Goal: Task Accomplishment & Management: Manage account settings

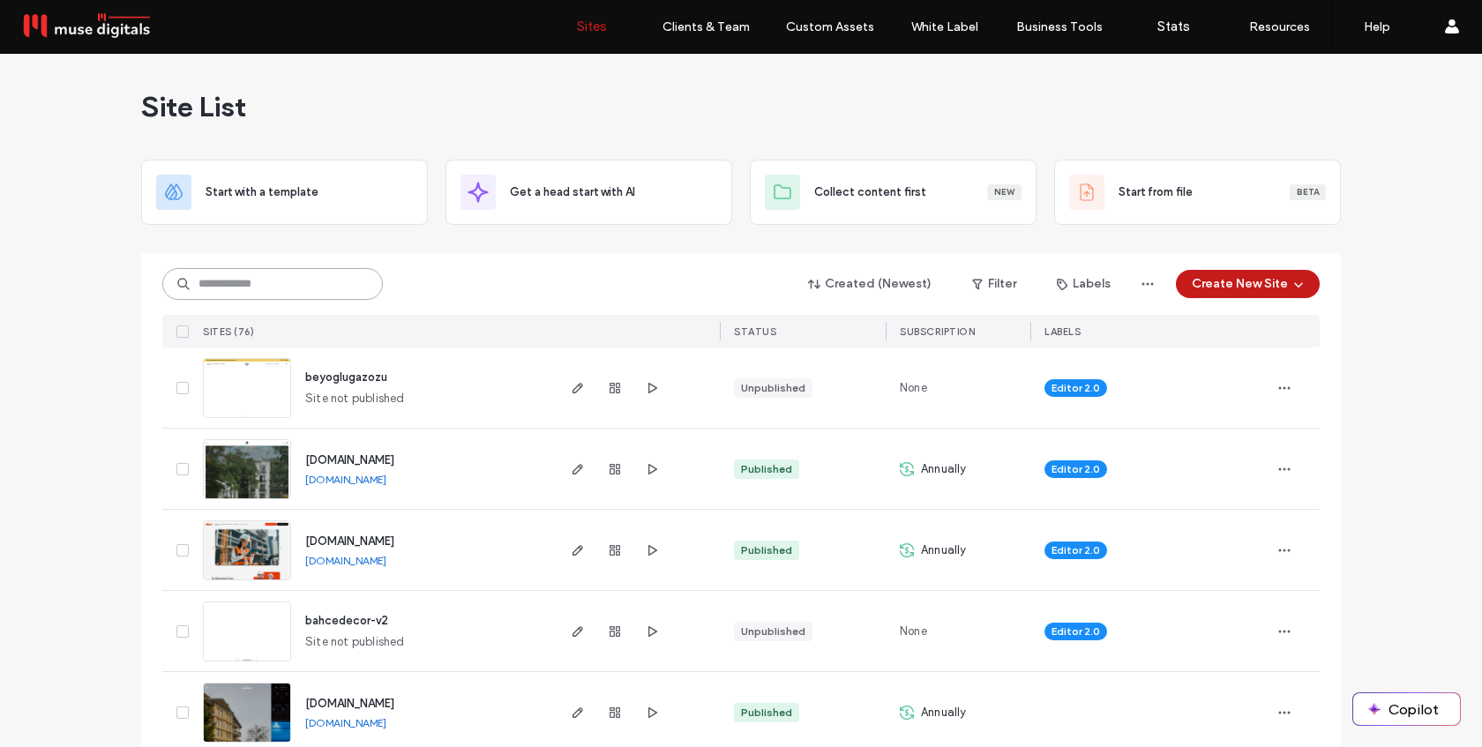
click at [267, 283] on input at bounding box center [272, 284] width 221 height 32
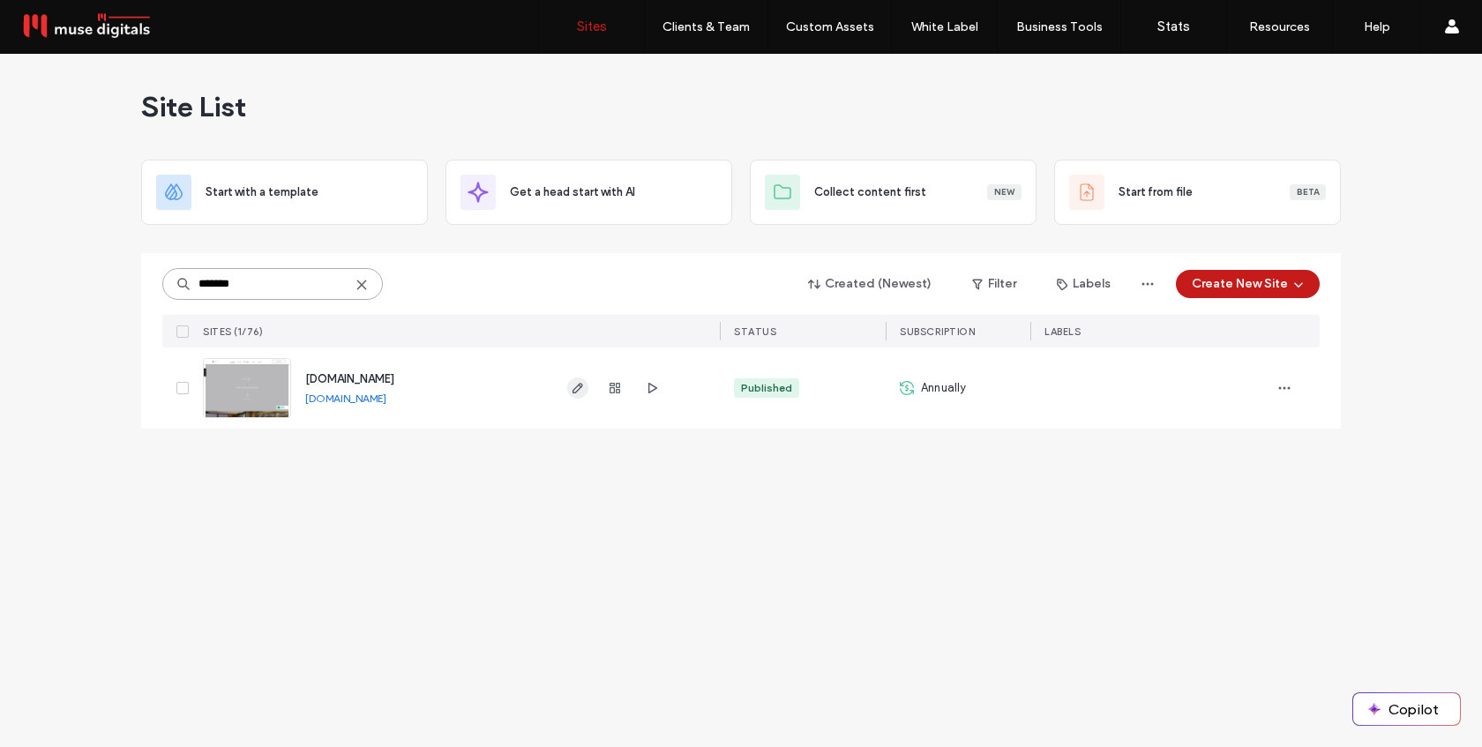
type input "*******"
click at [575, 385] on icon "button" at bounding box center [578, 388] width 14 height 14
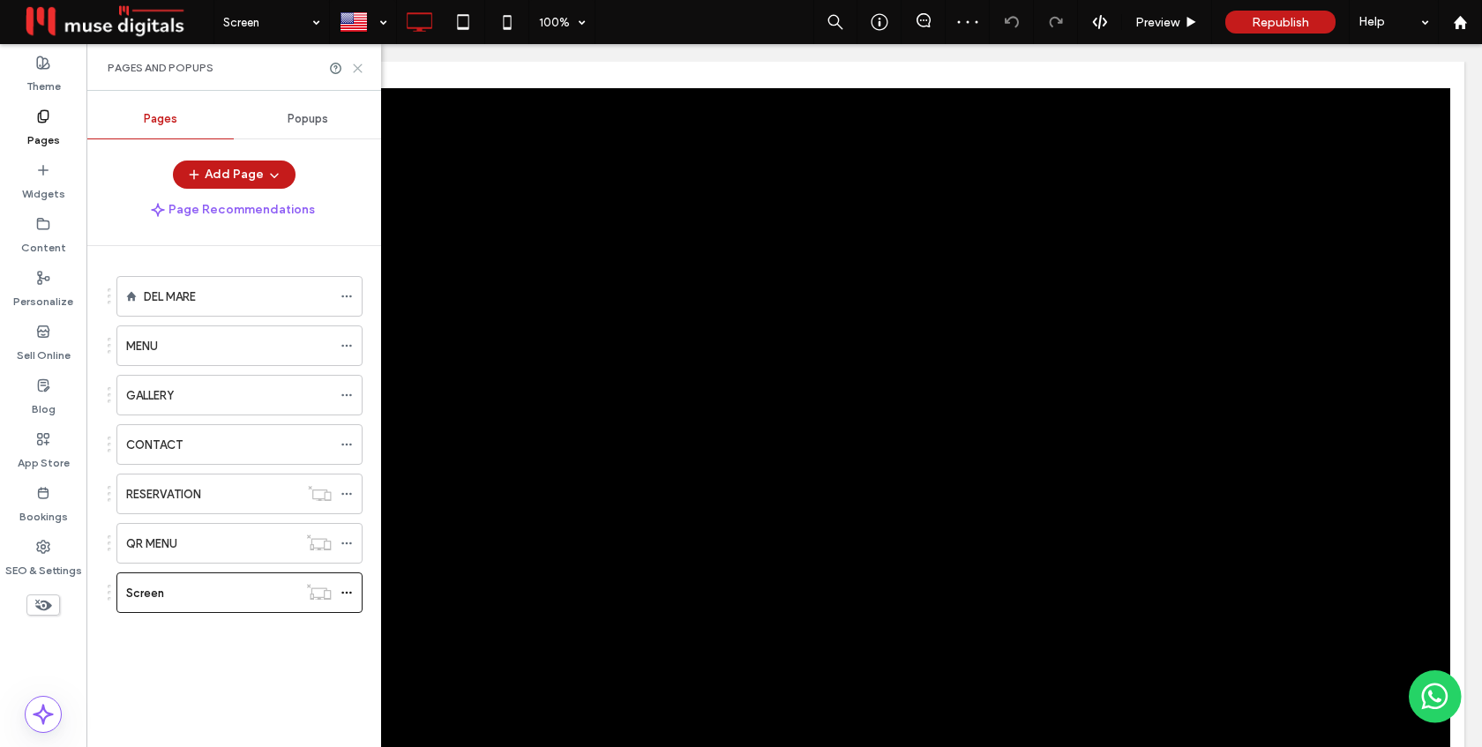
drag, startPoint x: 356, startPoint y: 68, endPoint x: 287, endPoint y: 36, distance: 76.6
click at [356, 68] on use at bounding box center [358, 68] width 8 height 8
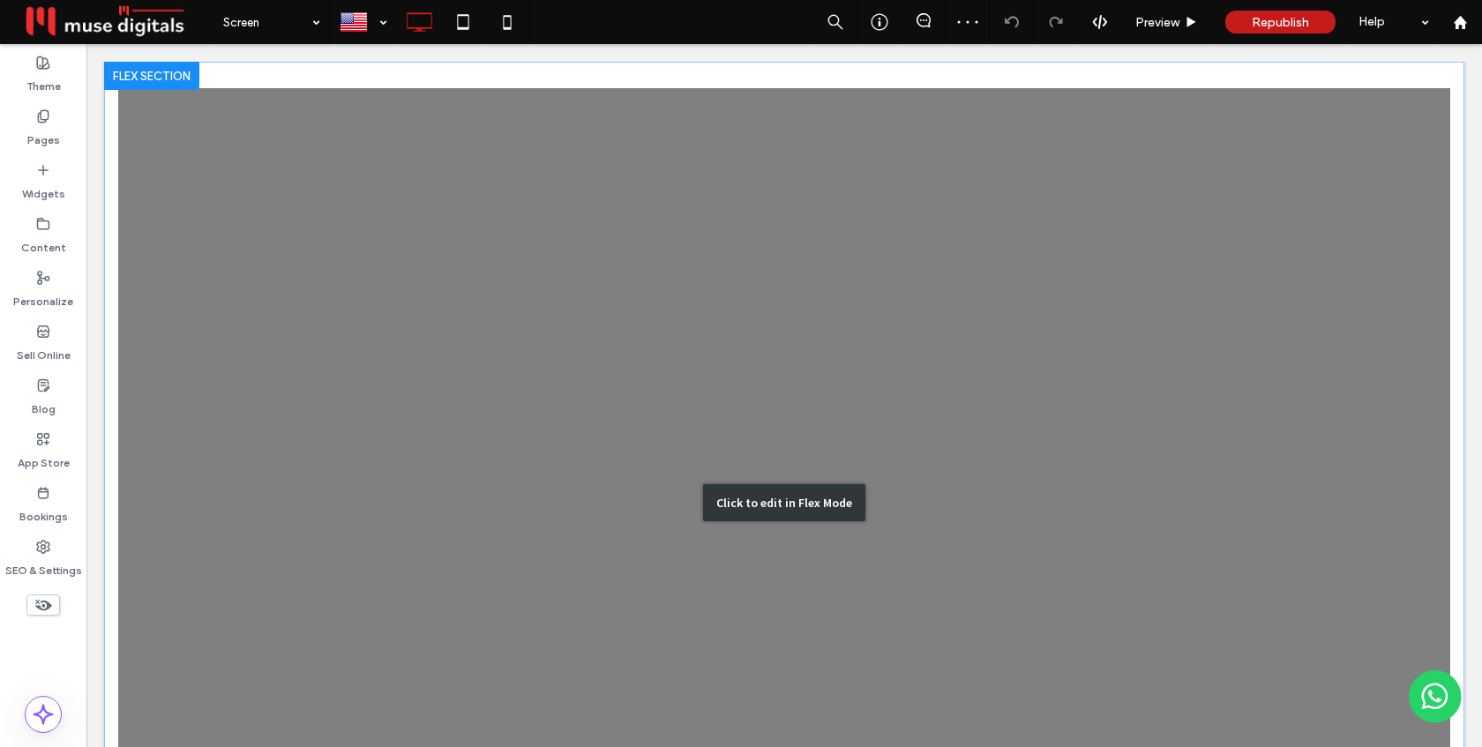
click at [469, 356] on div "Click to edit in Flex Mode" at bounding box center [784, 503] width 1360 height 882
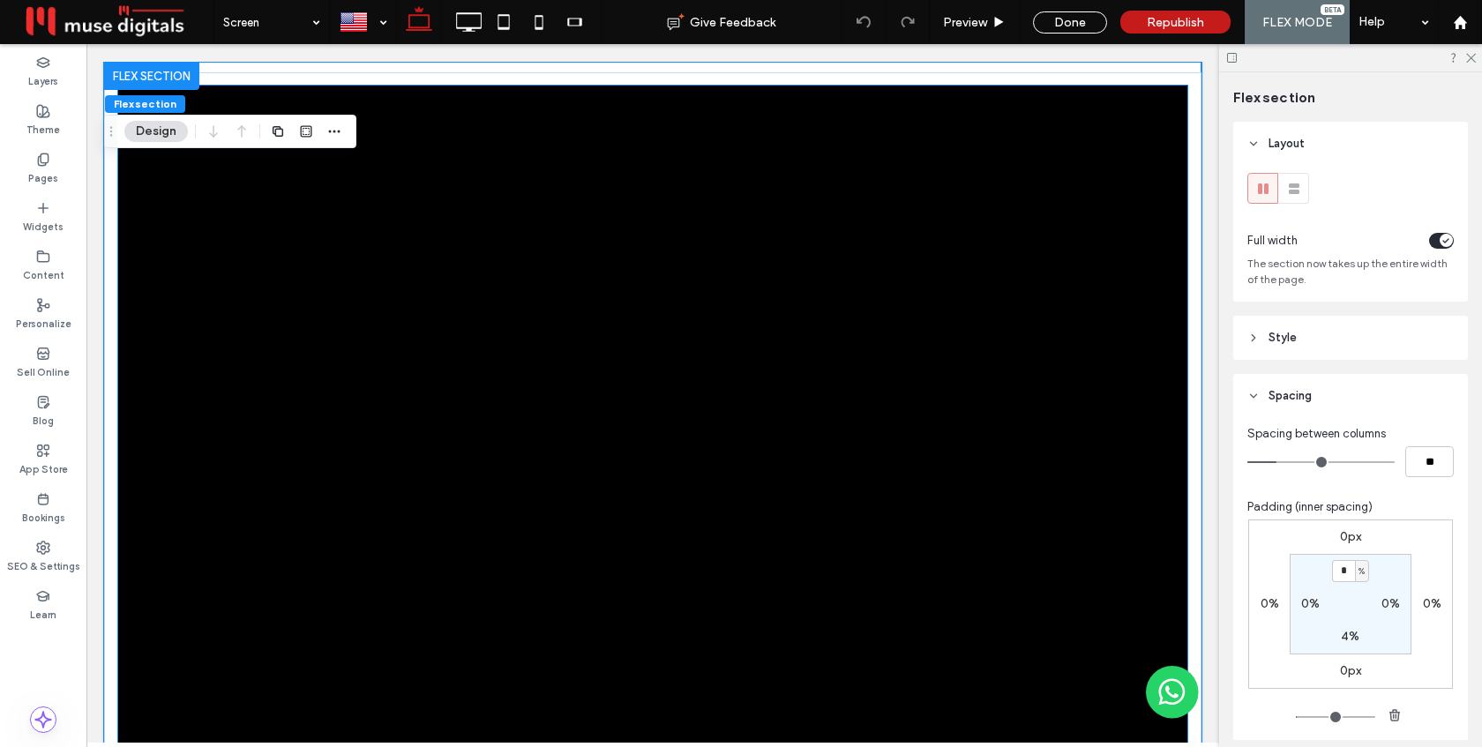
click at [469, 356] on div at bounding box center [652, 435] width 1069 height 699
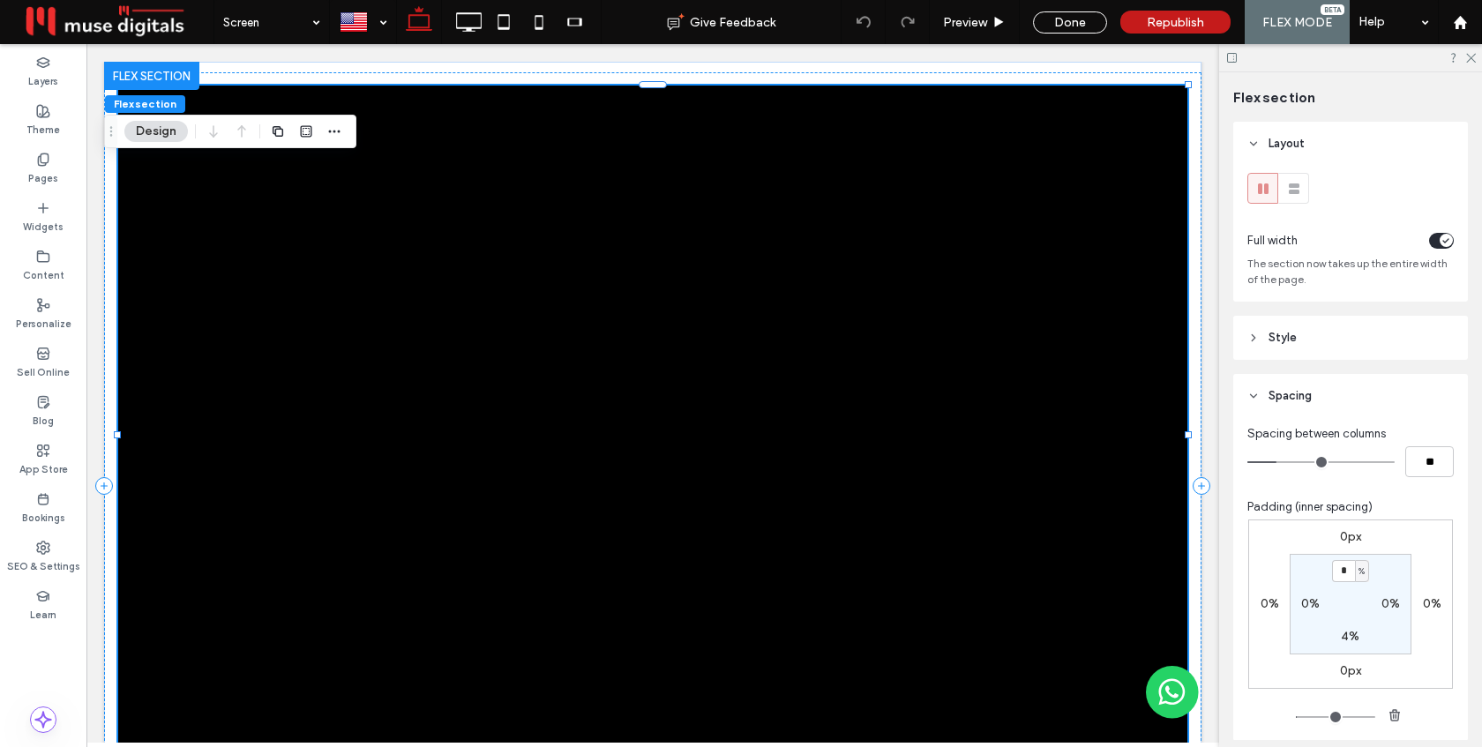
click at [469, 356] on div at bounding box center [652, 435] width 1069 height 699
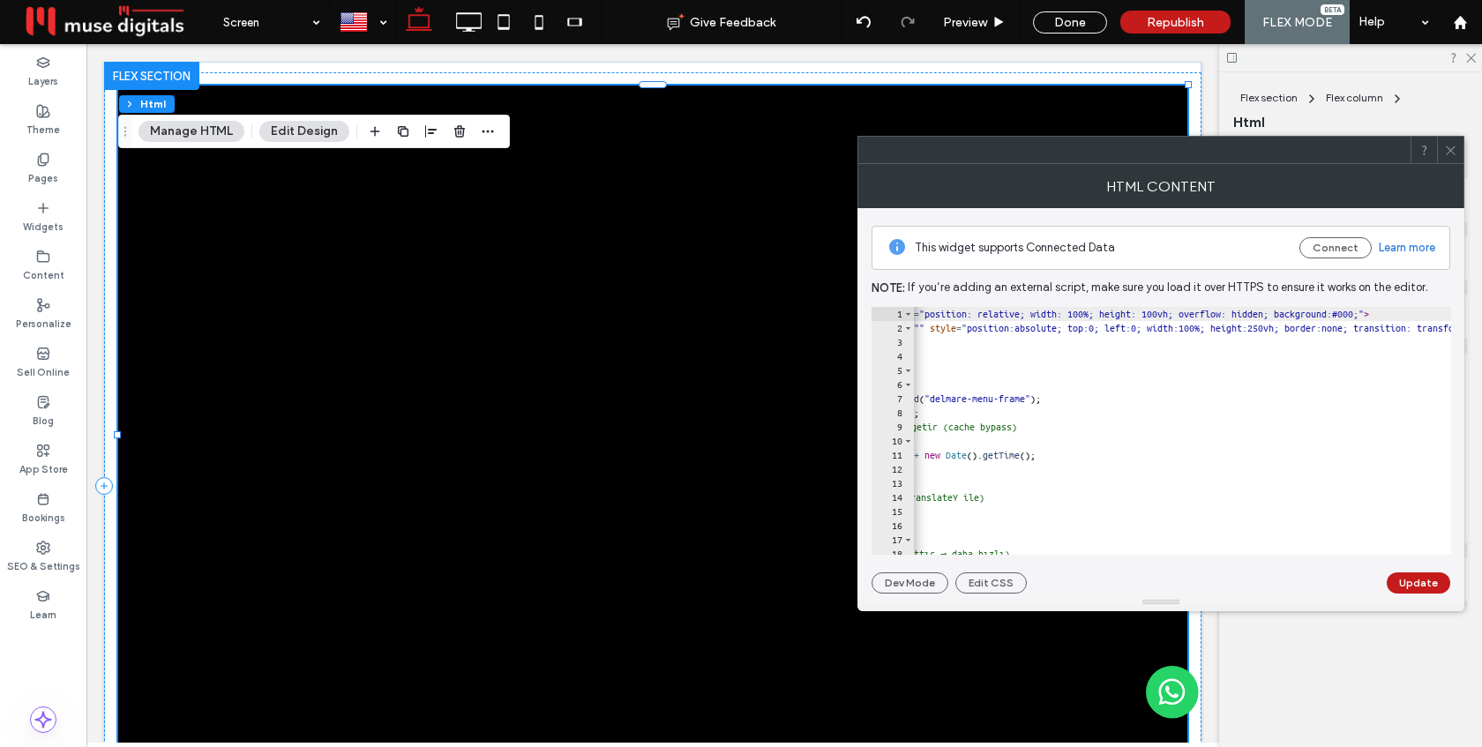
scroll to position [0, 204]
drag, startPoint x: 1373, startPoint y: 328, endPoint x: 1354, endPoint y: 328, distance: 18.5
click at [1354, 328] on div "< div id = "delmare-screen-wrapper" style = "position: relative; width: 100%; h…" at bounding box center [1211, 445] width 1005 height 276
type textarea "**********"
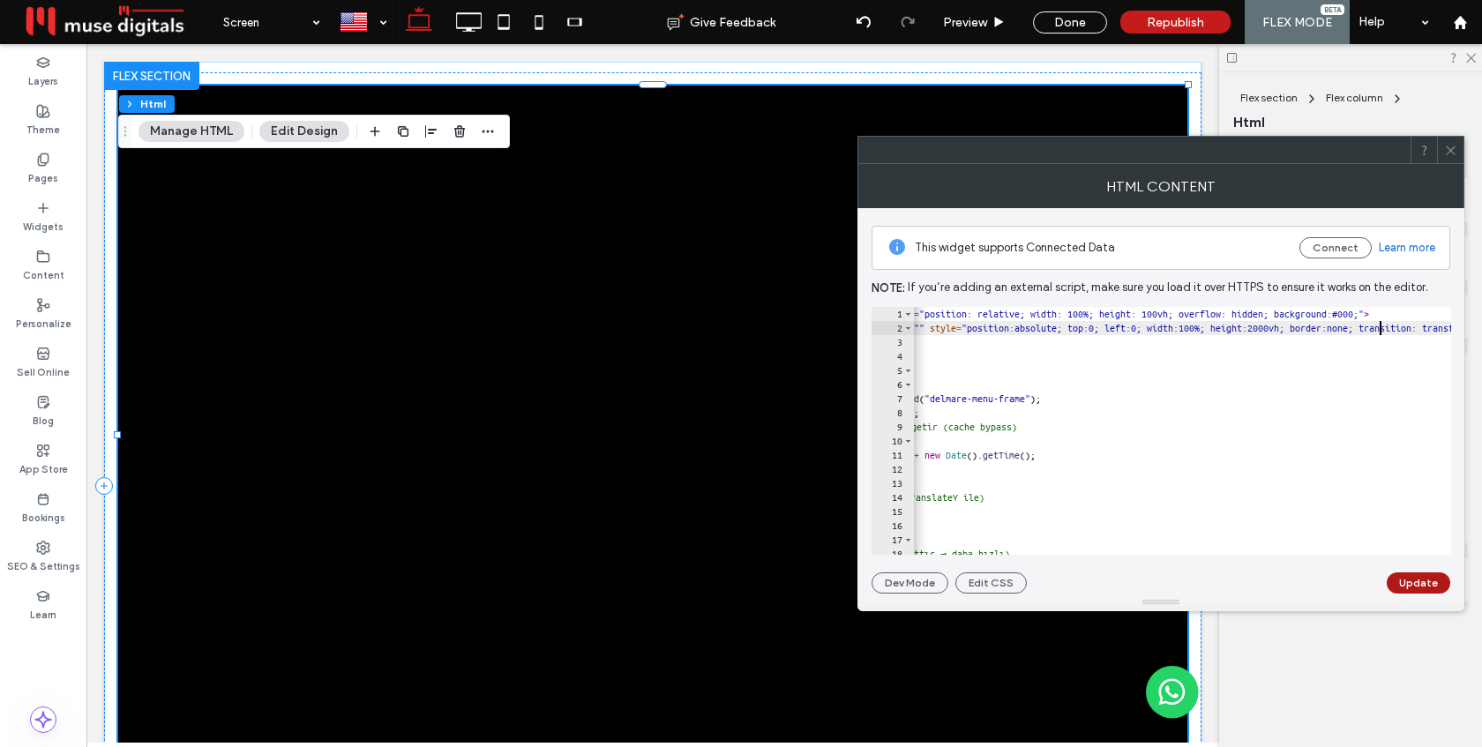
click at [1433, 586] on button "Update" at bounding box center [1419, 582] width 64 height 21
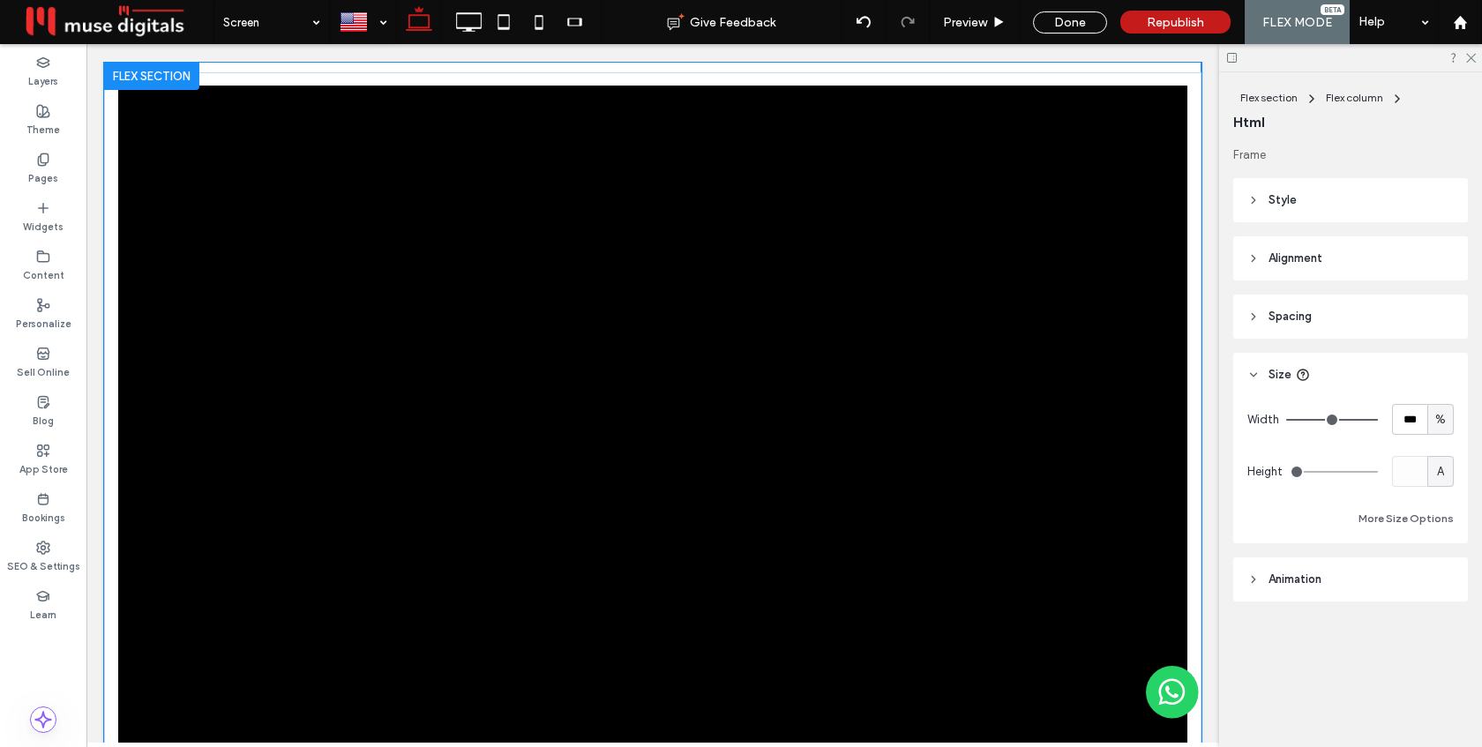
scroll to position [18, 0]
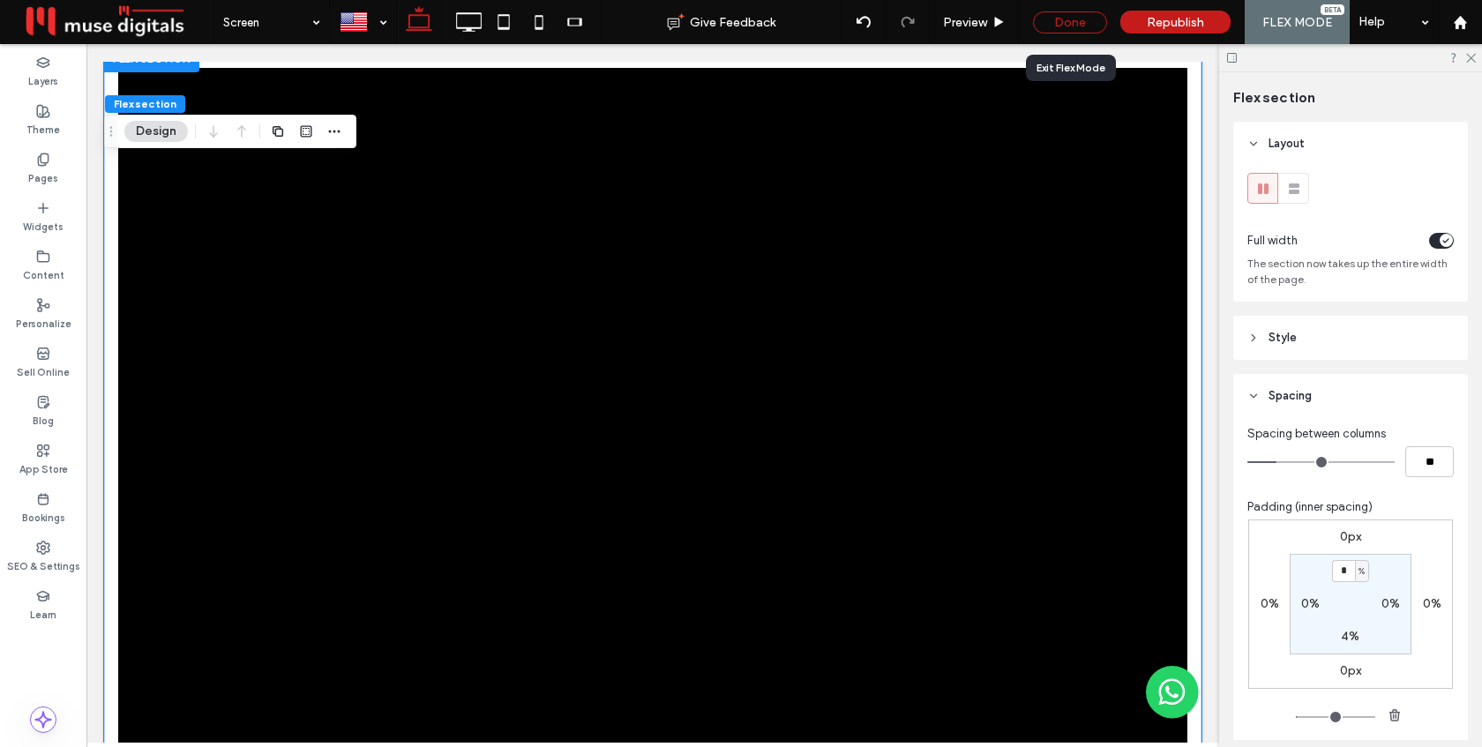
click at [1075, 23] on div "Done" at bounding box center [1070, 22] width 74 height 22
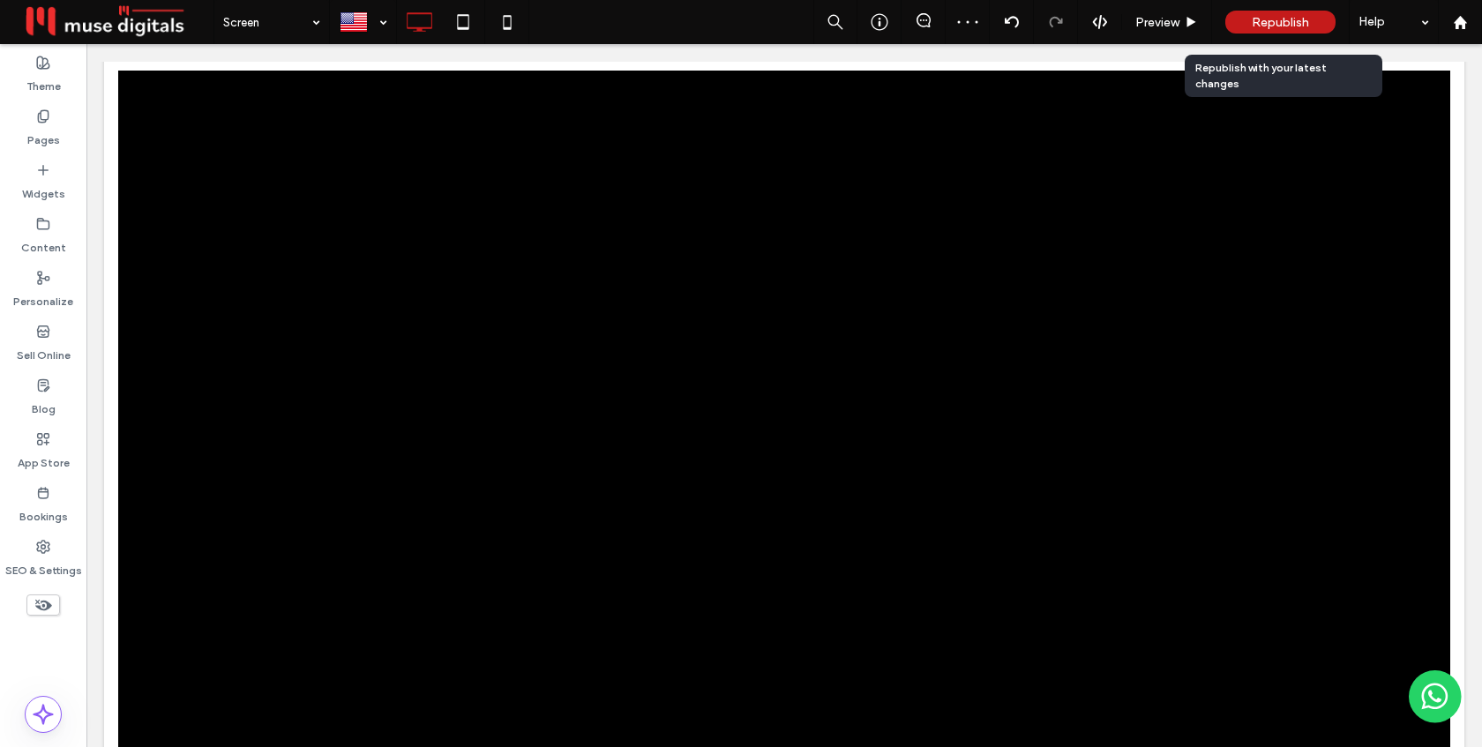
click at [1259, 19] on span "Republish" at bounding box center [1280, 22] width 57 height 15
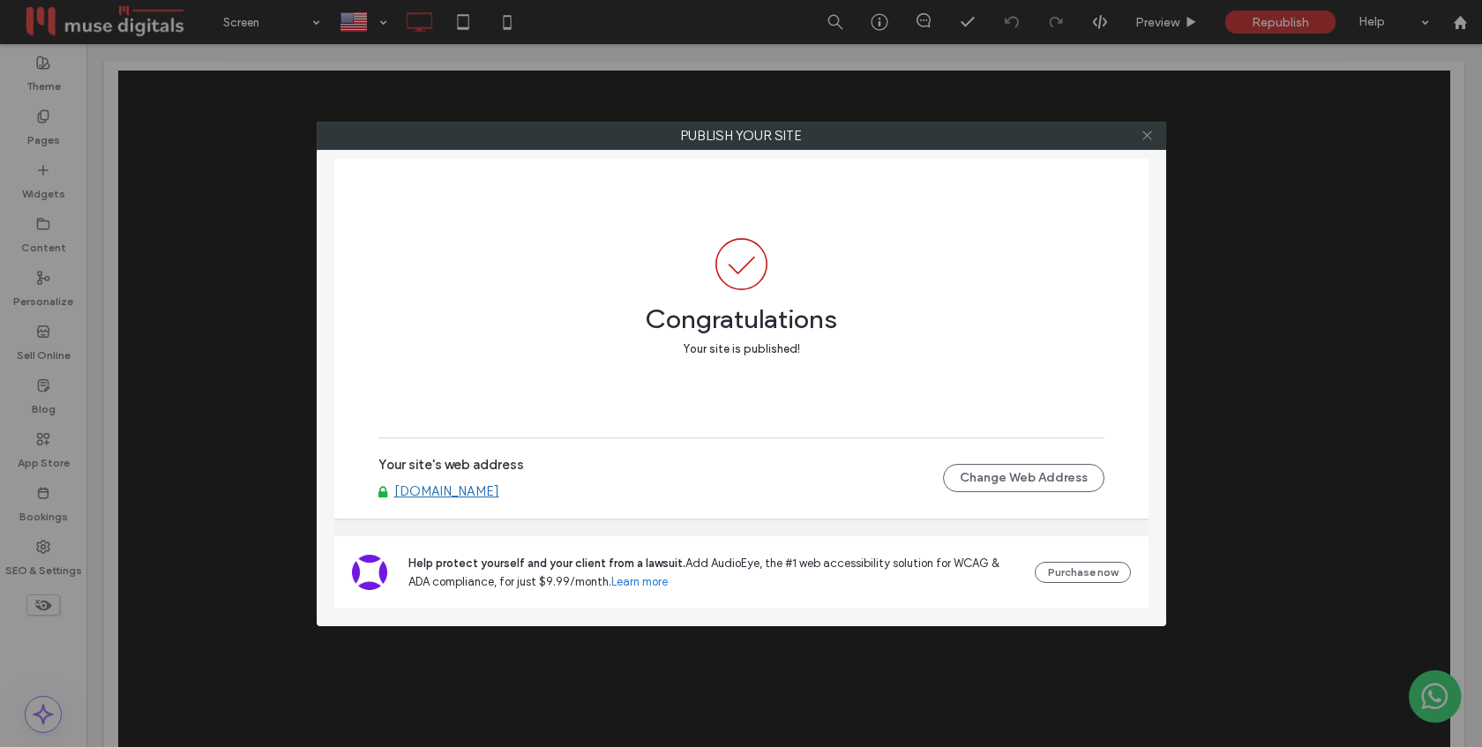
click at [1148, 135] on icon at bounding box center [1147, 135] width 13 height 13
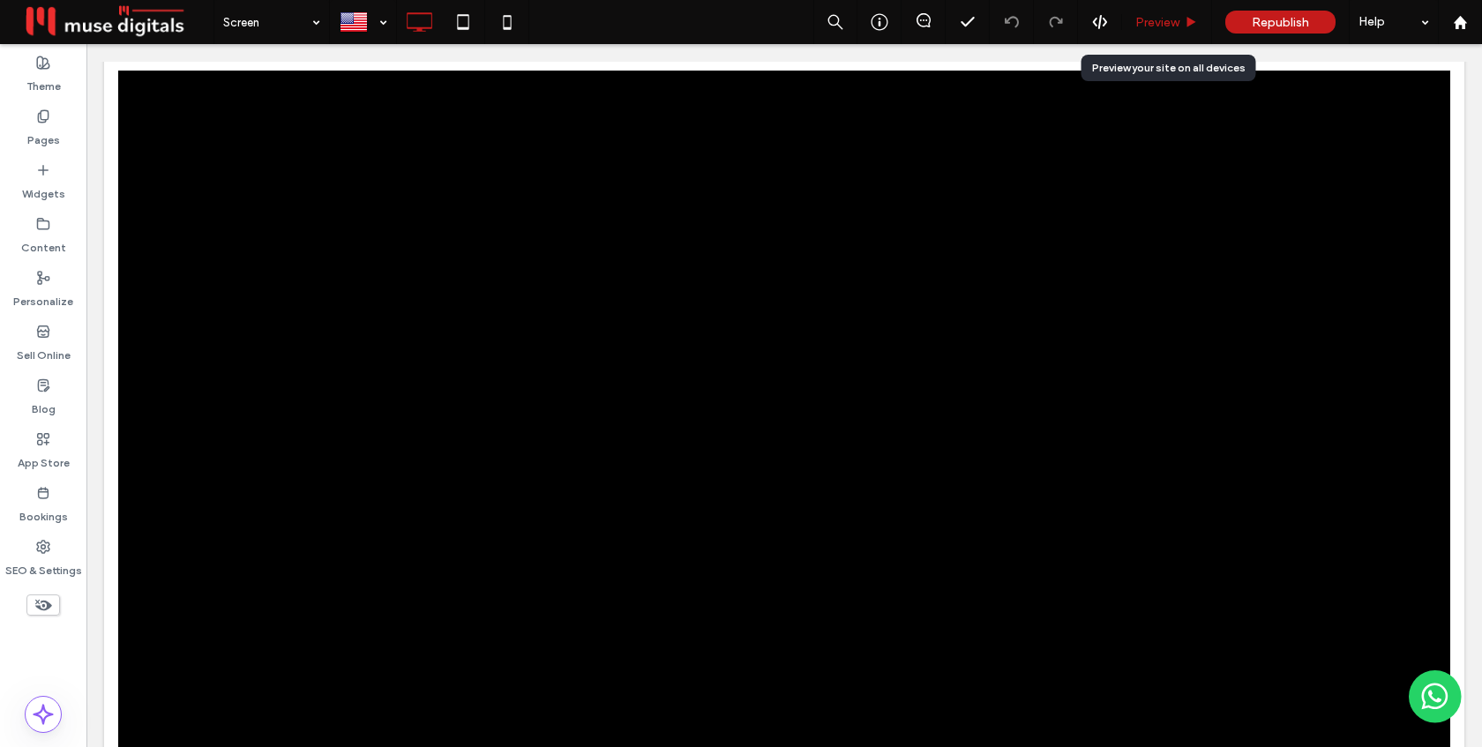
click at [1167, 22] on span "Preview" at bounding box center [1157, 22] width 44 height 15
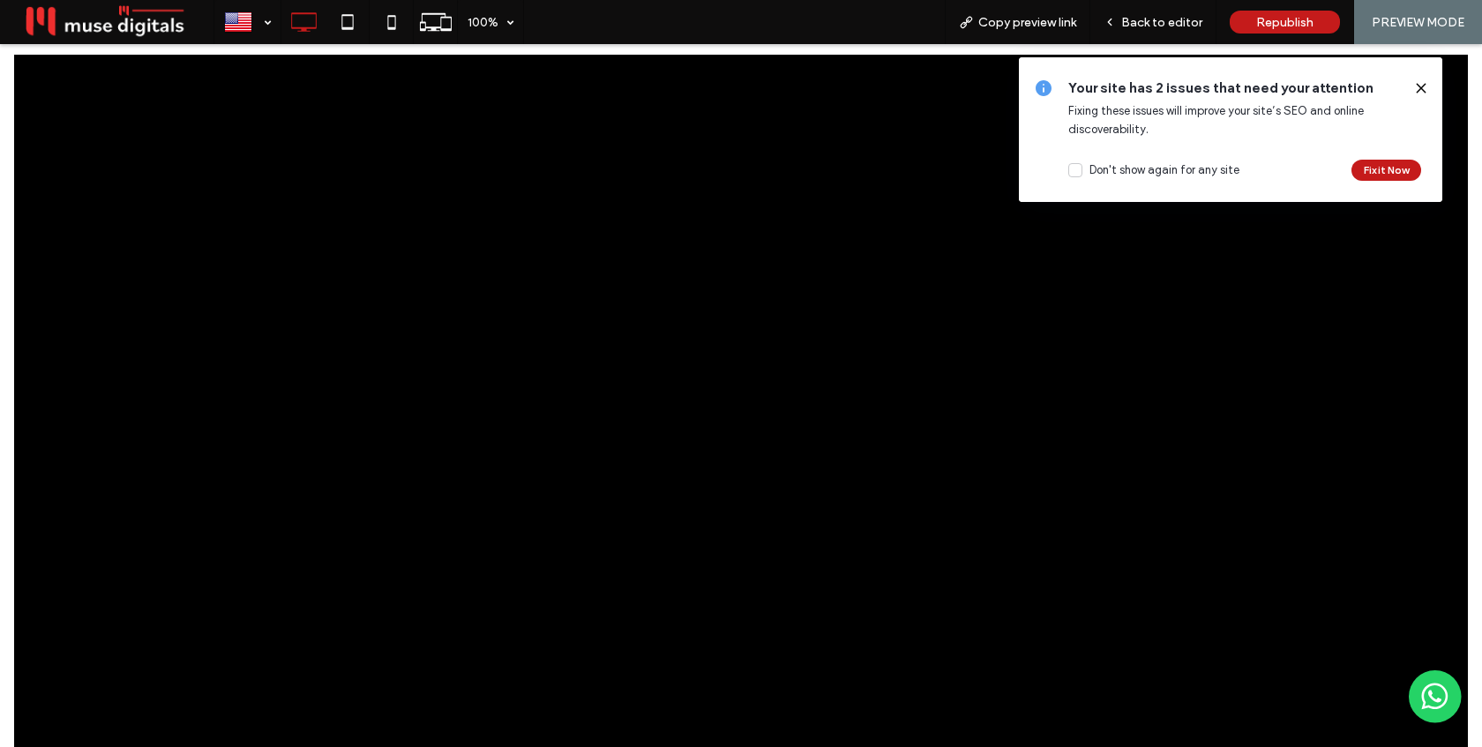
click at [1424, 87] on icon at bounding box center [1421, 88] width 14 height 14
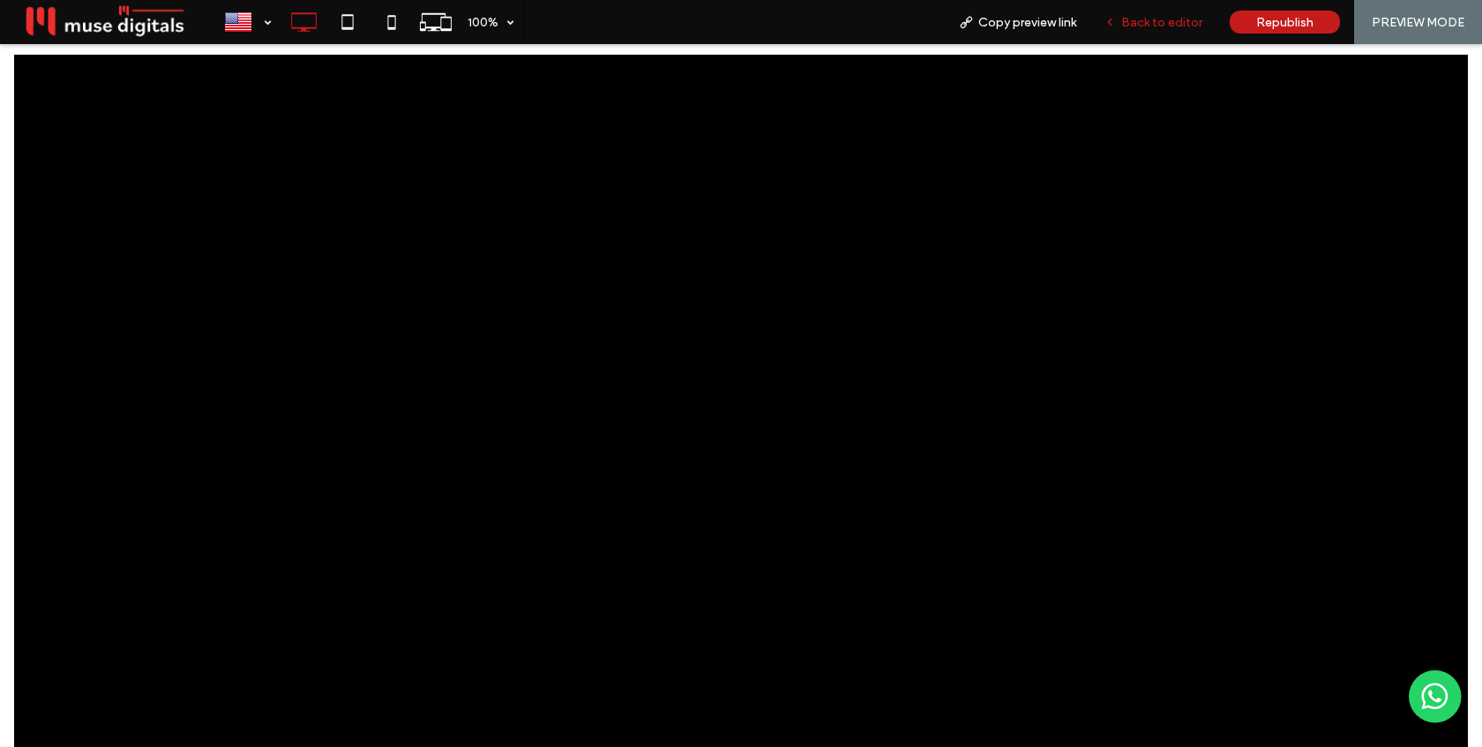
click at [1156, 28] on span "Back to editor" at bounding box center [1161, 22] width 81 height 15
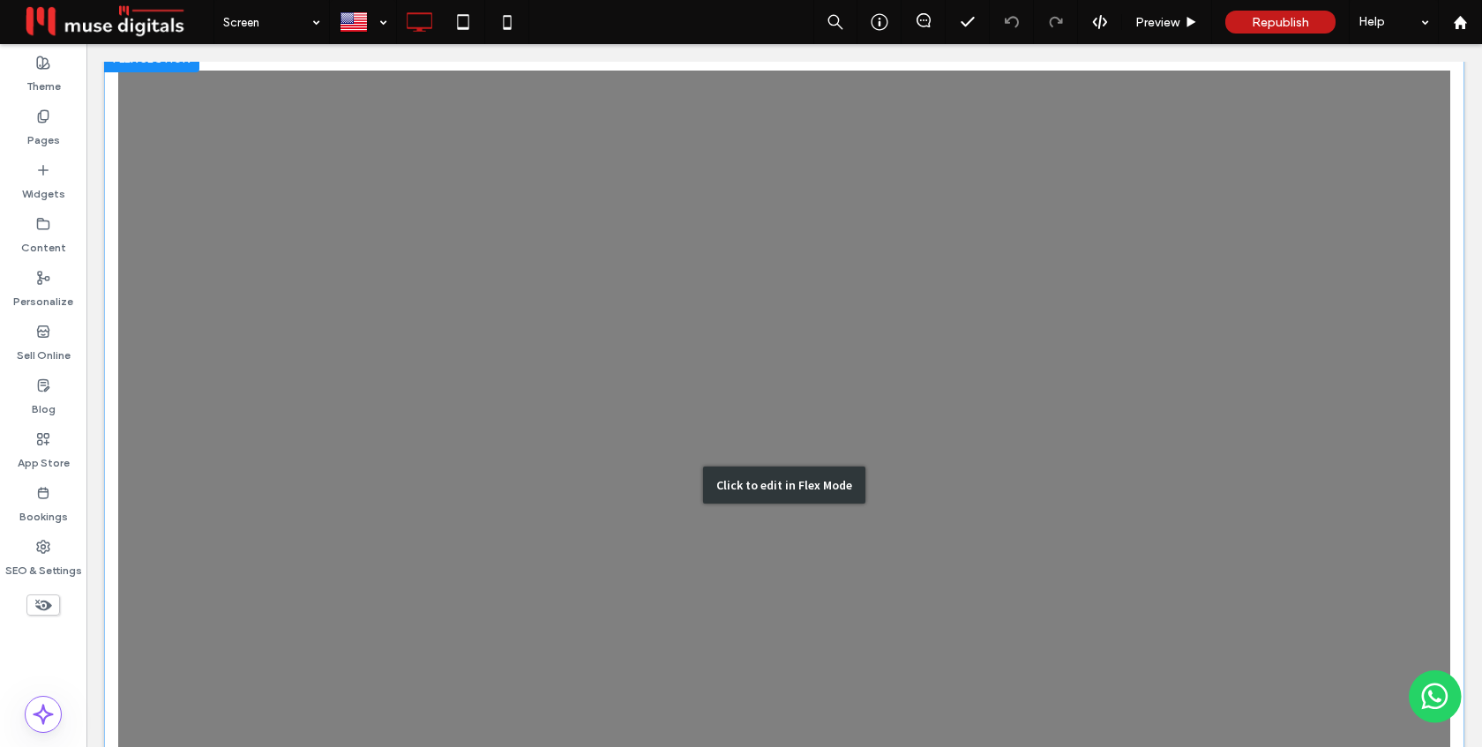
click at [1007, 243] on div "Click to edit in Flex Mode" at bounding box center [784, 485] width 1360 height 882
click at [1007, 243] on div at bounding box center [784, 422] width 1332 height 703
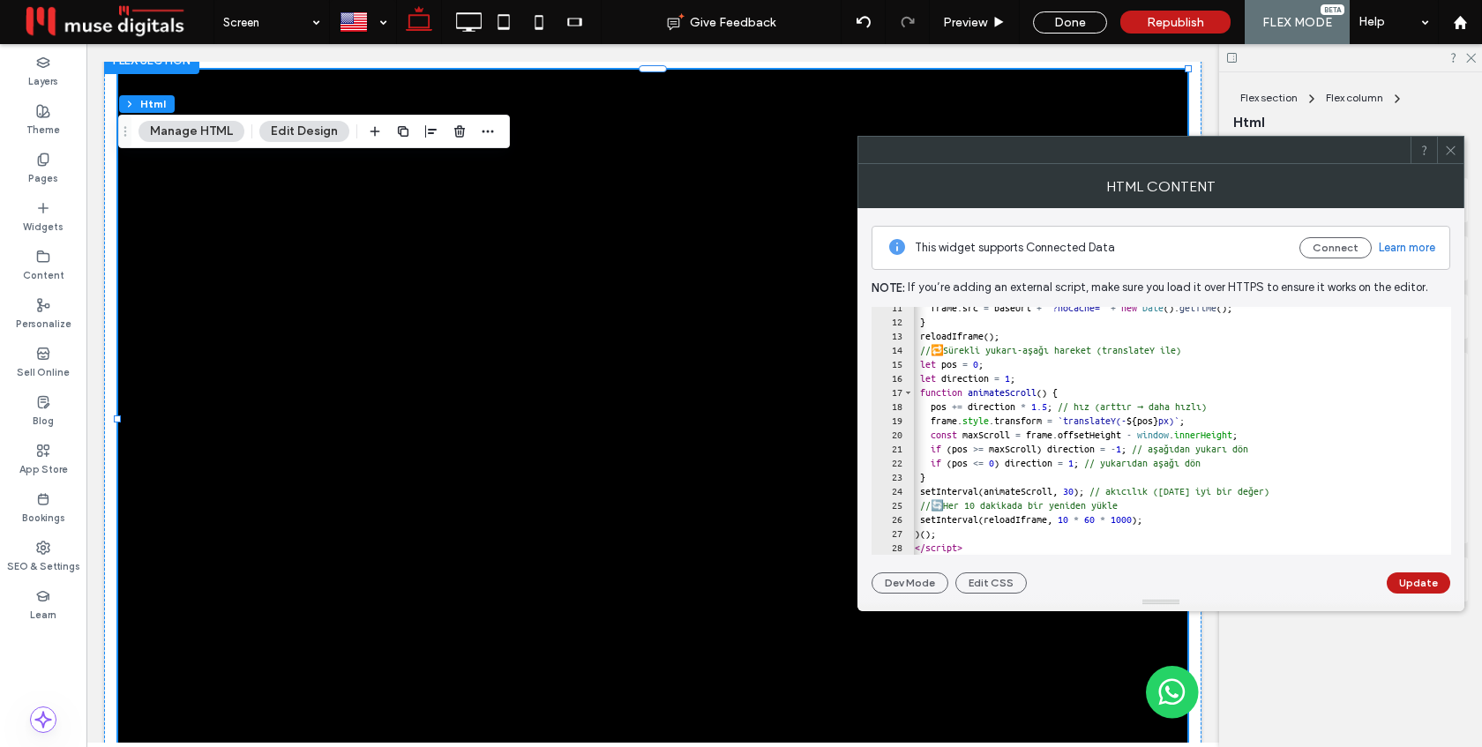
scroll to position [147, 0]
drag, startPoint x: 1106, startPoint y: 491, endPoint x: 1095, endPoint y: 492, distance: 11.5
click at [1095, 492] on div "frame . src = baseUrl + "?nocache=" + new Date ( ) . getTime ( ) ; } reloadIfra…" at bounding box center [1411, 439] width 1011 height 276
type textarea "**********"
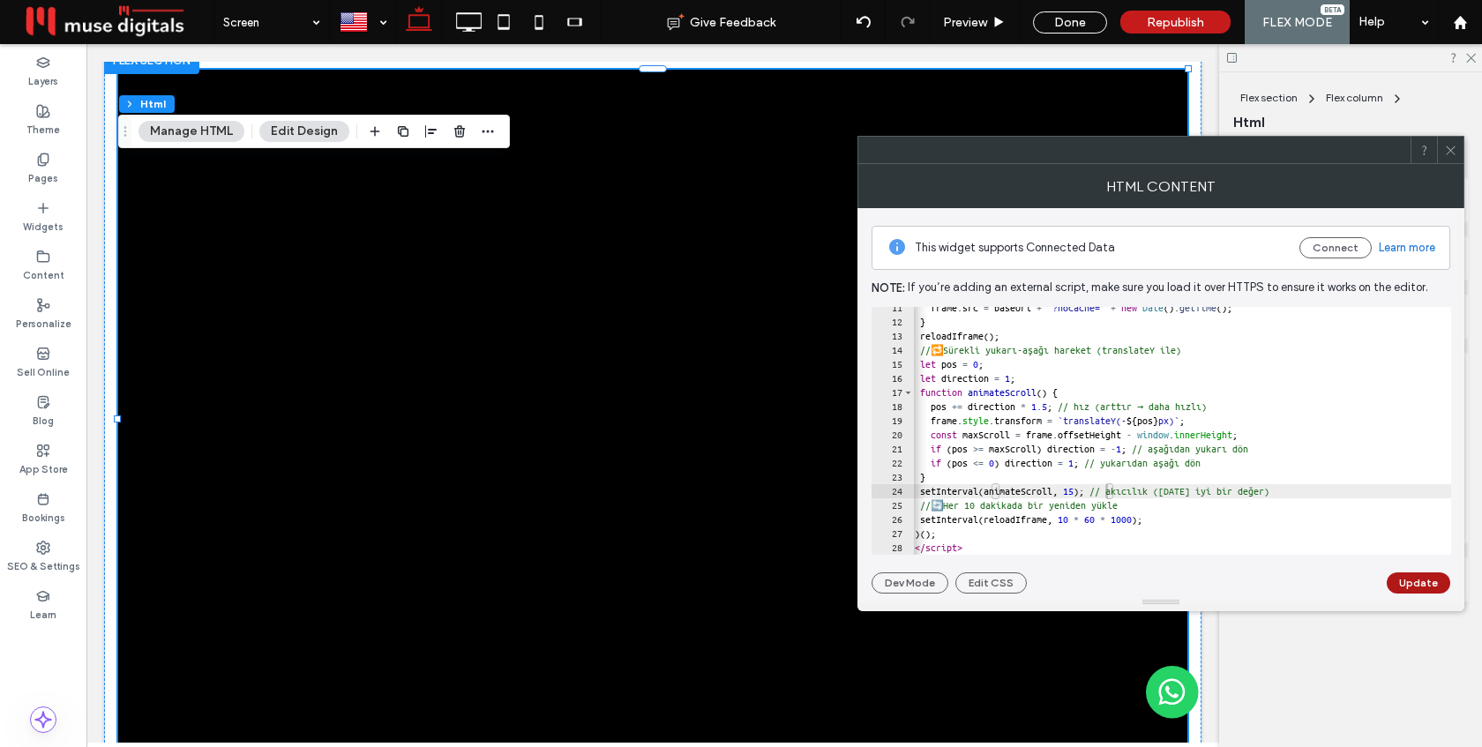
click at [1406, 580] on button "Update" at bounding box center [1419, 582] width 64 height 21
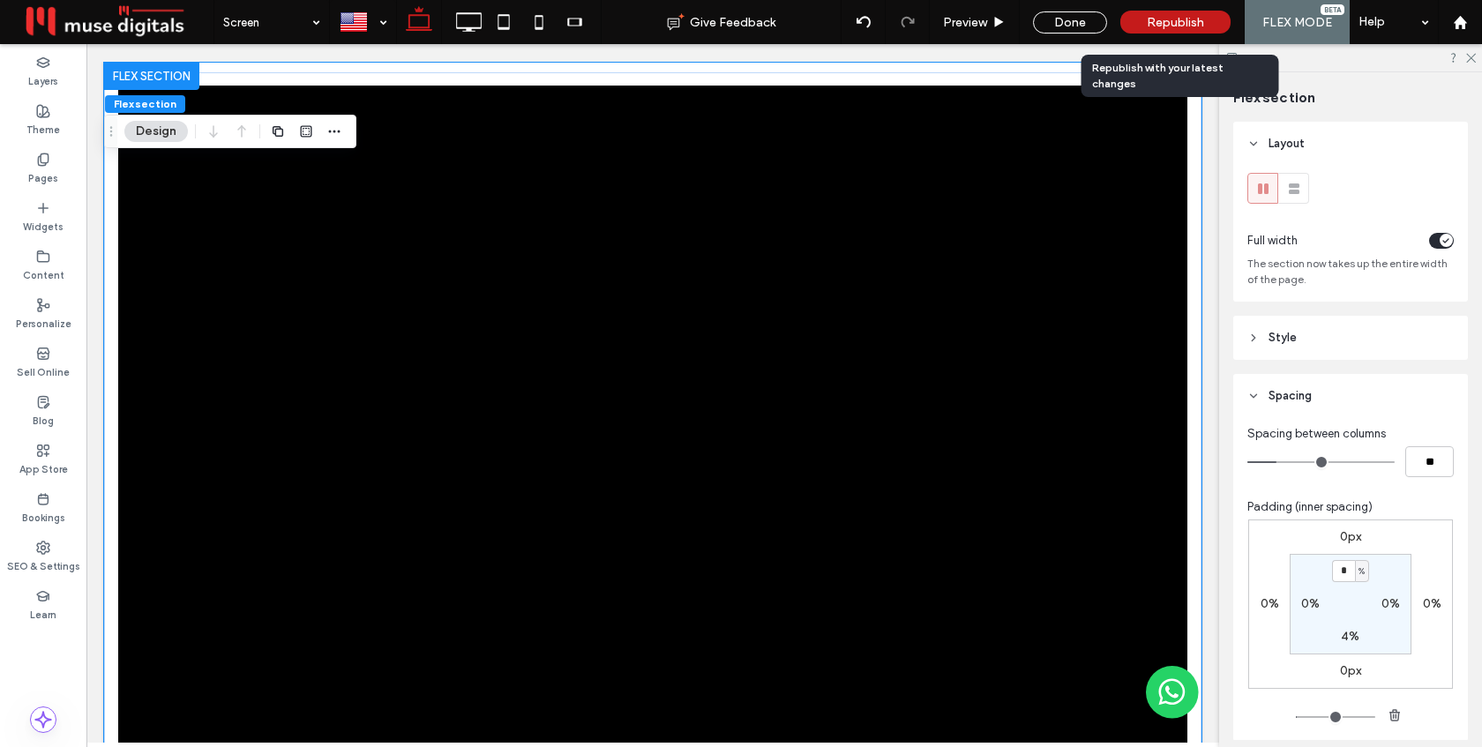
scroll to position [18, 0]
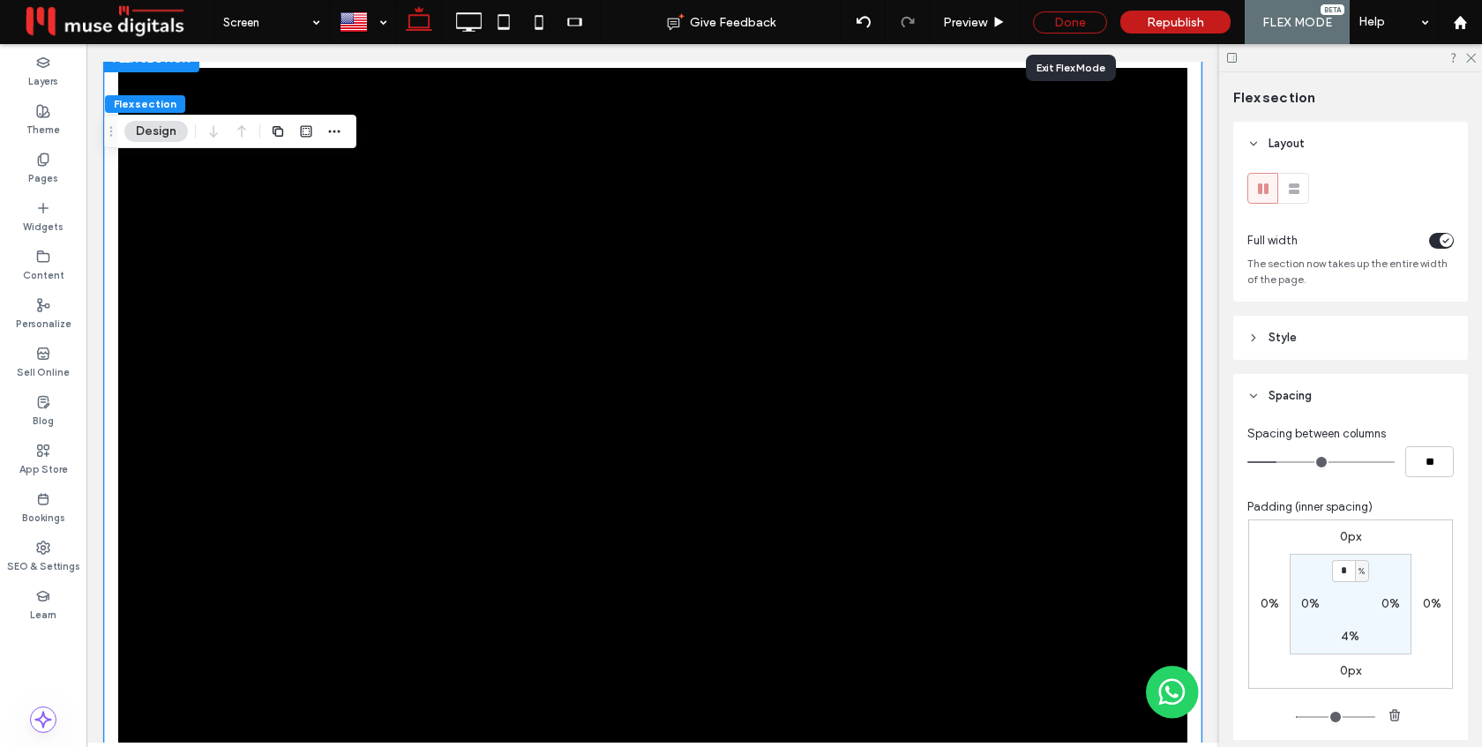
click at [1063, 18] on div "Done" at bounding box center [1070, 22] width 74 height 22
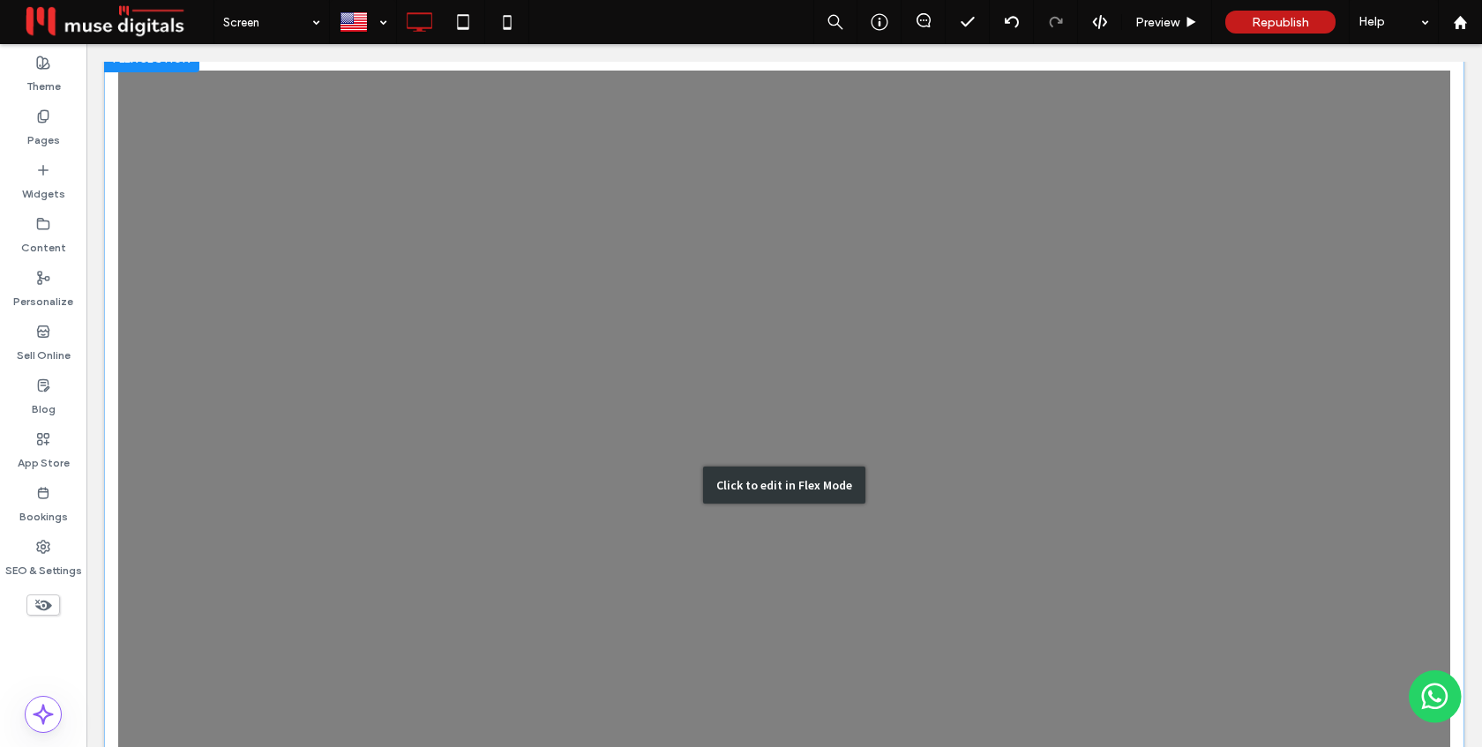
click at [1125, 196] on div "Click to edit in Flex Mode" at bounding box center [784, 485] width 1360 height 882
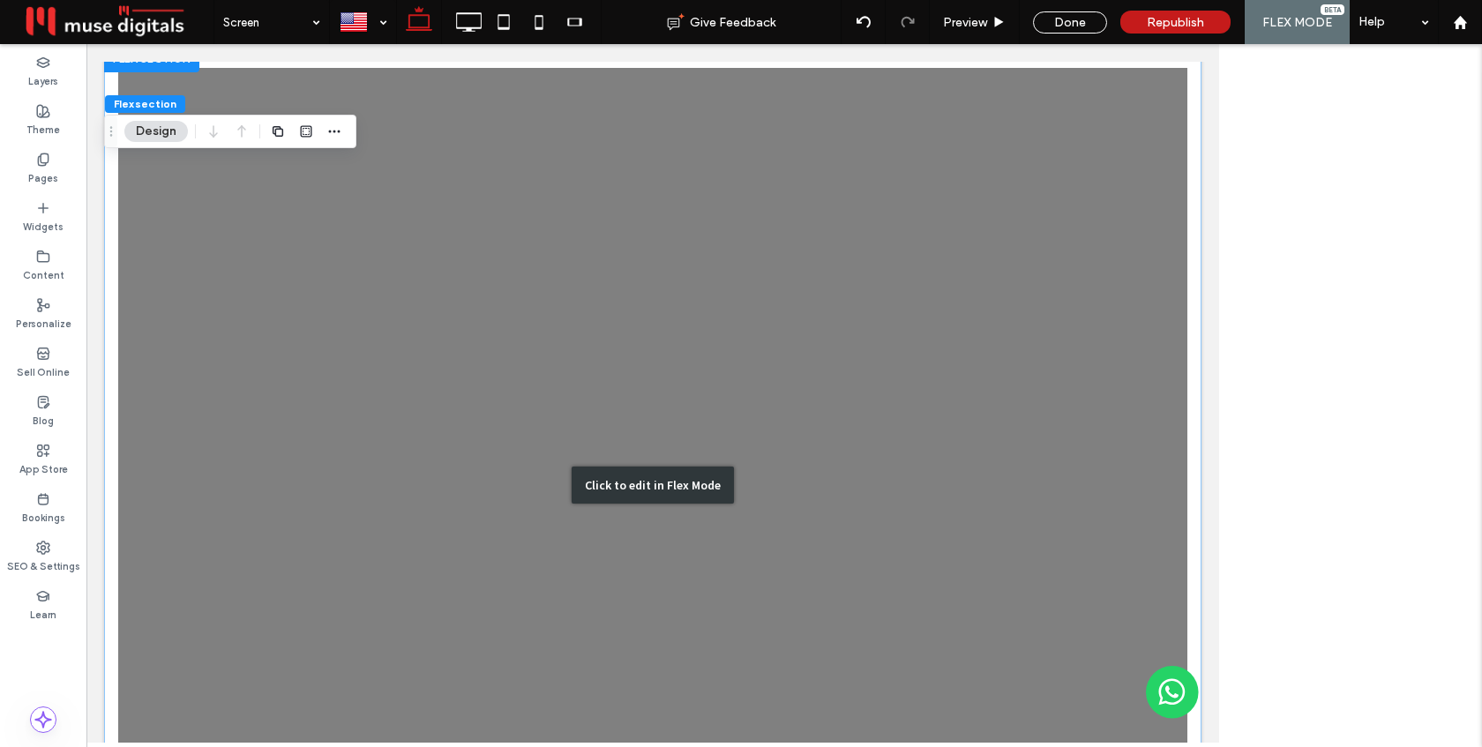
scroll to position [16, 0]
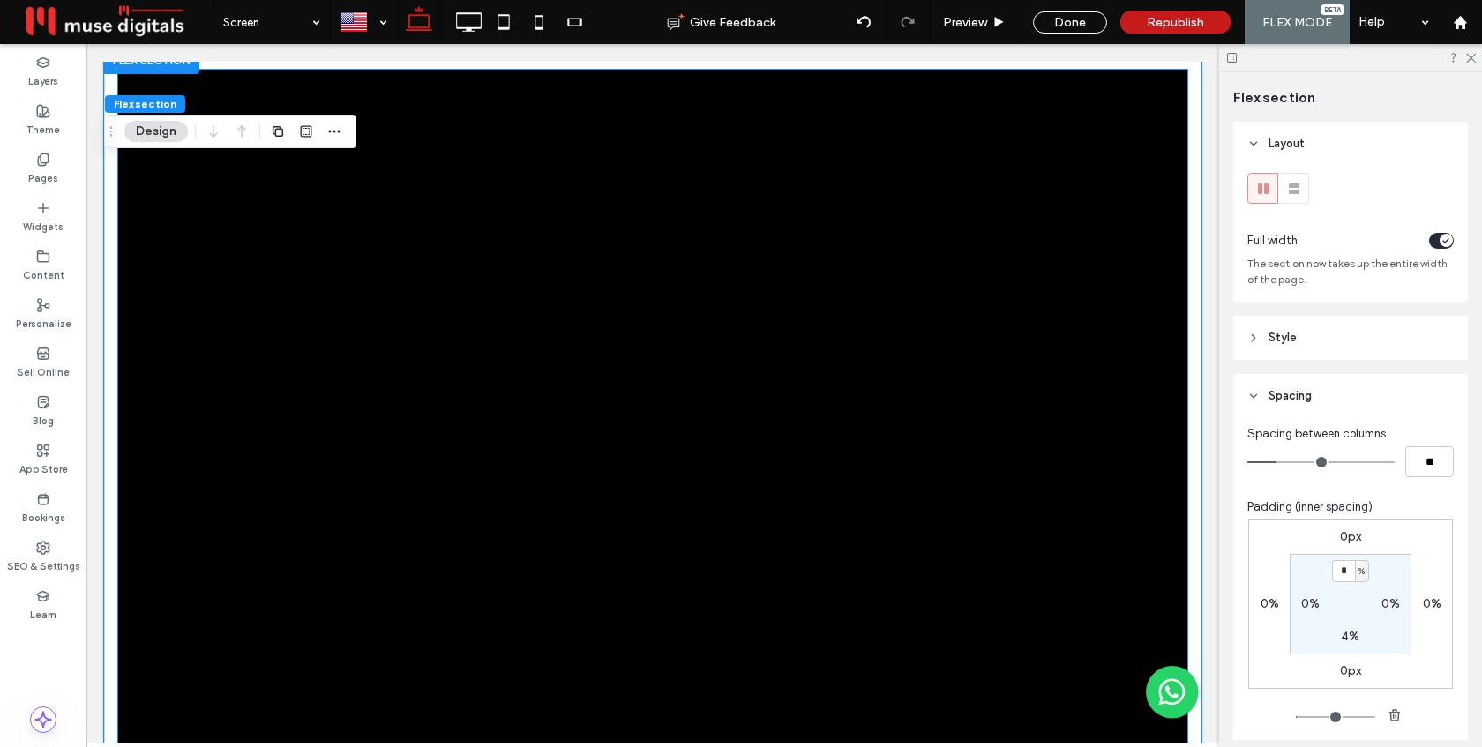
click at [1088, 213] on div at bounding box center [652, 419] width 1069 height 699
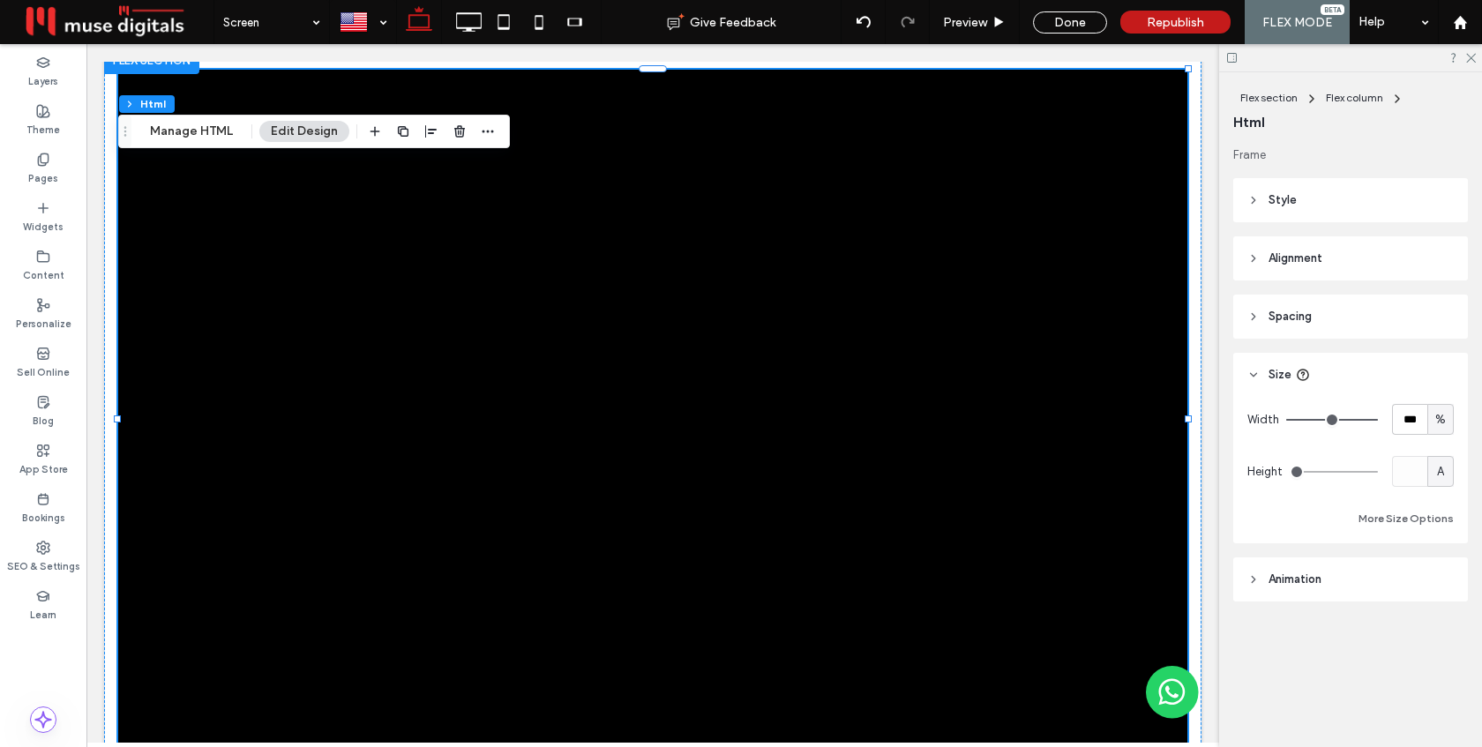
click at [1088, 213] on div at bounding box center [652, 419] width 1069 height 699
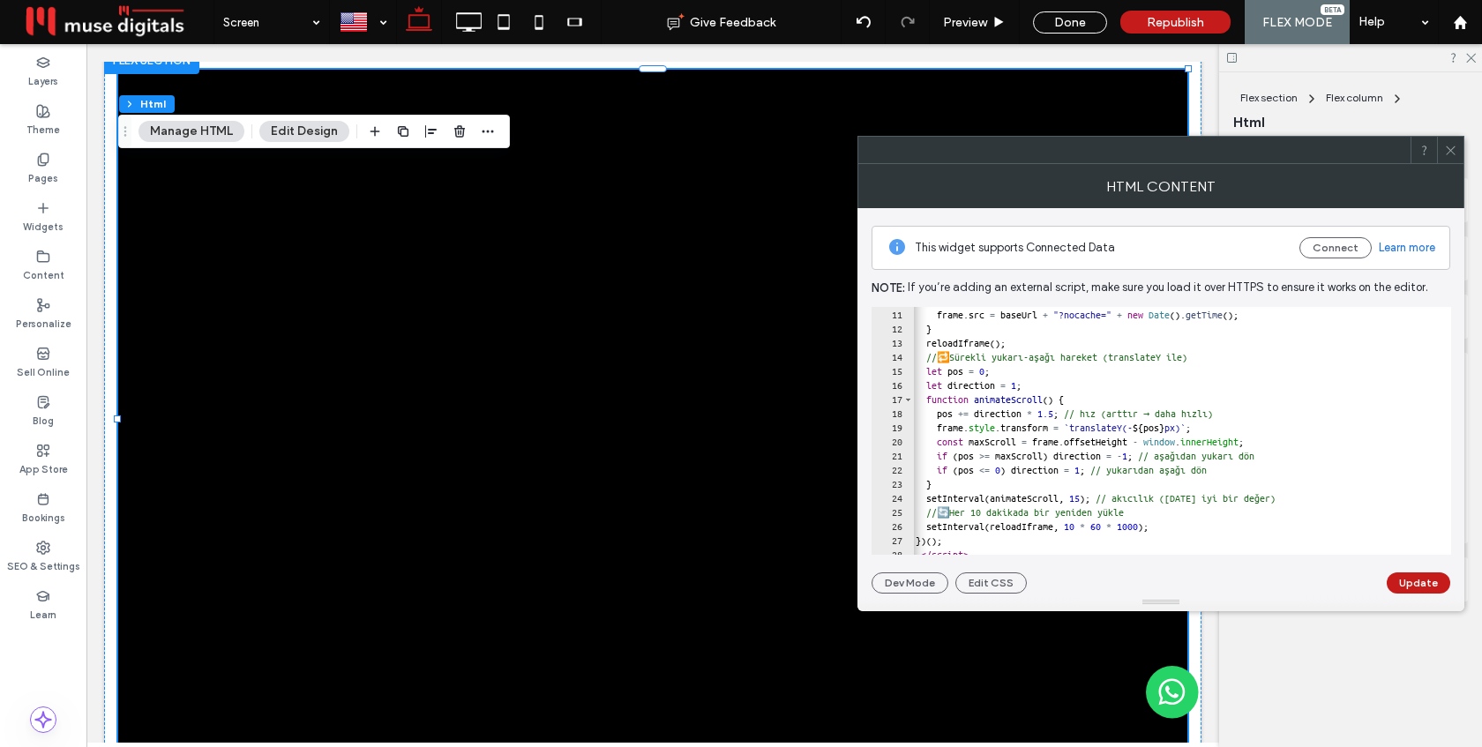
scroll to position [138, 0]
click at [1075, 415] on div "function reloadIframe ( ) { frame . src = baseUrl + "?nocache=" + new Date ( ) …" at bounding box center [1417, 434] width 1011 height 276
type textarea "**********"
click at [1412, 581] on button "Update" at bounding box center [1419, 582] width 64 height 21
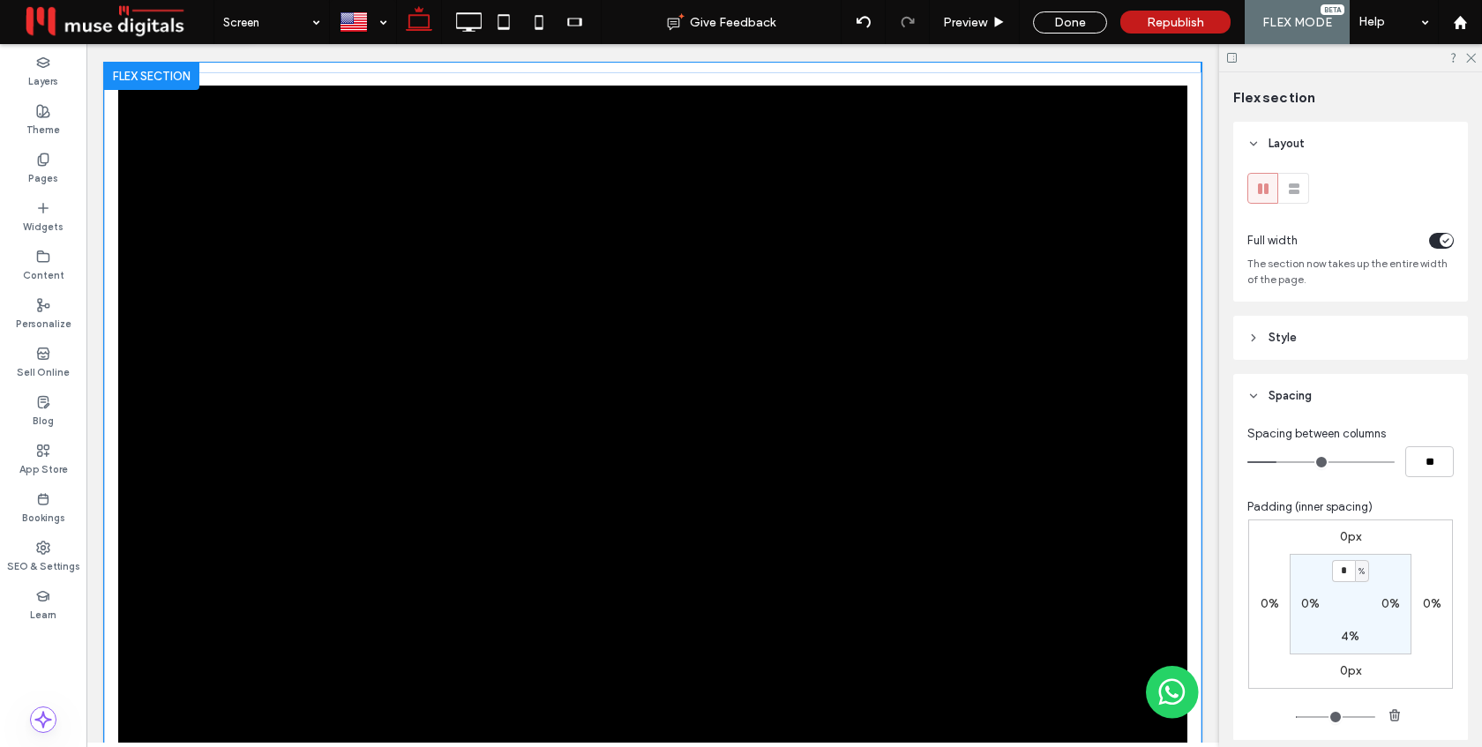
scroll to position [18, 0]
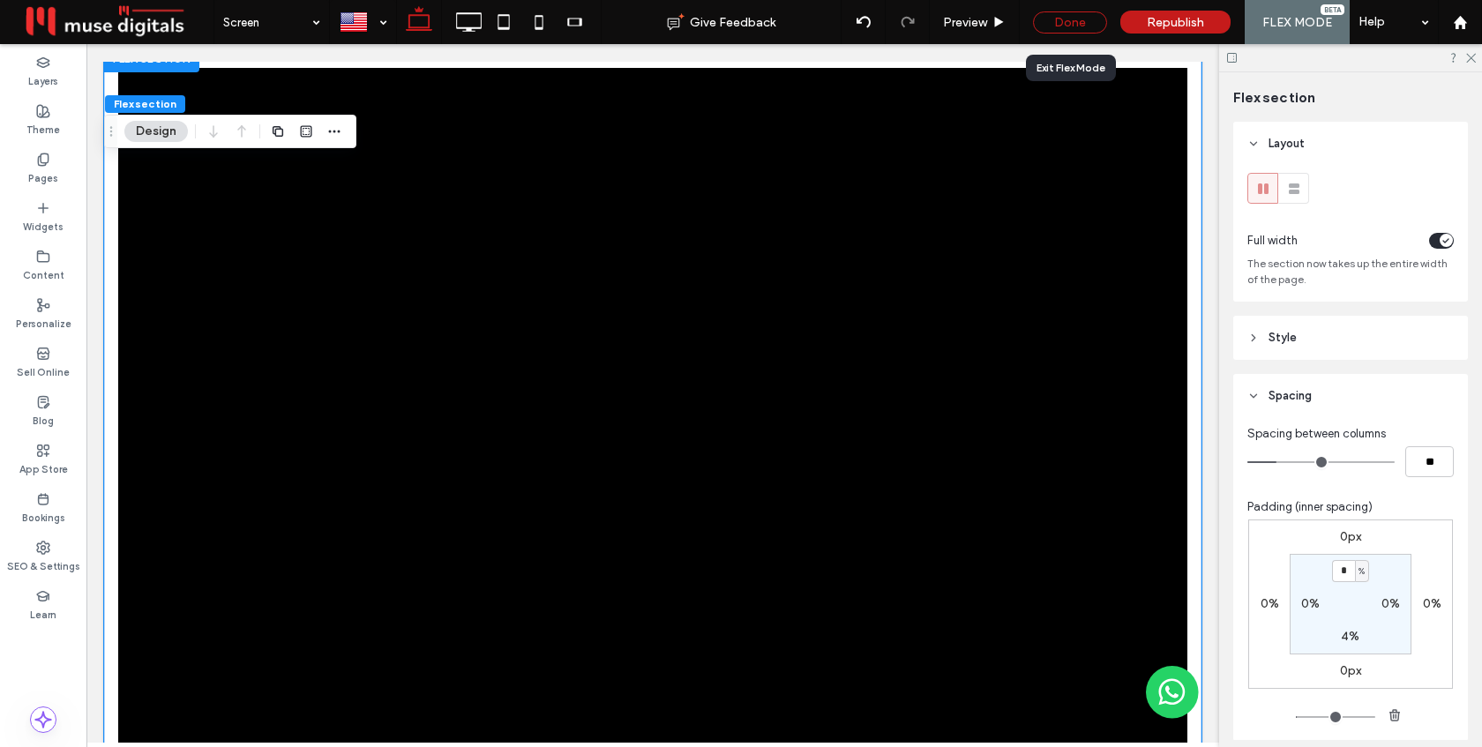
click at [1087, 16] on div "Done" at bounding box center [1070, 22] width 74 height 22
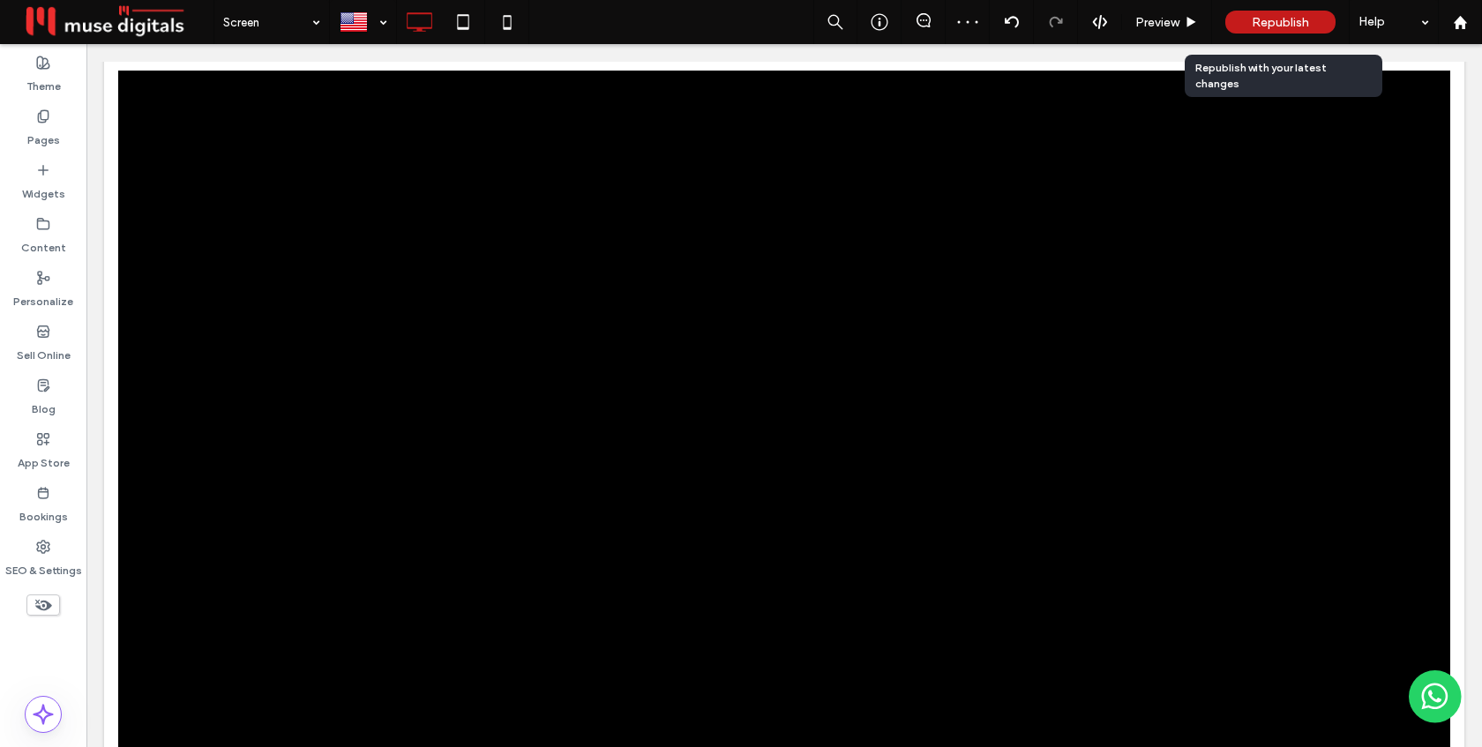
click at [1270, 17] on span "Republish" at bounding box center [1280, 22] width 57 height 15
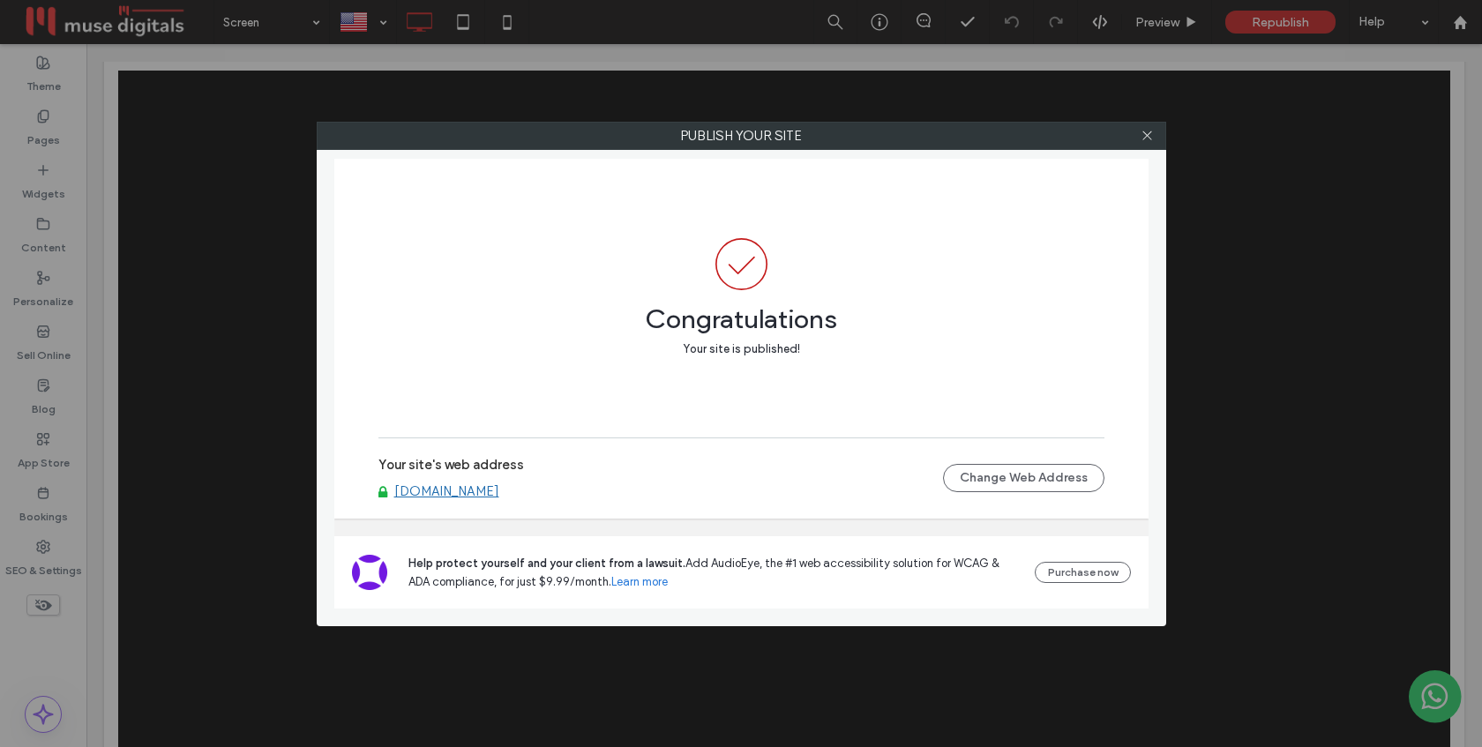
click at [499, 490] on link "www.delmarerestaurant.com" at bounding box center [446, 491] width 105 height 16
click at [1147, 135] on use at bounding box center [1146, 135] width 9 height 9
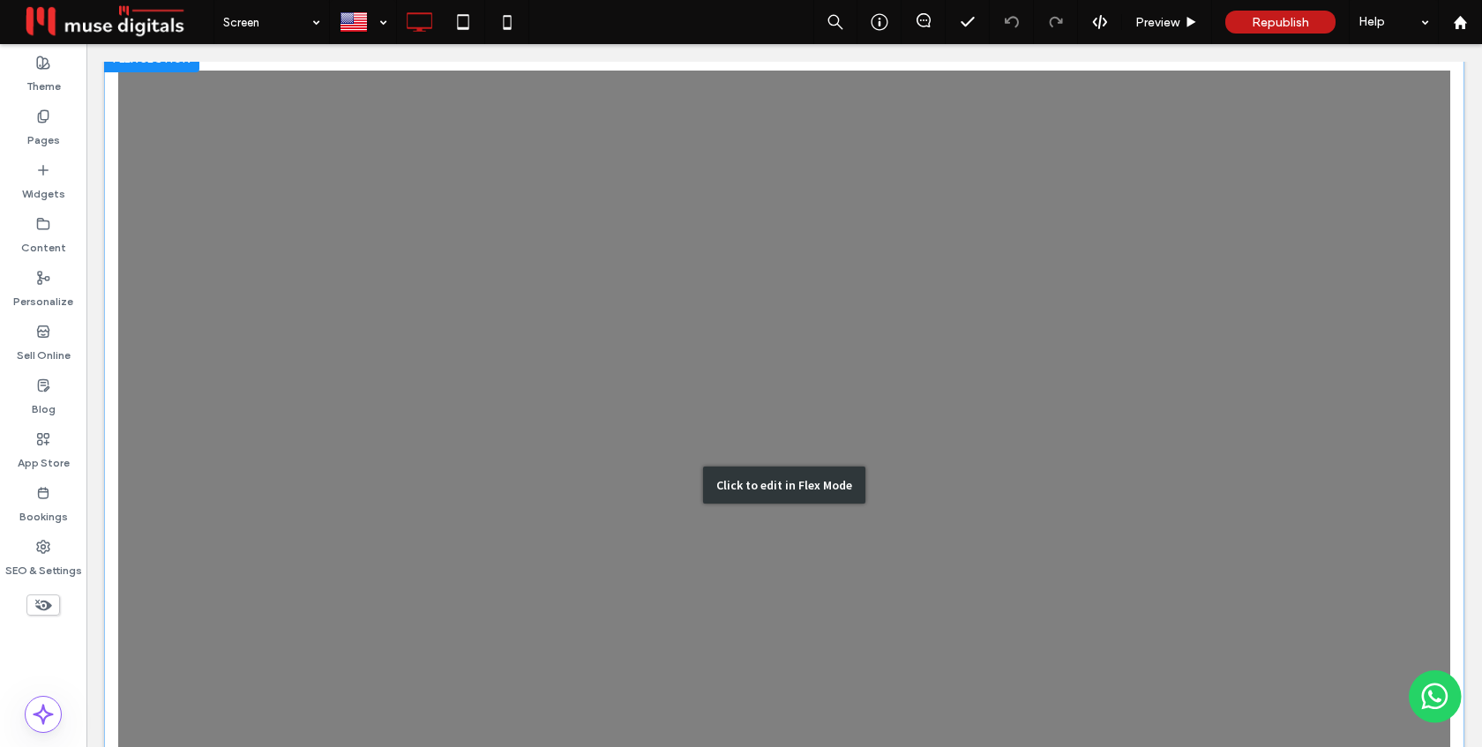
click at [963, 318] on div "Click to edit in Flex Mode" at bounding box center [784, 485] width 1360 height 882
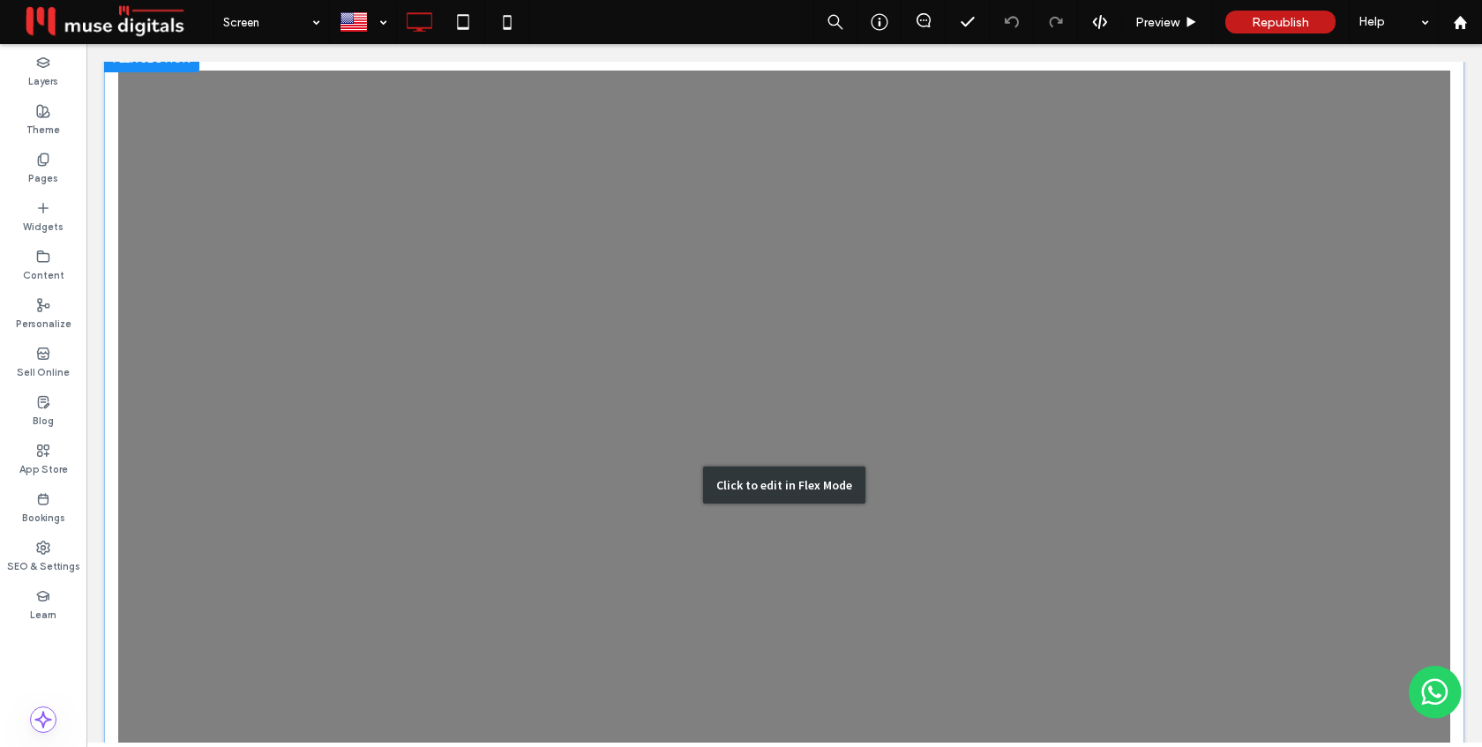
click at [963, 318] on div at bounding box center [784, 420] width 1332 height 699
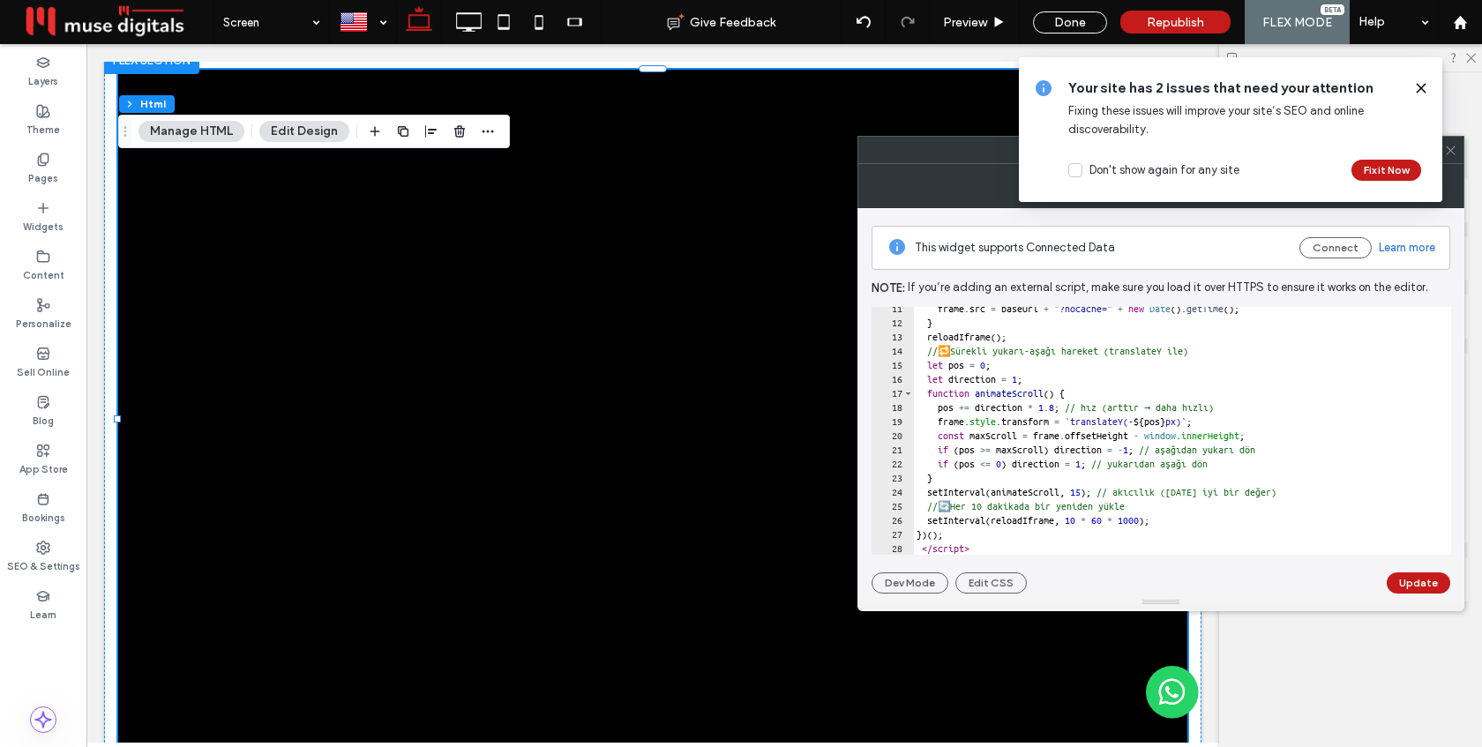
scroll to position [147, 0]
click at [1110, 492] on div "frame . src = baseUrl + "?nocache=" + new Date ( ) . getTime ( ) ; } reloadIfra…" at bounding box center [1418, 439] width 1011 height 276
type textarea "**********"
click at [1410, 580] on button "Update" at bounding box center [1419, 582] width 64 height 21
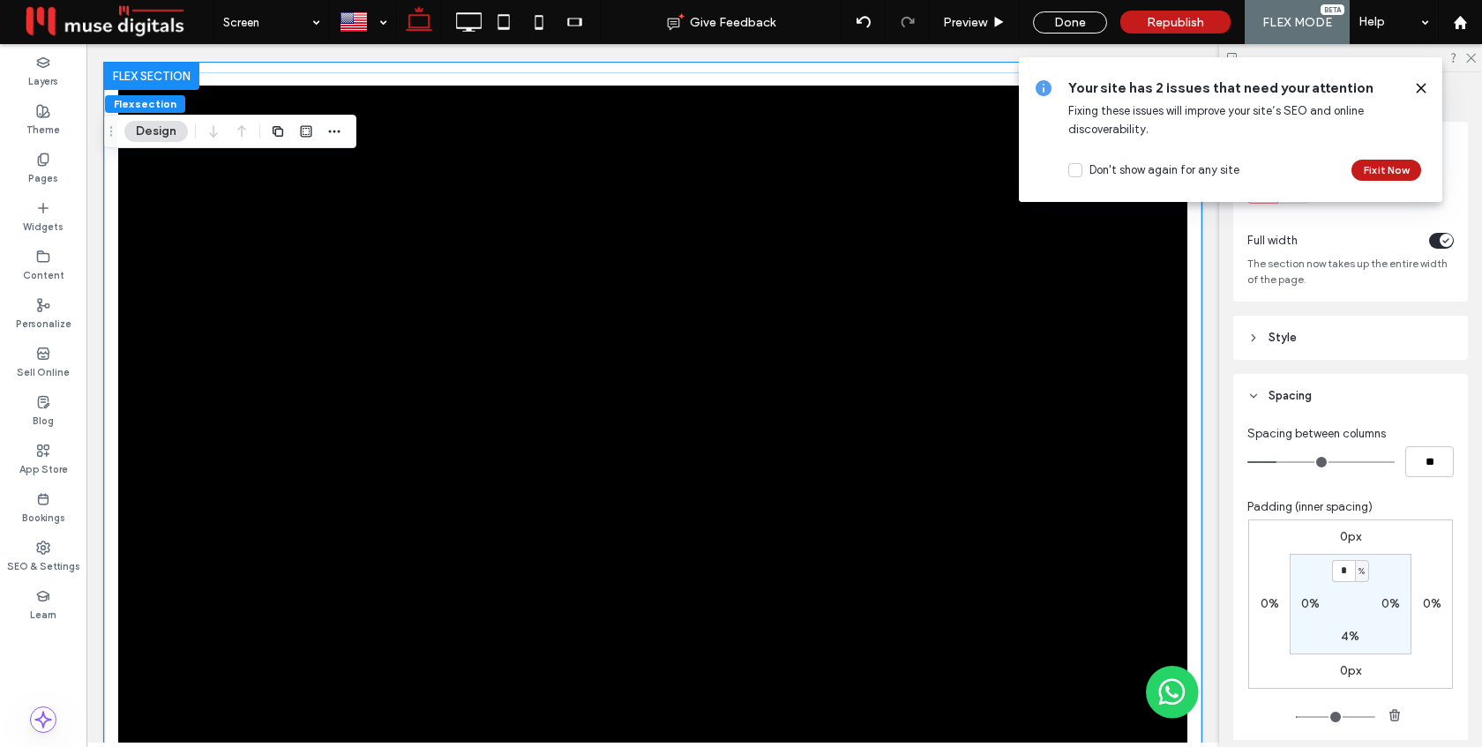
scroll to position [18, 0]
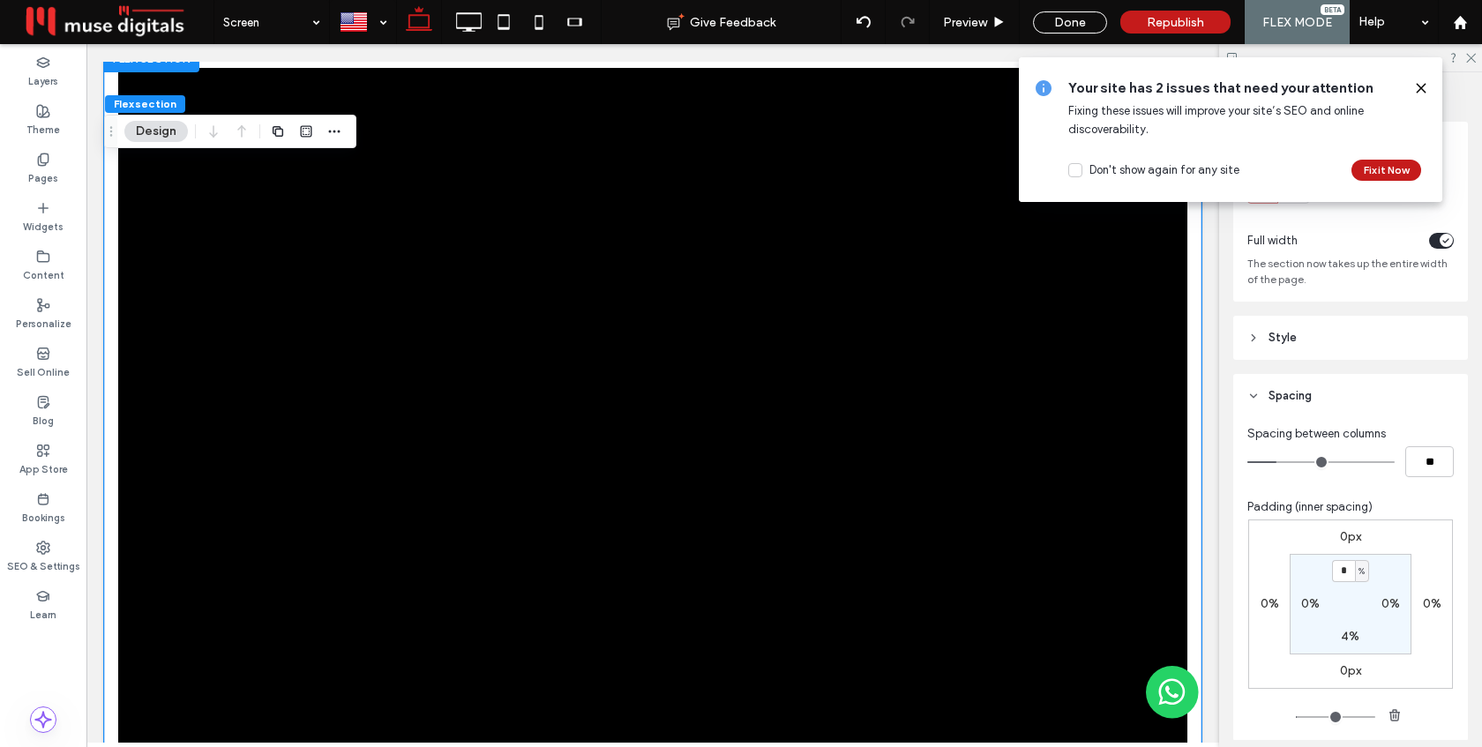
click at [1419, 87] on use at bounding box center [1421, 88] width 8 height 8
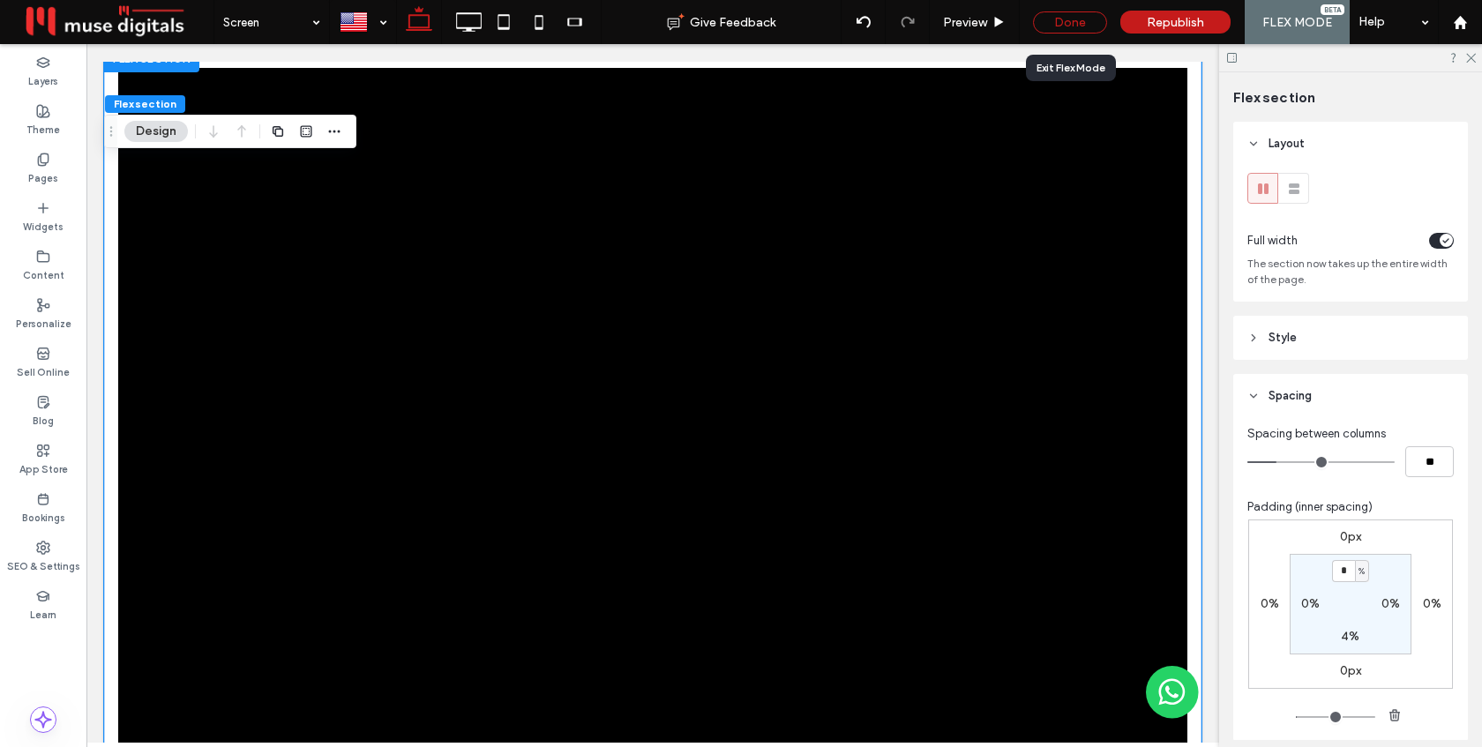
click at [1067, 26] on div "Done" at bounding box center [1070, 22] width 74 height 22
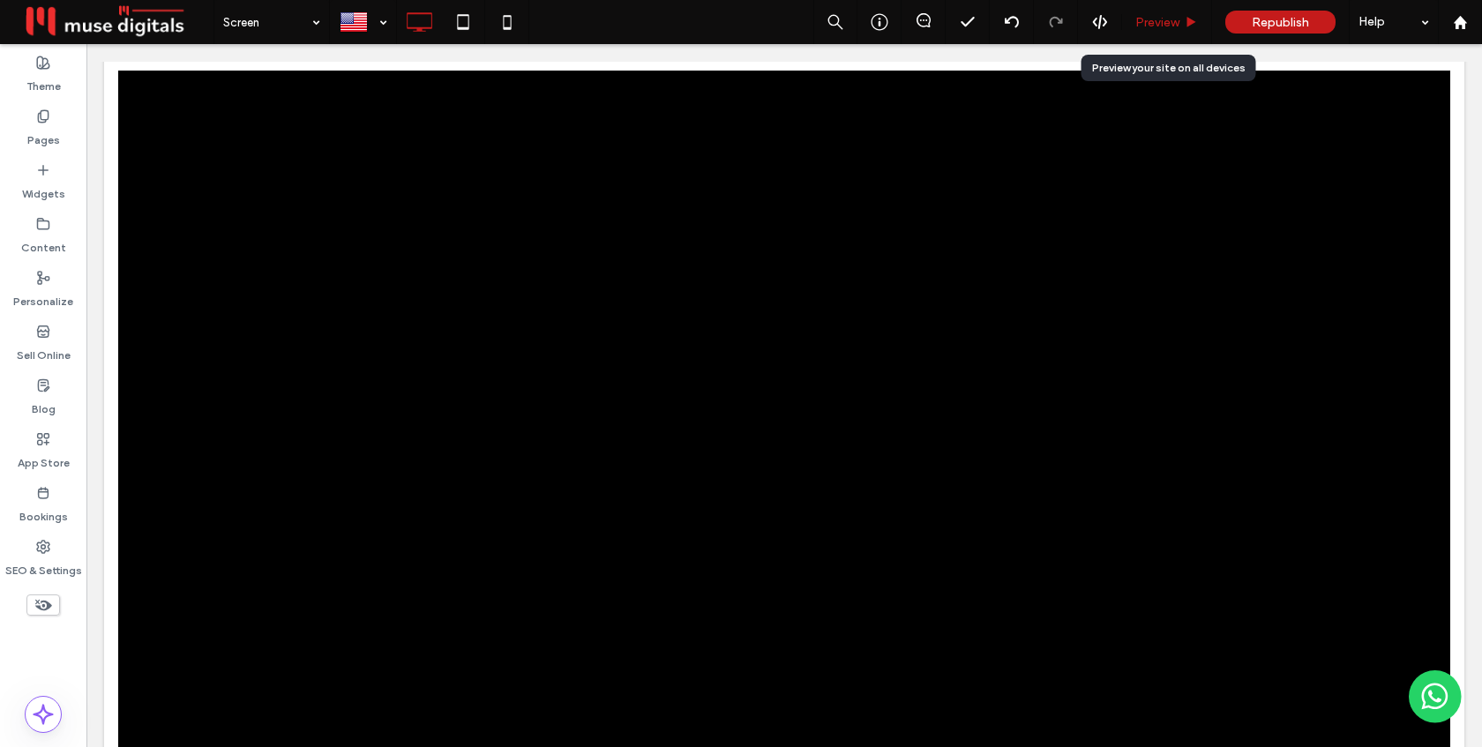
click at [1176, 15] on span "Preview" at bounding box center [1157, 22] width 44 height 15
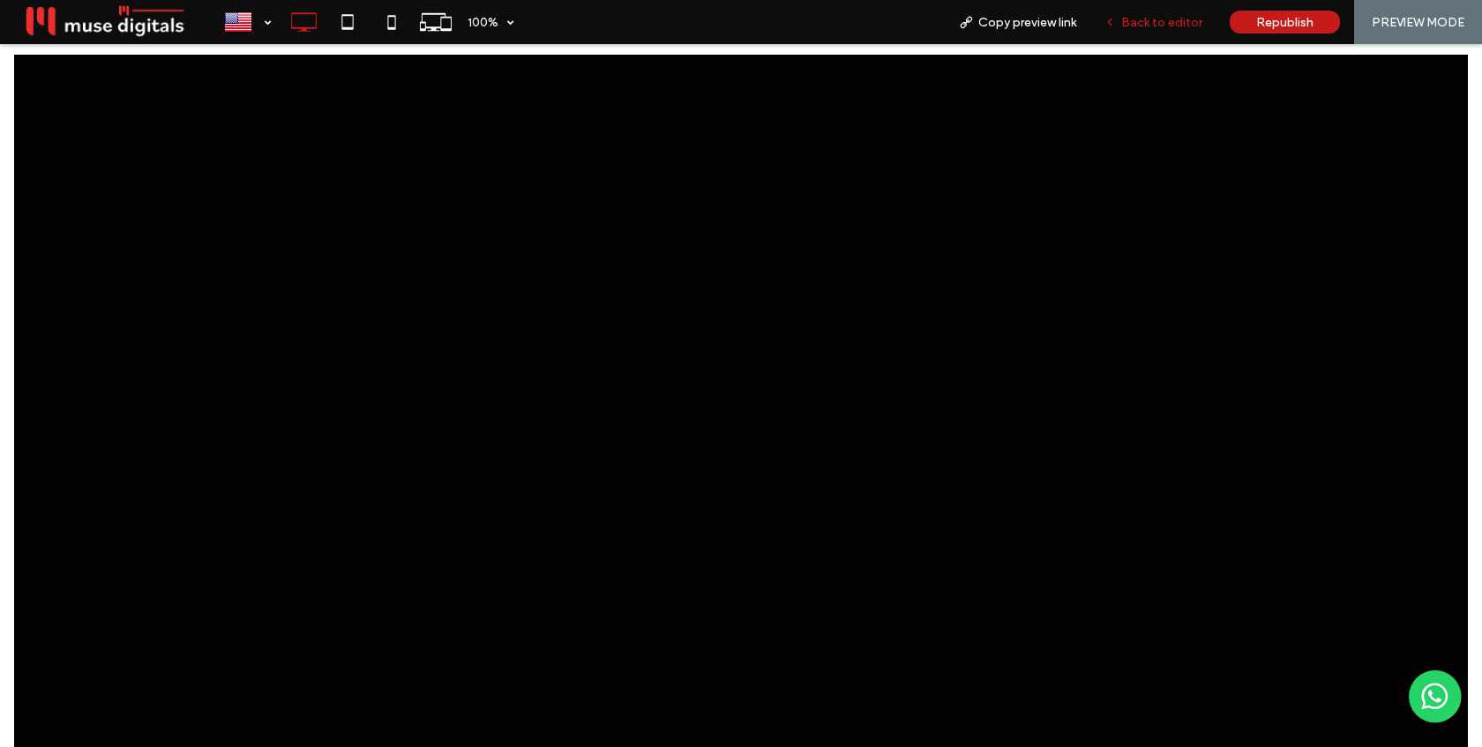
click at [1157, 26] on span "Back to editor" at bounding box center [1161, 22] width 81 height 15
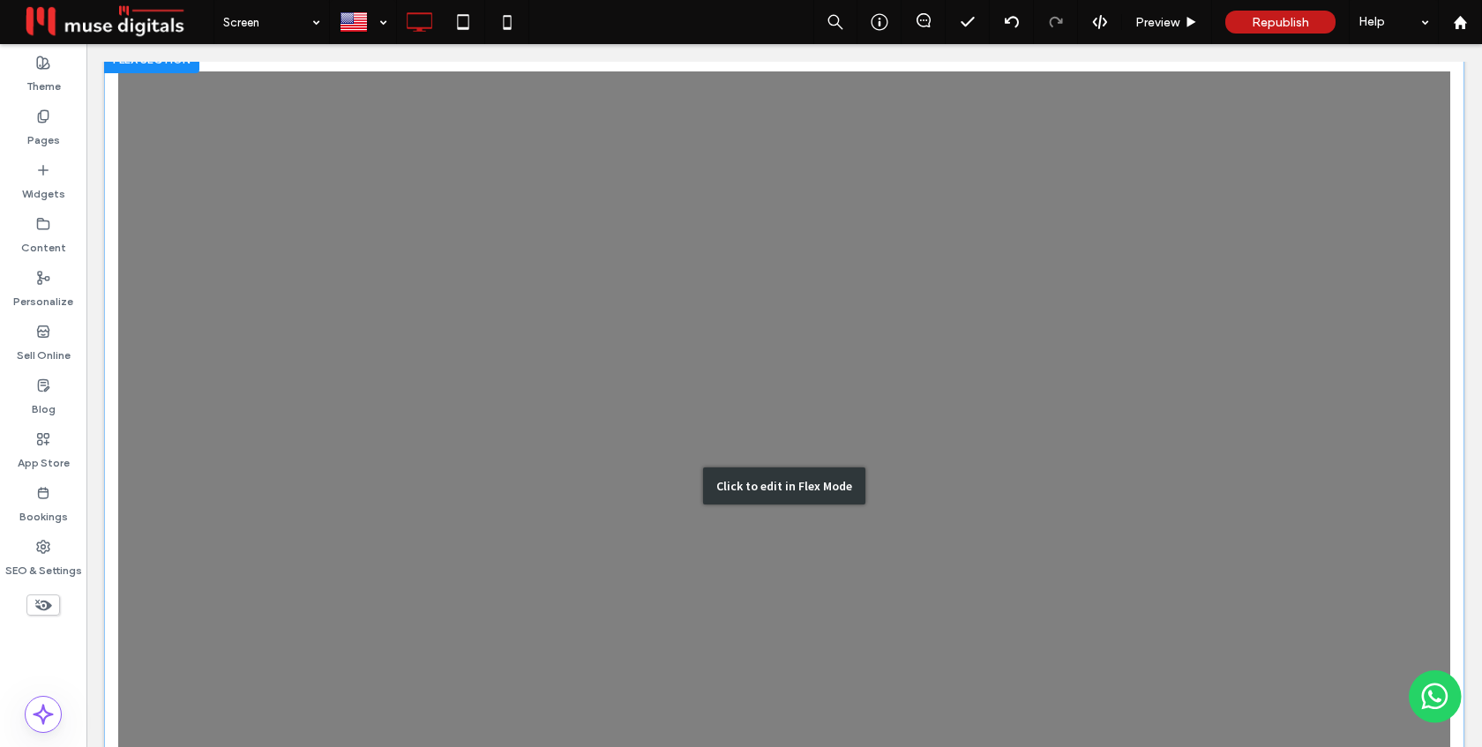
click at [1061, 221] on div "Click to edit in Flex Mode" at bounding box center [784, 486] width 1360 height 882
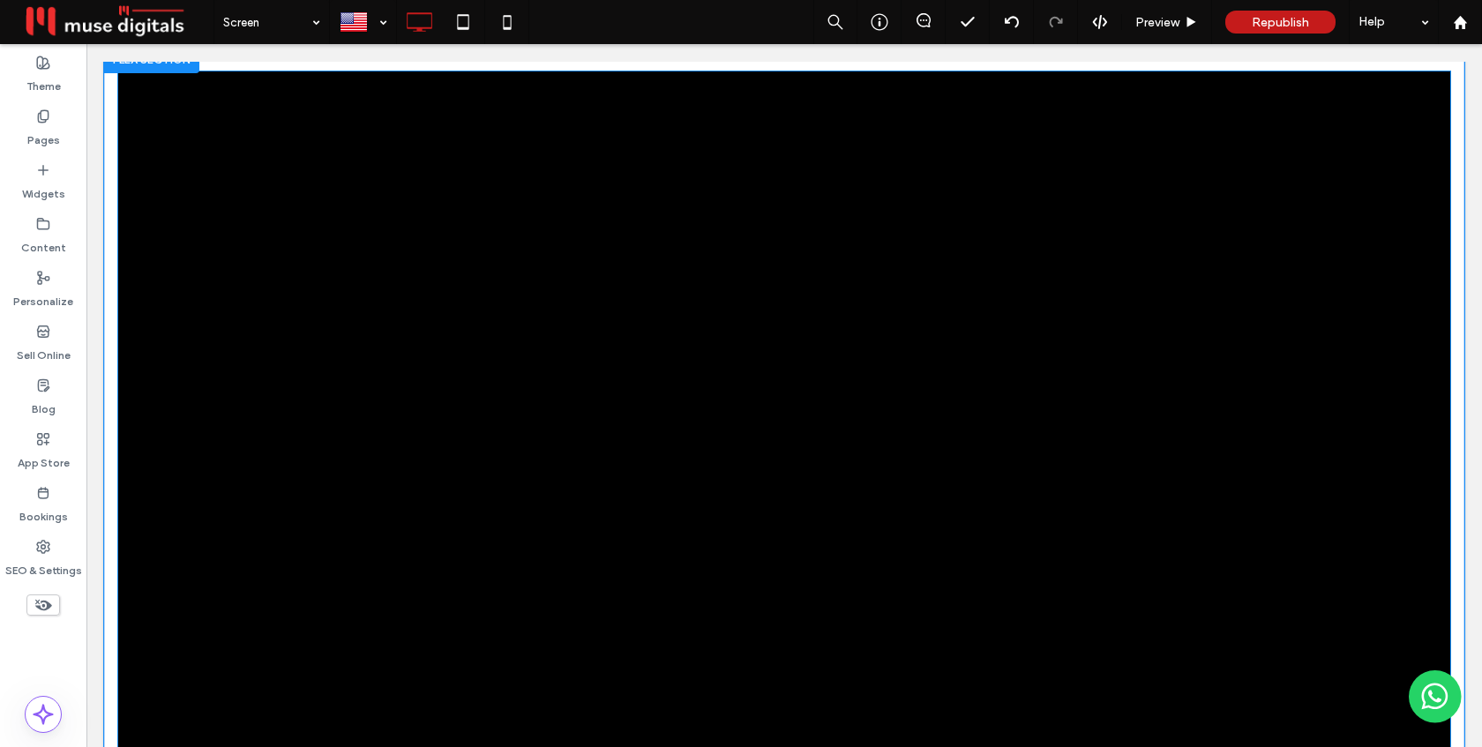
click at [1061, 221] on div at bounding box center [784, 422] width 1332 height 703
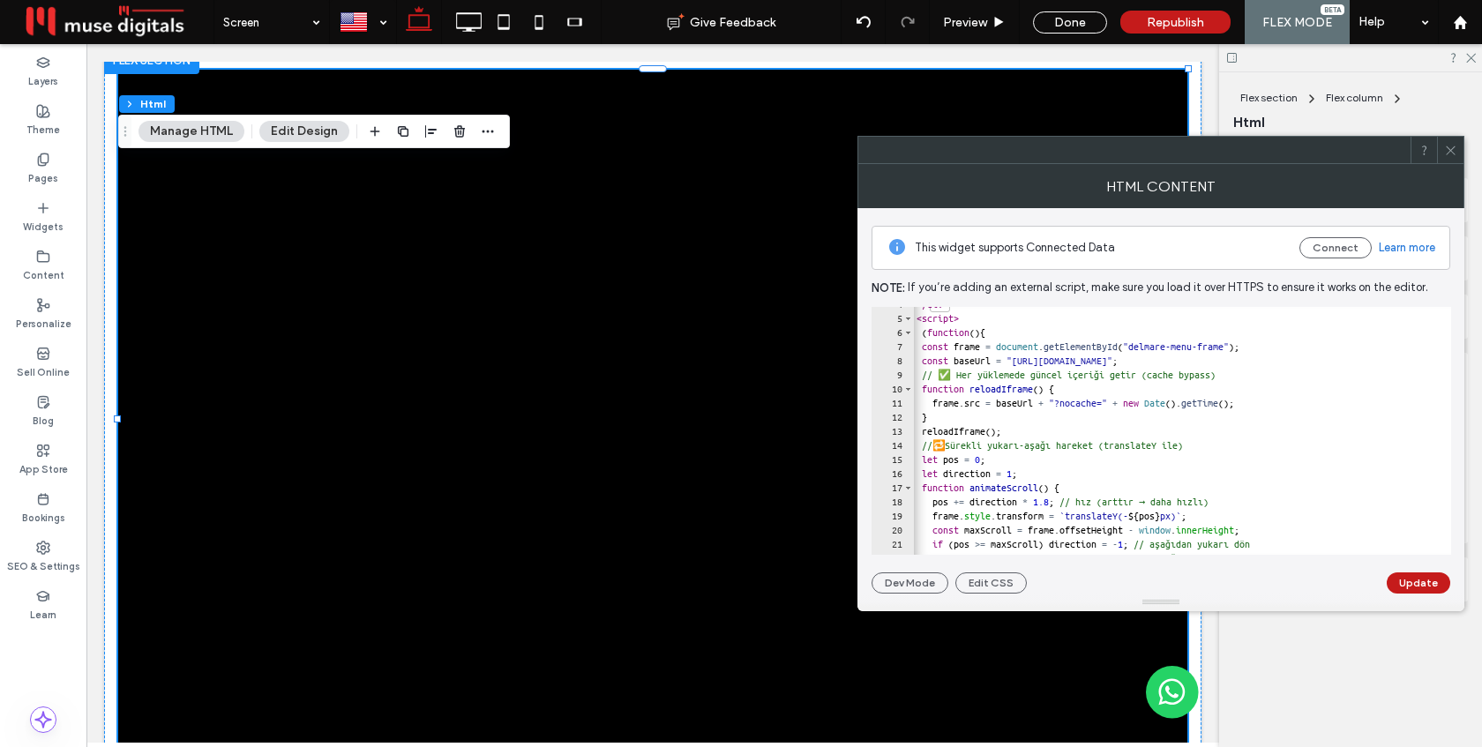
scroll to position [0, 5]
click at [1072, 503] on div "</ div > < script > ( function ( ) { const frame = document . getElementById ( …" at bounding box center [1412, 435] width 1011 height 276
type textarea "**********"
click at [1427, 580] on button "Update" at bounding box center [1419, 582] width 64 height 21
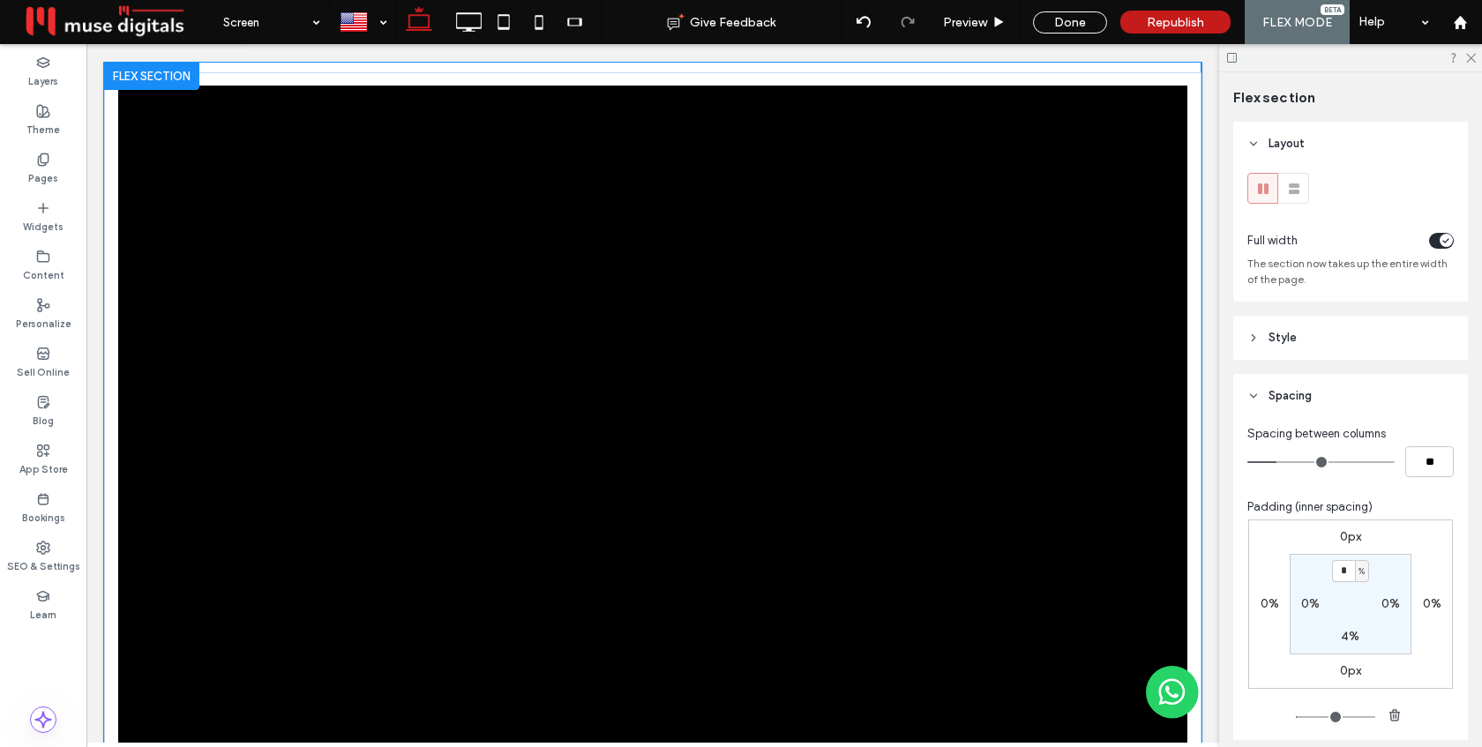
scroll to position [18, 0]
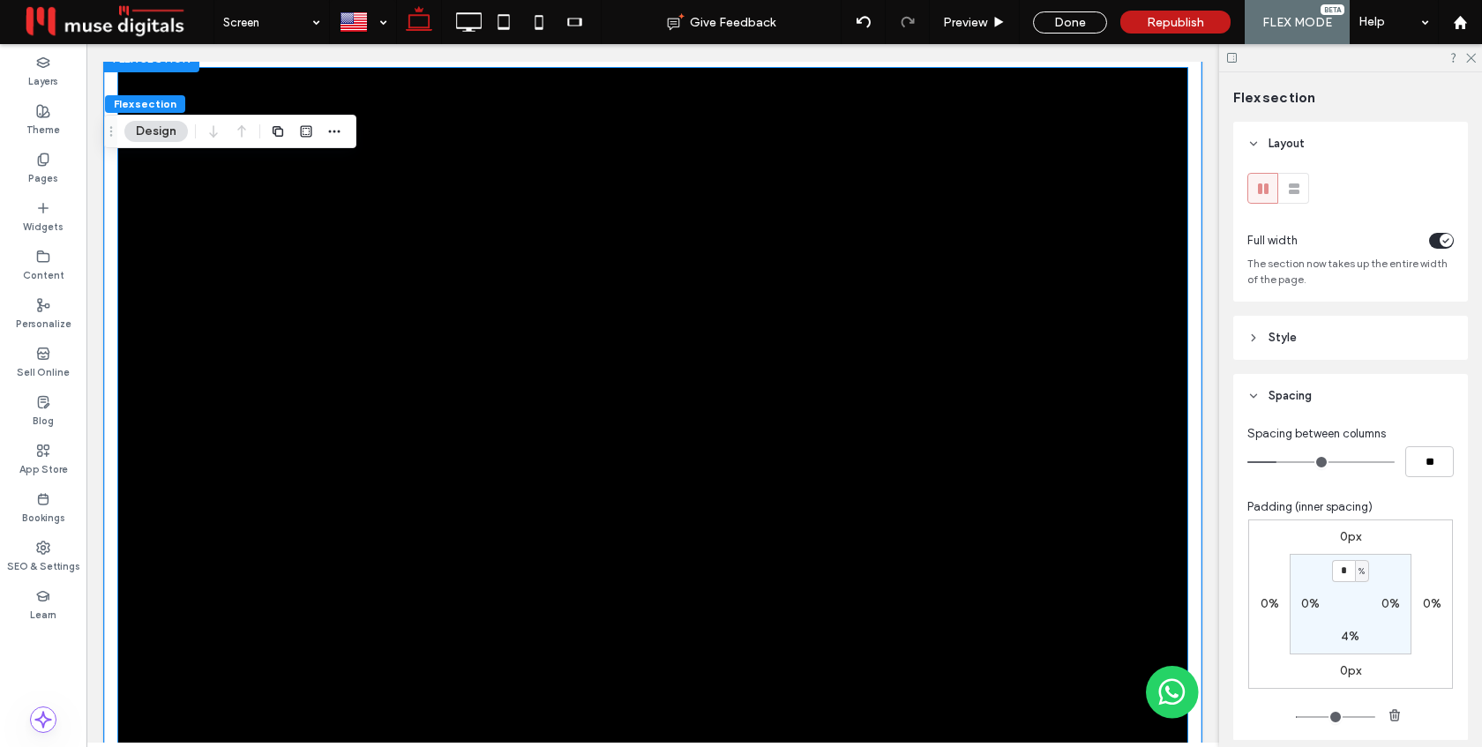
click at [962, 404] on div at bounding box center [652, 417] width 1069 height 699
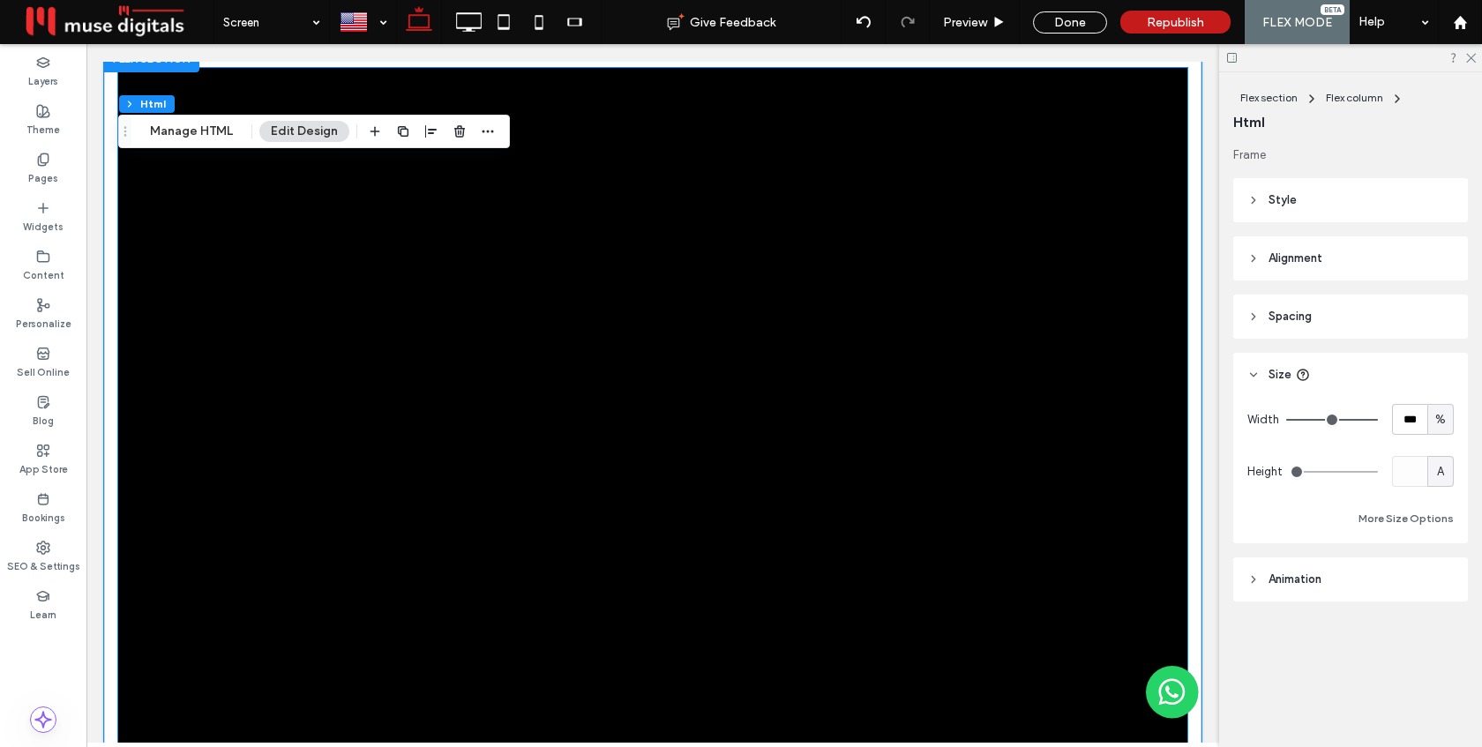
click at [962, 404] on div at bounding box center [652, 417] width 1069 height 699
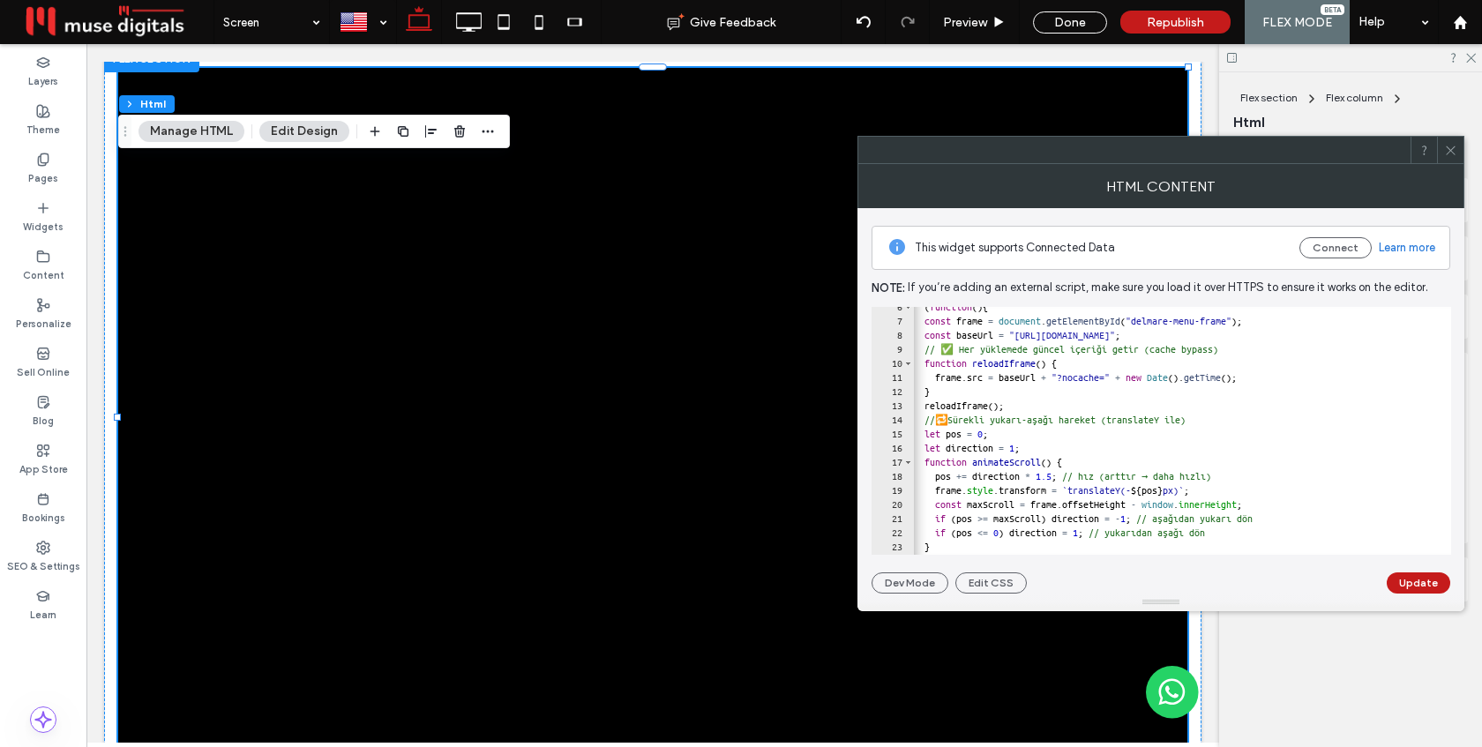
scroll to position [0, 0]
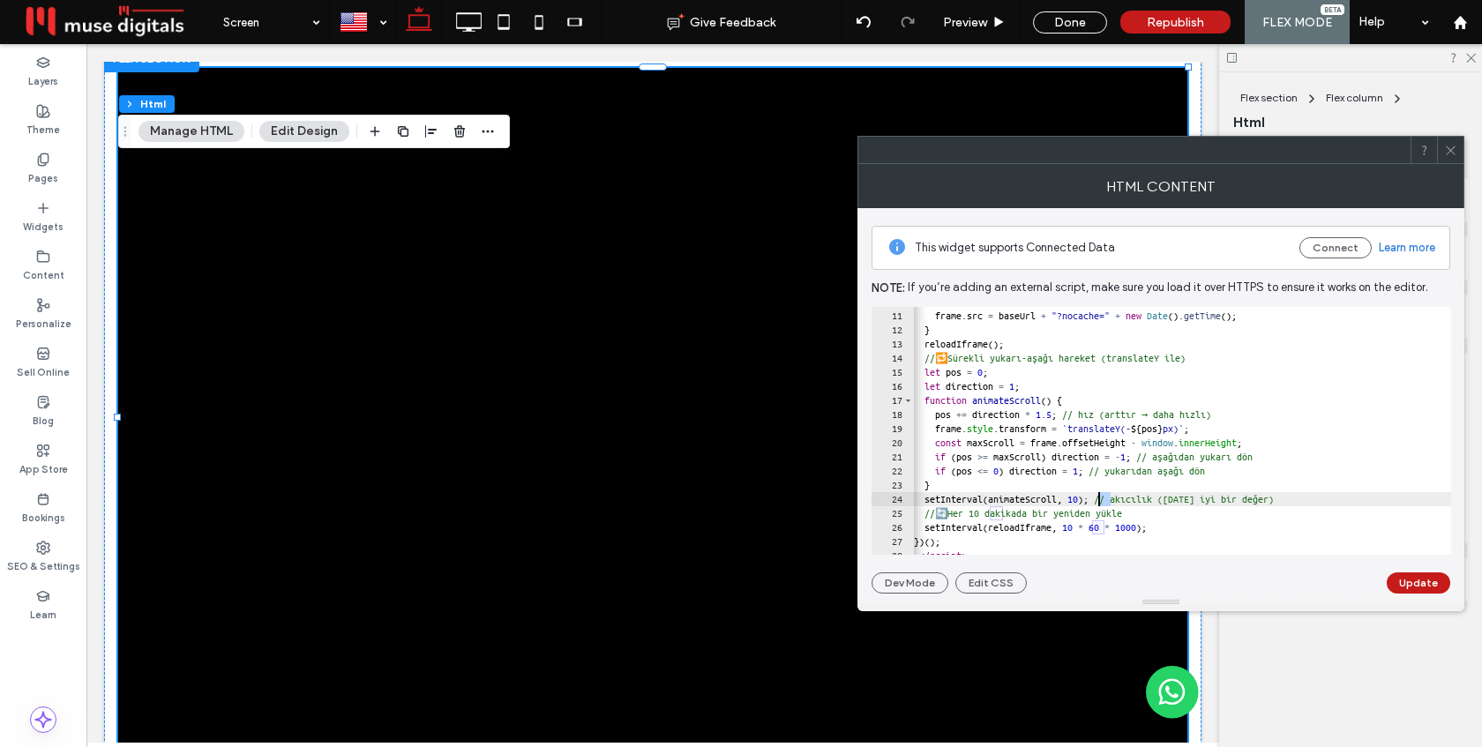
drag, startPoint x: 1111, startPoint y: 498, endPoint x: 1099, endPoint y: 498, distance: 12.3
click at [1099, 498] on div "function reloadIframe ( ) { frame . src = baseUrl + "?nocache=" + new Date ( ) …" at bounding box center [1415, 433] width 1011 height 276
type textarea "**********"
click at [1427, 583] on button "Update" at bounding box center [1419, 582] width 64 height 21
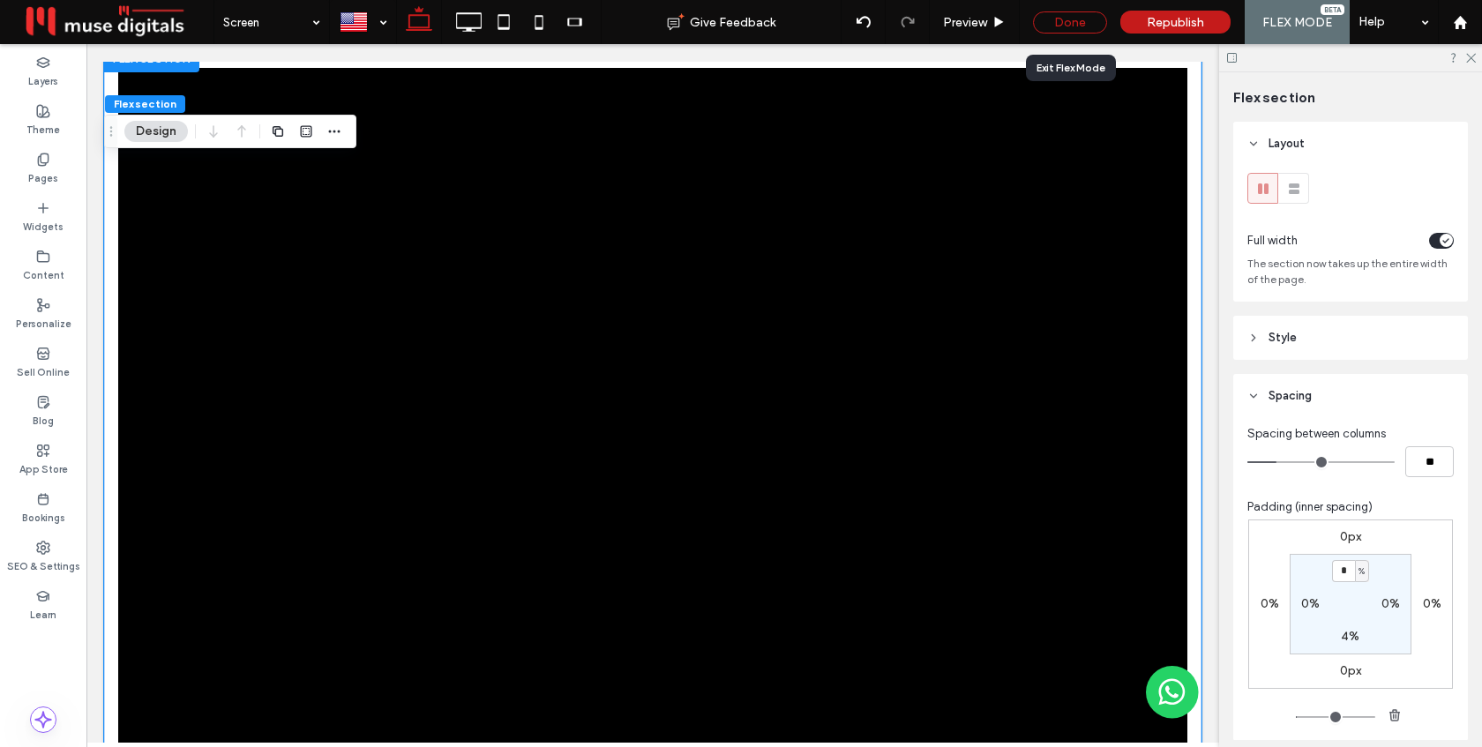
click at [1087, 16] on div "Done" at bounding box center [1070, 22] width 74 height 22
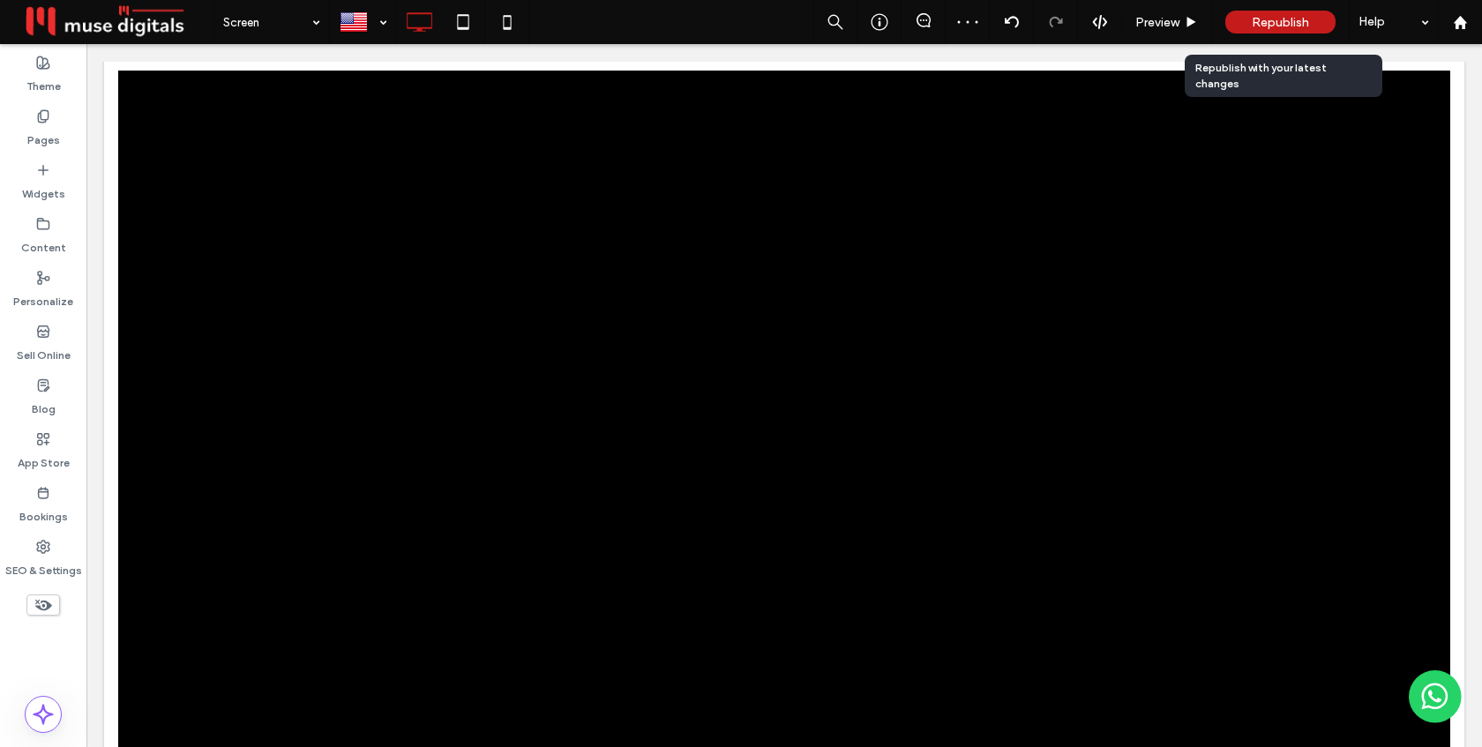
click at [1273, 19] on span "Republish" at bounding box center [1280, 22] width 57 height 15
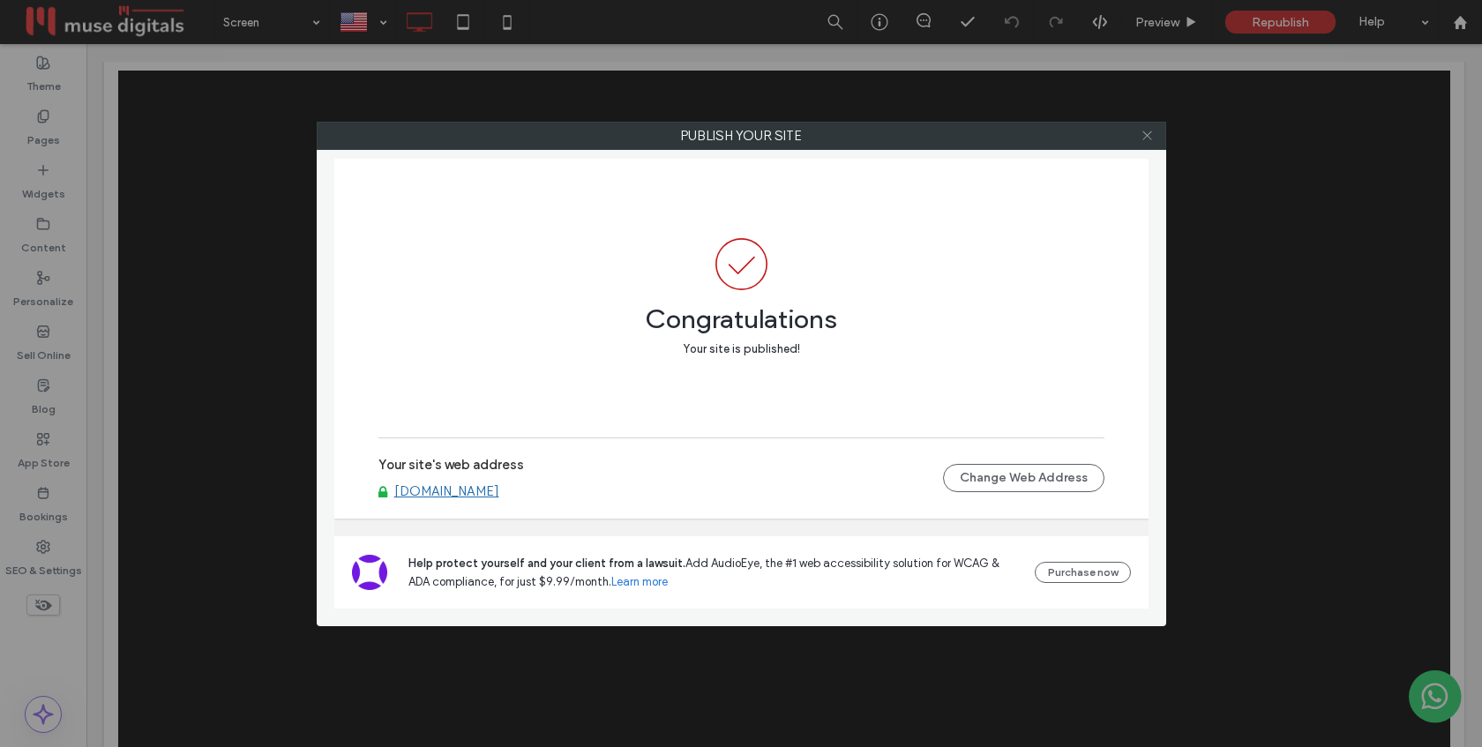
click at [1143, 138] on icon at bounding box center [1147, 135] width 13 height 13
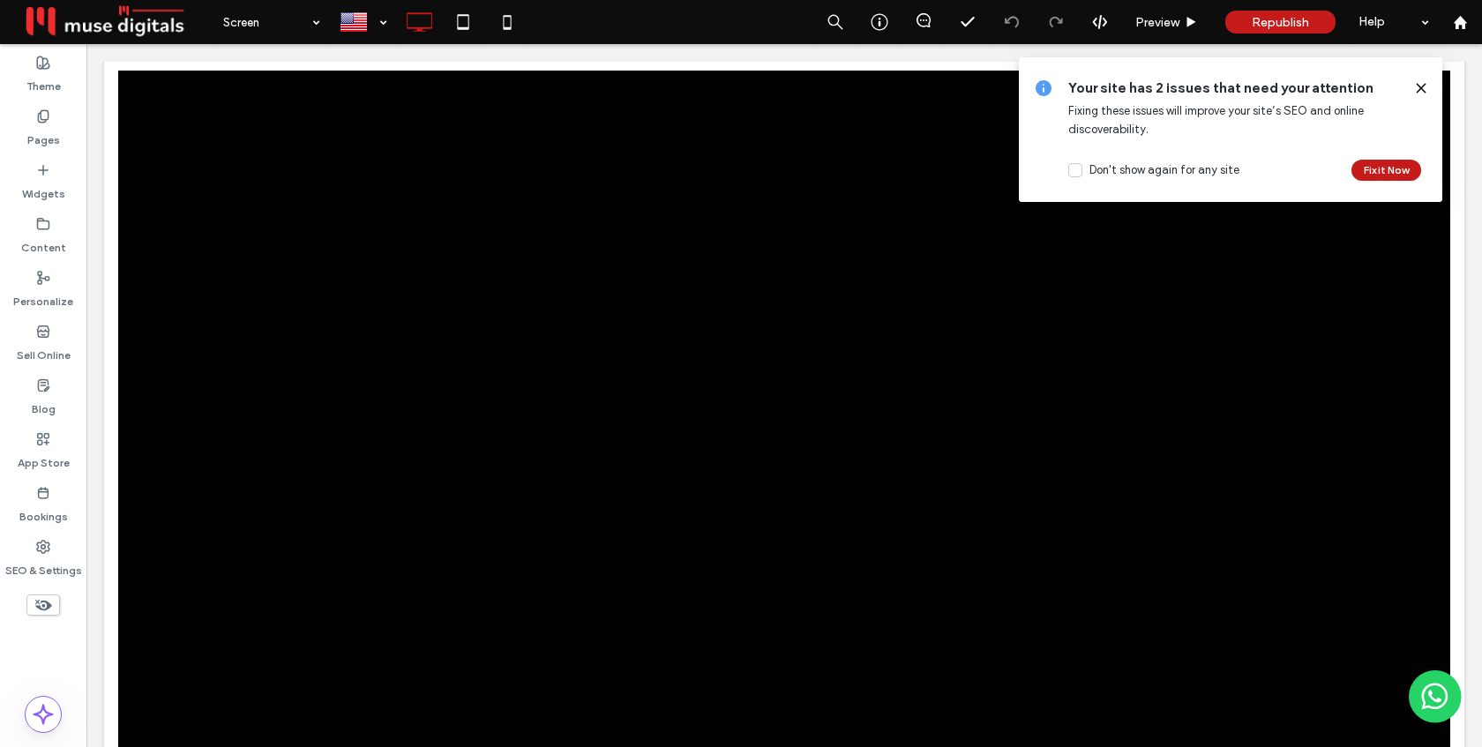
click at [1418, 85] on use at bounding box center [1421, 88] width 8 height 8
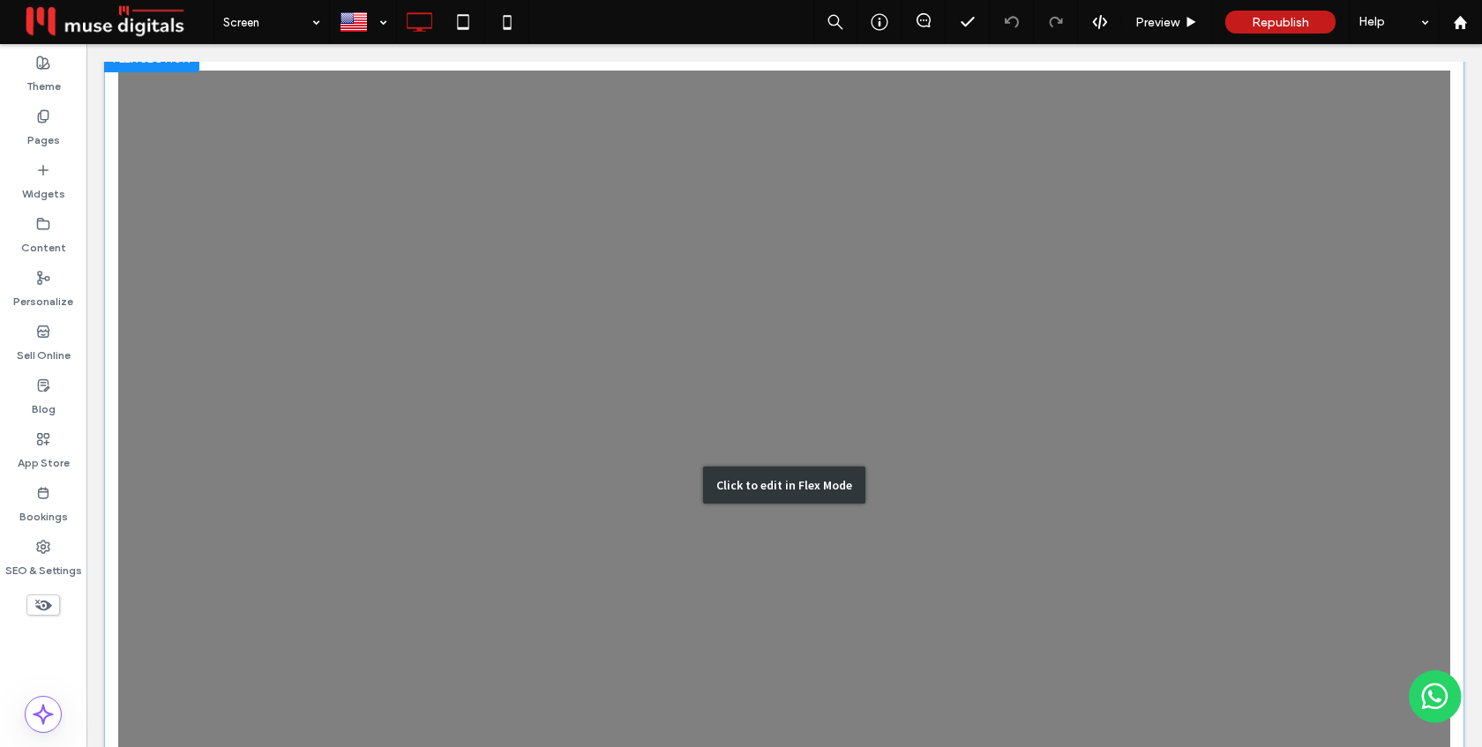
click at [1081, 253] on div "Click to edit in Flex Mode" at bounding box center [784, 485] width 1360 height 882
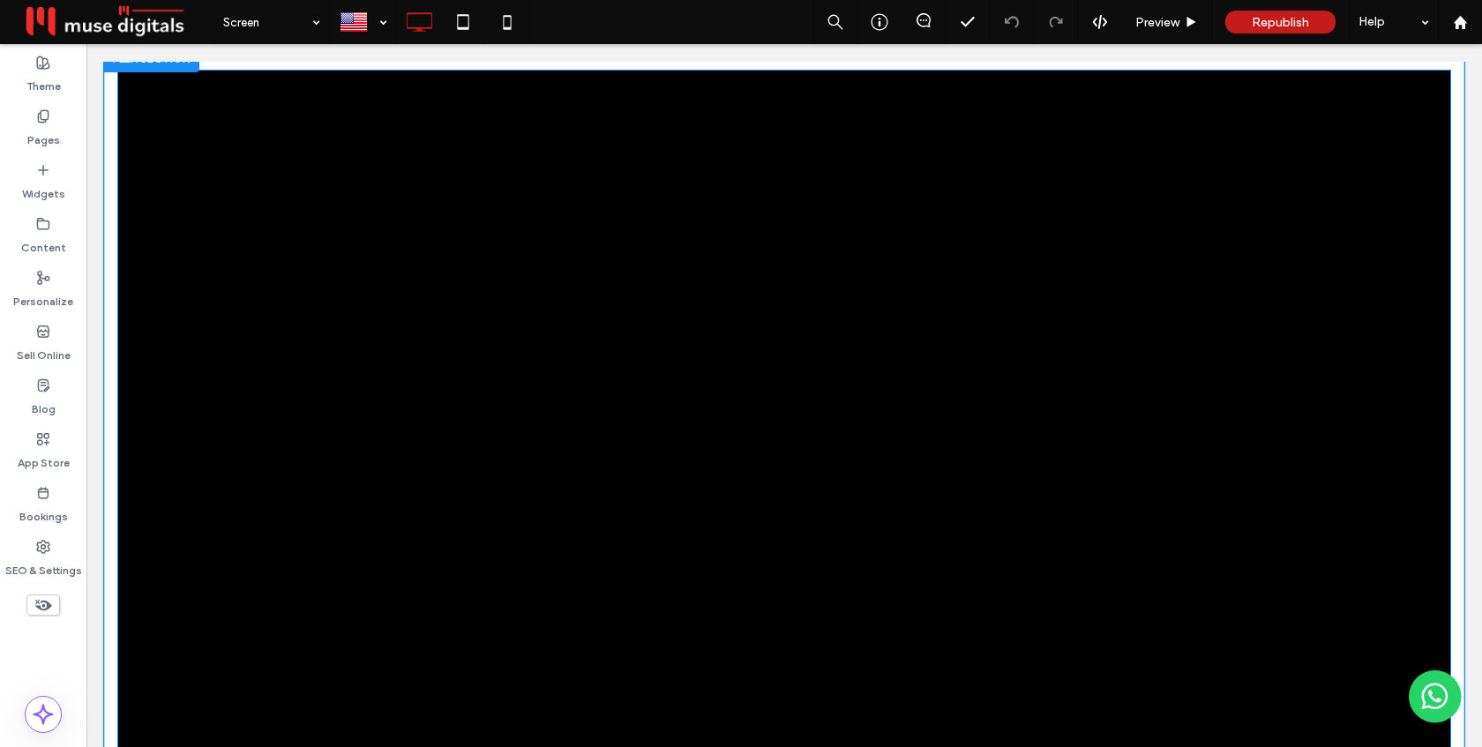
scroll to position [16, 0]
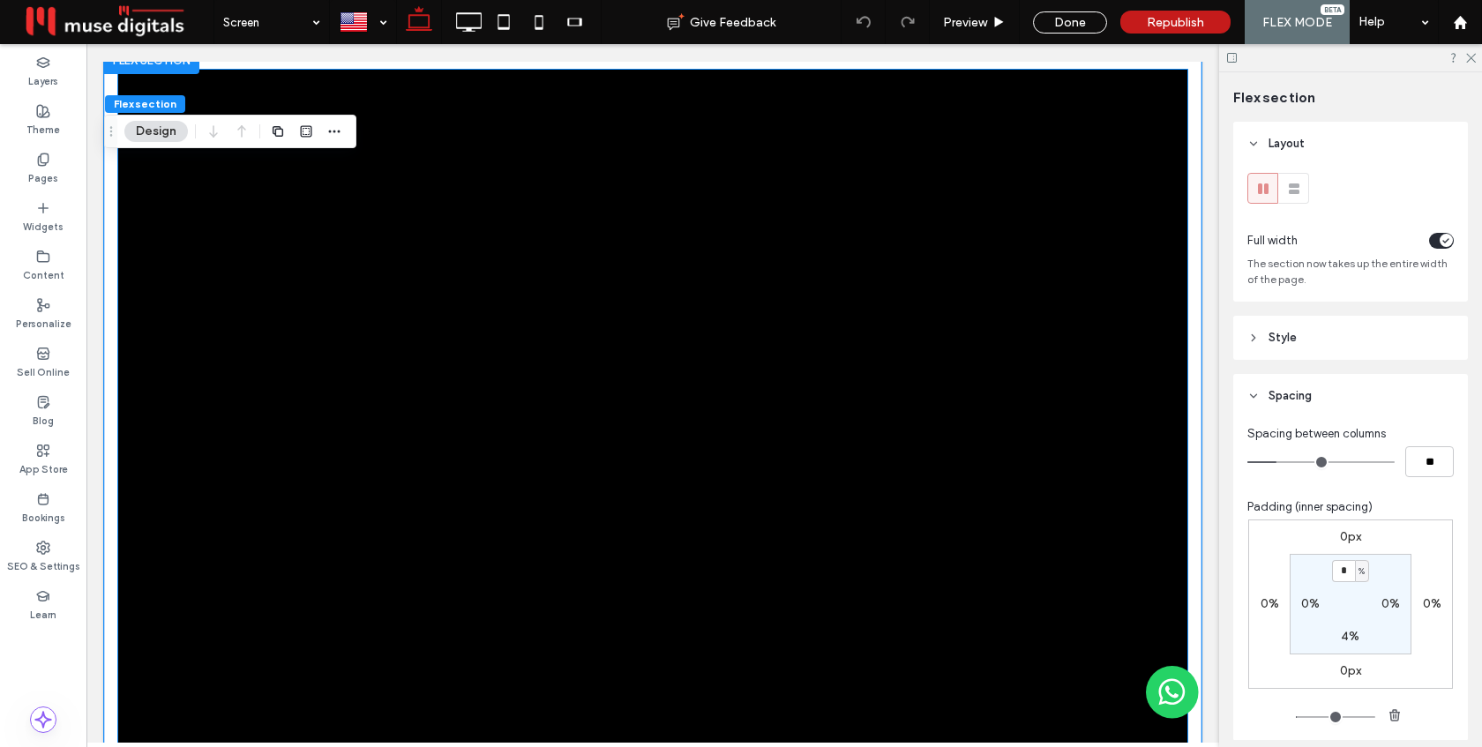
click at [1051, 255] on div at bounding box center [652, 419] width 1069 height 699
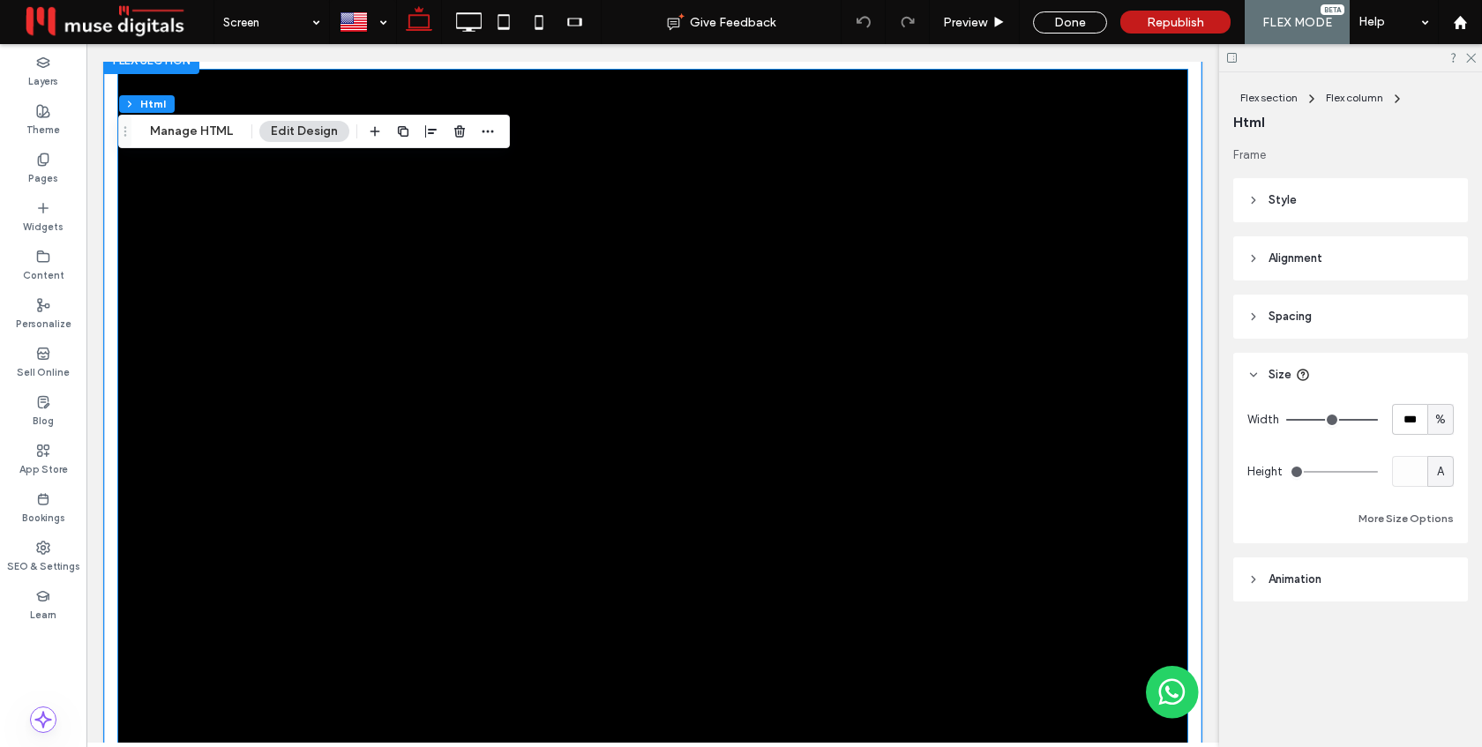
click at [1051, 254] on div at bounding box center [652, 419] width 1069 height 699
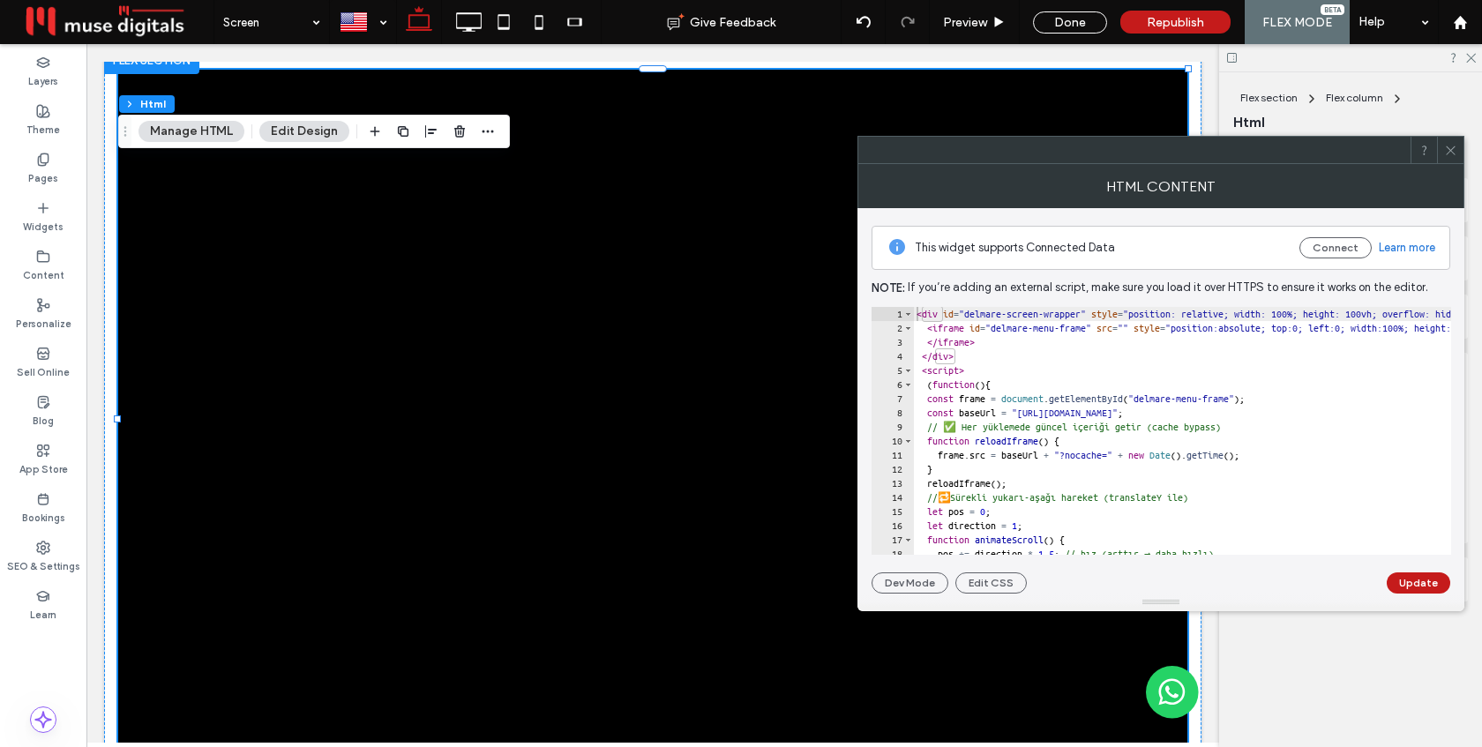
click at [1133, 386] on div "< div id = "delmare-screen-wrapper" style = "position: relative; width: 100%; h…" at bounding box center [1418, 445] width 1011 height 276
type textarea "**********"
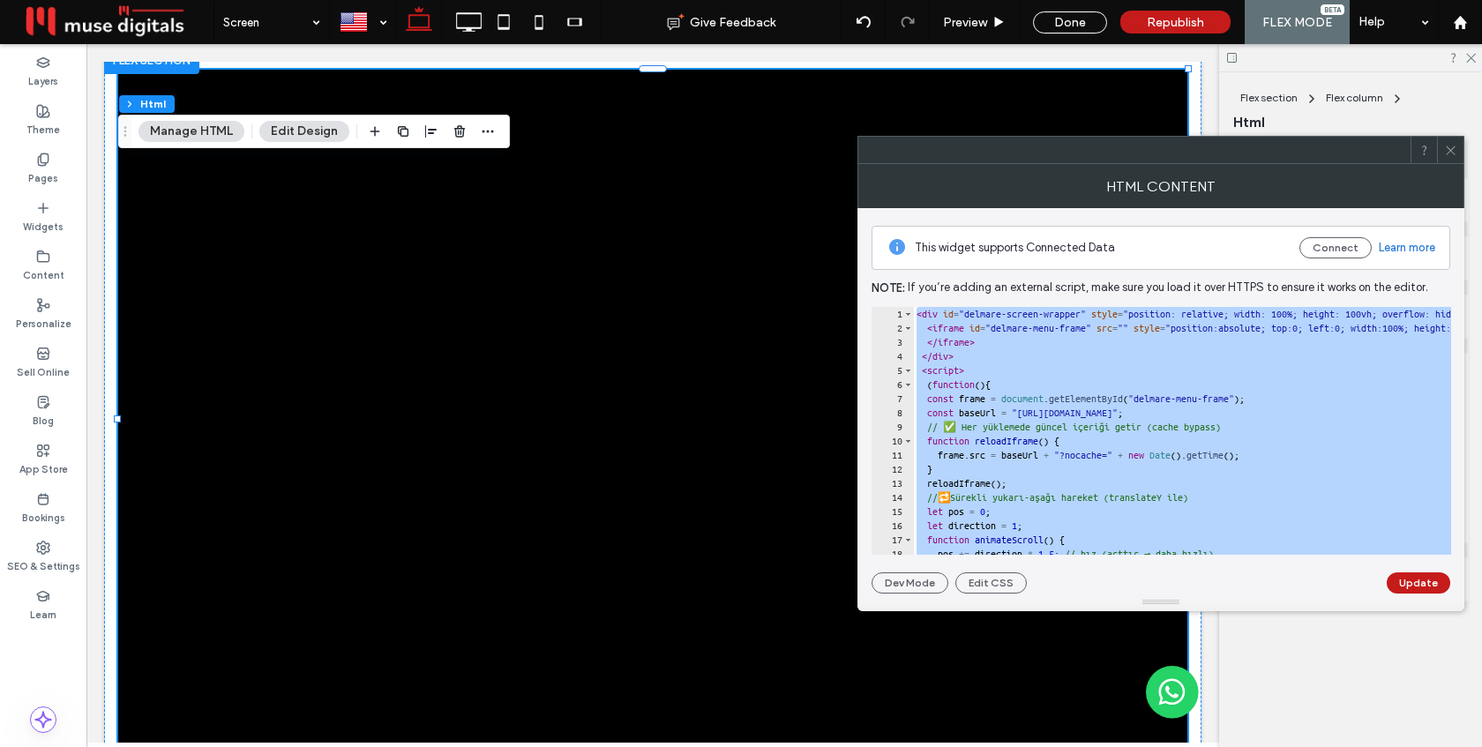
click at [1455, 149] on icon at bounding box center [1450, 150] width 13 height 13
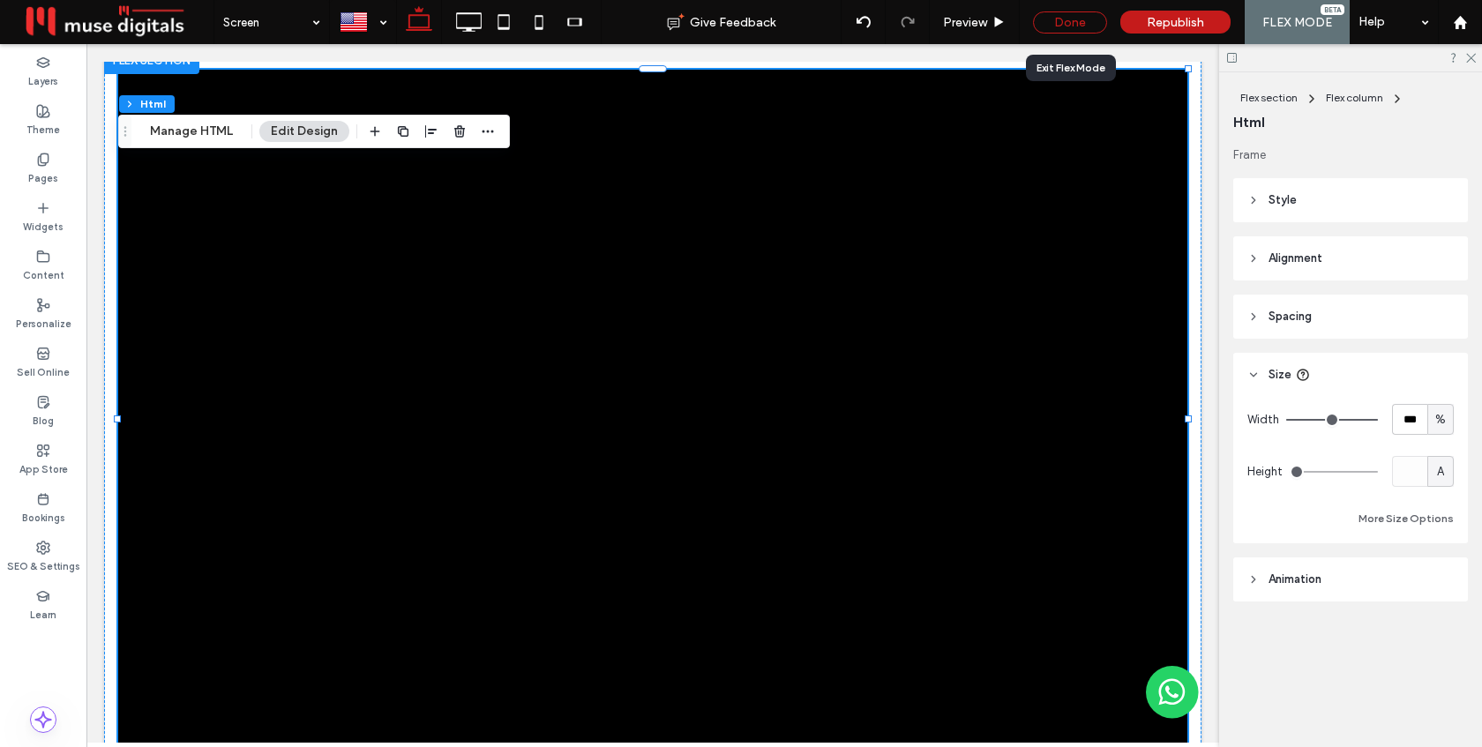
click at [1097, 13] on div "Done" at bounding box center [1070, 22] width 74 height 22
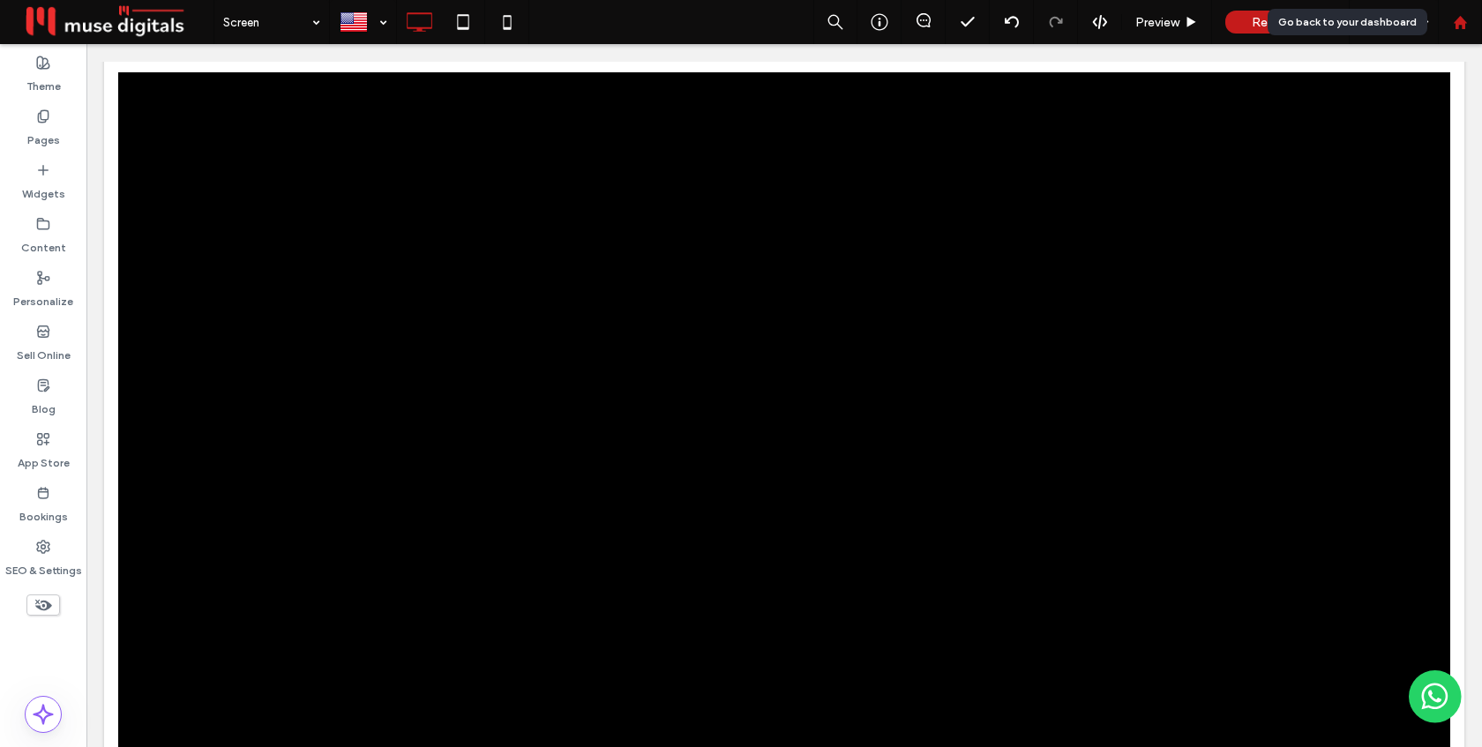
click at [1463, 20] on use at bounding box center [1459, 21] width 13 height 13
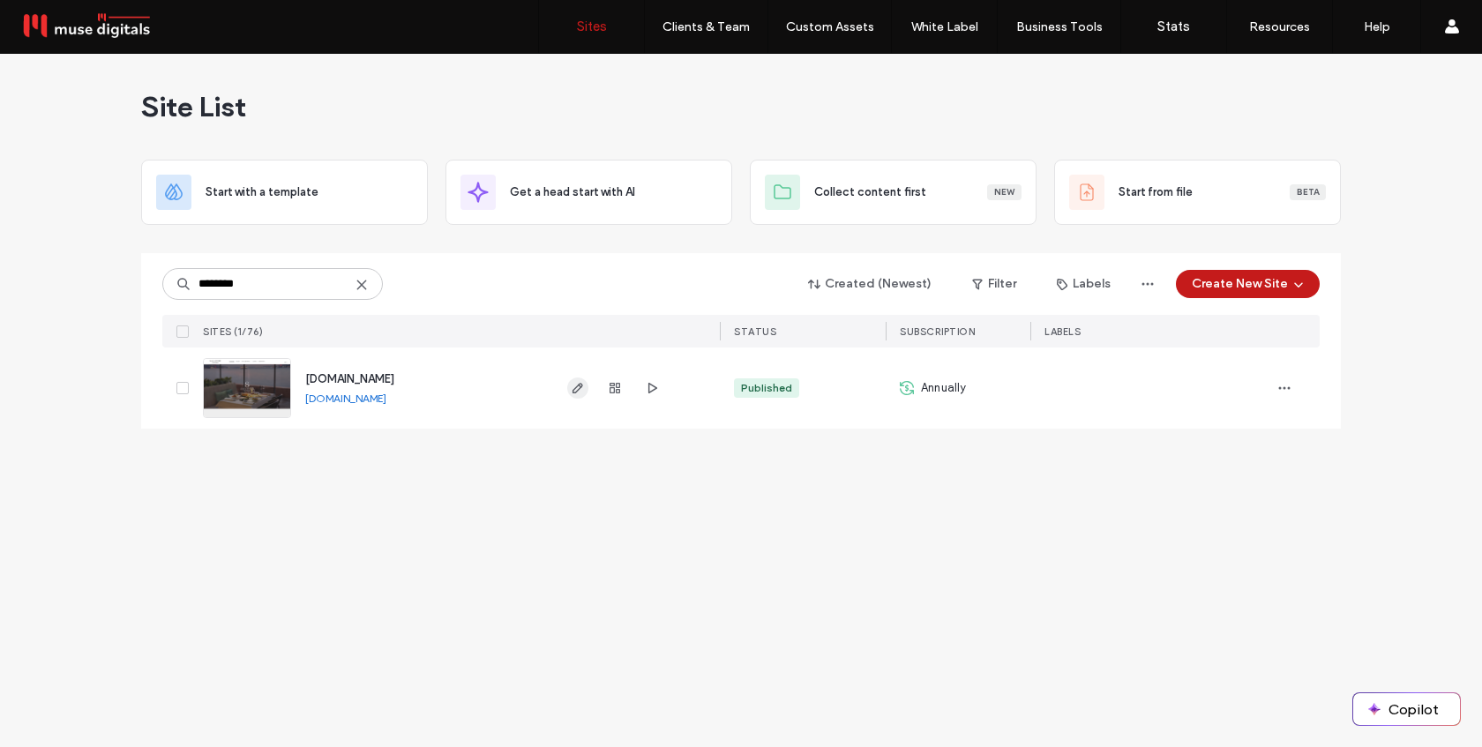
type input "********"
click at [575, 390] on icon "button" at bounding box center [578, 388] width 14 height 14
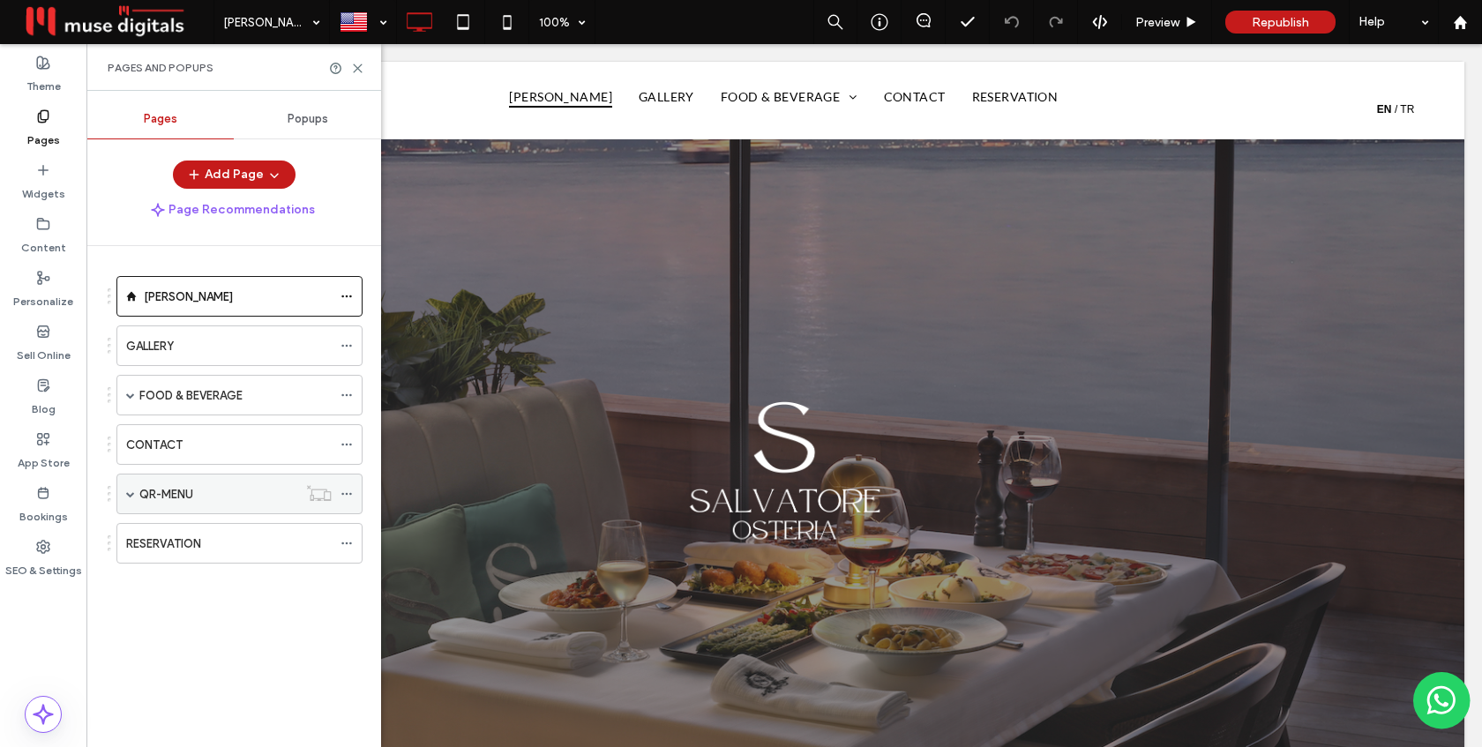
click at [132, 495] on span at bounding box center [130, 494] width 9 height 9
click at [273, 174] on icon "button" at bounding box center [274, 175] width 14 height 14
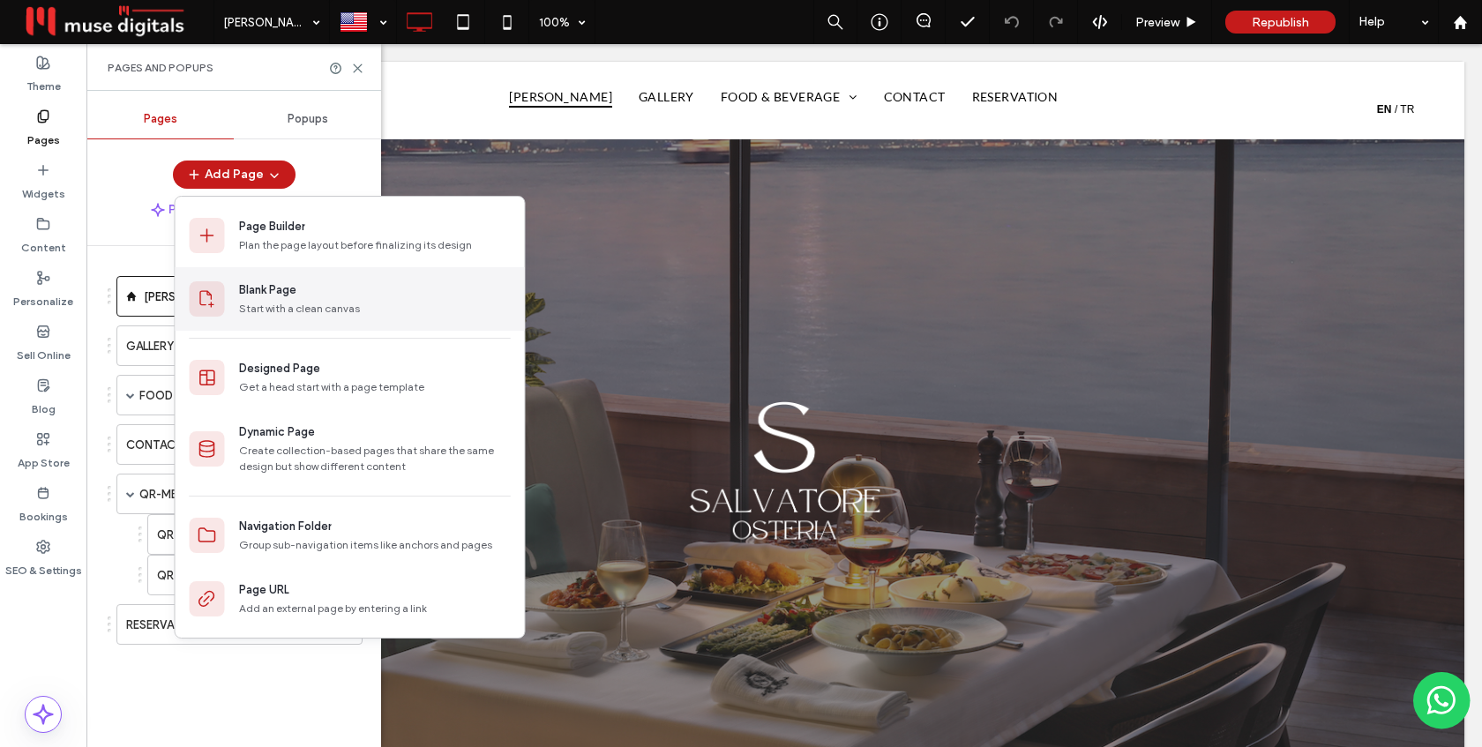
click at [293, 289] on div "Blank Page" at bounding box center [267, 290] width 57 height 18
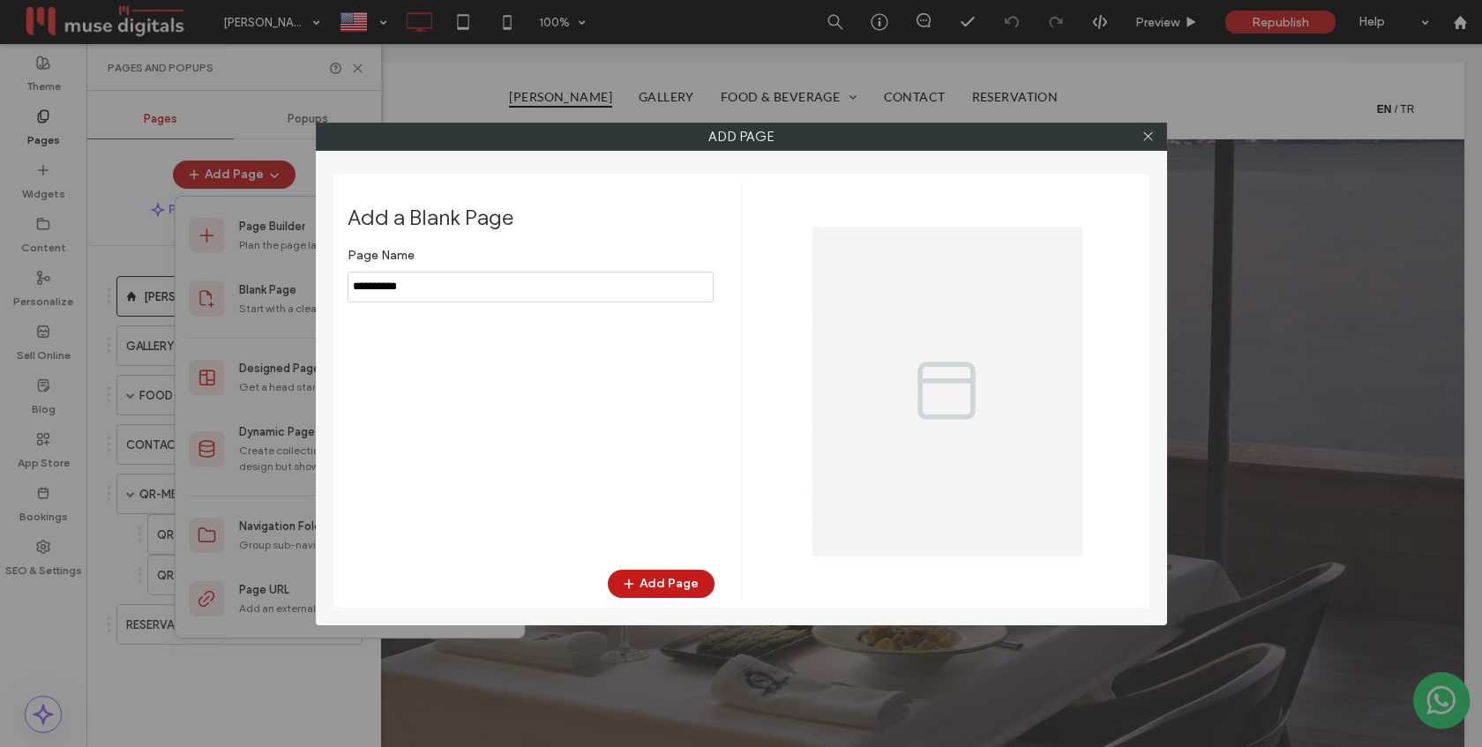
click at [408, 288] on input "notEmpty" at bounding box center [531, 287] width 366 height 31
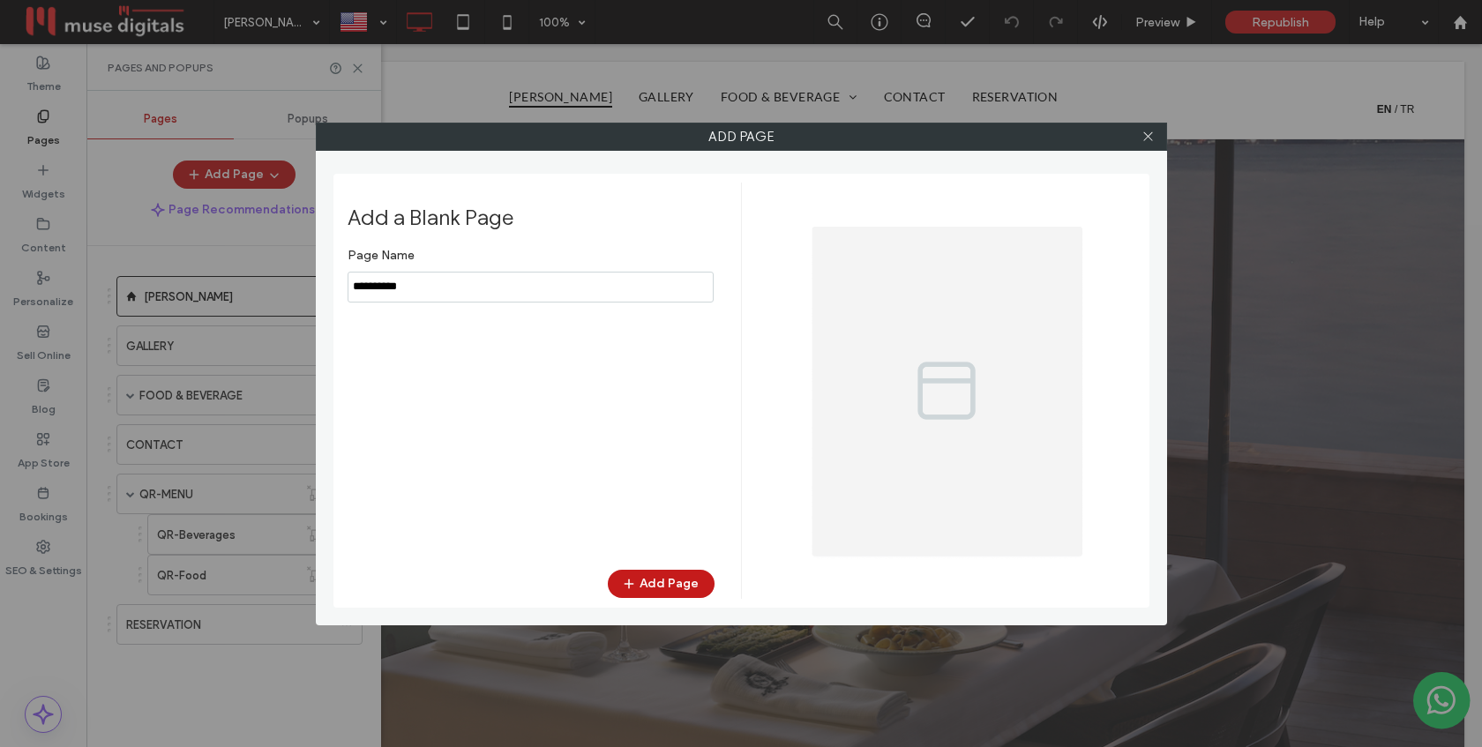
click at [408, 288] on input "notEmpty" at bounding box center [531, 287] width 366 height 31
type input "******"
click at [650, 574] on button "Add Page" at bounding box center [661, 584] width 107 height 28
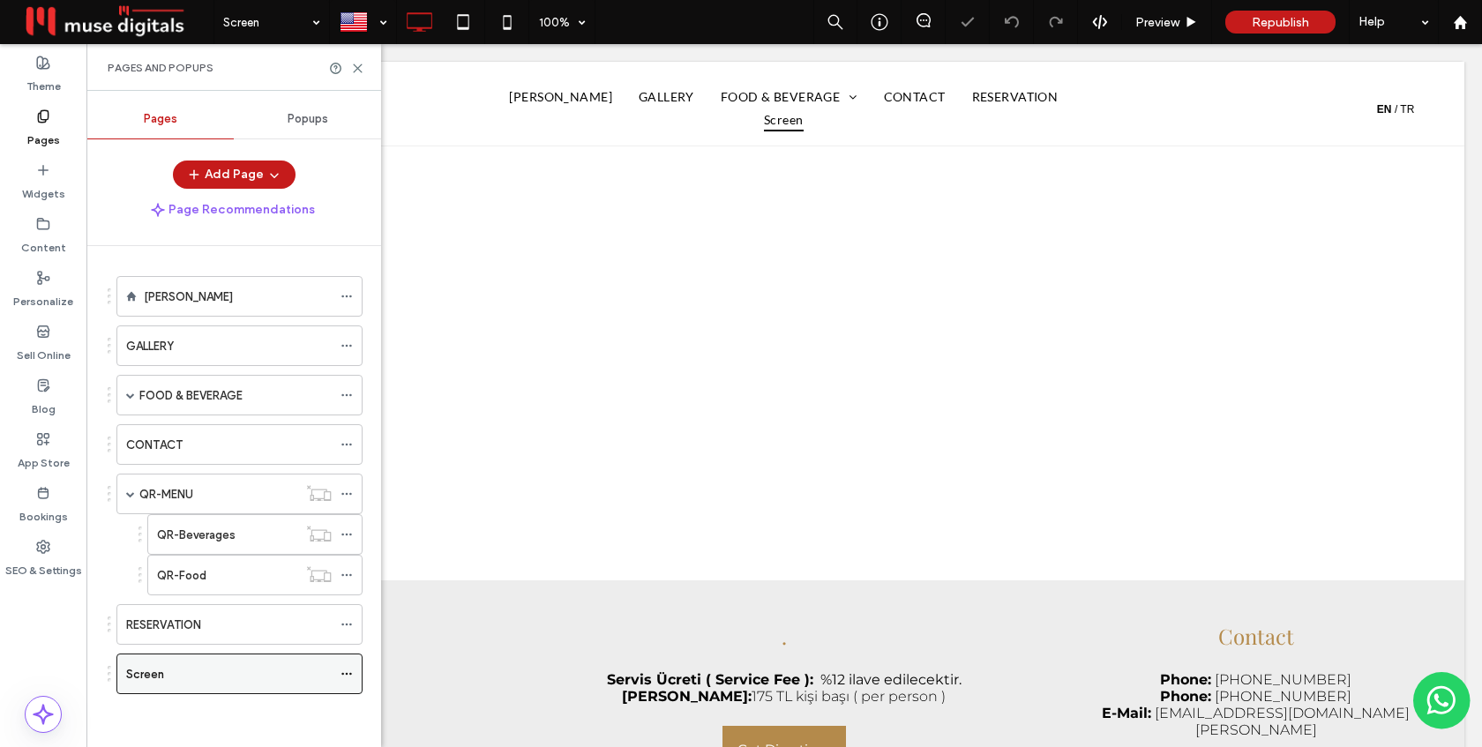
click at [348, 672] on icon at bounding box center [346, 674] width 12 height 12
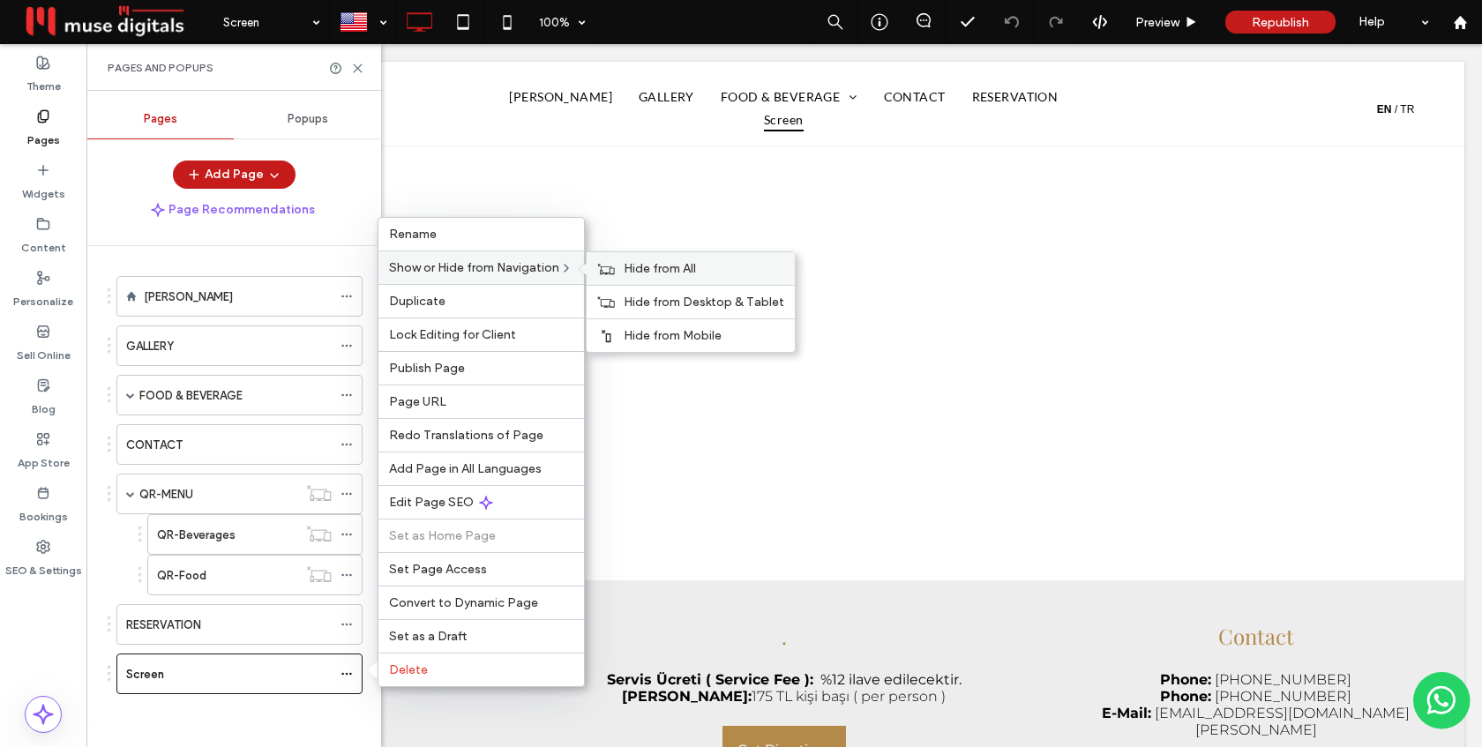
click at [625, 261] on div "Hide from All" at bounding box center [691, 268] width 208 height 33
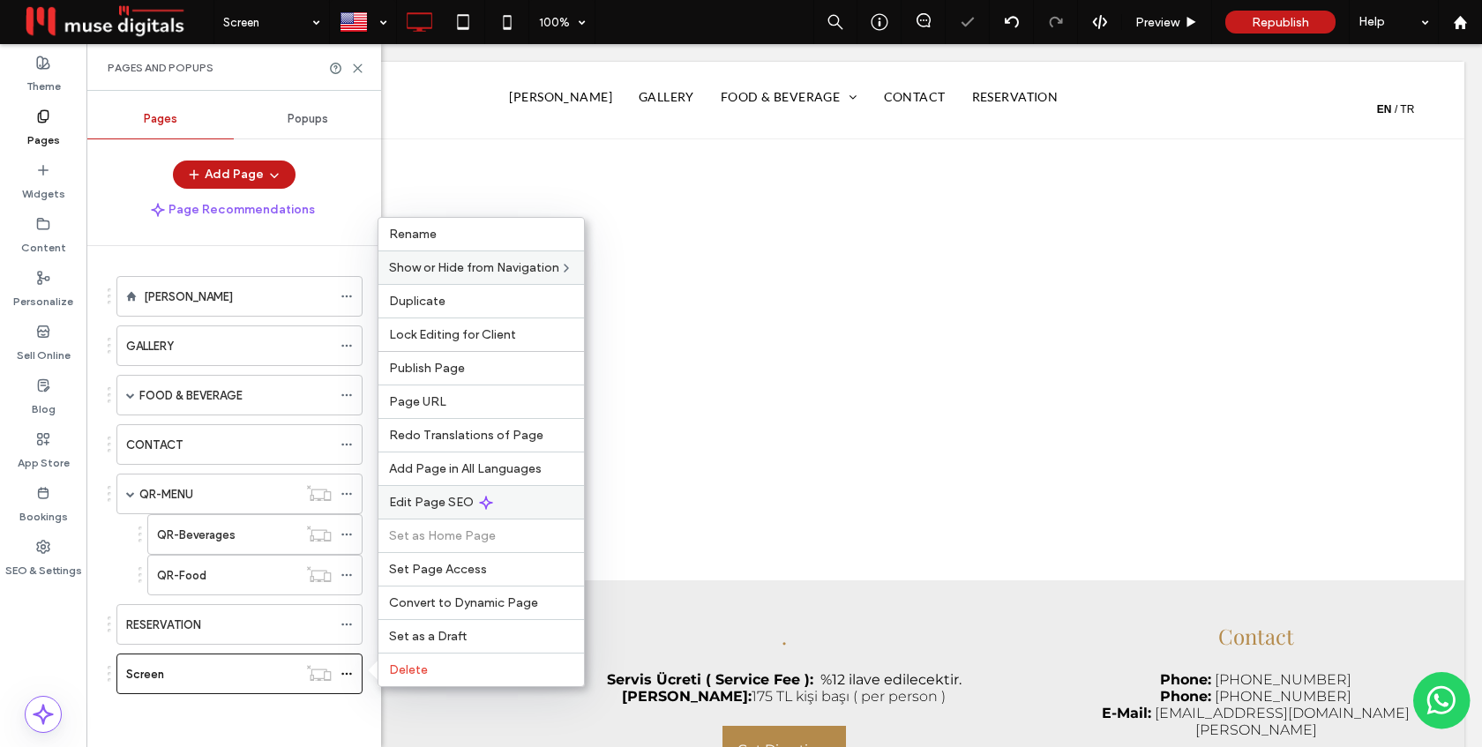
click at [460, 498] on span "Edit Page SEO" at bounding box center [431, 502] width 85 height 15
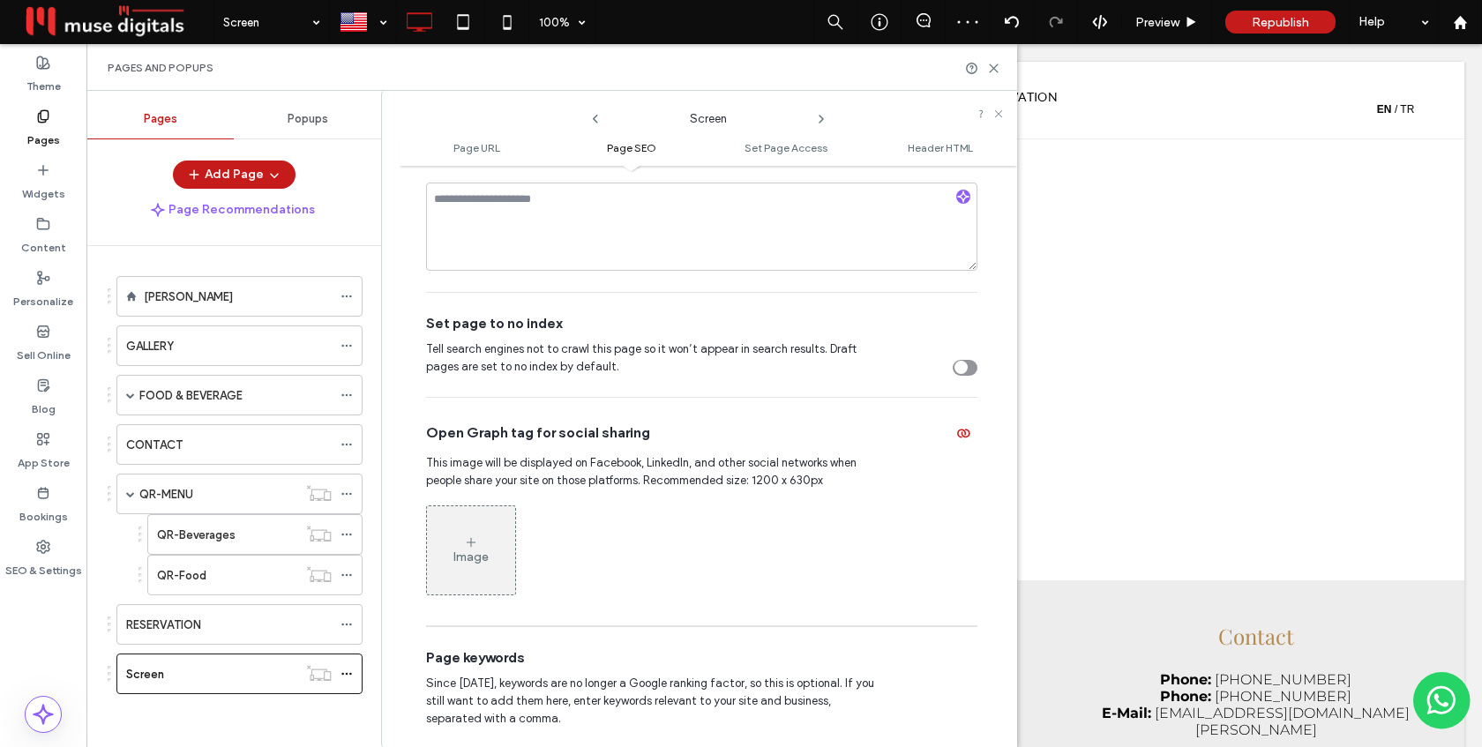
scroll to position [604, 0]
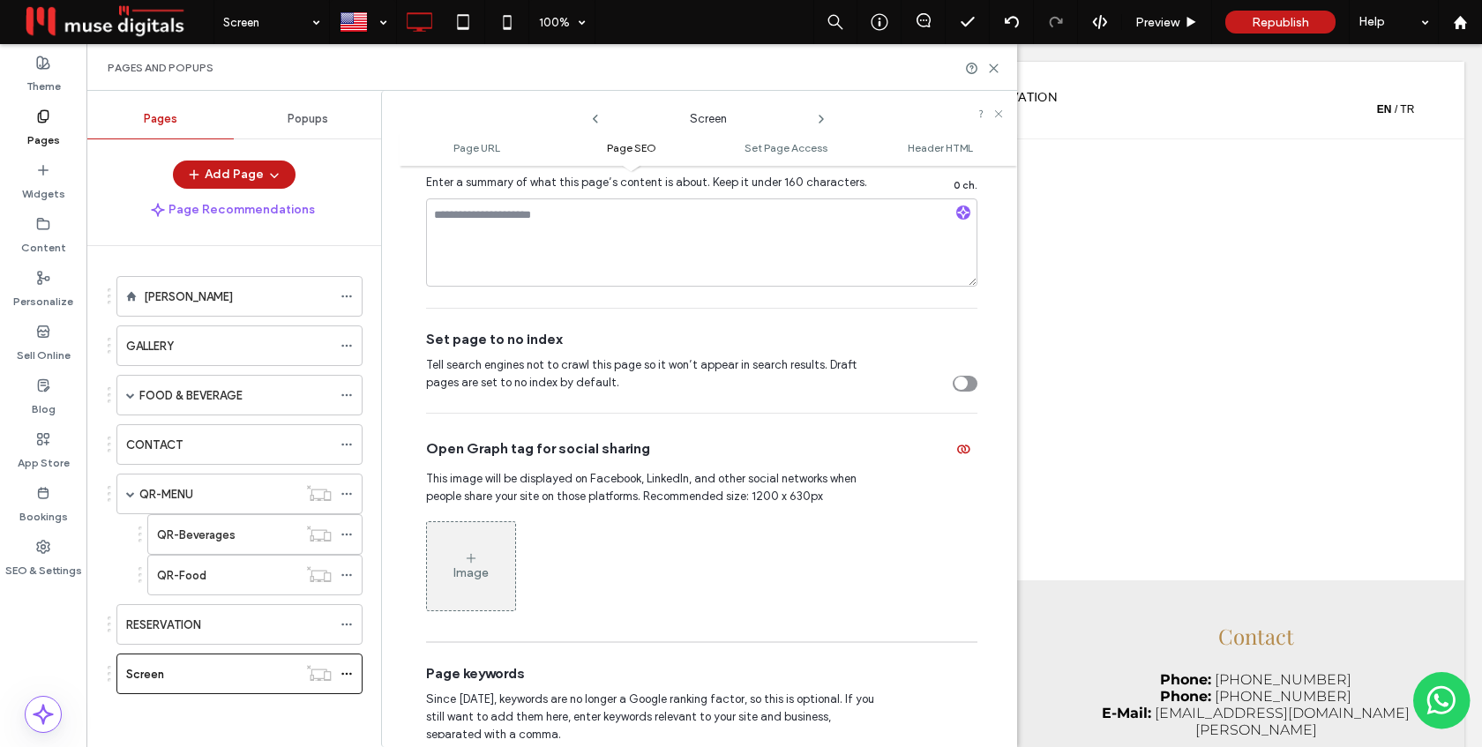
click at [958, 383] on div "toggle" at bounding box center [960, 383] width 13 height 13
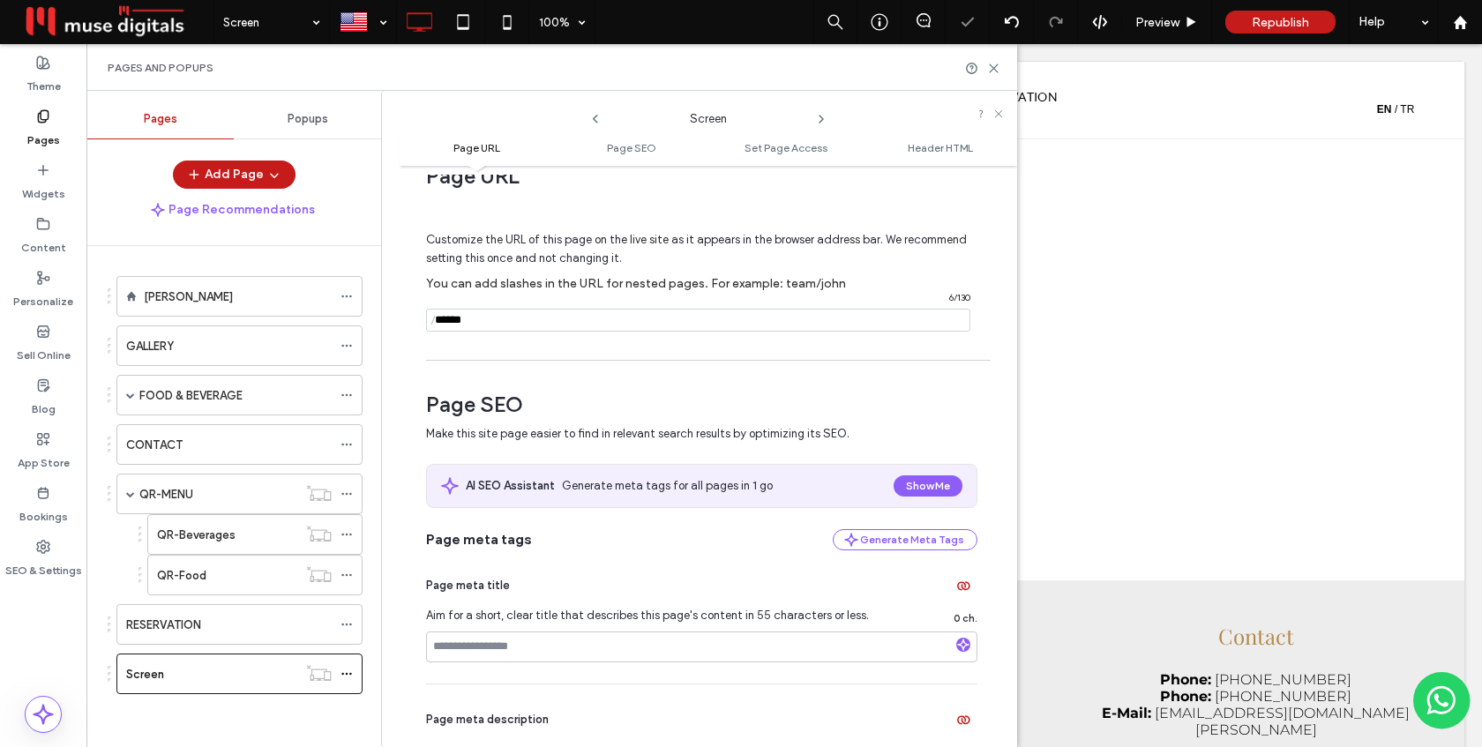
scroll to position [0, 0]
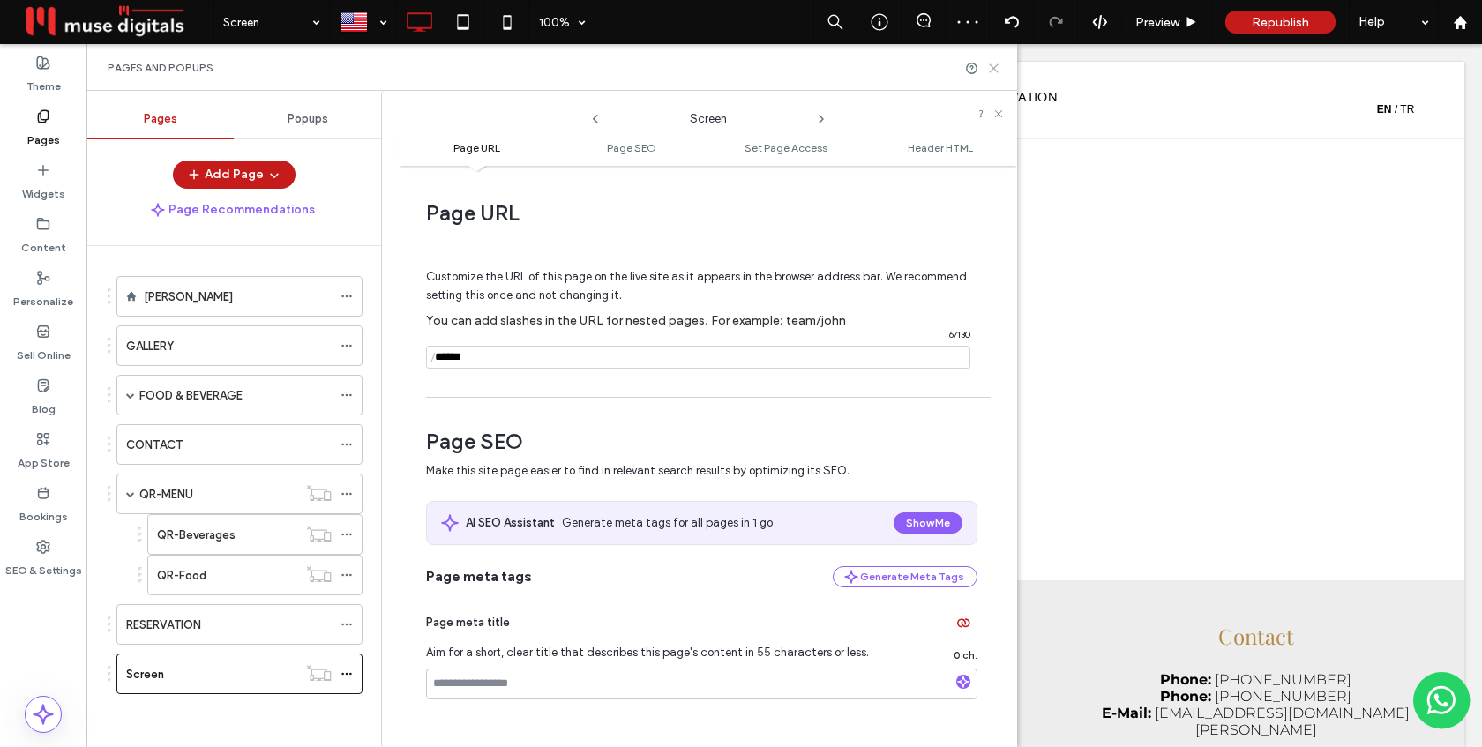
click at [989, 65] on icon at bounding box center [993, 68] width 13 height 13
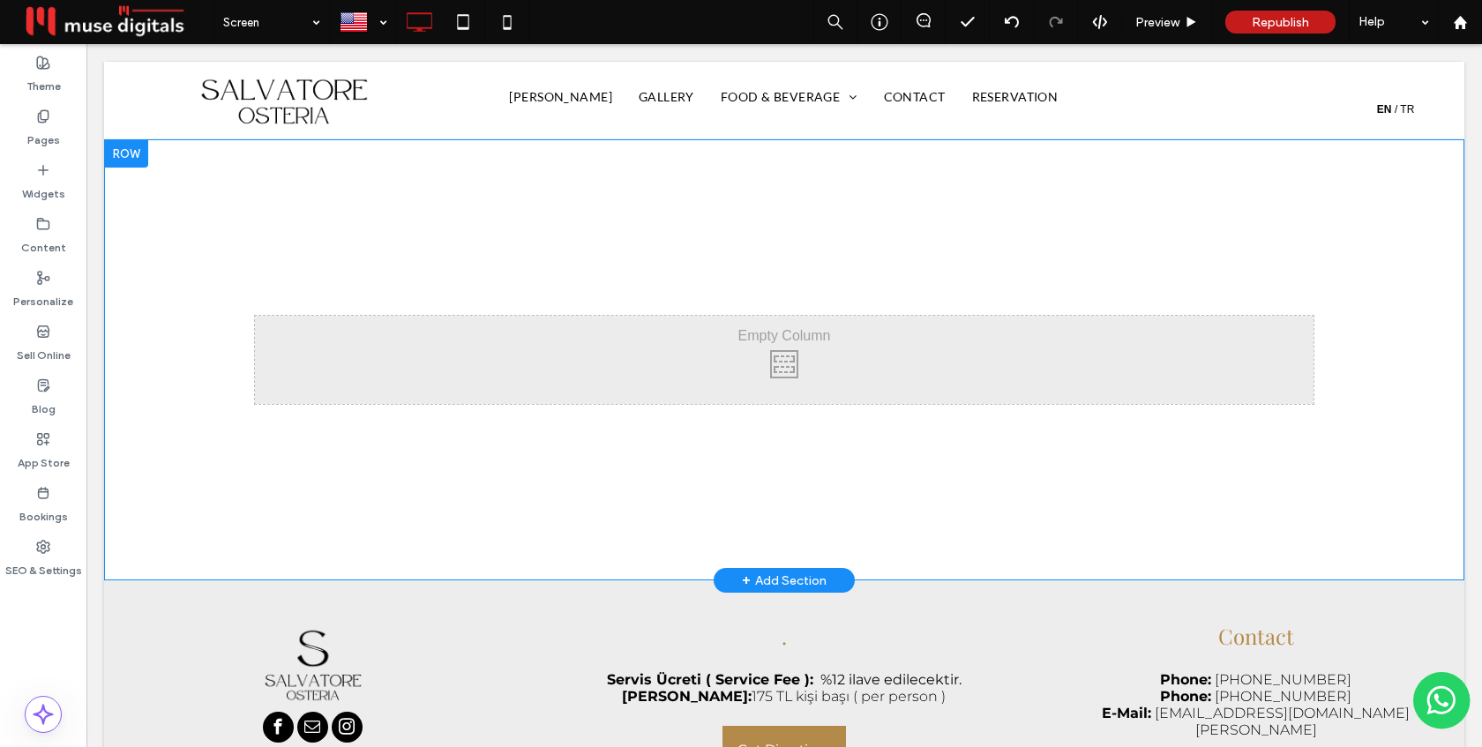
click at [133, 151] on div at bounding box center [126, 153] width 44 height 28
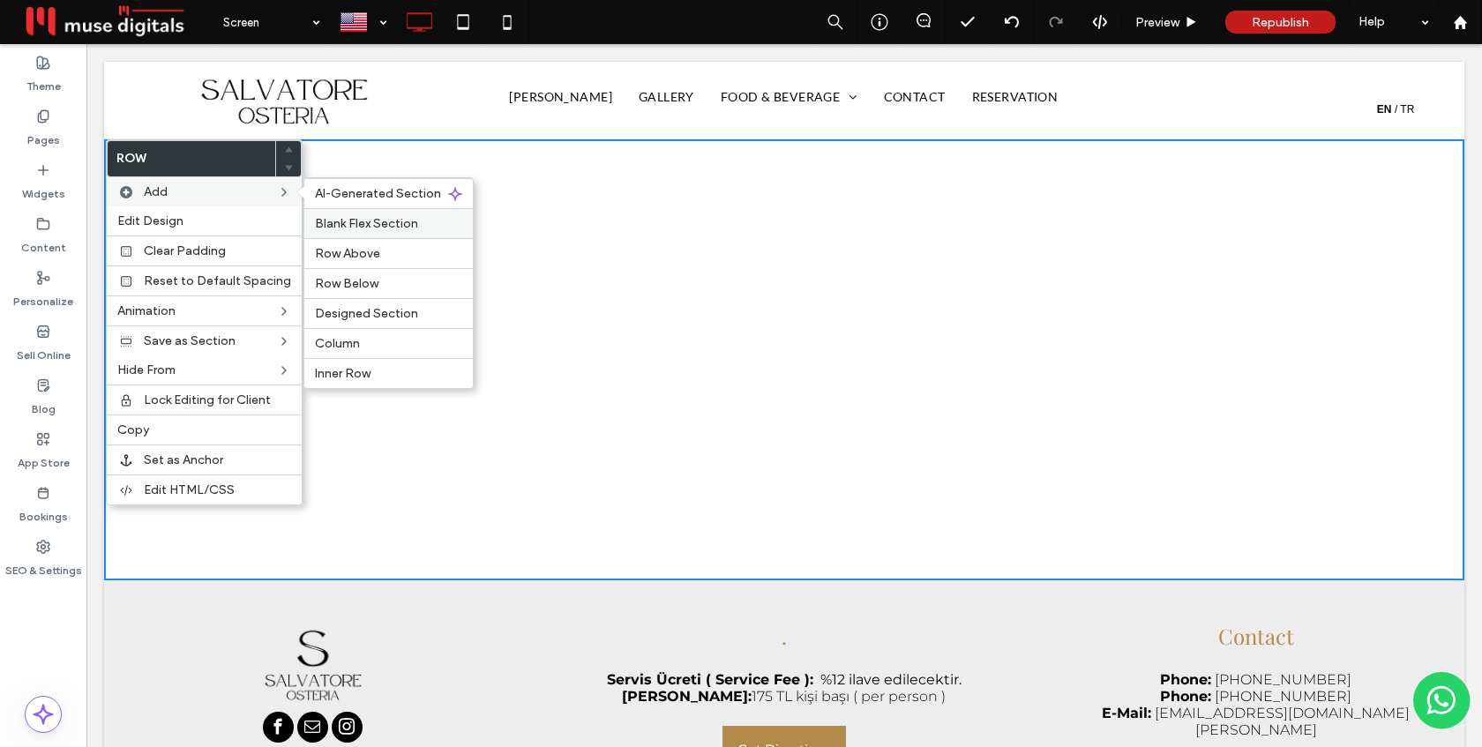
drag, startPoint x: 371, startPoint y: 220, endPoint x: 285, endPoint y: 176, distance: 97.0
click at [371, 220] on span "Blank Flex Section" at bounding box center [366, 223] width 103 height 15
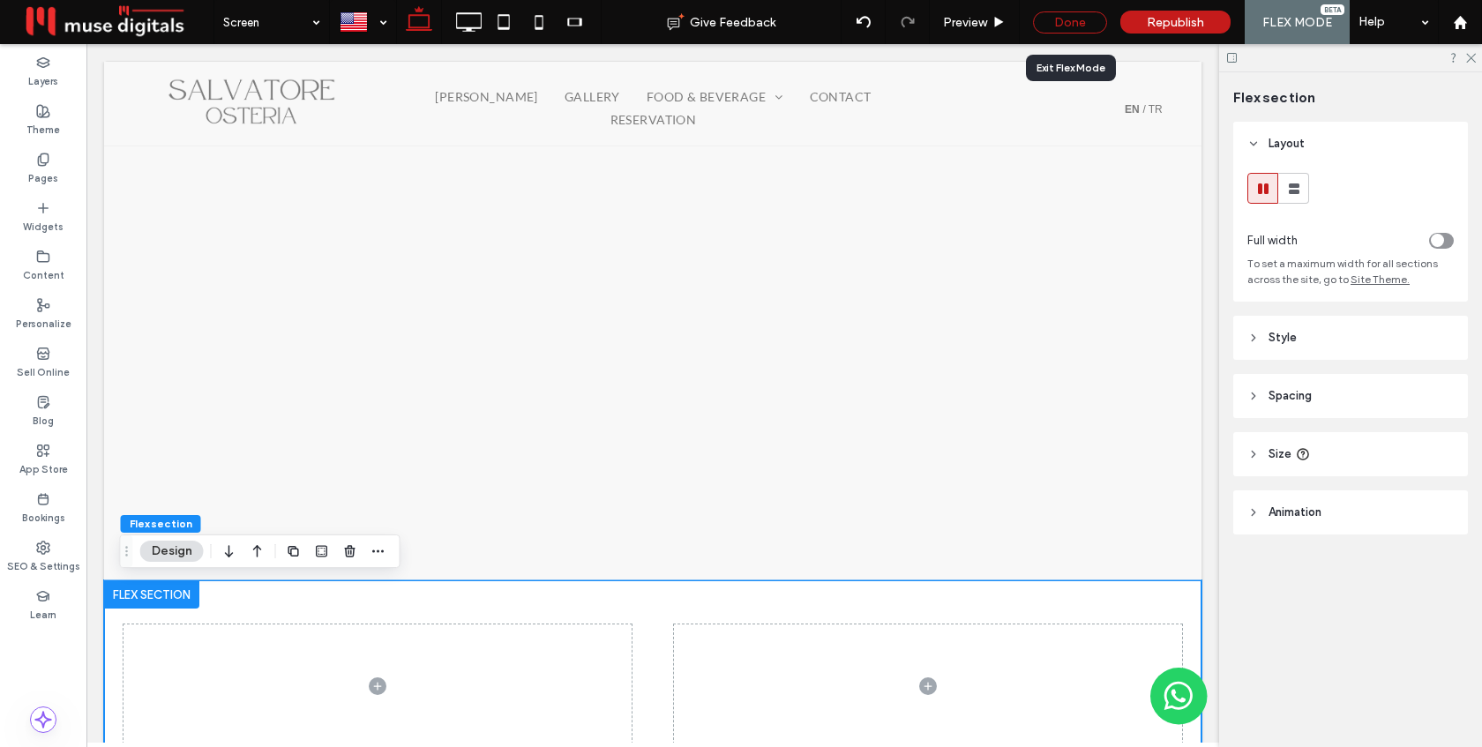
click at [1084, 14] on div "Done" at bounding box center [1070, 22] width 74 height 22
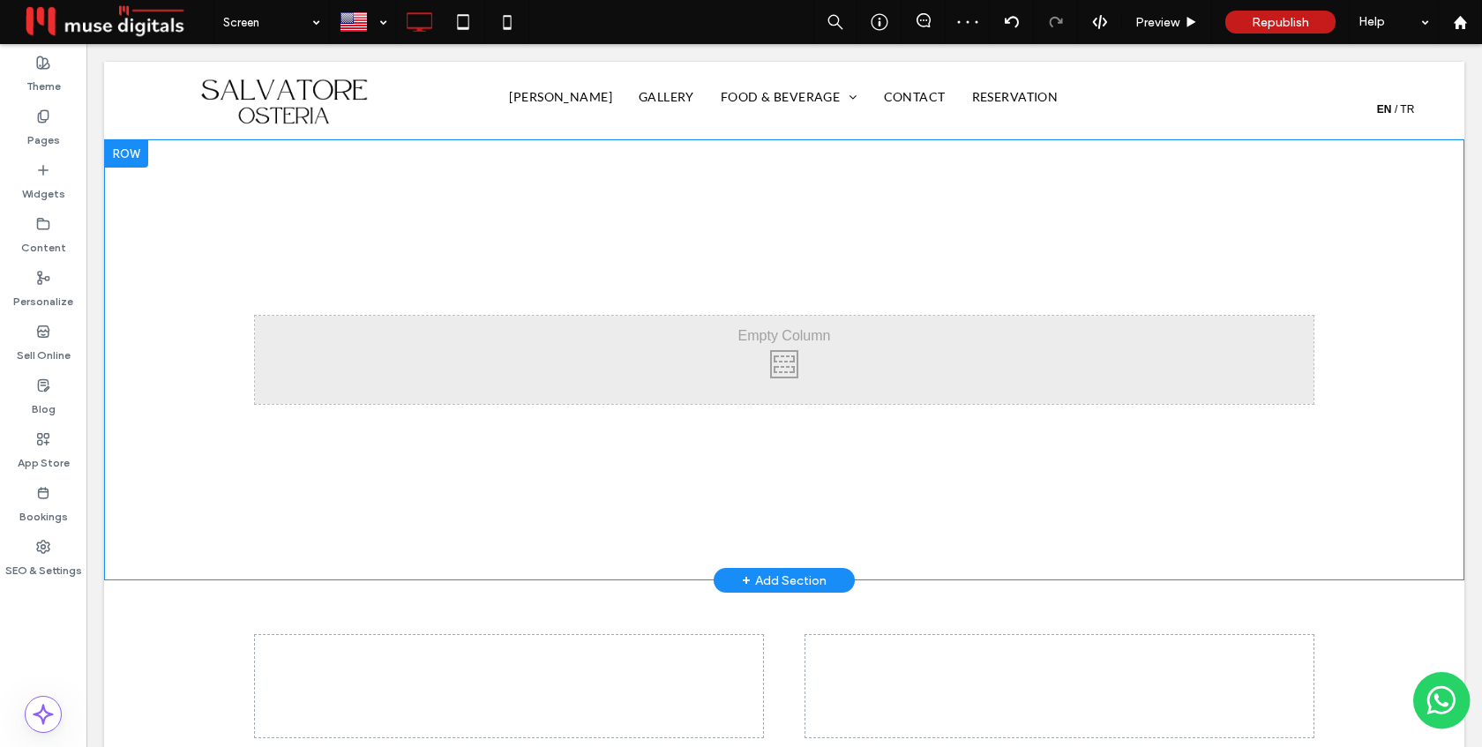
click at [127, 158] on div at bounding box center [126, 153] width 44 height 28
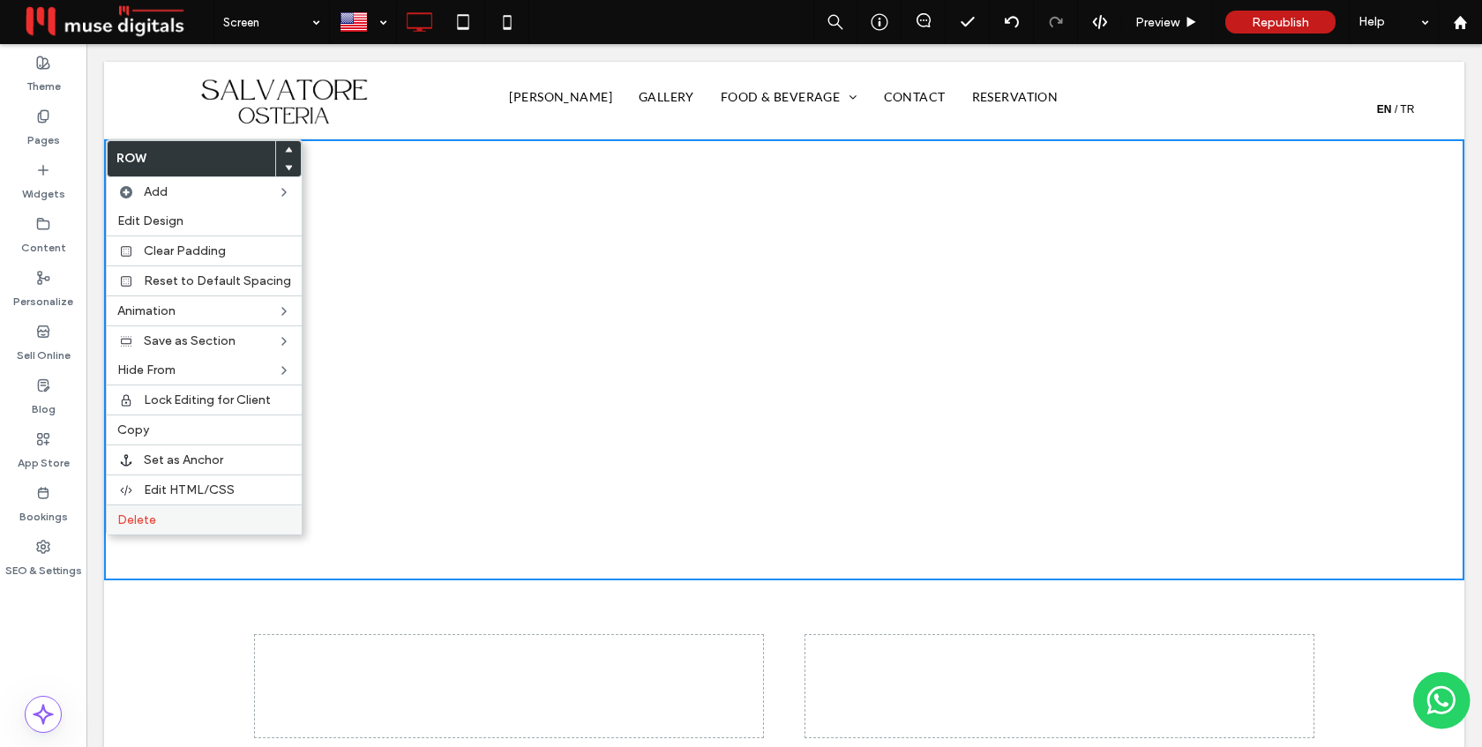
click at [164, 532] on div "Delete" at bounding box center [204, 520] width 195 height 30
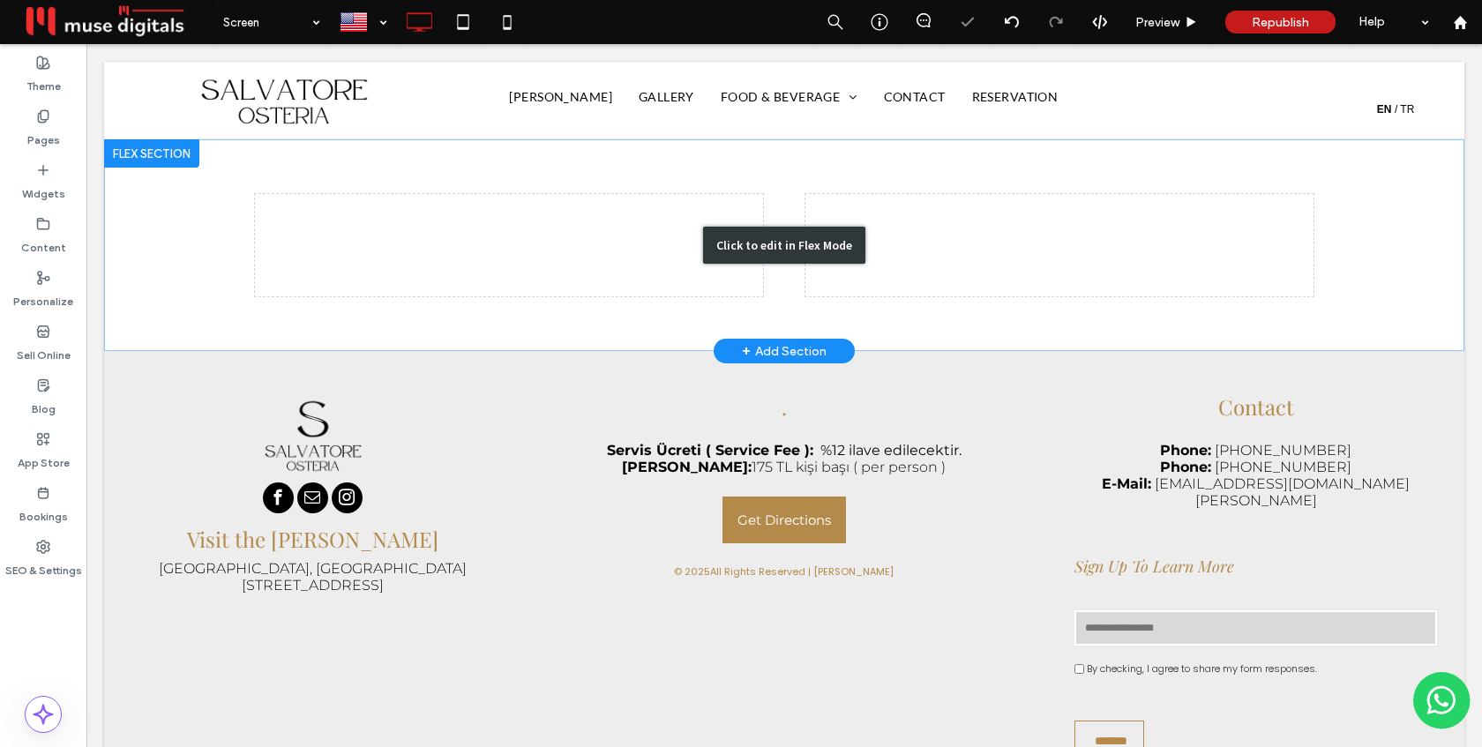
click at [844, 233] on div "Click to edit in Flex Mode" at bounding box center [784, 245] width 162 height 37
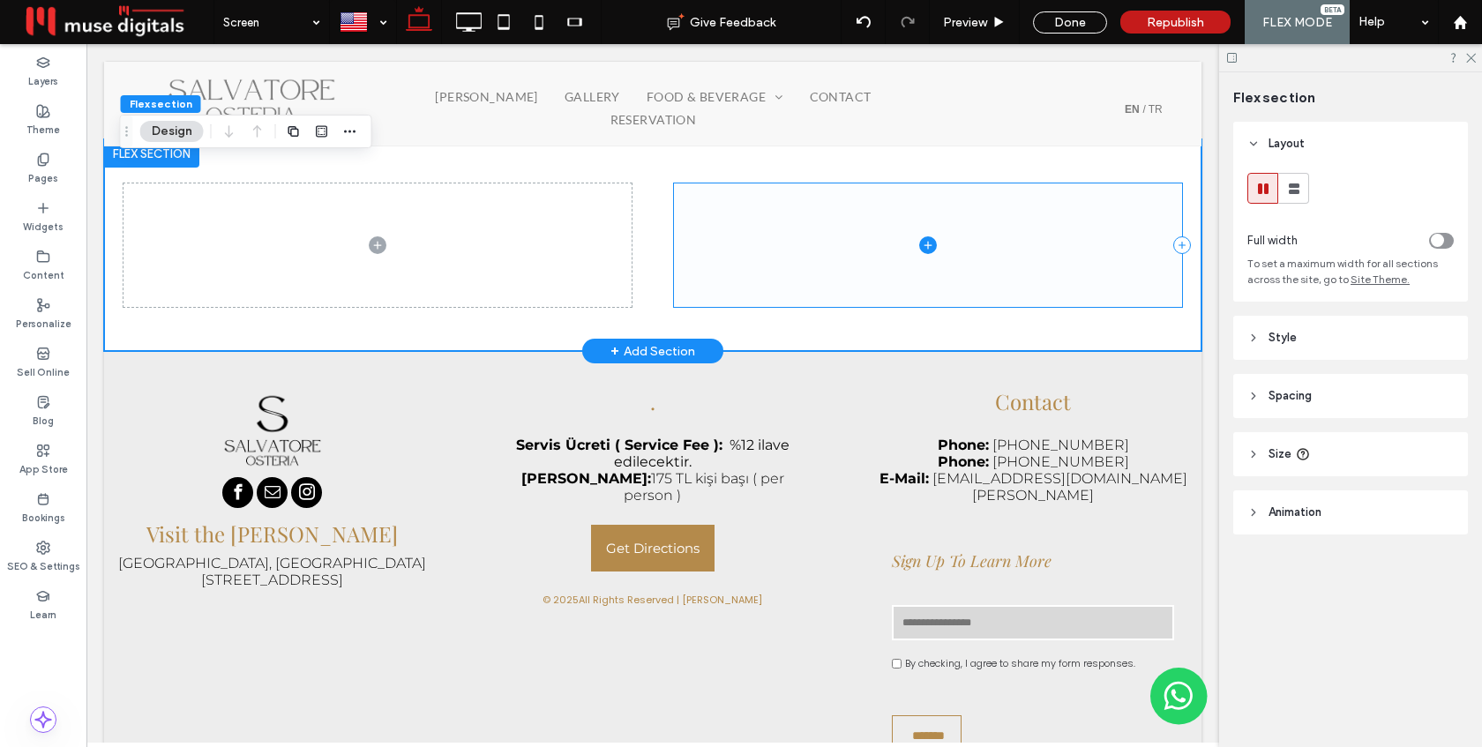
click at [838, 243] on span at bounding box center [928, 245] width 508 height 124
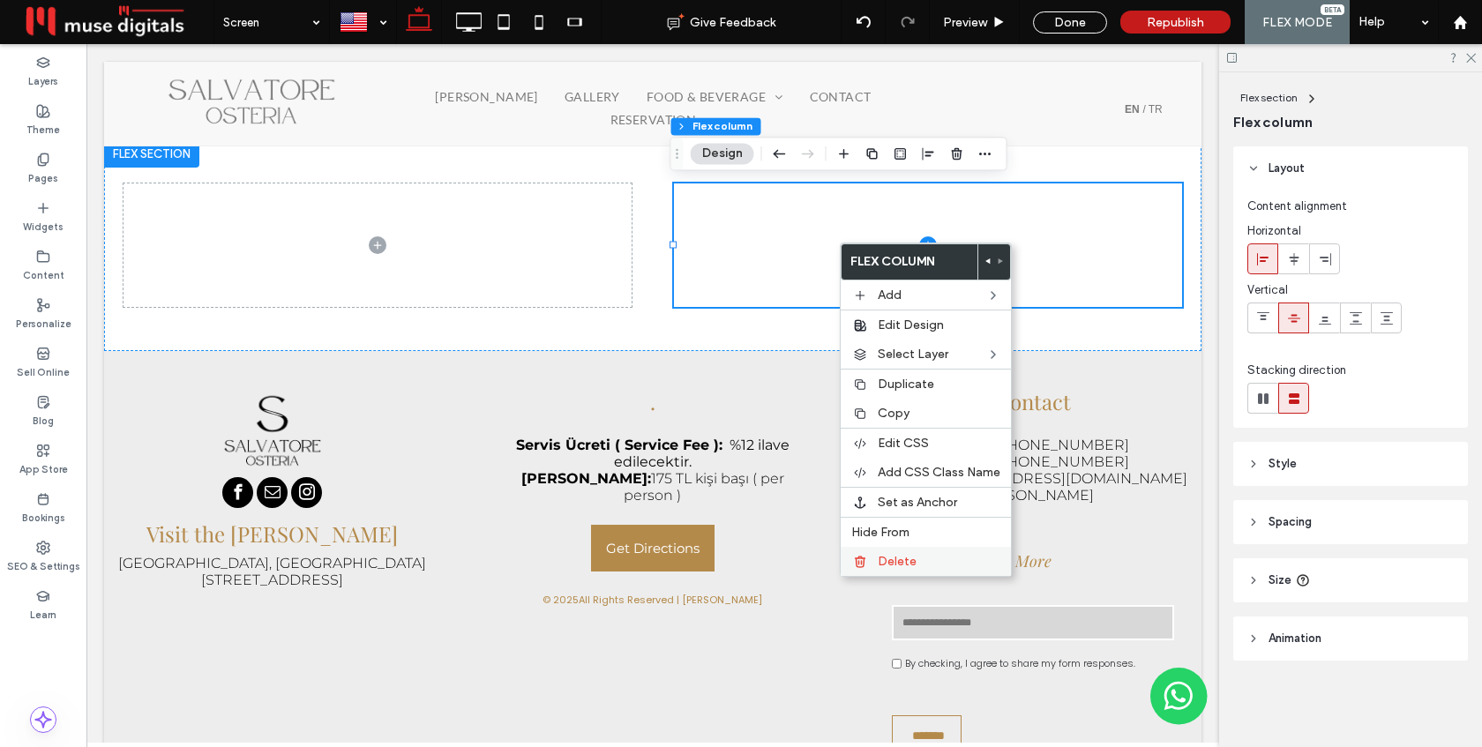
click at [899, 563] on span "Delete" at bounding box center [897, 561] width 39 height 15
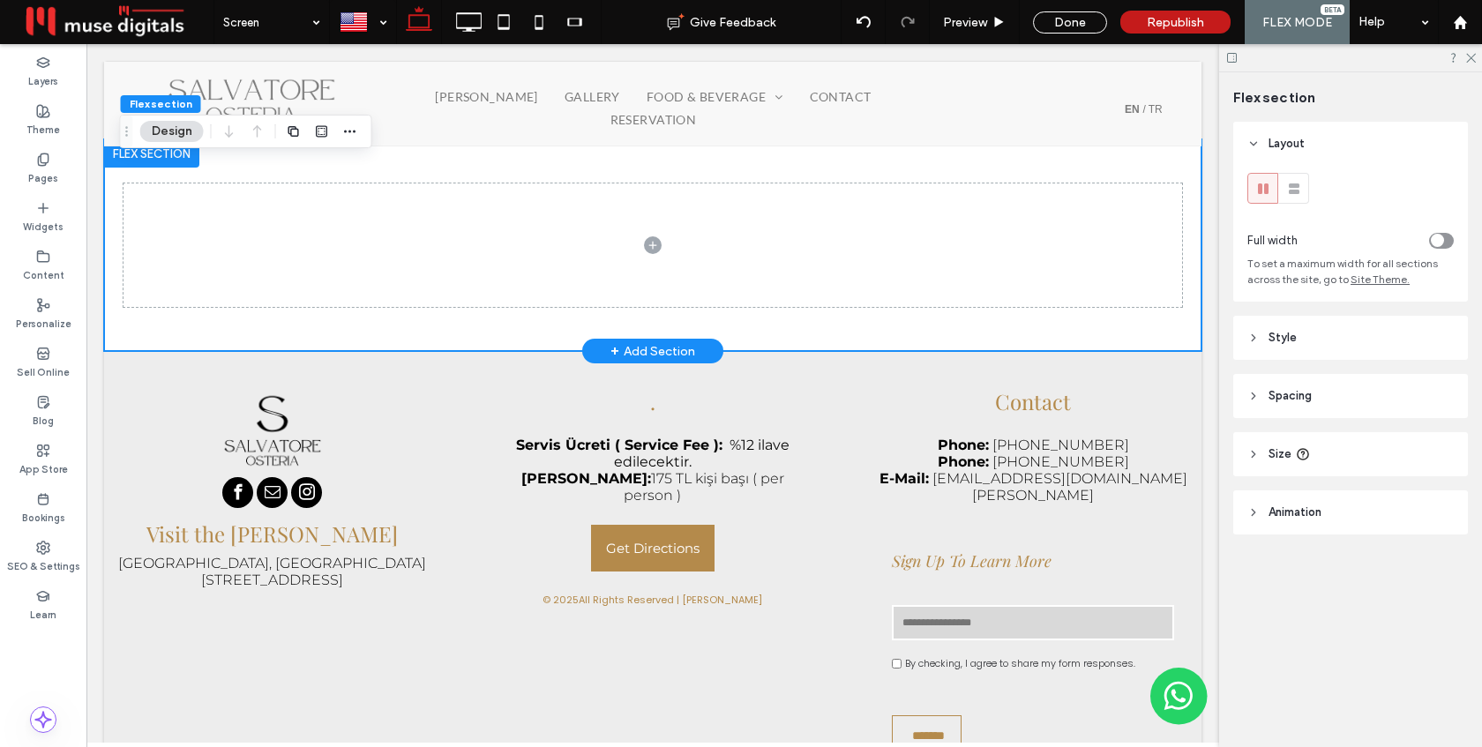
click at [864, 321] on div at bounding box center [652, 245] width 1059 height 212
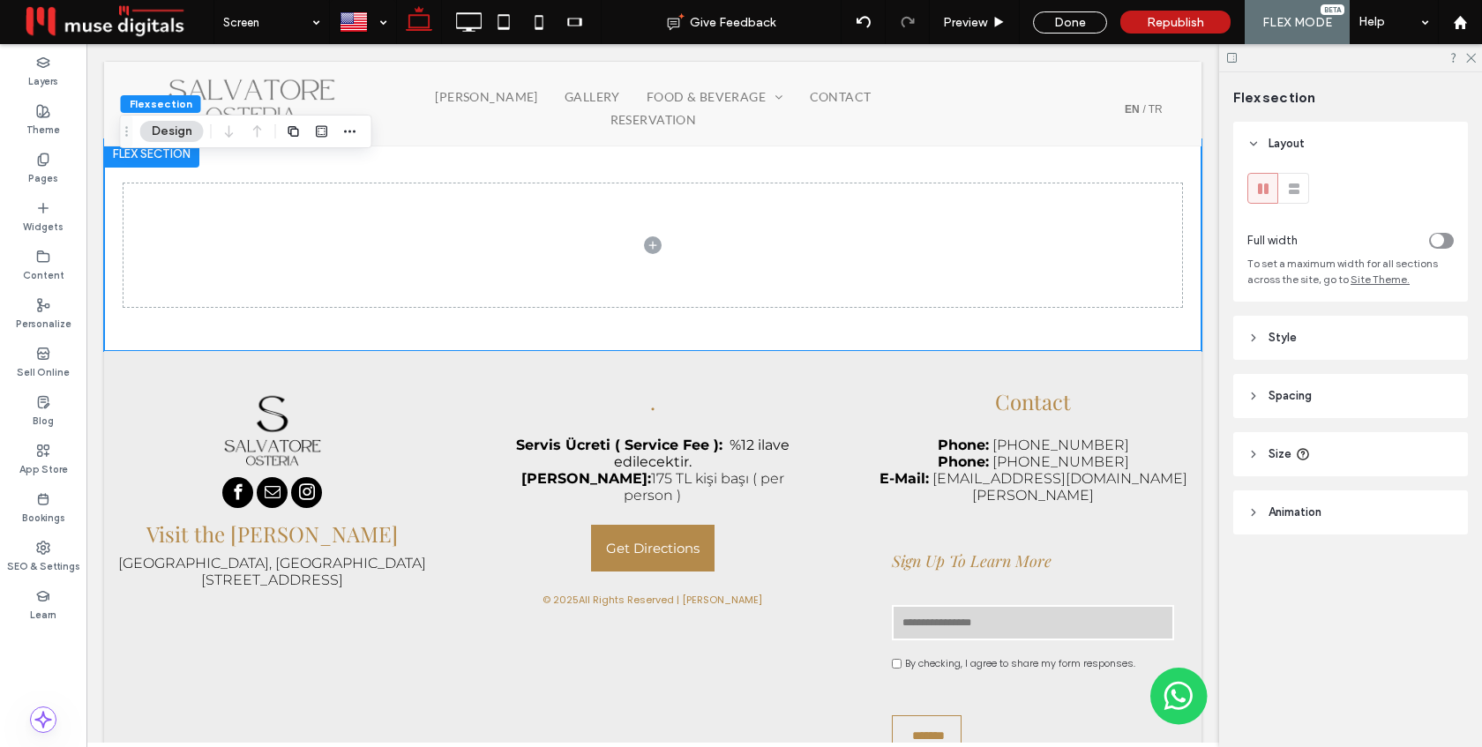
click at [1438, 236] on div "toggle" at bounding box center [1437, 240] width 13 height 13
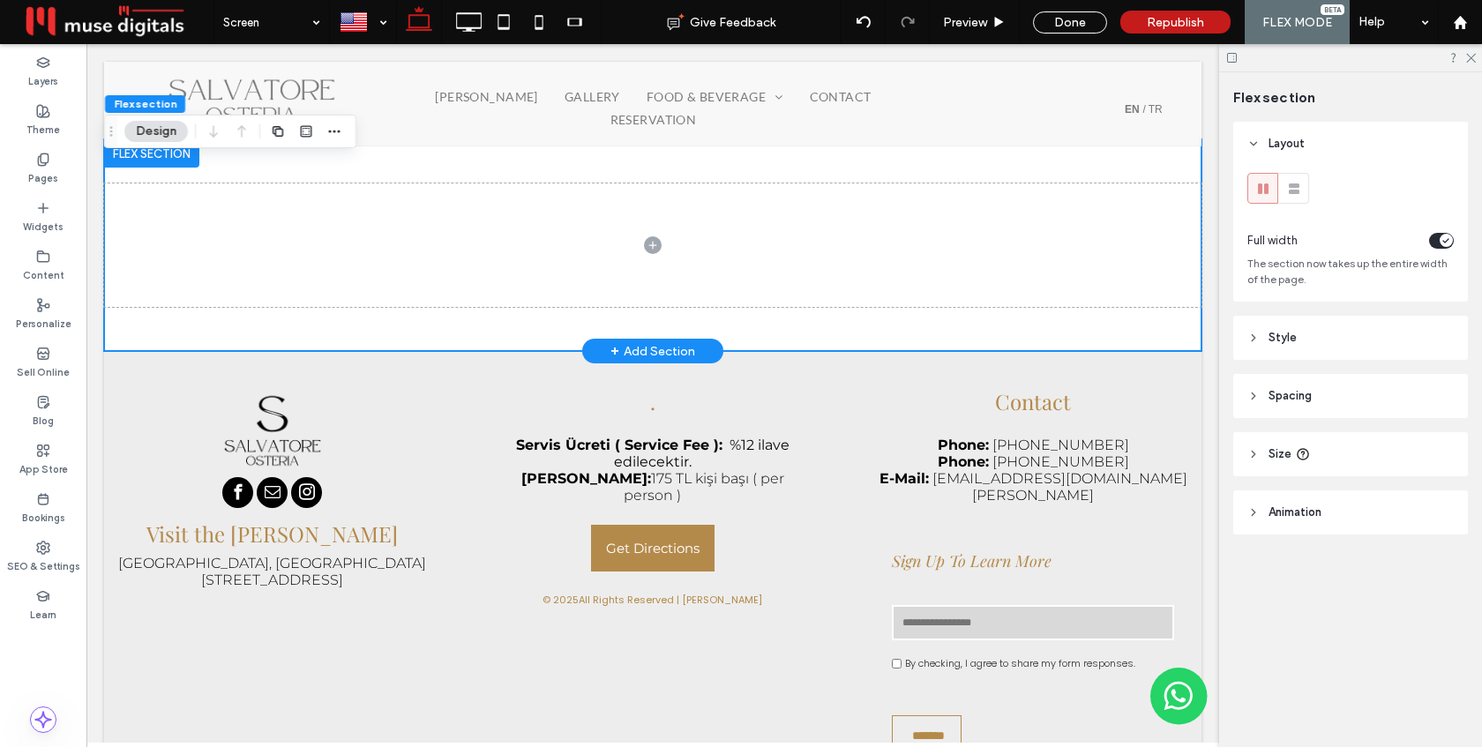
click at [248, 165] on div at bounding box center [652, 245] width 1097 height 212
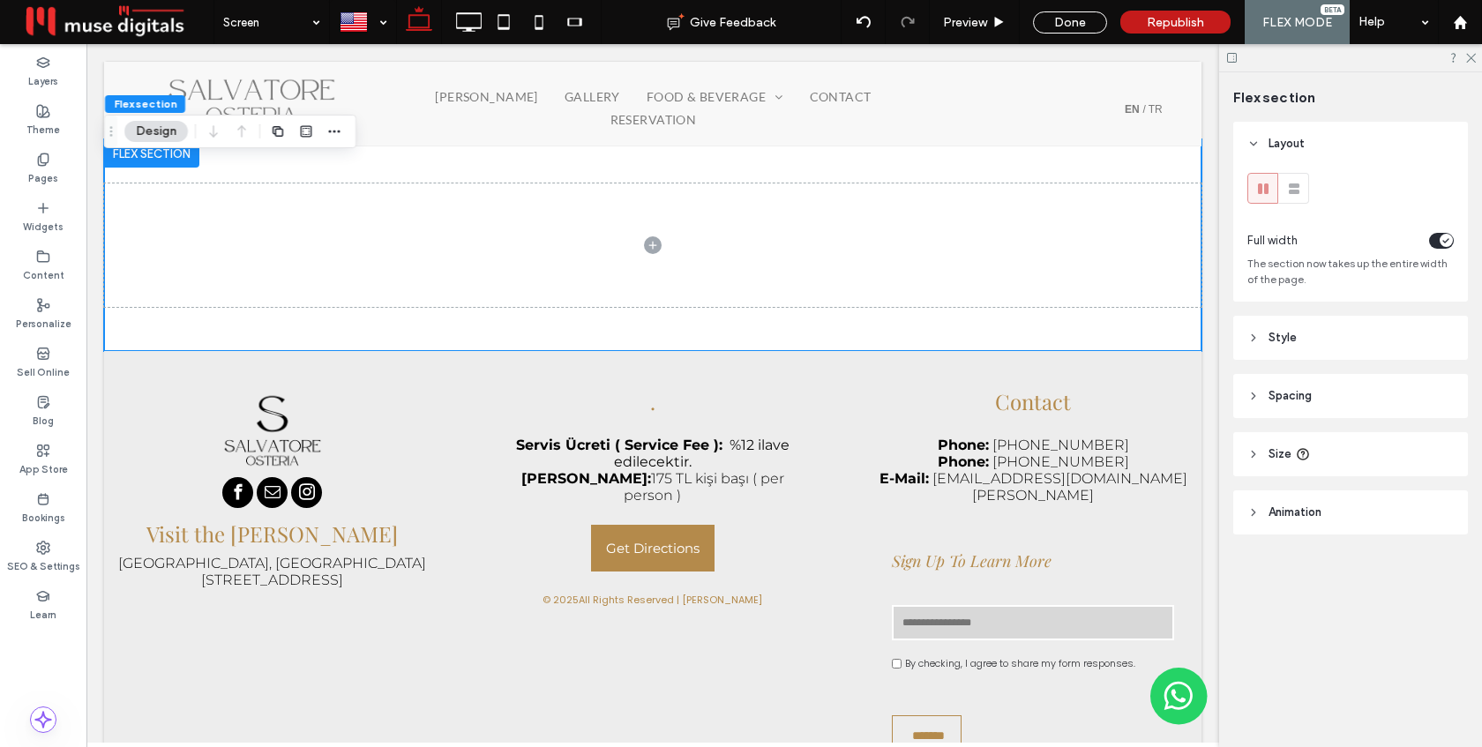
click at [1308, 394] on span "Spacing" at bounding box center [1289, 396] width 43 height 18
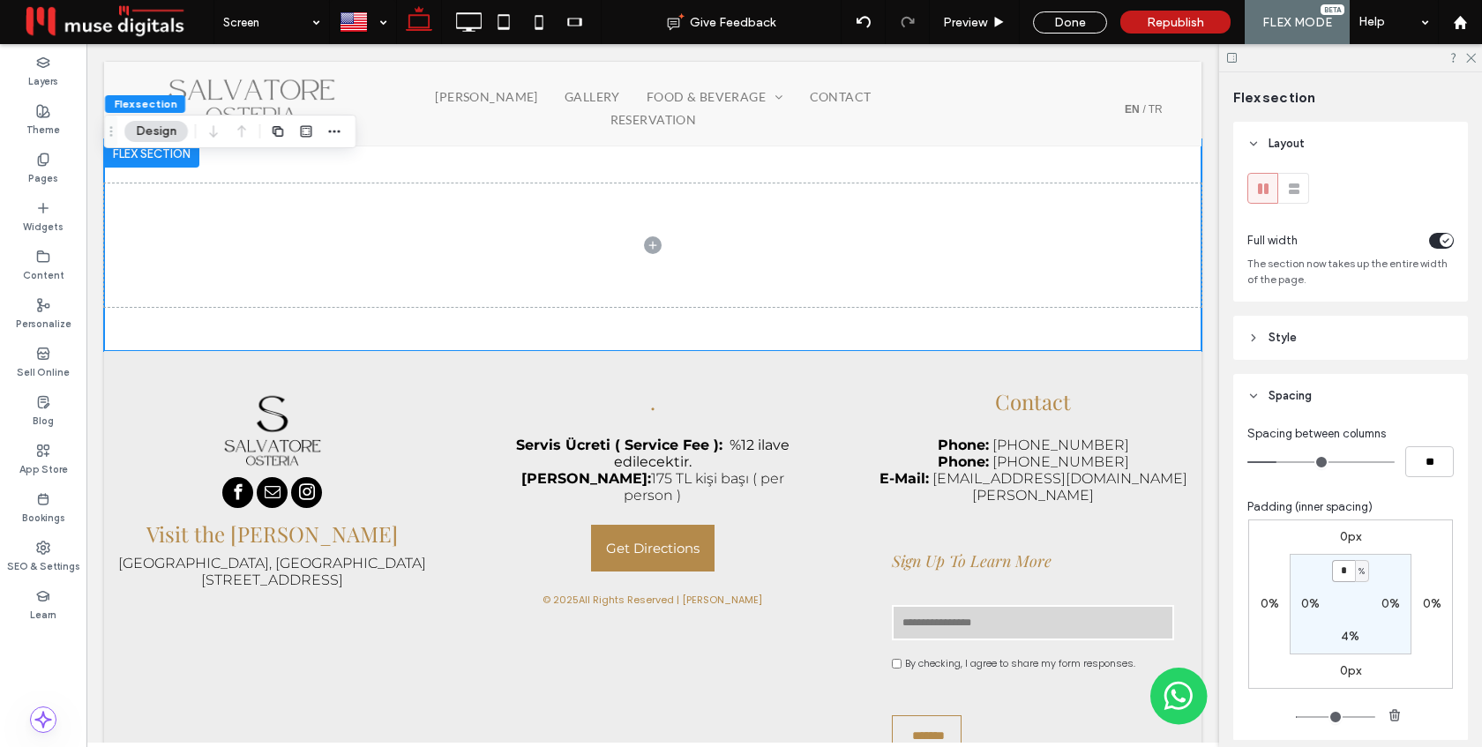
click at [1343, 575] on input "*" at bounding box center [1343, 571] width 23 height 22
type input "*"
click at [1413, 514] on div "Padding (inner spacing)" at bounding box center [1350, 507] width 206 height 18
click at [1341, 571] on input "*" at bounding box center [1343, 571] width 23 height 22
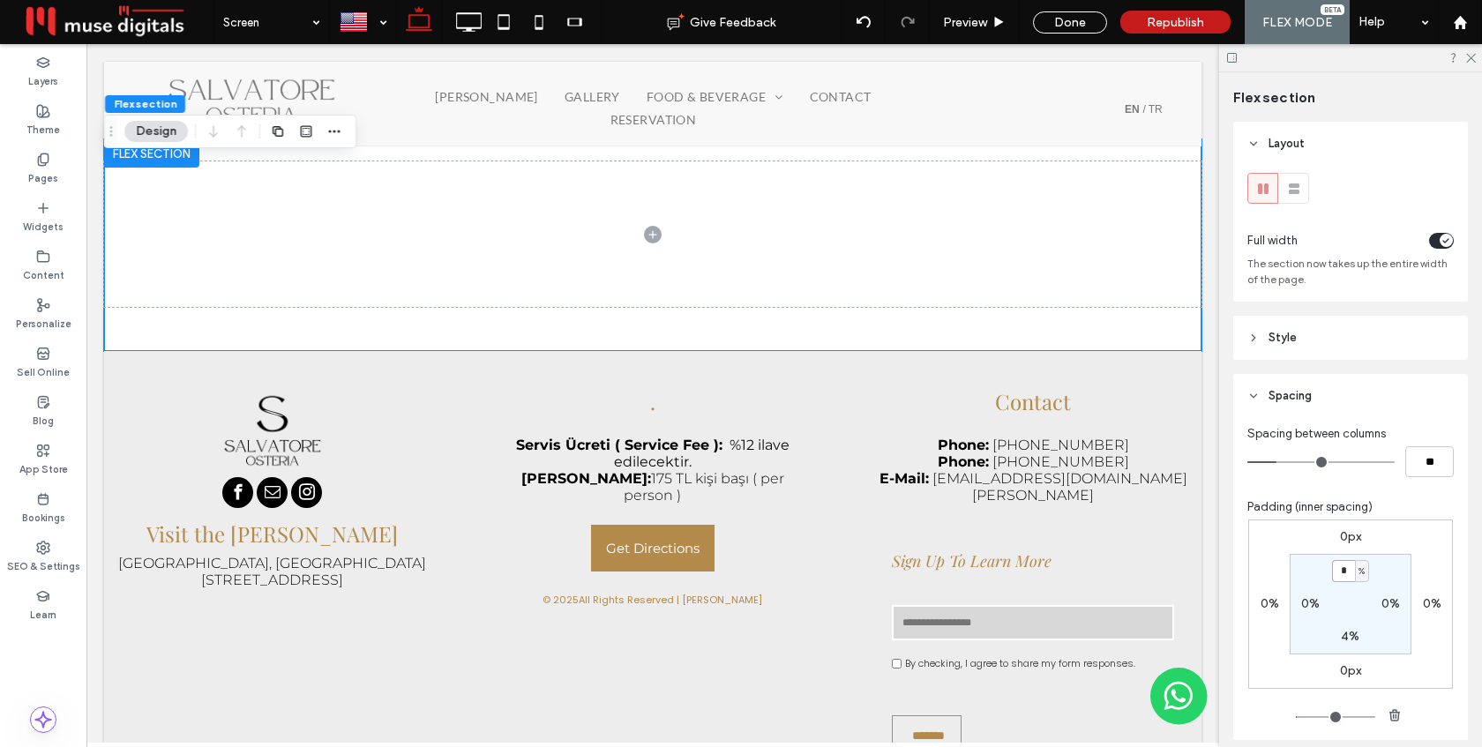
type input "*"
click at [1417, 562] on div "0px 0% 0px 0% * % 0% 4% 0%" at bounding box center [1350, 604] width 205 height 169
click at [45, 222] on label "Widgets" at bounding box center [43, 224] width 41 height 19
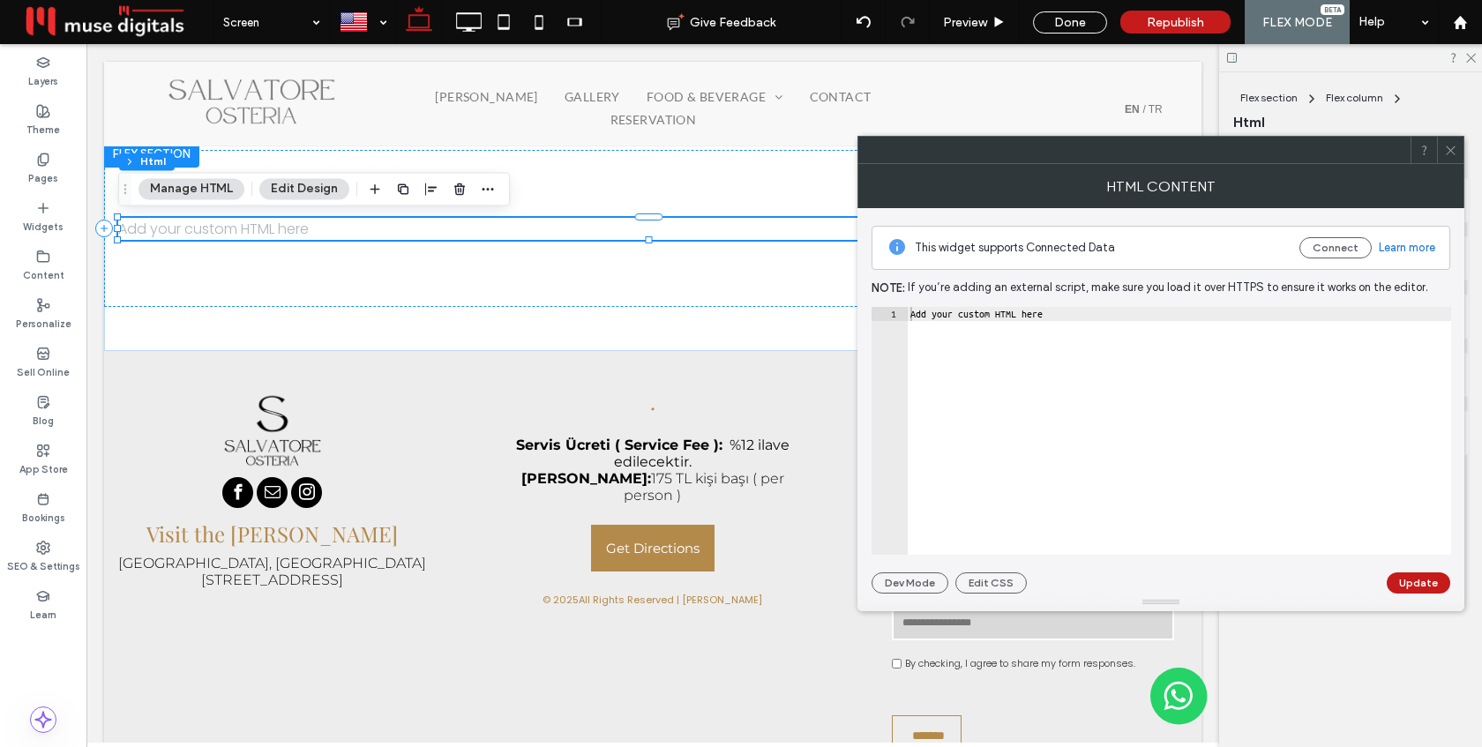
click at [1042, 328] on div "Add your custom HTML here" at bounding box center [1179, 445] width 544 height 276
click at [1043, 328] on div "Add your custom HTML here" at bounding box center [1179, 445] width 544 height 276
paste textarea "Cursor at row 1"
type textarea "*********"
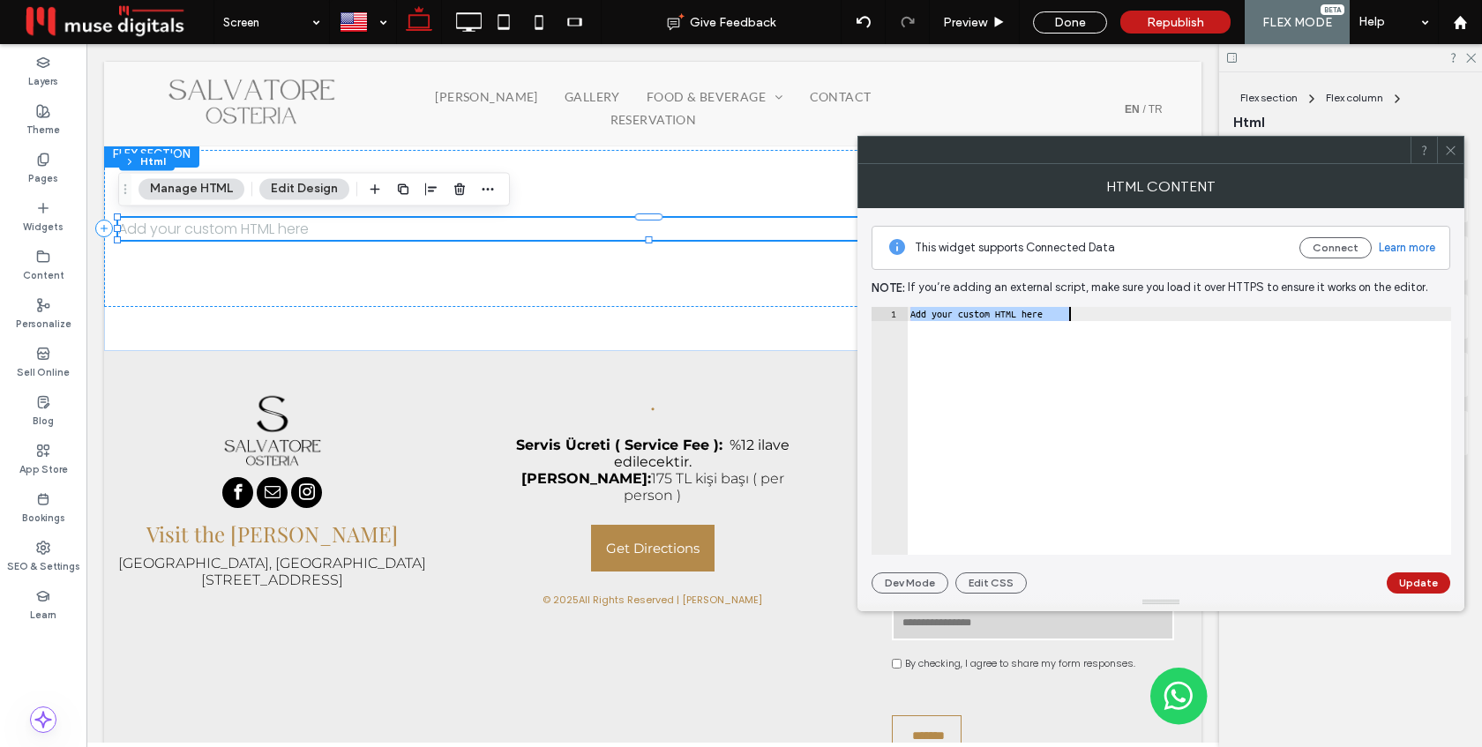
scroll to position [147, 0]
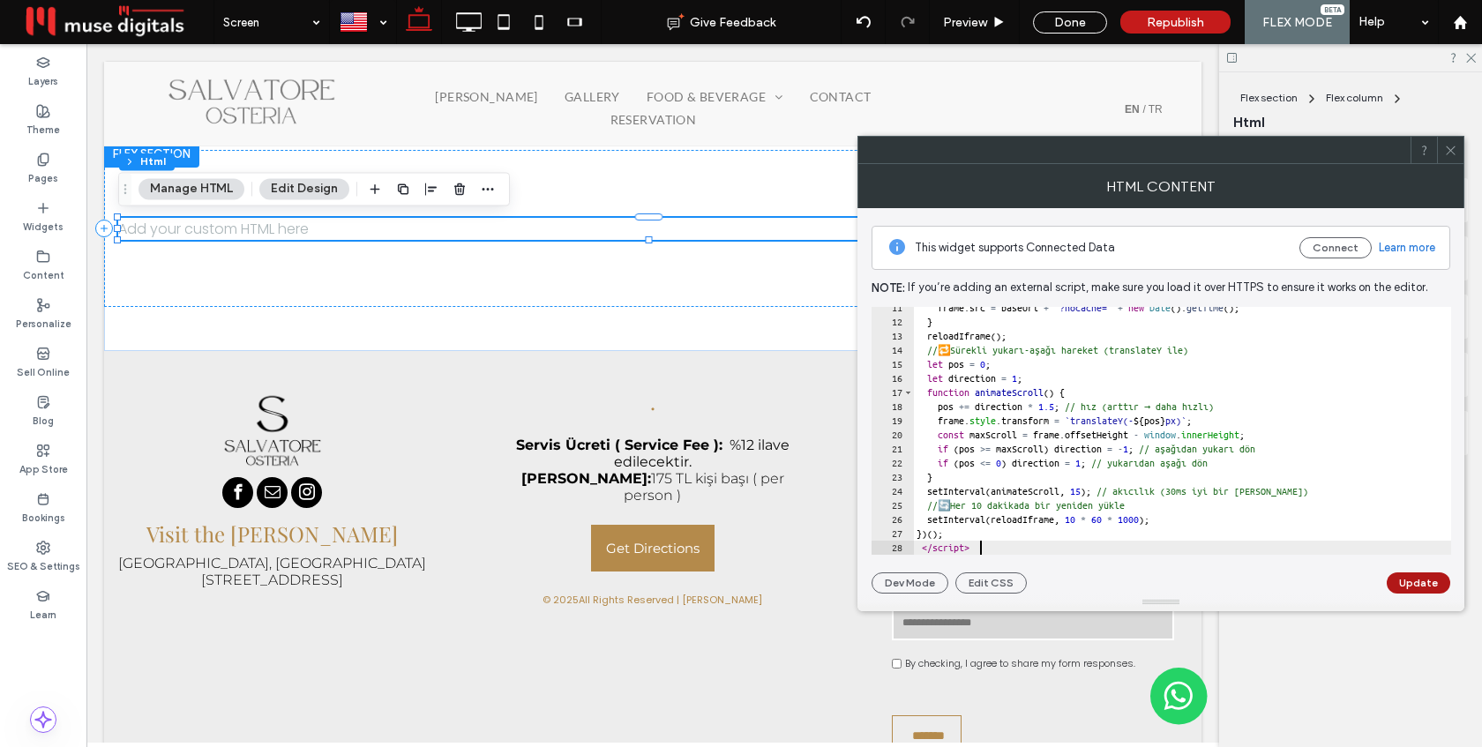
click at [1425, 577] on button "Update" at bounding box center [1419, 582] width 64 height 21
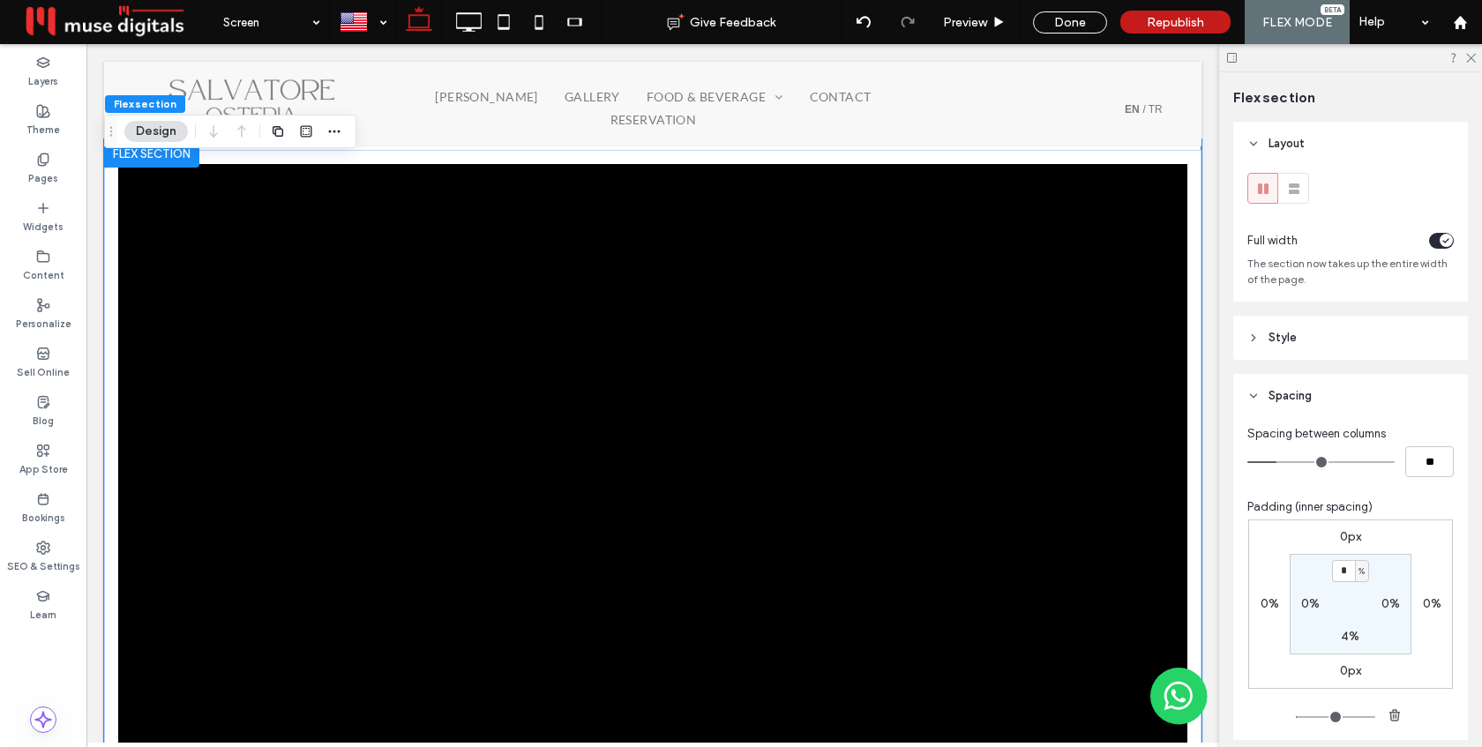
scroll to position [95, 0]
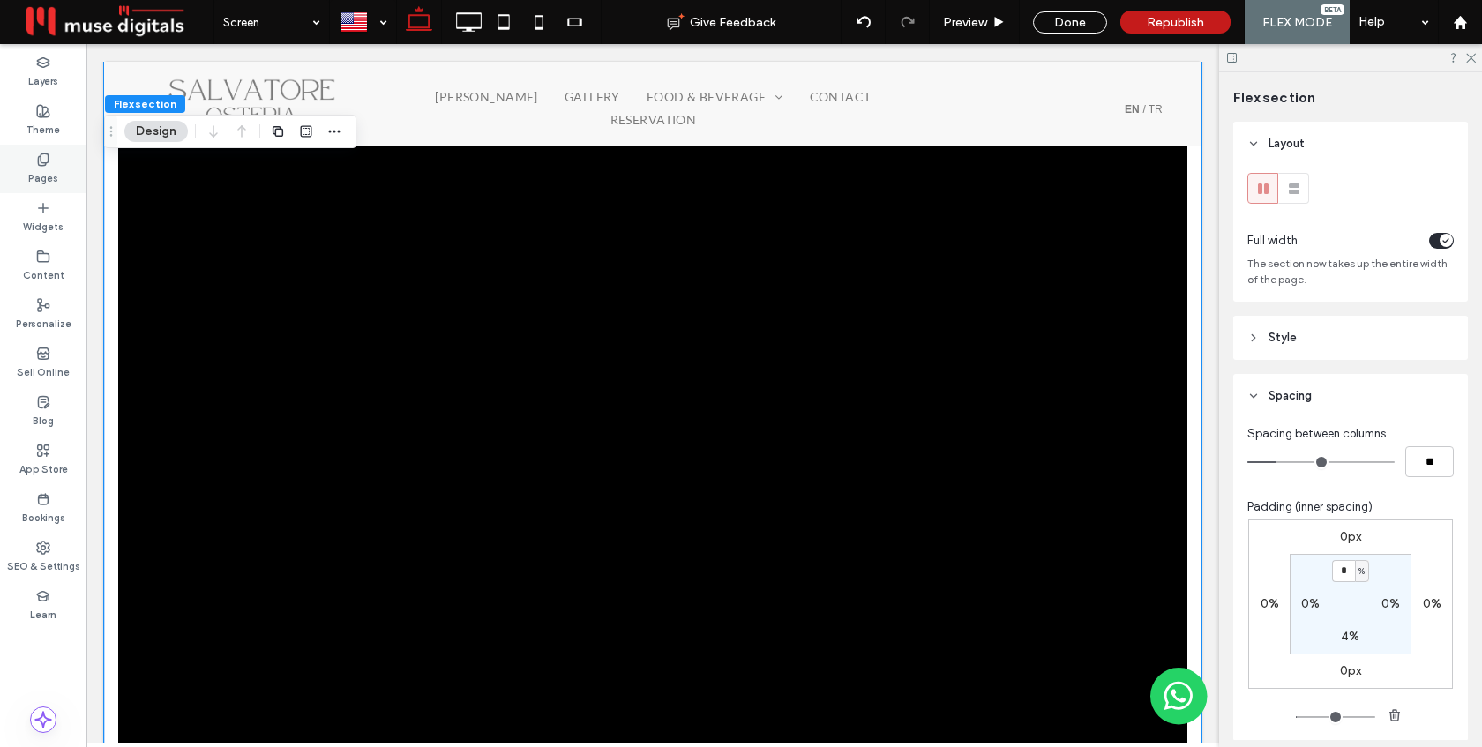
click at [34, 161] on div "Pages" at bounding box center [43, 169] width 86 height 49
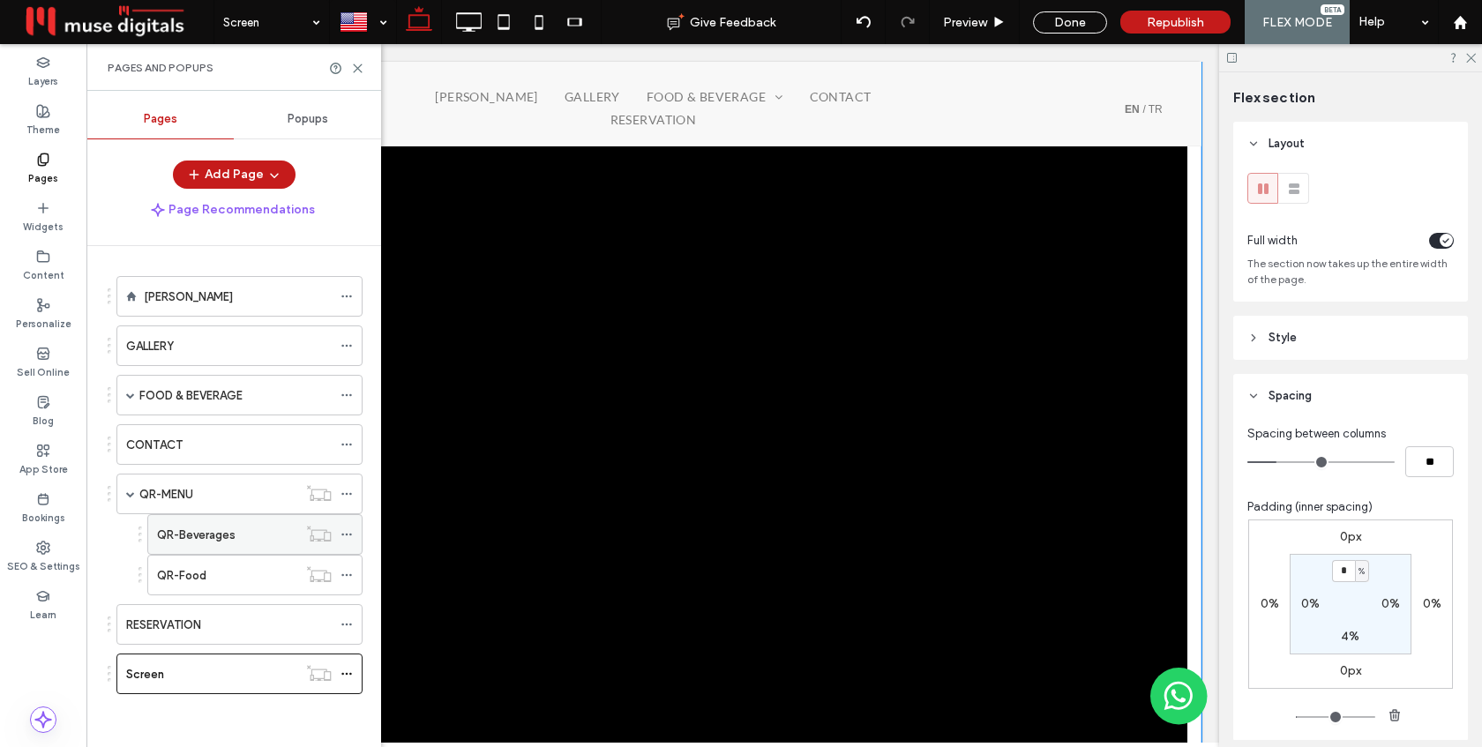
click at [240, 527] on div "QR-Beverages" at bounding box center [227, 535] width 140 height 19
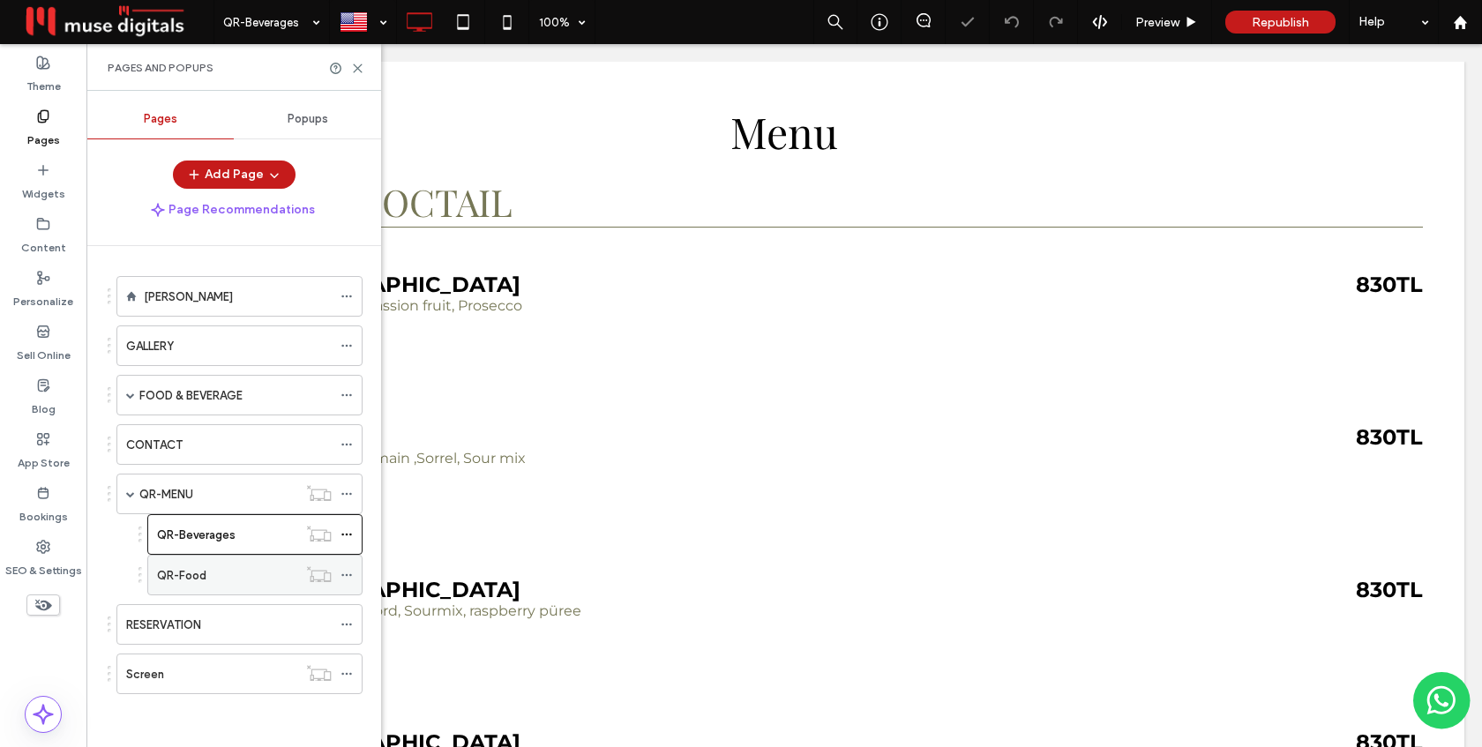
click at [241, 575] on div "QR-Food" at bounding box center [227, 575] width 140 height 19
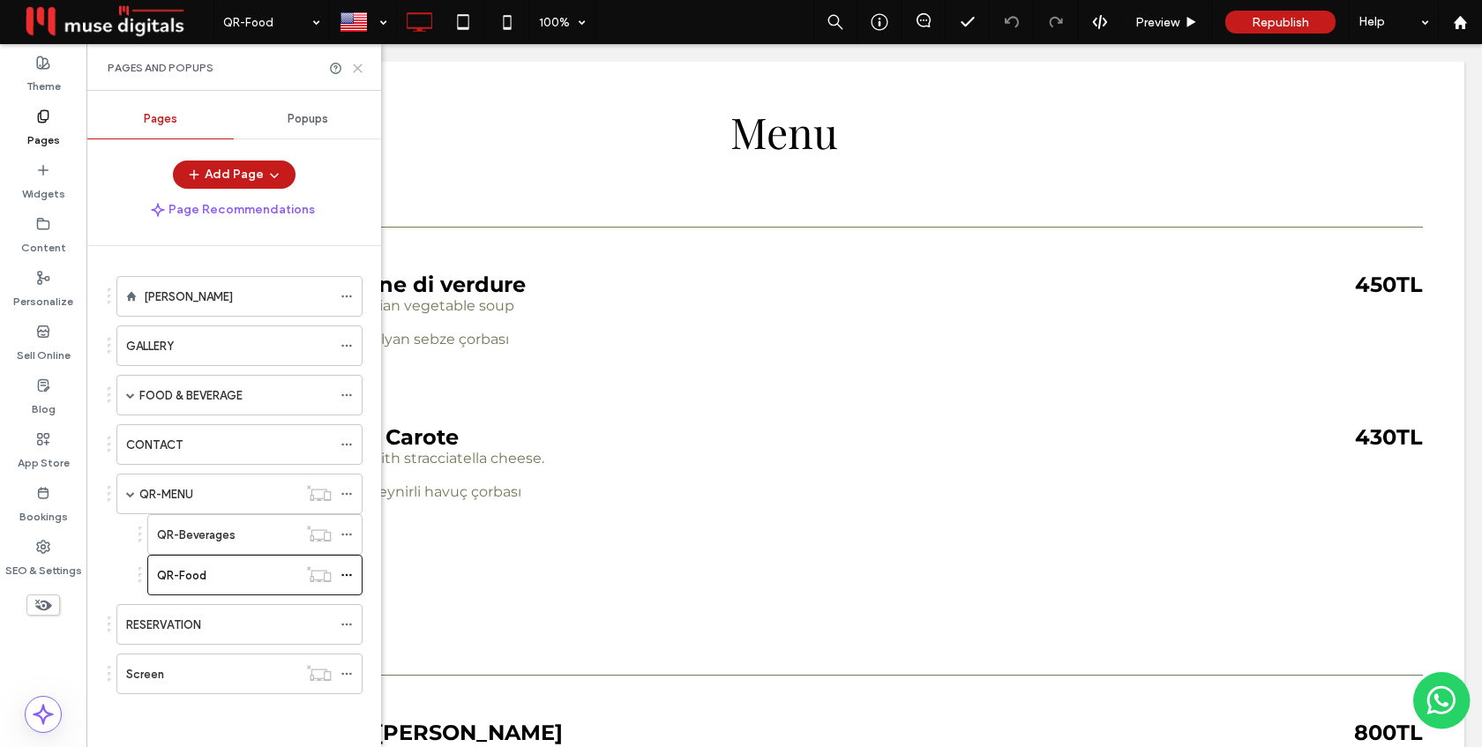
click at [361, 69] on icon at bounding box center [357, 68] width 13 height 13
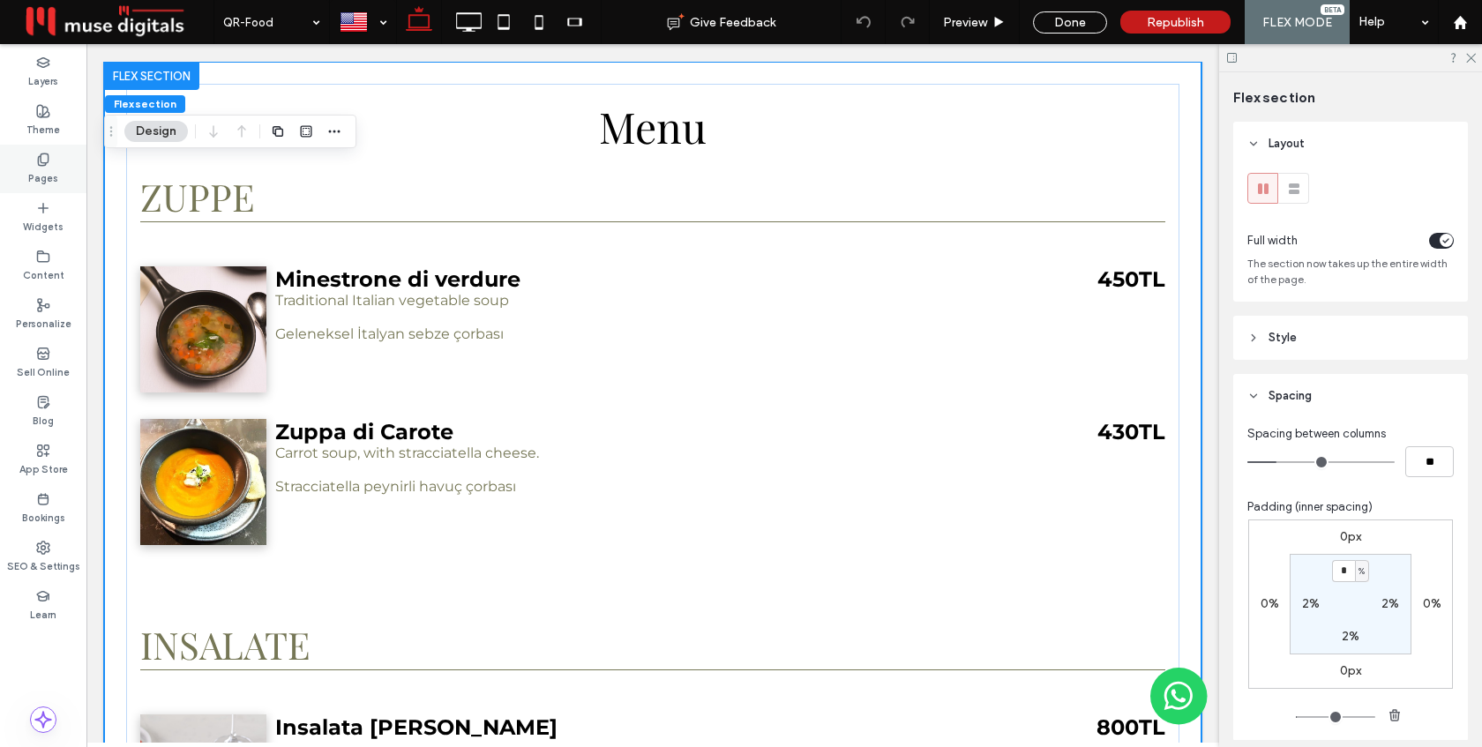
click at [52, 167] on label "Pages" at bounding box center [43, 176] width 30 height 19
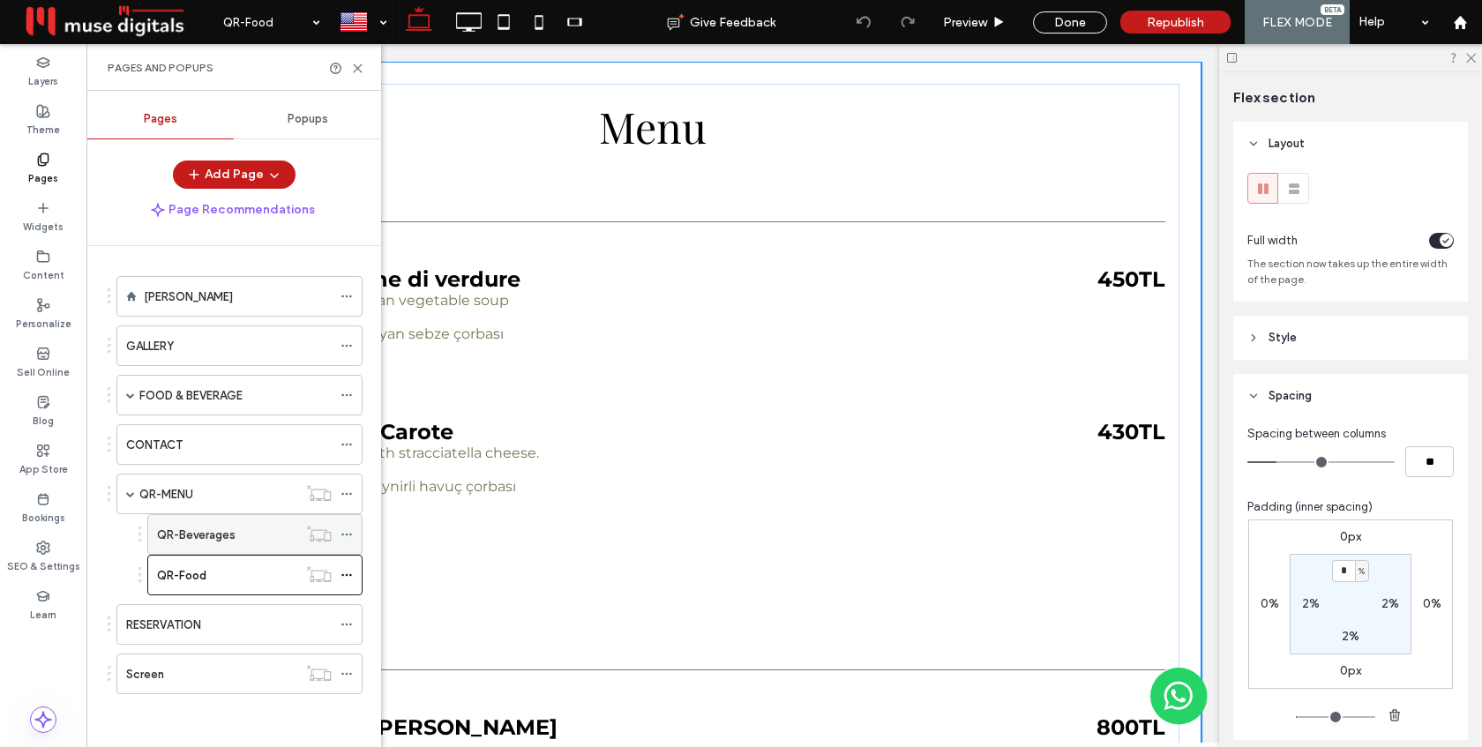
click at [236, 527] on div "QR-Beverages" at bounding box center [227, 535] width 140 height 19
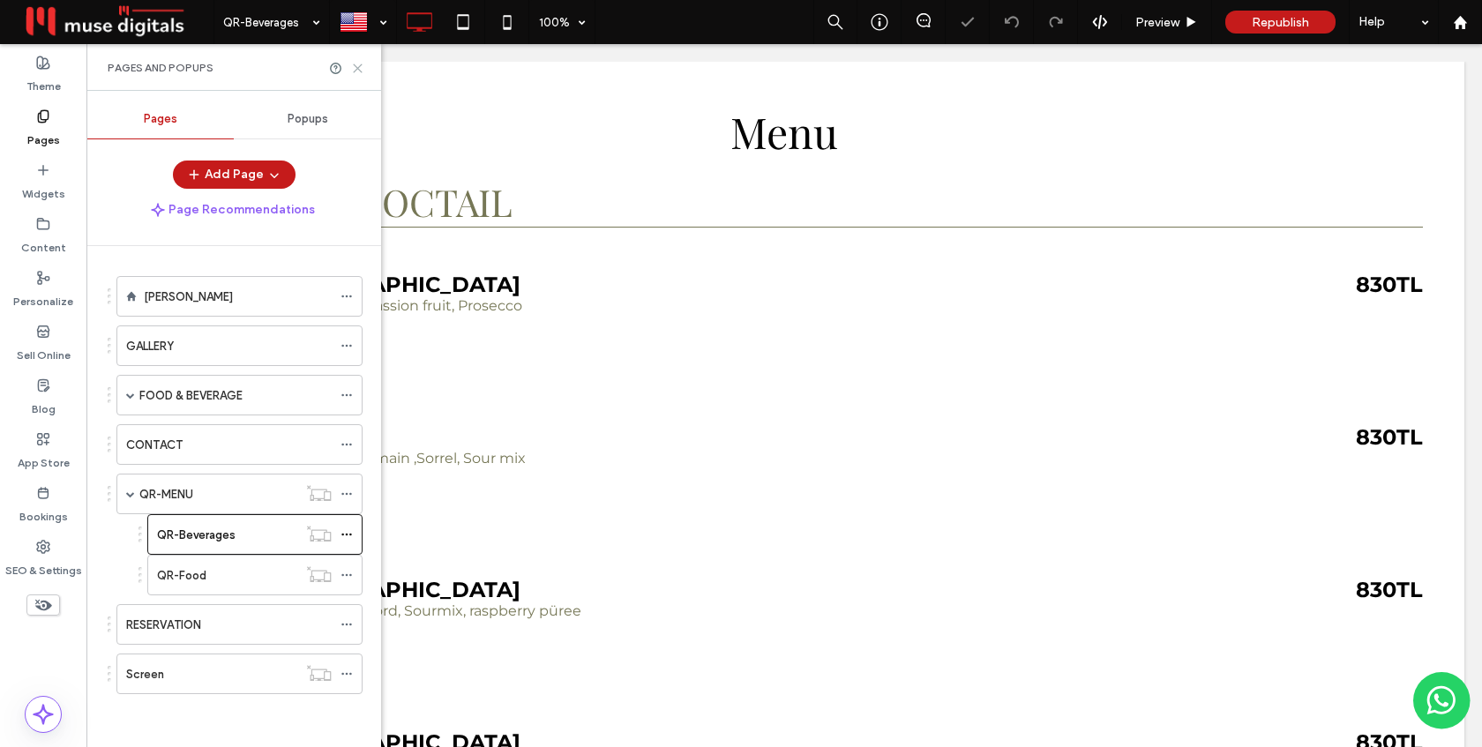
drag, startPoint x: 359, startPoint y: 63, endPoint x: 272, endPoint y: 22, distance: 96.3
click at [359, 63] on icon at bounding box center [357, 68] width 13 height 13
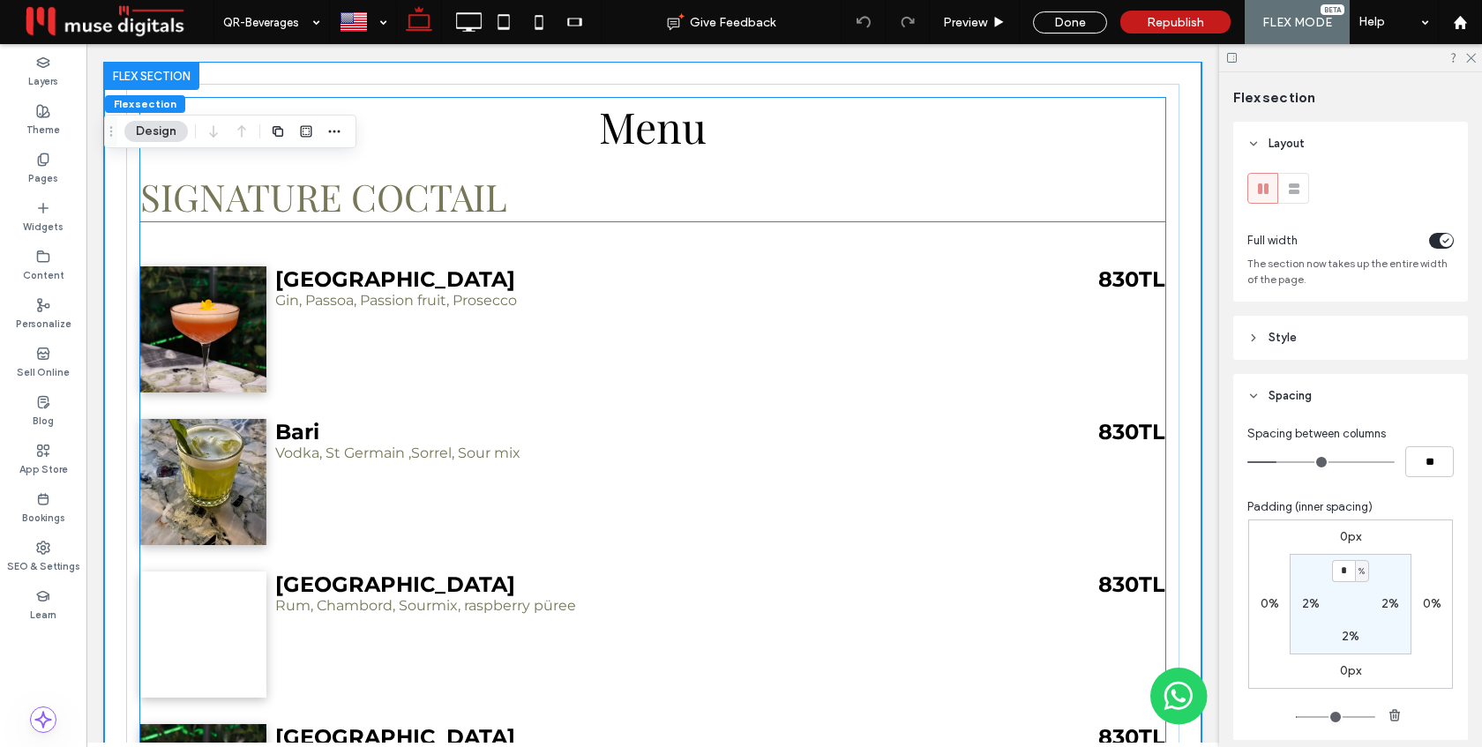
click at [410, 354] on div "Verona Gin, Passoa, Passion fruit, Prosecco" at bounding box center [545, 329] width 810 height 126
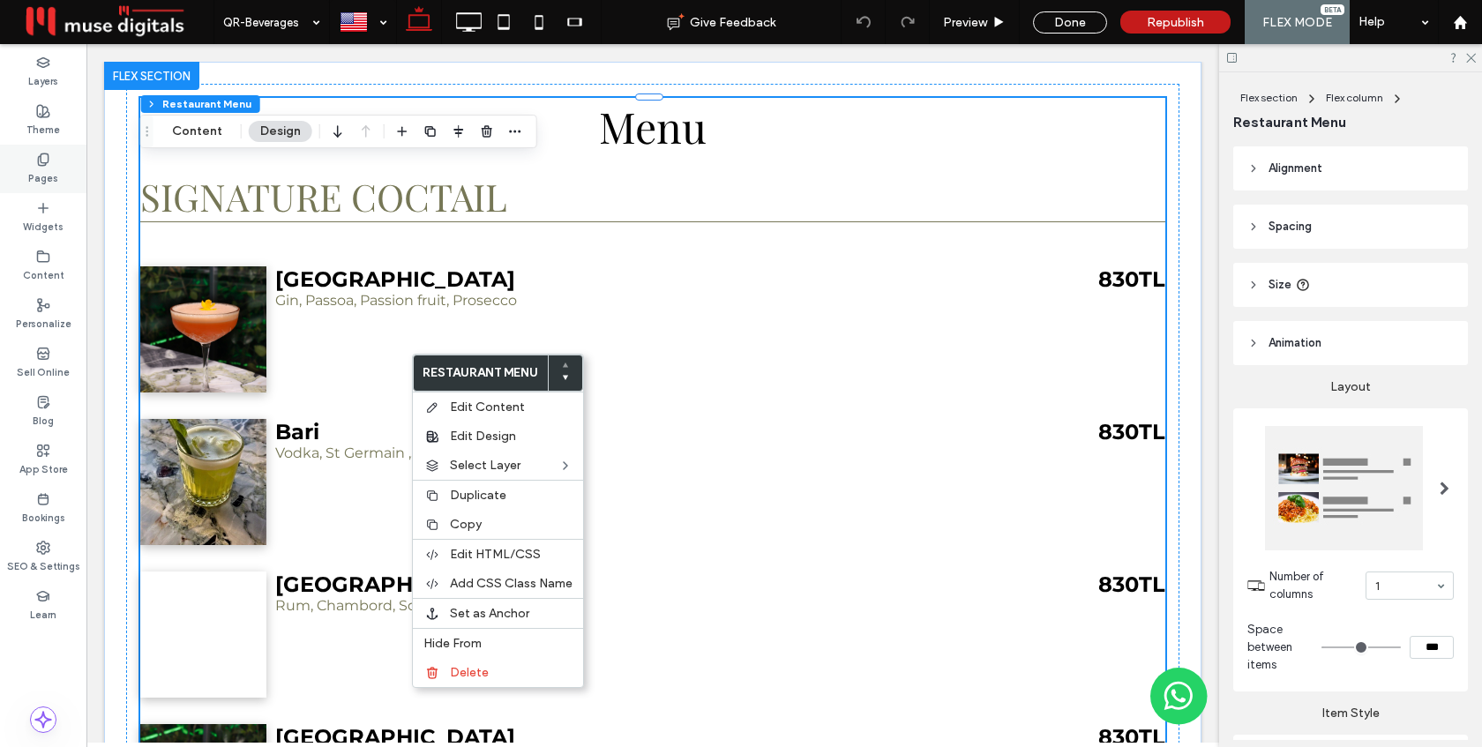
click at [38, 168] on label "Pages" at bounding box center [43, 176] width 30 height 19
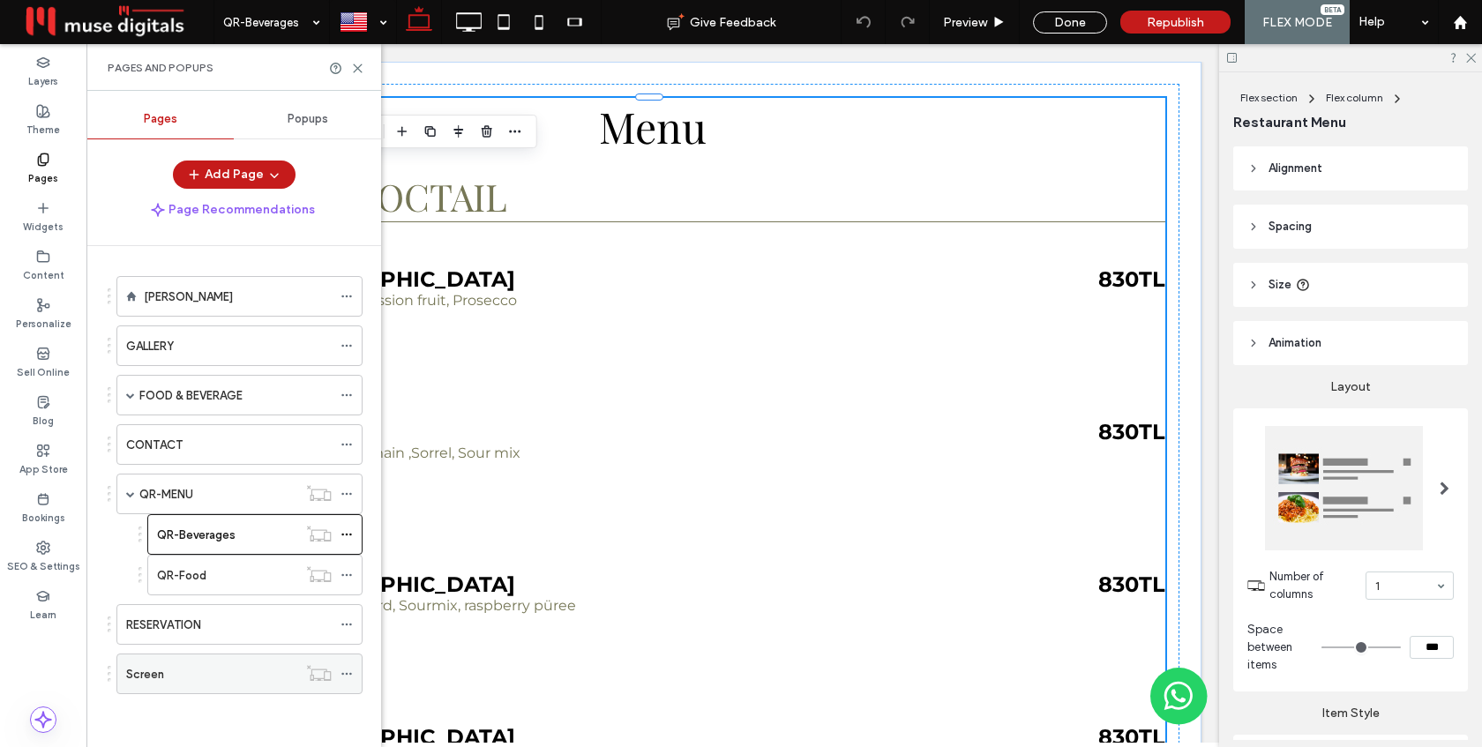
click at [171, 665] on div "Screen" at bounding box center [211, 674] width 171 height 19
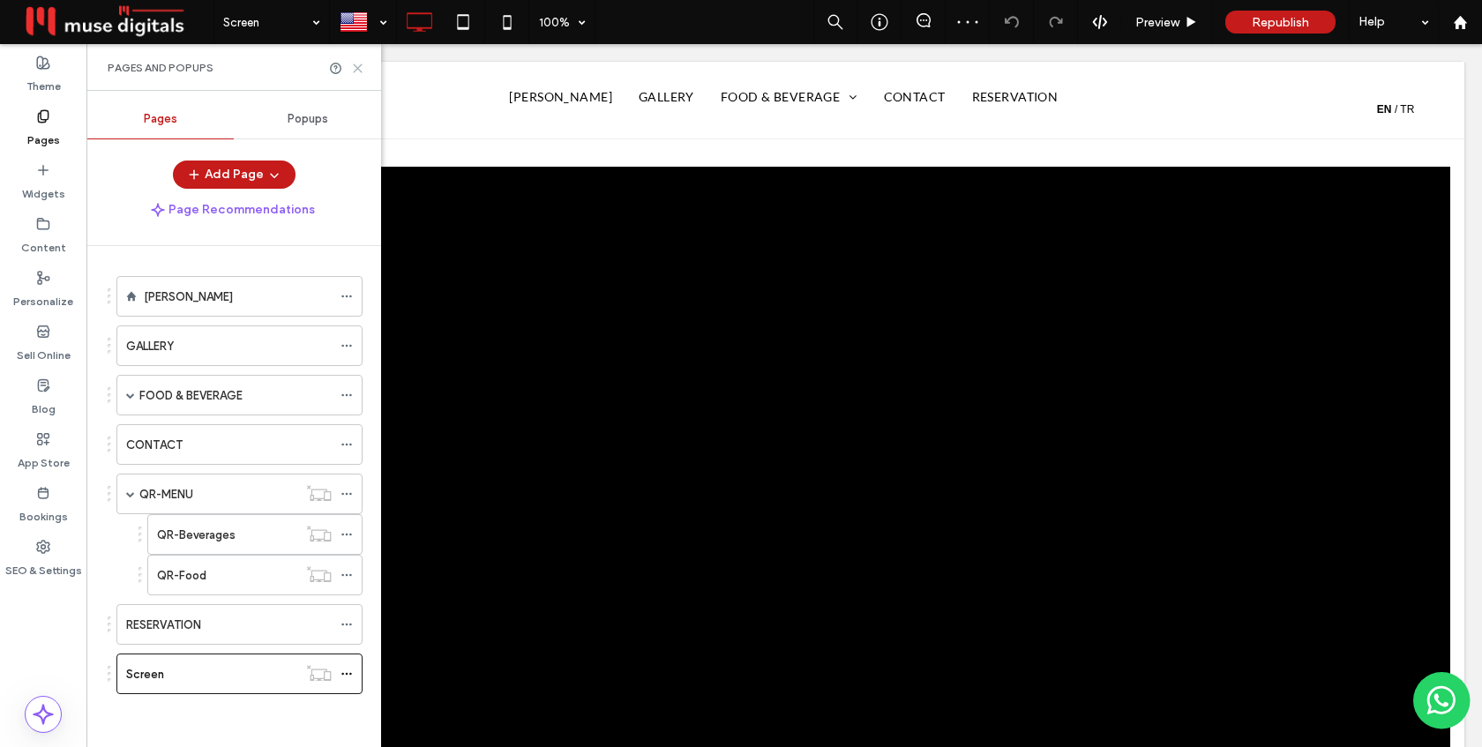
click at [360, 70] on use at bounding box center [358, 68] width 8 height 8
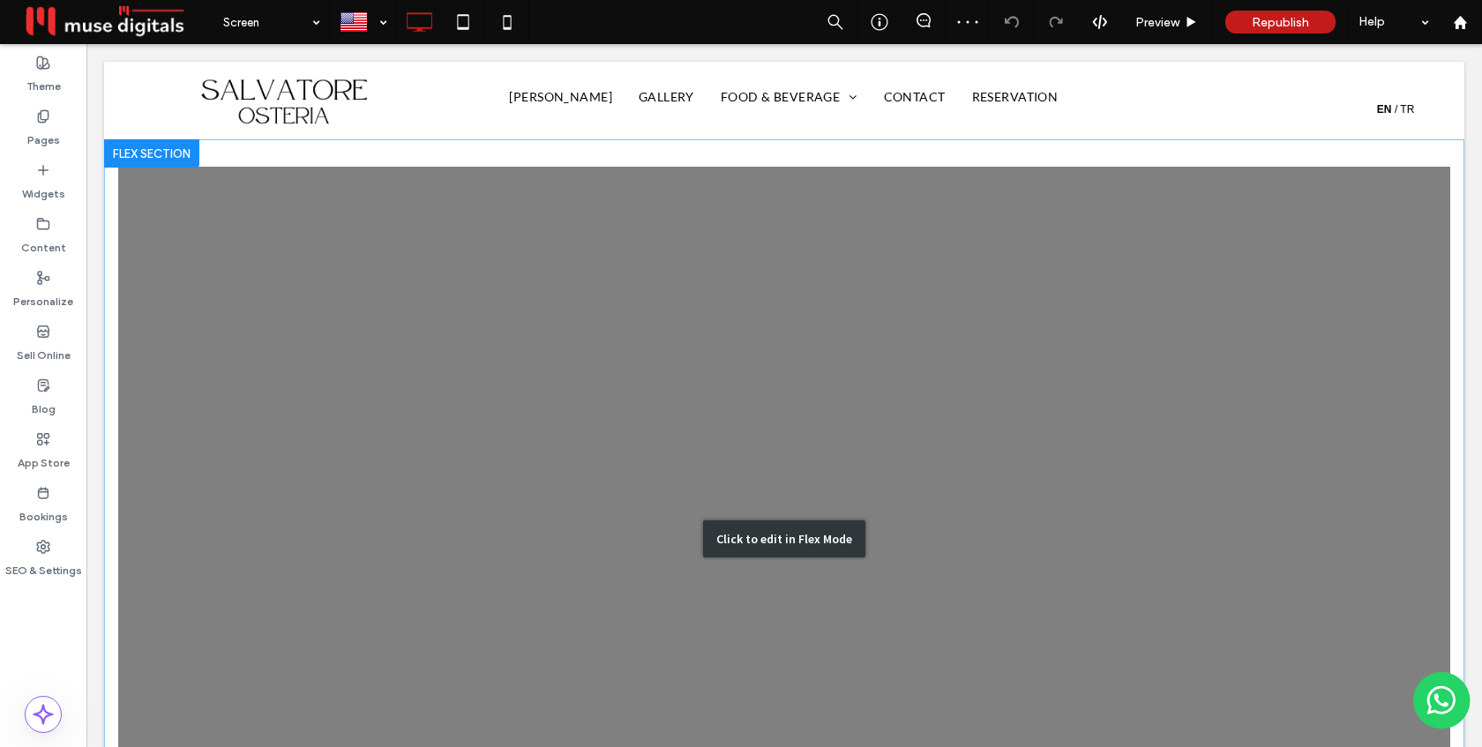
click at [445, 317] on div "Click to edit in Flex Mode" at bounding box center [784, 538] width 1360 height 799
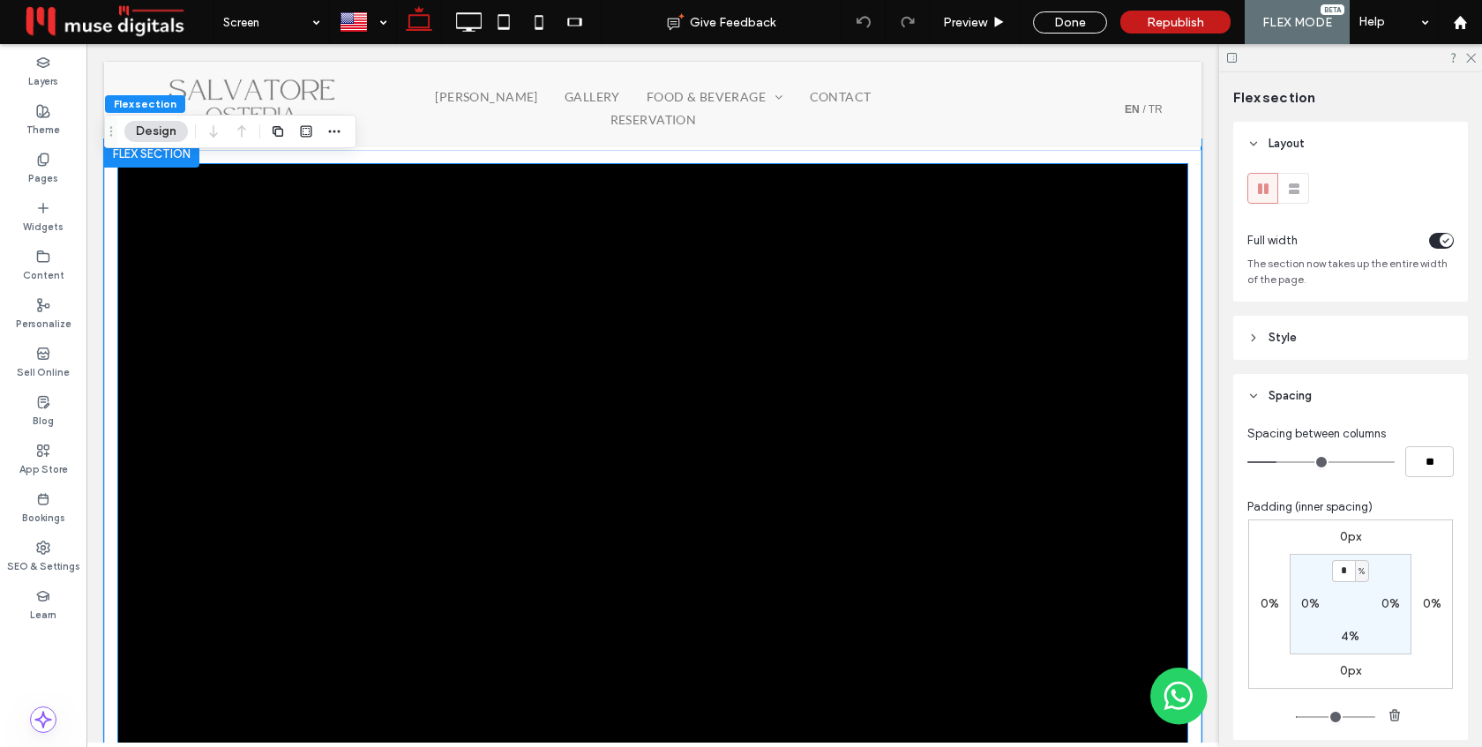
click at [445, 317] on div at bounding box center [652, 513] width 1069 height 699
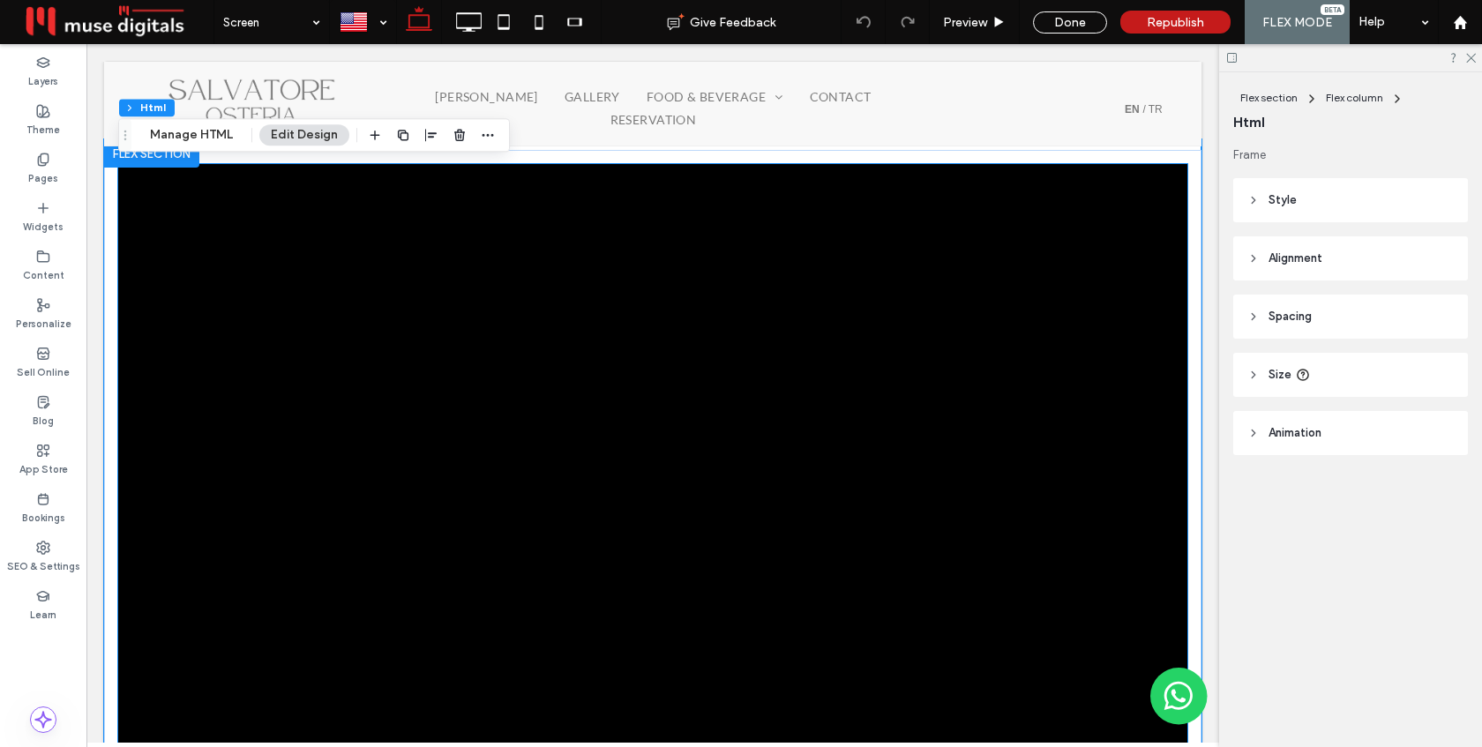
click at [445, 317] on div at bounding box center [652, 513] width 1069 height 699
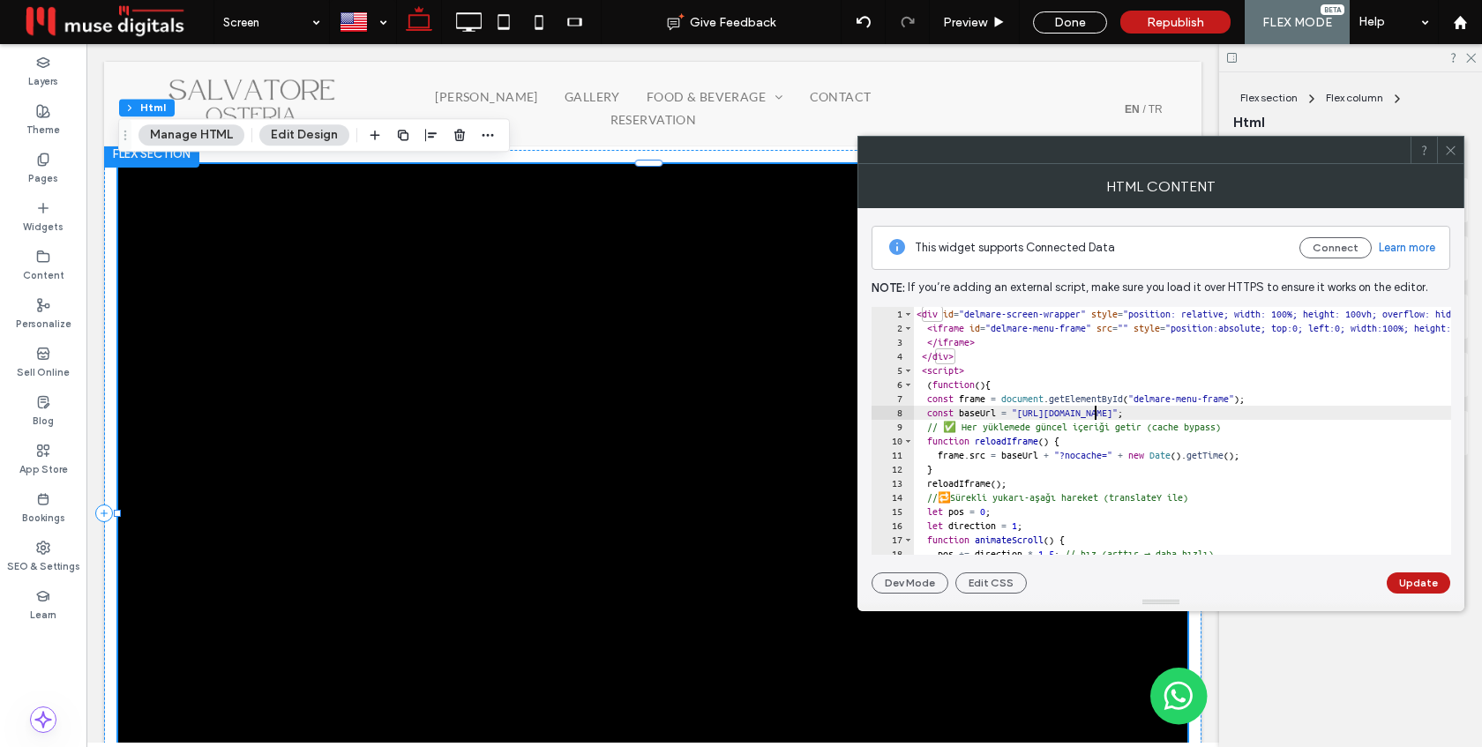
click at [1093, 419] on div "< div id = "delmare-screen-wrapper" style = "position: relative; width: 100%; h…" at bounding box center [1418, 445] width 1011 height 276
type textarea "**********"
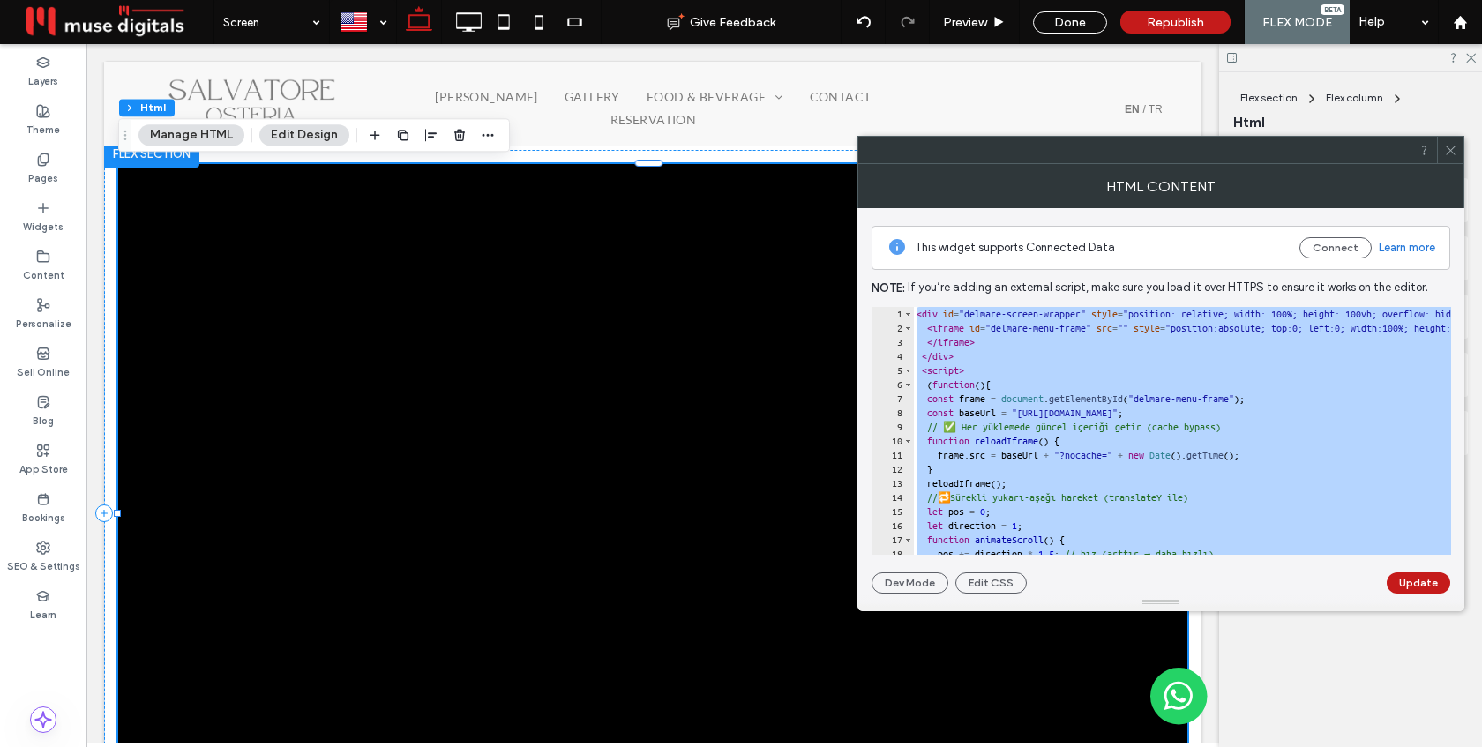
paste textarea "Cursor at row 28"
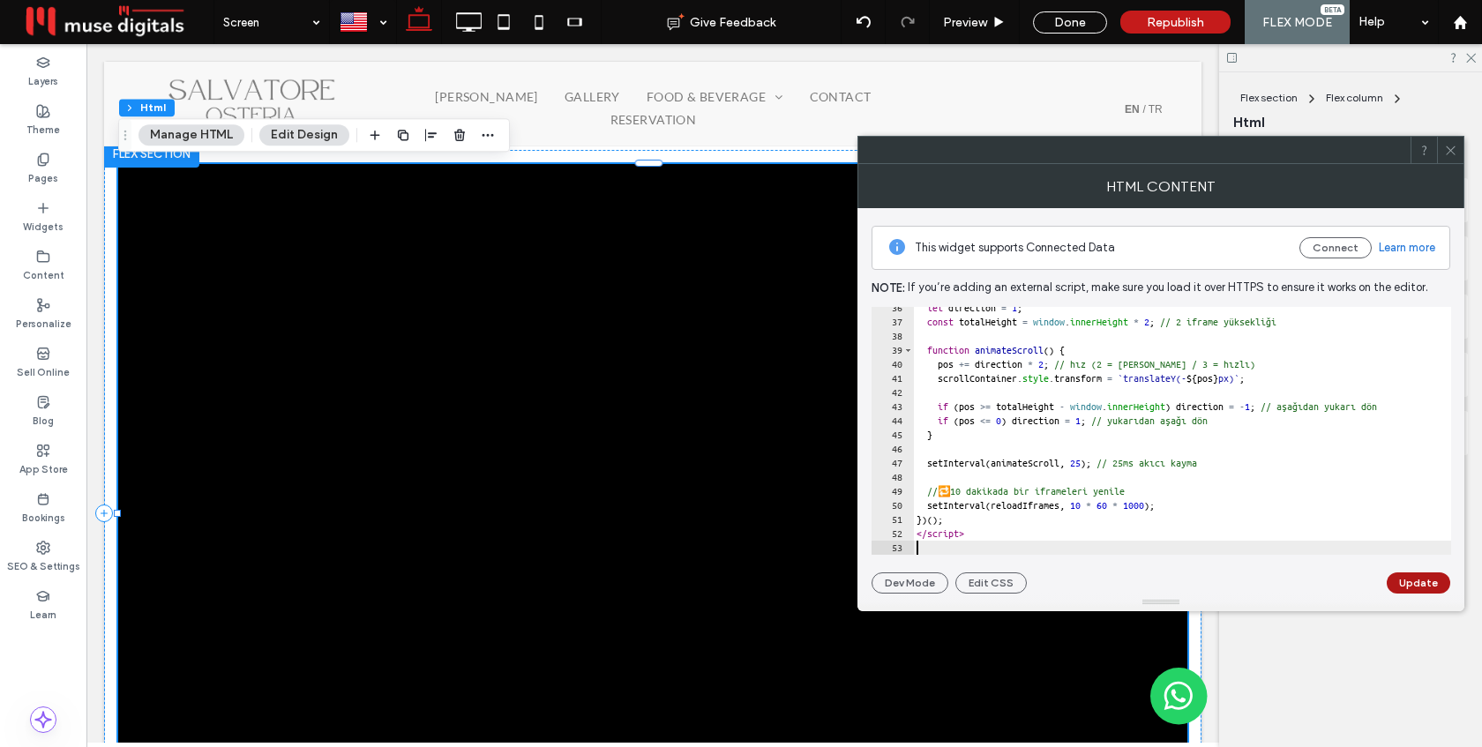
click at [1415, 582] on button "Update" at bounding box center [1419, 582] width 64 height 21
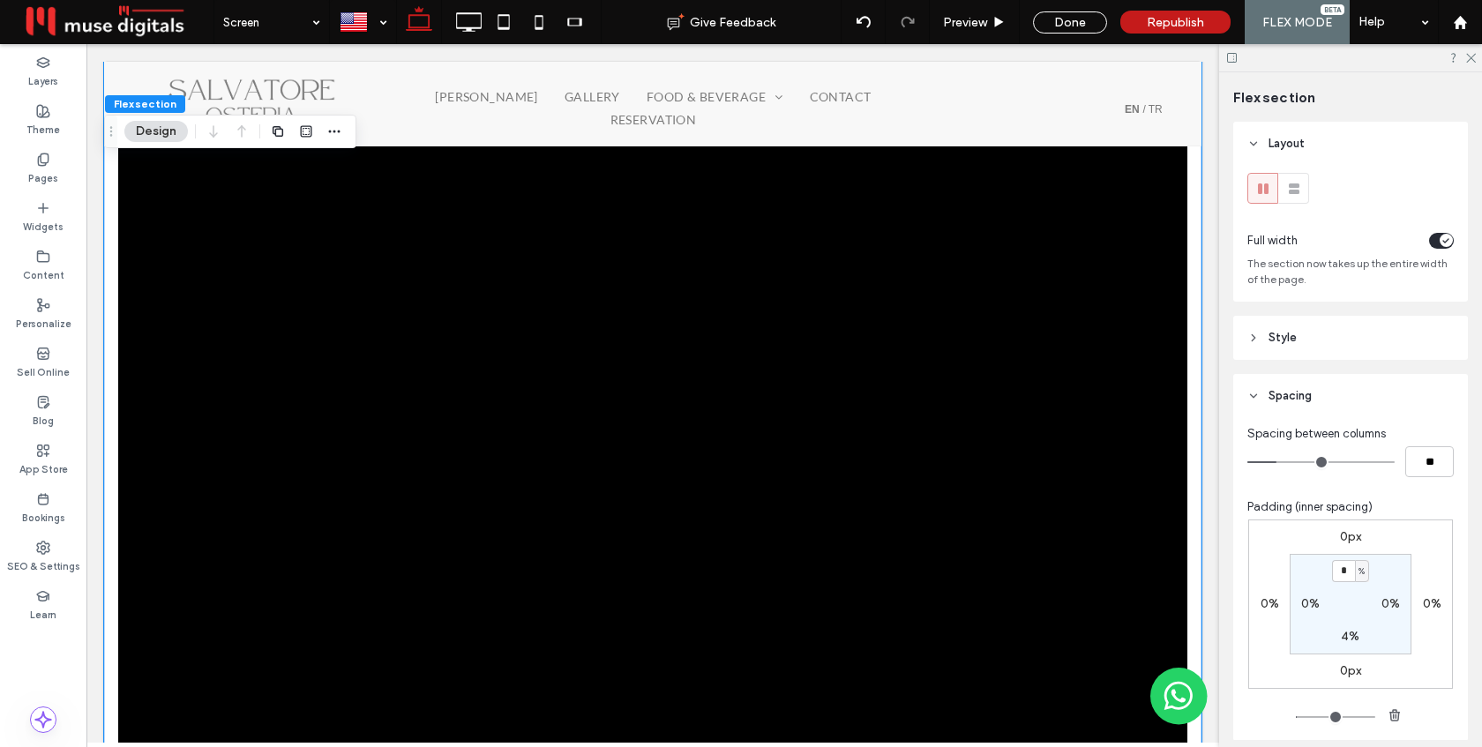
scroll to position [95, 0]
click at [49, 555] on label "SEO & Settings" at bounding box center [43, 564] width 73 height 19
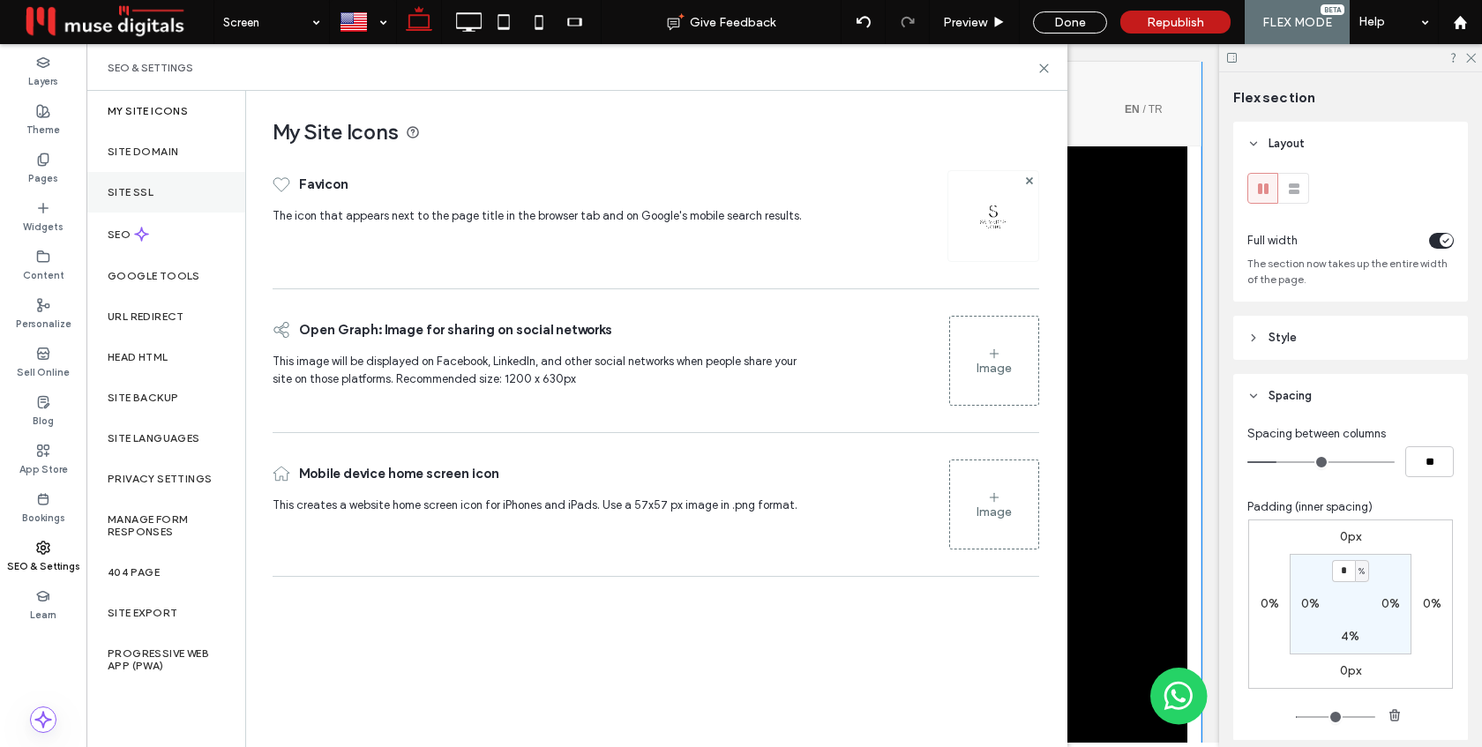
click at [170, 191] on div "Site SSL" at bounding box center [165, 192] width 159 height 41
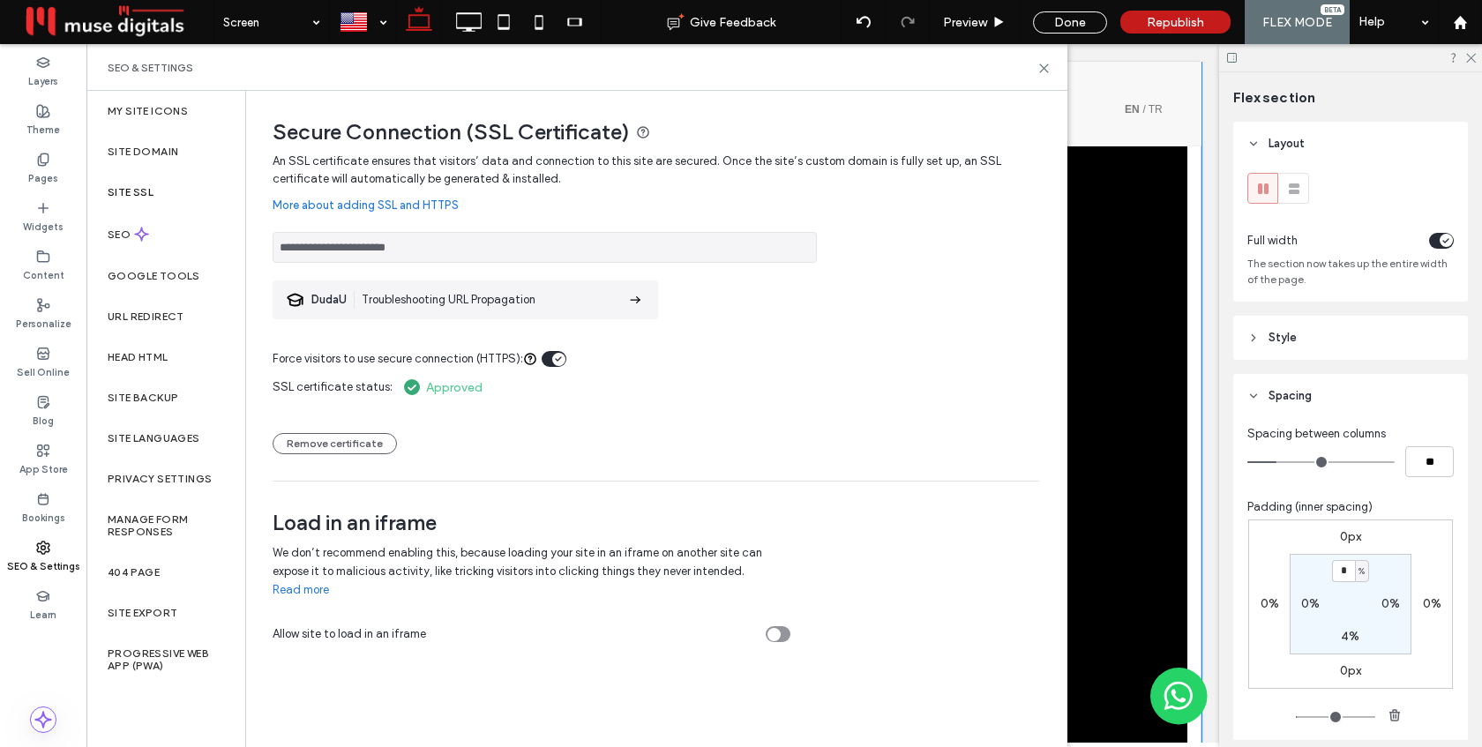
click at [783, 628] on div "toggle" at bounding box center [778, 634] width 25 height 16
click at [1041, 66] on icon at bounding box center [1043, 68] width 13 height 13
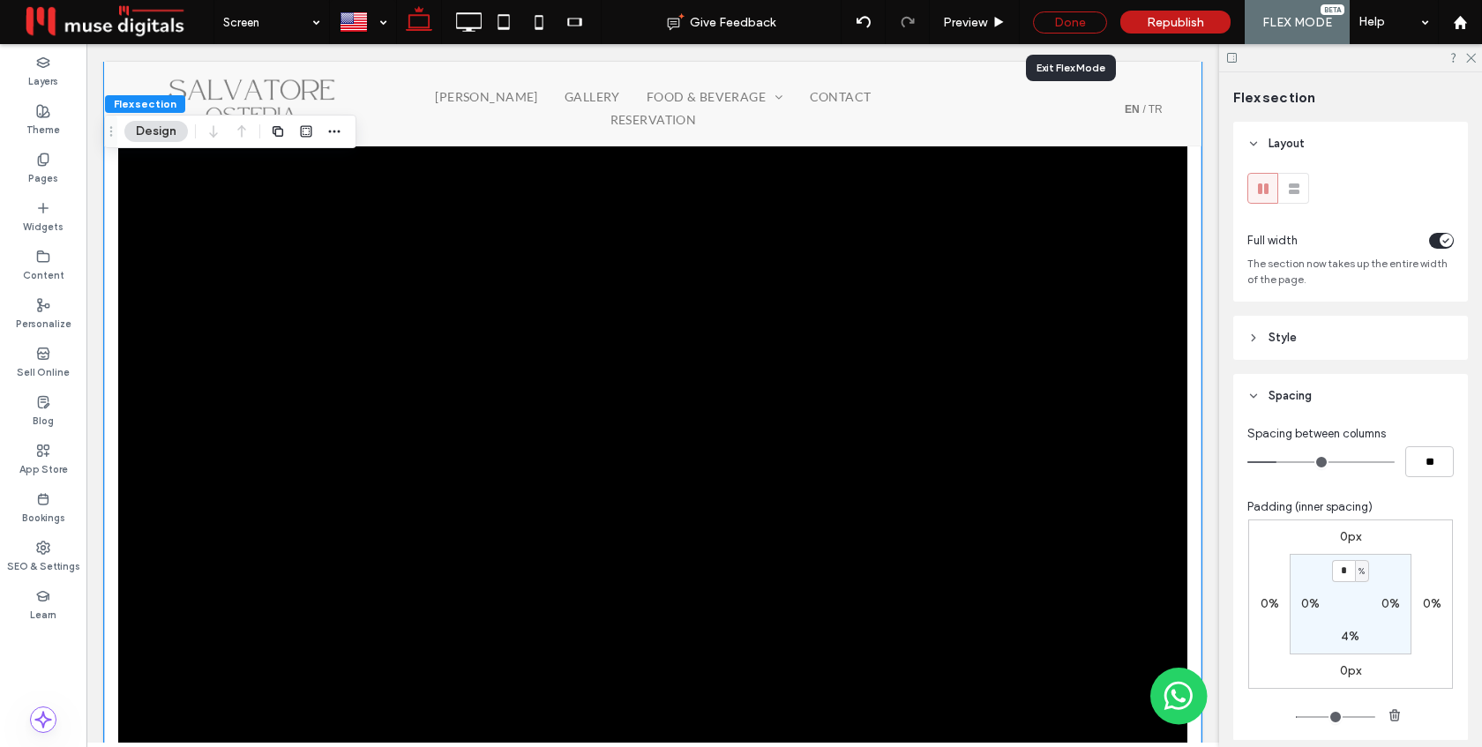
click at [1068, 23] on div "Done" at bounding box center [1070, 22] width 74 height 22
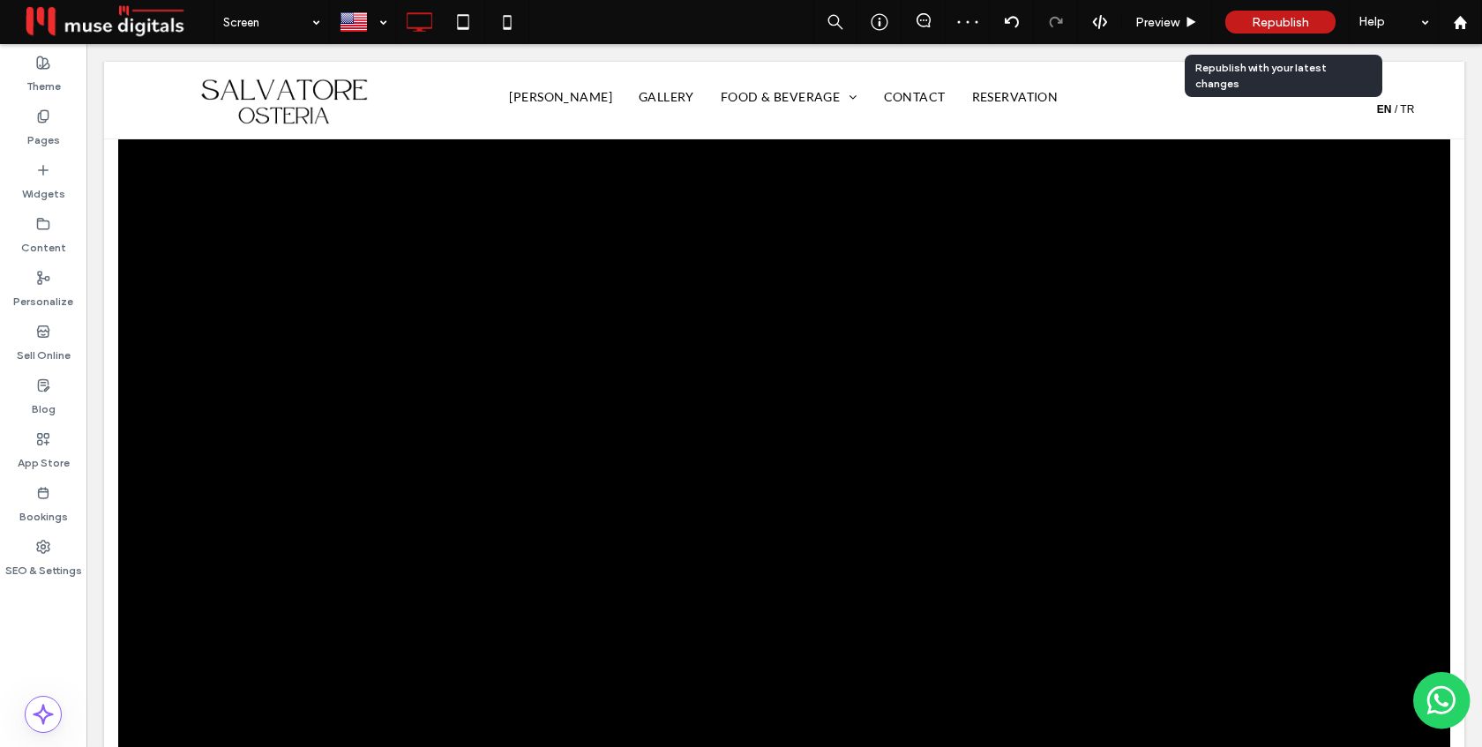
click at [1246, 15] on div "Republish" at bounding box center [1280, 22] width 110 height 23
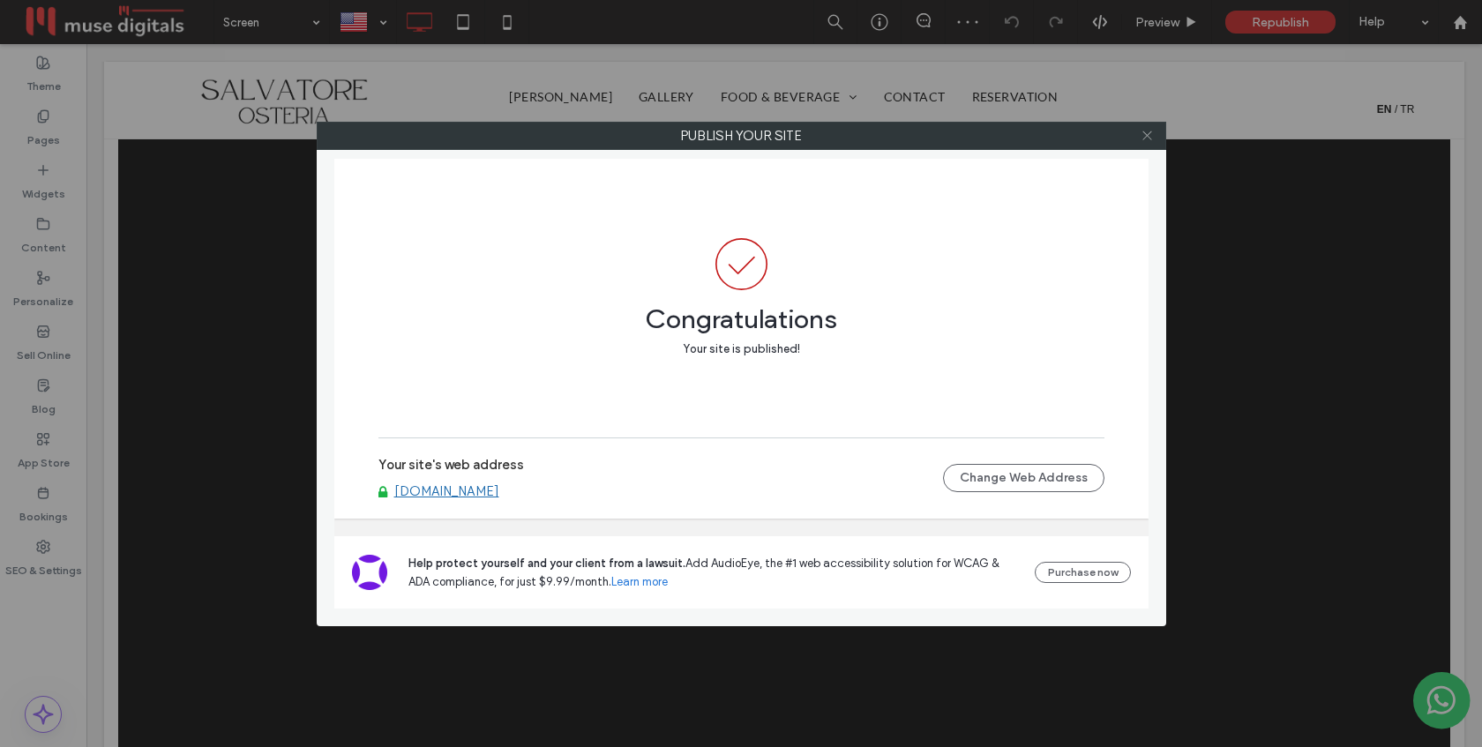
click at [1143, 138] on icon at bounding box center [1147, 135] width 13 height 13
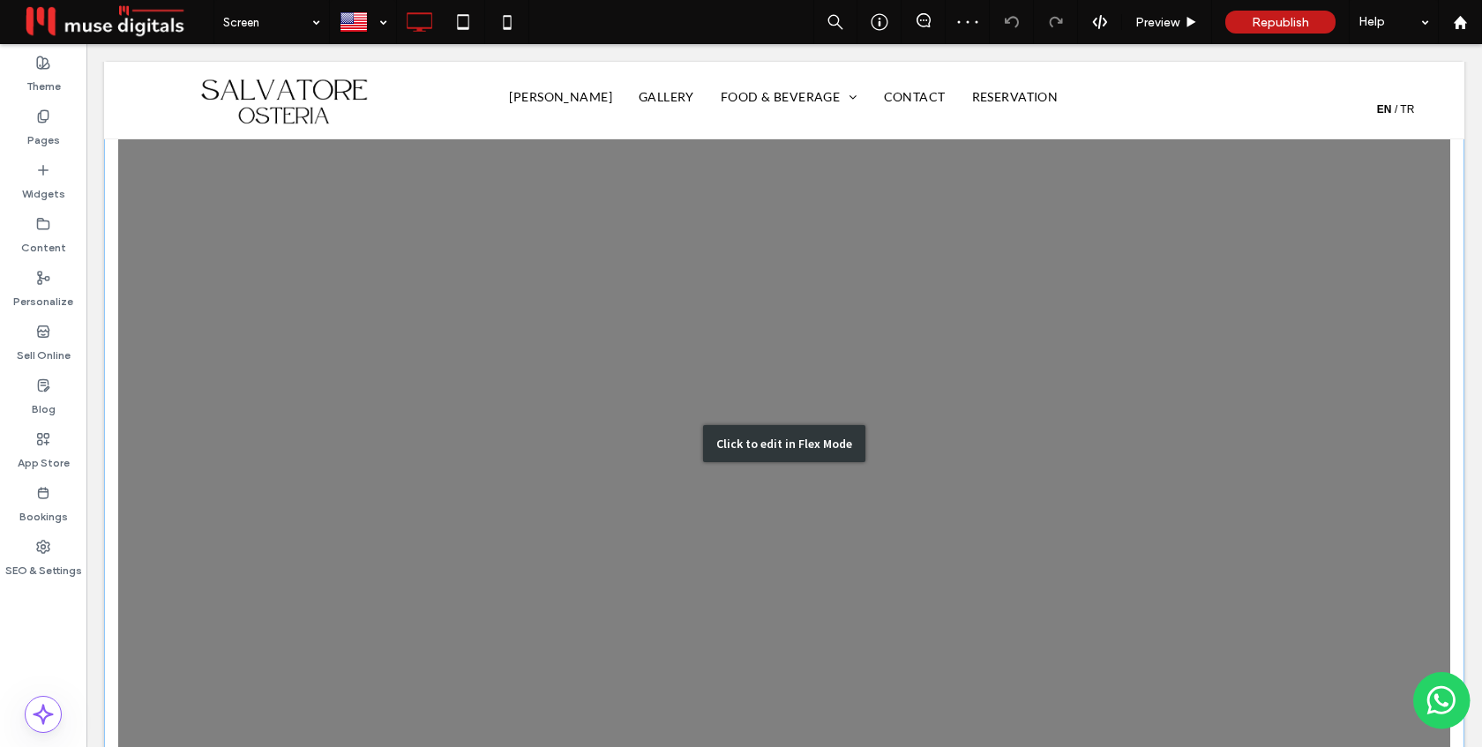
click at [926, 294] on div "Click to edit in Flex Mode" at bounding box center [784, 443] width 1360 height 799
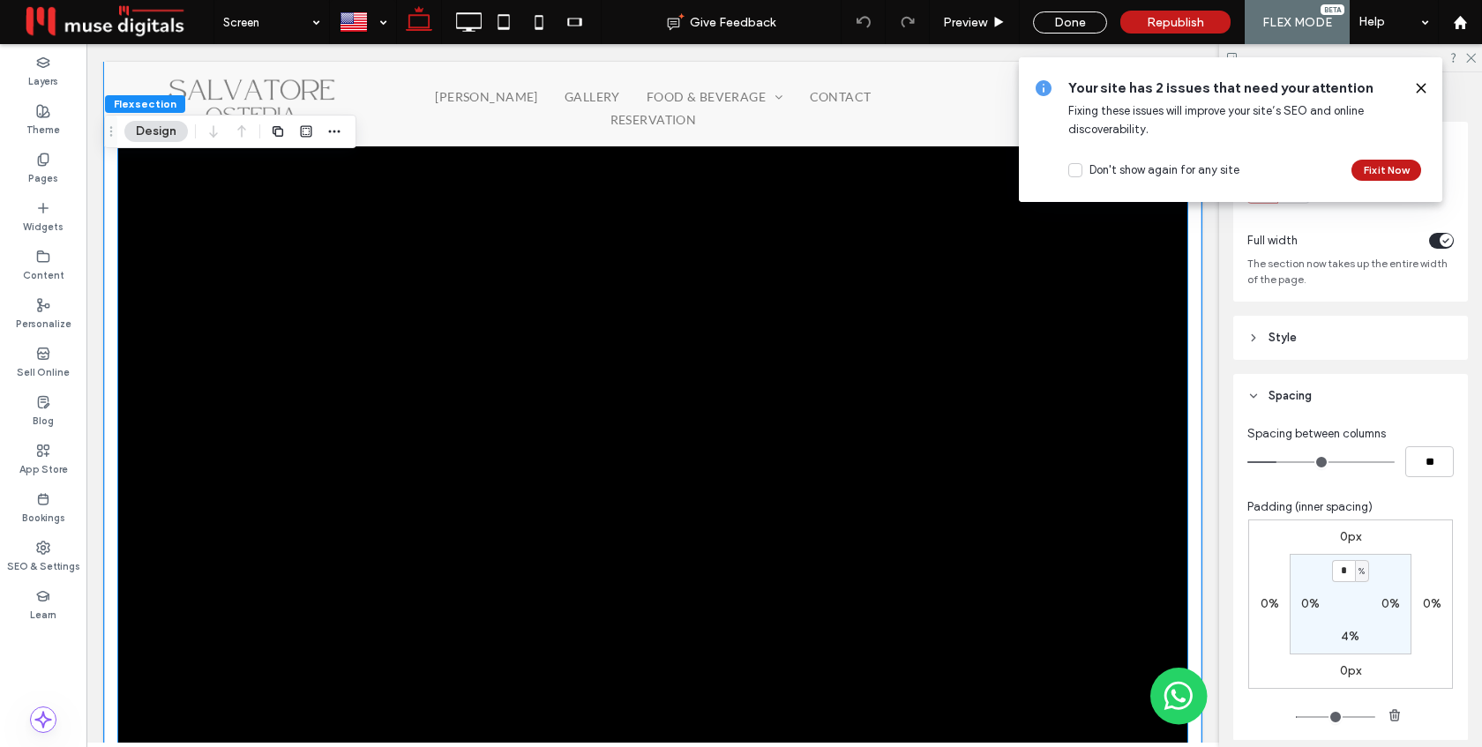
click at [926, 294] on div at bounding box center [652, 407] width 1069 height 699
click at [926, 294] on div at bounding box center [652, 418] width 1069 height 699
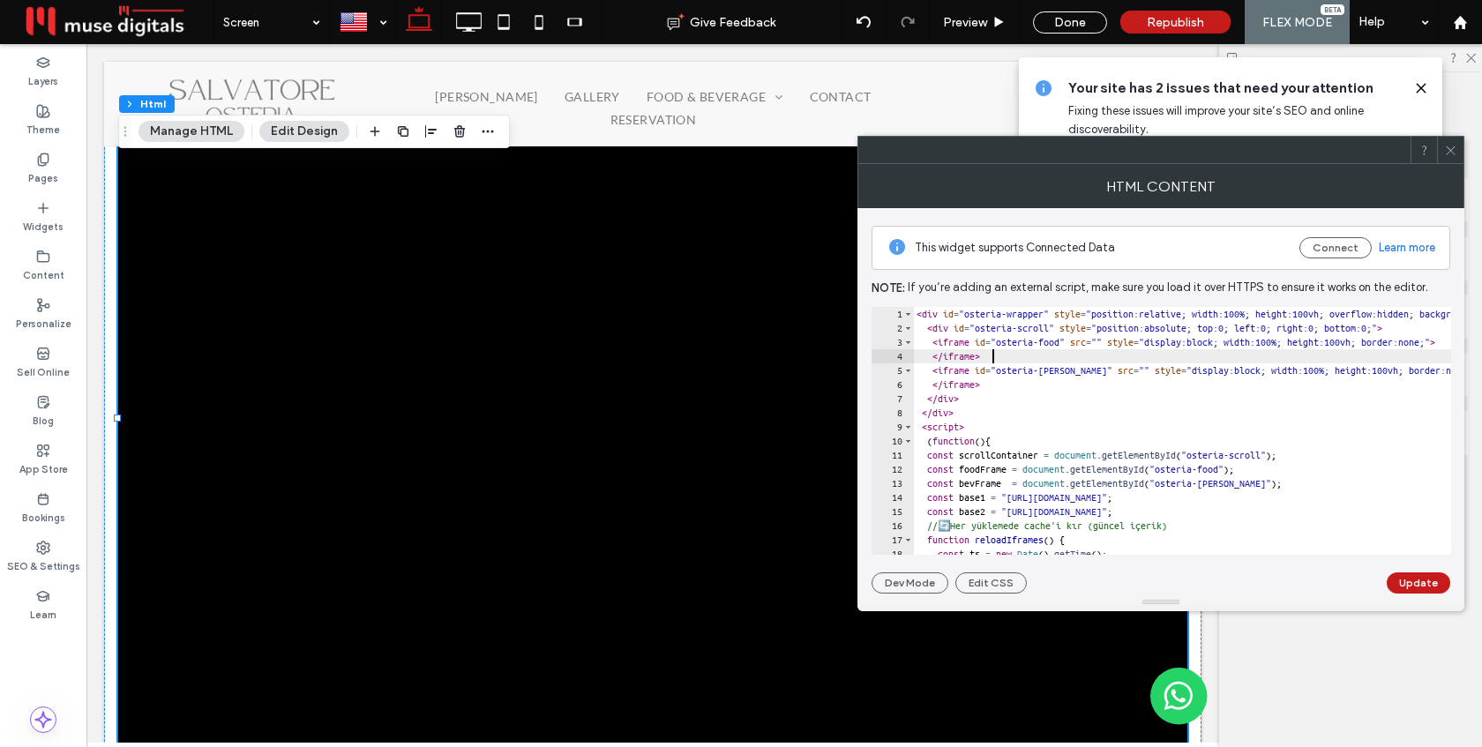
click at [1016, 351] on div "< div id = "osteria-wrapper" style = "position:relative; width:100%; height:100…" at bounding box center [1275, 445] width 725 height 276
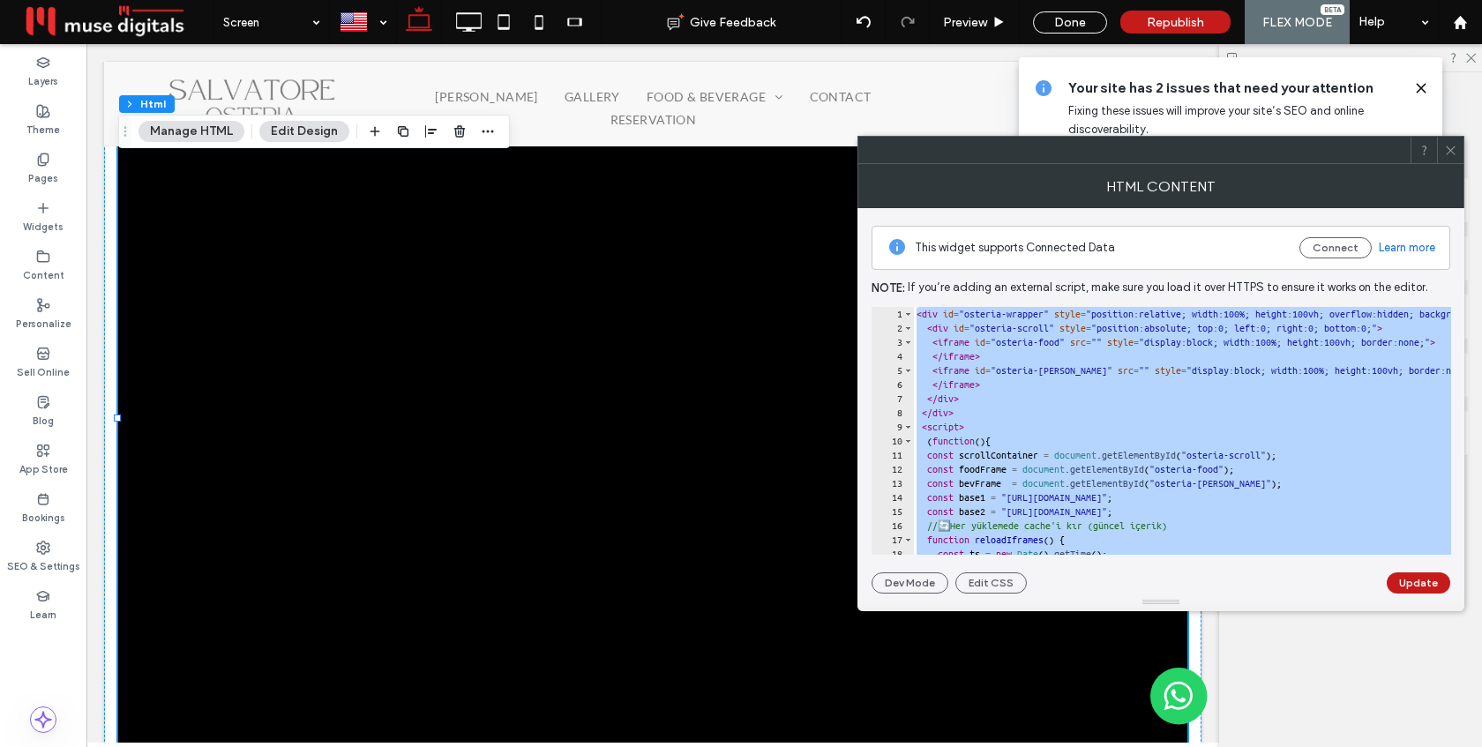
click at [1400, 368] on div "< div id = "osteria-wrapper" style = "position:relative; width:100%; height:100…" at bounding box center [1275, 445] width 725 height 276
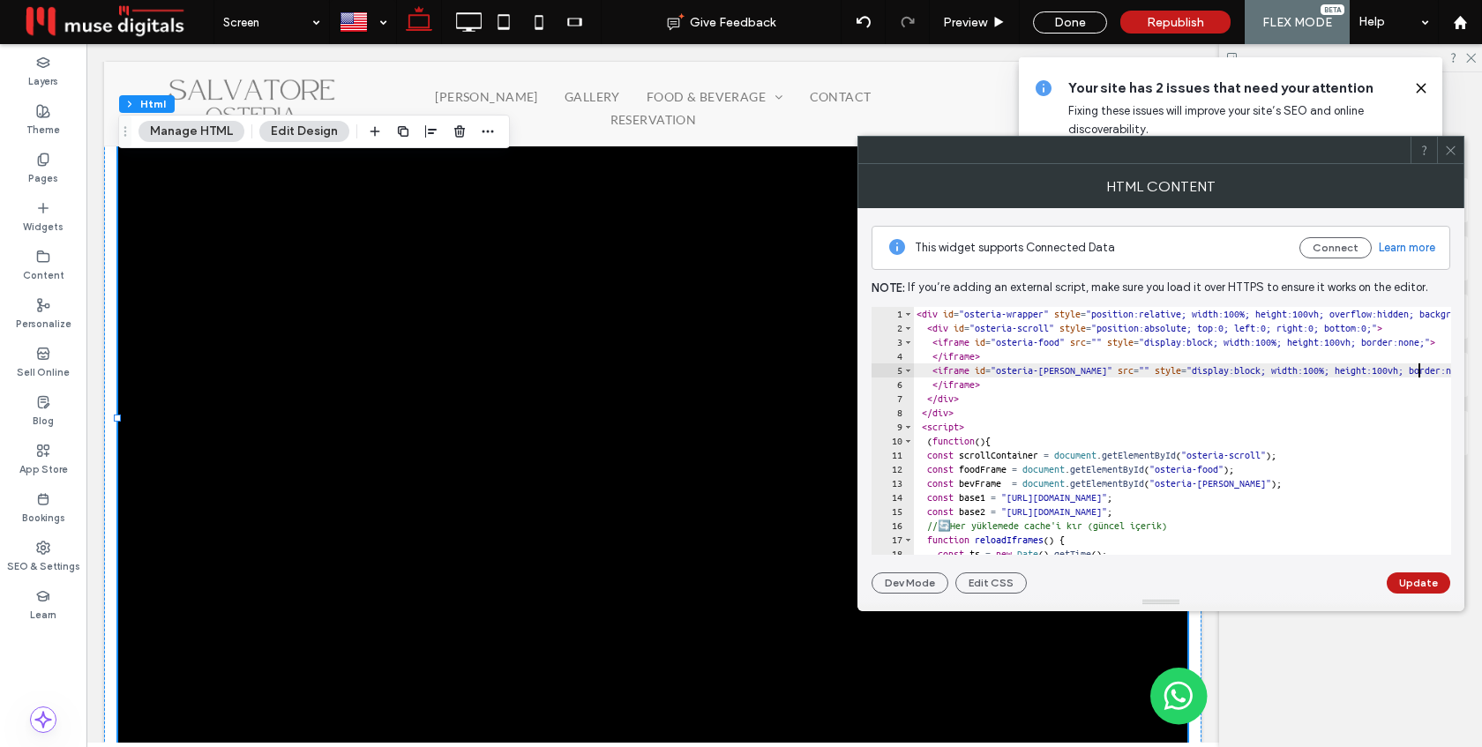
click at [1416, 367] on div "< div id = "osteria-wrapper" style = "position:relative; width:100%; height:100…" at bounding box center [1275, 445] width 725 height 276
type textarea "**********"
click at [1426, 578] on button "Update" at bounding box center [1419, 582] width 64 height 21
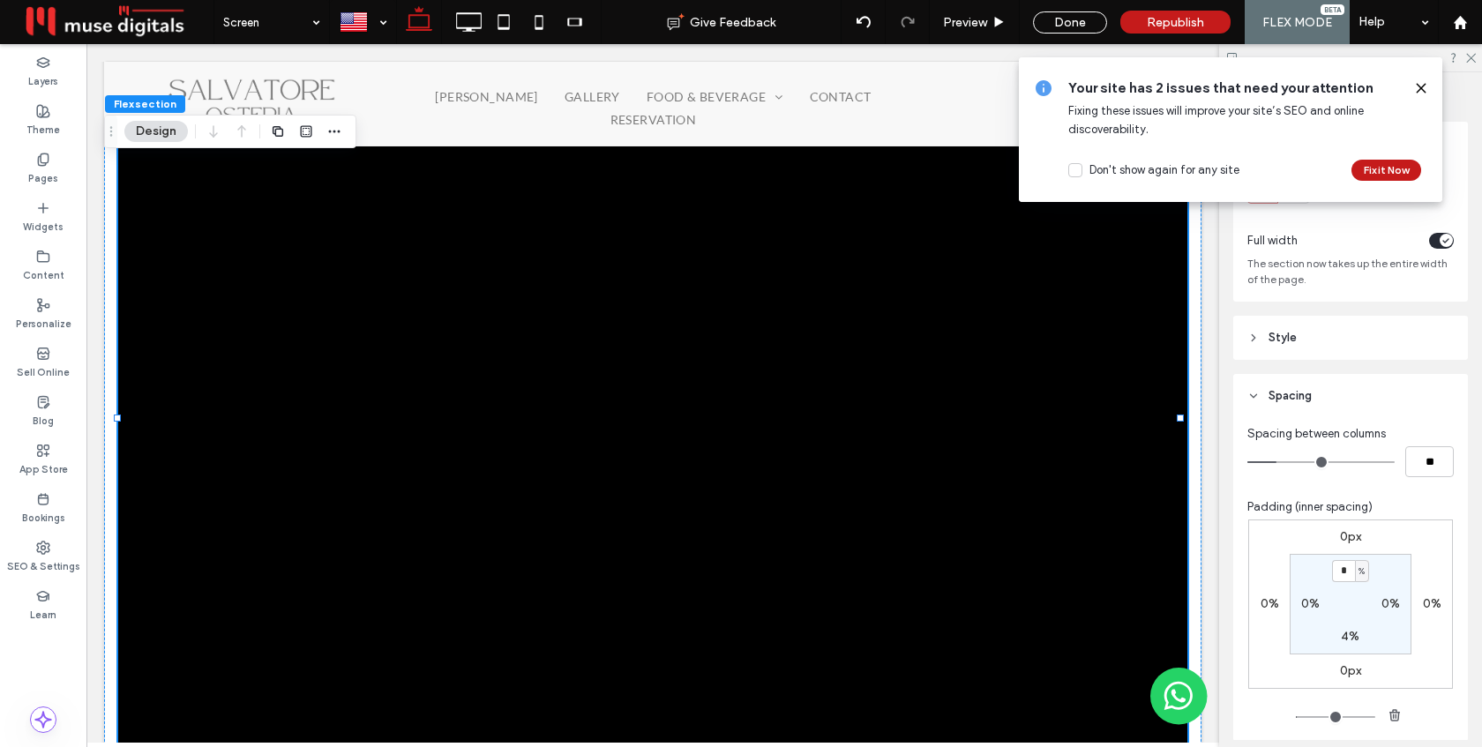
click at [1417, 86] on icon at bounding box center [1421, 88] width 14 height 14
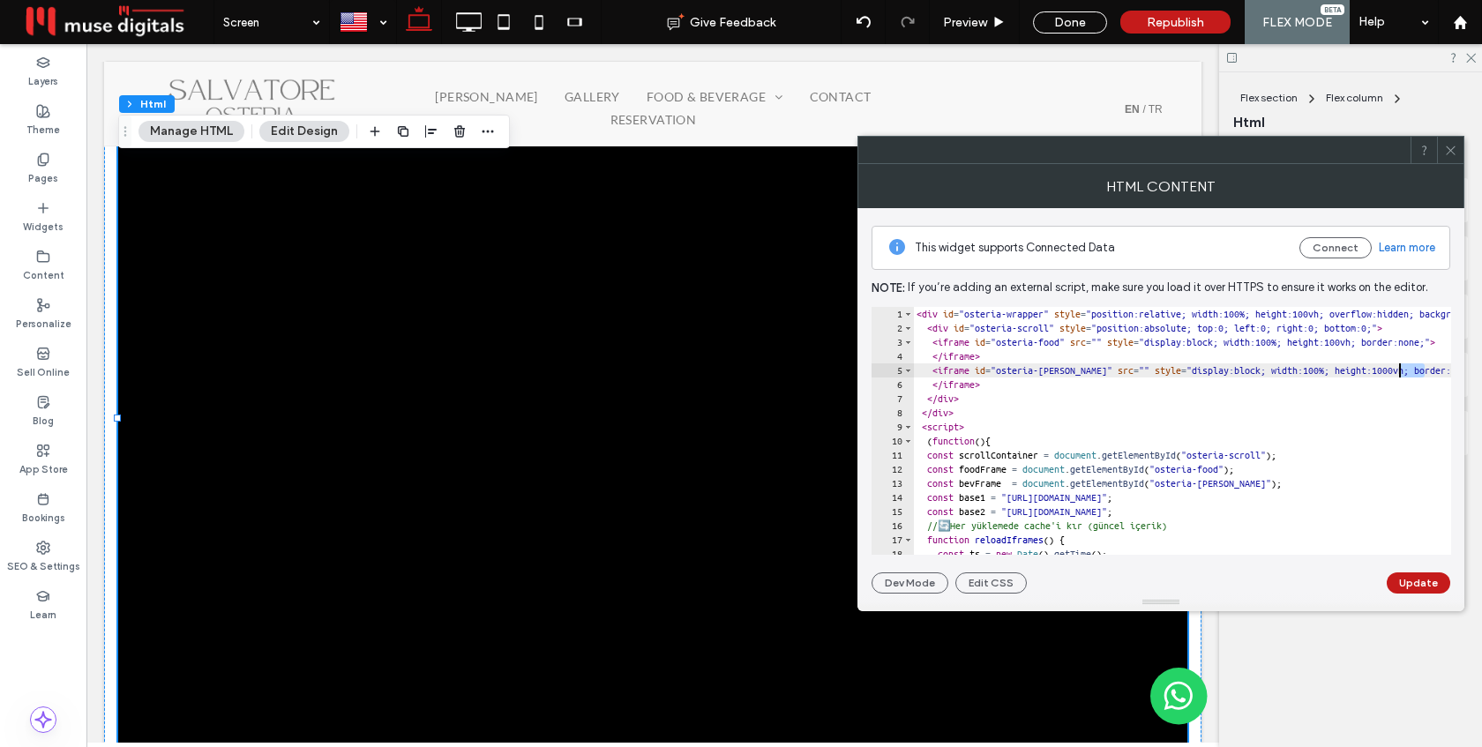
drag, startPoint x: 1424, startPoint y: 370, endPoint x: 1402, endPoint y: 370, distance: 22.1
click at [1401, 370] on div "< div id = "osteria-wrapper" style = "position:relative; width:100%; height:100…" at bounding box center [1275, 445] width 725 height 276
type textarea "**********"
click at [1425, 576] on button "Update" at bounding box center [1419, 582] width 64 height 21
drag, startPoint x: 1423, startPoint y: 341, endPoint x: 1407, endPoint y: 342, distance: 15.9
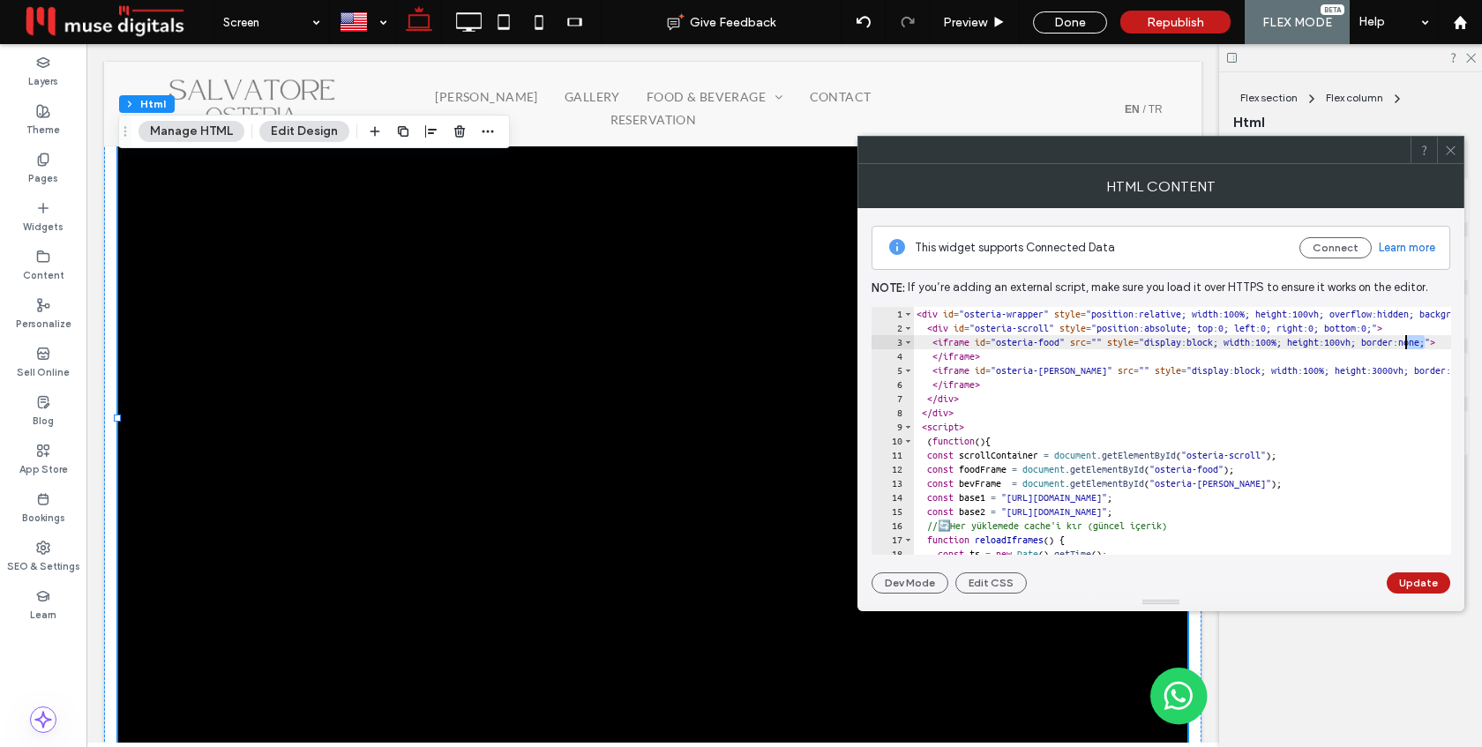
click at [1407, 342] on div "< div id = "osteria-wrapper" style = "position:relative; width:100%; height:100…" at bounding box center [1275, 445] width 725 height 276
click at [1407, 375] on div "< div id = "osteria-wrapper" style = "position:relative; width:100%; height:100…" at bounding box center [1275, 445] width 725 height 276
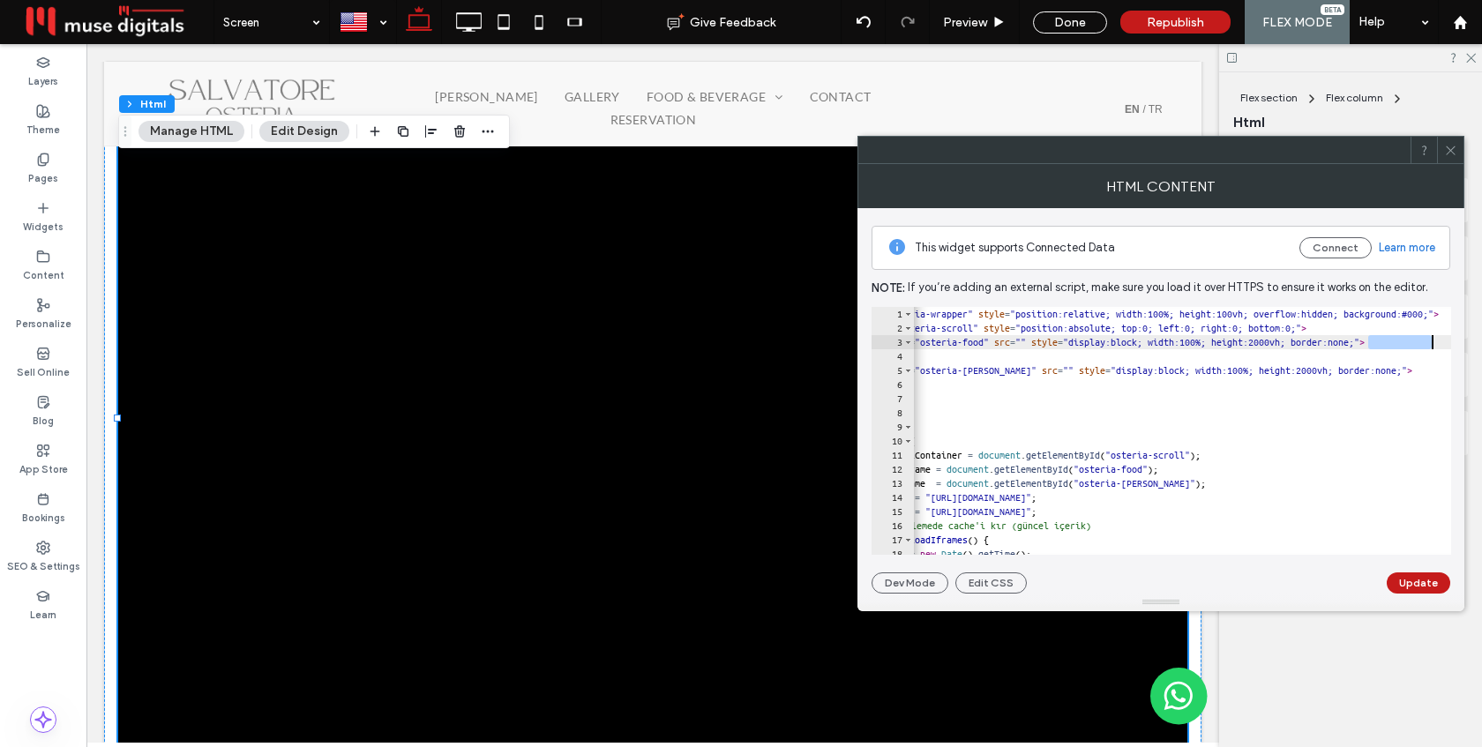
scroll to position [0, 114]
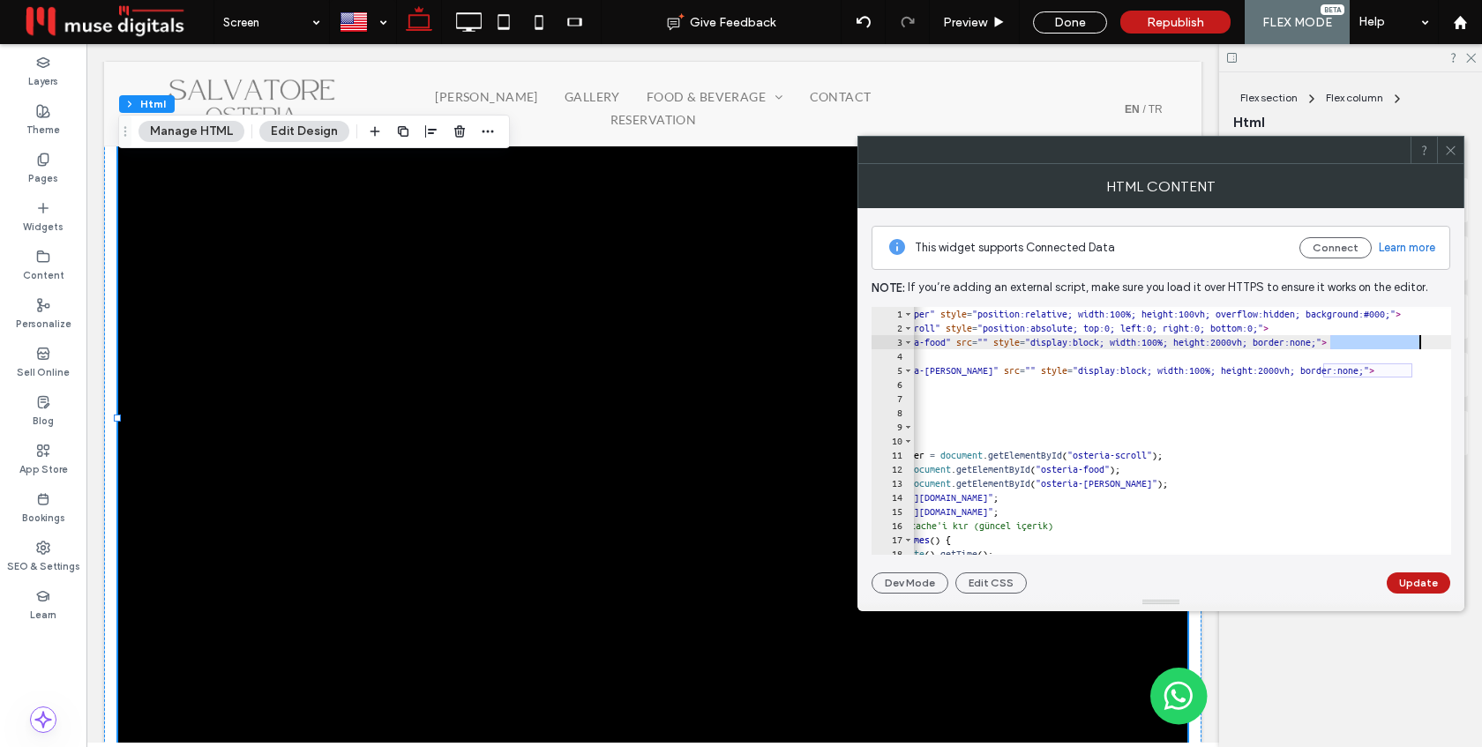
drag, startPoint x: 1443, startPoint y: 344, endPoint x: 1422, endPoint y: 344, distance: 21.2
click at [1422, 344] on div "**********" at bounding box center [1162, 431] width 580 height 248
click at [1320, 340] on div "< div id = "osteria-wrapper" style = "position:relative; width:100%; height:100…" at bounding box center [1161, 445] width 725 height 276
drag, startPoint x: 1328, startPoint y: 342, endPoint x: 1295, endPoint y: 342, distance: 33.5
click at [1295, 342] on div "< div id = "osteria-wrapper" style = "position:relative; width:100%; height:100…" at bounding box center [1161, 445] width 725 height 276
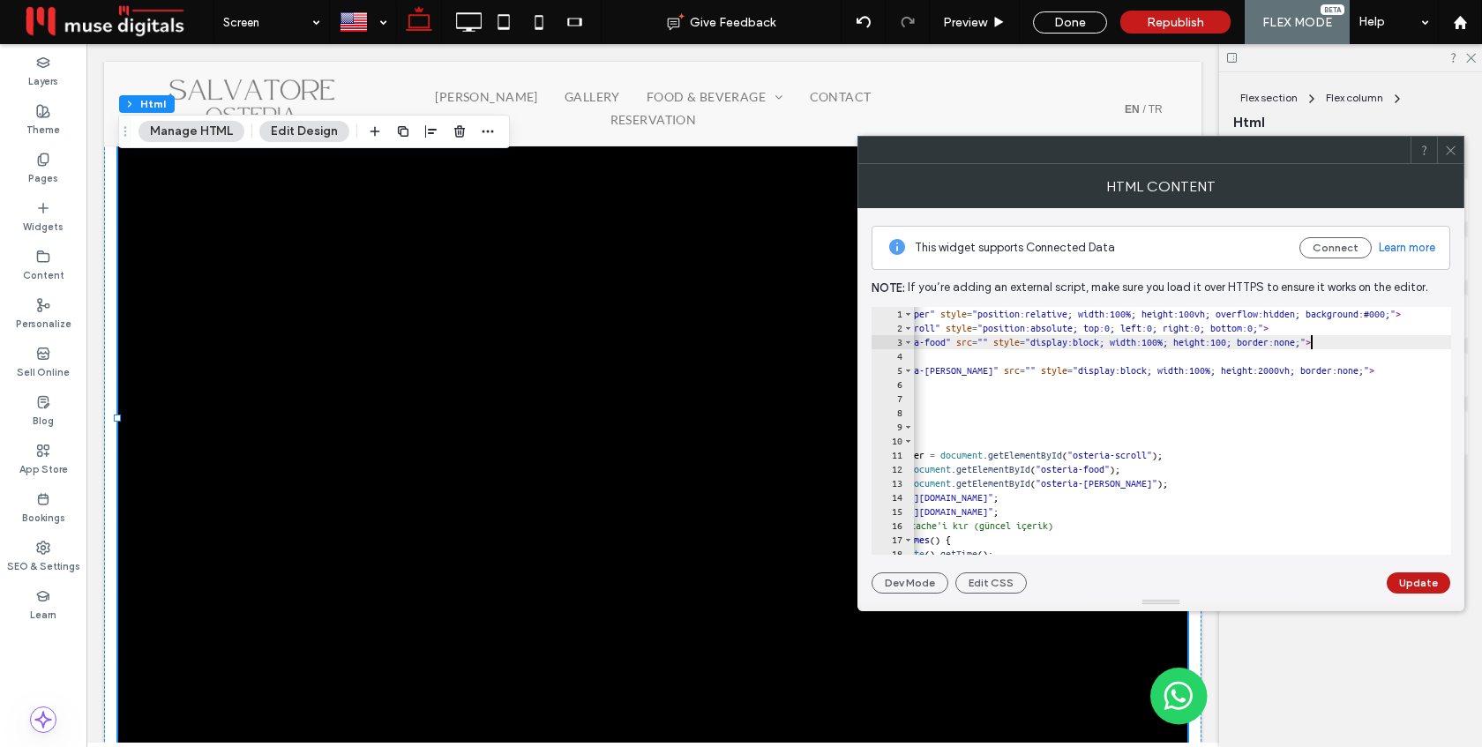
scroll to position [0, 42]
drag, startPoint x: 1322, startPoint y: 370, endPoint x: 1286, endPoint y: 370, distance: 36.2
click at [1286, 370] on div "< div id = "osteria-wrapper" style = "position:relative; width:100%; height:100…" at bounding box center [1161, 445] width 725 height 276
type textarea "**********"
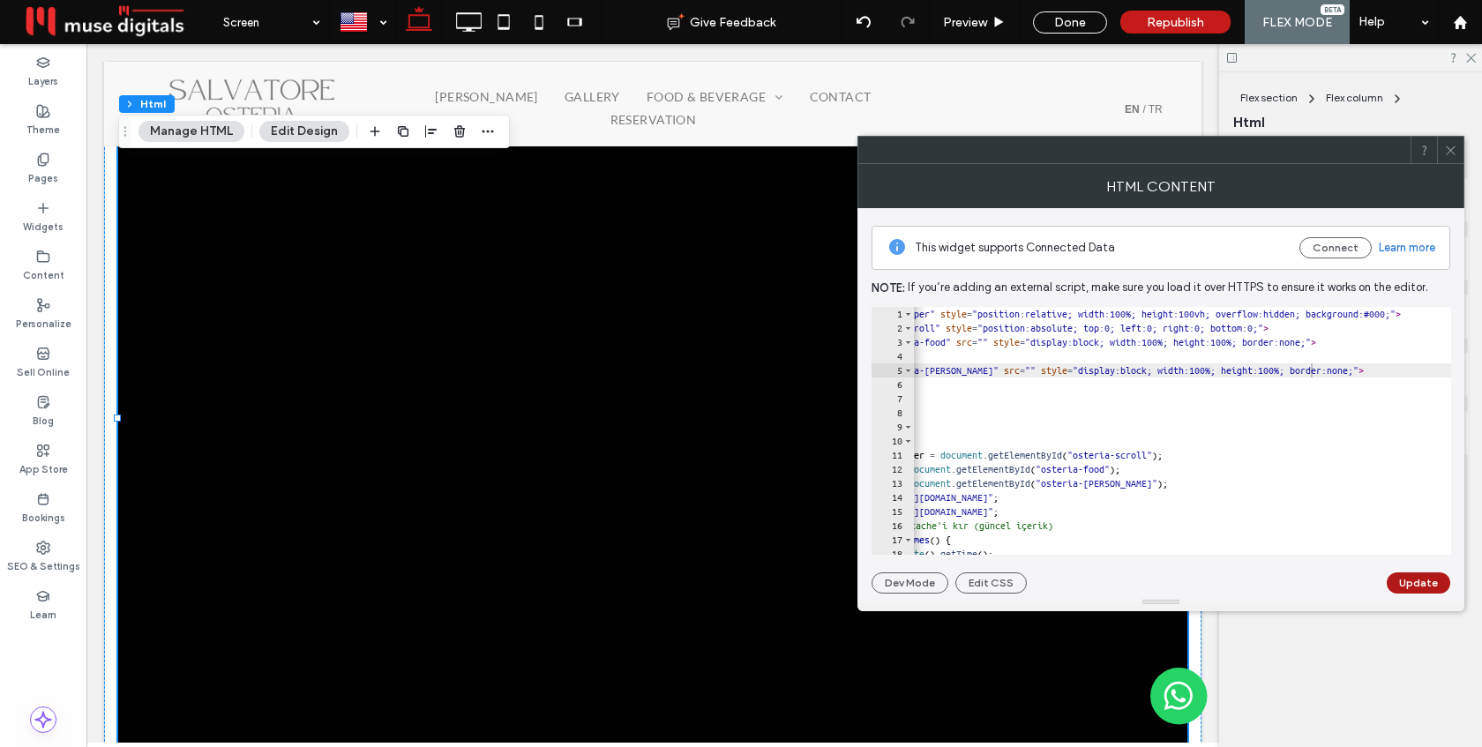
click at [1427, 582] on button "Update" at bounding box center [1419, 582] width 64 height 21
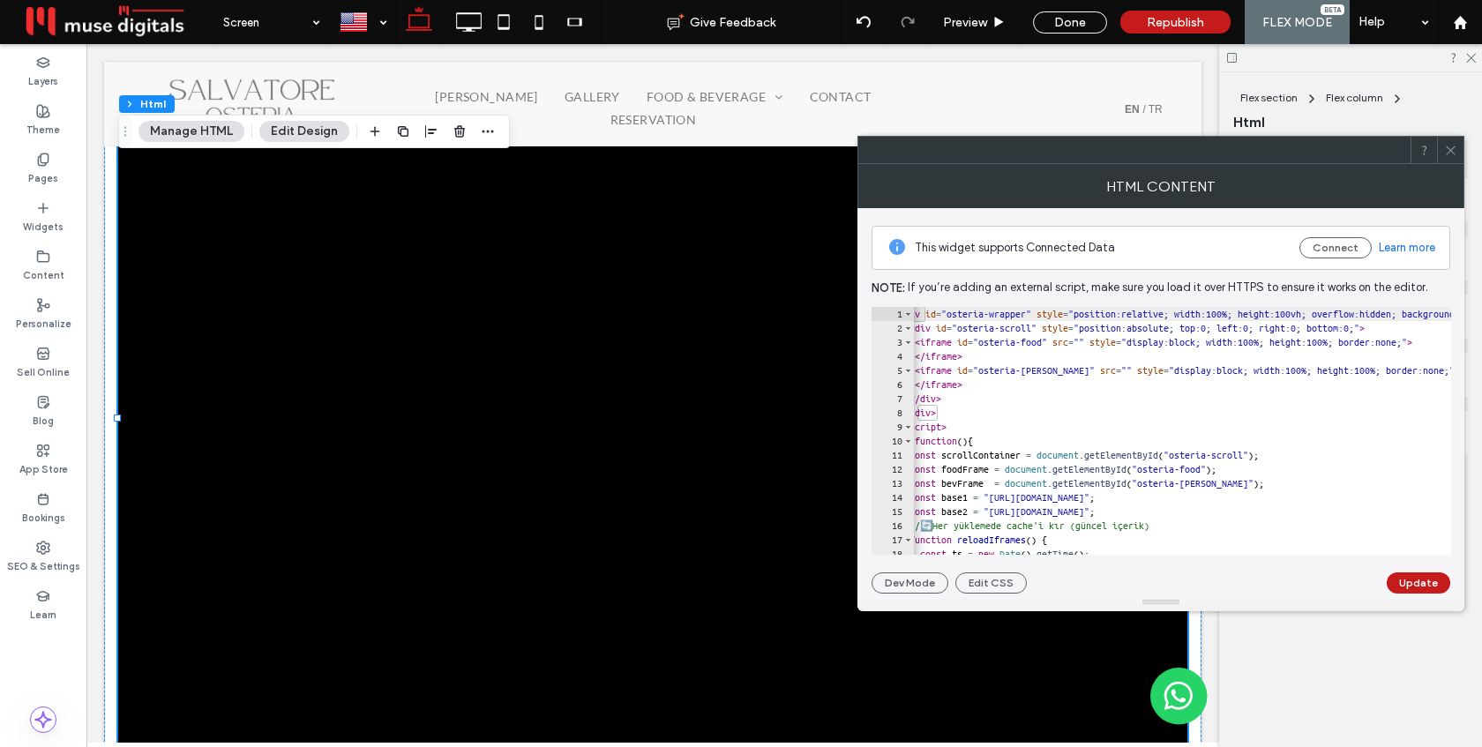
scroll to position [0, 18]
drag, startPoint x: 1413, startPoint y: 340, endPoint x: 1391, endPoint y: 340, distance: 22.1
click at [1390, 340] on div "< div id = "osteria-wrapper" style = "position:relative; width:100%; height:100…" at bounding box center [1257, 445] width 725 height 276
drag, startPoint x: 1408, startPoint y: 370, endPoint x: 1385, endPoint y: 371, distance: 23.0
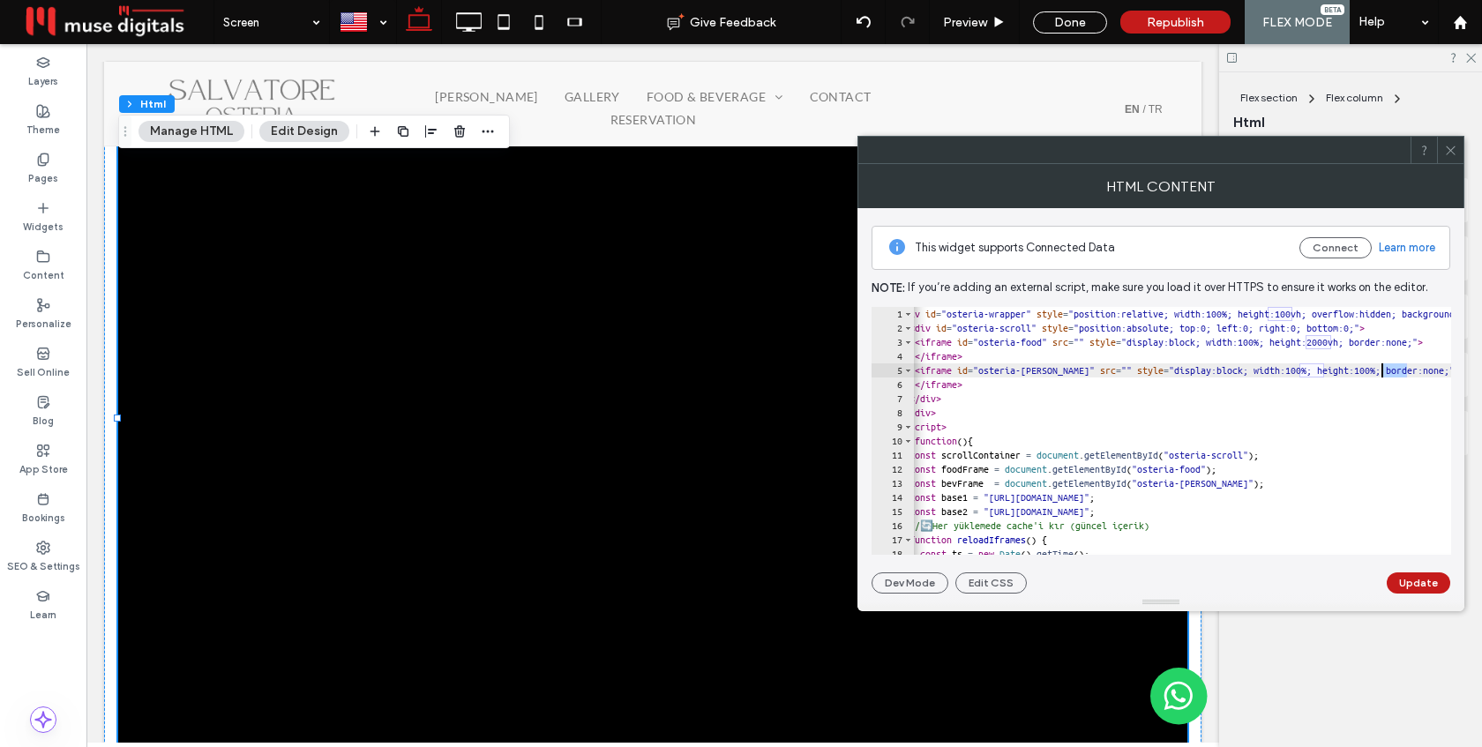
click at [1385, 371] on div "< div id = "osteria-wrapper" style = "position:relative; width:100%; height:100…" at bounding box center [1257, 445] width 725 height 276
type textarea "**********"
click at [1425, 583] on button "Update" at bounding box center [1419, 582] width 64 height 21
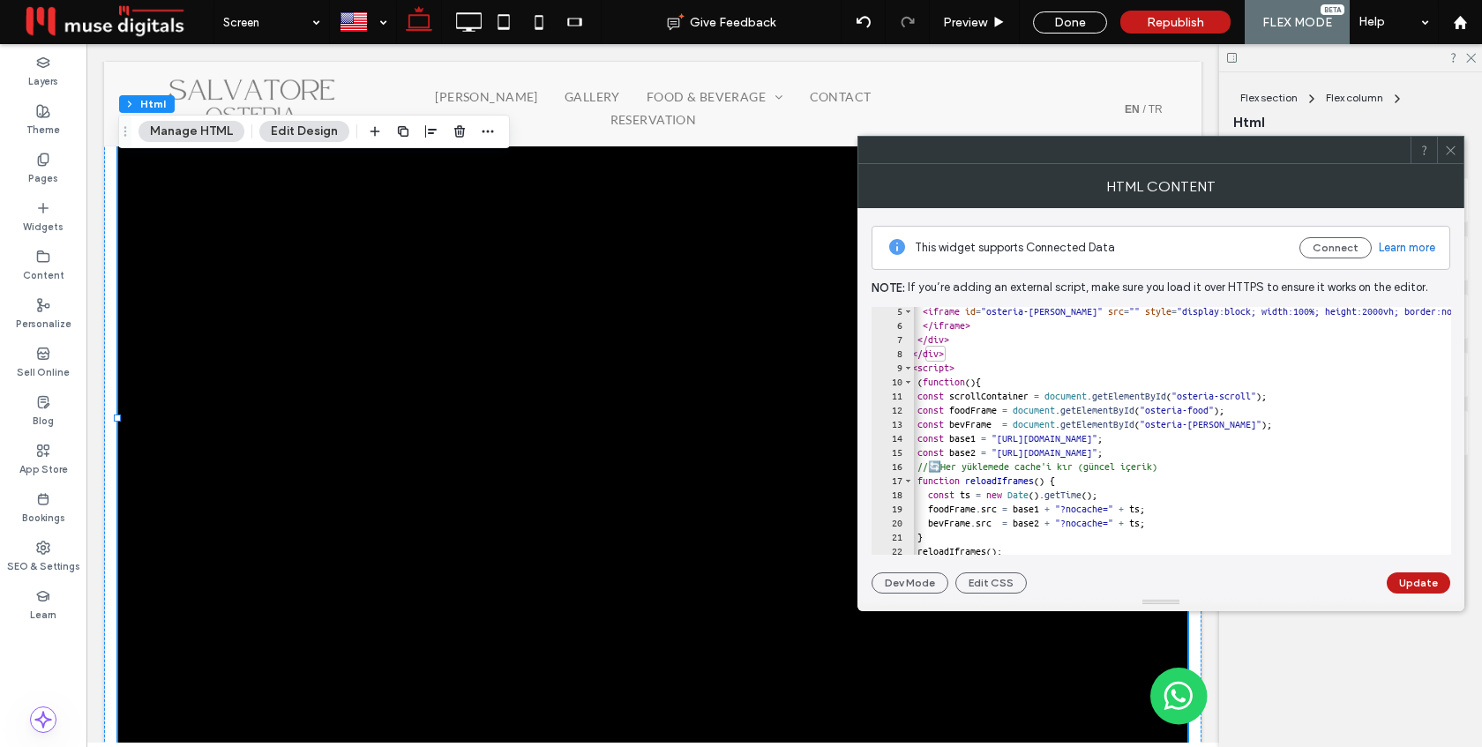
scroll to position [19, 0]
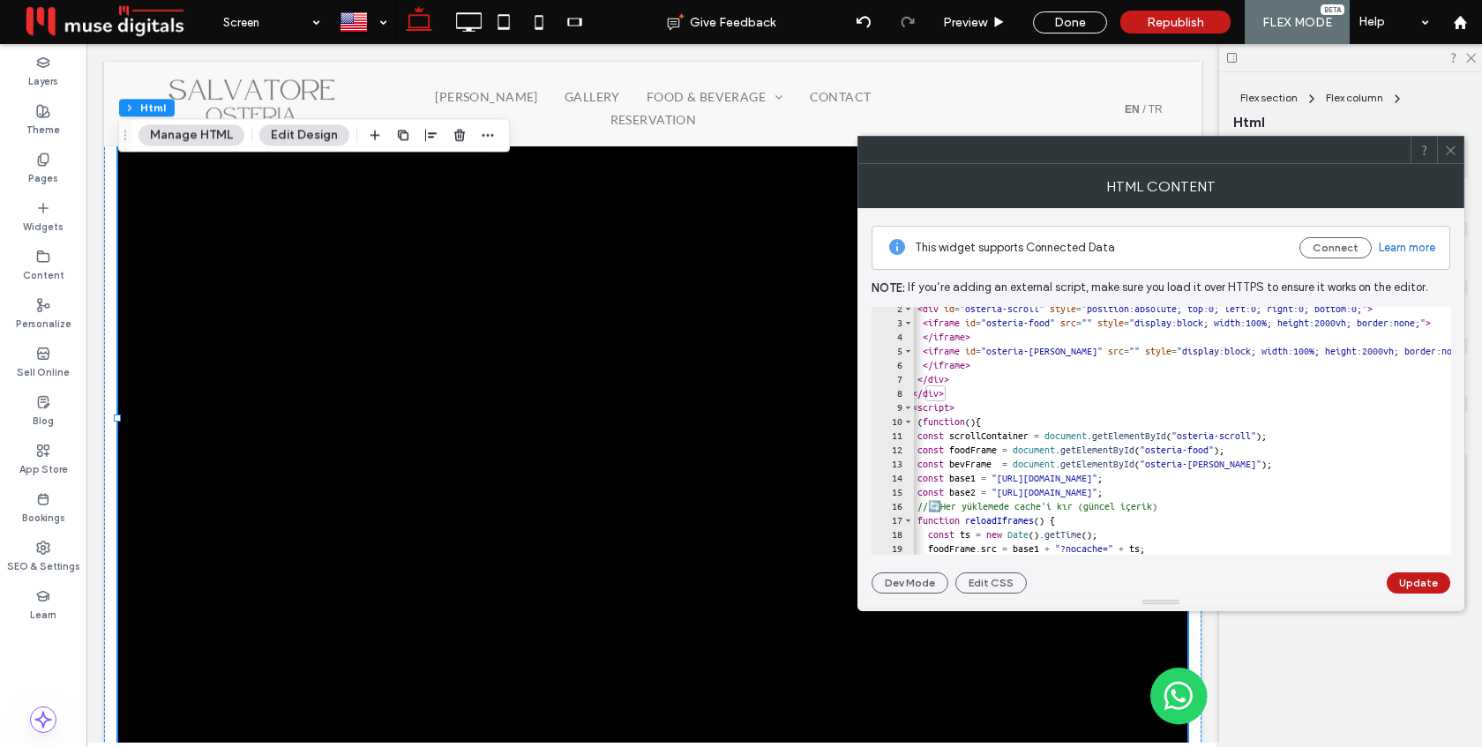
click at [1456, 149] on icon at bounding box center [1450, 150] width 13 height 13
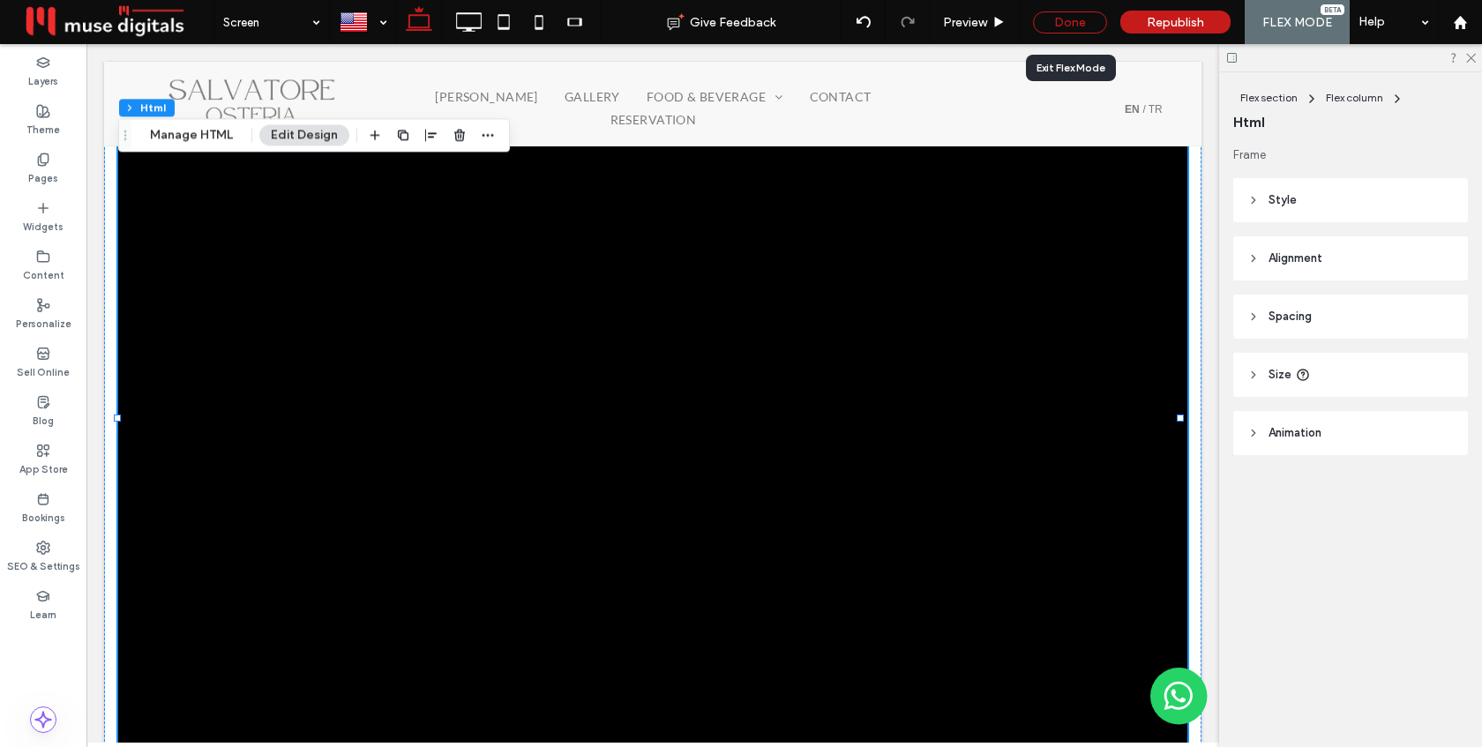
click at [1072, 23] on div "Done" at bounding box center [1070, 22] width 74 height 22
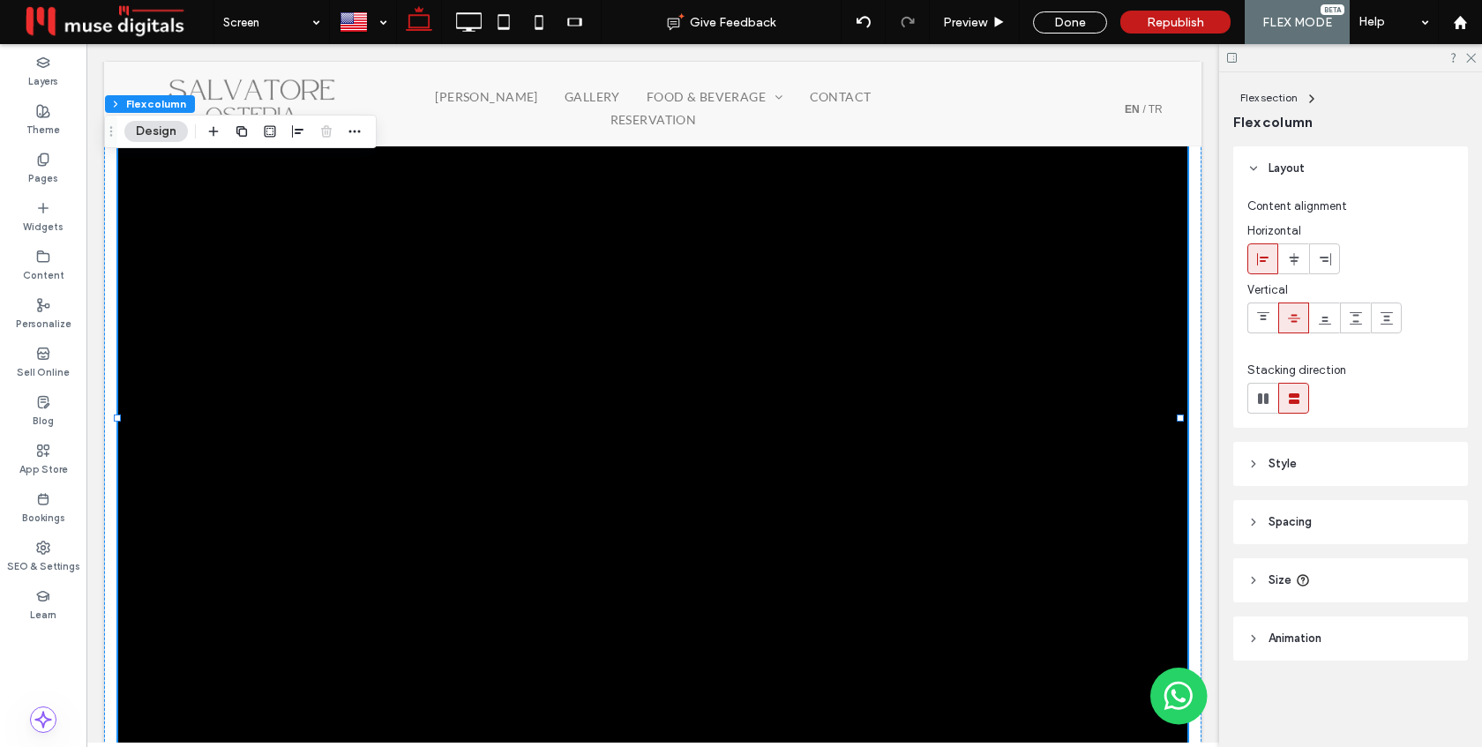
click at [1375, 590] on header "Size" at bounding box center [1350, 580] width 235 height 44
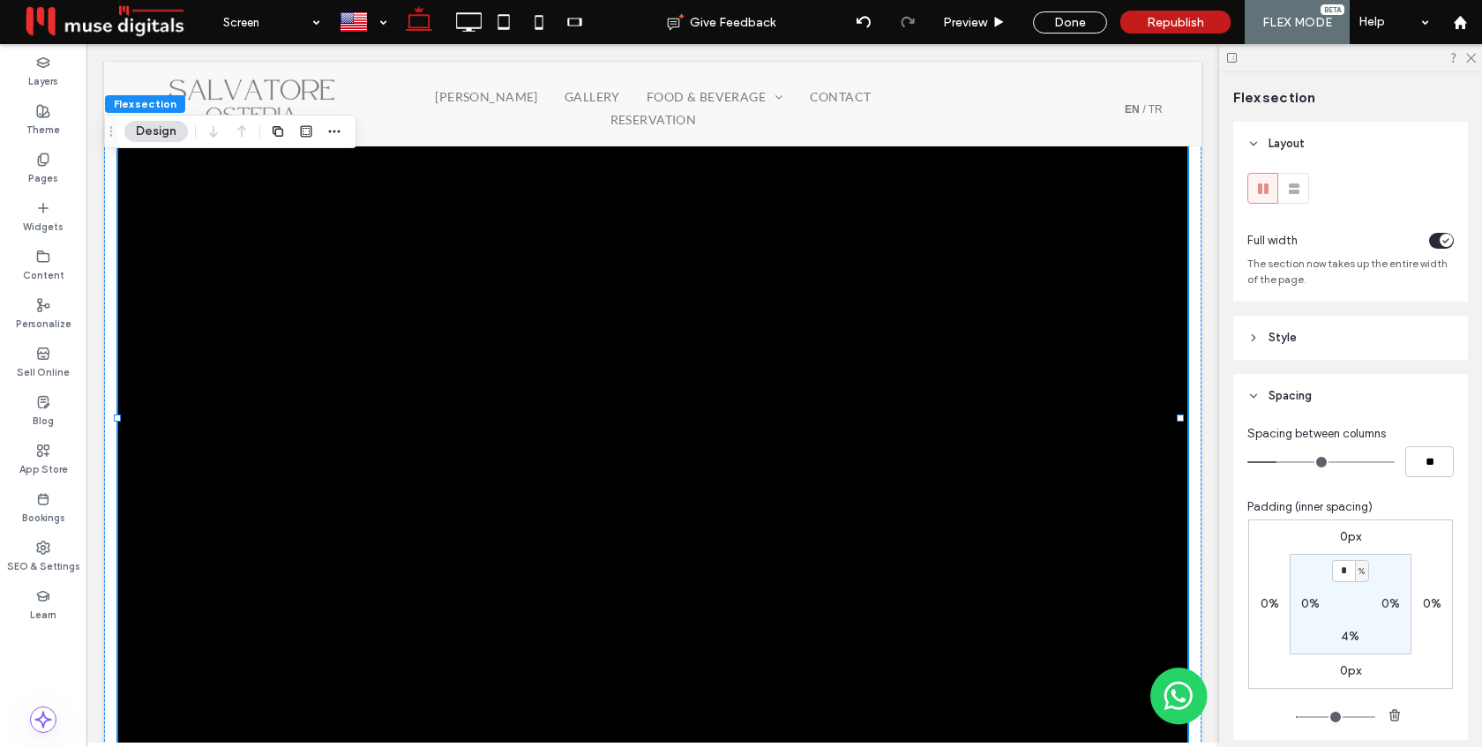
scroll to position [189, 0]
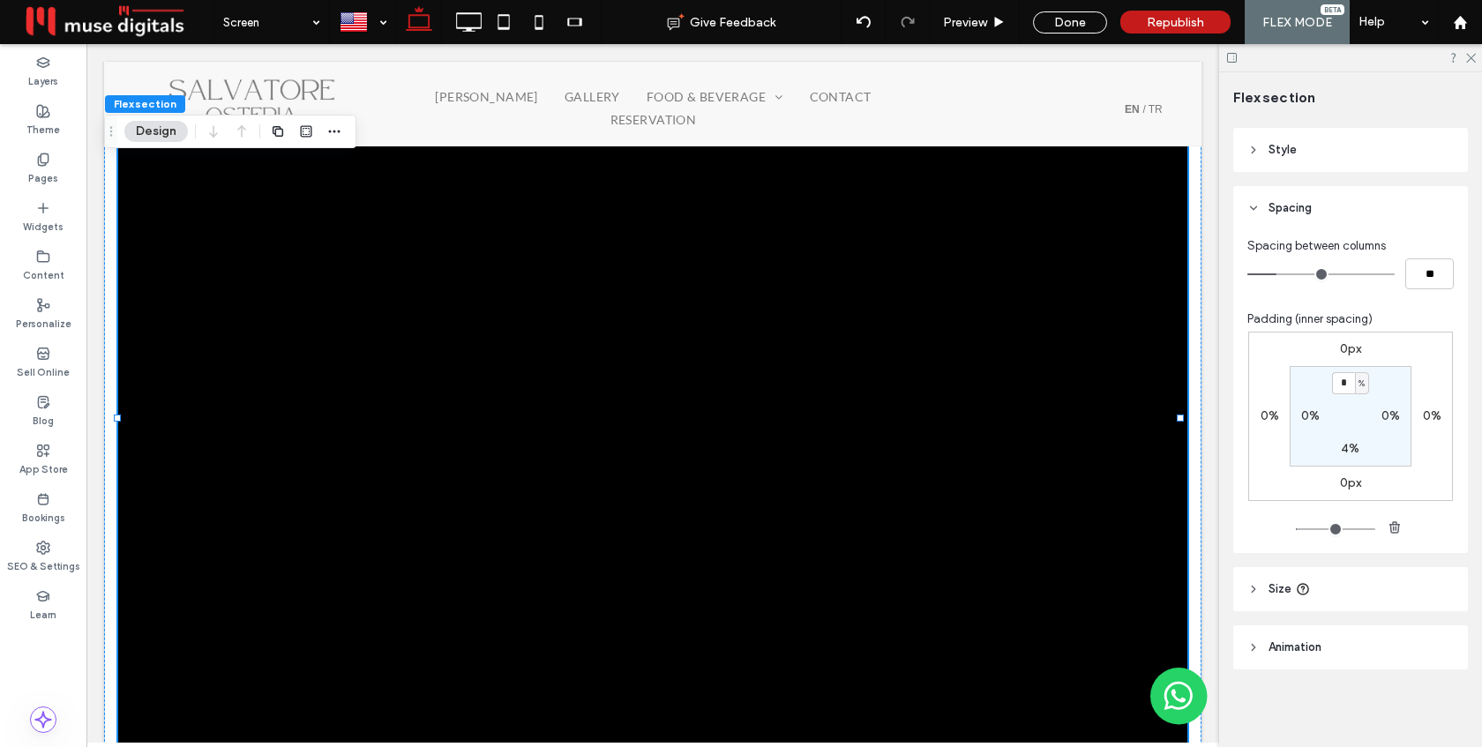
click at [1420, 570] on header "Size" at bounding box center [1350, 589] width 235 height 44
click at [1440, 630] on span "px" at bounding box center [1440, 634] width 12 height 18
click at [1445, 601] on div "A" at bounding box center [1440, 602] width 25 height 31
type input "*"
click at [1441, 631] on span "A" at bounding box center [1440, 634] width 7 height 18
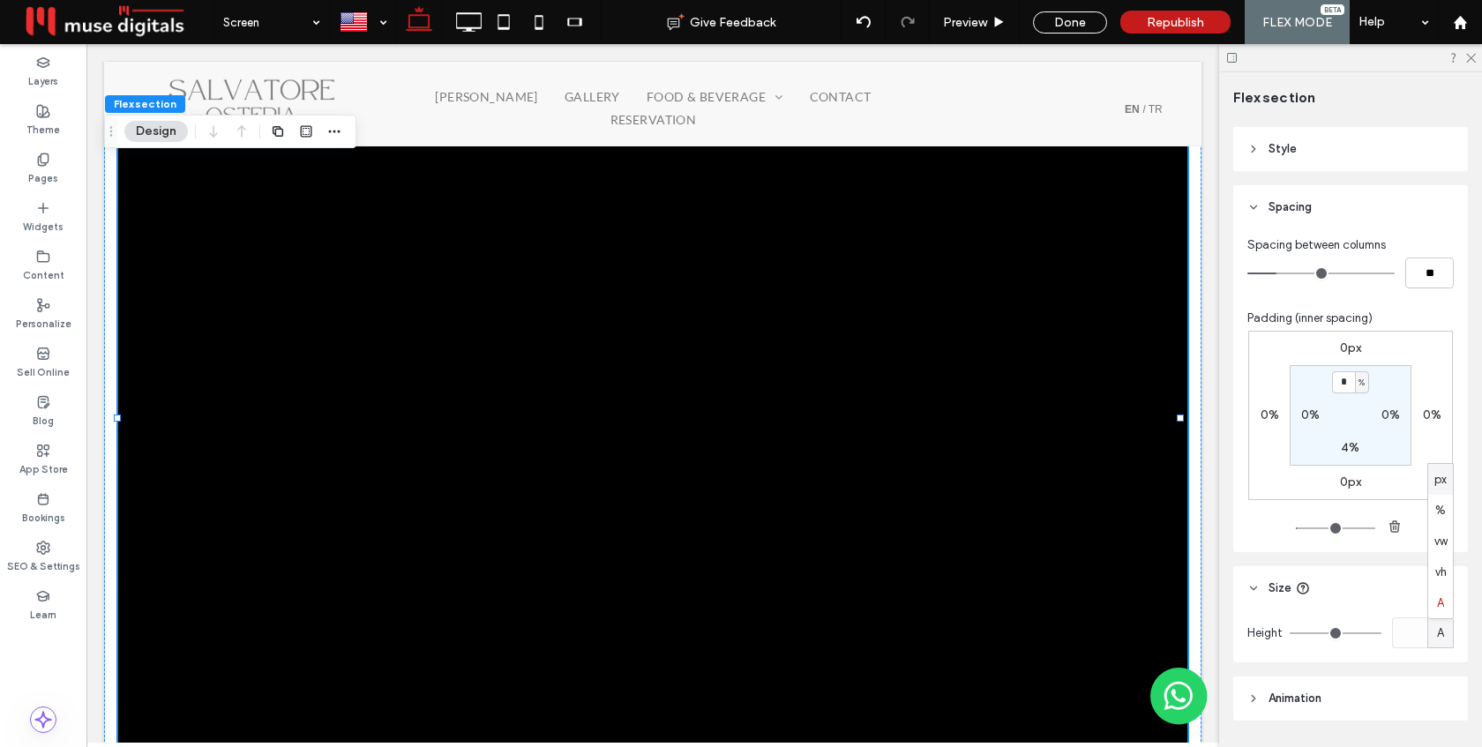
click at [1440, 485] on span "px" at bounding box center [1440, 480] width 12 height 18
type input "***"
click at [1405, 627] on input "***" at bounding box center [1409, 632] width 35 height 31
type input "****"
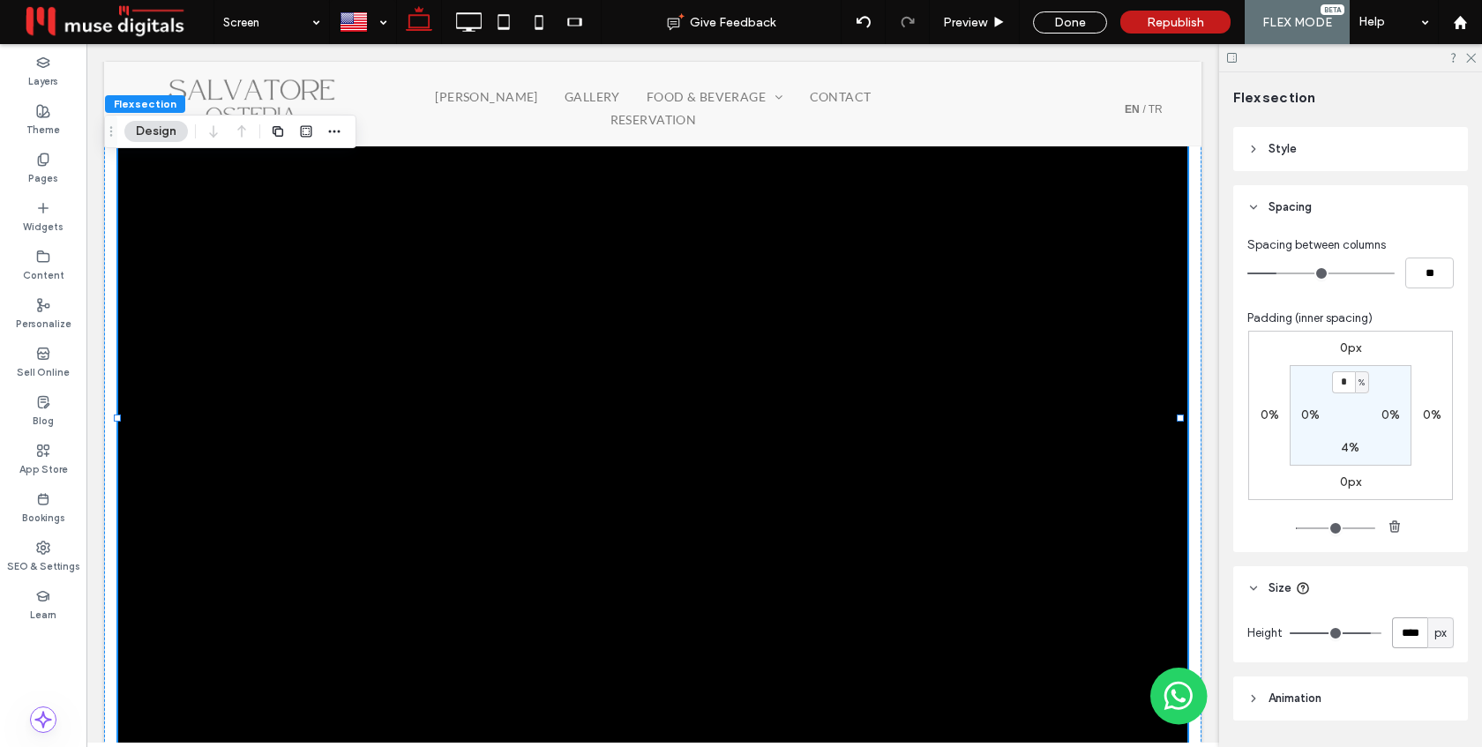
type input "****"
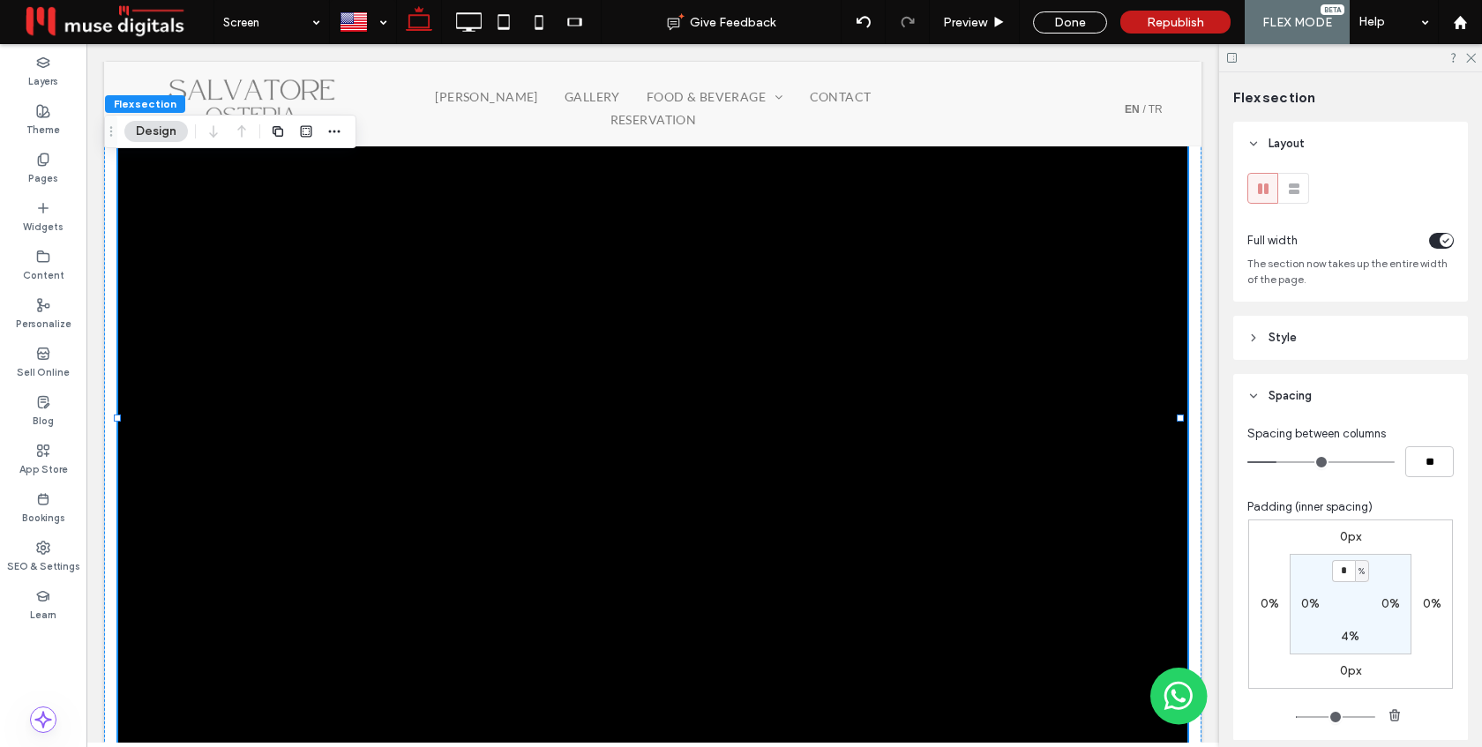
click at [1350, 638] on label "4%" at bounding box center [1350, 636] width 19 height 15
type input "*"
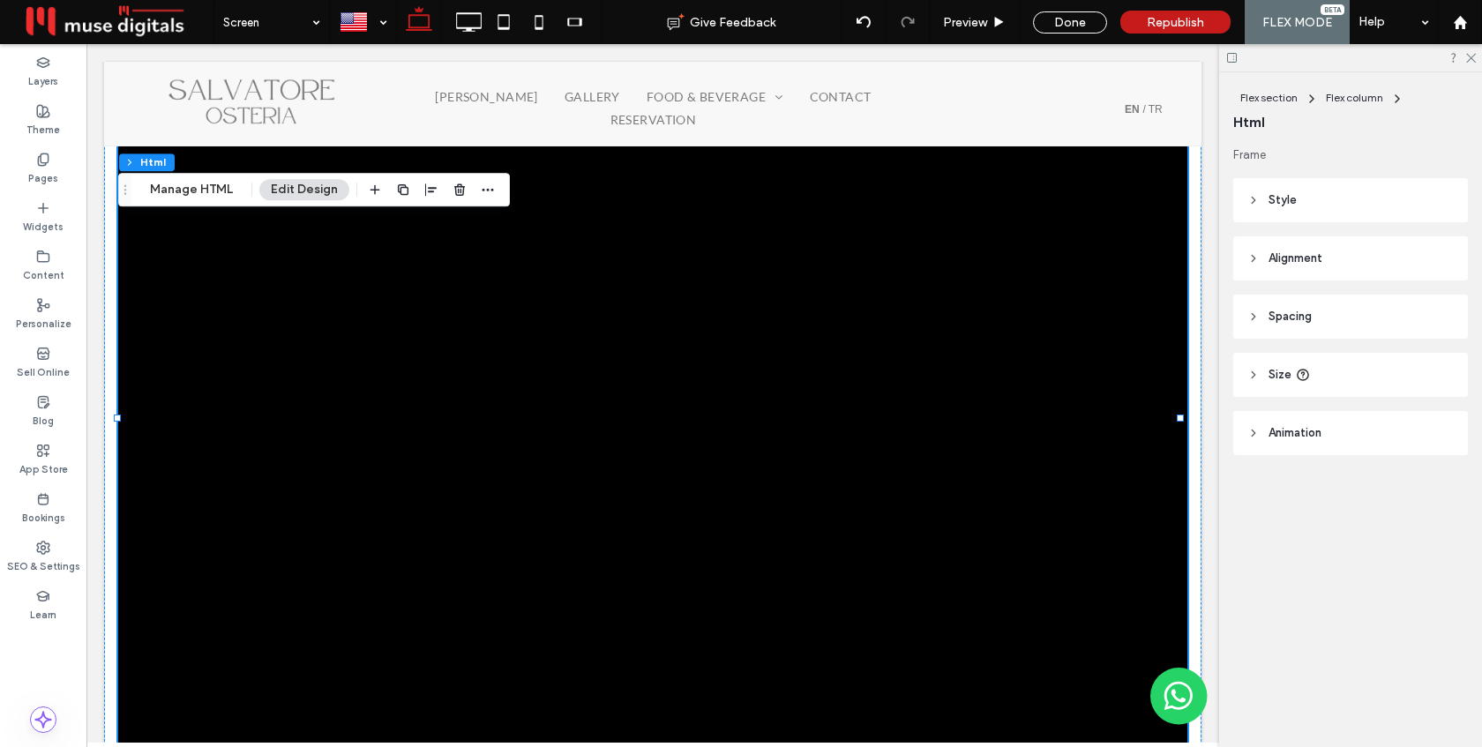
click at [1276, 373] on span "Size" at bounding box center [1279, 375] width 23 height 18
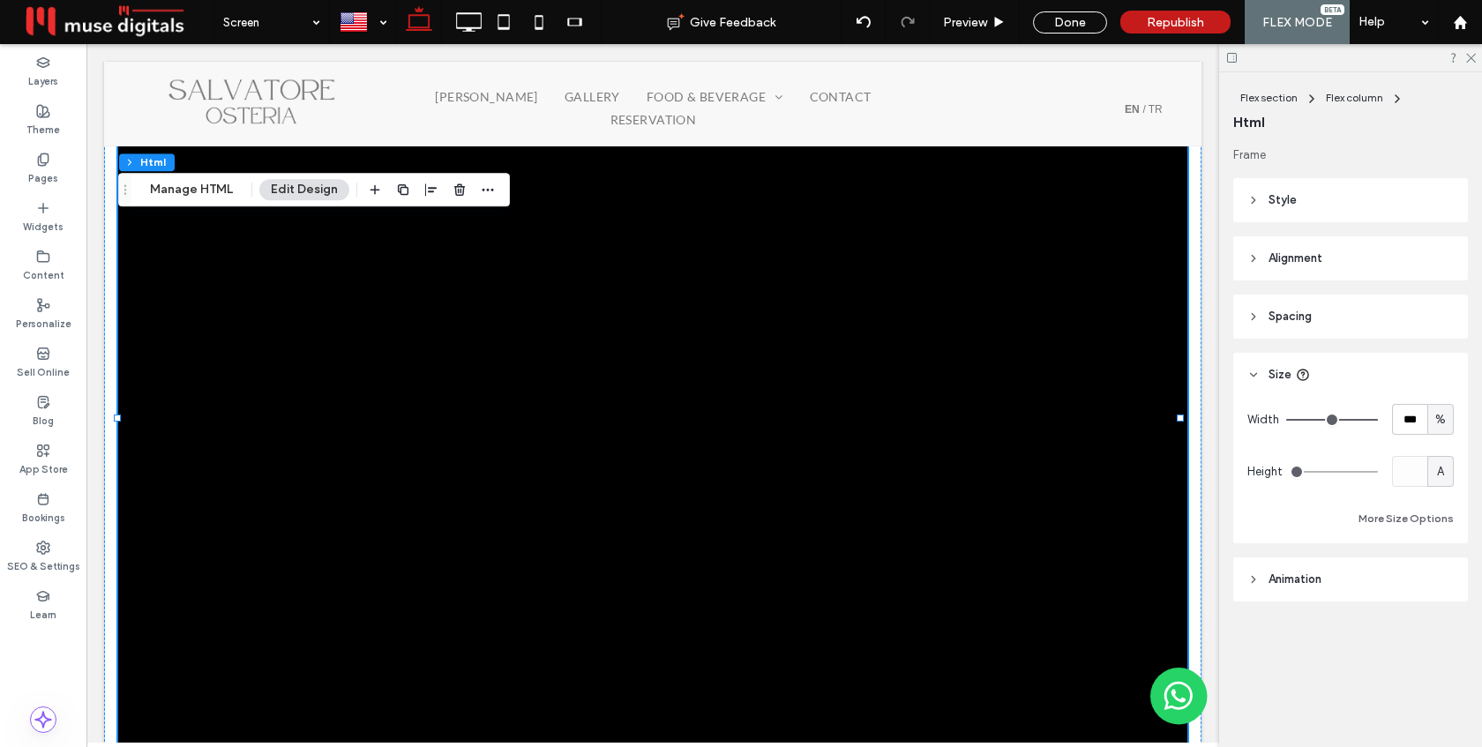
click at [1445, 473] on div "A" at bounding box center [1441, 472] width 18 height 18
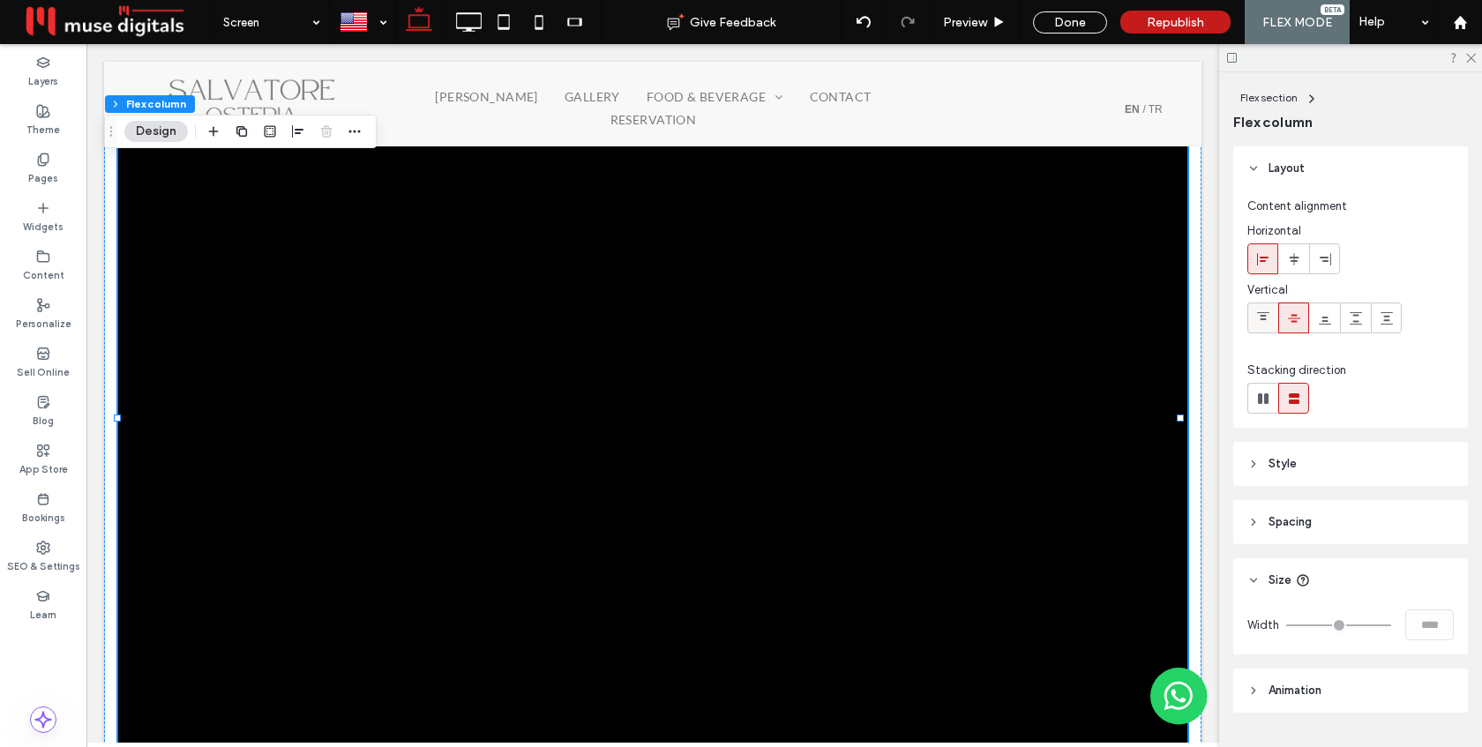
click at [1261, 318] on use at bounding box center [1263, 316] width 12 height 8
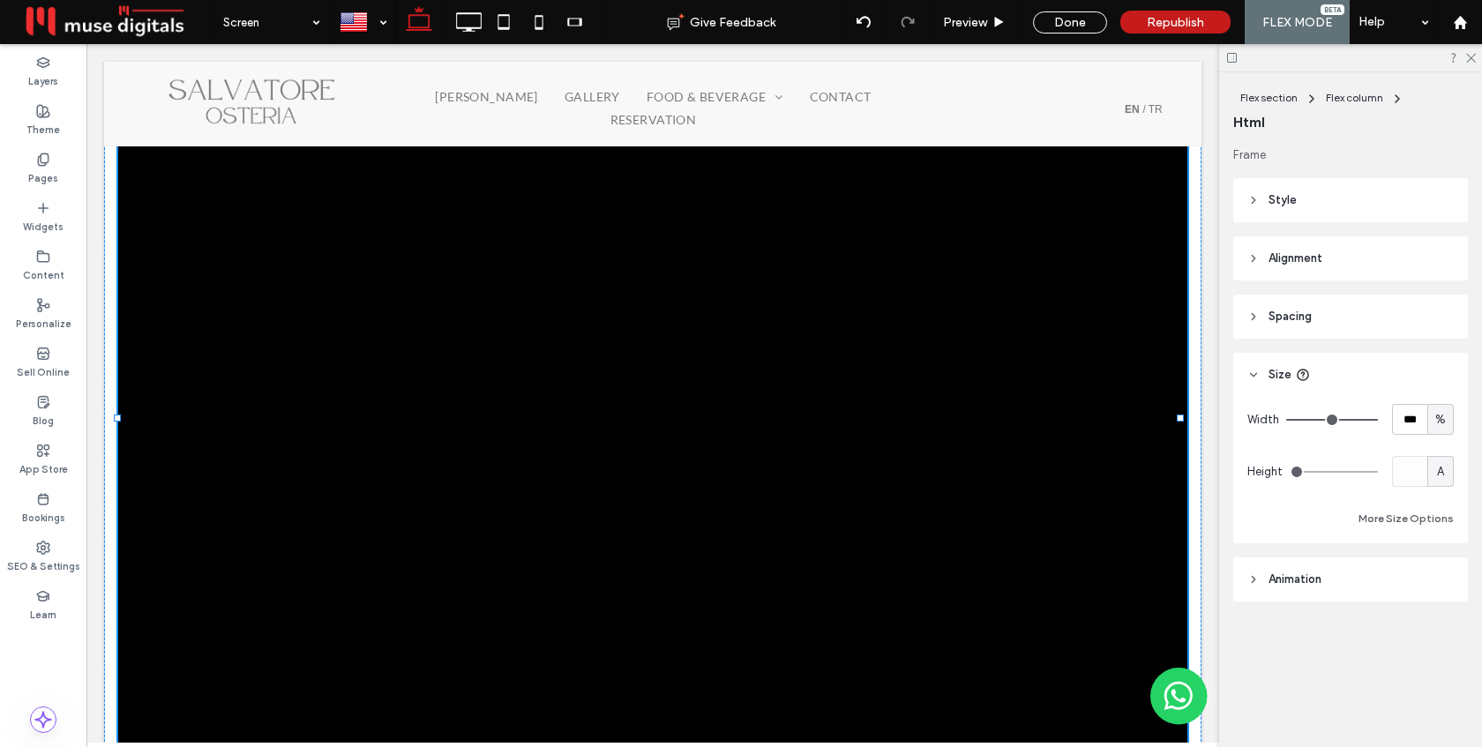
type input "****"
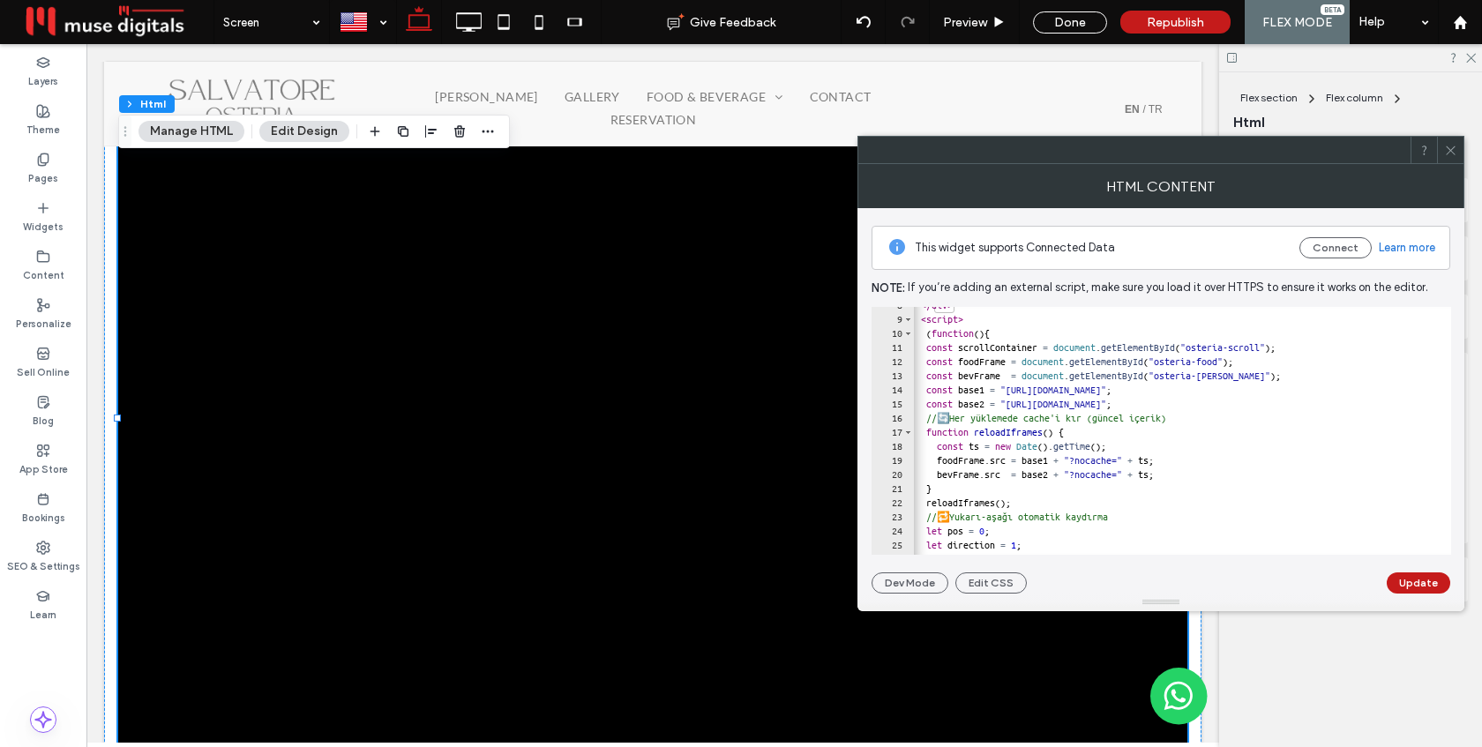
scroll to position [0, 0]
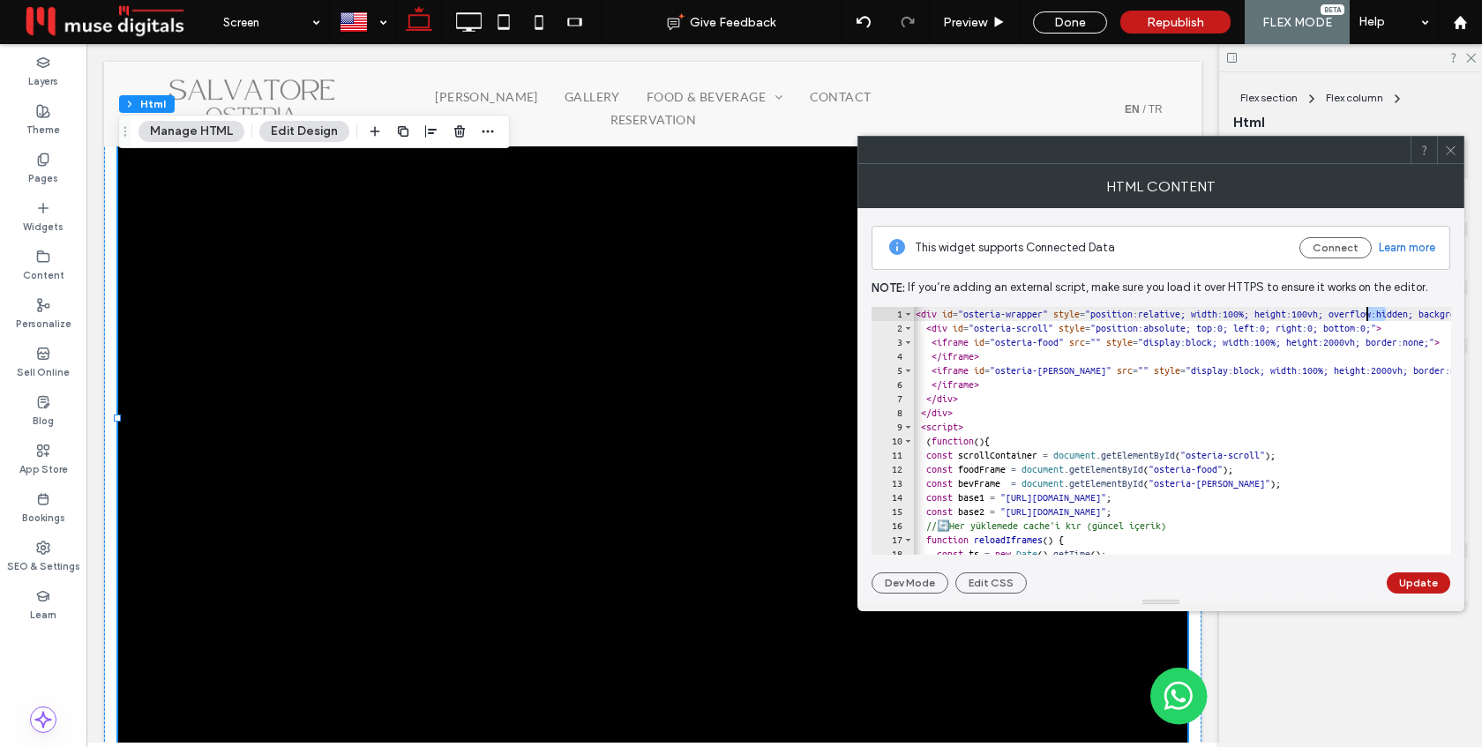
drag, startPoint x: 1388, startPoint y: 314, endPoint x: 1368, endPoint y: 316, distance: 19.5
click at [1368, 316] on div "< div id = "osteria-wrapper" style = "position:relative; width:100%; height:100…" at bounding box center [1274, 445] width 725 height 276
type textarea "**********"
click at [1424, 587] on button "Update" at bounding box center [1419, 582] width 64 height 21
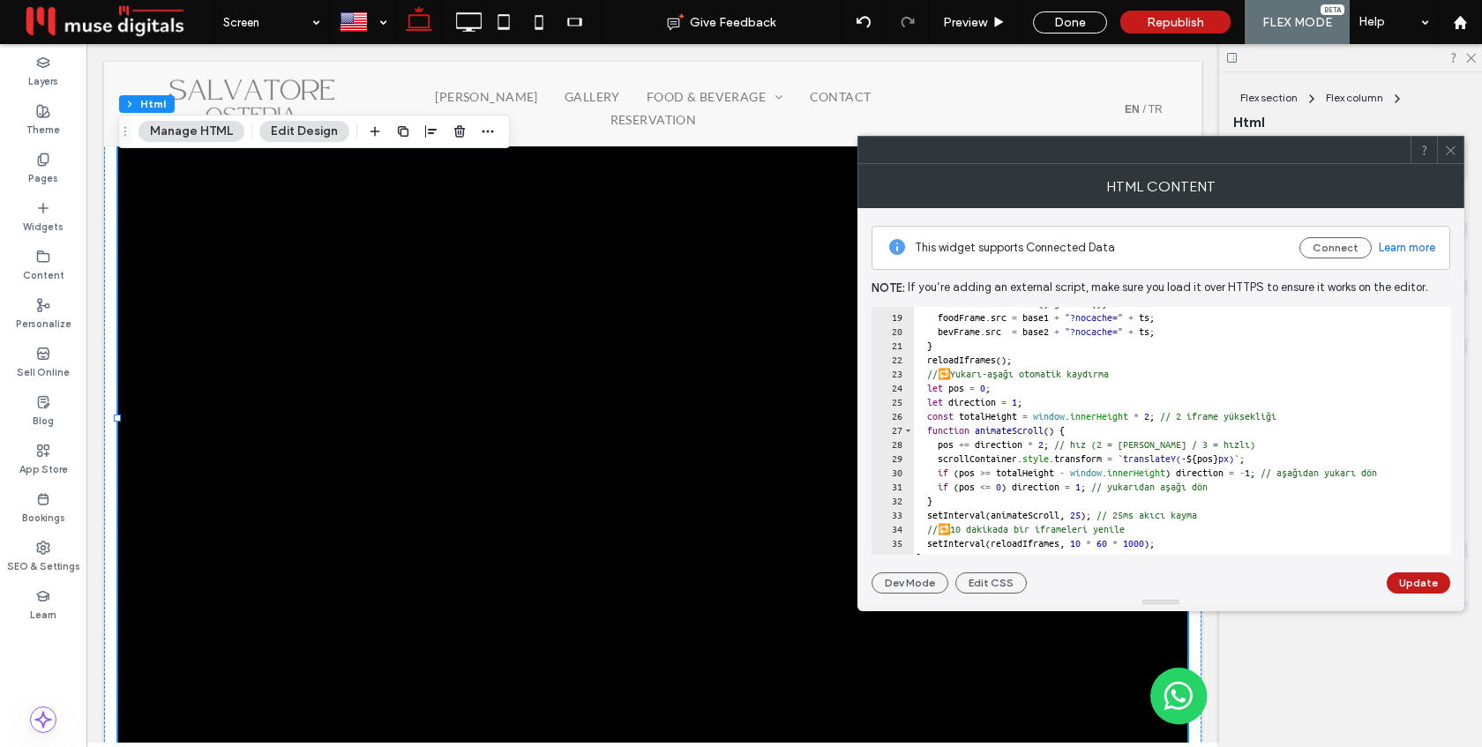
scroll to position [0, 0]
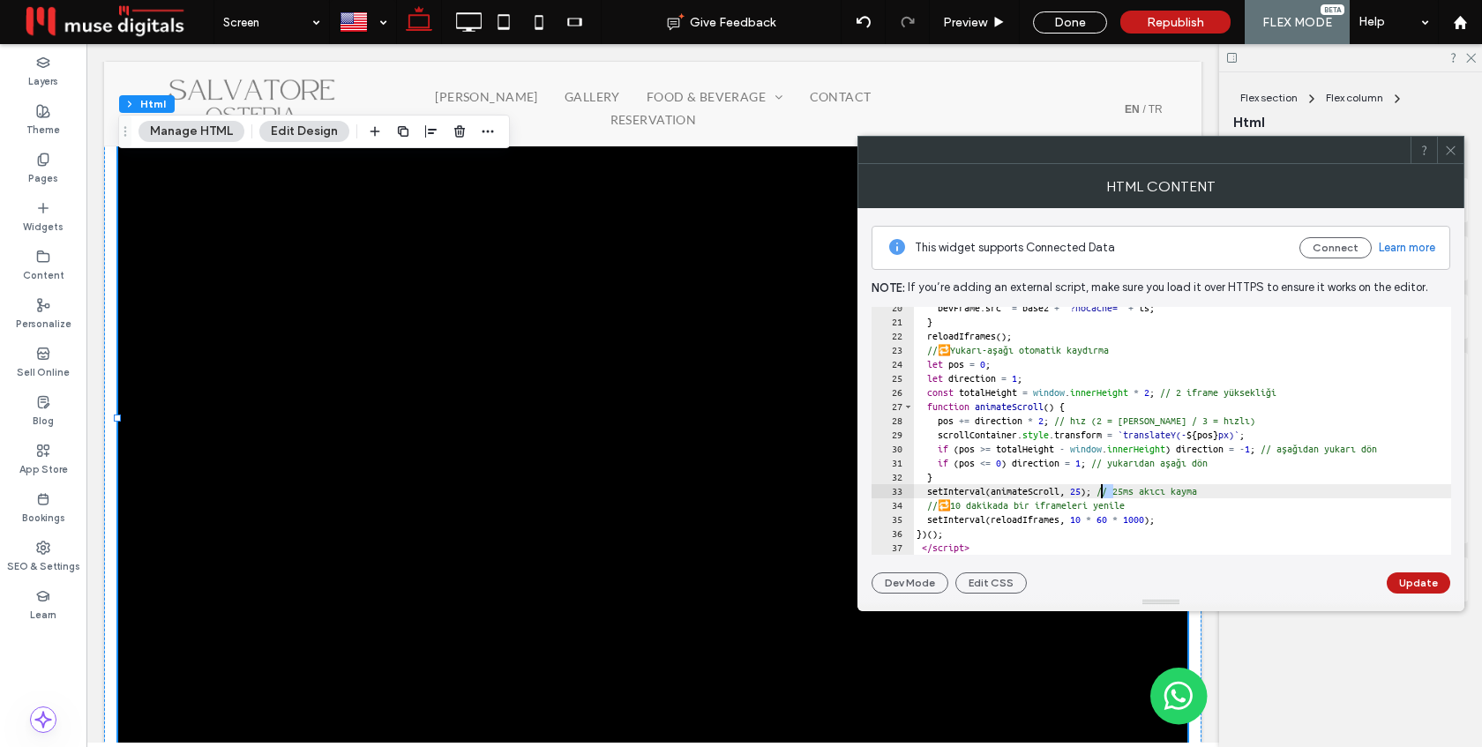
drag, startPoint x: 1112, startPoint y: 490, endPoint x: 1102, endPoint y: 490, distance: 10.6
click at [1102, 490] on div "bevFrame . src = base2 + "?nocache=" + ts ; } reloadIframes ( ) ; // 🔁 Yukarı-a…" at bounding box center [1278, 439] width 731 height 276
type textarea "**********"
click at [1408, 579] on button "Update" at bounding box center [1419, 582] width 64 height 21
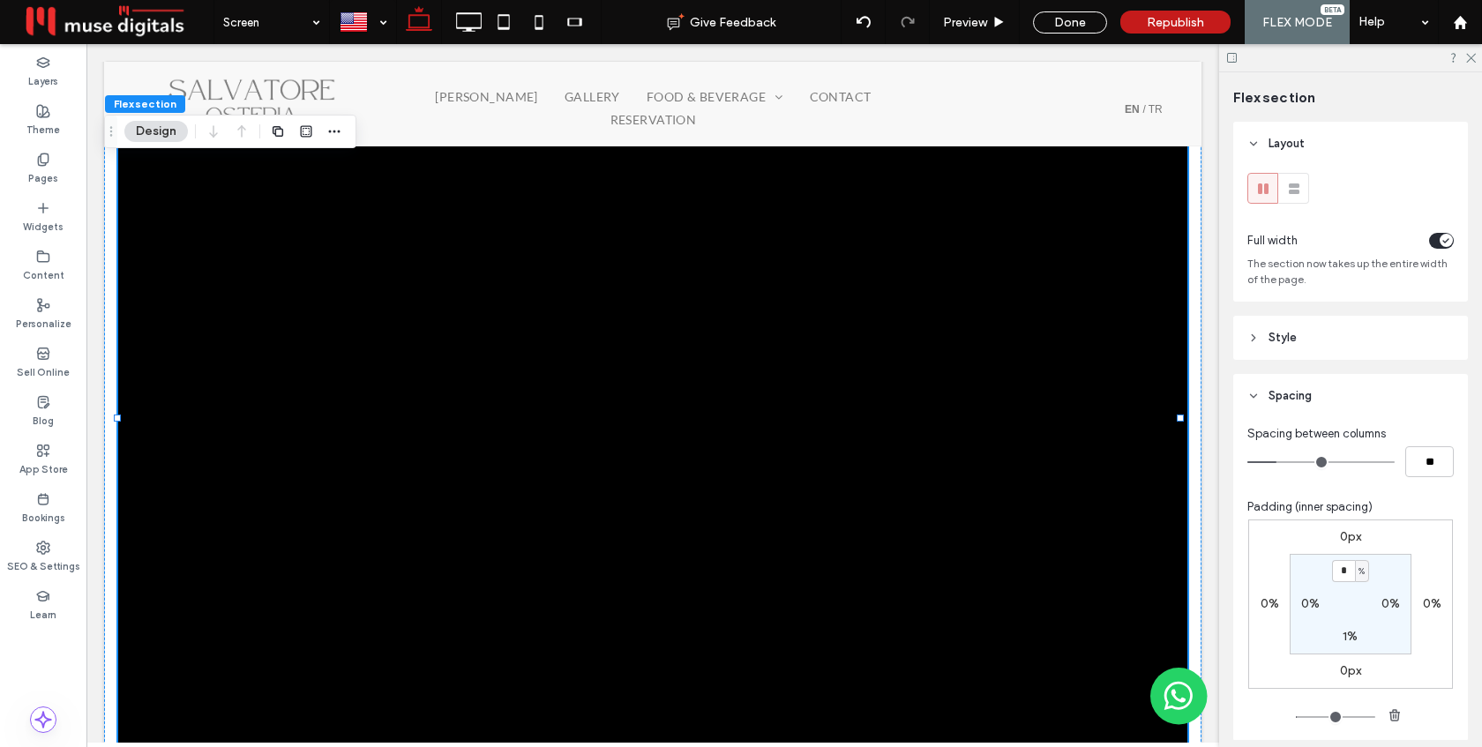
scroll to position [241, 0]
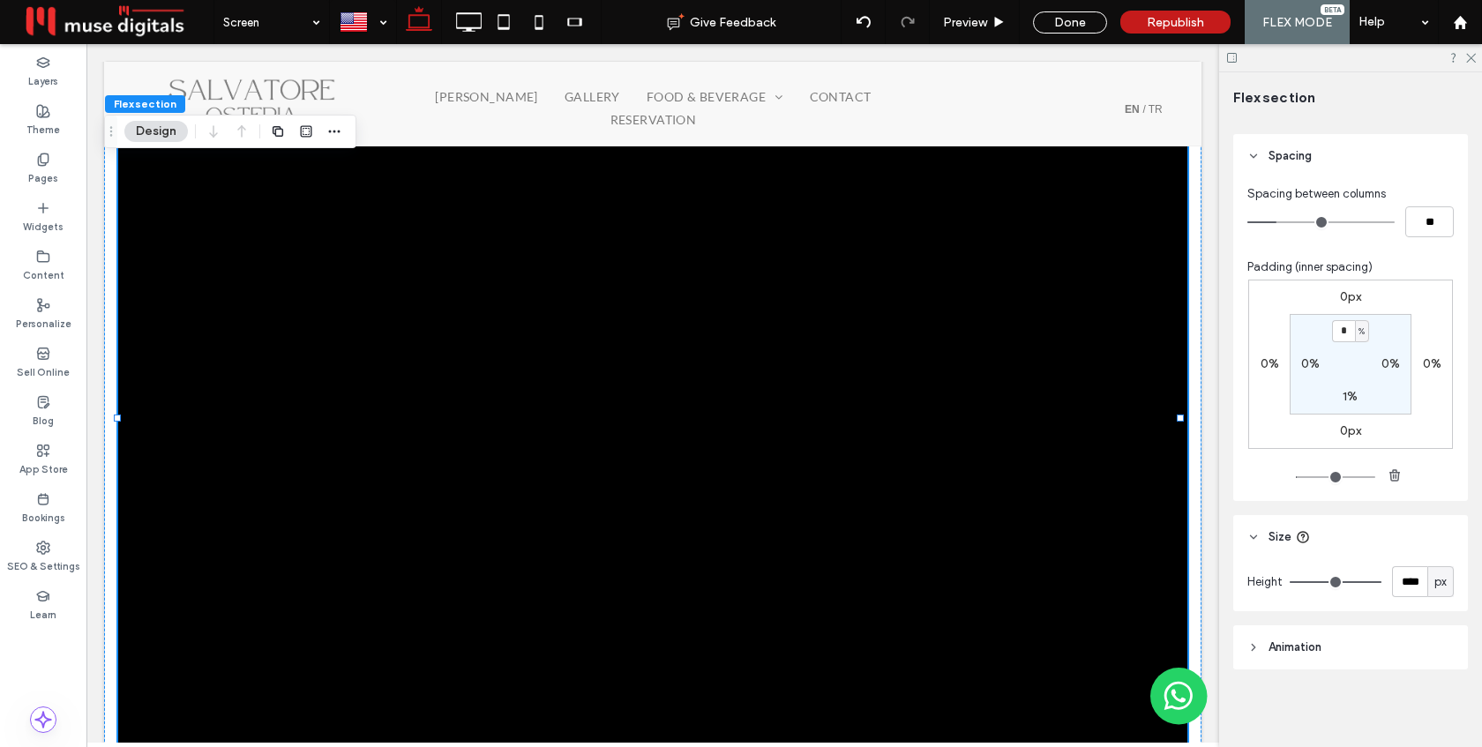
click at [1440, 587] on span "px" at bounding box center [1440, 582] width 12 height 18
click at [1440, 551] on span "A" at bounding box center [1440, 551] width 7 height 18
type input "*"
type input "****"
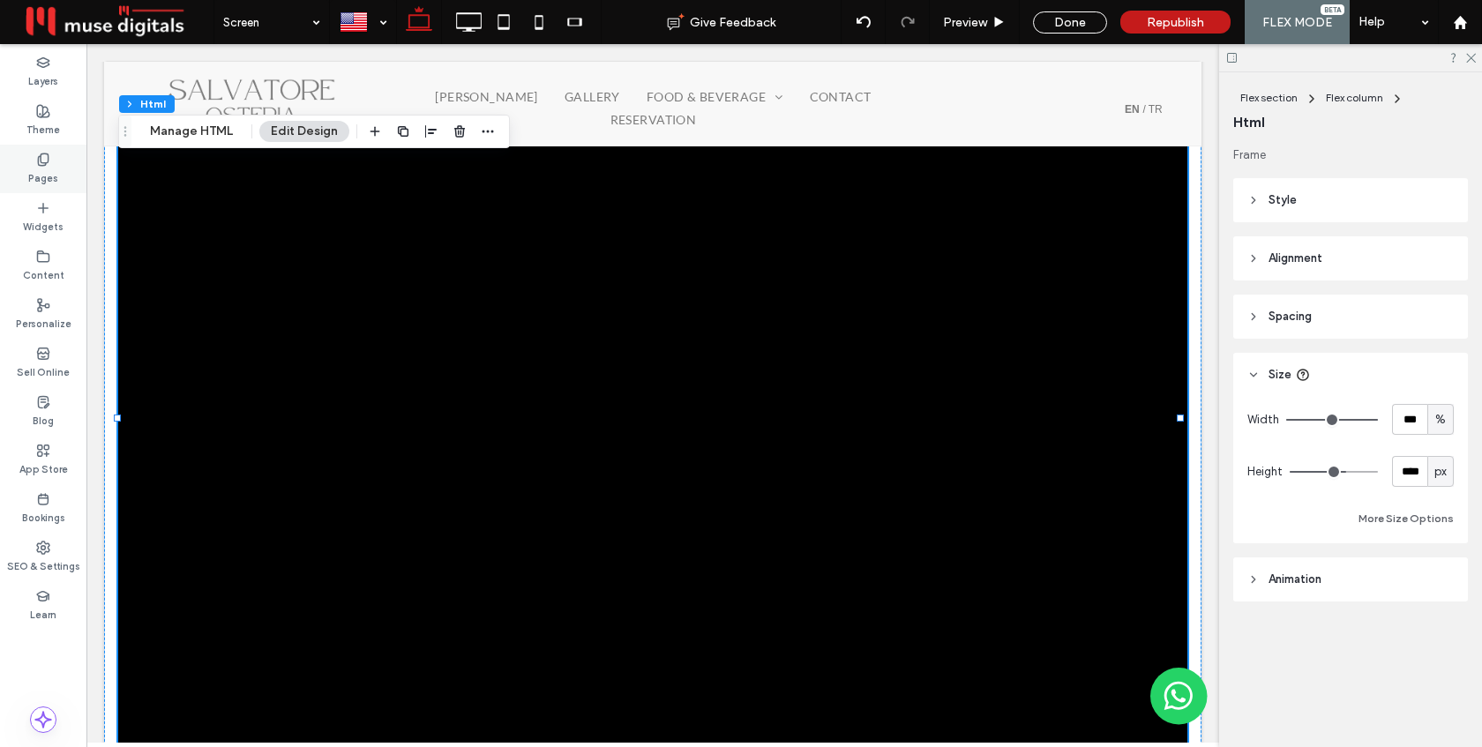
click at [36, 160] on icon at bounding box center [43, 160] width 14 height 14
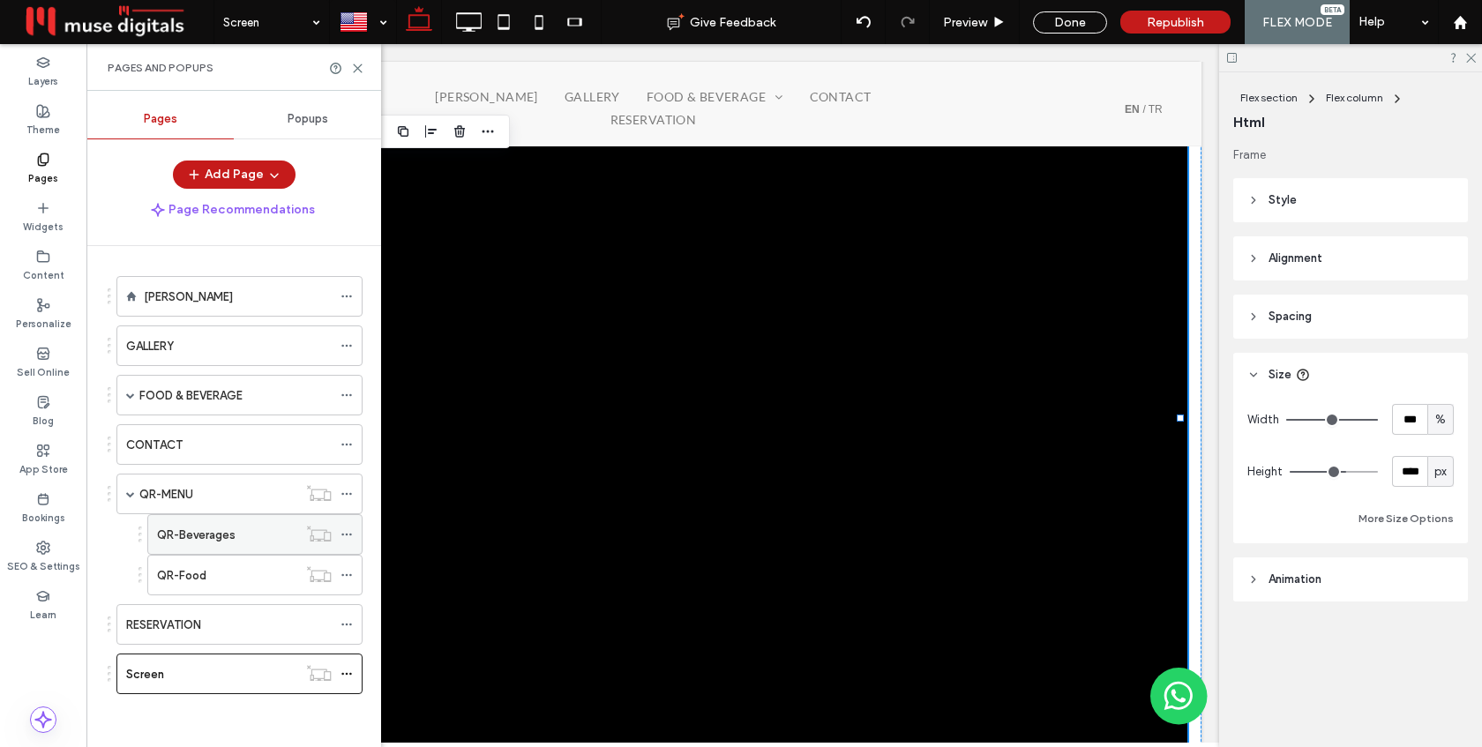
click at [199, 543] on label "QR-Beverages" at bounding box center [196, 535] width 79 height 31
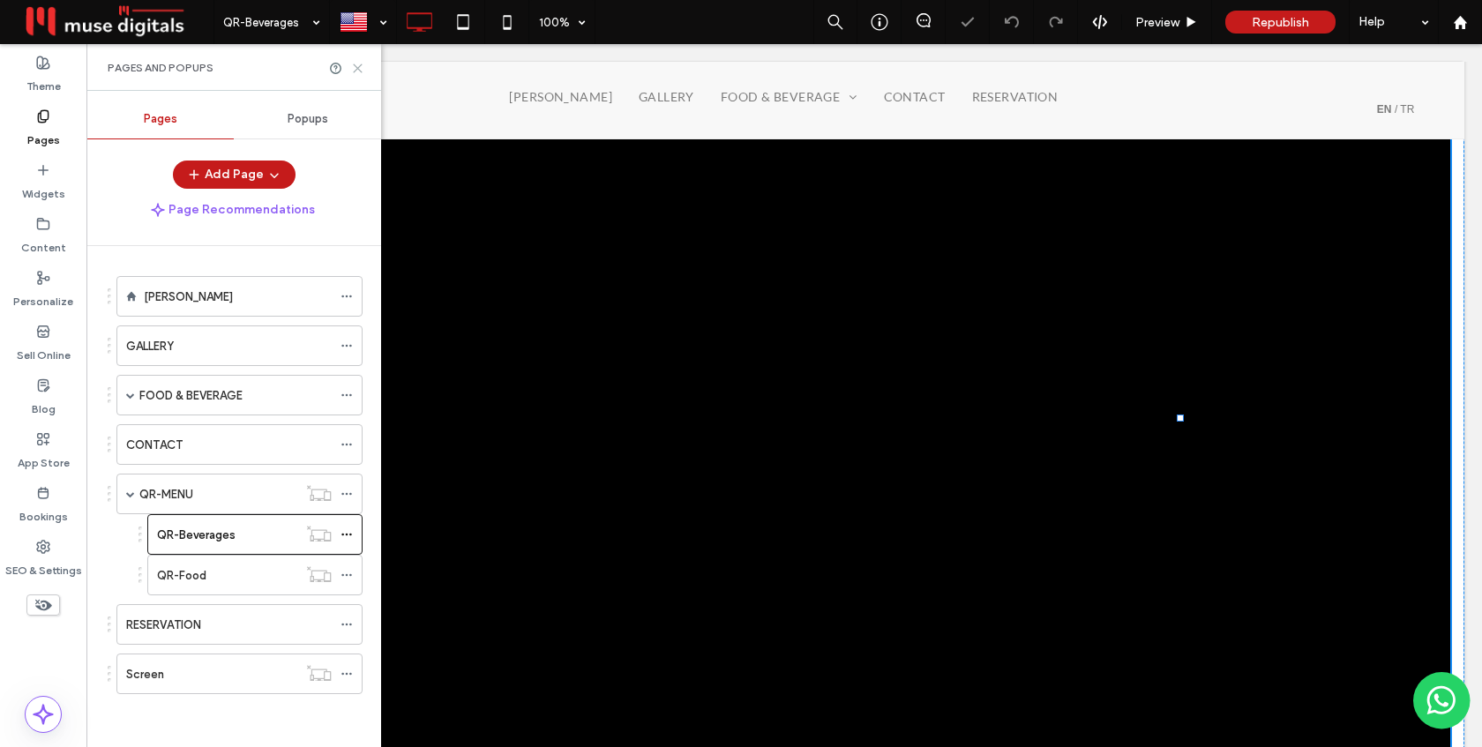
click at [355, 68] on icon at bounding box center [357, 68] width 13 height 13
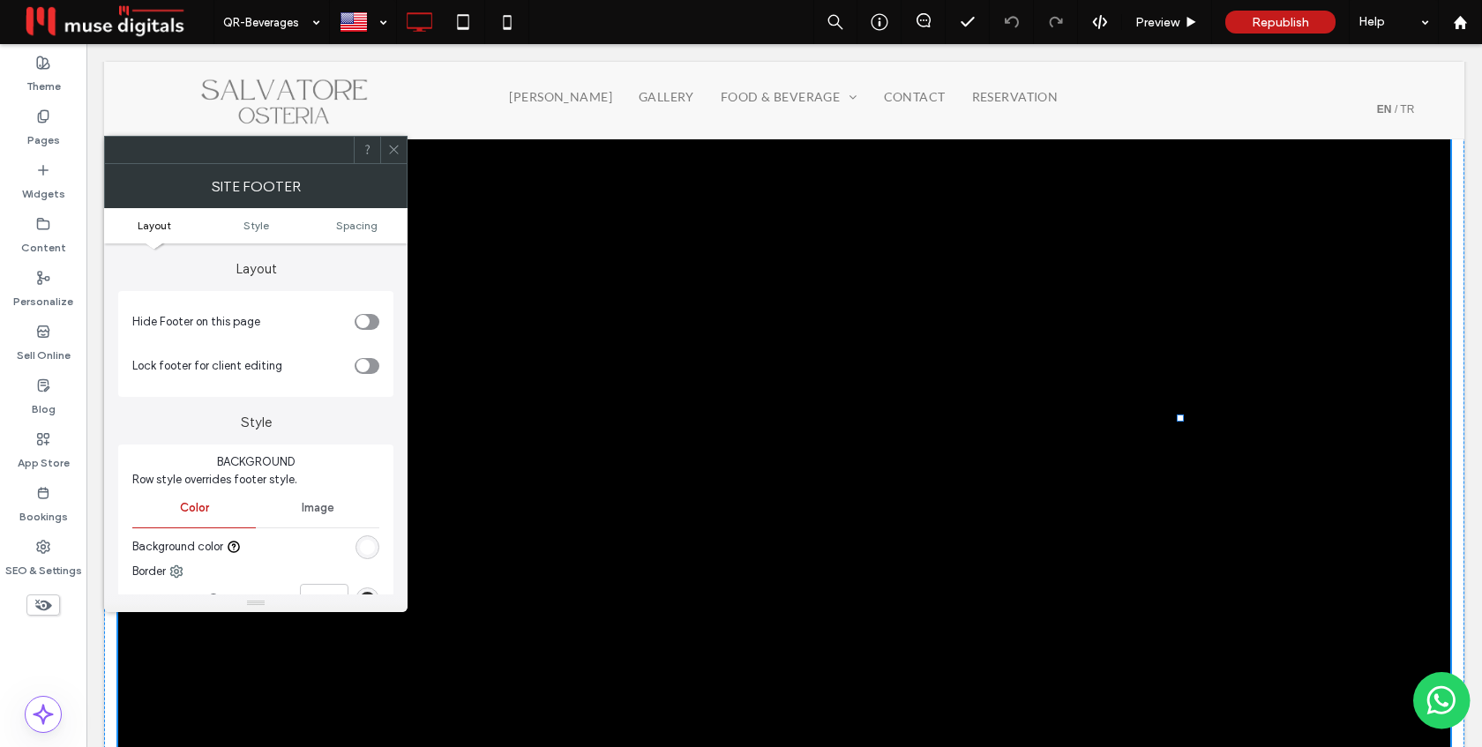
click at [370, 324] on div "toggle" at bounding box center [367, 322] width 25 height 16
click at [389, 153] on icon at bounding box center [393, 149] width 13 height 13
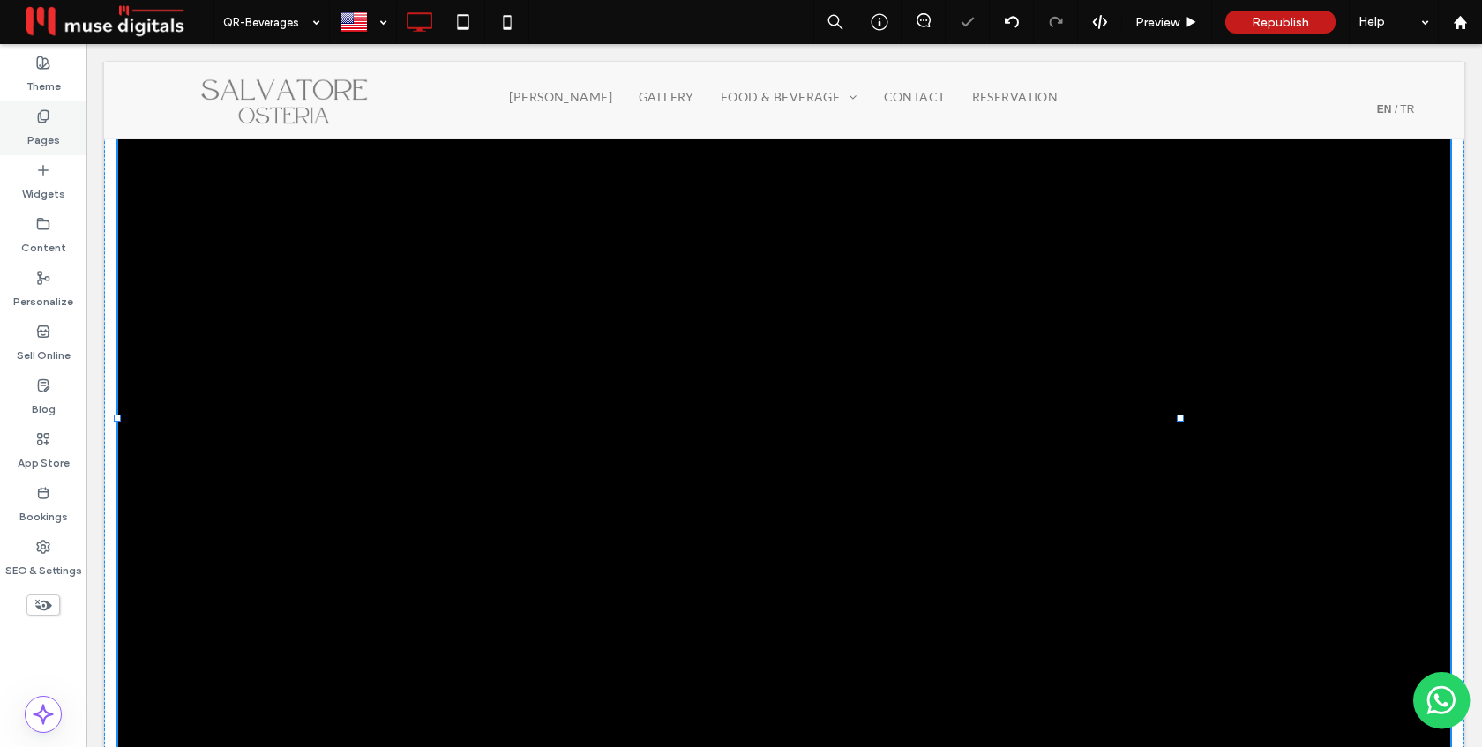
click at [42, 129] on label "Pages" at bounding box center [43, 135] width 33 height 25
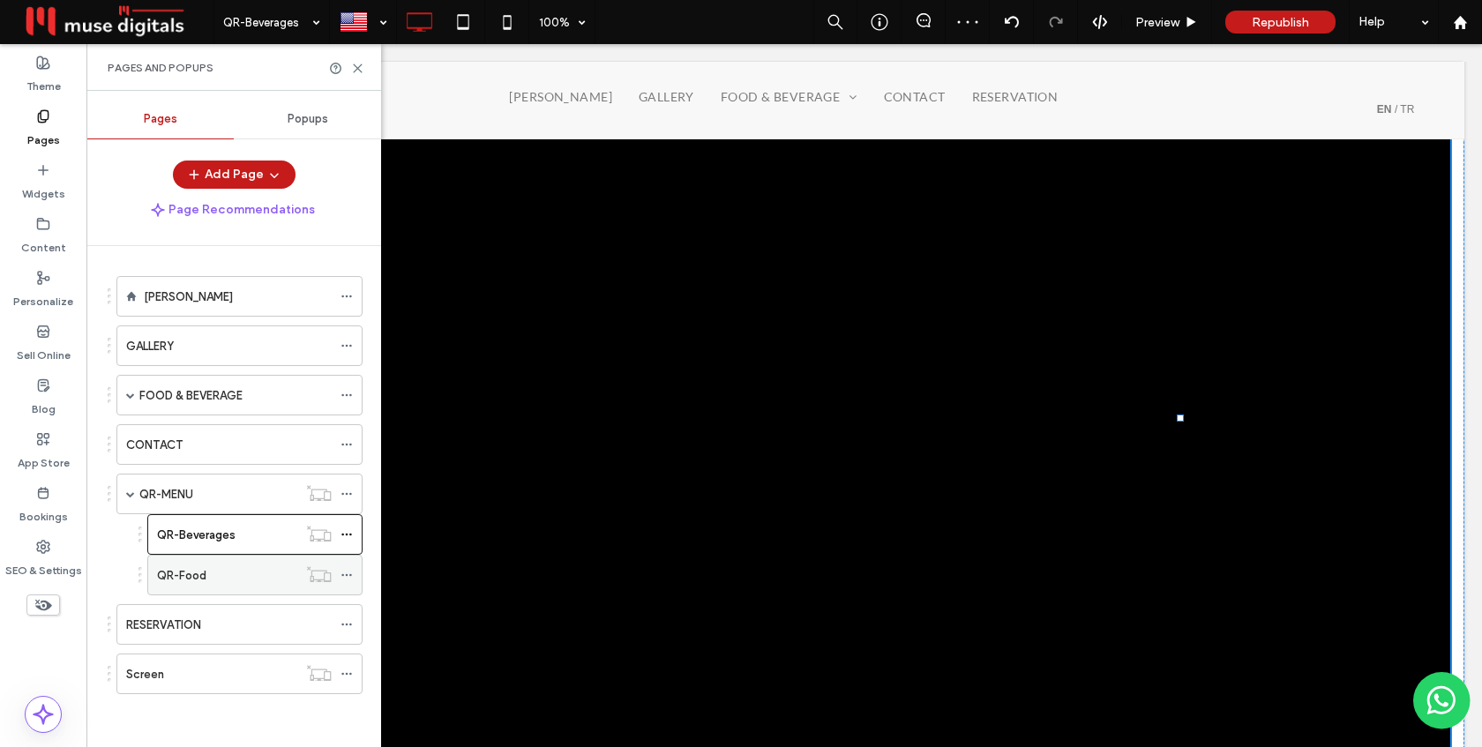
click at [201, 585] on div "QR-Food" at bounding box center [227, 575] width 140 height 39
click at [357, 69] on use at bounding box center [358, 68] width 8 height 8
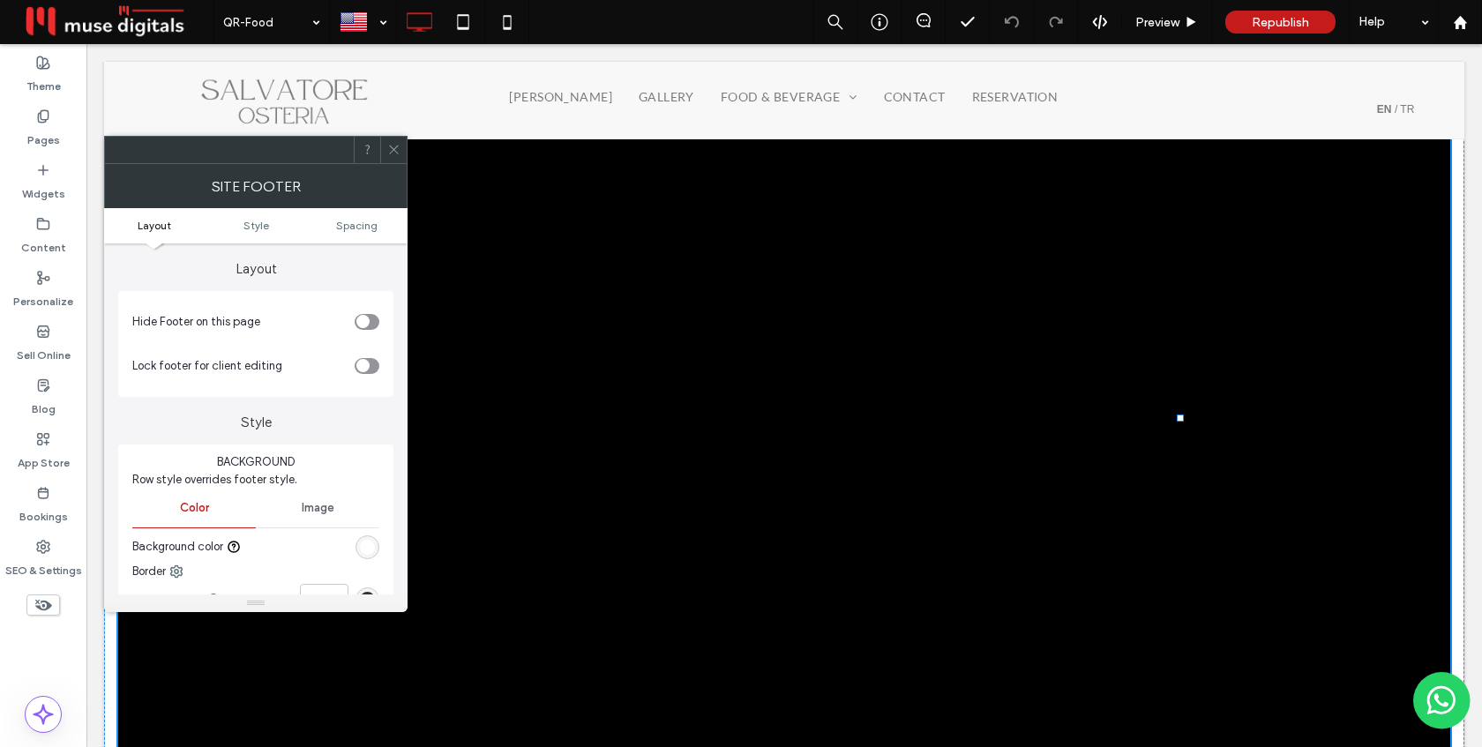
click at [356, 324] on div "toggle" at bounding box center [362, 321] width 13 height 13
click at [397, 154] on icon at bounding box center [393, 149] width 13 height 13
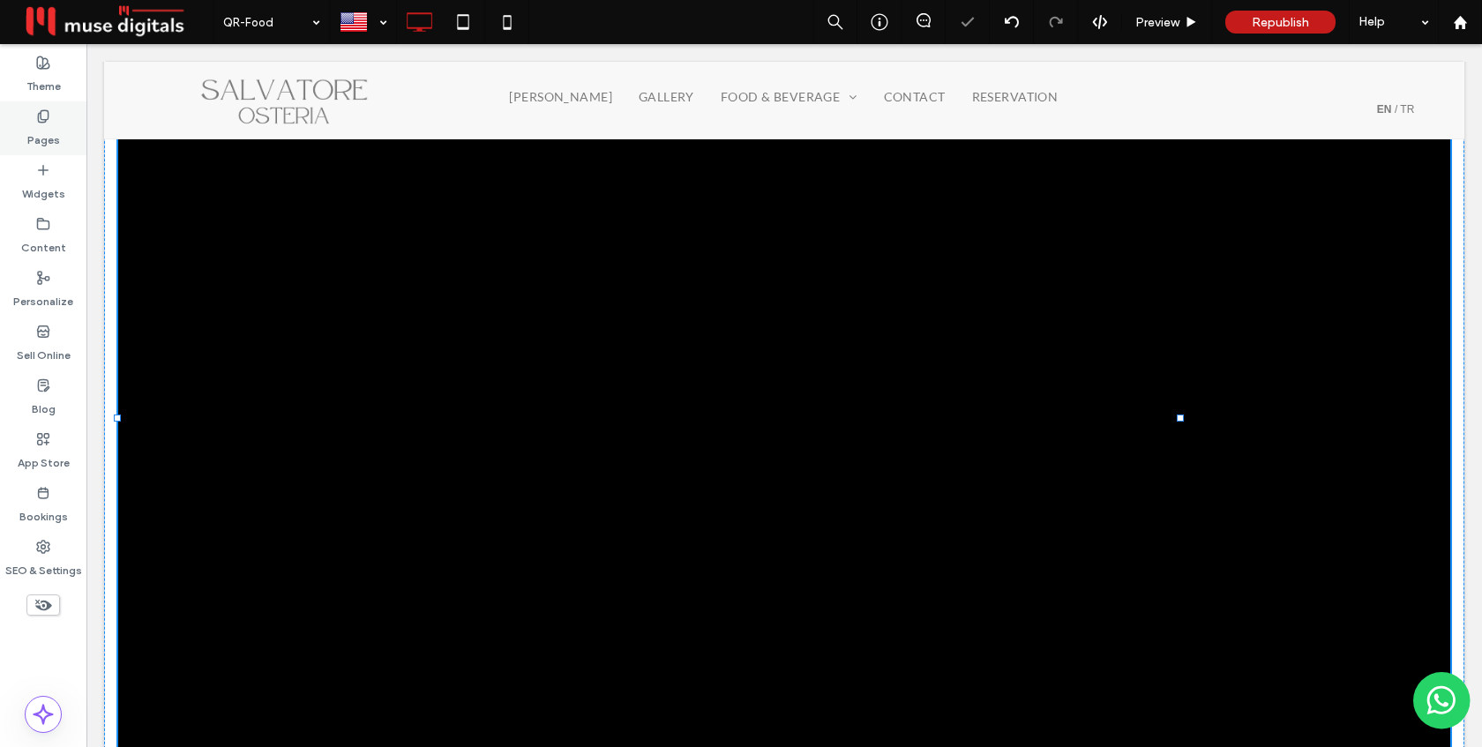
click at [48, 125] on label "Pages" at bounding box center [43, 135] width 33 height 25
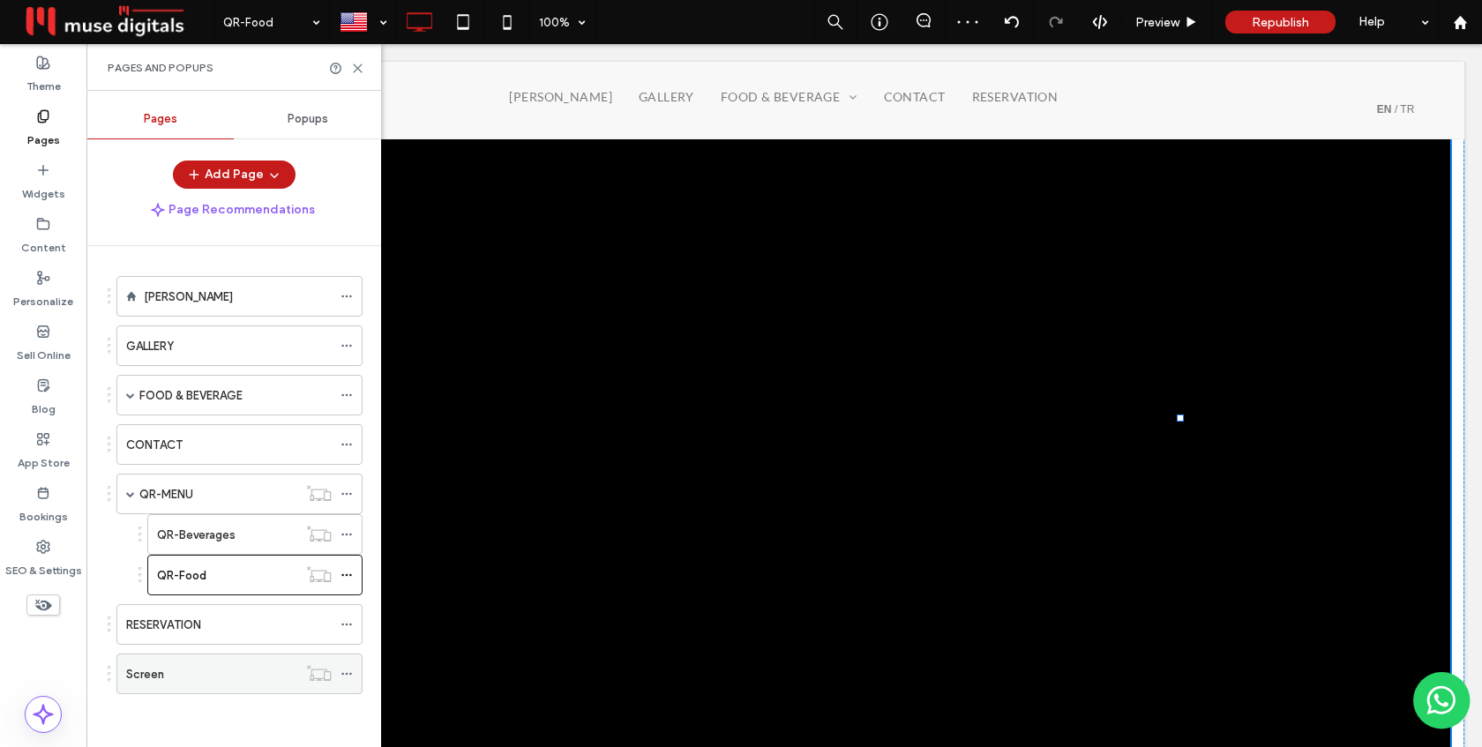
click at [202, 682] on div "Screen" at bounding box center [211, 674] width 171 height 19
click at [355, 66] on use at bounding box center [358, 68] width 8 height 8
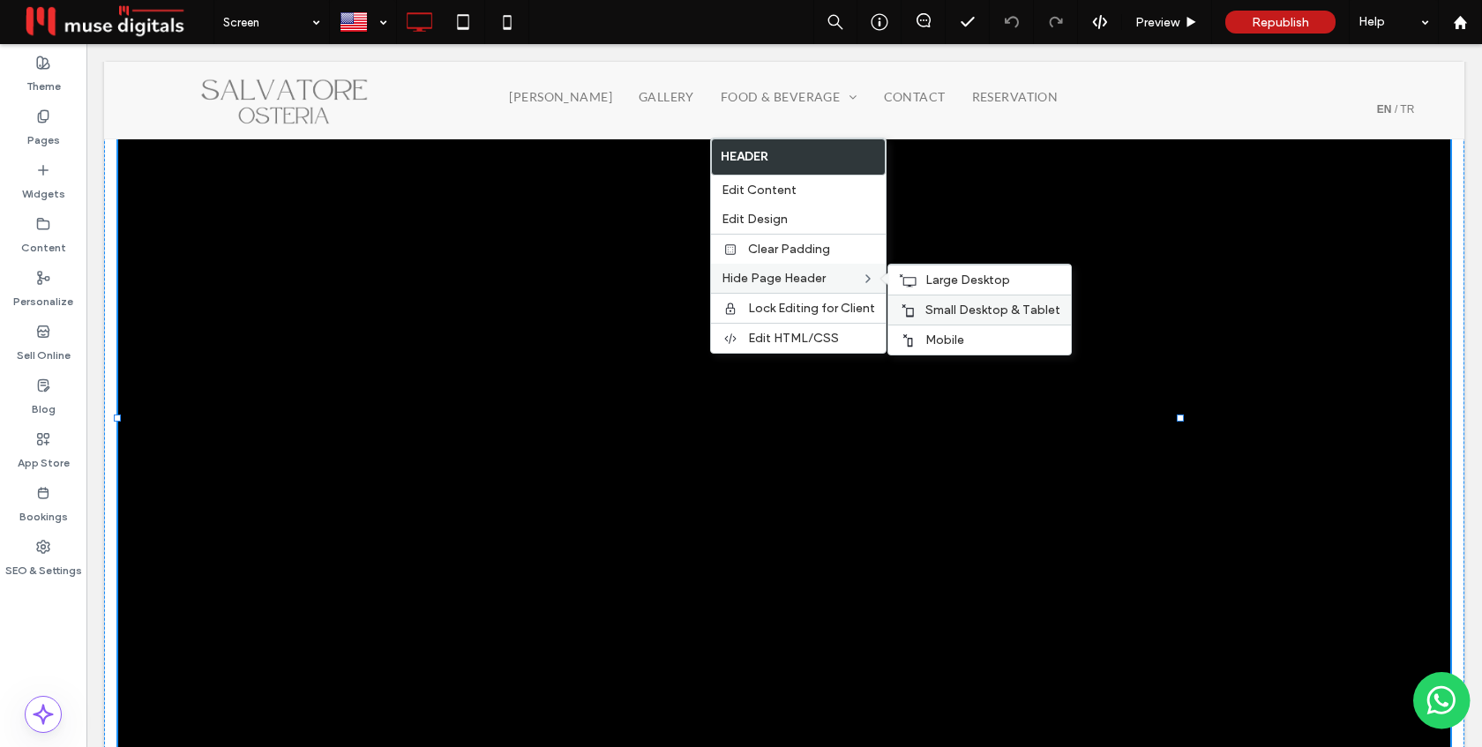
click at [938, 317] on span "Small Desktop & Tablet" at bounding box center [992, 310] width 135 height 15
click at [925, 287] on span "Large Desktop" at bounding box center [967, 280] width 85 height 15
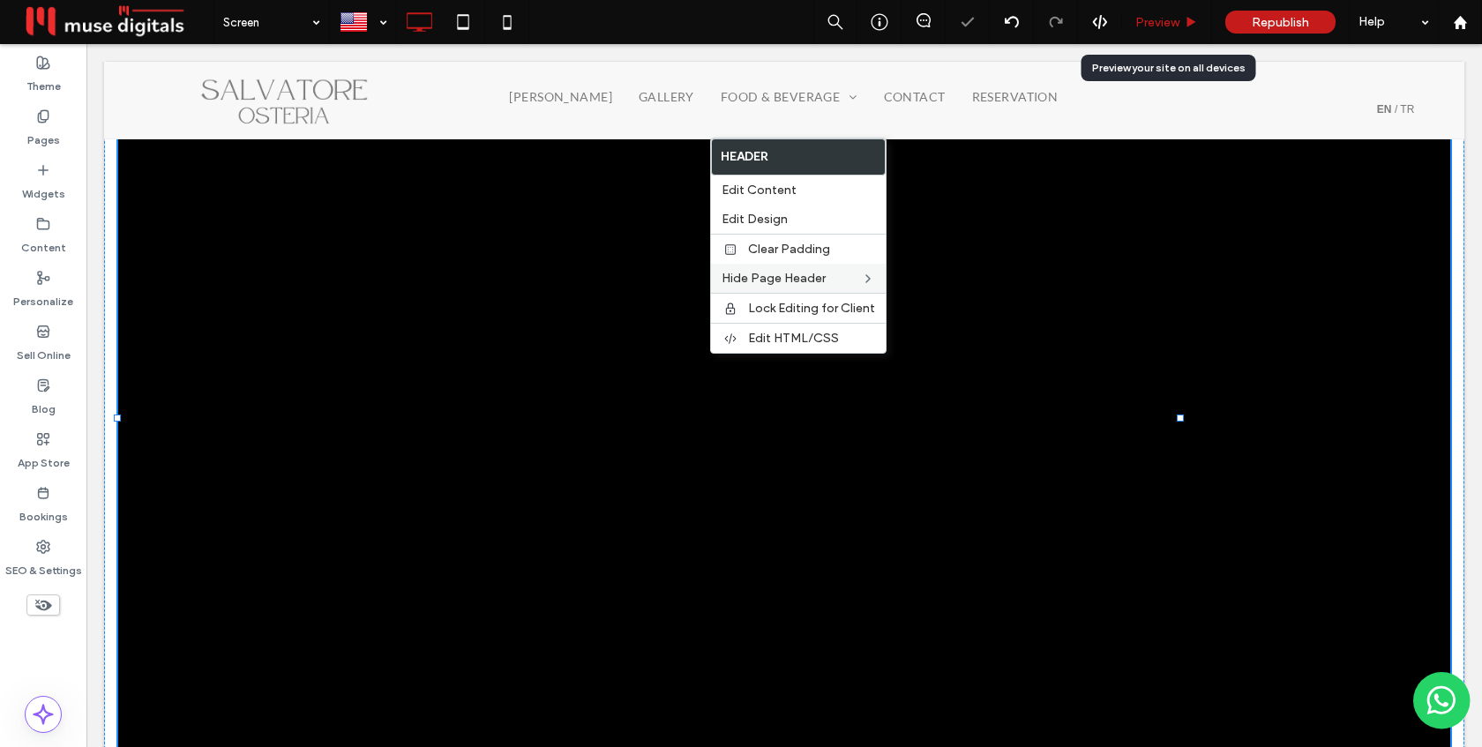
click at [1155, 19] on span "Preview" at bounding box center [1157, 22] width 44 height 15
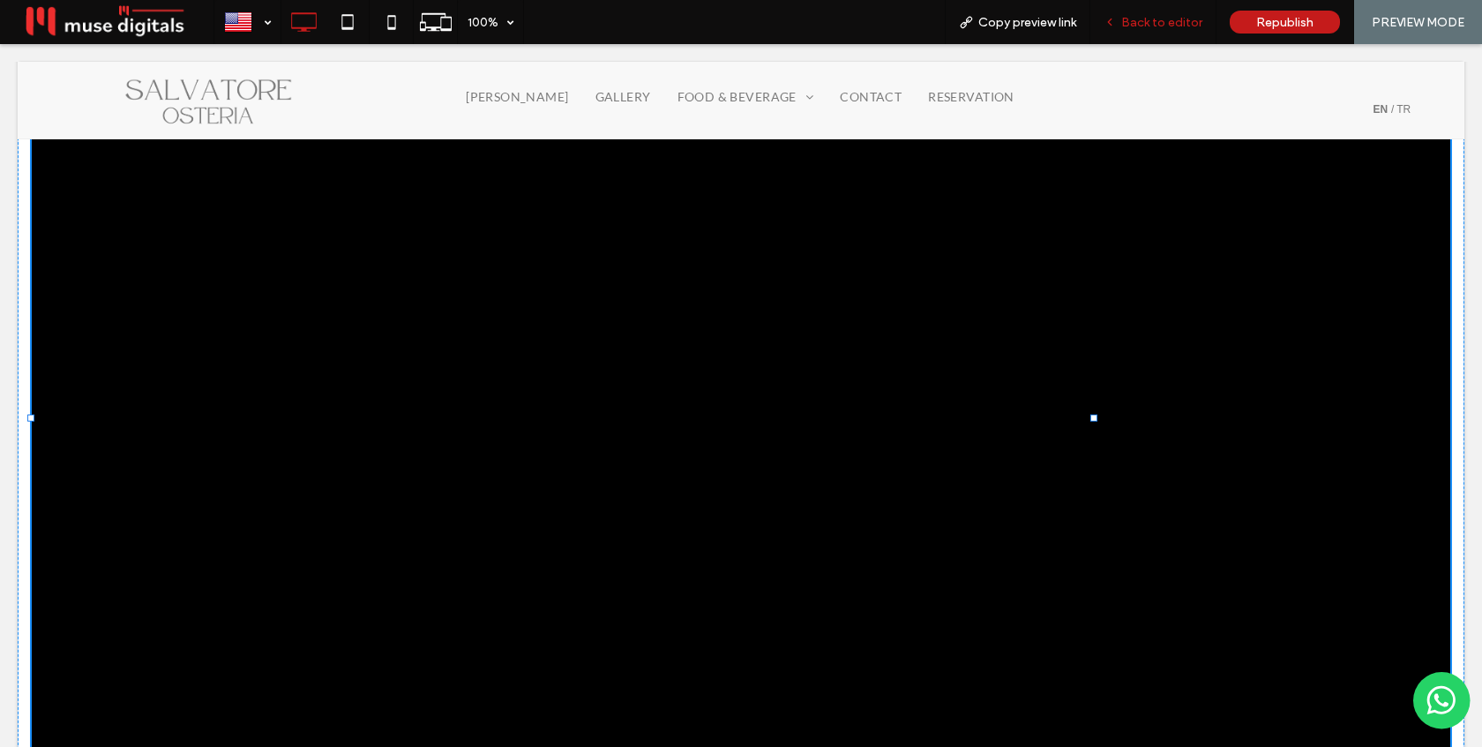
click at [1180, 12] on div "Back to editor" at bounding box center [1153, 22] width 126 height 44
click at [1170, 26] on span "Back to editor" at bounding box center [1161, 22] width 81 height 15
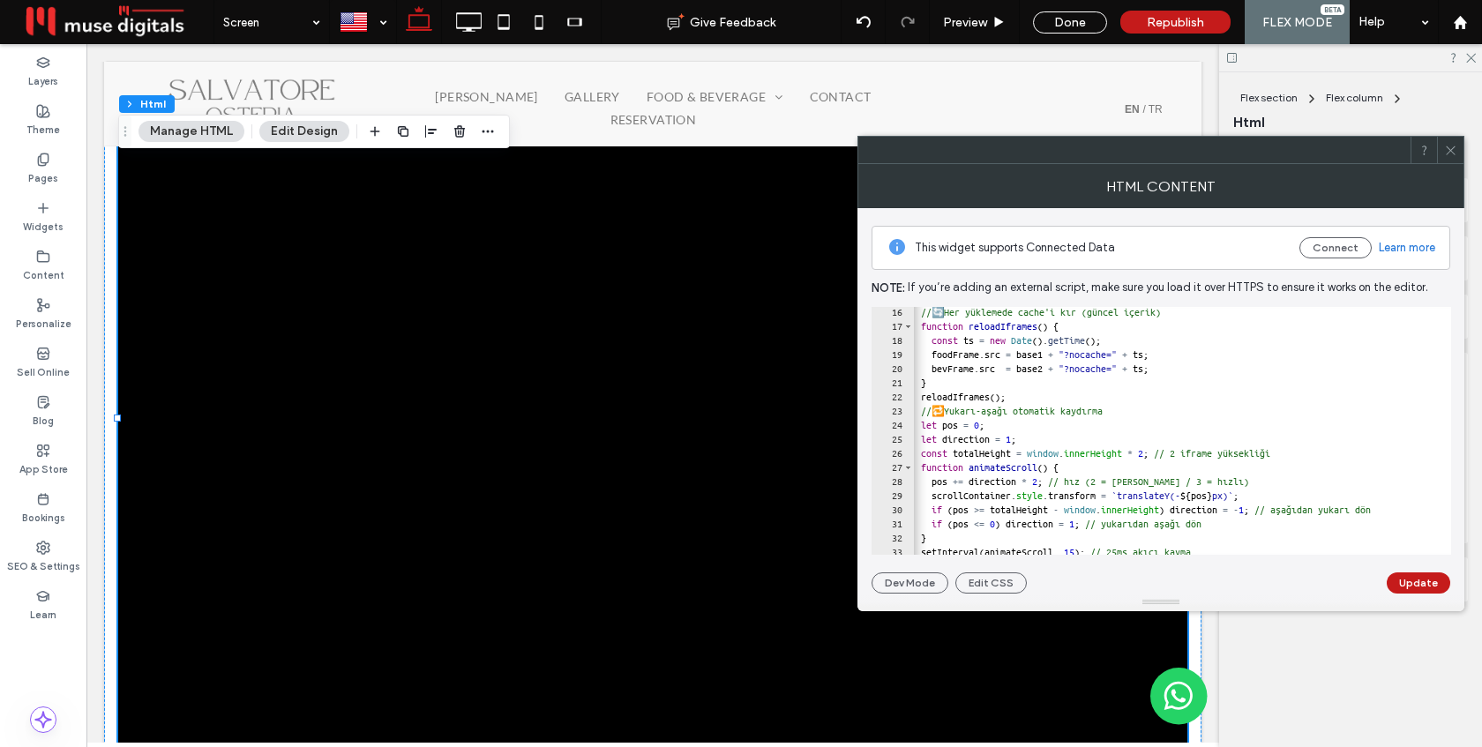
scroll to position [216, 0]
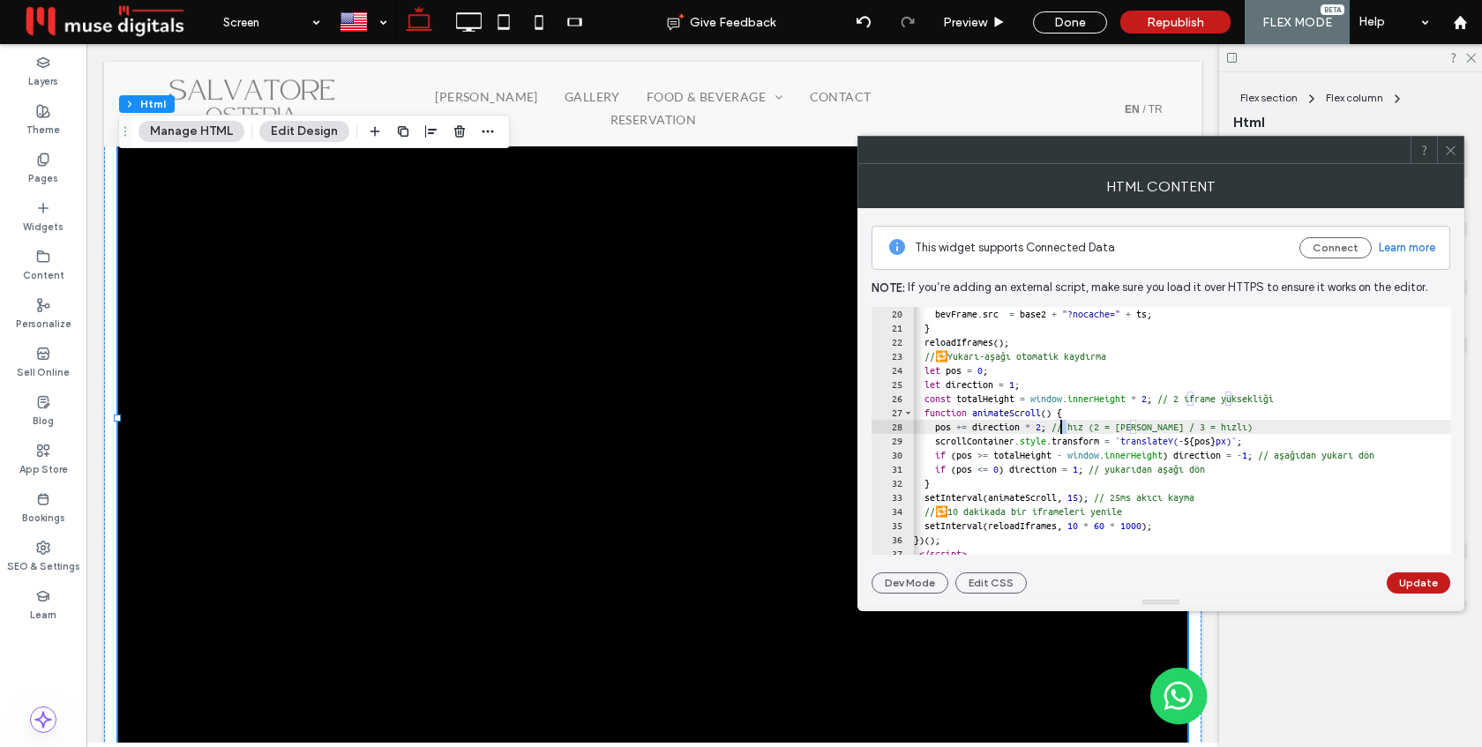
click at [1063, 427] on div "foodFrame . src = base1 + "?nocache=" + ts ; bevFrame . src = base2 + "?nocache…" at bounding box center [1275, 431] width 731 height 276
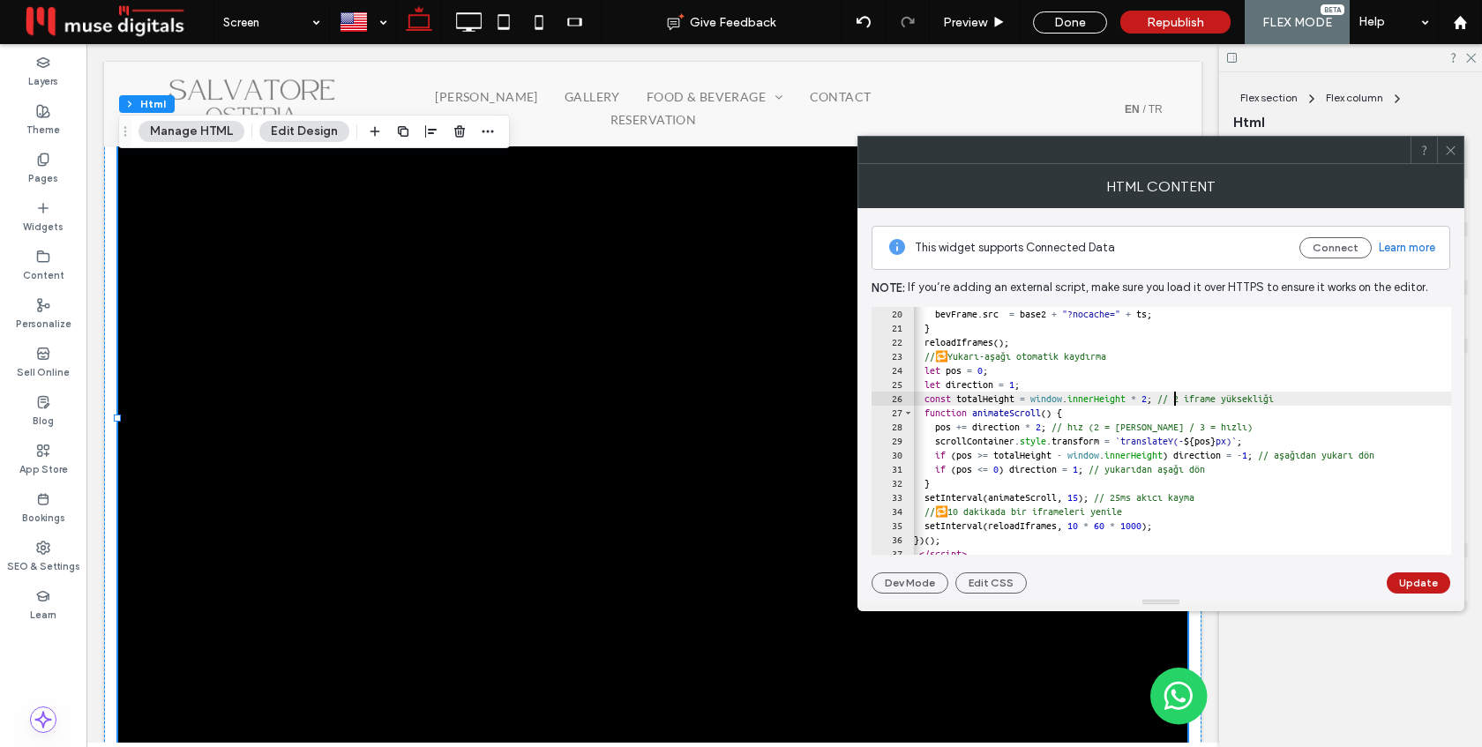
click at [1176, 395] on div "foodFrame . src = base1 + "?nocache=" + ts ; bevFrame . src = base2 + "?nocache…" at bounding box center [1275, 431] width 731 height 276
click at [1192, 399] on div "foodFrame . src = base1 + "?nocache=" + ts ; bevFrame . src = base2 + "?nocache…" at bounding box center [1275, 431] width 731 height 276
type textarea "**********"
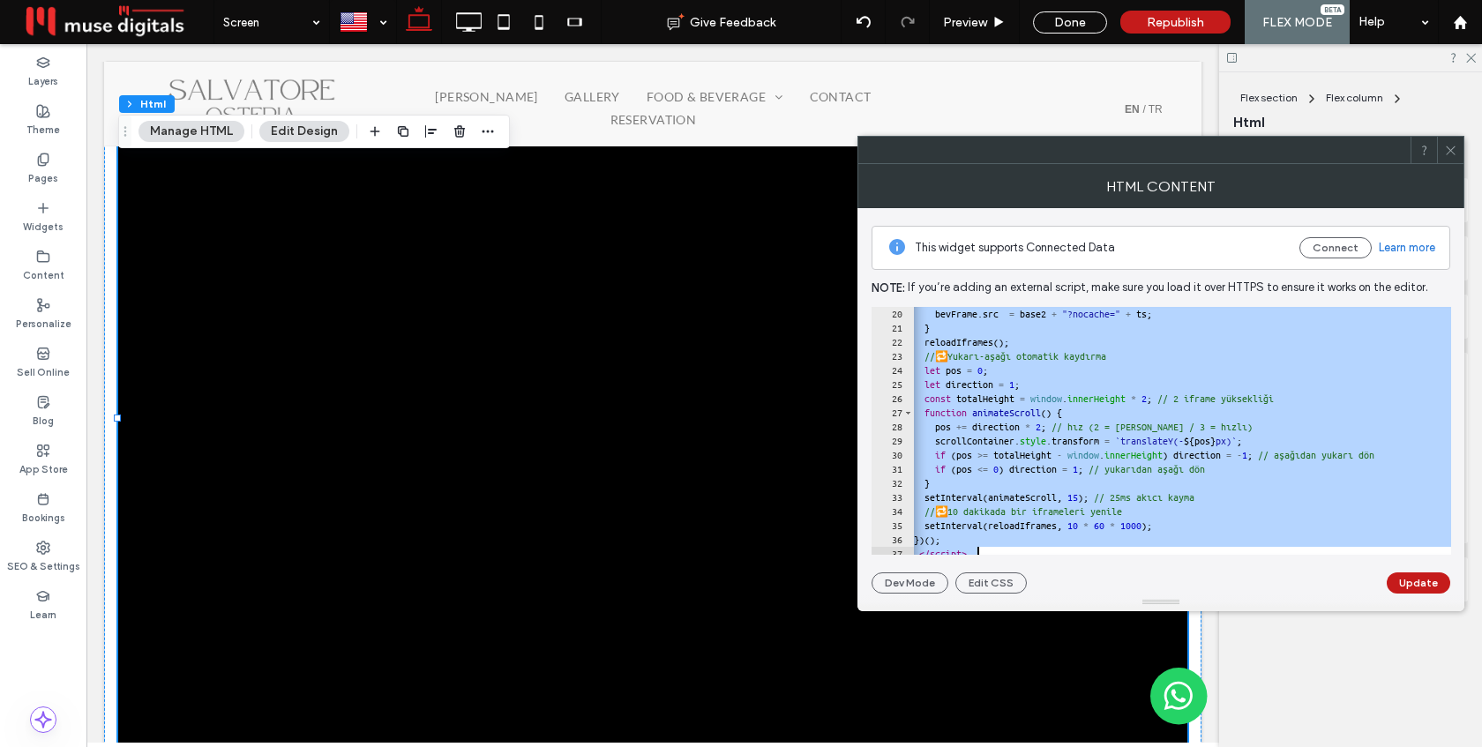
paste textarea "Cursor at row 37"
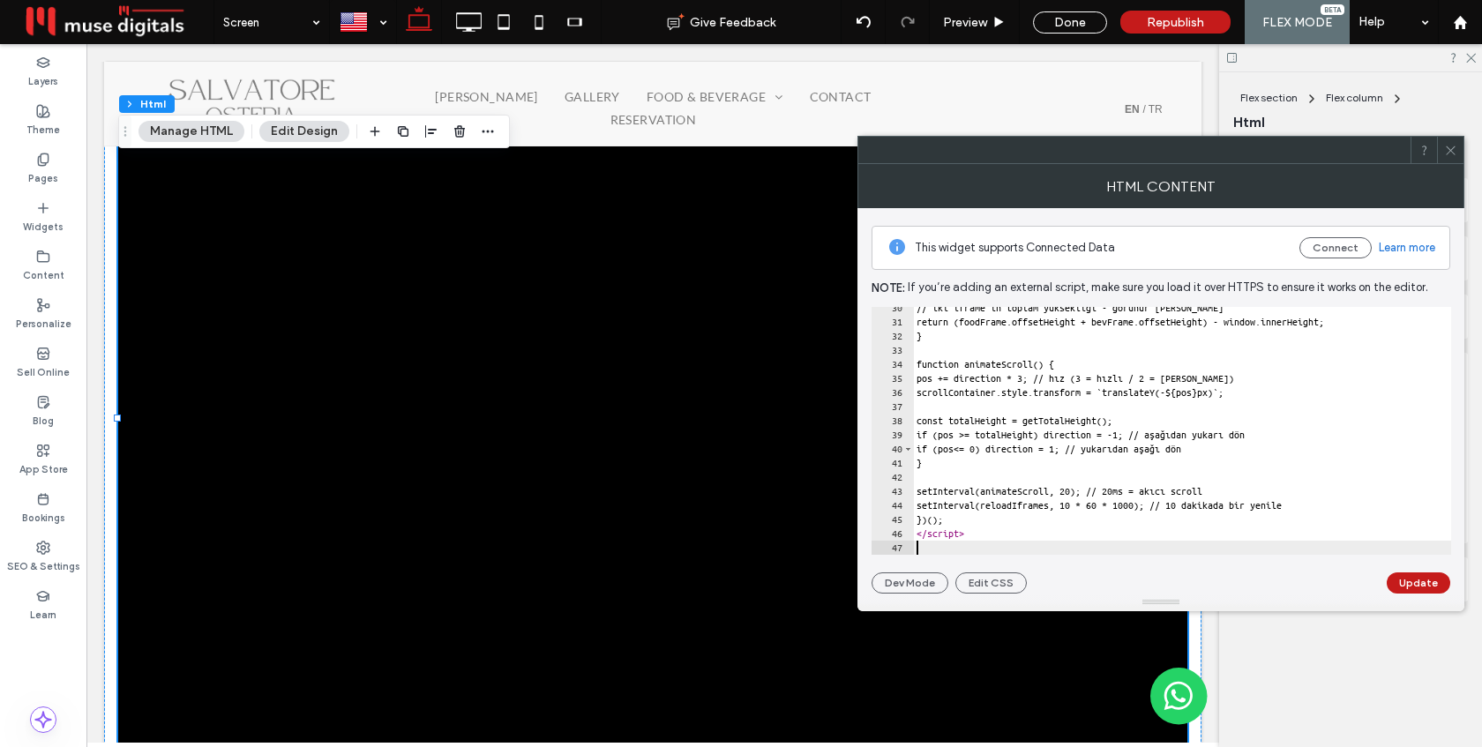
scroll to position [0, 0]
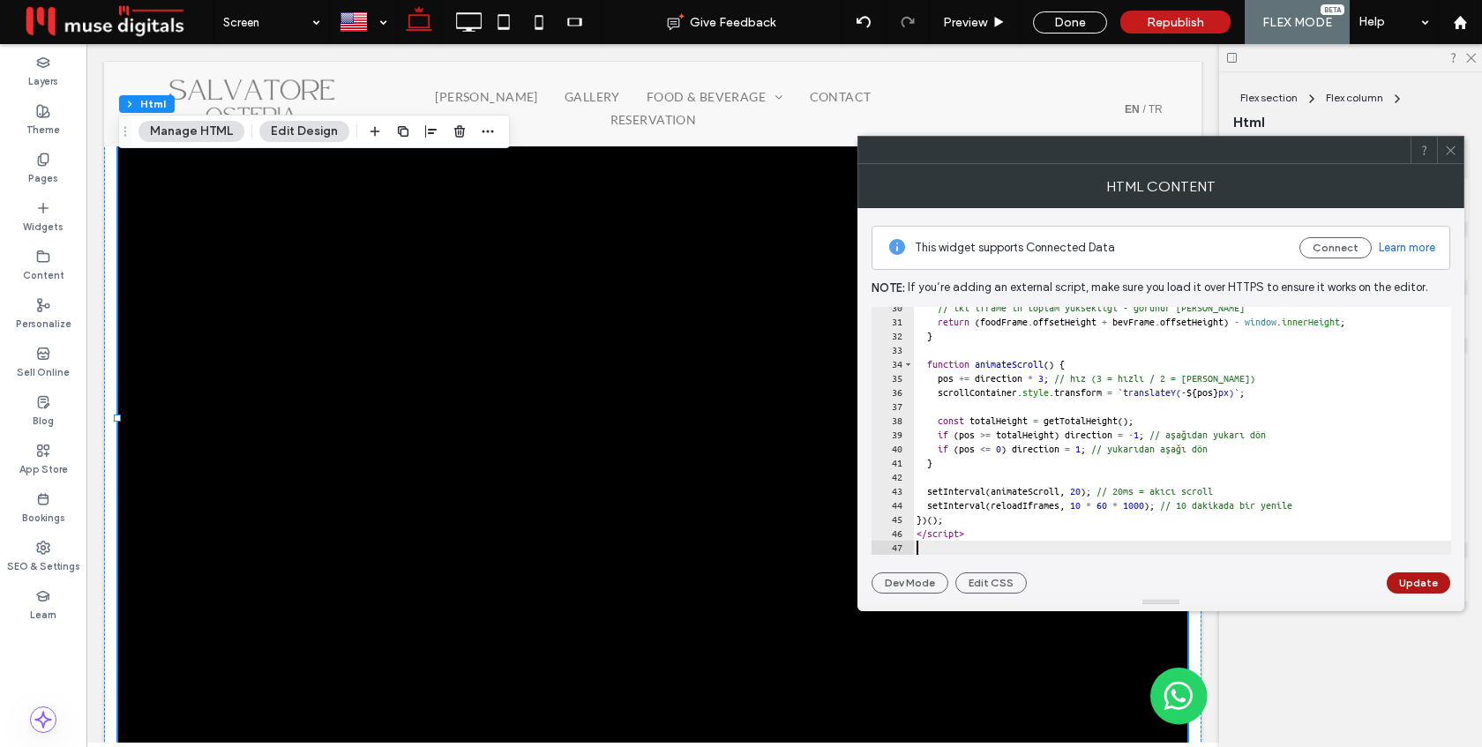
click at [1432, 580] on button "Update" at bounding box center [1419, 582] width 64 height 21
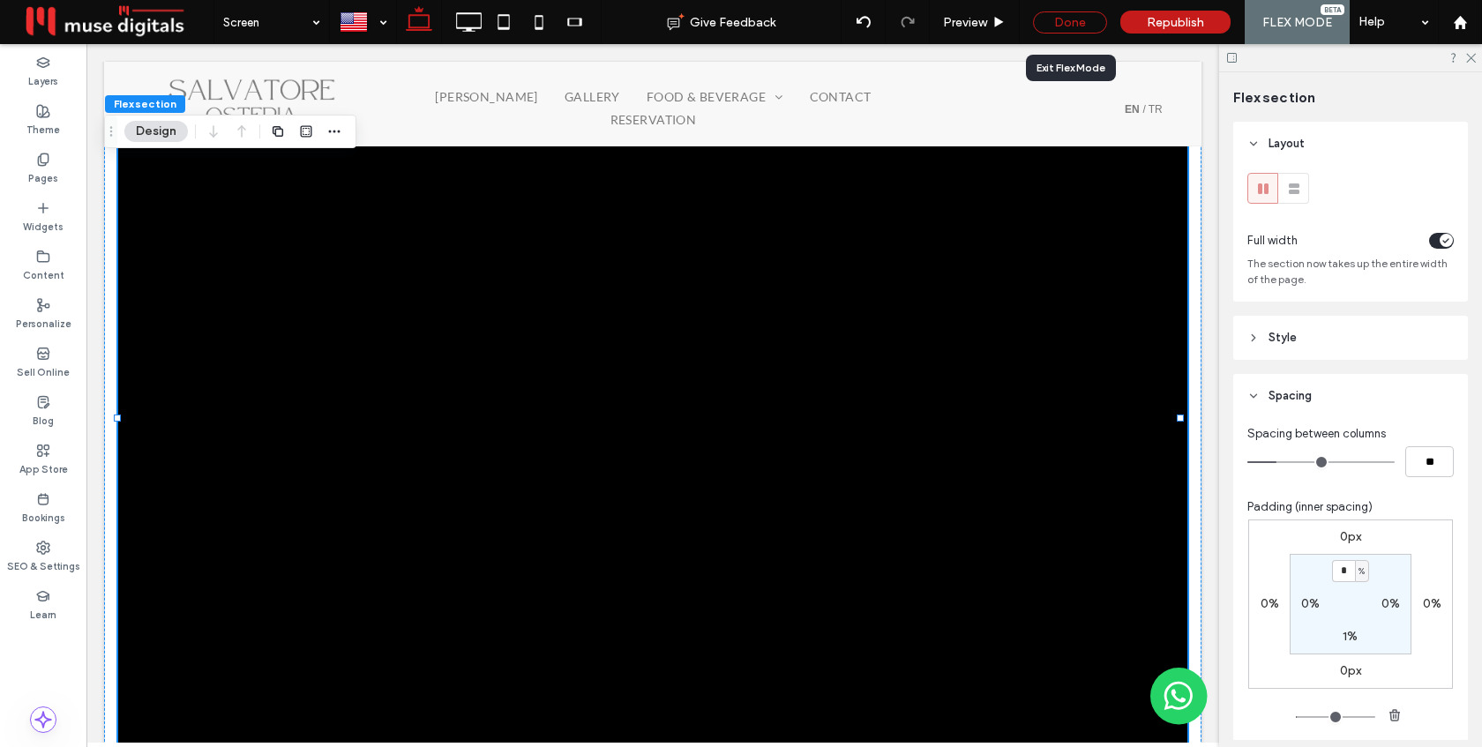
click at [1086, 17] on div "Done" at bounding box center [1070, 22] width 74 height 22
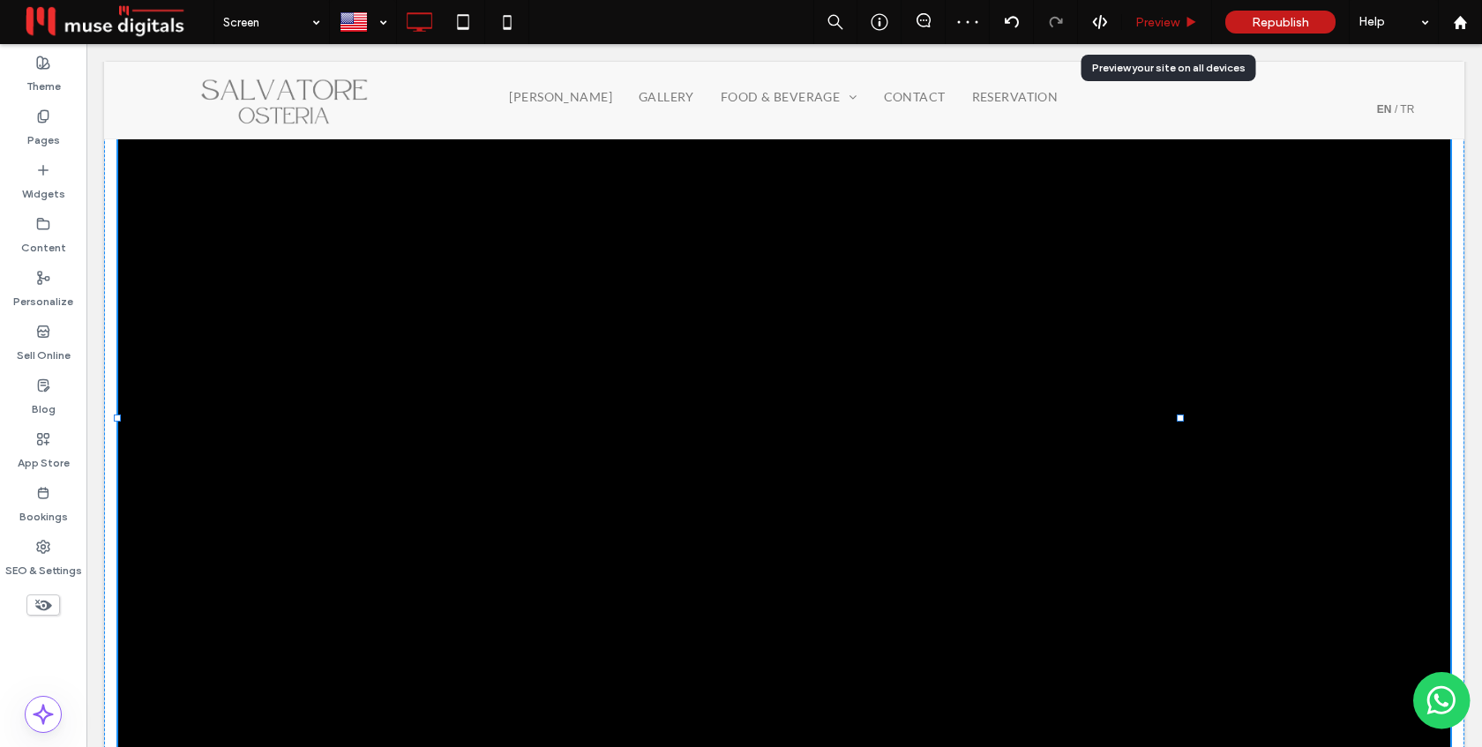
click at [1162, 21] on span "Preview" at bounding box center [1157, 22] width 44 height 15
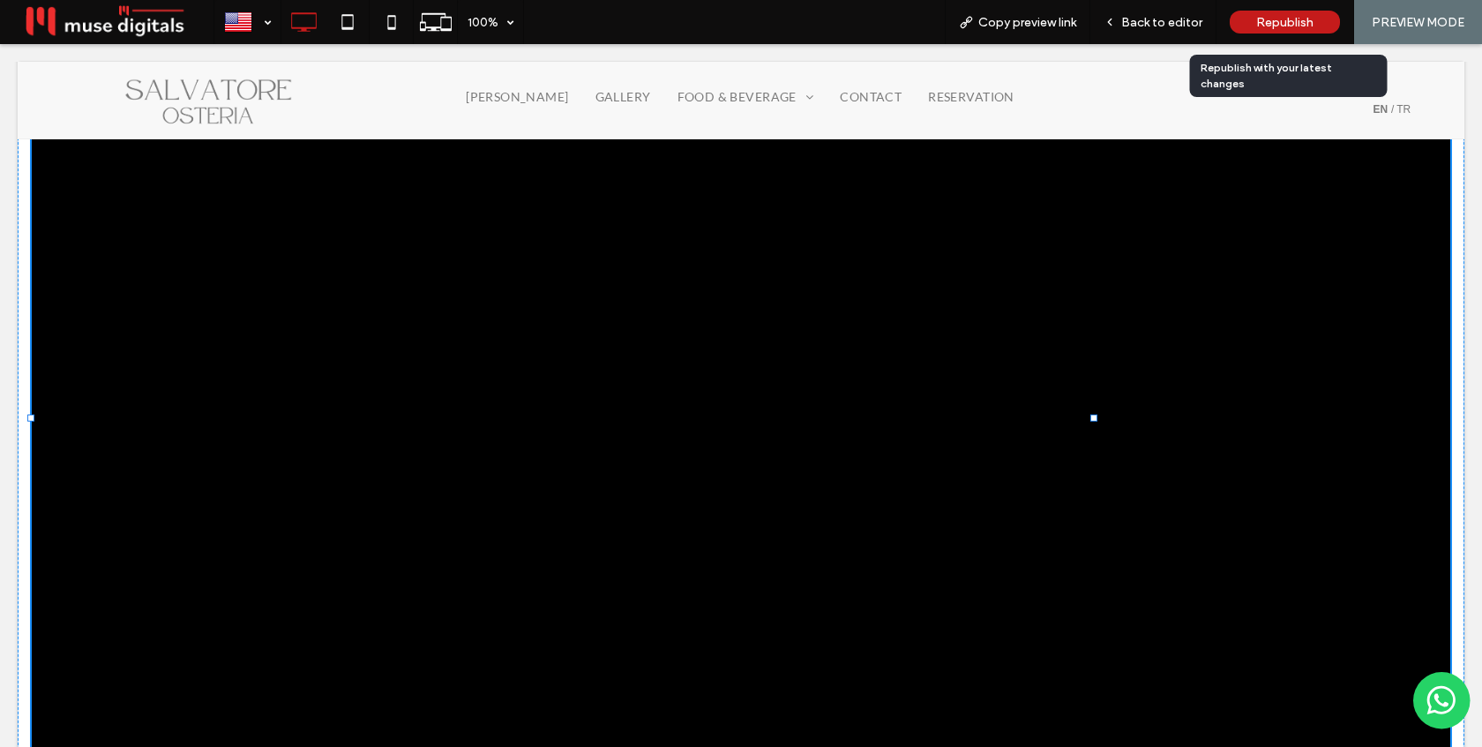
click at [1291, 16] on span "Republish" at bounding box center [1284, 22] width 57 height 15
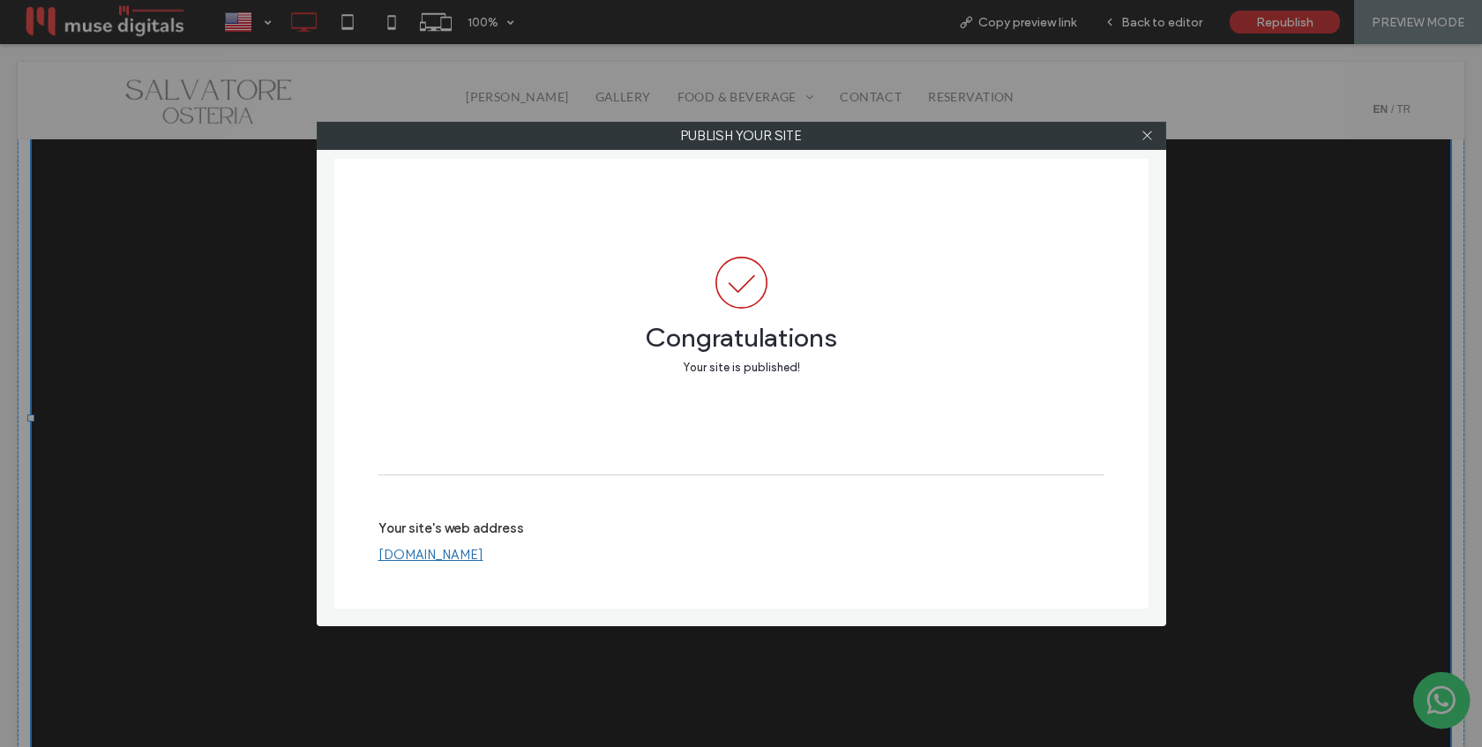
click at [458, 555] on div "Congratulations Your site is published! Your site's web address www.osteriasalv…" at bounding box center [741, 384] width 814 height 450
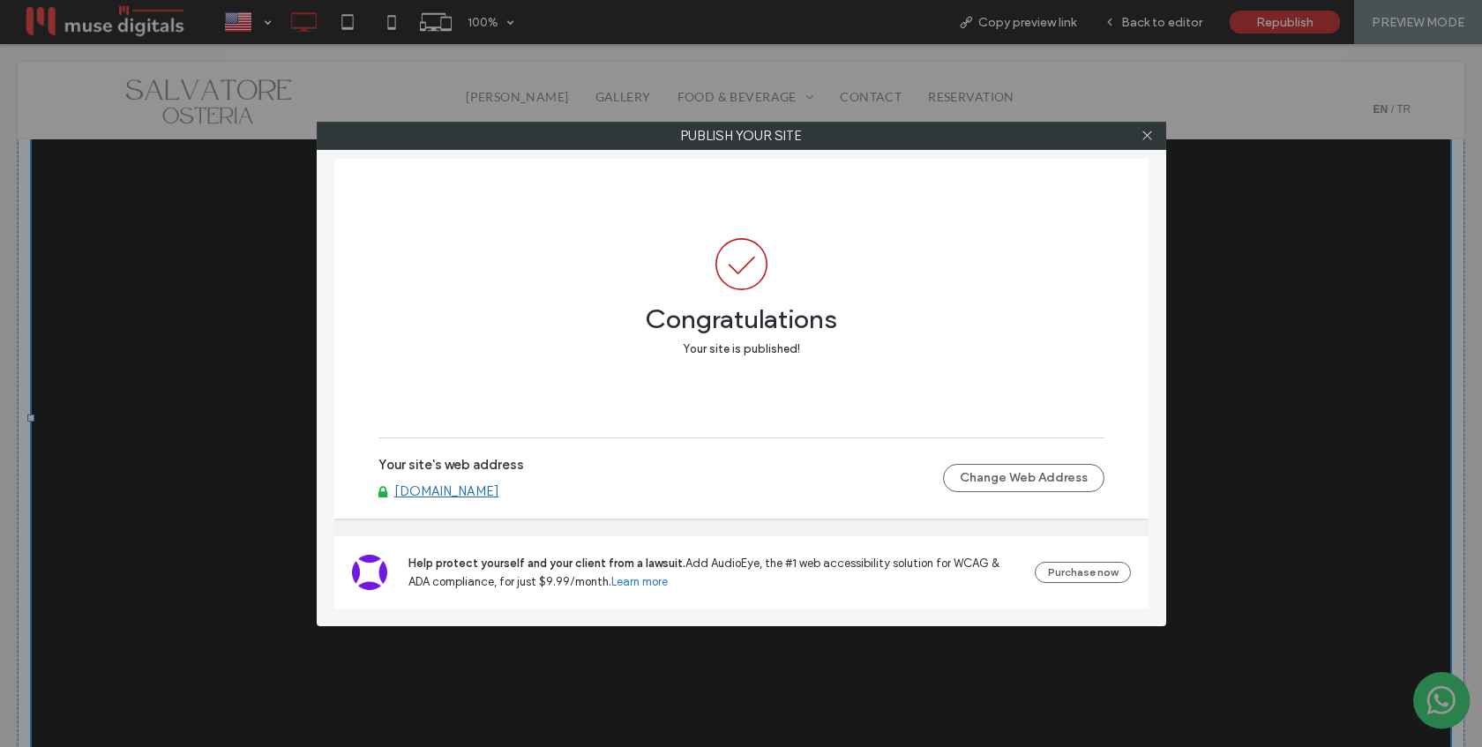
click at [494, 490] on link "www.osteriasalvatore.com" at bounding box center [446, 491] width 105 height 16
click at [1146, 138] on icon at bounding box center [1147, 135] width 13 height 13
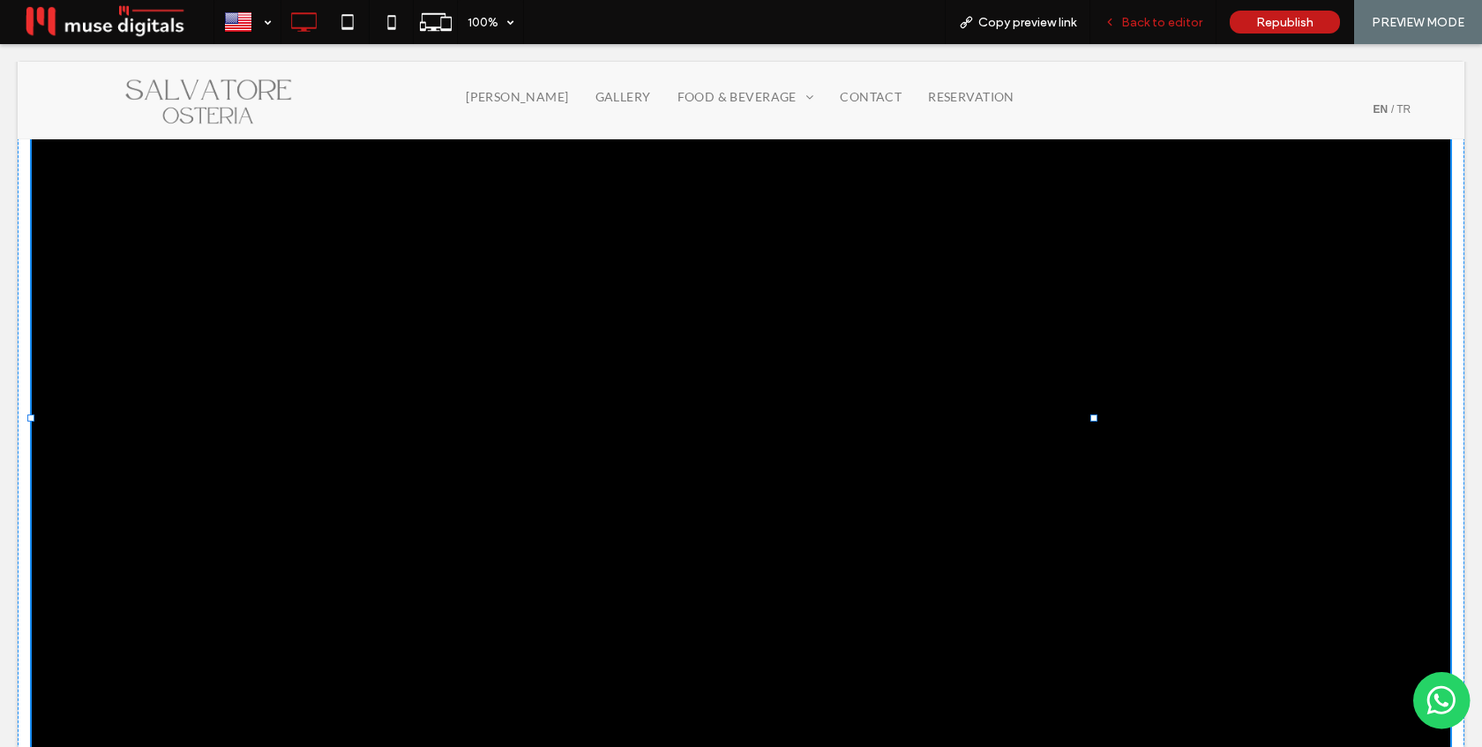
click at [1149, 19] on span "Back to editor" at bounding box center [1161, 22] width 81 height 15
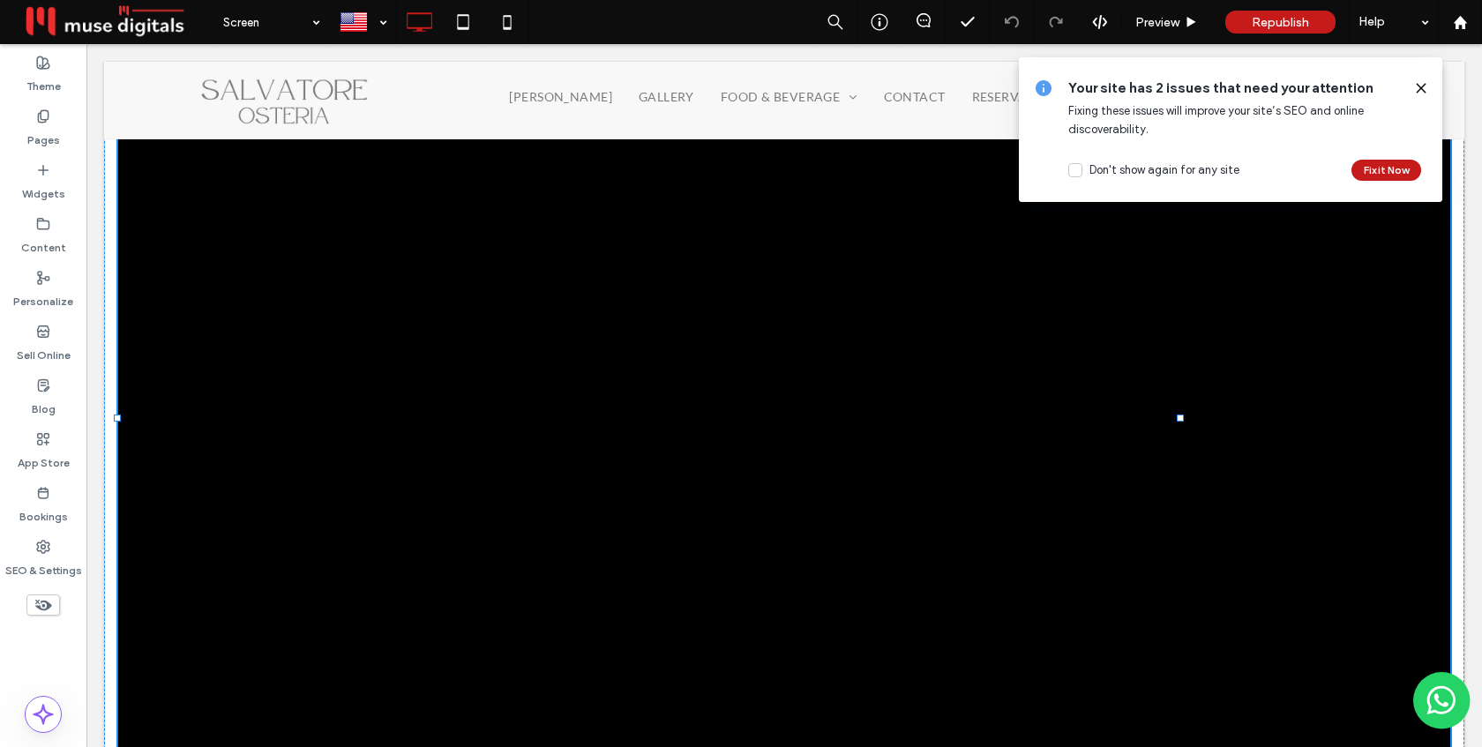
click at [1421, 86] on icon at bounding box center [1421, 88] width 14 height 14
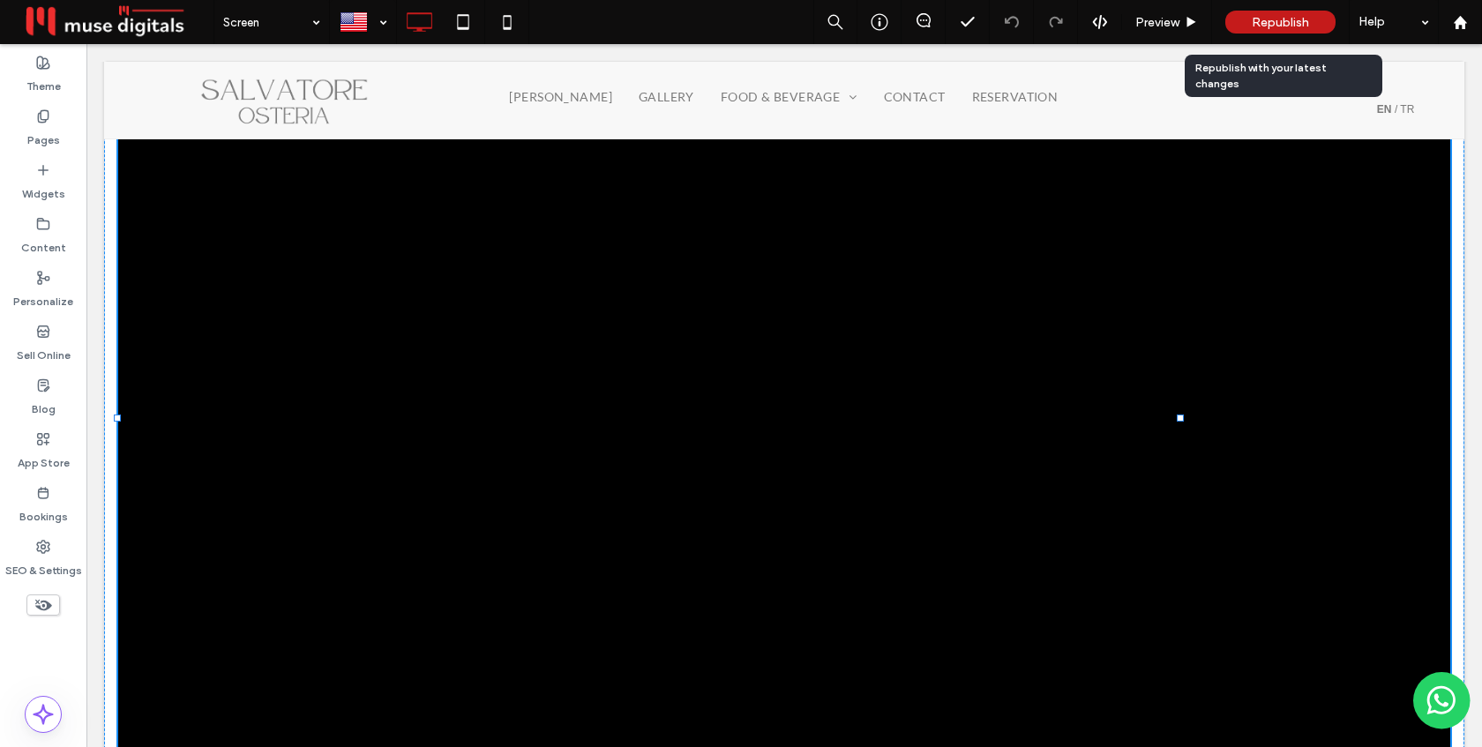
click at [1272, 17] on span "Republish" at bounding box center [1280, 22] width 57 height 15
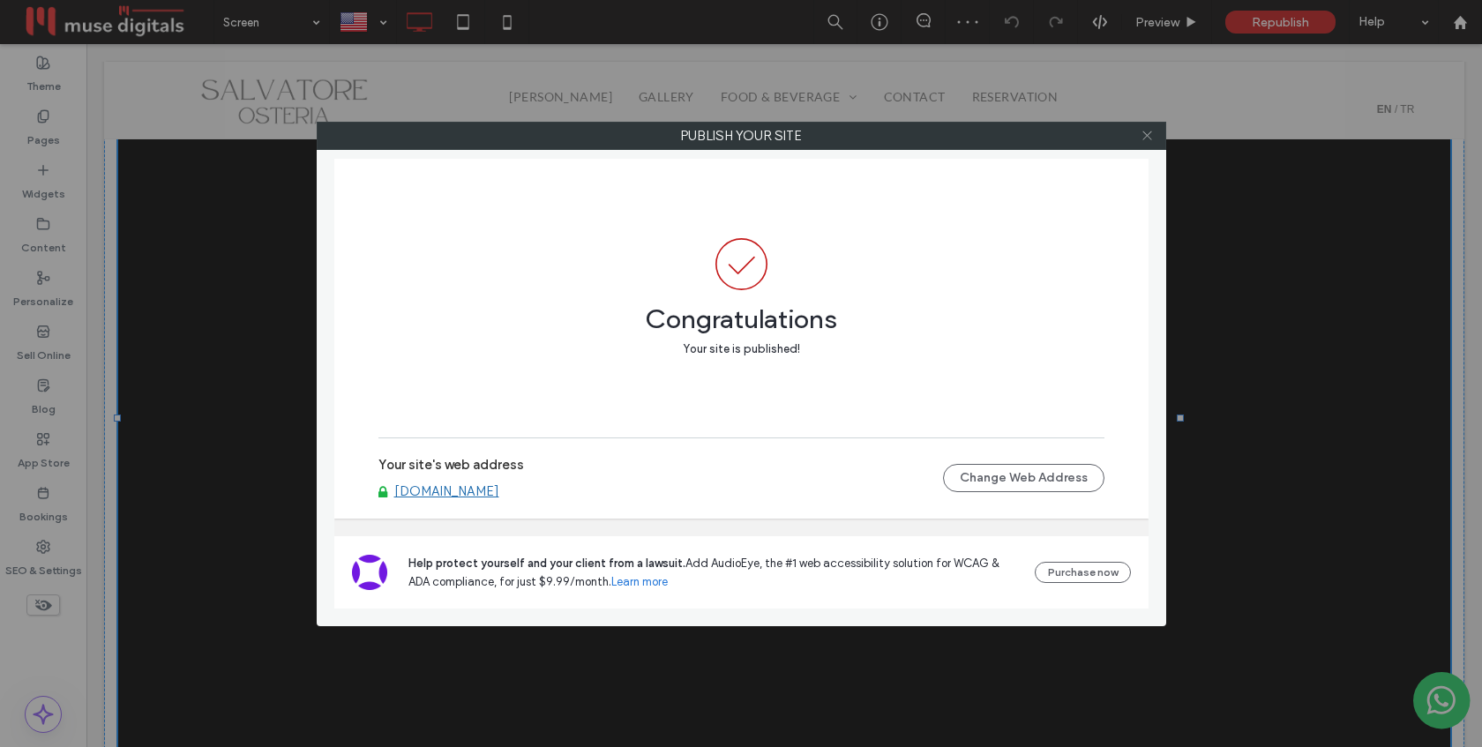
click at [1144, 133] on icon at bounding box center [1147, 135] width 13 height 13
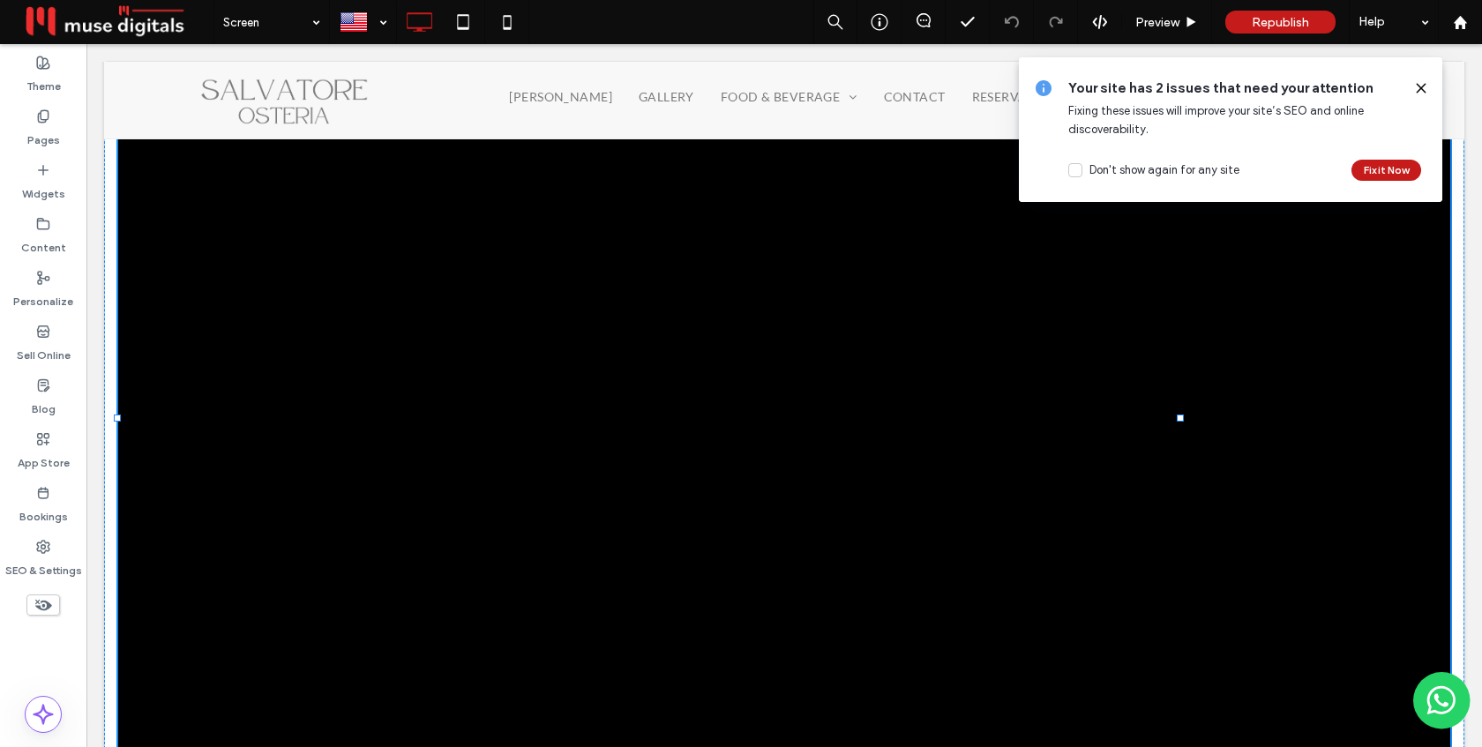
click at [1421, 84] on icon at bounding box center [1421, 88] width 14 height 14
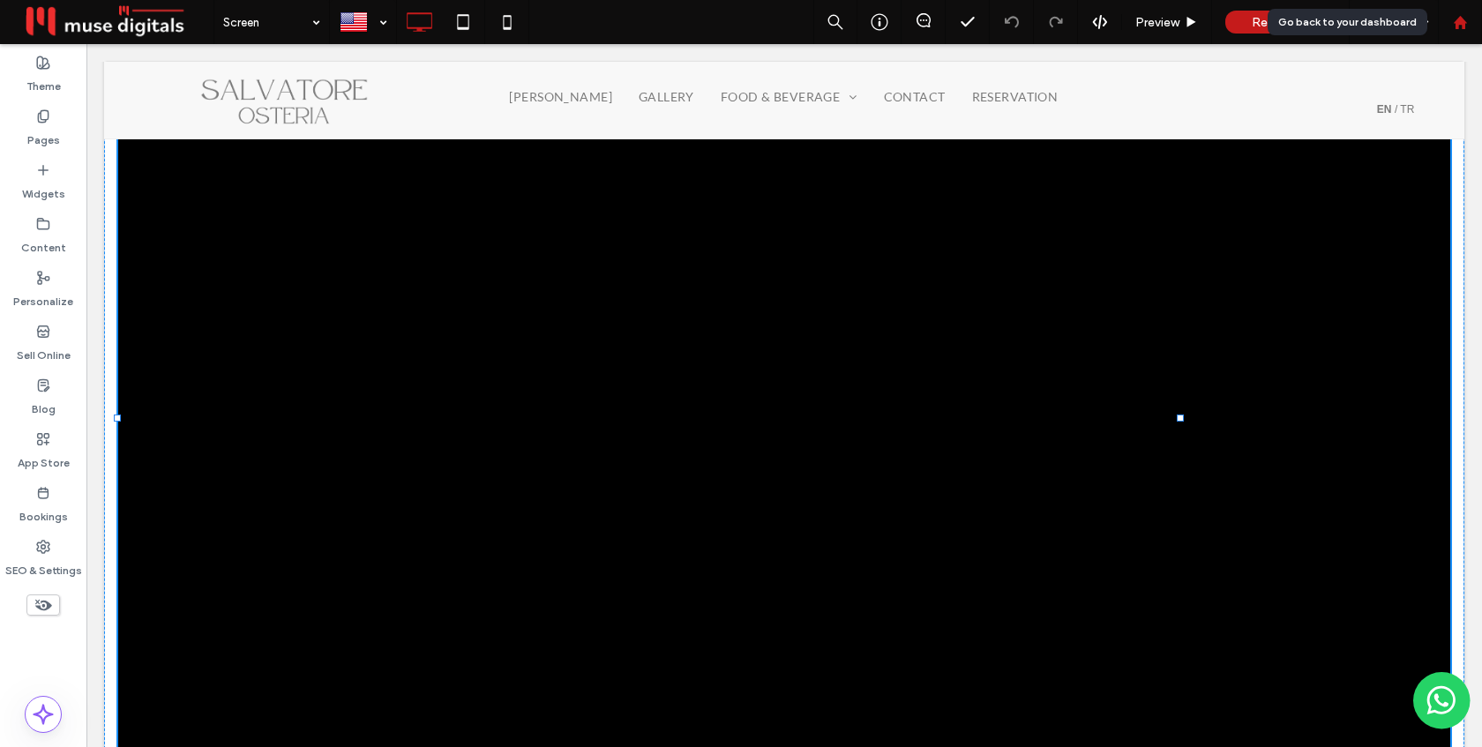
click at [1464, 19] on icon at bounding box center [1460, 22] width 15 height 15
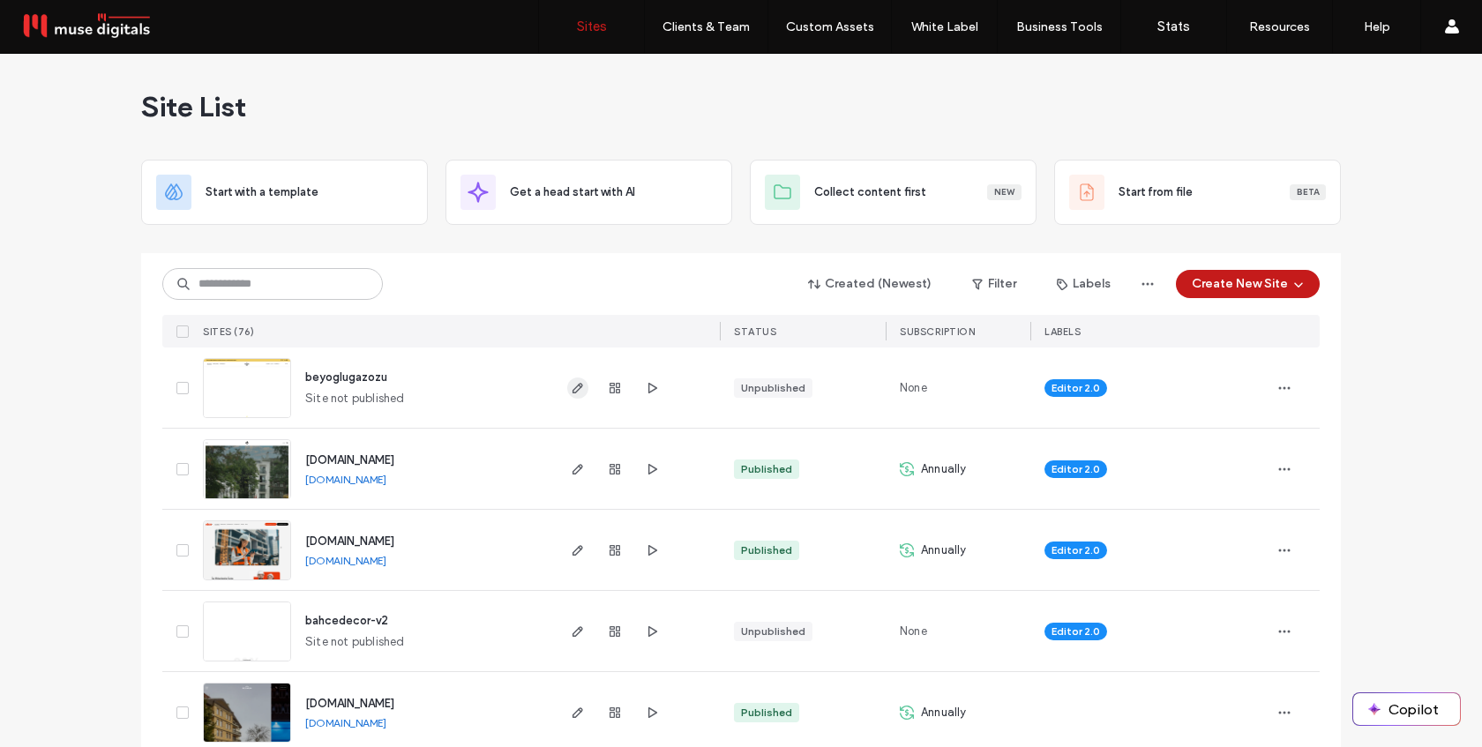
click at [572, 389] on use "button" at bounding box center [577, 388] width 11 height 11
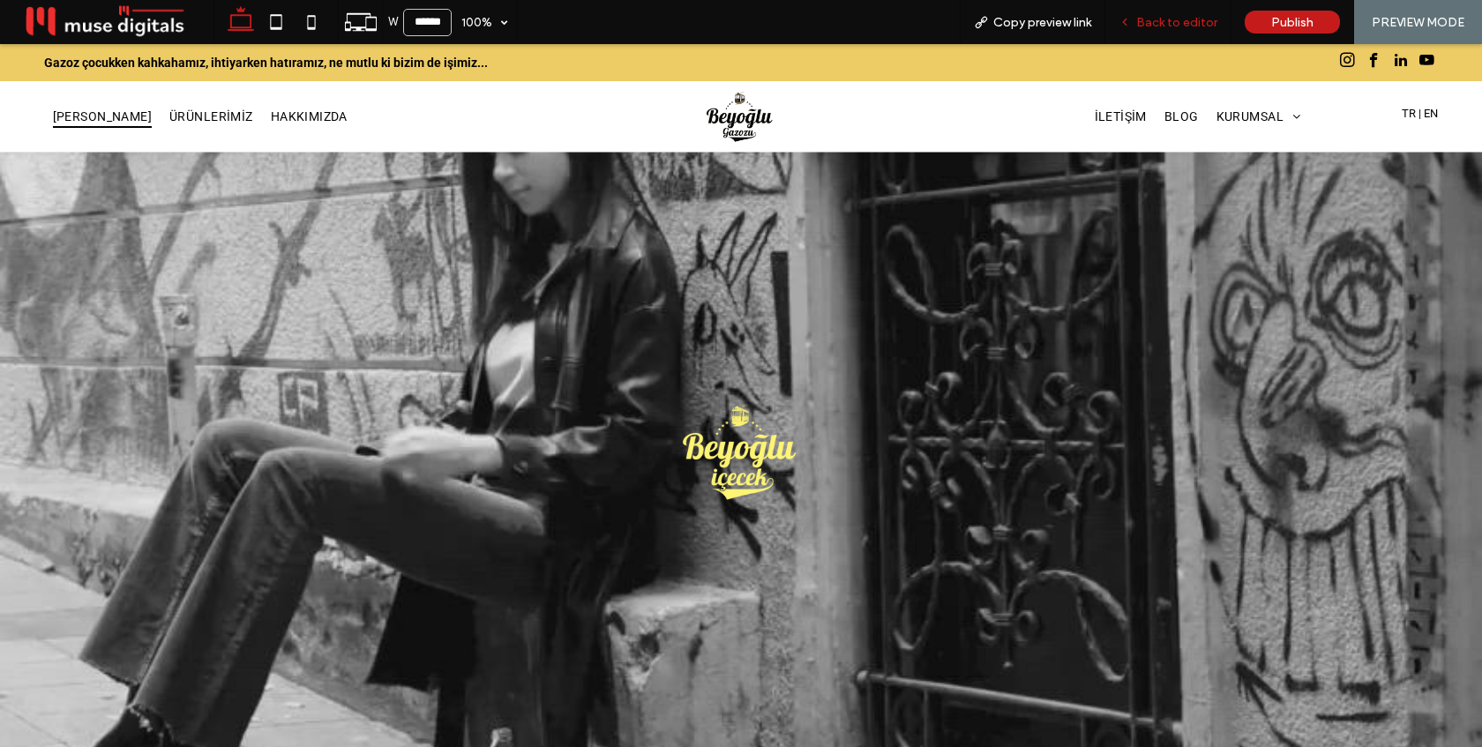
click at [1186, 24] on span "Back to editor" at bounding box center [1176, 22] width 81 height 15
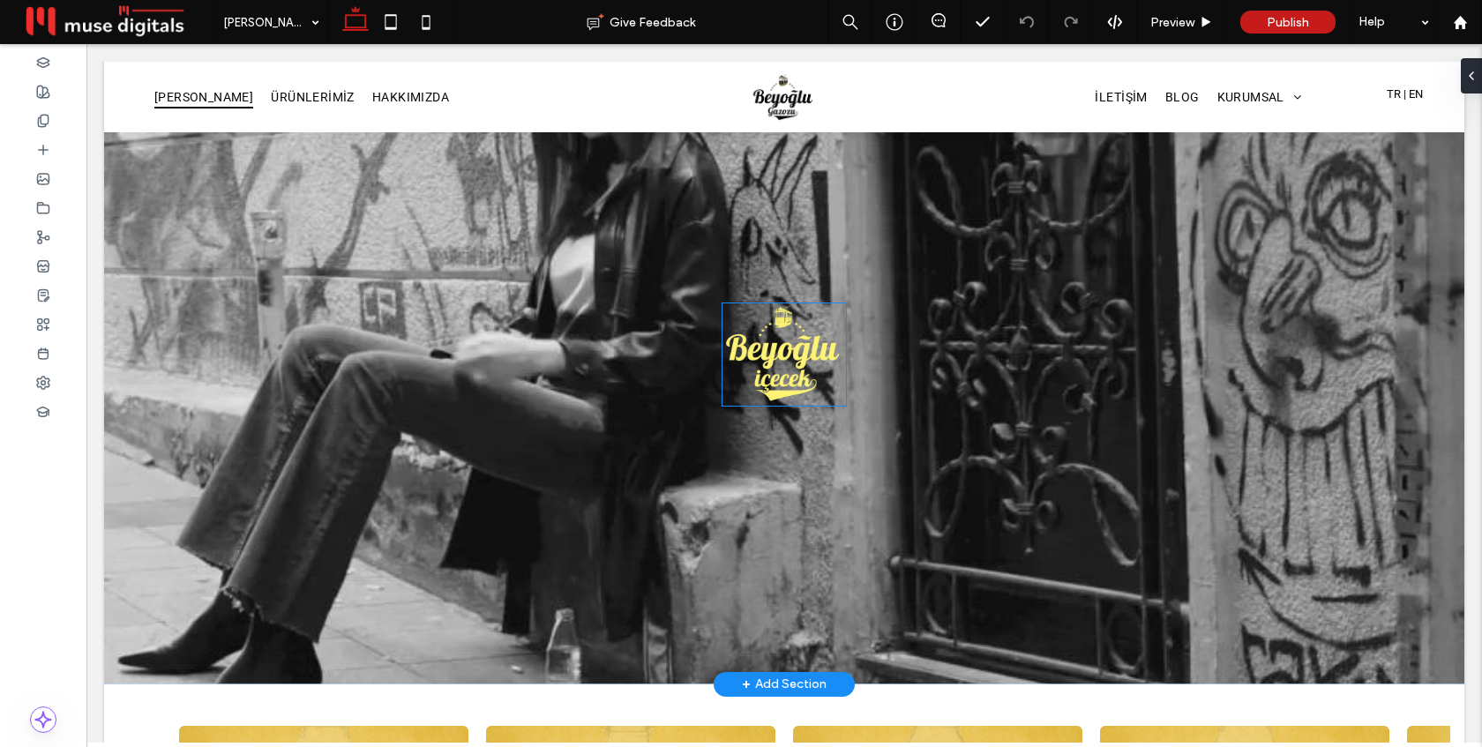
scroll to position [79, 0]
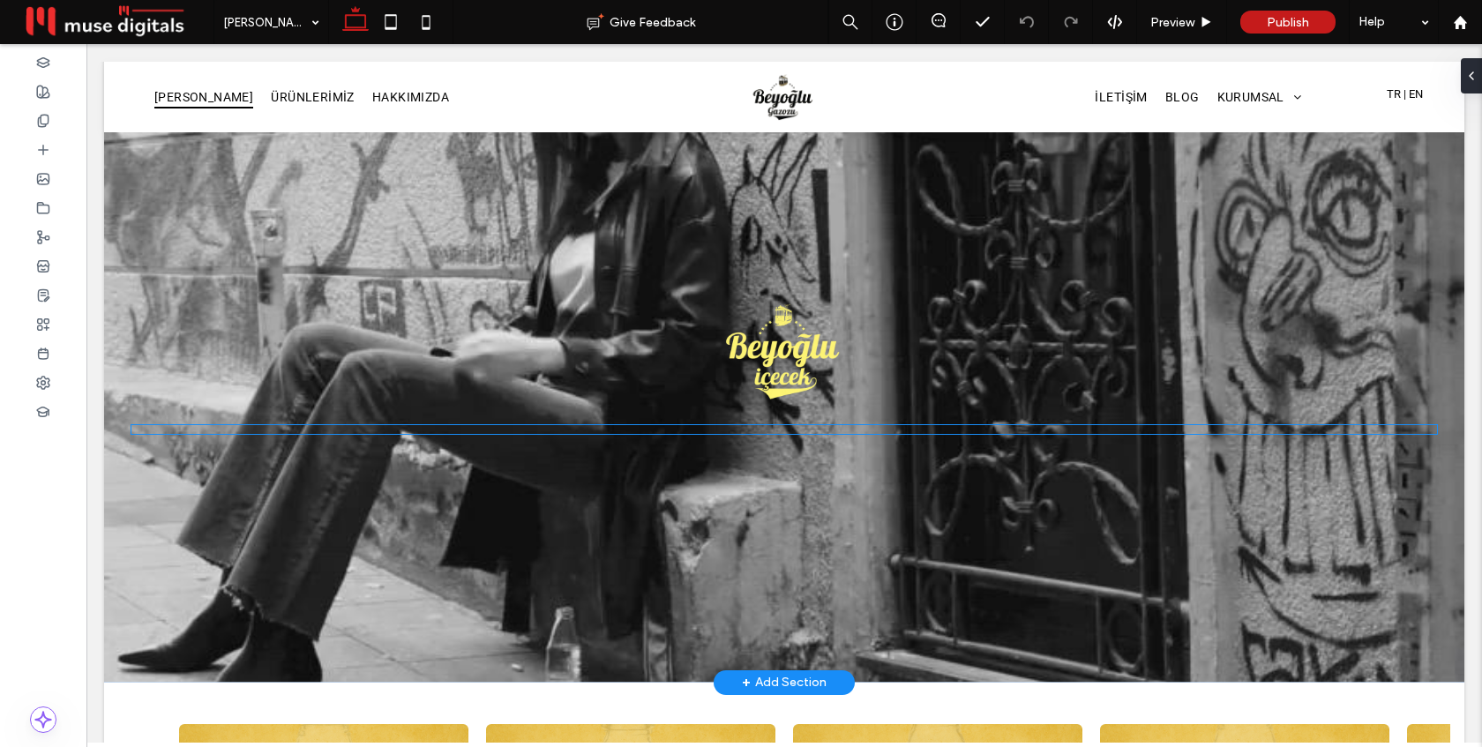
click at [770, 429] on div at bounding box center [784, 429] width 1306 height 9
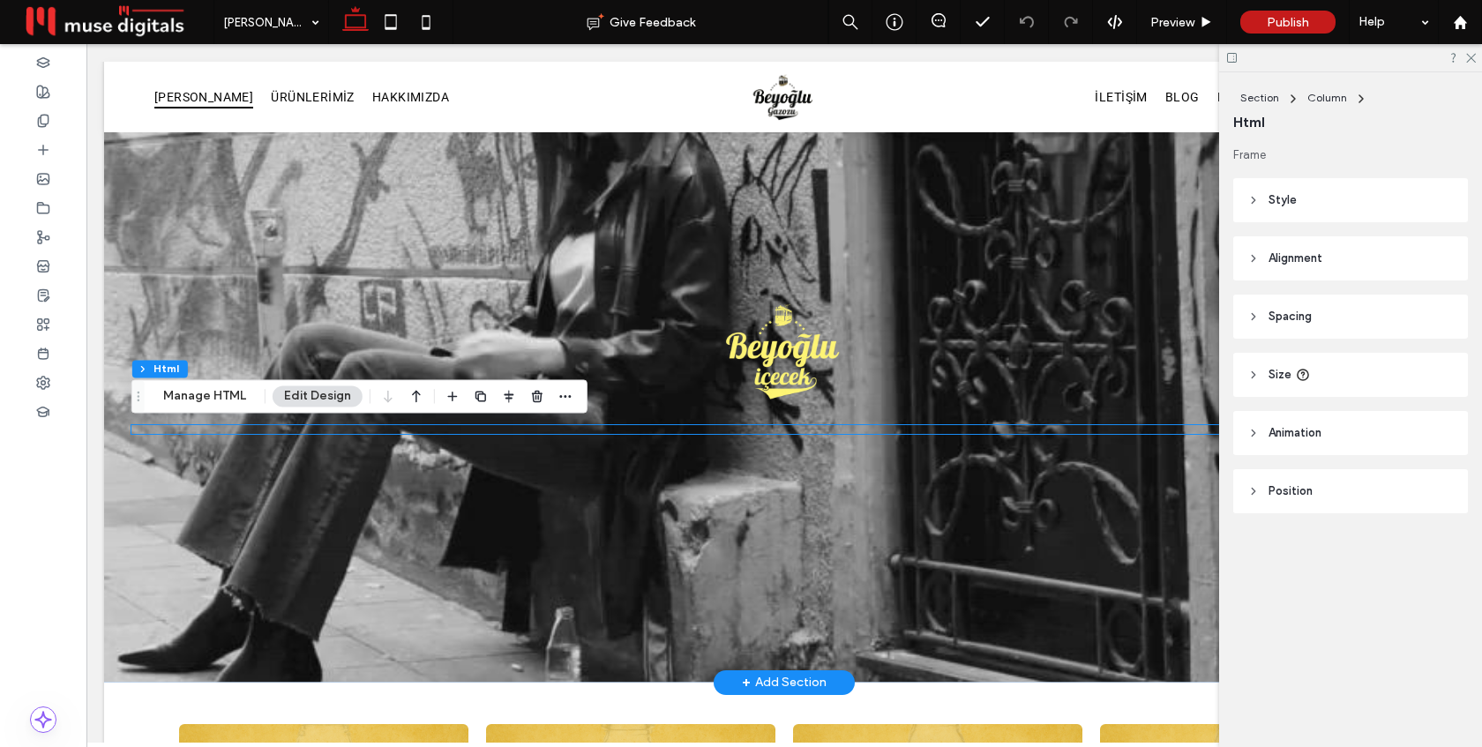
click at [770, 429] on div at bounding box center [784, 429] width 1306 height 9
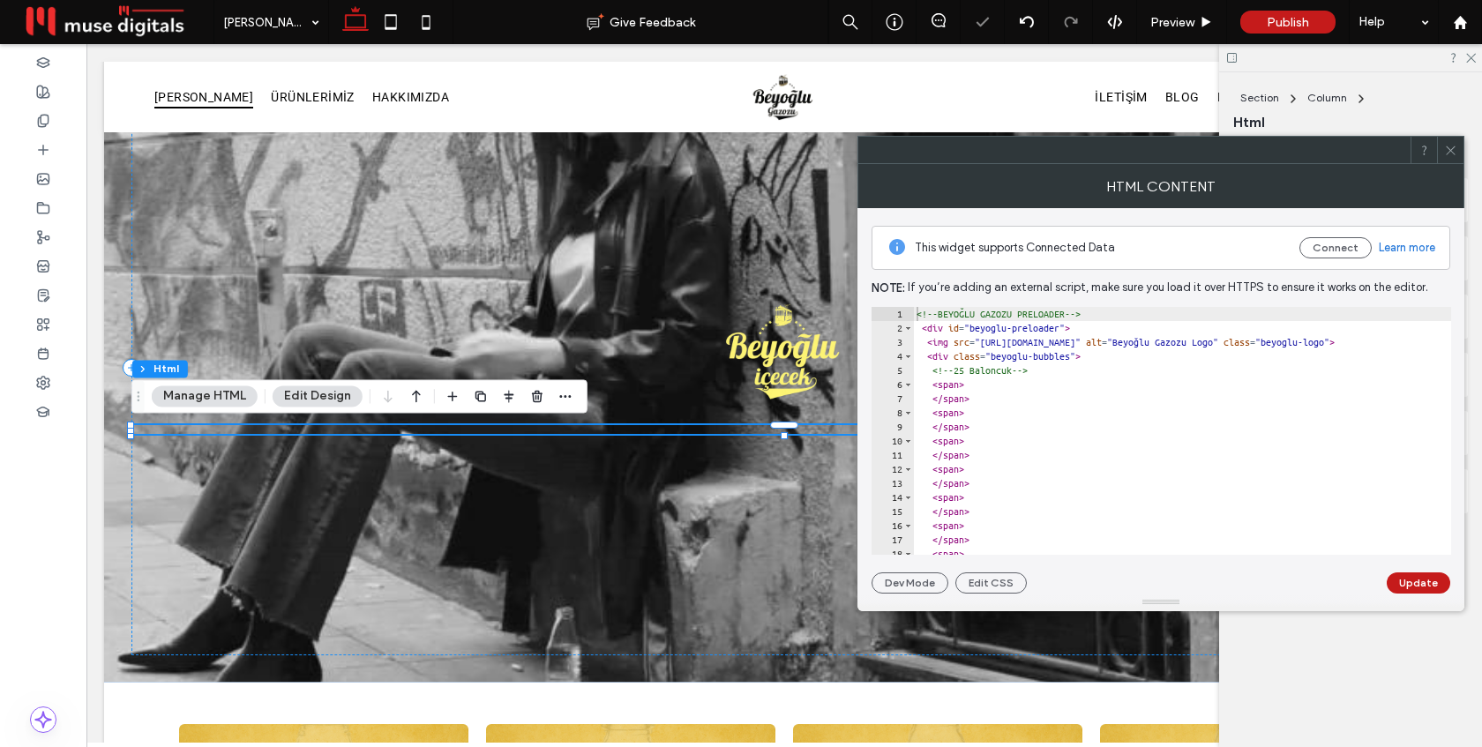
click at [1084, 399] on div "<!-- BEYOĞLU GAZOZU PRELOADER --> < div id = "beyoglu-preloader" > < img src = …" at bounding box center [1326, 445] width 827 height 276
type textarea "**********"
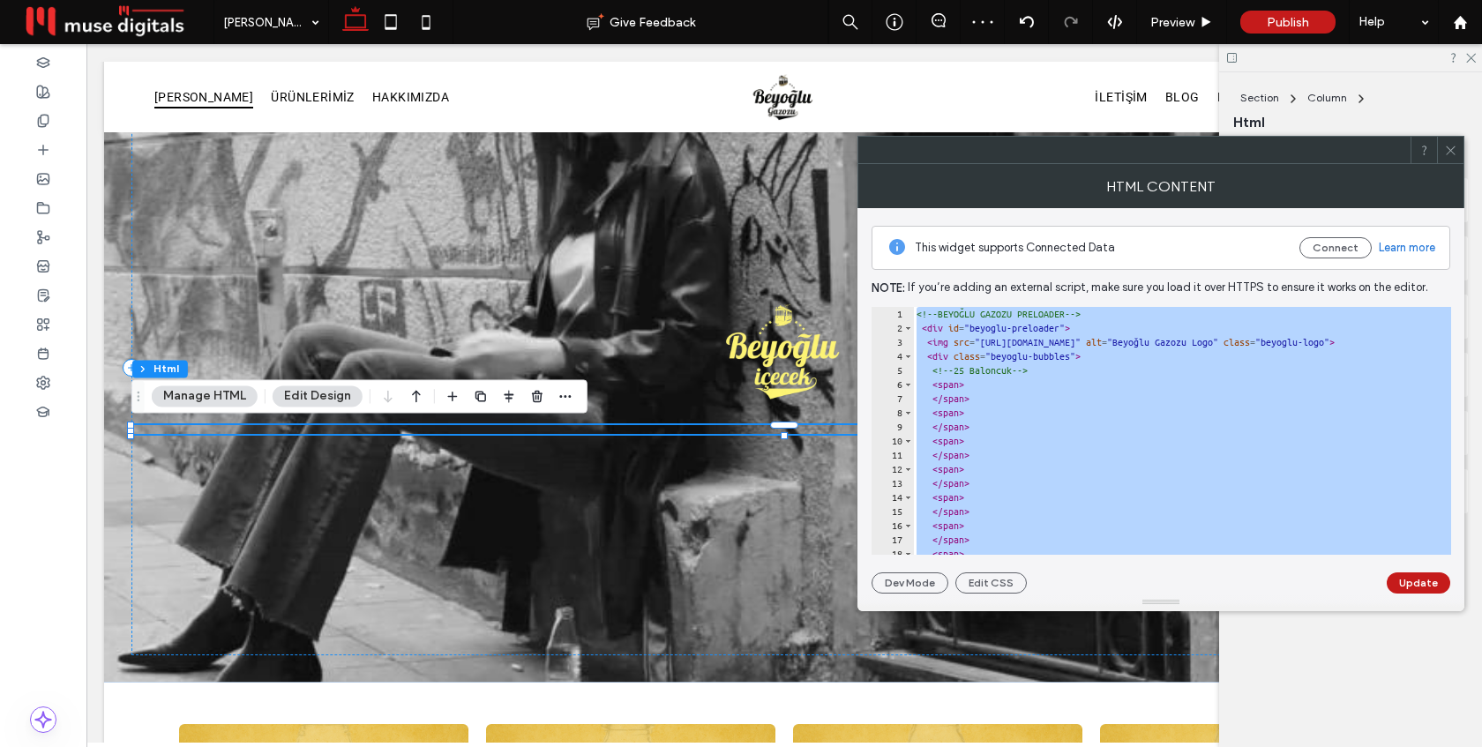
click at [1444, 144] on icon at bounding box center [1450, 150] width 13 height 13
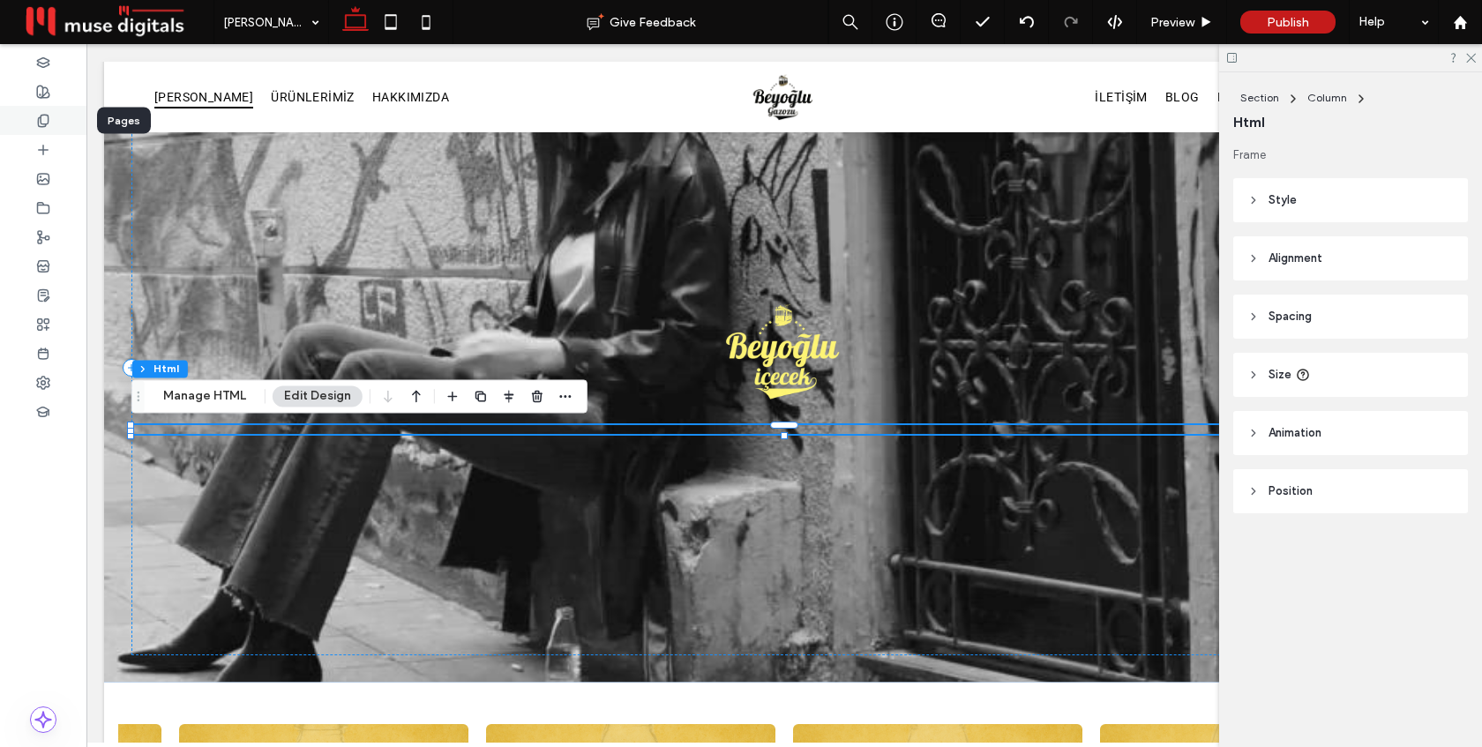
click at [44, 128] on div at bounding box center [43, 120] width 86 height 29
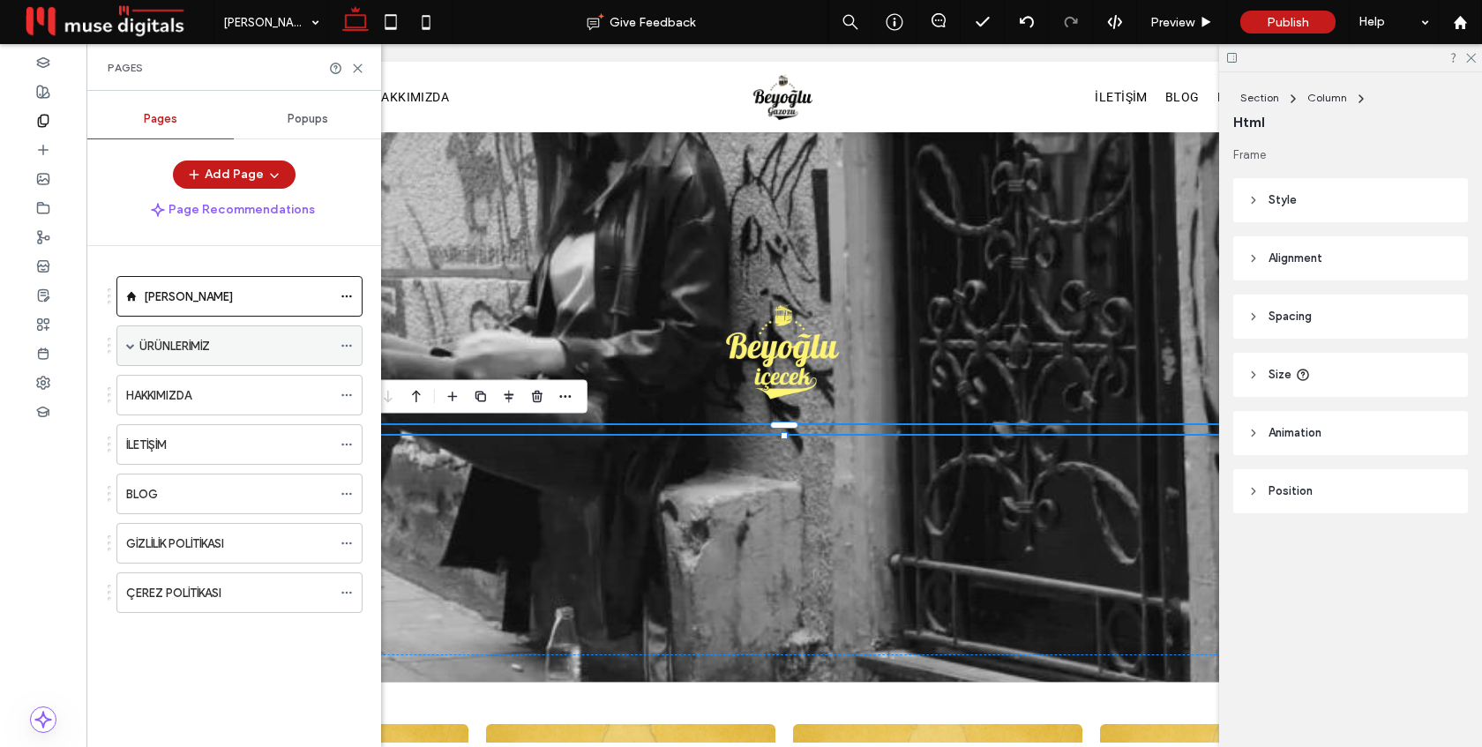
click at [136, 341] on div "ÜRÜNLERİMİZ" at bounding box center [239, 345] width 246 height 41
click at [130, 346] on span at bounding box center [130, 345] width 9 height 9
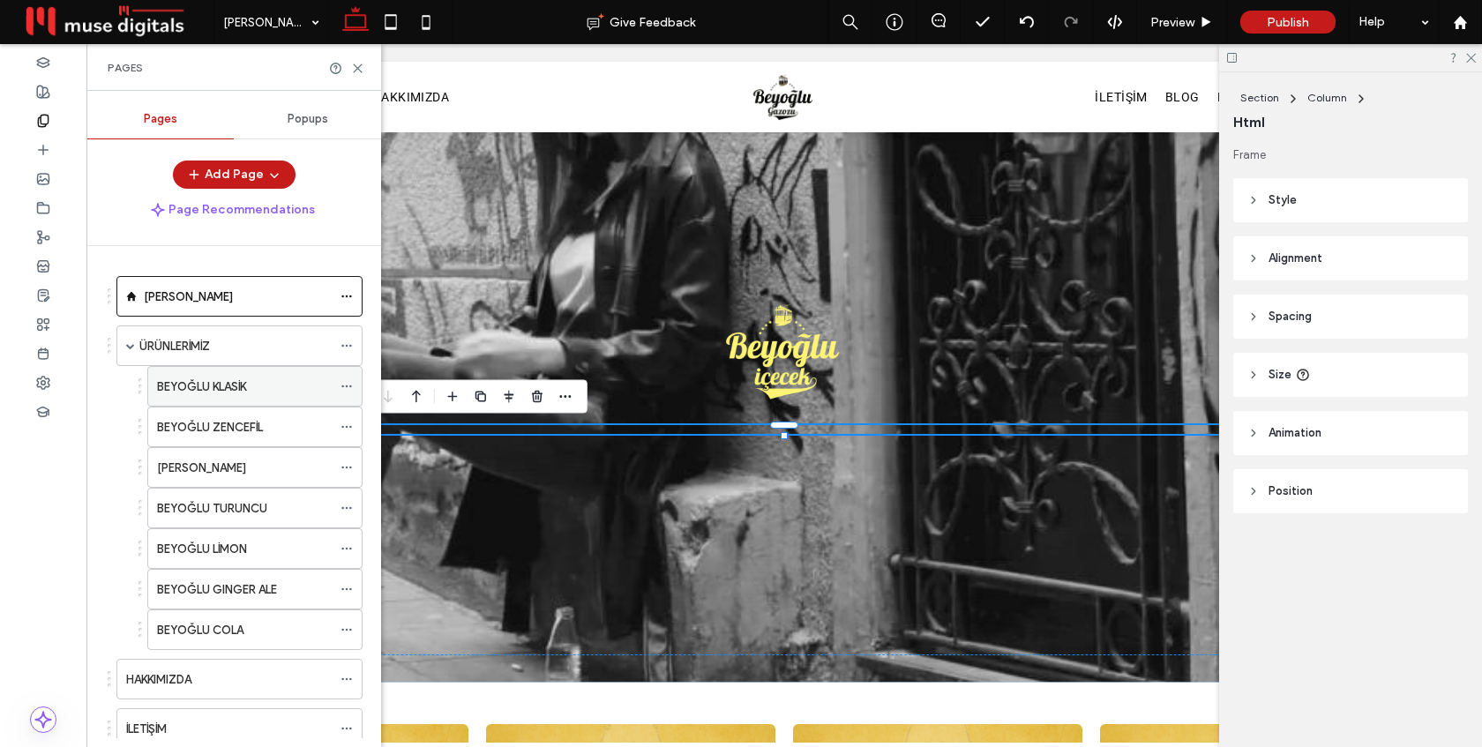
click at [230, 387] on label "BEYOĞLU KLASİK" at bounding box center [201, 386] width 89 height 31
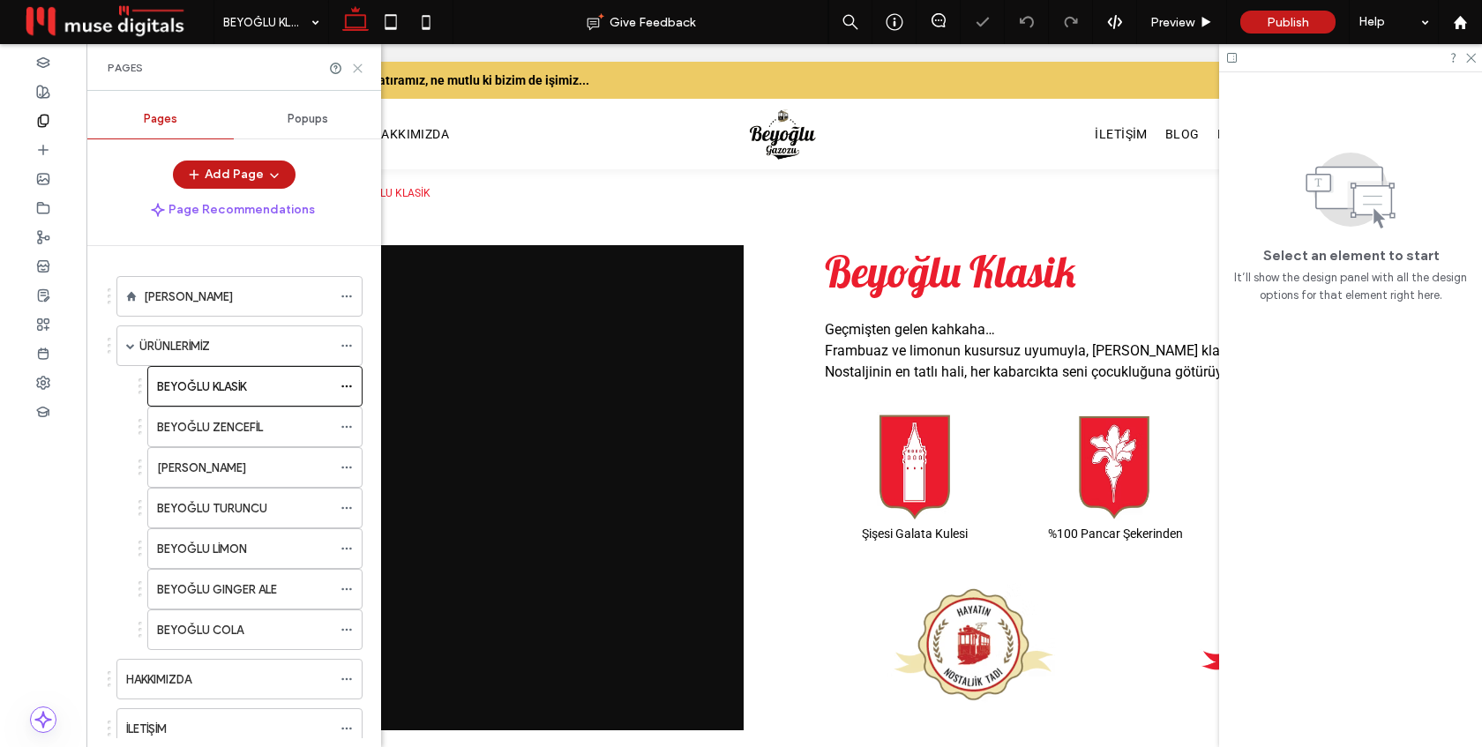
click at [355, 62] on icon at bounding box center [357, 68] width 13 height 13
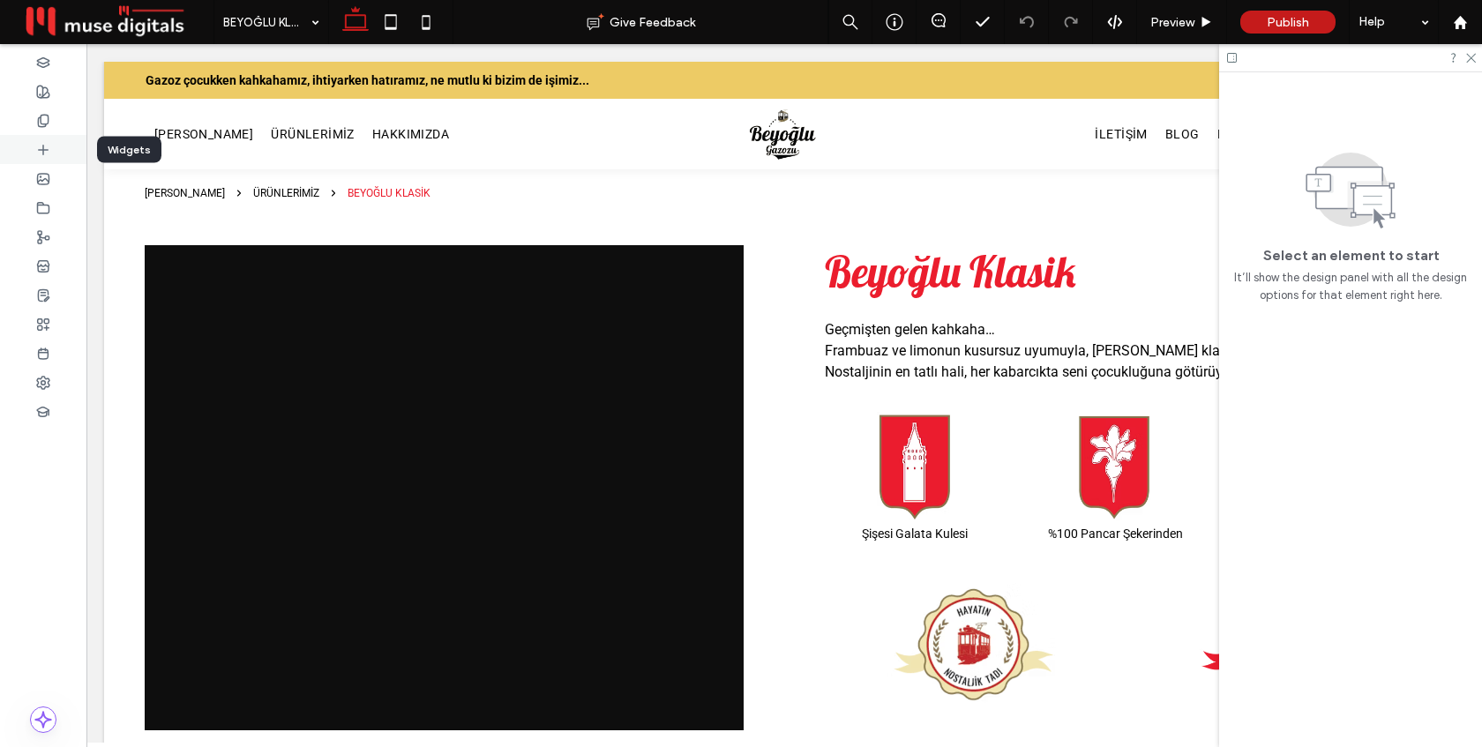
click at [41, 146] on icon at bounding box center [43, 150] width 14 height 14
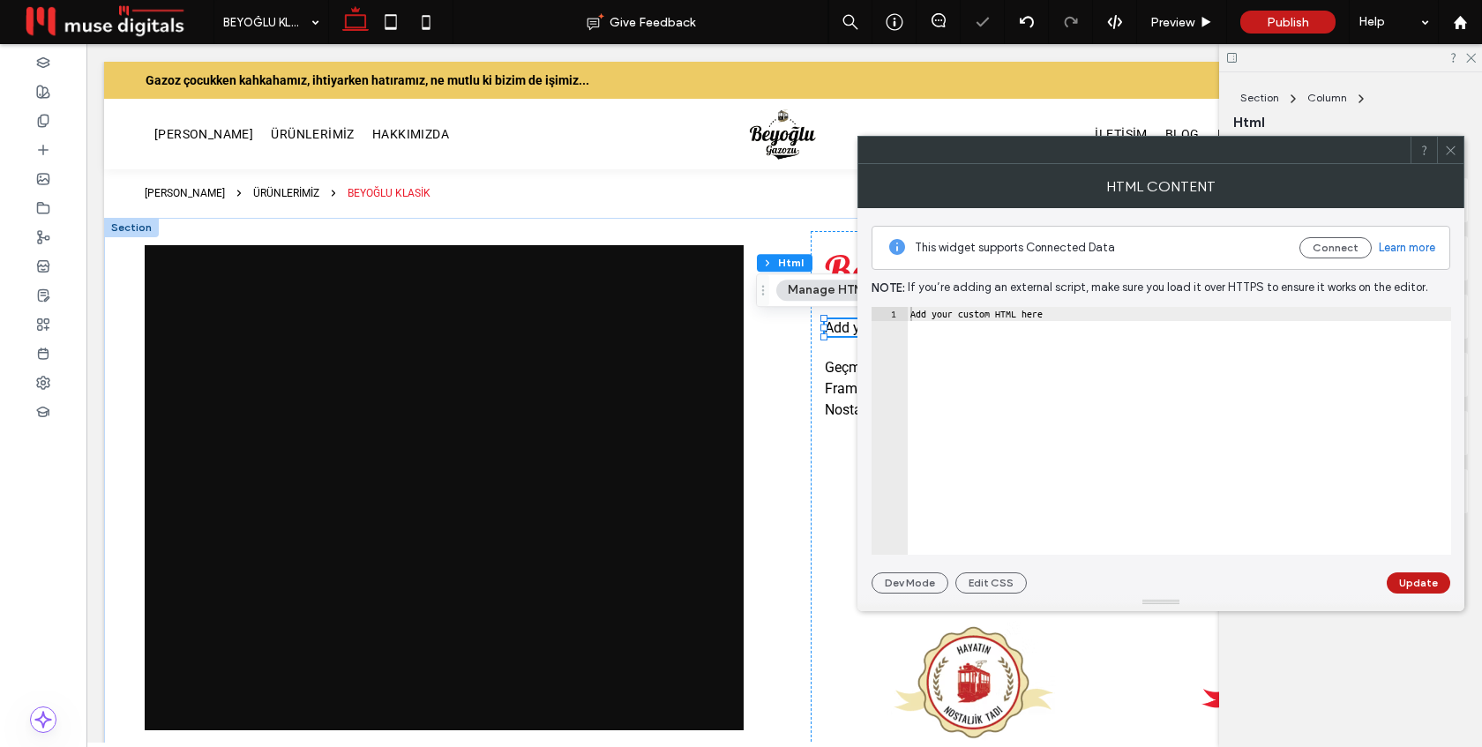
click at [1015, 341] on div "Add your custom HTML here" at bounding box center [1179, 445] width 544 height 276
paste textarea "Cursor at row 1"
type textarea "*********"
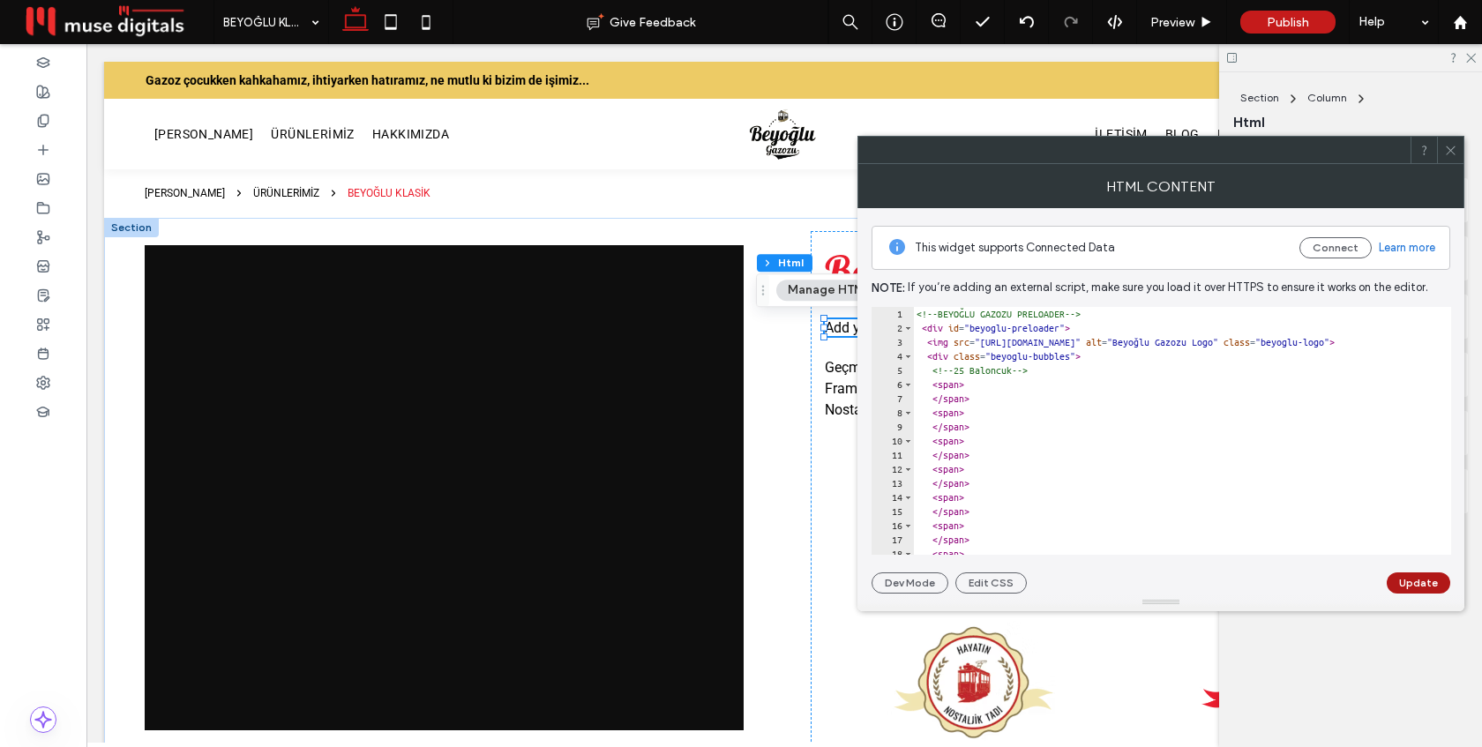
click at [1412, 578] on button "Update" at bounding box center [1419, 582] width 64 height 21
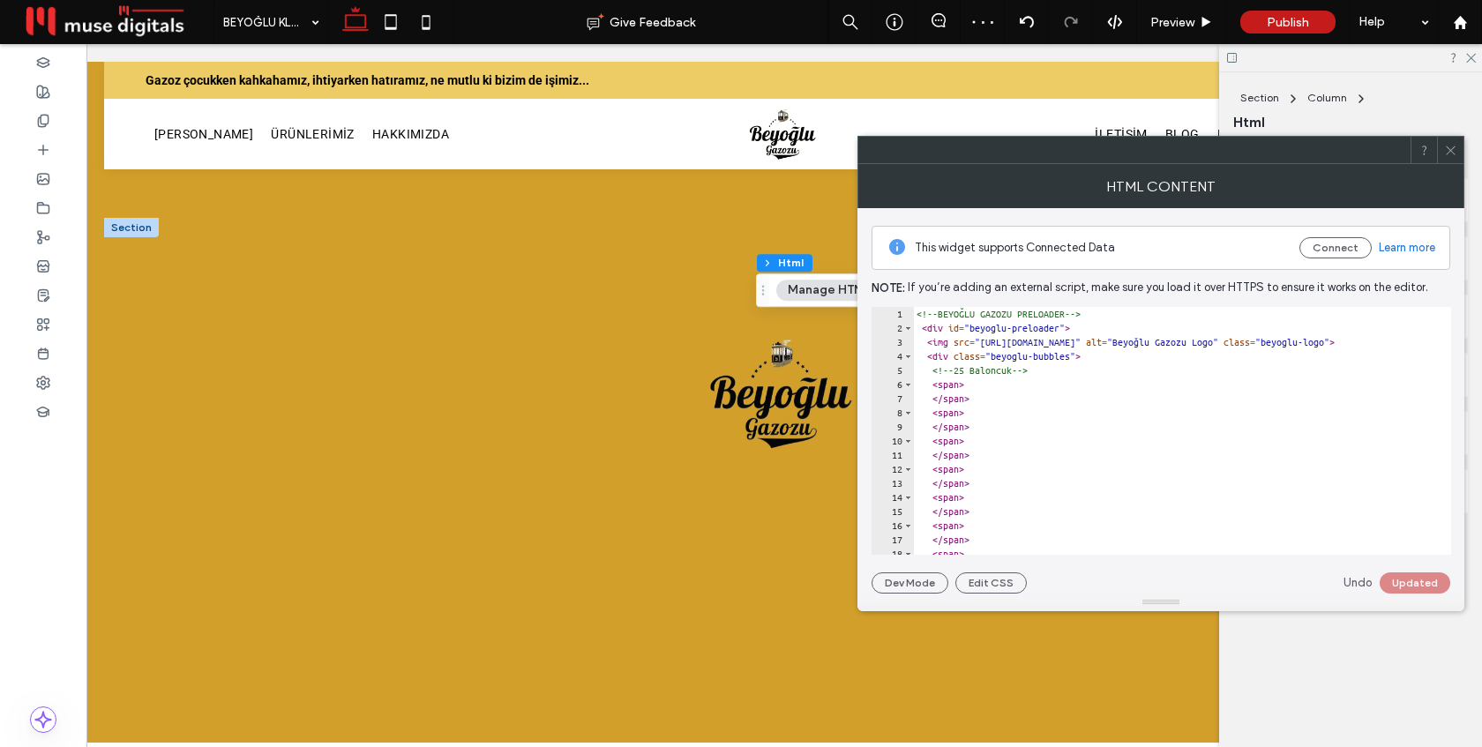
click at [1453, 153] on use at bounding box center [1450, 150] width 9 height 9
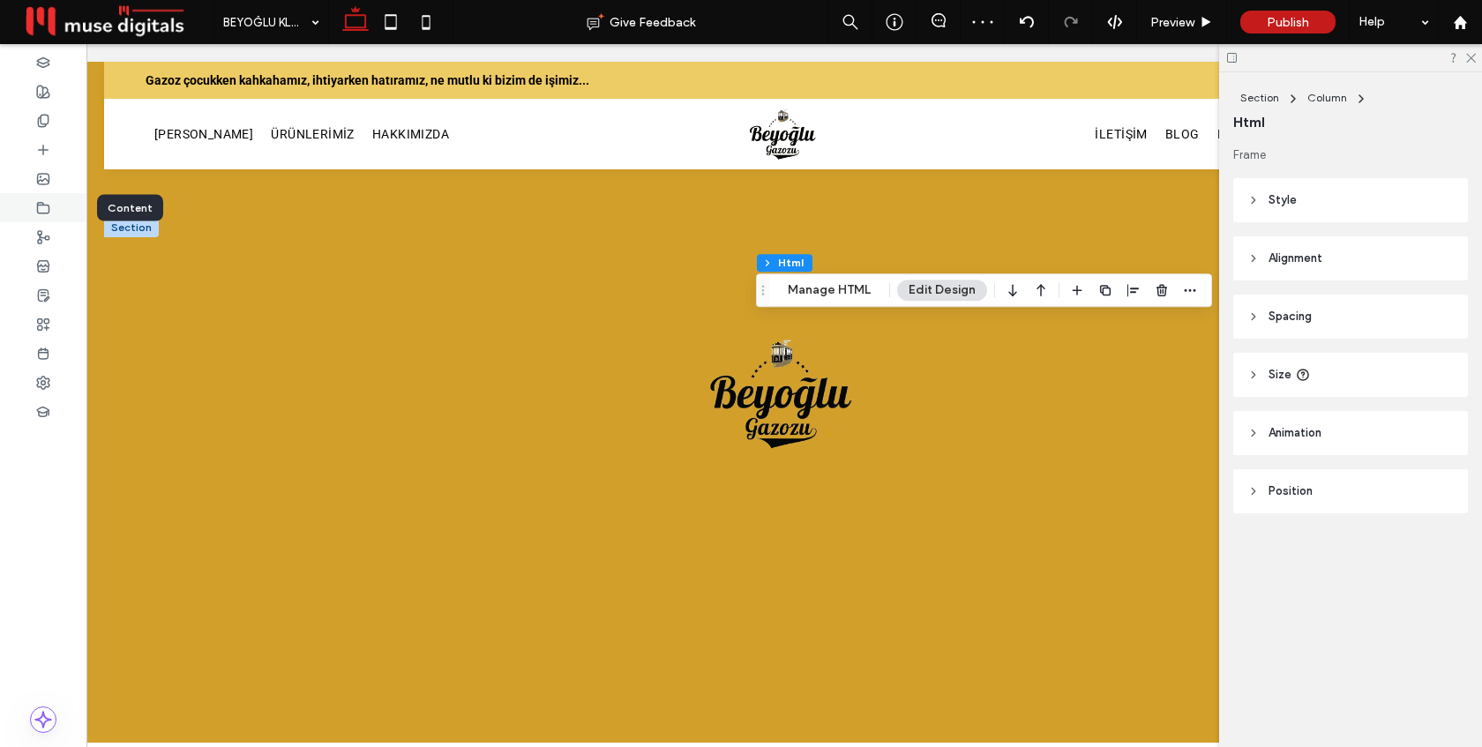
click at [43, 205] on use at bounding box center [43, 207] width 11 height 11
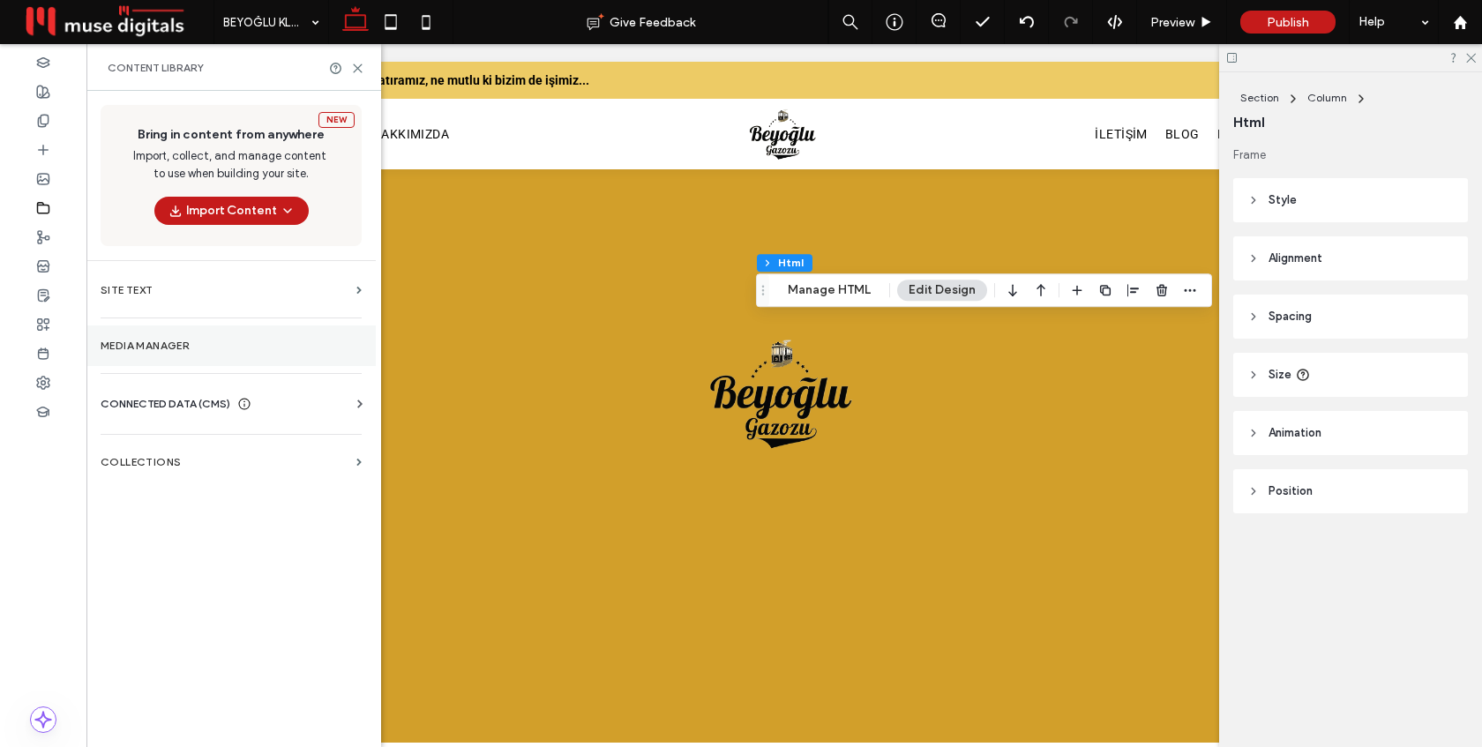
click at [203, 345] on label "Media Manager" at bounding box center [231, 346] width 261 height 12
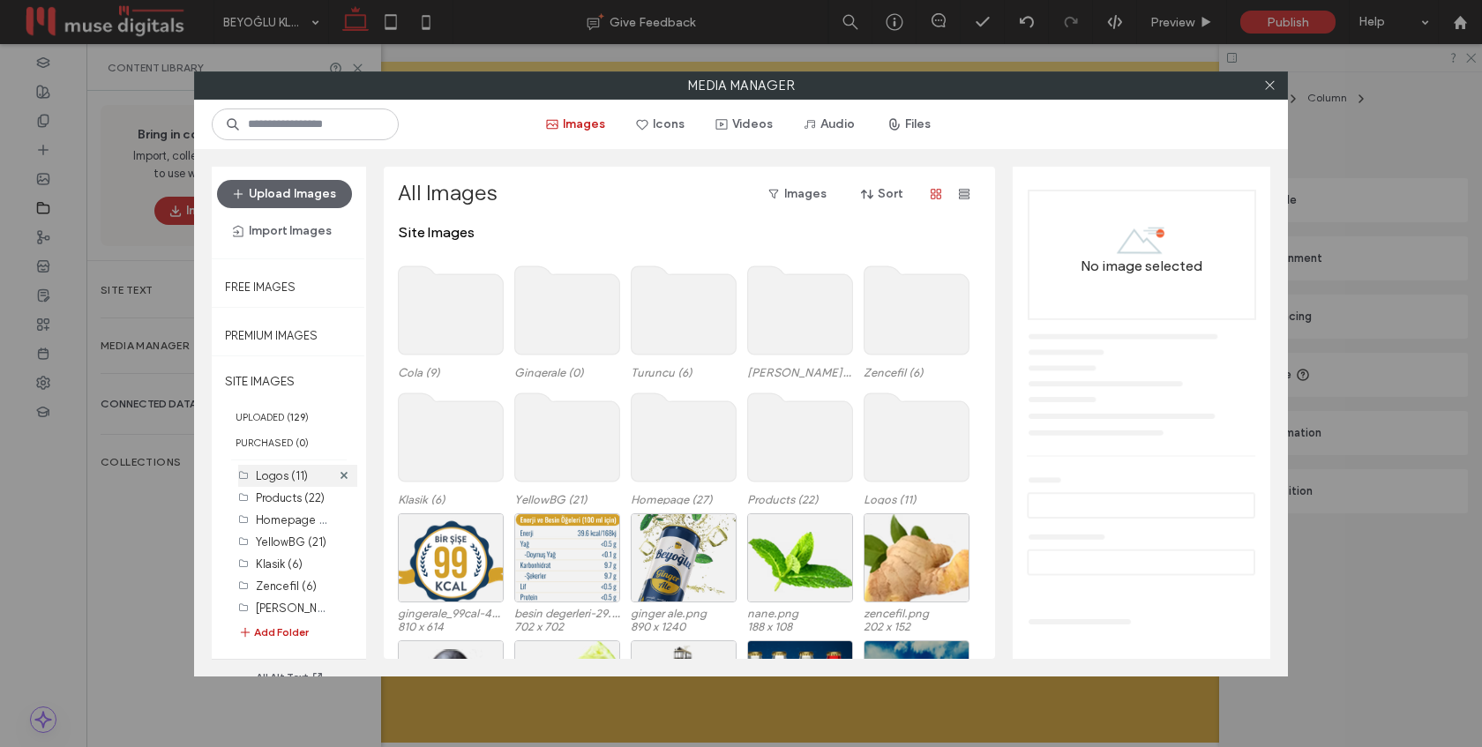
click at [273, 469] on label "Logos (11)" at bounding box center [282, 475] width 52 height 13
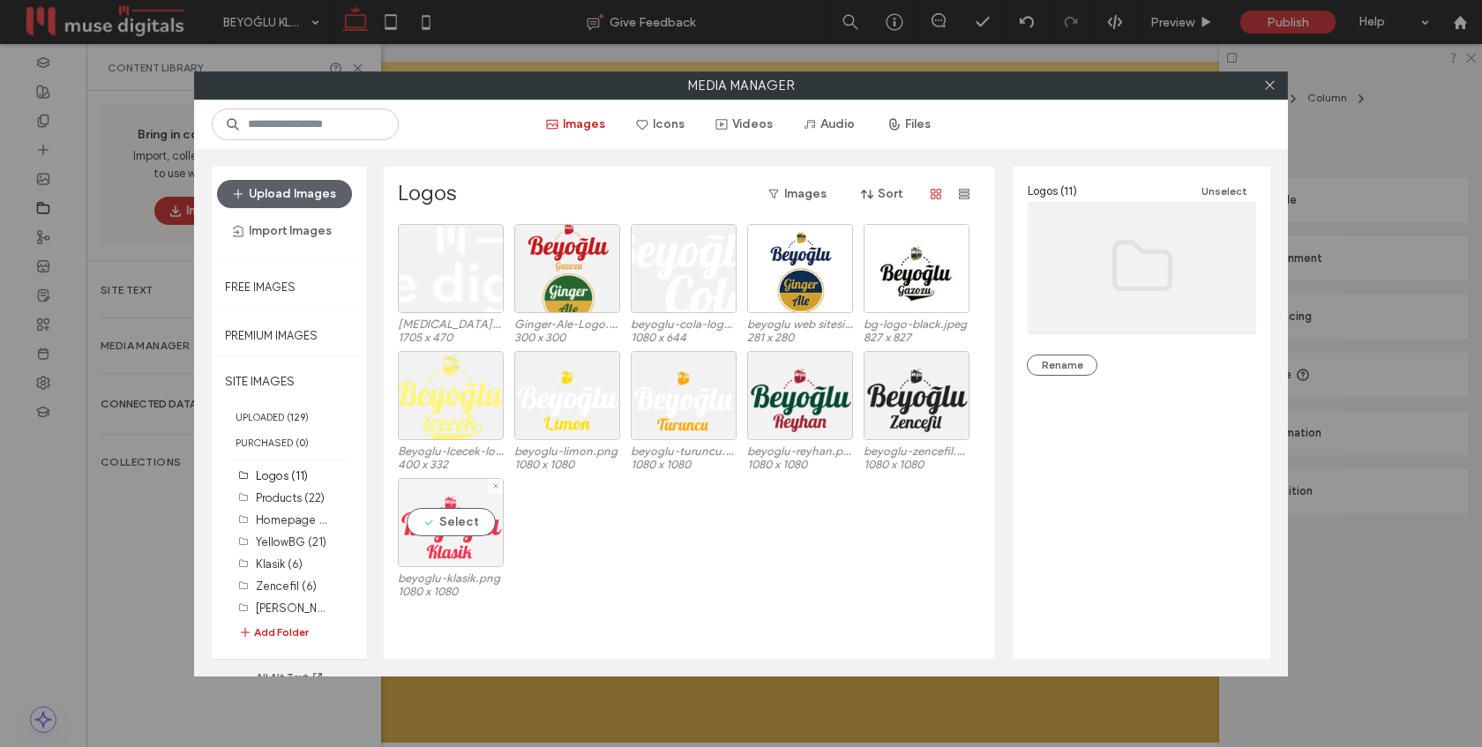
click at [455, 520] on div "Select" at bounding box center [451, 522] width 106 height 89
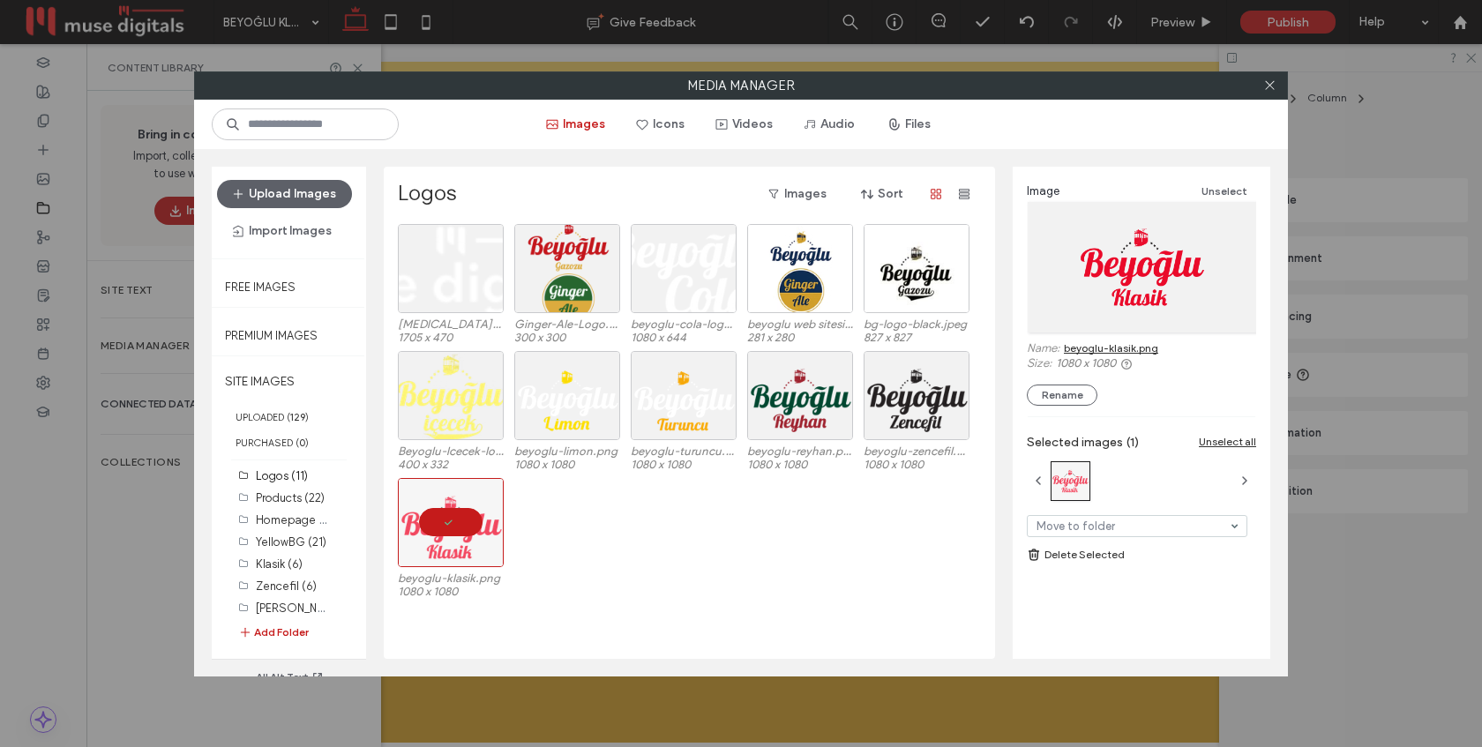
click at [1127, 344] on link "beyoglu-klasik.png" at bounding box center [1111, 347] width 94 height 13
click at [1268, 86] on icon at bounding box center [1269, 85] width 13 height 13
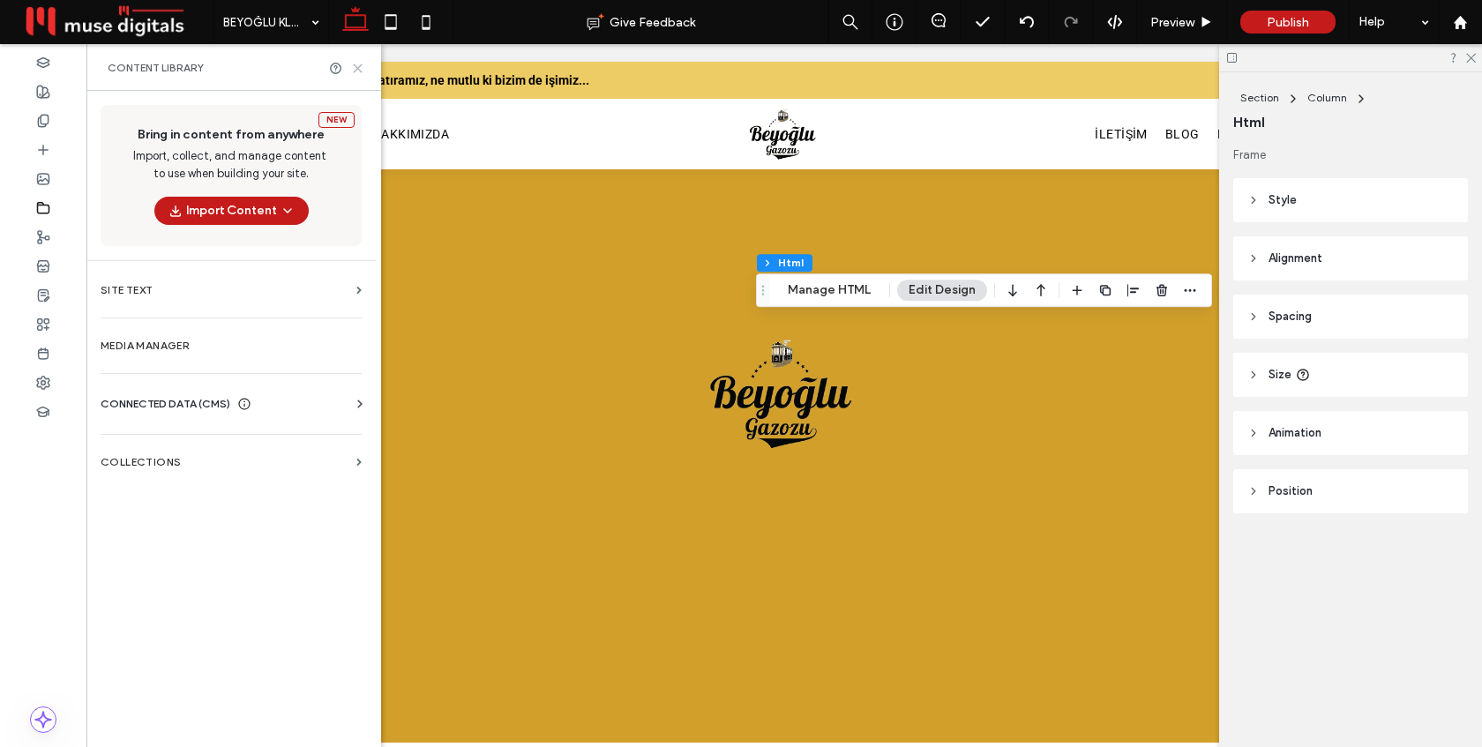
click at [357, 71] on icon at bounding box center [357, 68] width 13 height 13
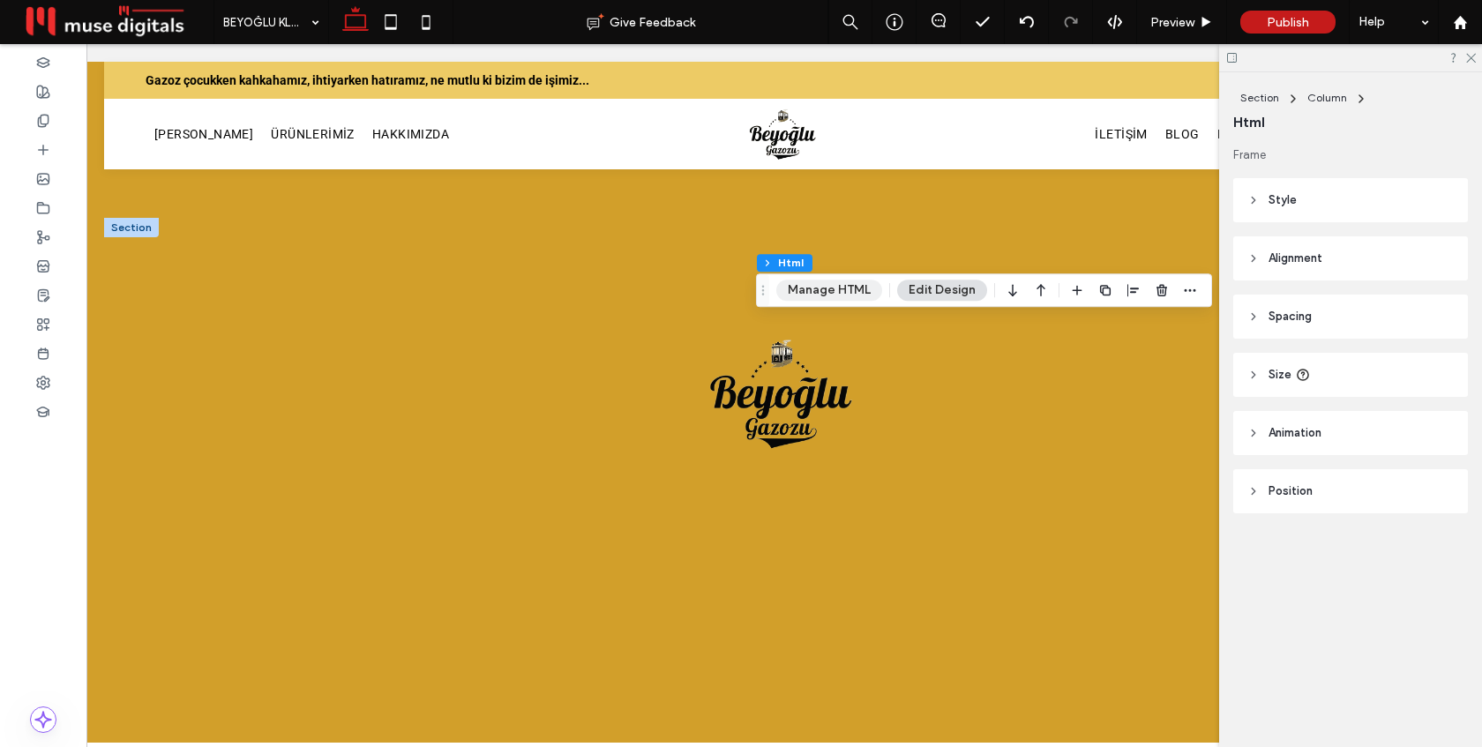
click at [826, 288] on button "Manage HTML" at bounding box center [829, 290] width 106 height 21
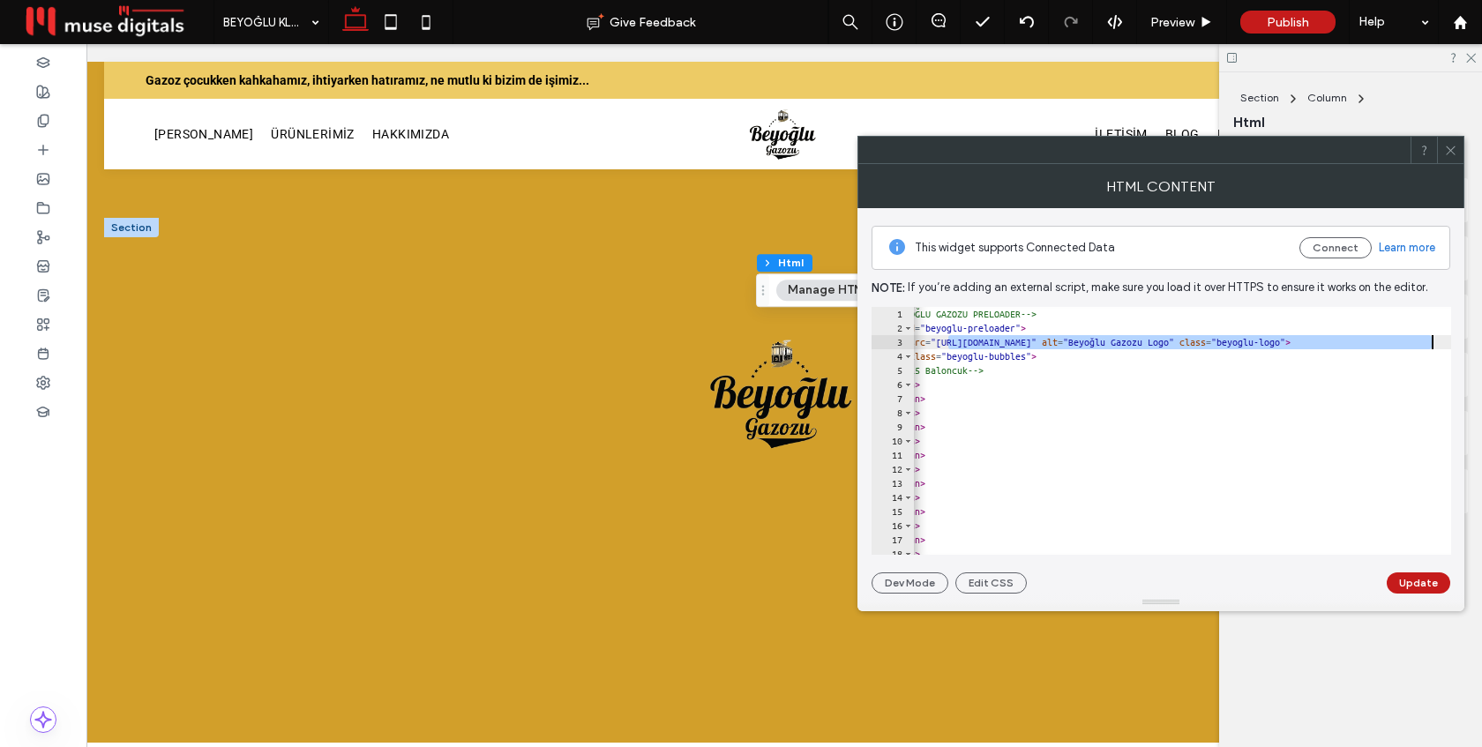
scroll to position [0, 44]
drag, startPoint x: 993, startPoint y: 339, endPoint x: 1381, endPoint y: 341, distance: 388.1
click at [1381, 341] on div "<!-- BEYOĞLU GAZOZU PRELOADER --> < div id = "beyoglu-preloader" > < img src = …" at bounding box center [1282, 445] width 827 height 276
paste textarea "*"
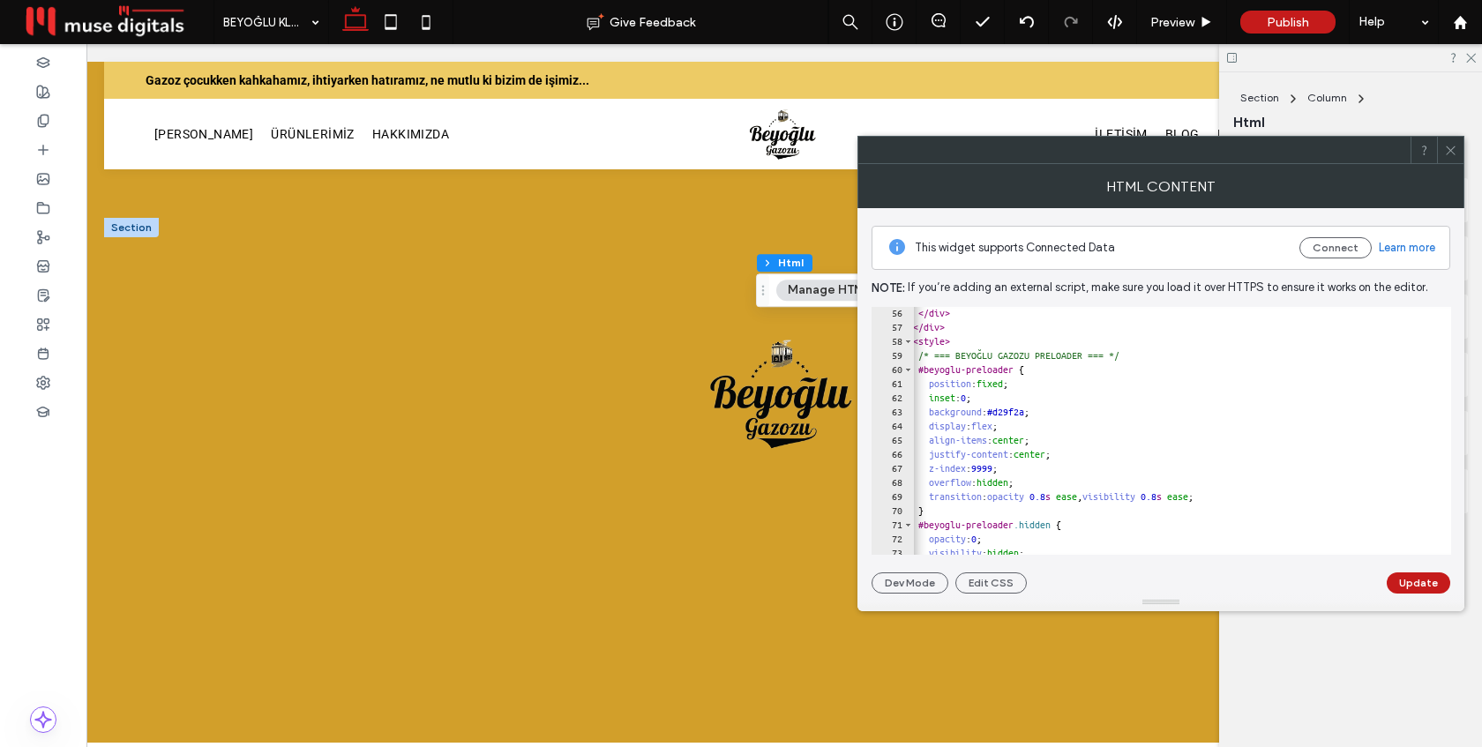
scroll to position [0, 11]
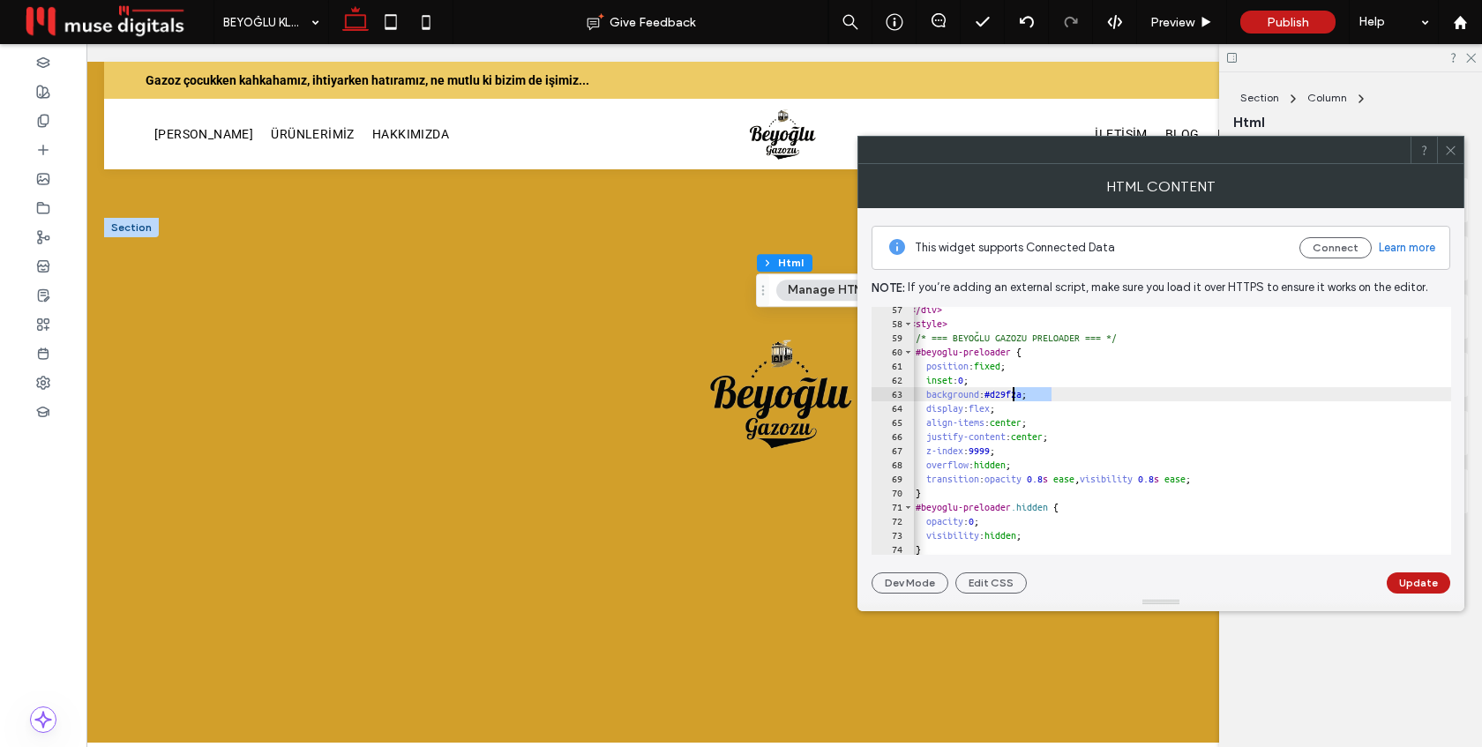
drag, startPoint x: 1050, startPoint y: 395, endPoint x: 1015, endPoint y: 392, distance: 34.6
click at [1015, 392] on div "</ div > < style > /* === BEYOĞLU GAZOZU PRELOADER === */ #beyoglu-preloader { …" at bounding box center [1318, 441] width 833 height 276
type textarea "**********"
click at [1410, 581] on button "Update" at bounding box center [1419, 582] width 64 height 21
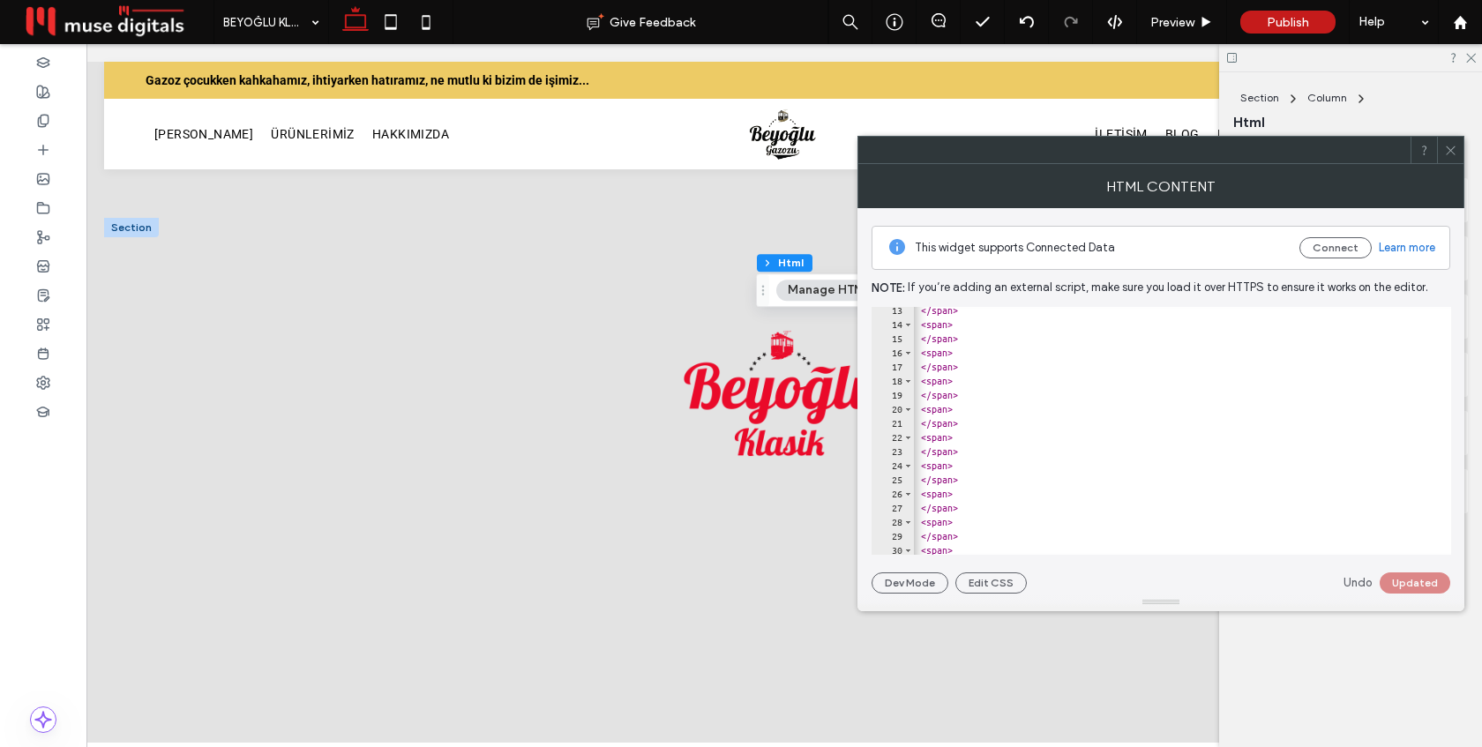
scroll to position [0, 0]
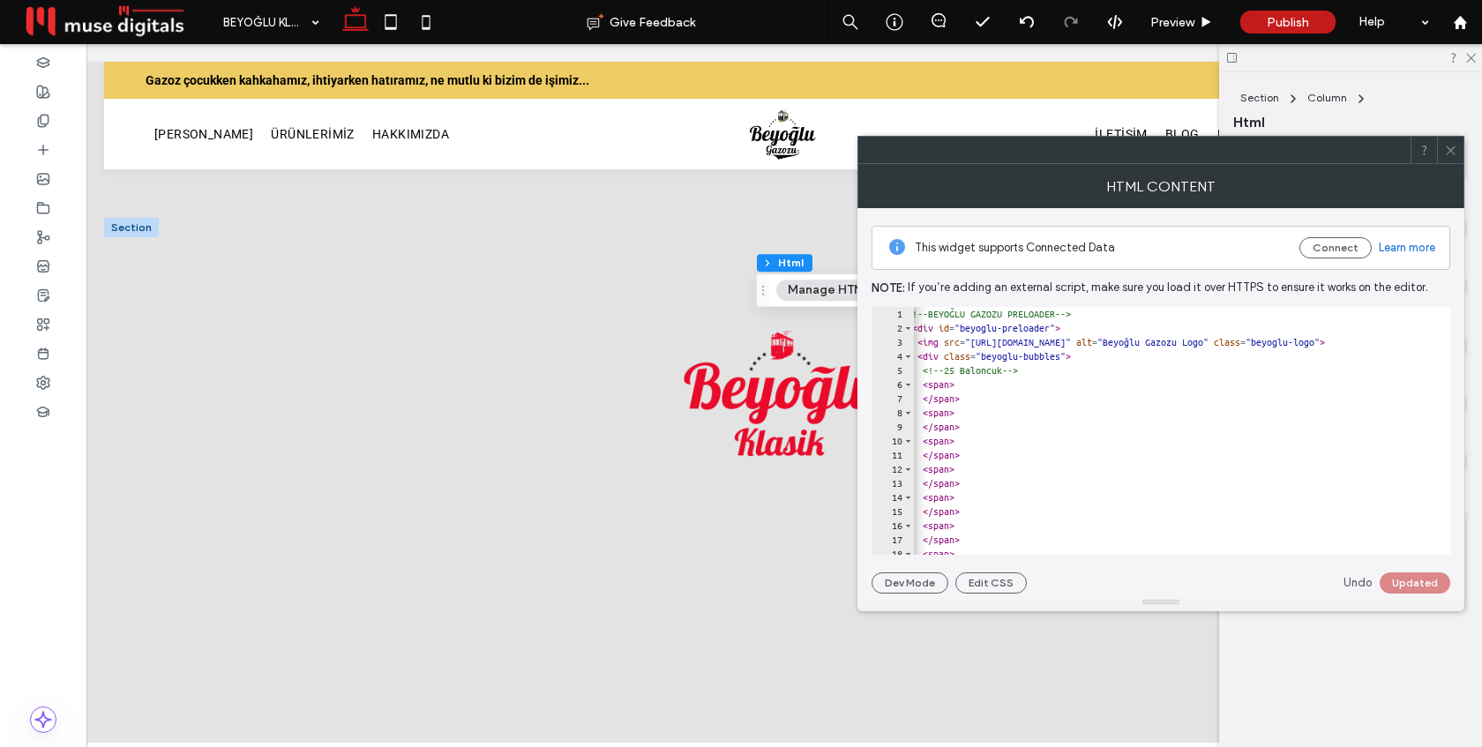
click at [1450, 148] on icon at bounding box center [1450, 150] width 13 height 13
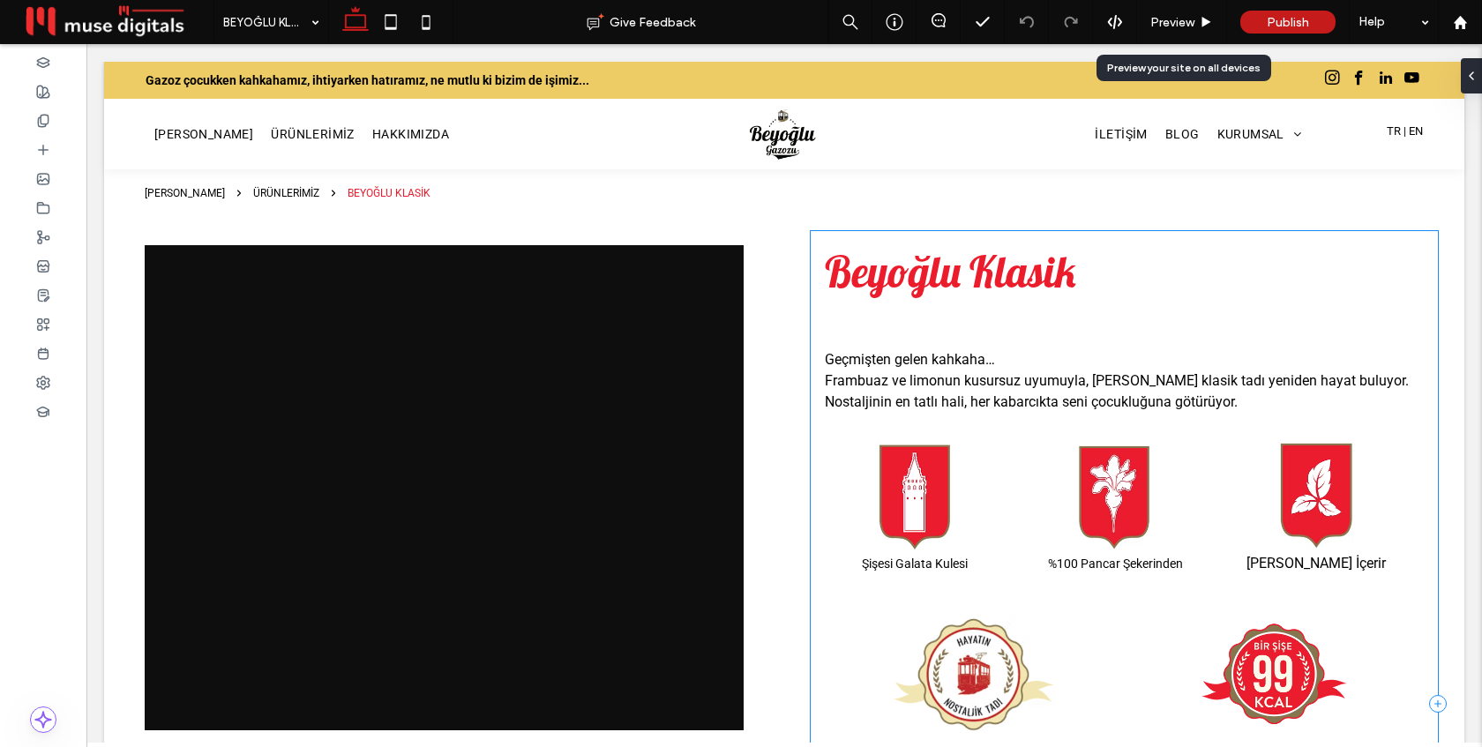
click at [947, 318] on div "Beyoğlu Klasik Geçmişten gelen kahkaha… Frambuaz ve limonun kusursuz uyumuyla, …" at bounding box center [1124, 703] width 627 height 945
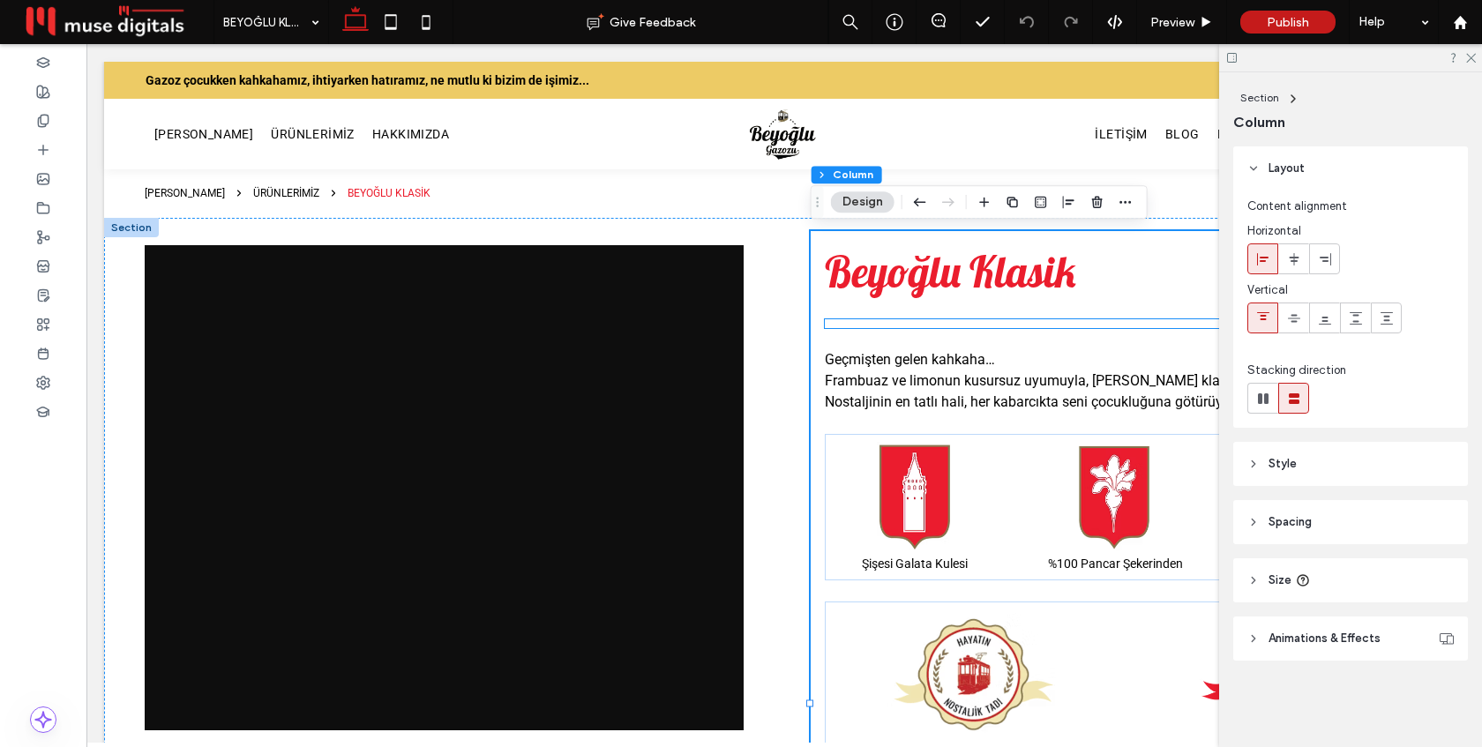
click at [907, 324] on div at bounding box center [1124, 323] width 599 height 9
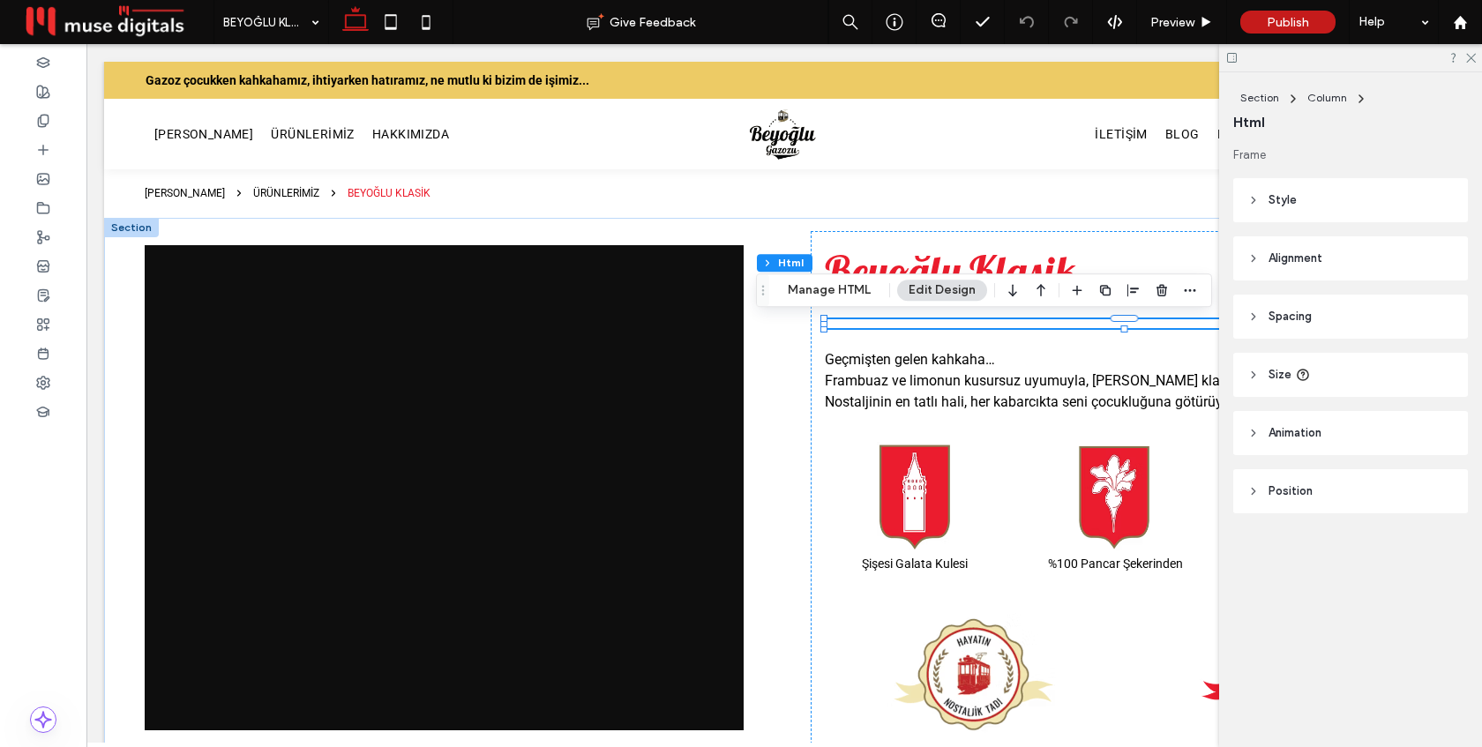
click at [907, 324] on div at bounding box center [1124, 323] width 599 height 9
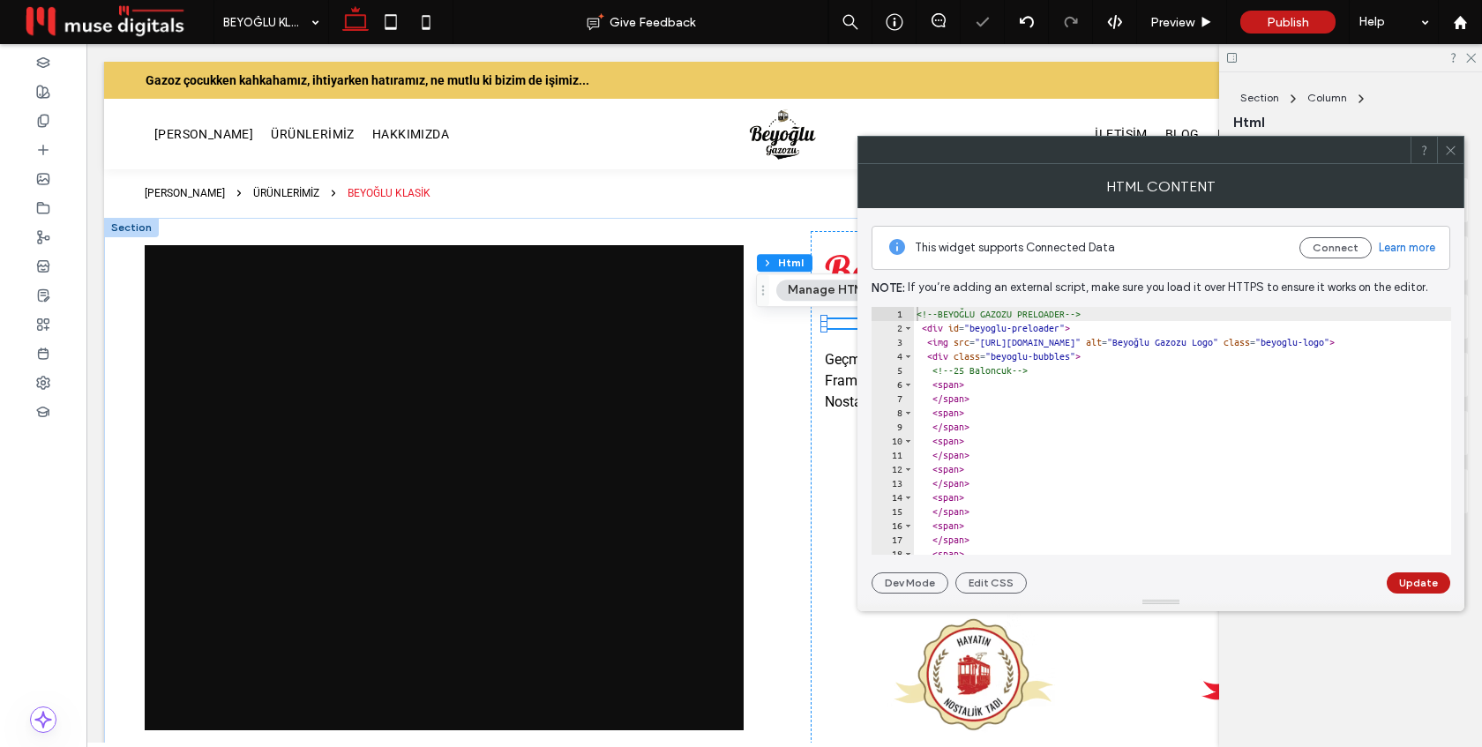
click at [1018, 370] on div "<!-- BEYOĞLU GAZOZU PRELOADER --> < div id = "beyoglu-preloader" > < img src = …" at bounding box center [1329, 445] width 833 height 276
type textarea "**********"
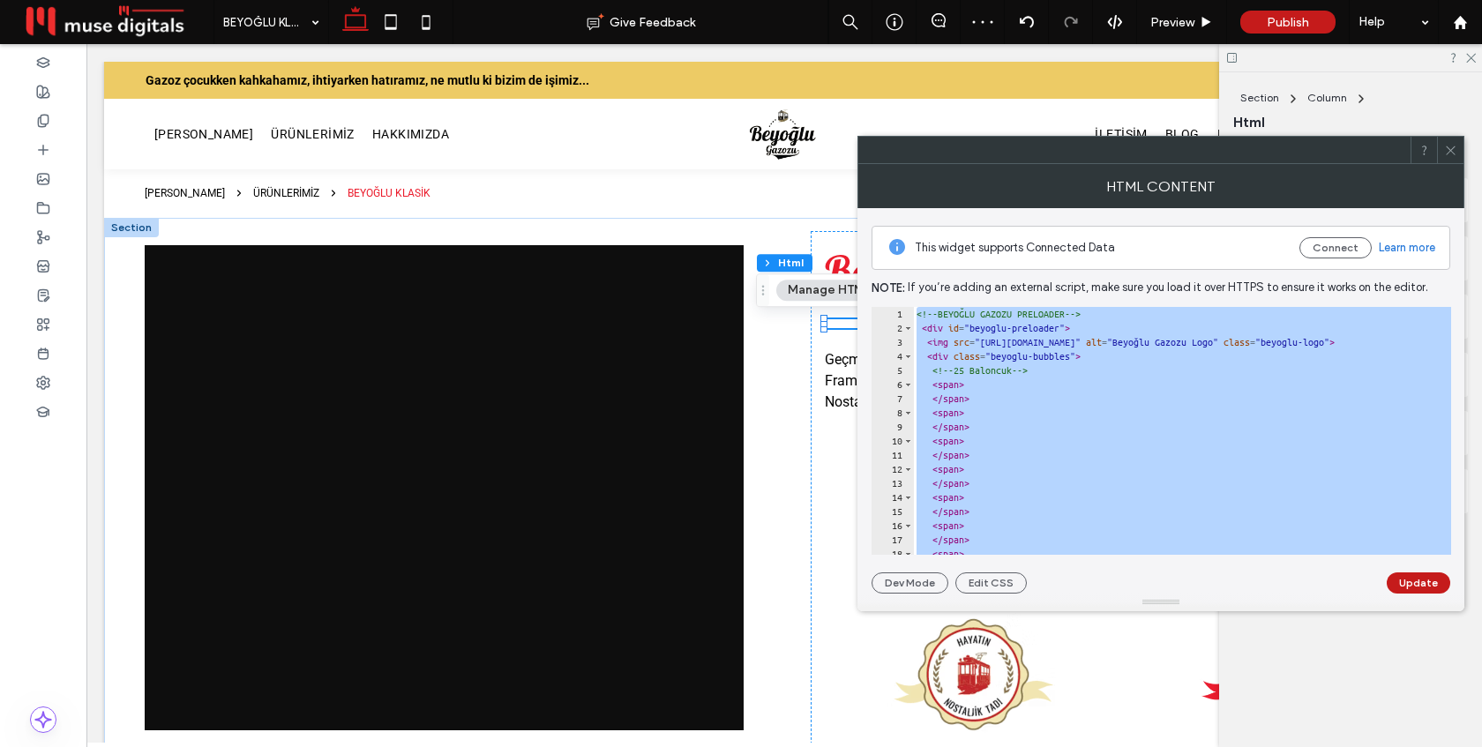
click at [1449, 151] on use at bounding box center [1450, 150] width 9 height 9
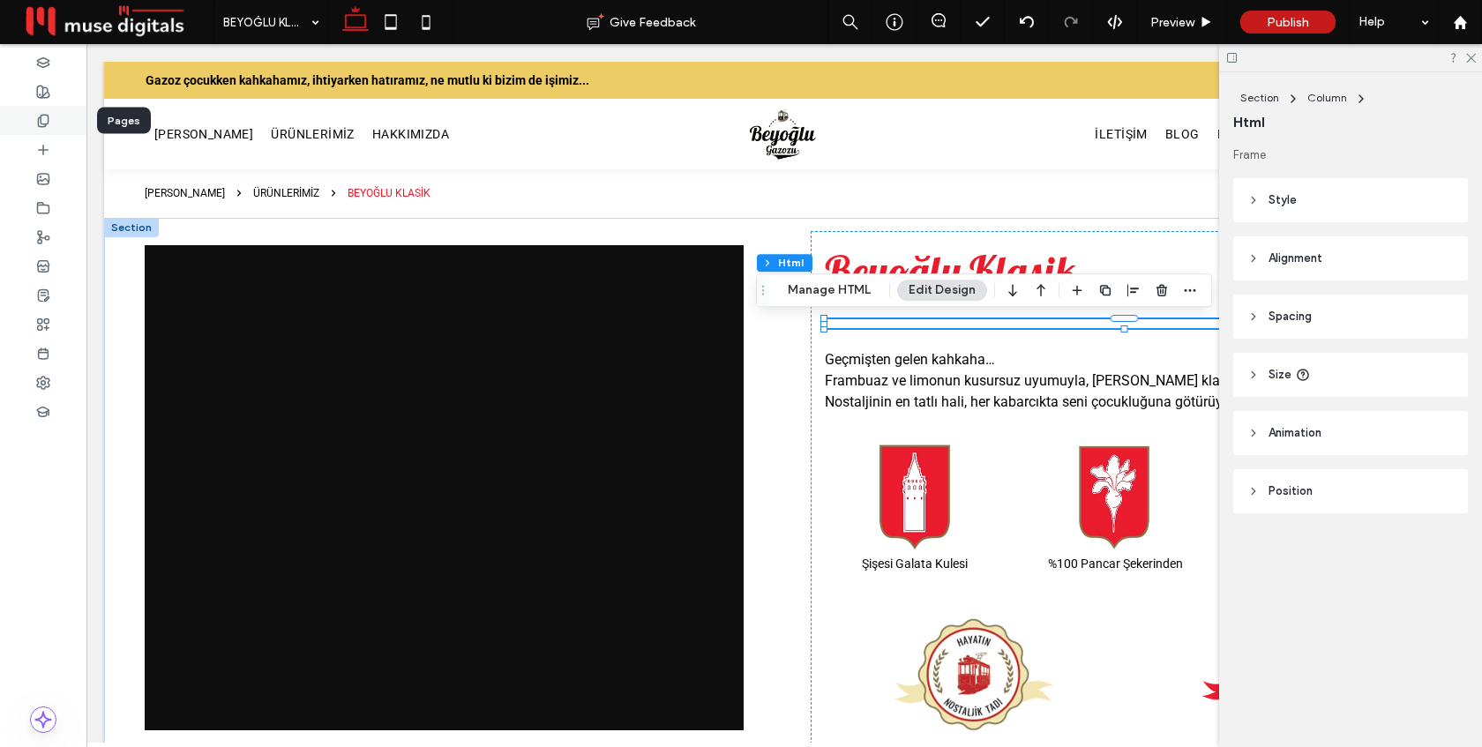
click at [44, 125] on icon at bounding box center [43, 121] width 14 height 14
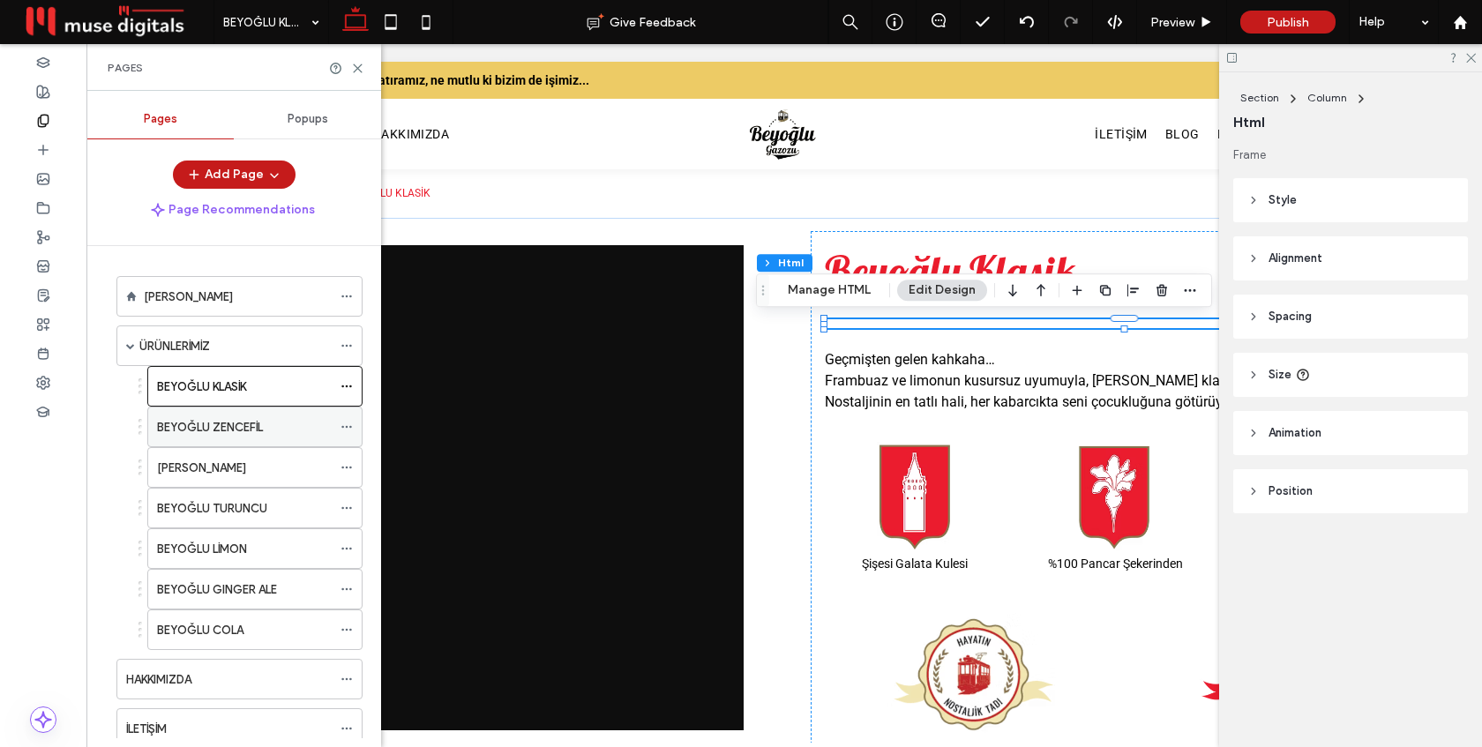
click at [201, 426] on label "BEYOĞLU ZENCEFİL" at bounding box center [210, 427] width 106 height 31
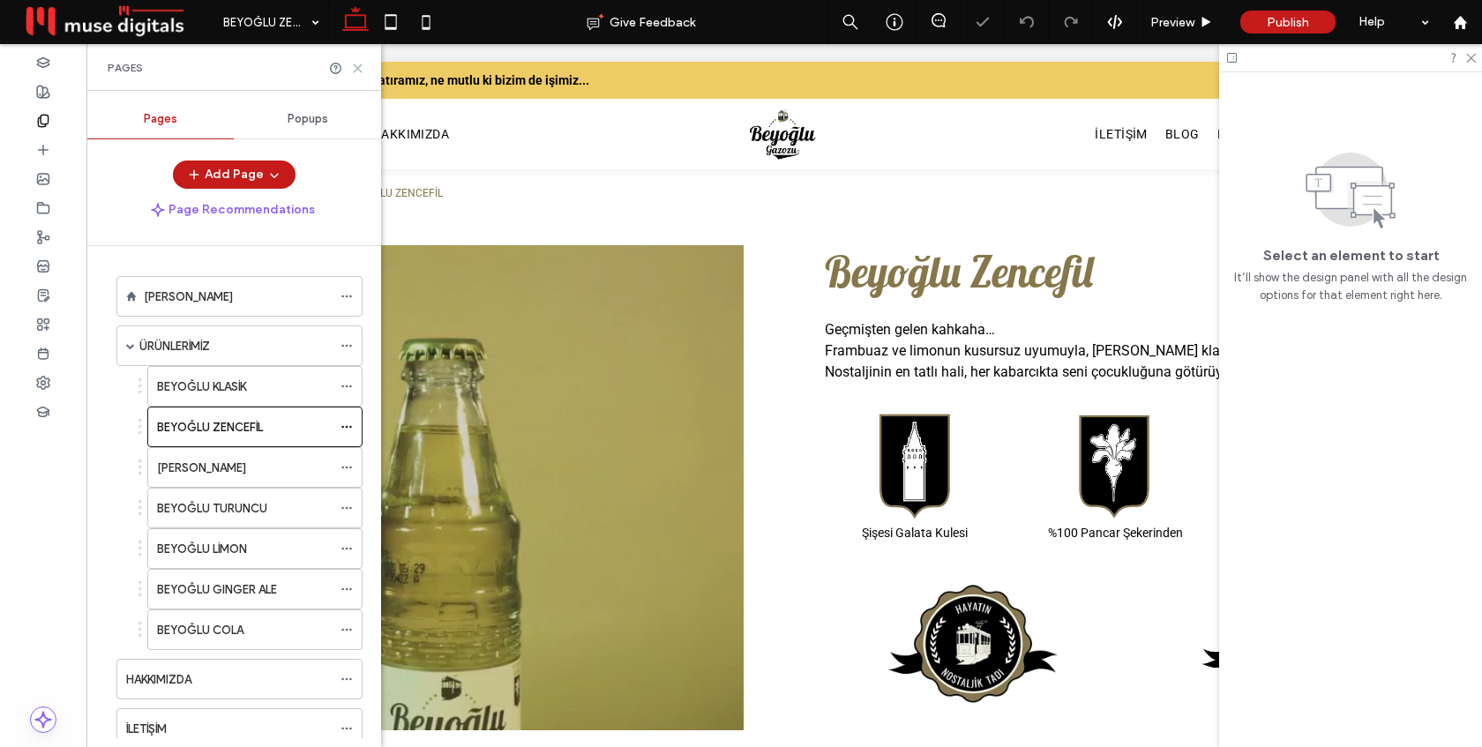
click at [354, 64] on use at bounding box center [358, 68] width 8 height 8
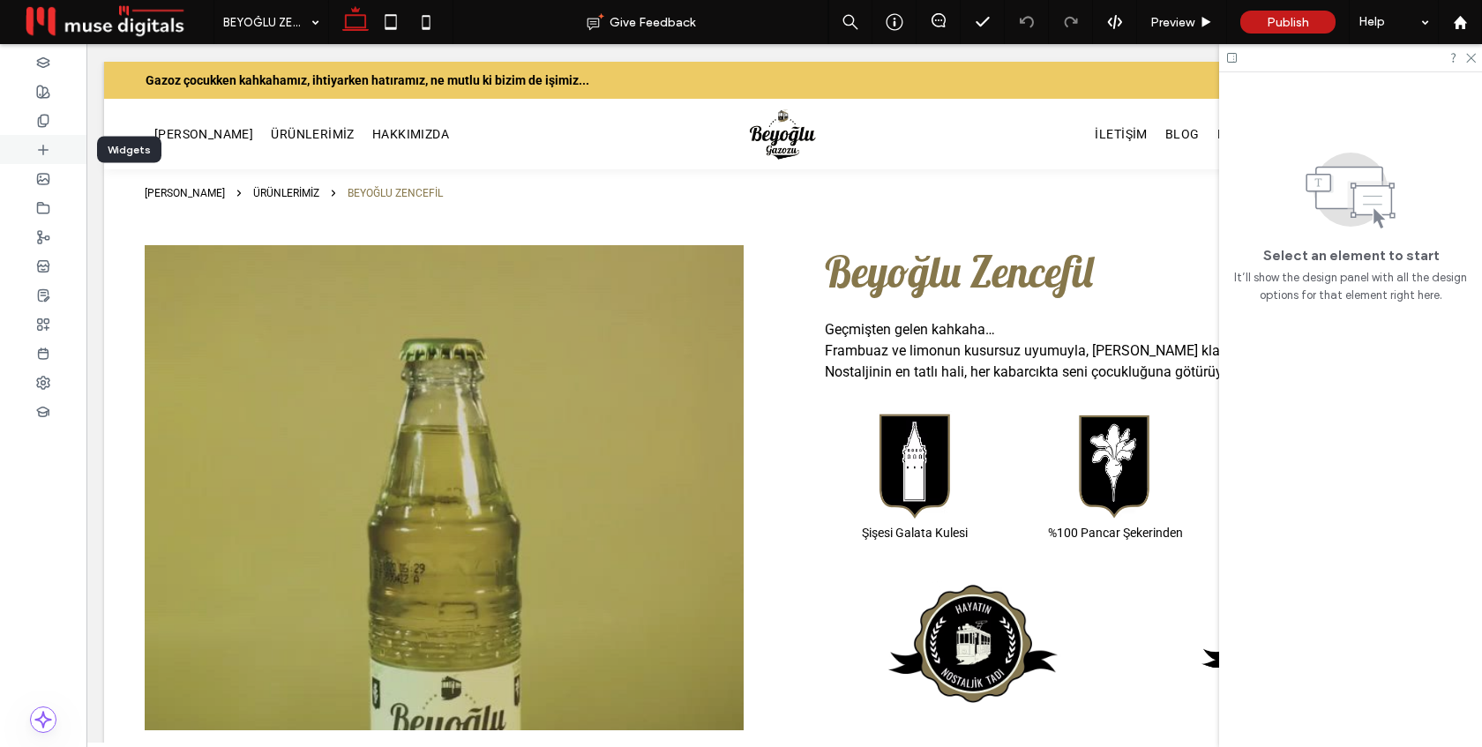
click at [50, 146] on div at bounding box center [43, 149] width 86 height 29
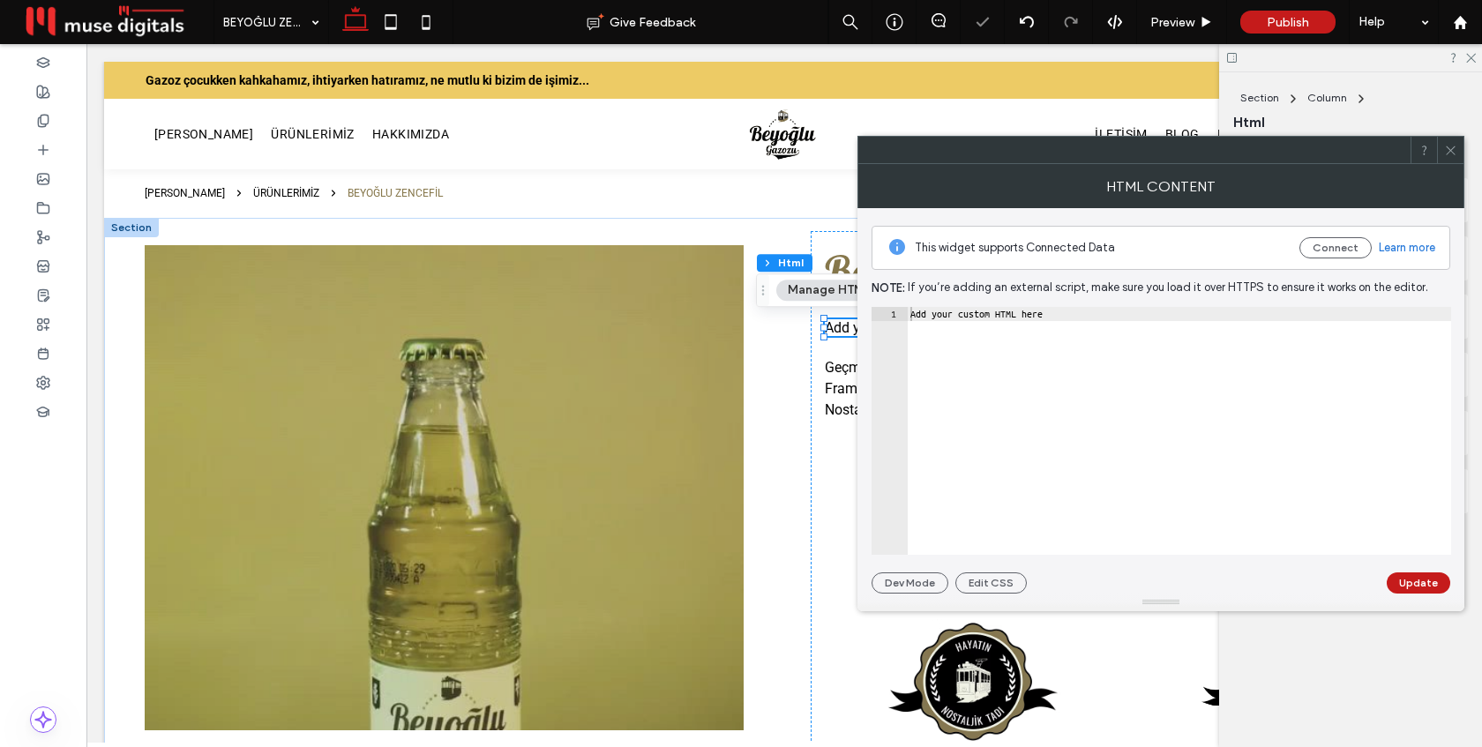
click at [1002, 322] on div "Add your custom HTML here" at bounding box center [1179, 445] width 544 height 276
paste textarea "Cursor at row 1"
type textarea "*********"
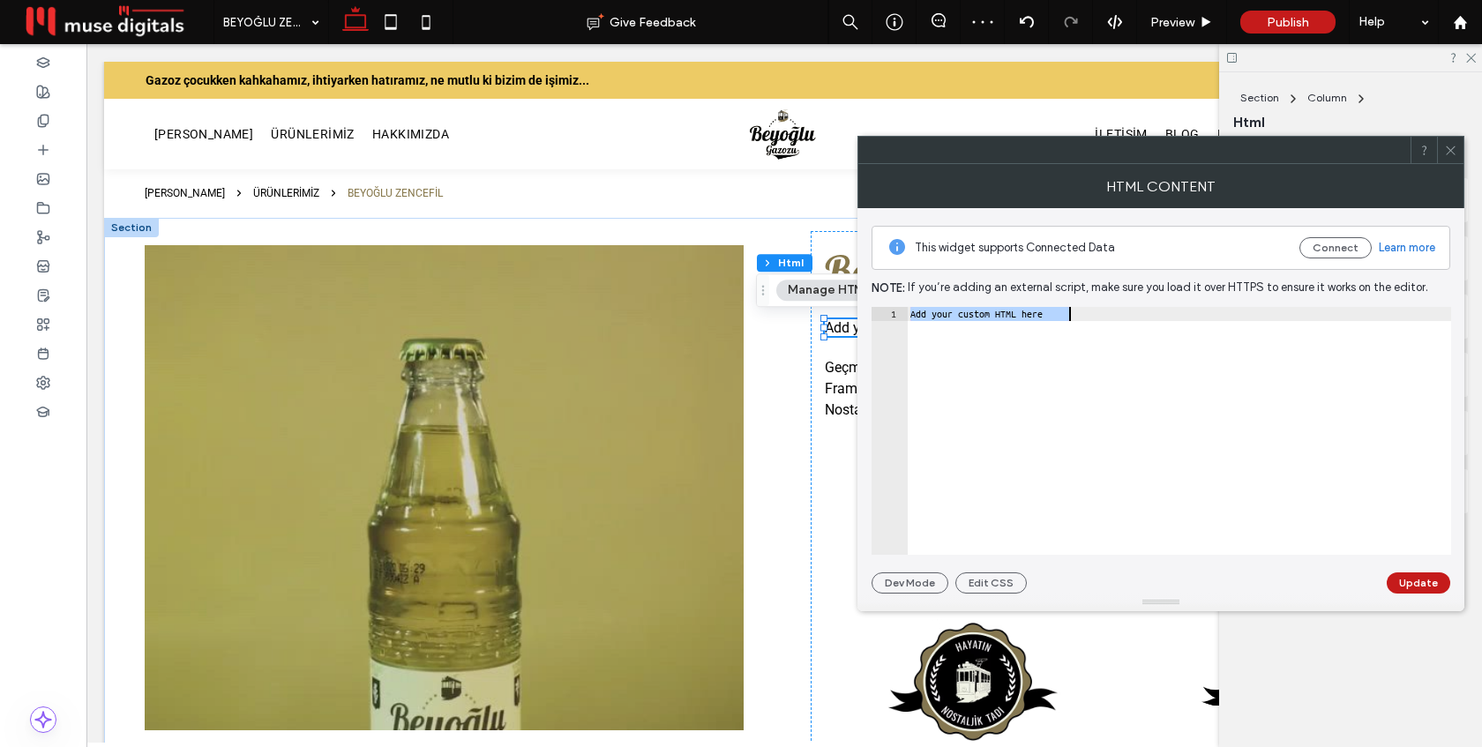
scroll to position [2631, 0]
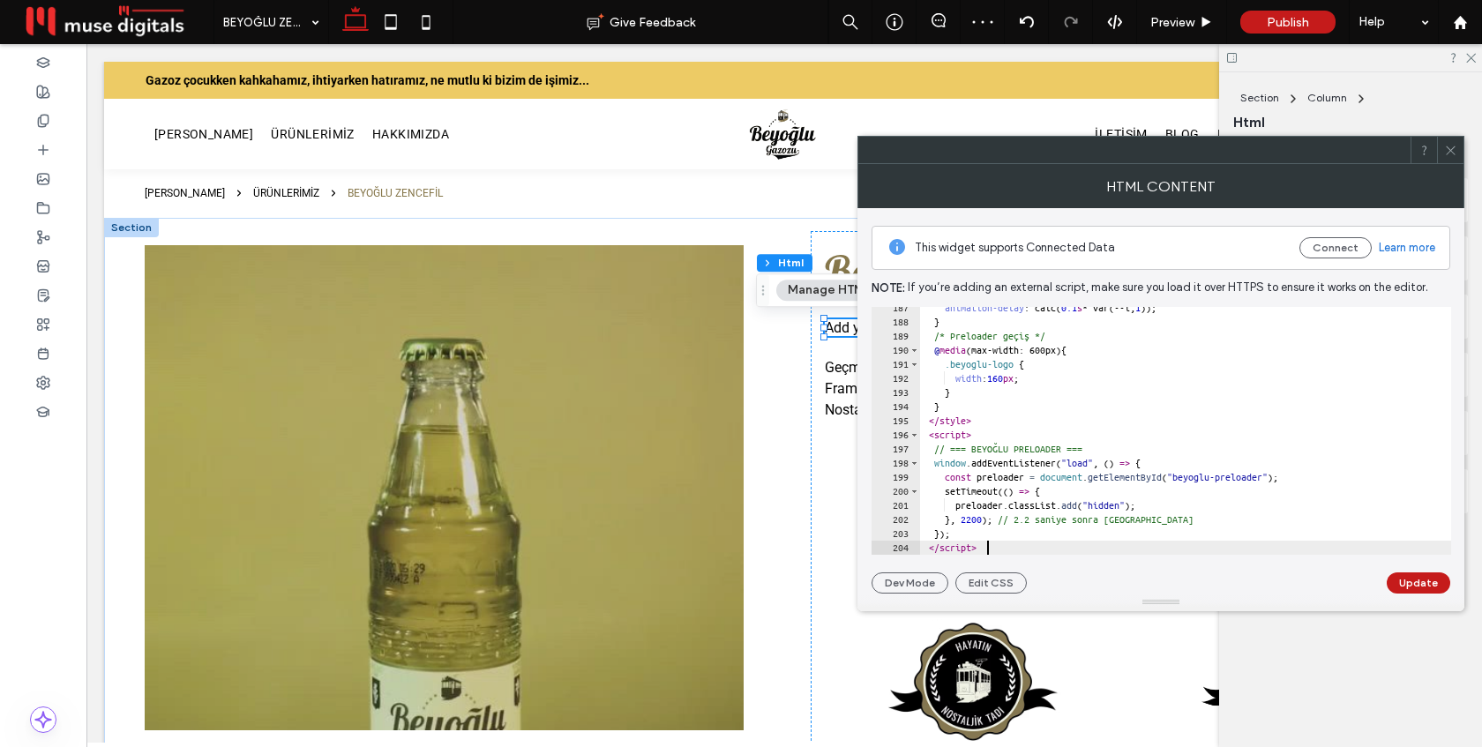
click at [1405, 583] on button "Update" at bounding box center [1419, 582] width 64 height 21
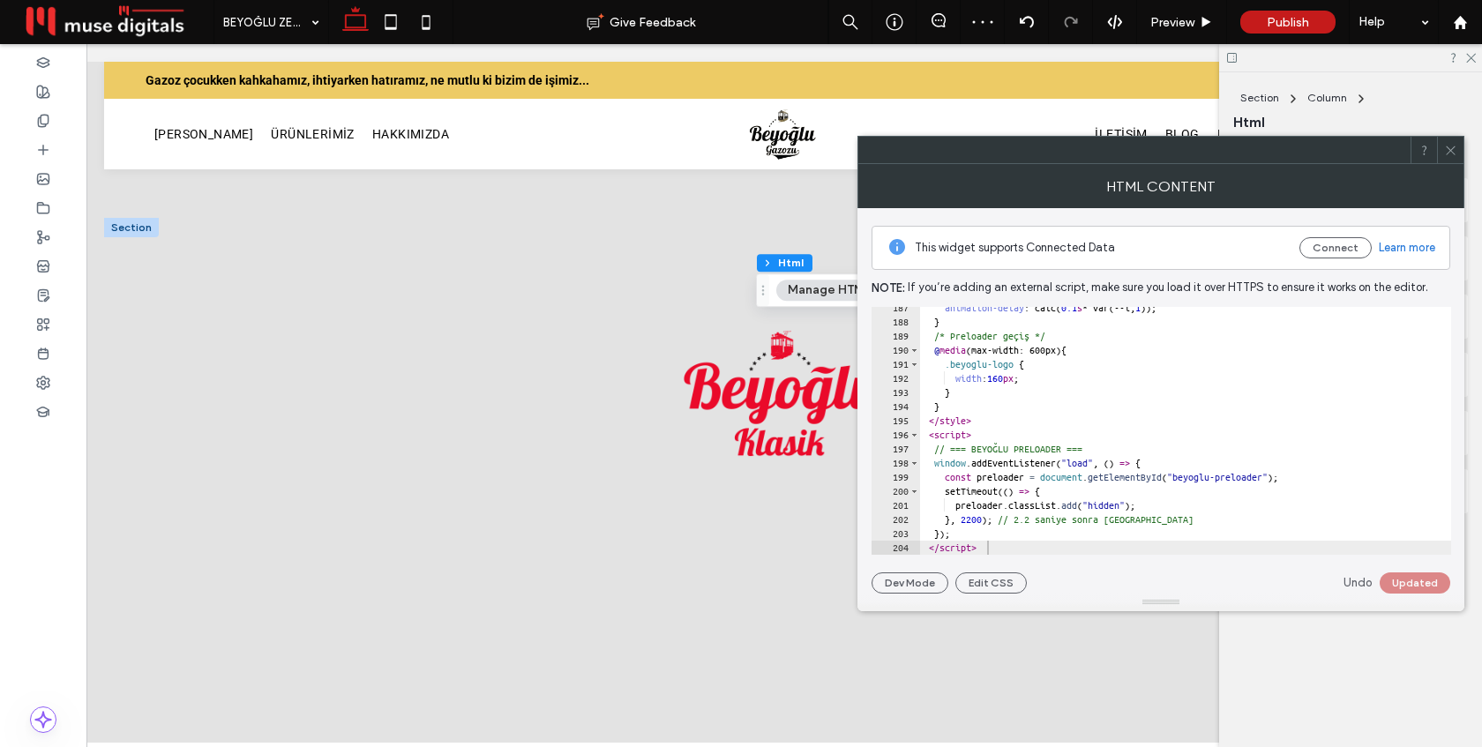
click at [1448, 157] on span at bounding box center [1450, 150] width 13 height 26
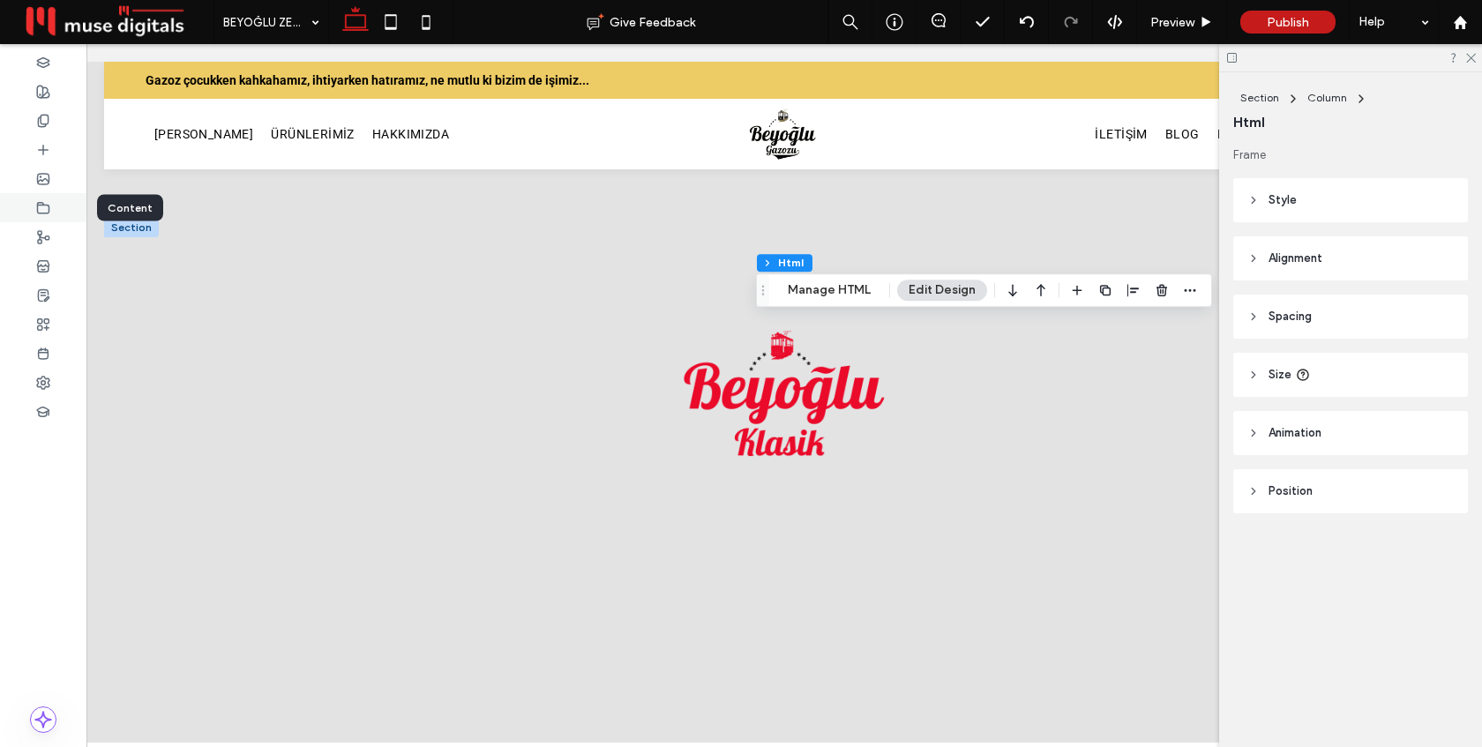
click at [44, 209] on icon at bounding box center [43, 208] width 14 height 14
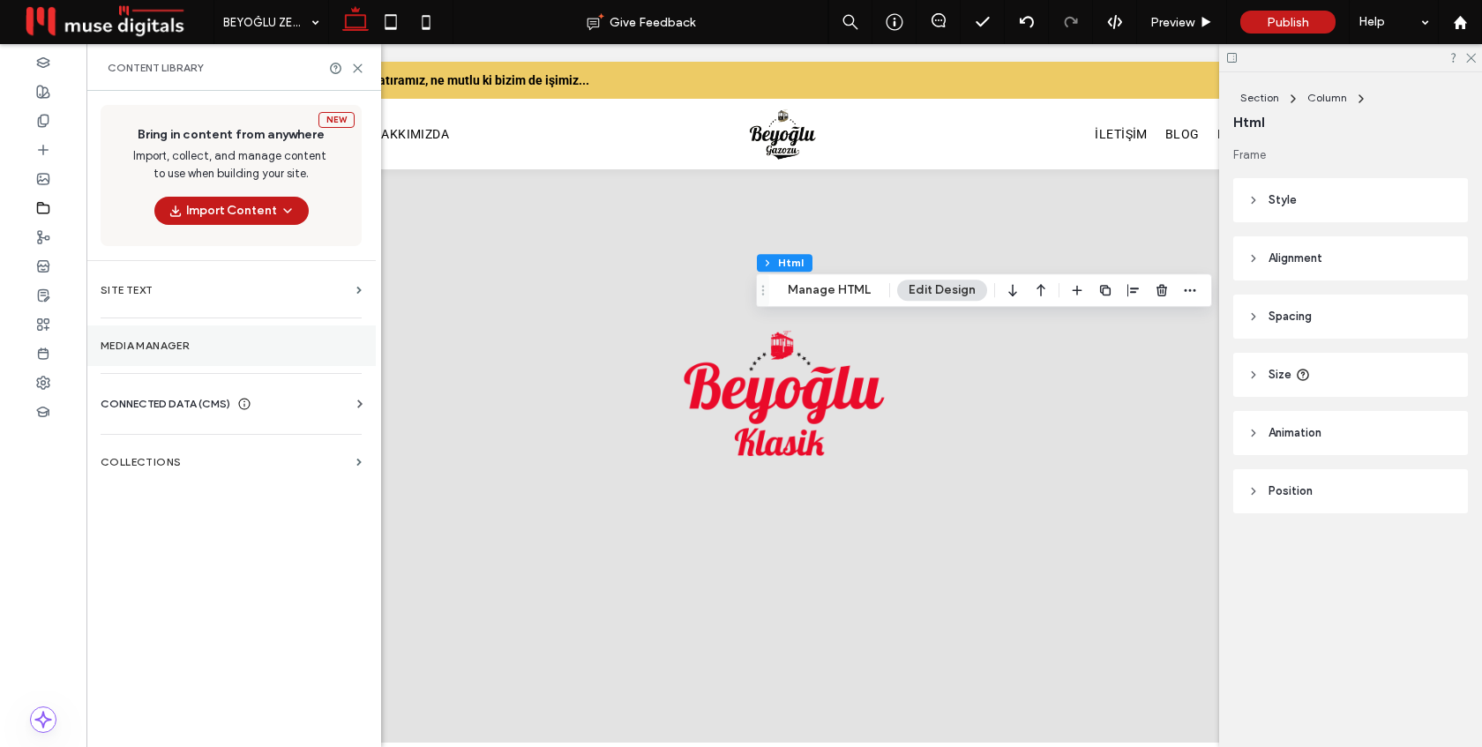
click at [168, 351] on label "Media Manager" at bounding box center [231, 346] width 261 height 12
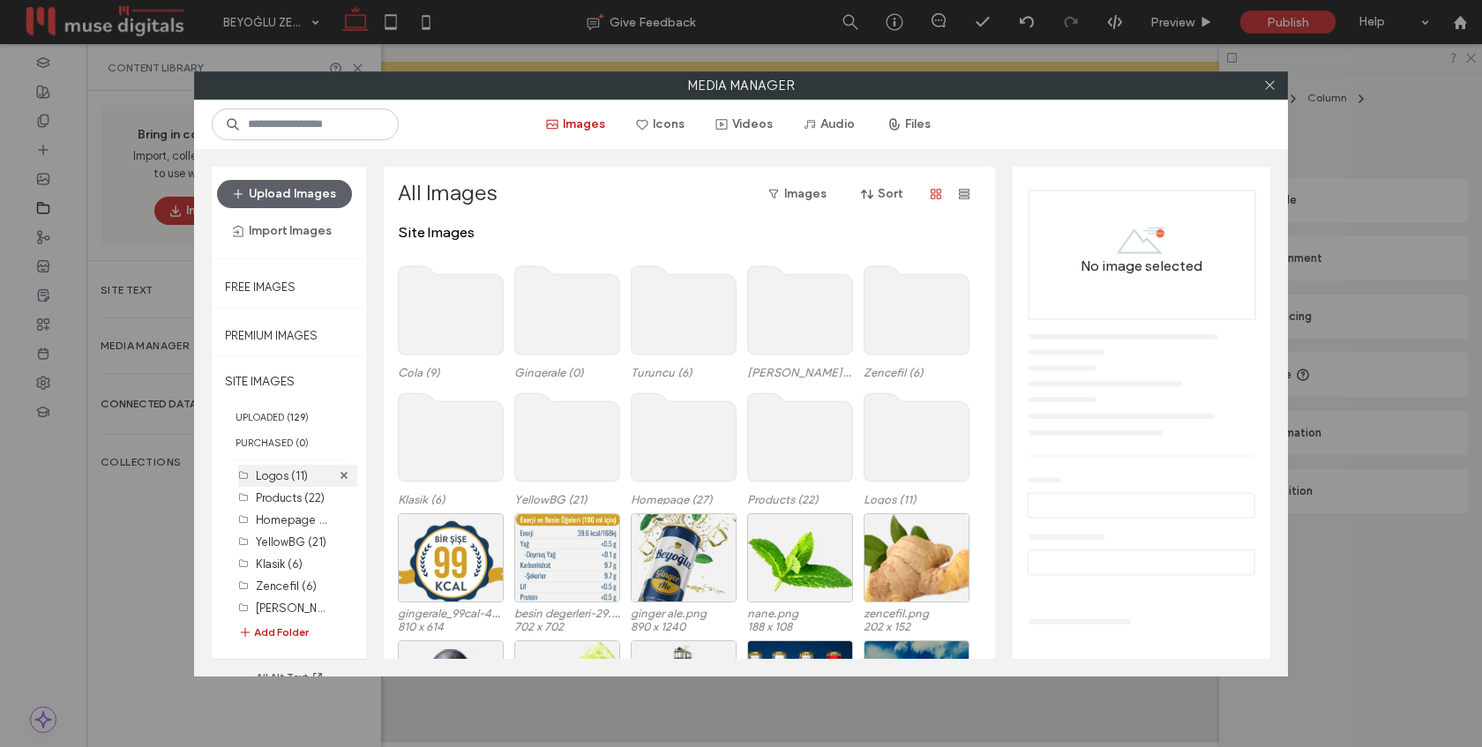
click at [285, 469] on label "Logos (11)" at bounding box center [282, 475] width 52 height 13
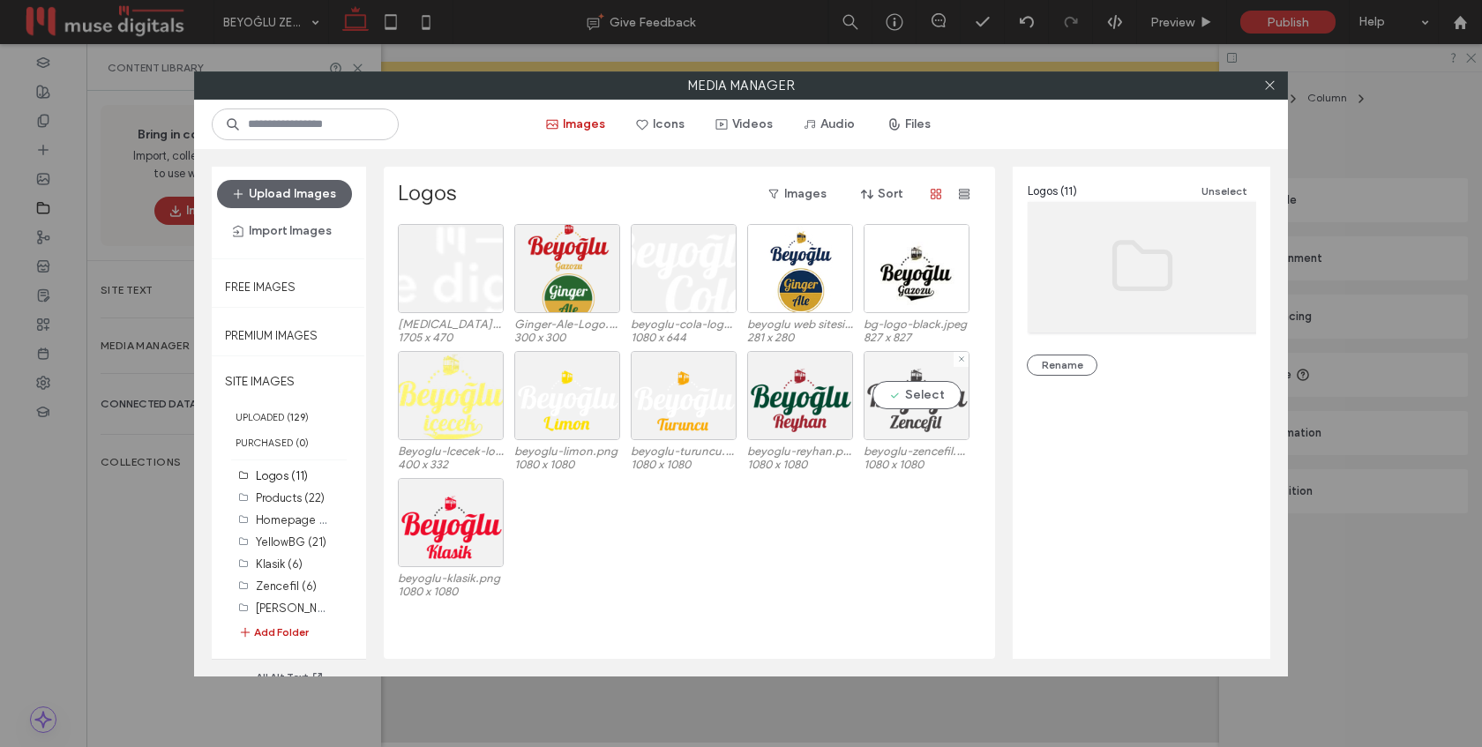
click at [915, 407] on div "Select" at bounding box center [917, 395] width 106 height 89
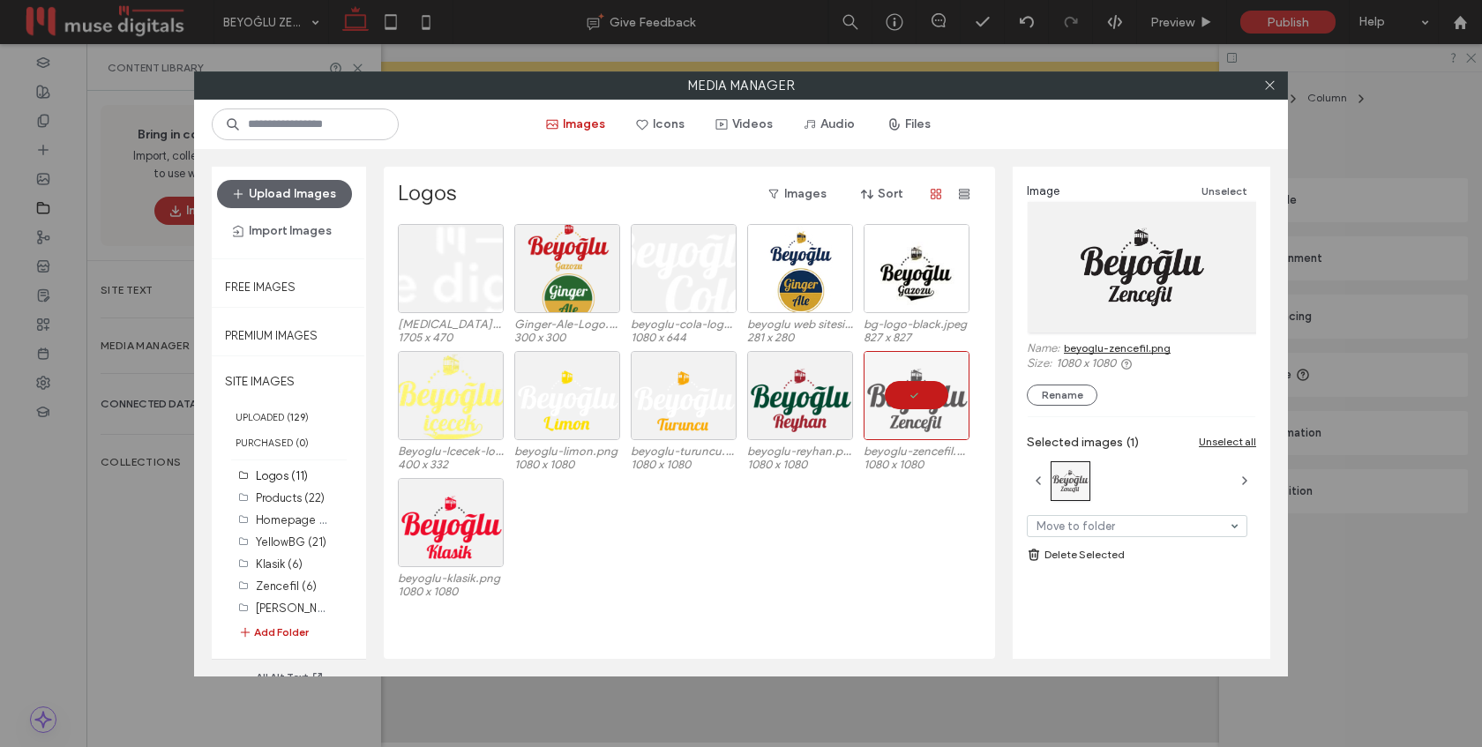
click at [1098, 344] on link "beyoglu-zencefil.png" at bounding box center [1117, 347] width 107 height 13
click at [1269, 83] on icon at bounding box center [1269, 85] width 13 height 13
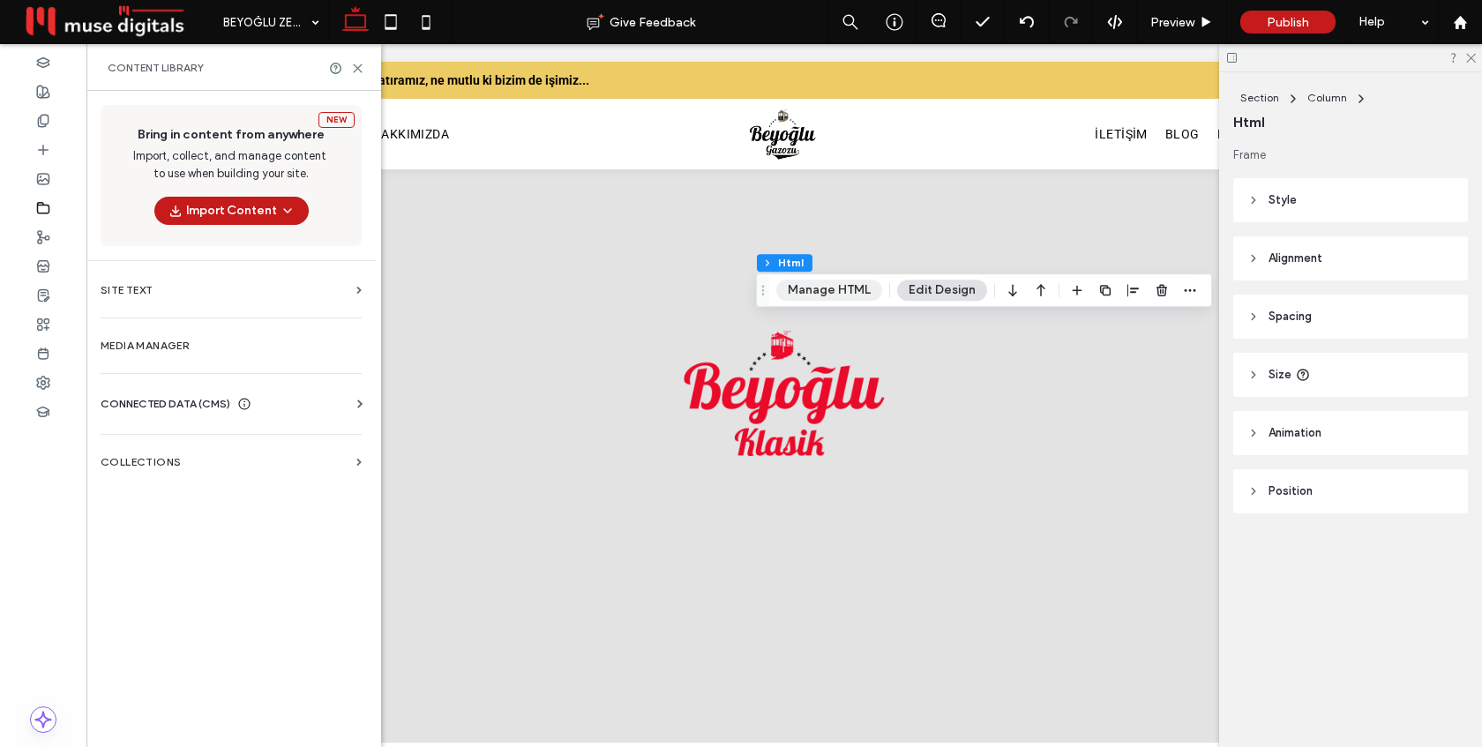
click at [830, 290] on button "Manage HTML" at bounding box center [829, 290] width 106 height 21
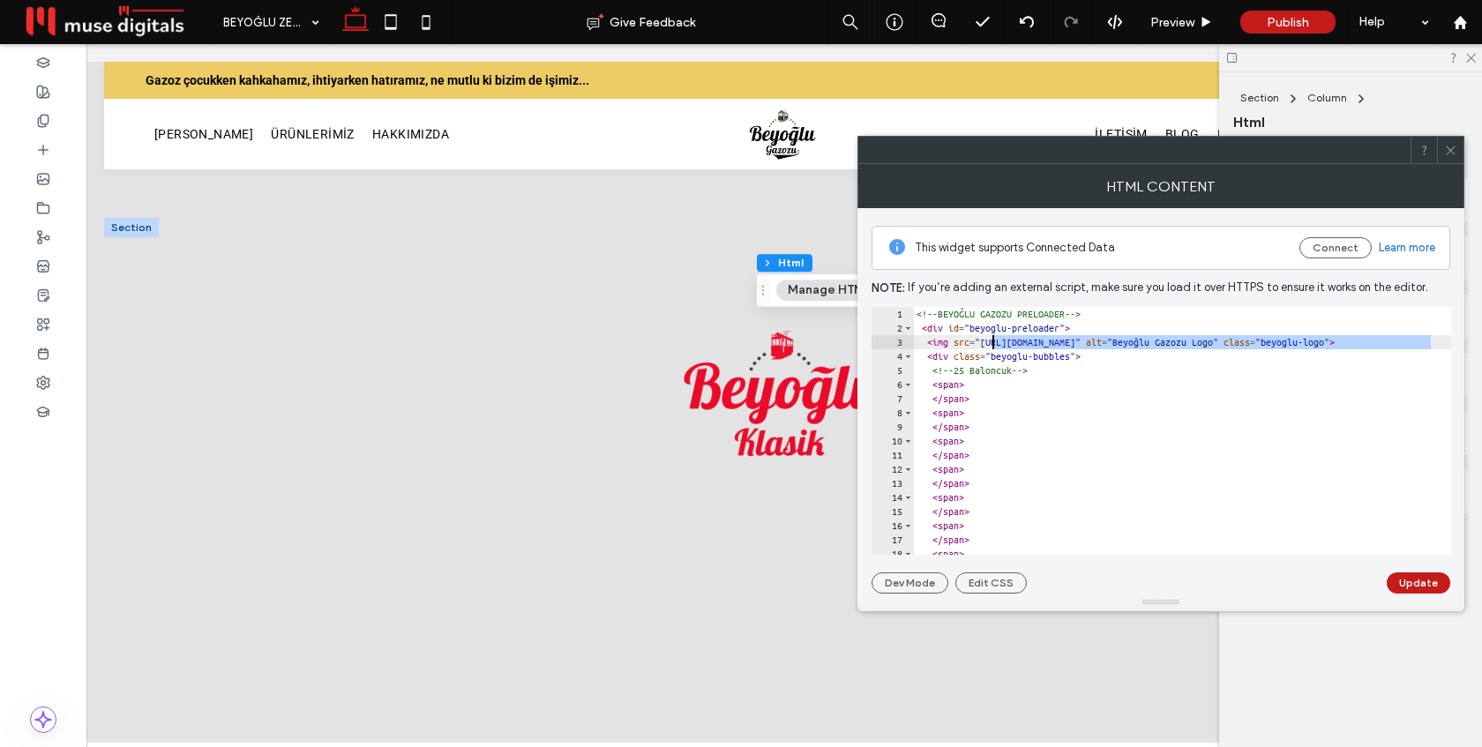
drag, startPoint x: 1430, startPoint y: 343, endPoint x: 994, endPoint y: 345, distance: 435.8
click at [994, 345] on div "<!-- BEYOĞLU GAZOZU PRELOADER --> < div id = "beyoglu-preloader" > < img src = …" at bounding box center [1329, 445] width 833 height 276
paste textarea "**"
type textarea "**********"
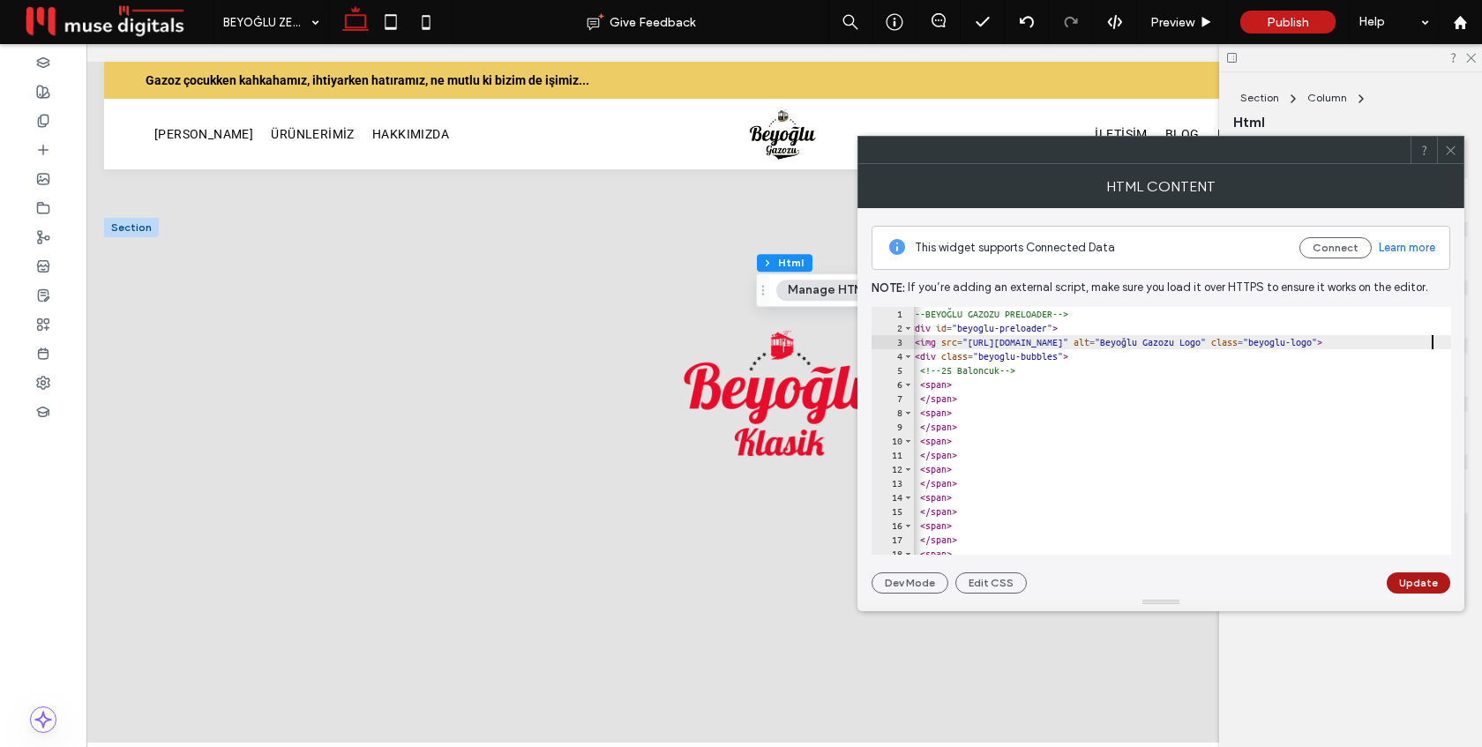
click at [1422, 580] on button "Update" at bounding box center [1419, 582] width 64 height 21
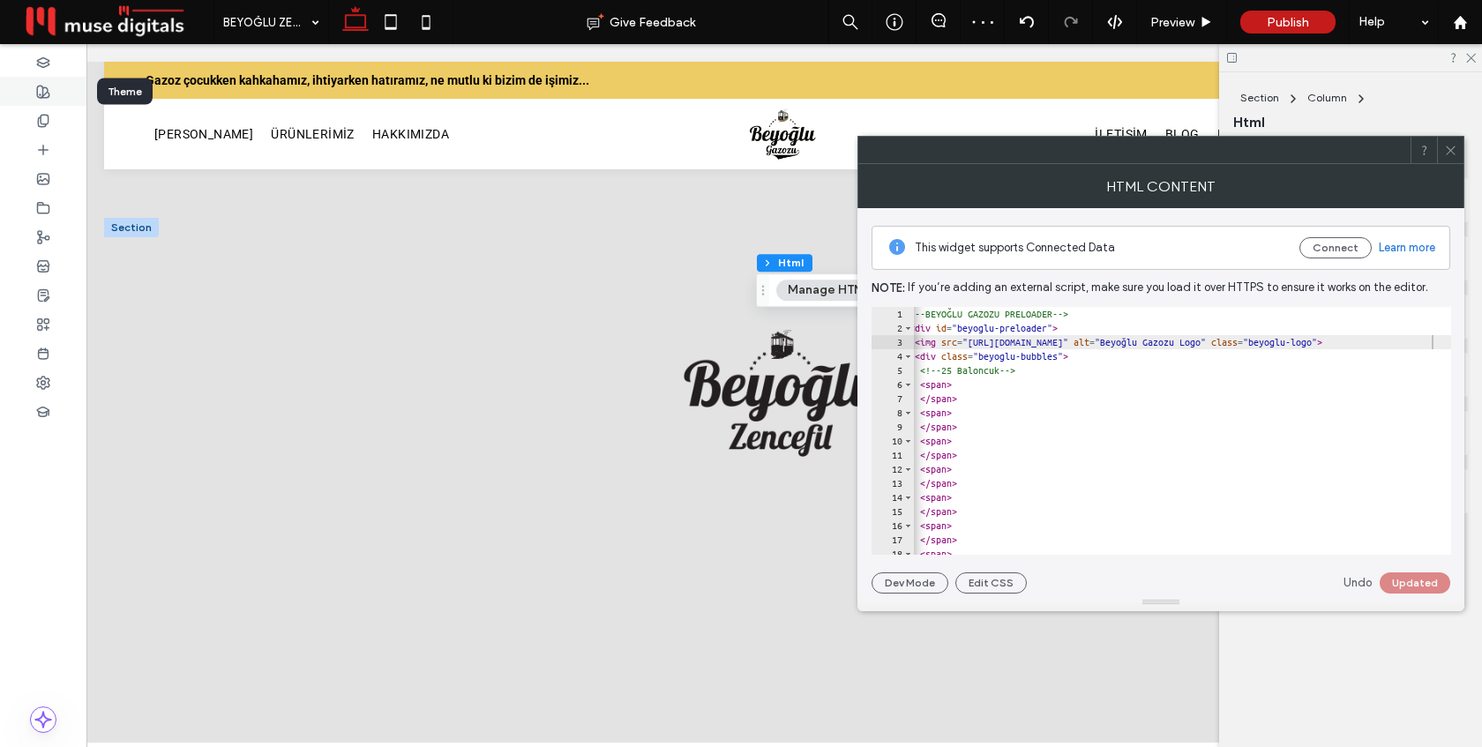
click at [37, 96] on icon at bounding box center [43, 92] width 14 height 14
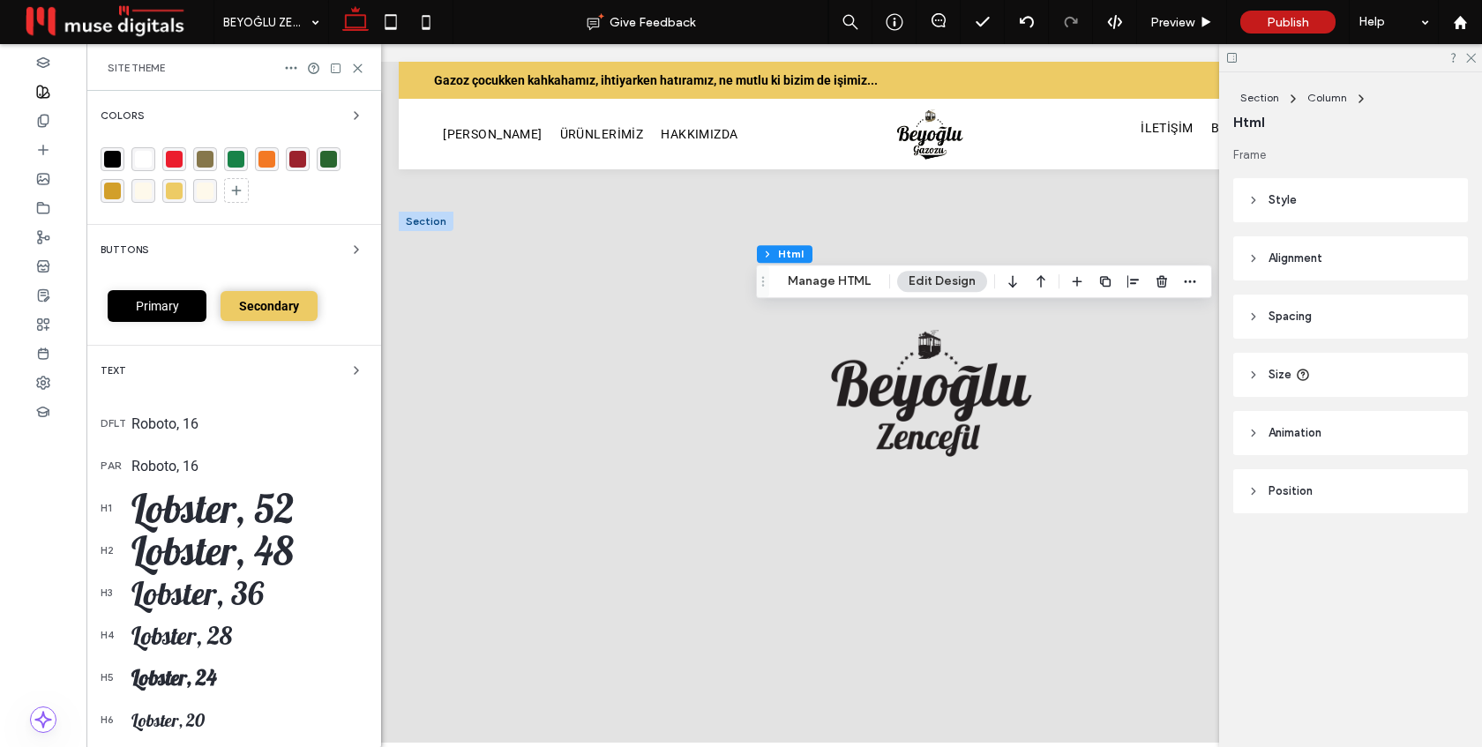
click at [205, 160] on div "rgba(134, 119, 75, 1)" at bounding box center [205, 159] width 17 height 17
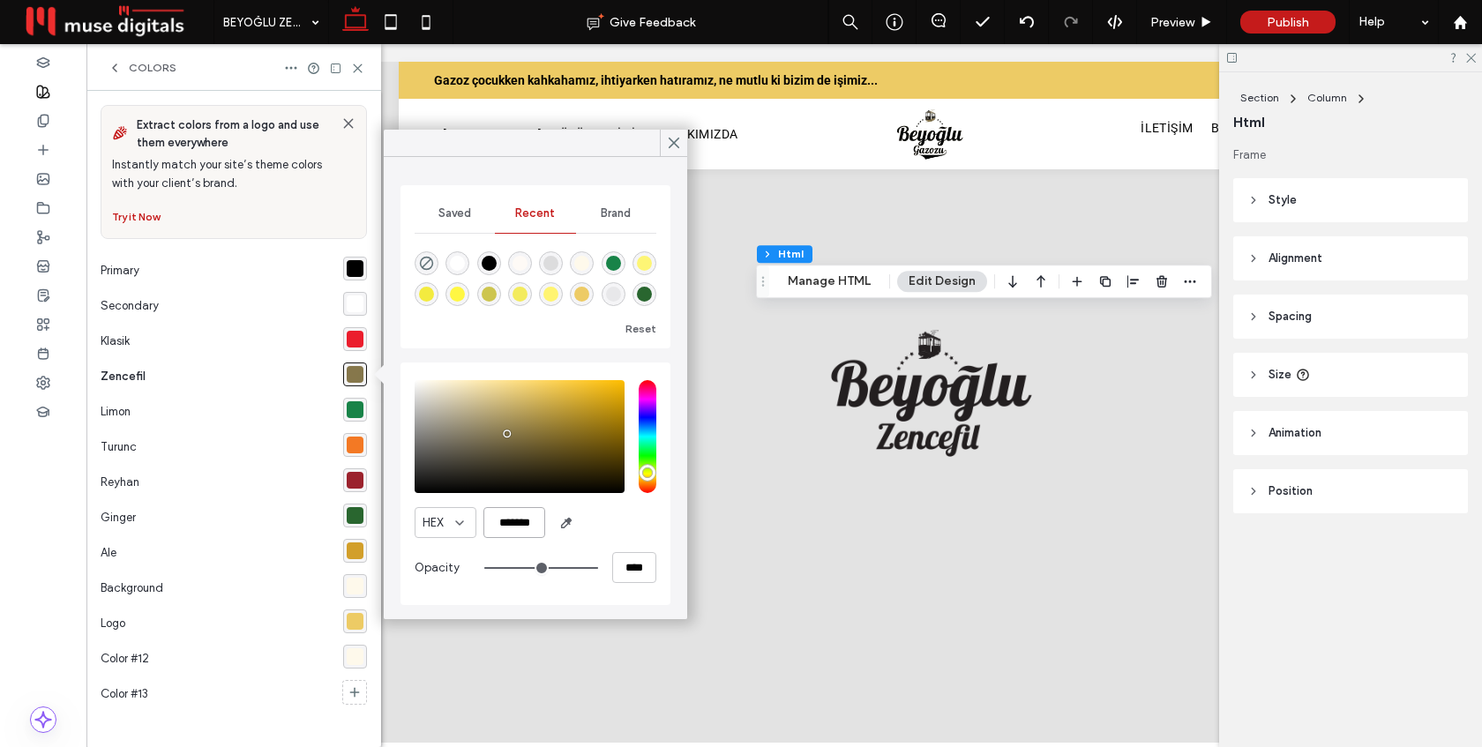
click at [514, 524] on input "*******" at bounding box center [514, 522] width 62 height 31
click at [608, 526] on div "HEX *******" at bounding box center [536, 522] width 242 height 31
click at [670, 145] on icon at bounding box center [674, 143] width 16 height 16
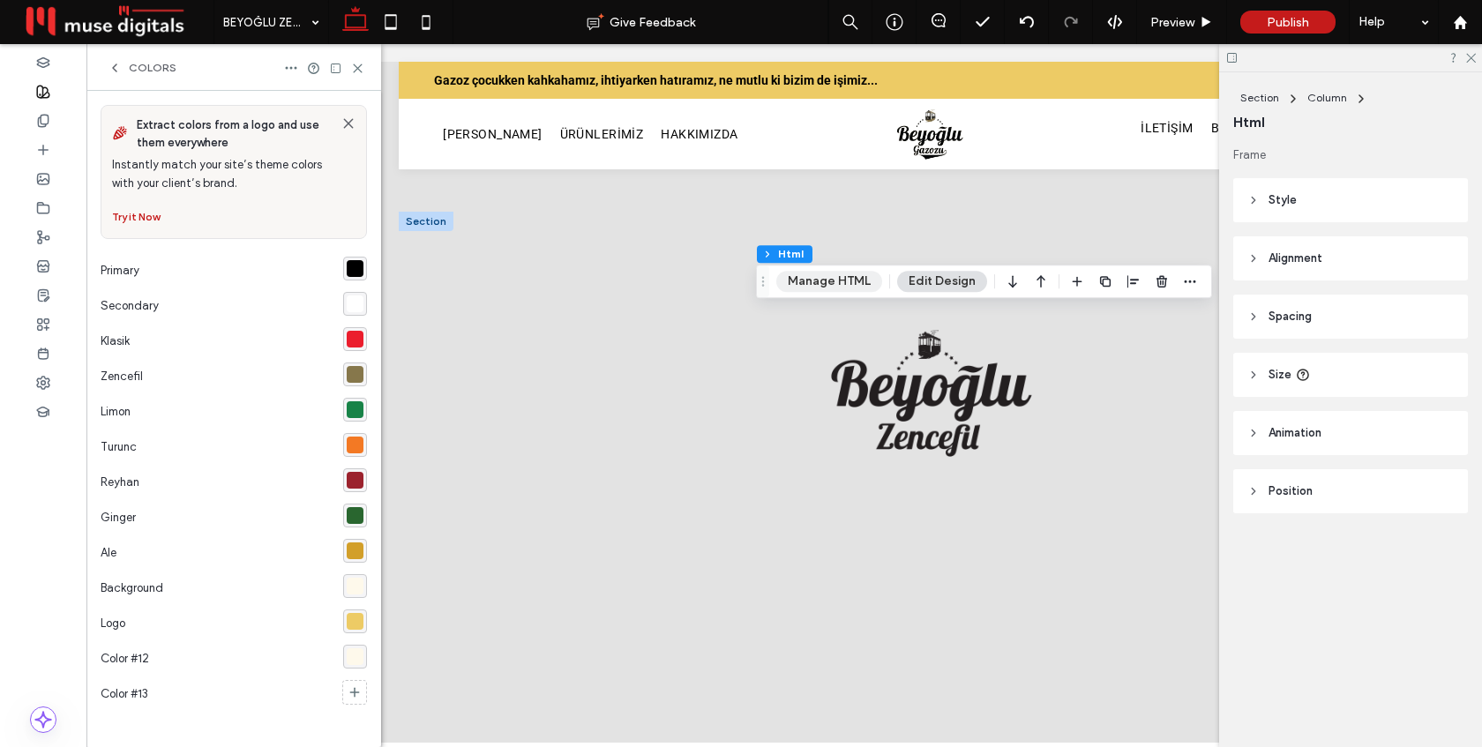
click at [819, 284] on button "Manage HTML" at bounding box center [829, 281] width 106 height 21
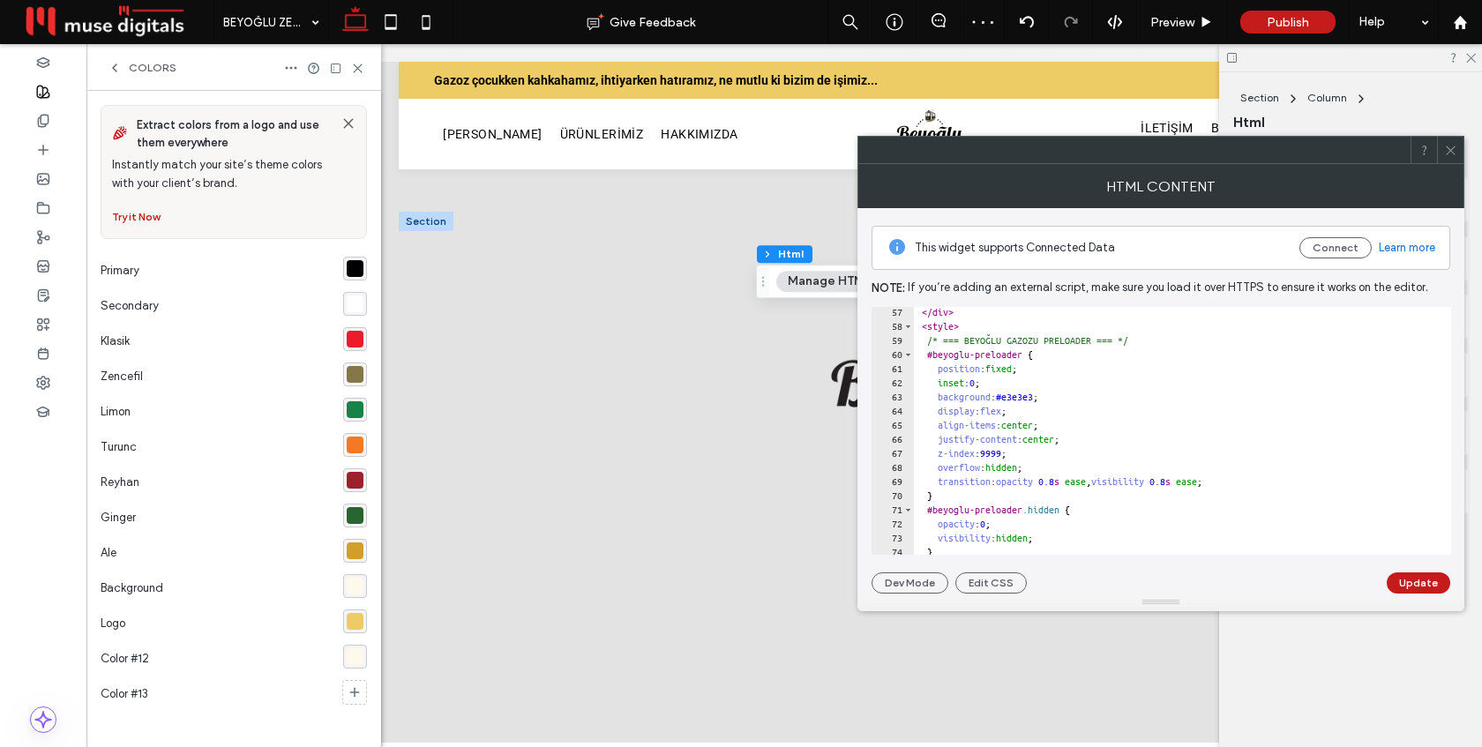
scroll to position [791, 0]
drag, startPoint x: 1062, startPoint y: 394, endPoint x: 1021, endPoint y: 395, distance: 41.5
click at [1021, 395] on div "</ div > < style > /* === BEYOĞLU GAZOZU PRELOADER === */ #beyoglu-preloader { …" at bounding box center [1336, 443] width 846 height 276
paste textarea "Cursor at row 63"
type textarea "**********"
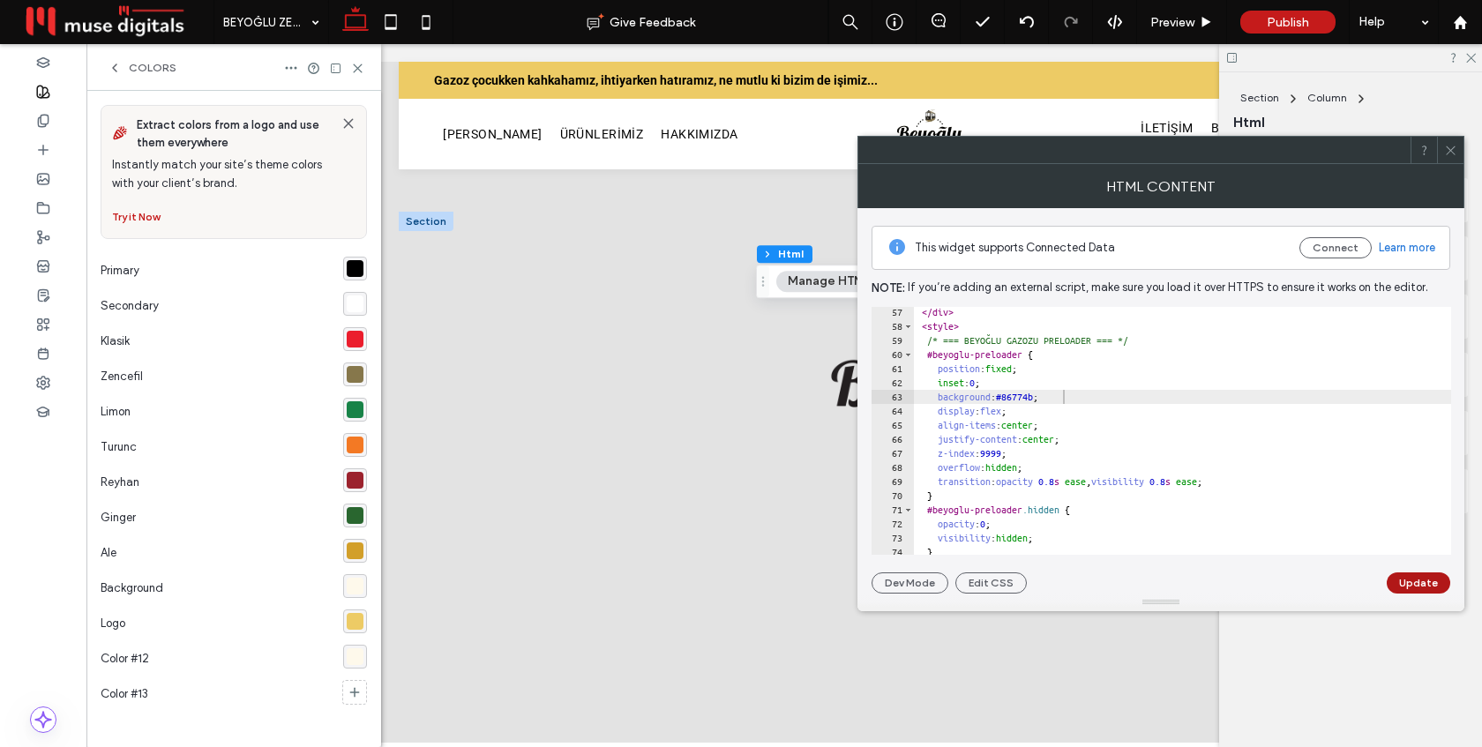
click at [1427, 582] on button "Update" at bounding box center [1419, 582] width 64 height 21
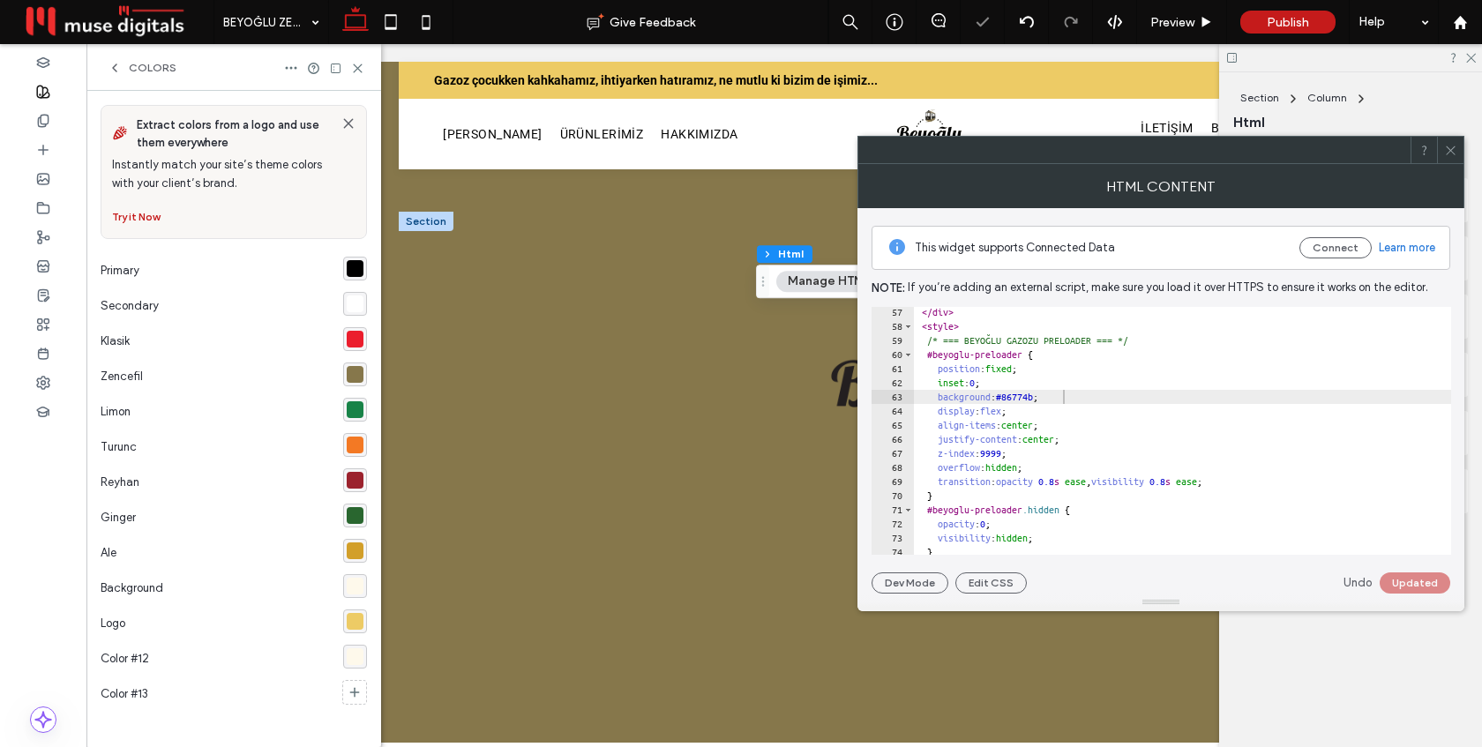
click at [1442, 148] on div at bounding box center [1450, 150] width 26 height 26
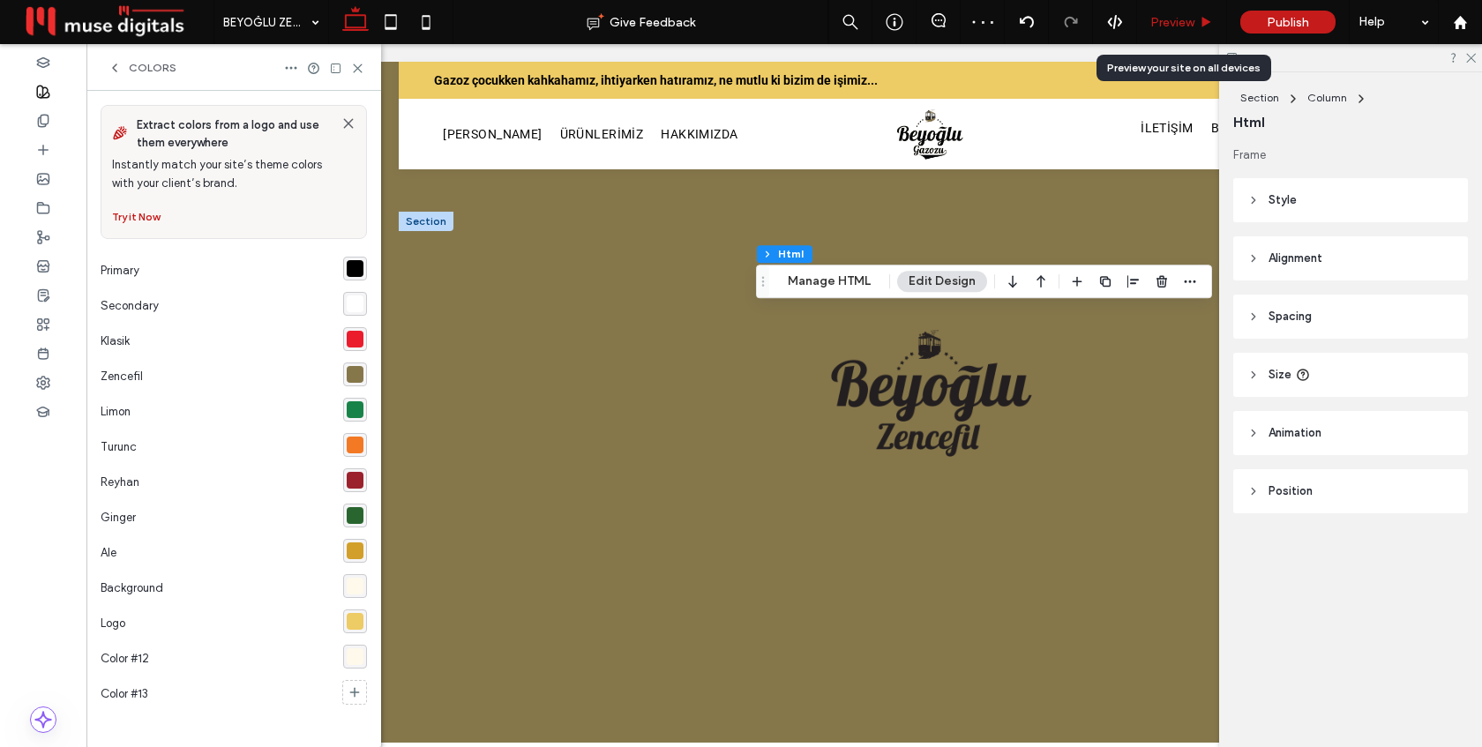
click at [1177, 24] on span "Preview" at bounding box center [1172, 22] width 44 height 15
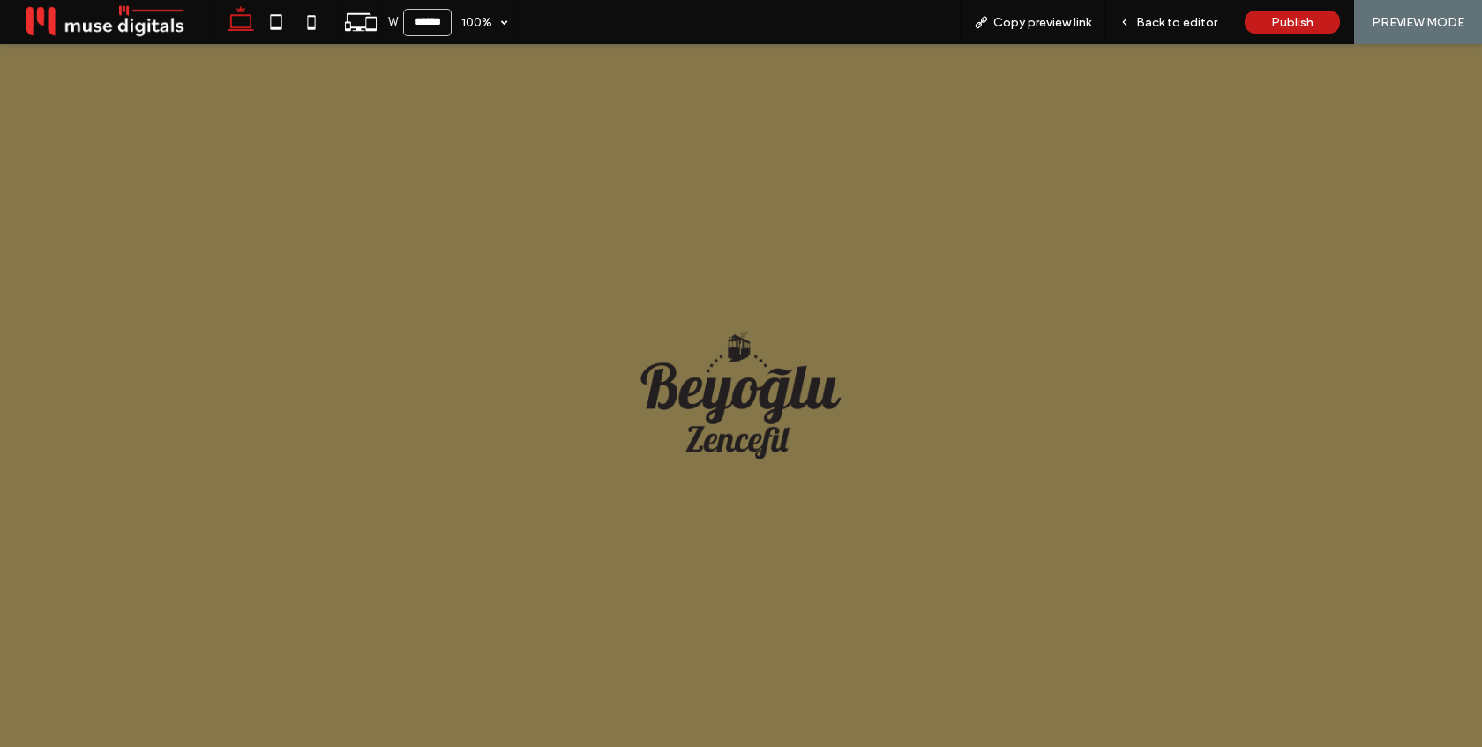
click at [1177, 24] on span "Back to editor" at bounding box center [1176, 22] width 81 height 15
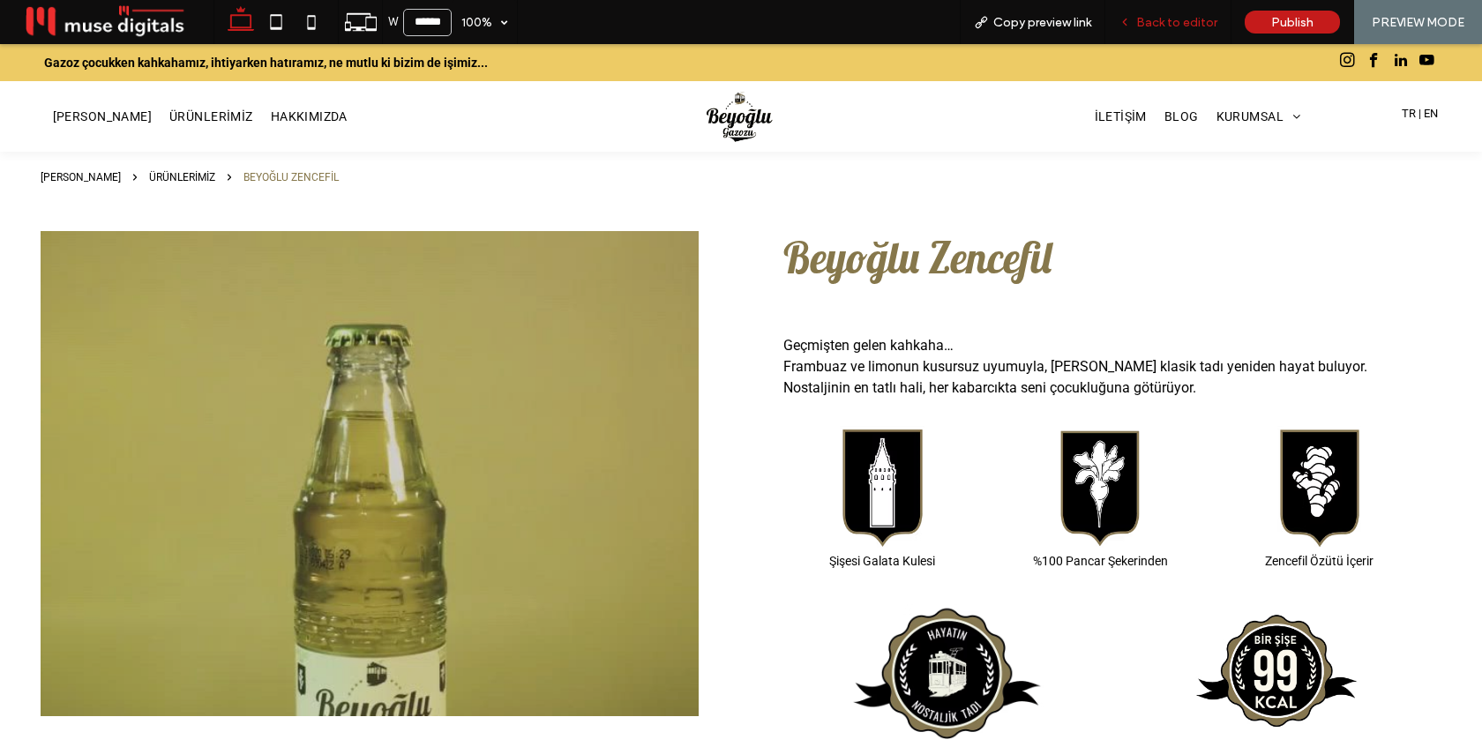
click at [1167, 34] on div "Back to editor" at bounding box center [1168, 22] width 126 height 44
click at [1171, 24] on span "Back to editor" at bounding box center [1176, 22] width 81 height 15
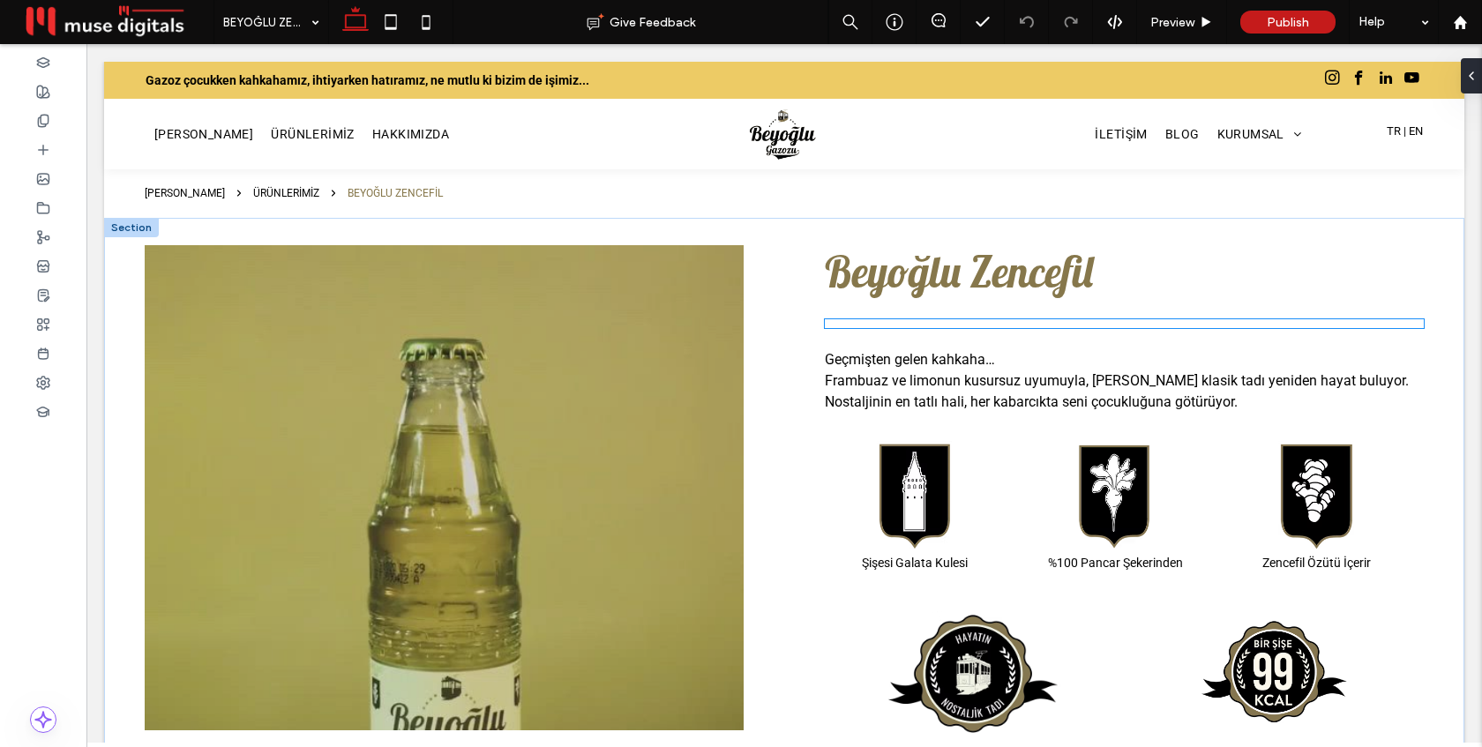
click at [886, 324] on div at bounding box center [1124, 323] width 599 height 9
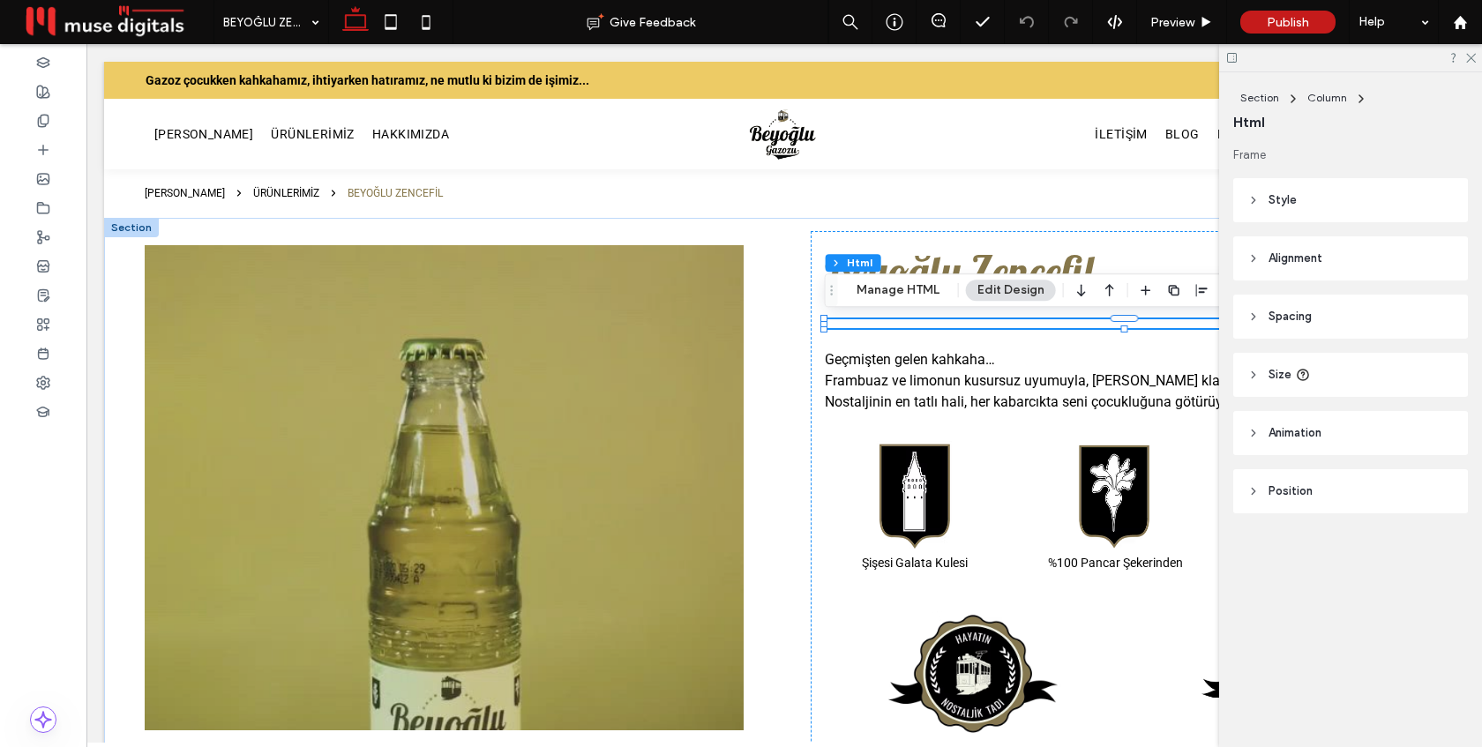
click at [886, 324] on div at bounding box center [1124, 323] width 599 height 9
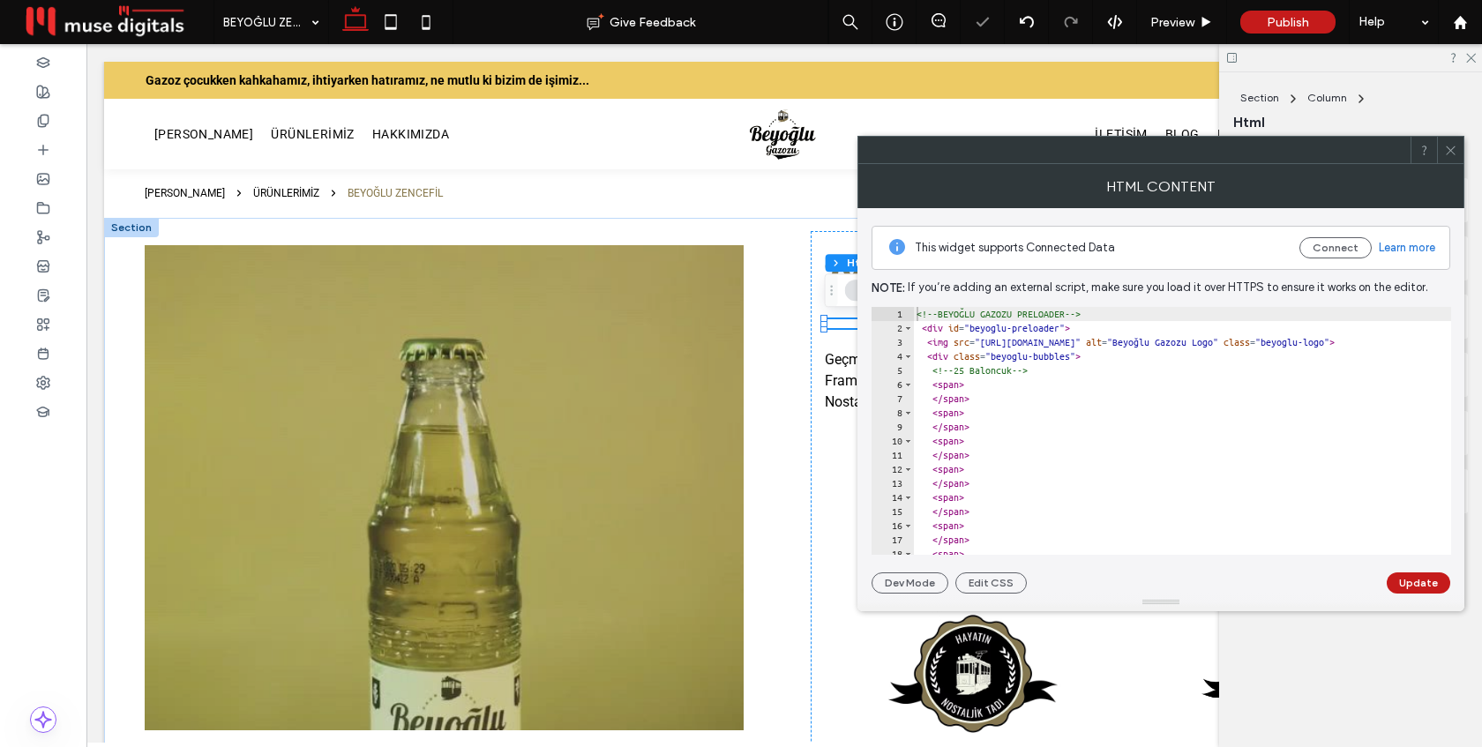
click at [1036, 356] on div "<!-- BEYOĞLU GAZOZU PRELOADER --> < div id = "beyoglu-preloader" > < img src = …" at bounding box center [1336, 445] width 846 height 276
type textarea "**********"
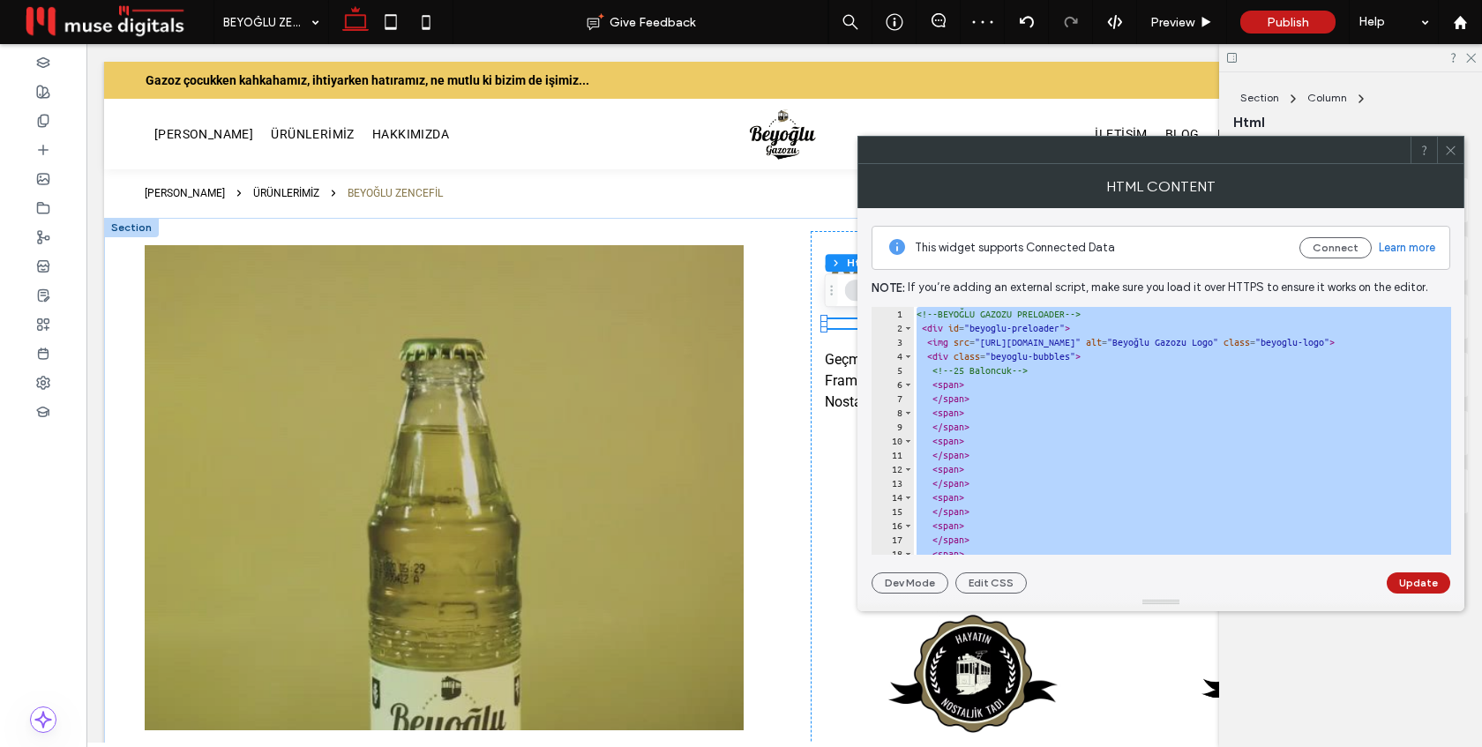
click at [1447, 150] on icon at bounding box center [1450, 150] width 13 height 13
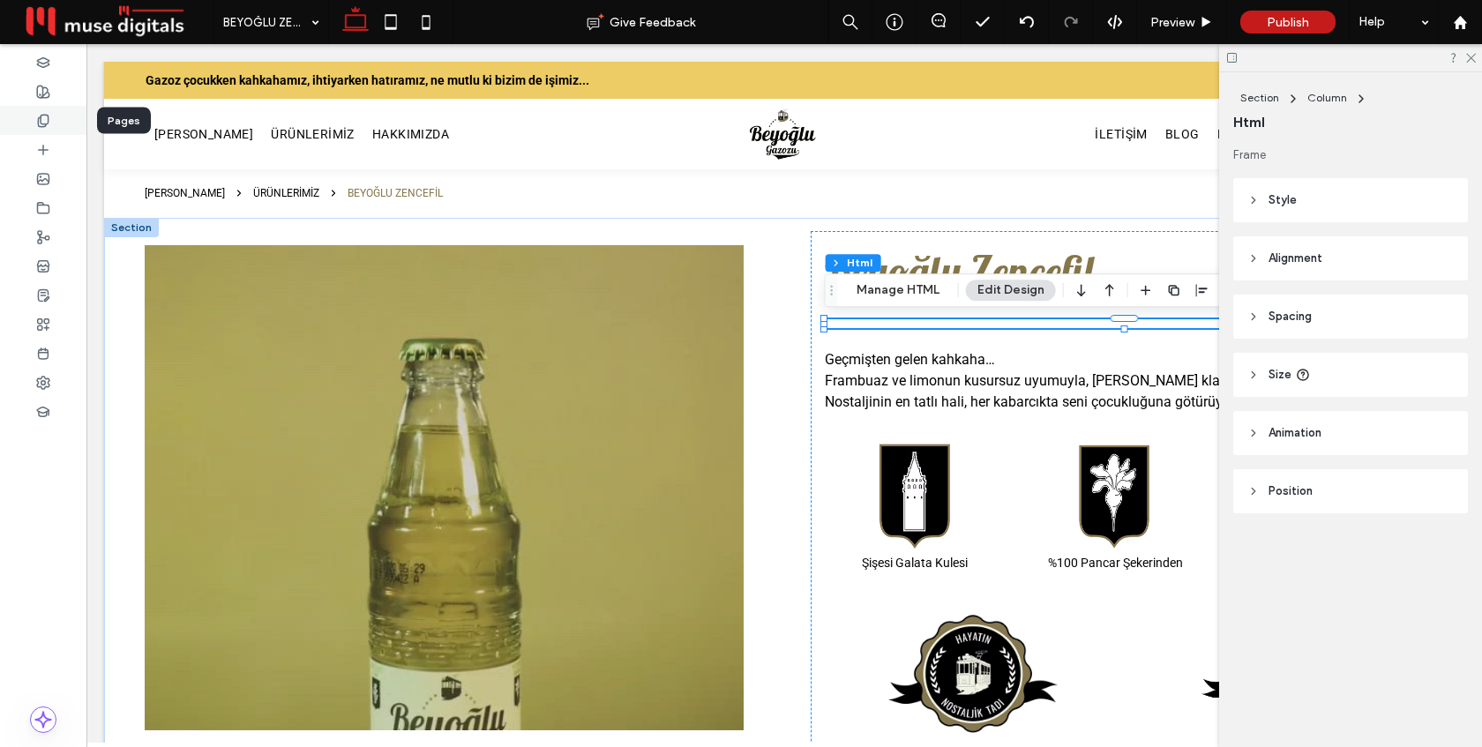
click at [36, 125] on icon at bounding box center [43, 121] width 14 height 14
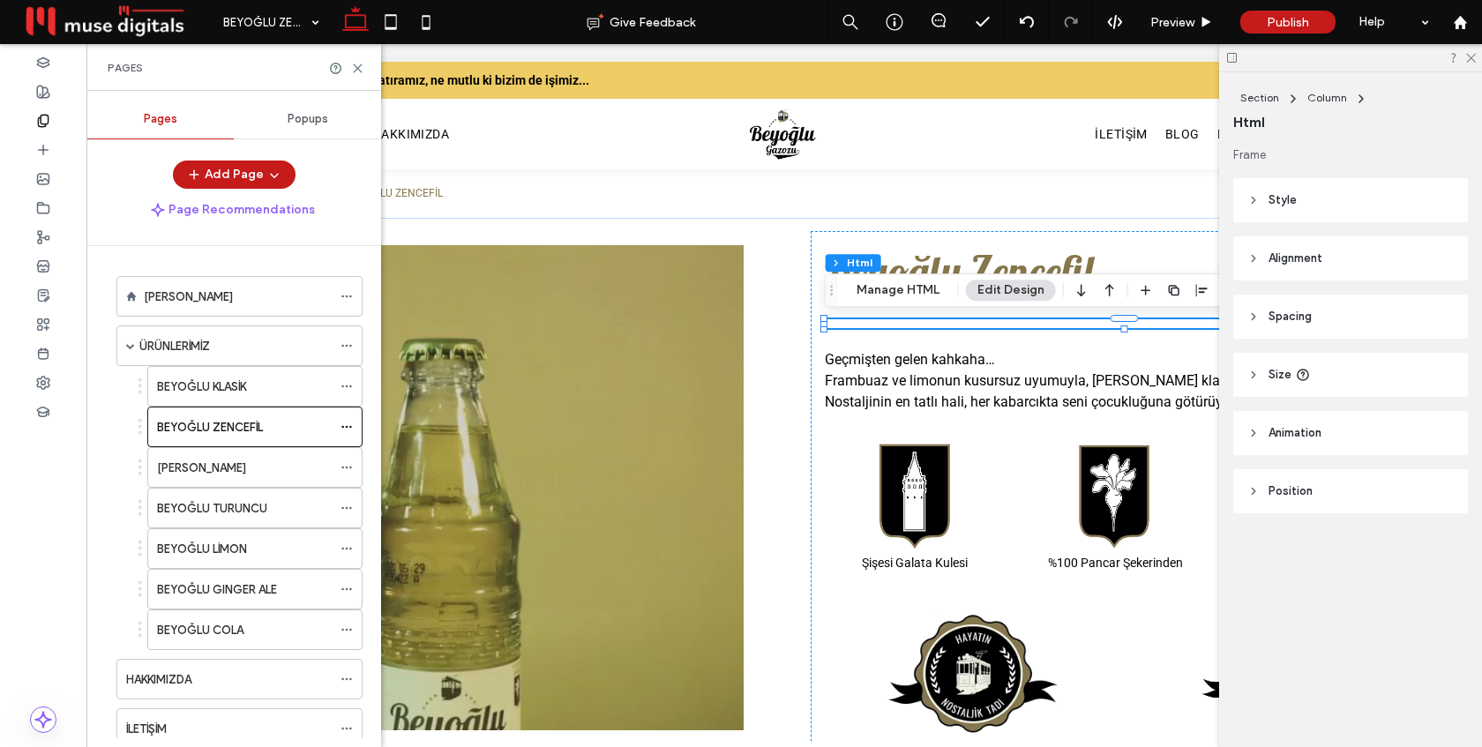
click at [224, 461] on label "[PERSON_NAME]" at bounding box center [201, 468] width 89 height 31
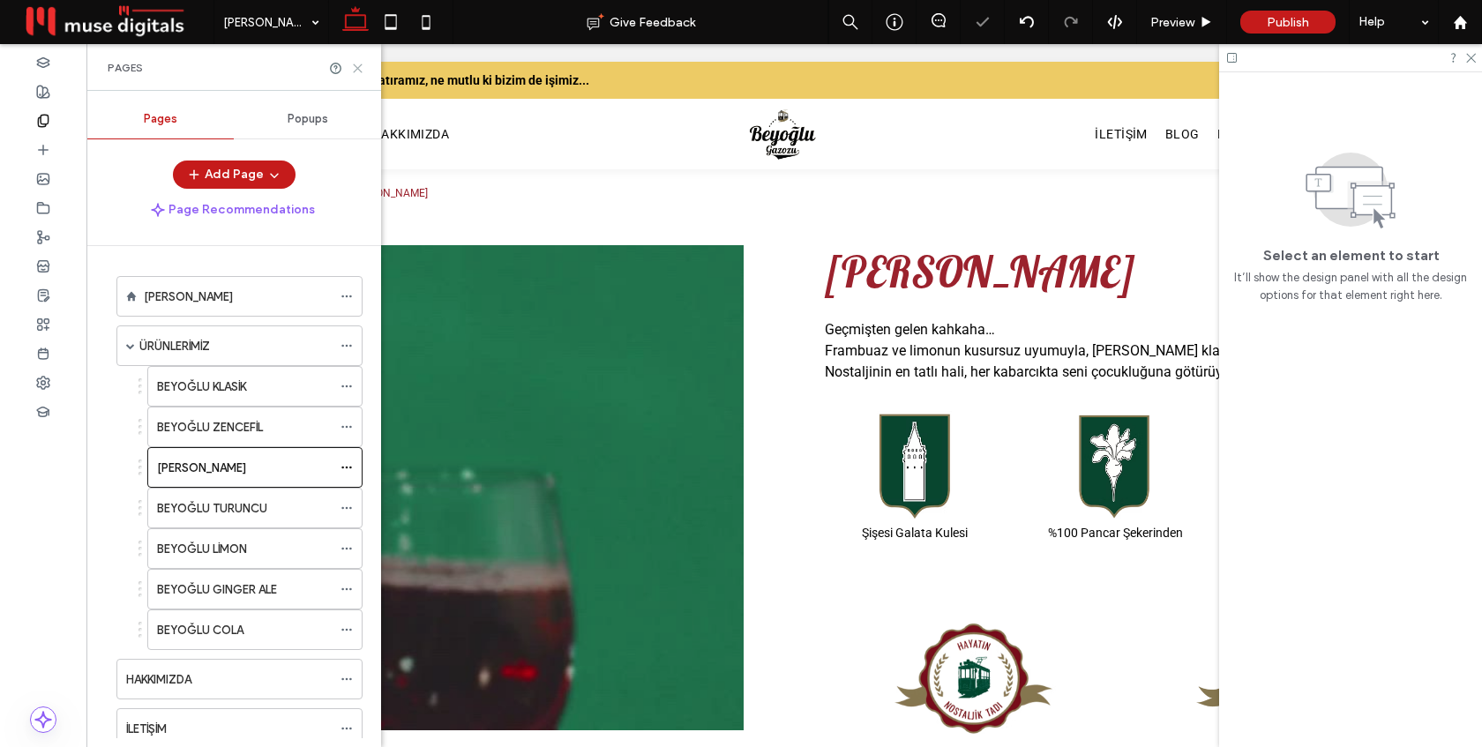
click at [356, 66] on use at bounding box center [358, 68] width 8 height 8
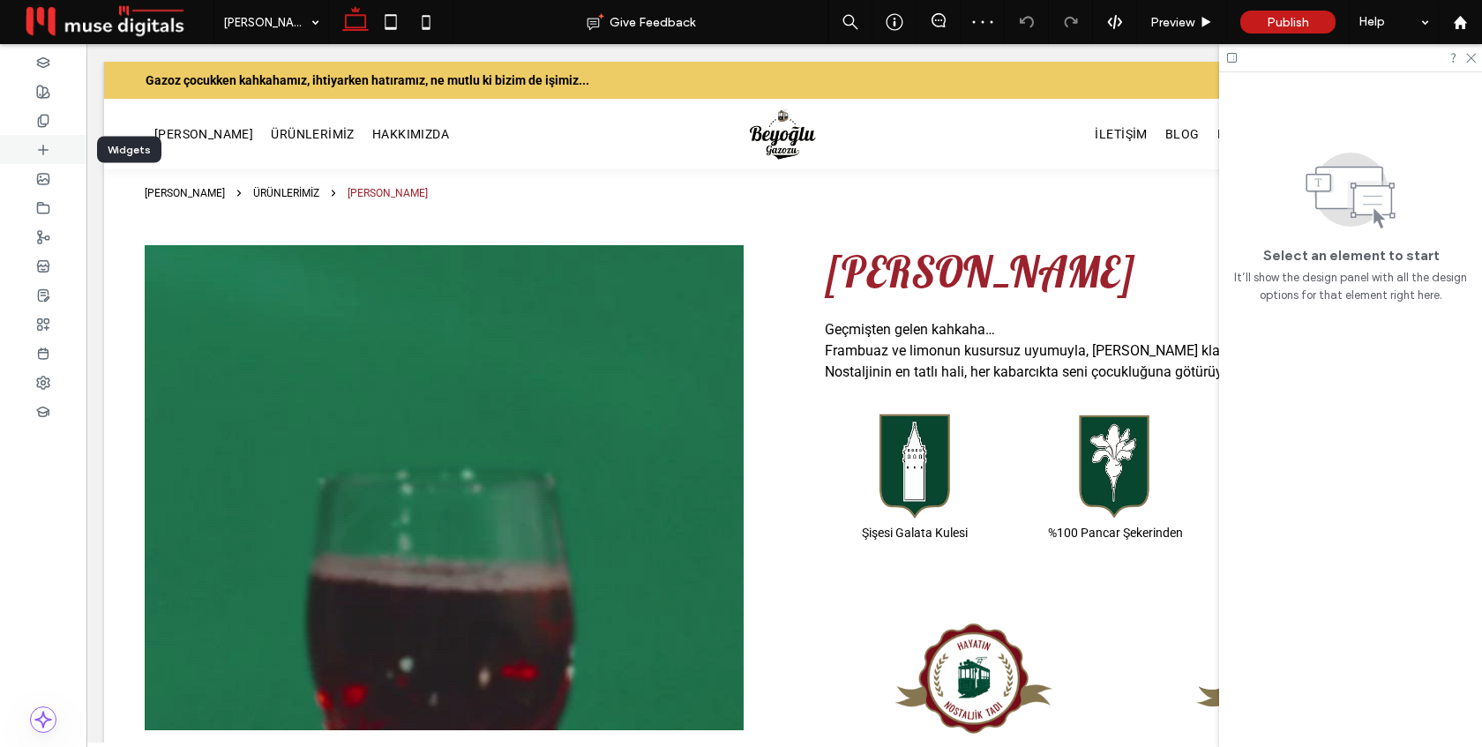
click at [41, 147] on icon at bounding box center [43, 150] width 14 height 14
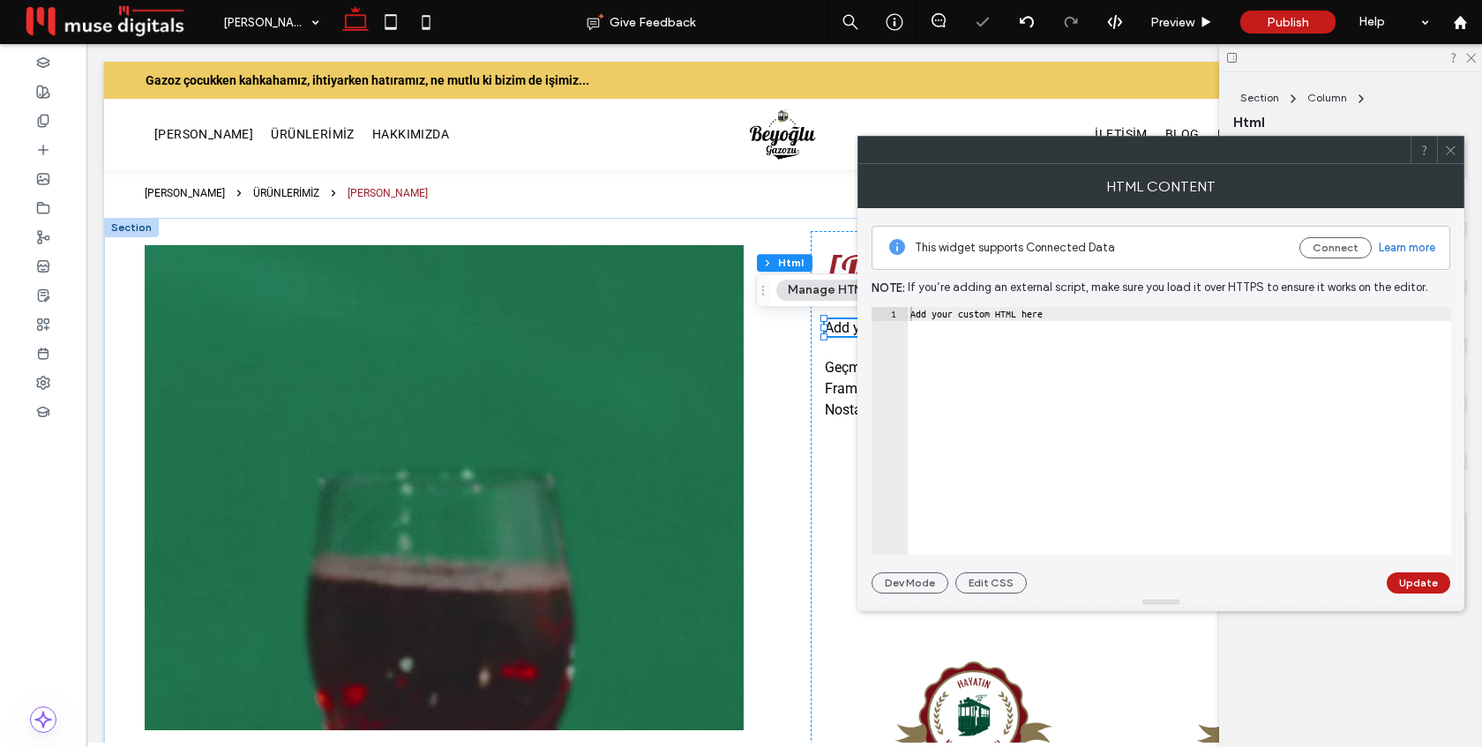
click at [1026, 365] on div "Add your custom HTML here" at bounding box center [1179, 445] width 544 height 276
paste textarea "Cursor at row 1"
type textarea "*********"
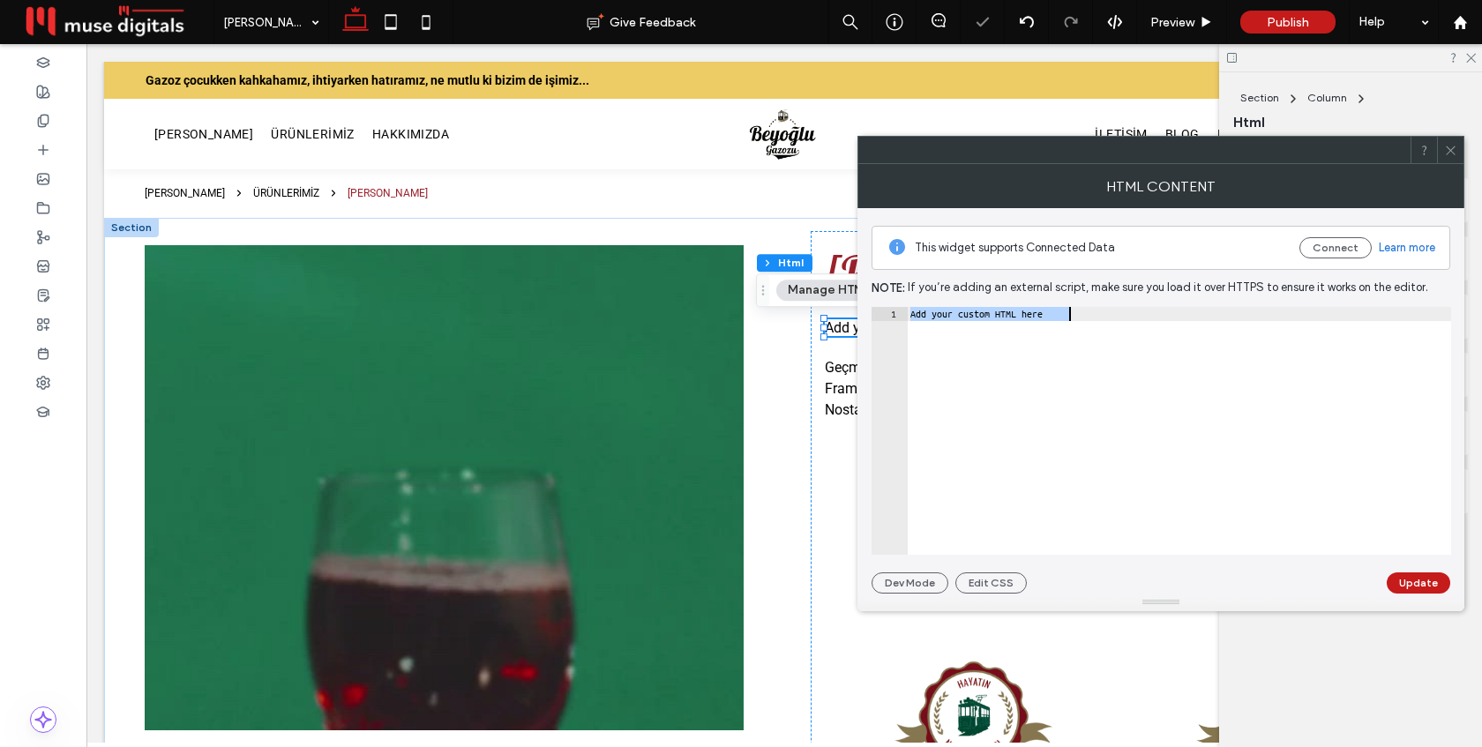
scroll to position [2631, 0]
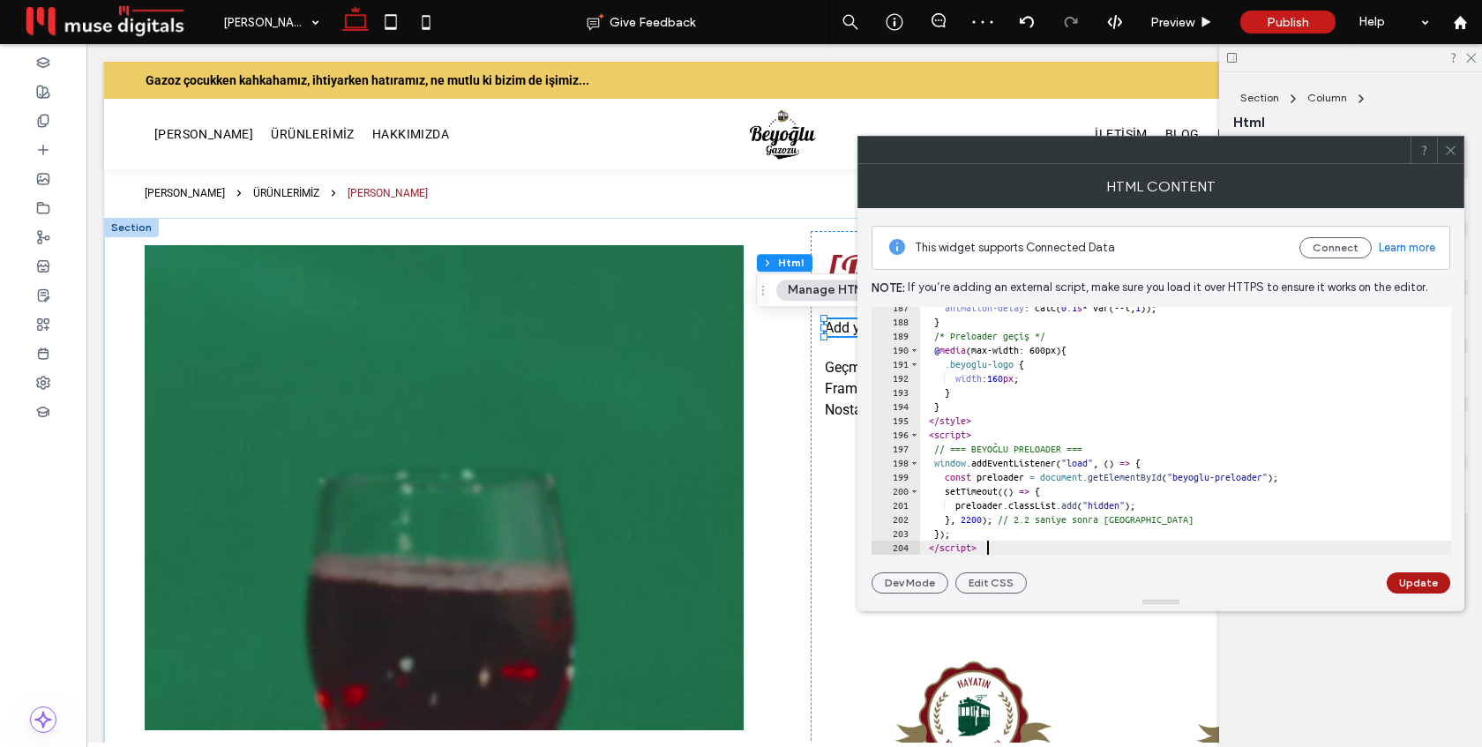
click at [1425, 579] on button "Update" at bounding box center [1419, 582] width 64 height 21
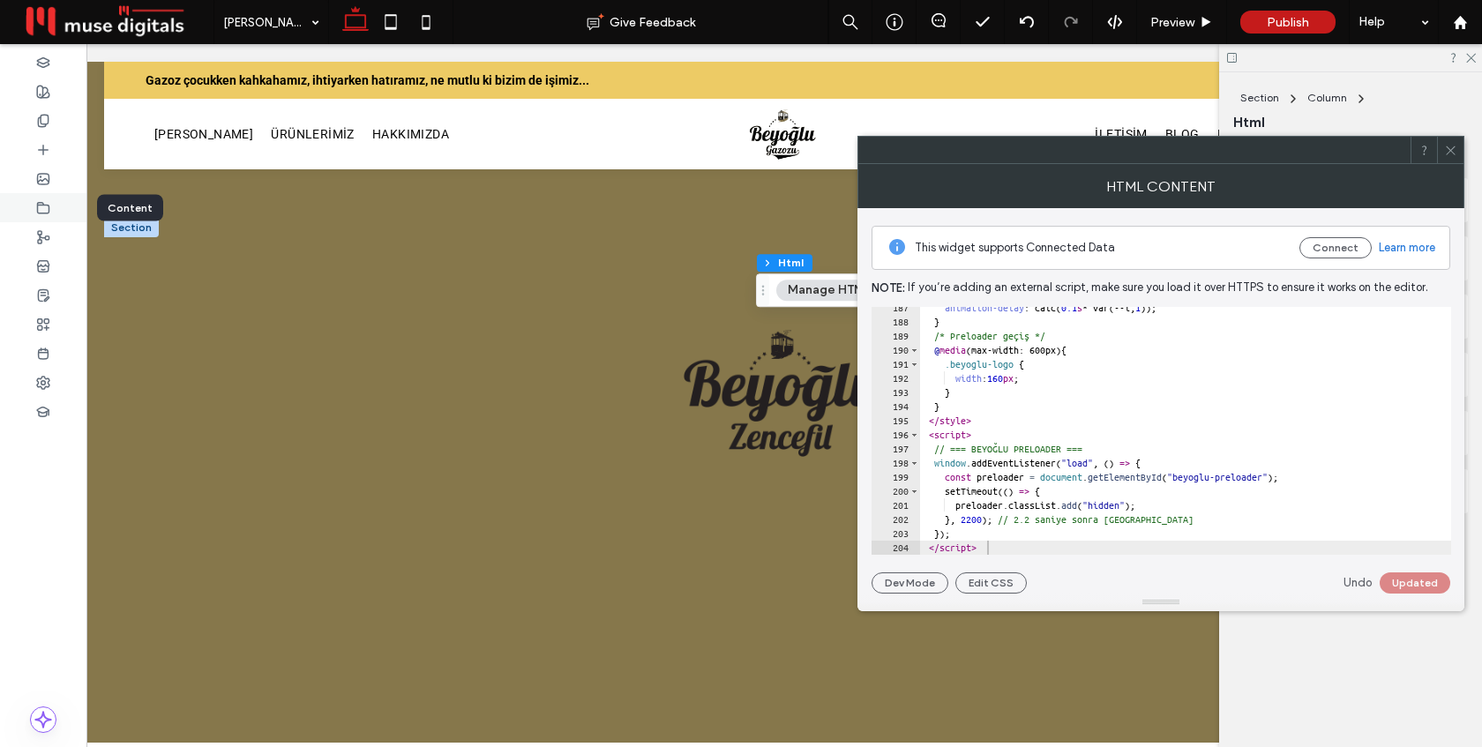
click at [45, 206] on icon at bounding box center [43, 208] width 14 height 14
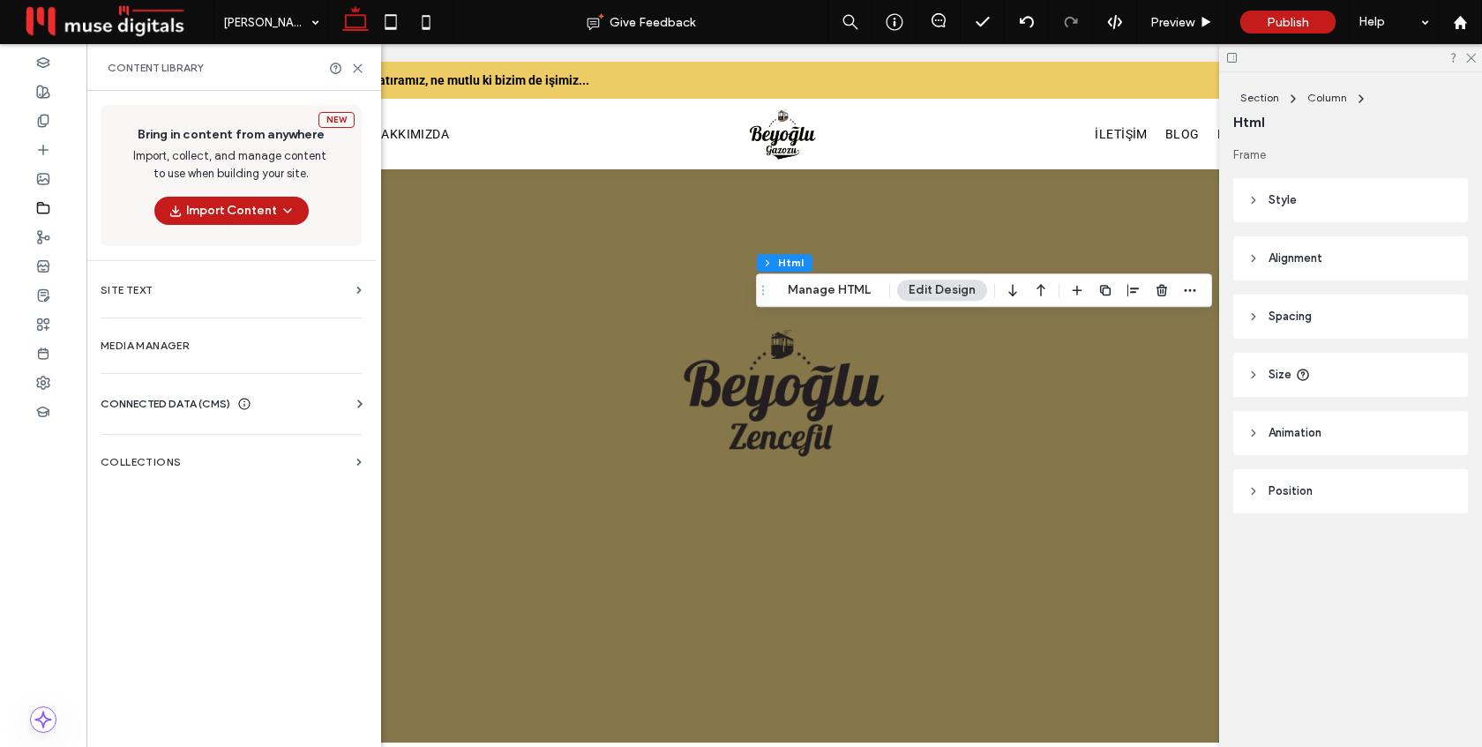
click at [171, 367] on div "New Bring in content from anywhere Import, collect, and manage content to use w…" at bounding box center [230, 417] width 289 height 653
click at [171, 348] on label "Media Manager" at bounding box center [231, 346] width 261 height 12
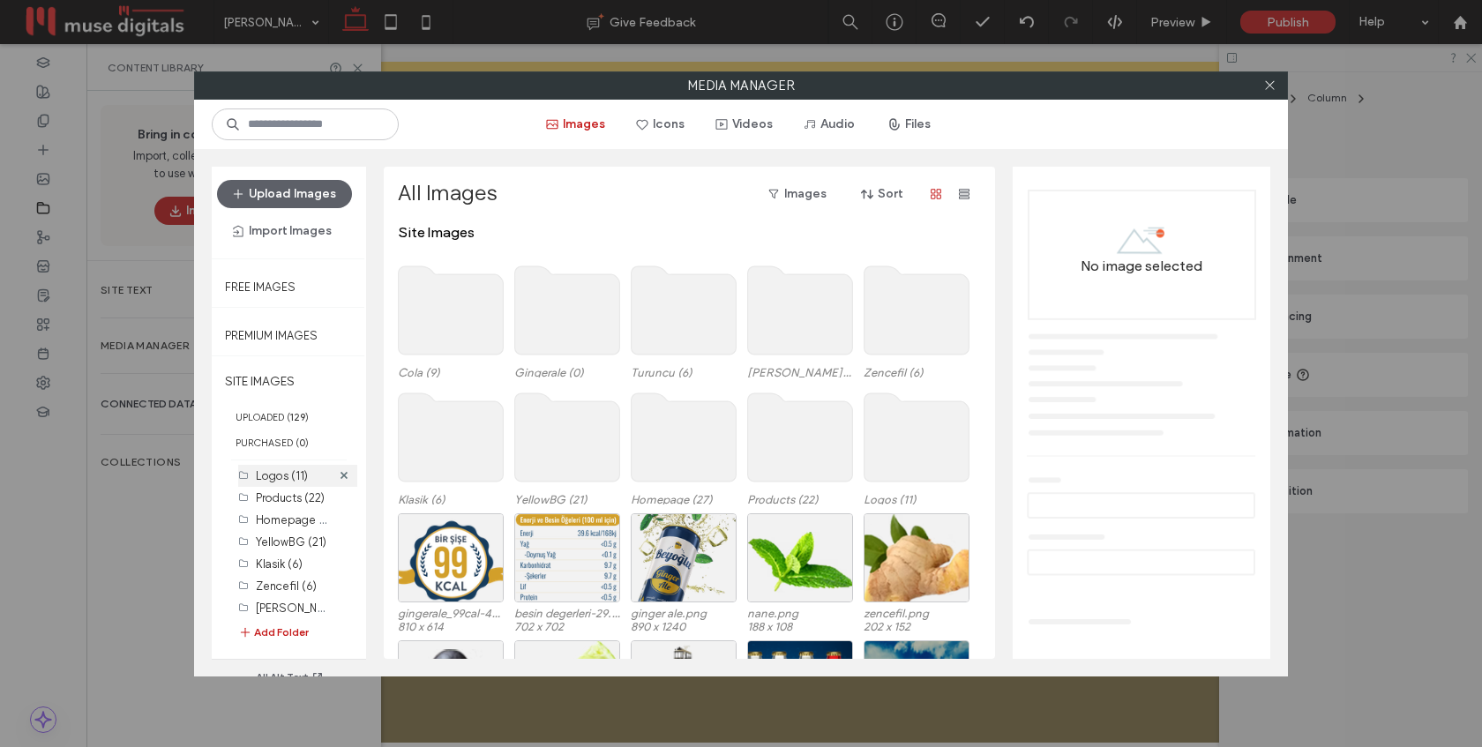
click at [278, 482] on label "Logos (11)" at bounding box center [282, 475] width 52 height 13
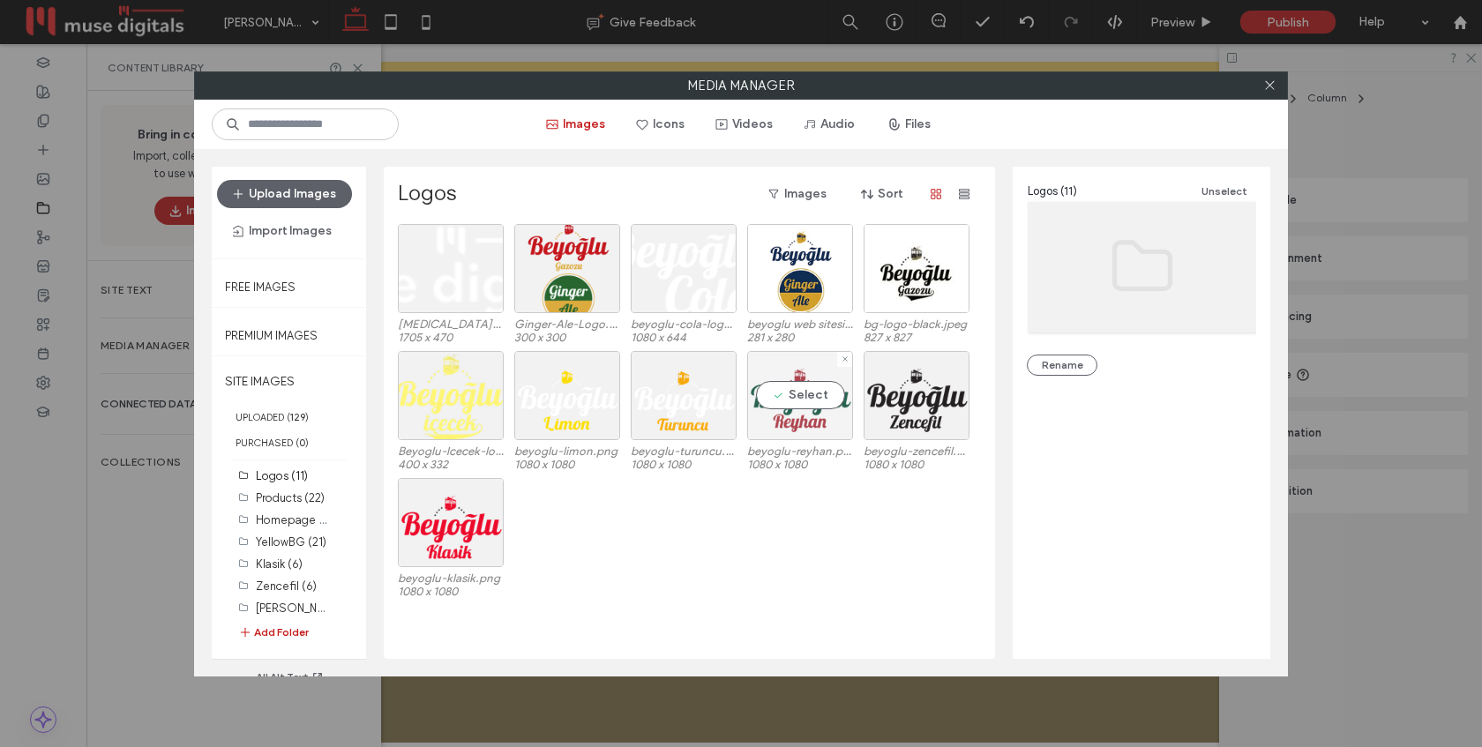
click at [802, 412] on div "Select" at bounding box center [800, 395] width 106 height 89
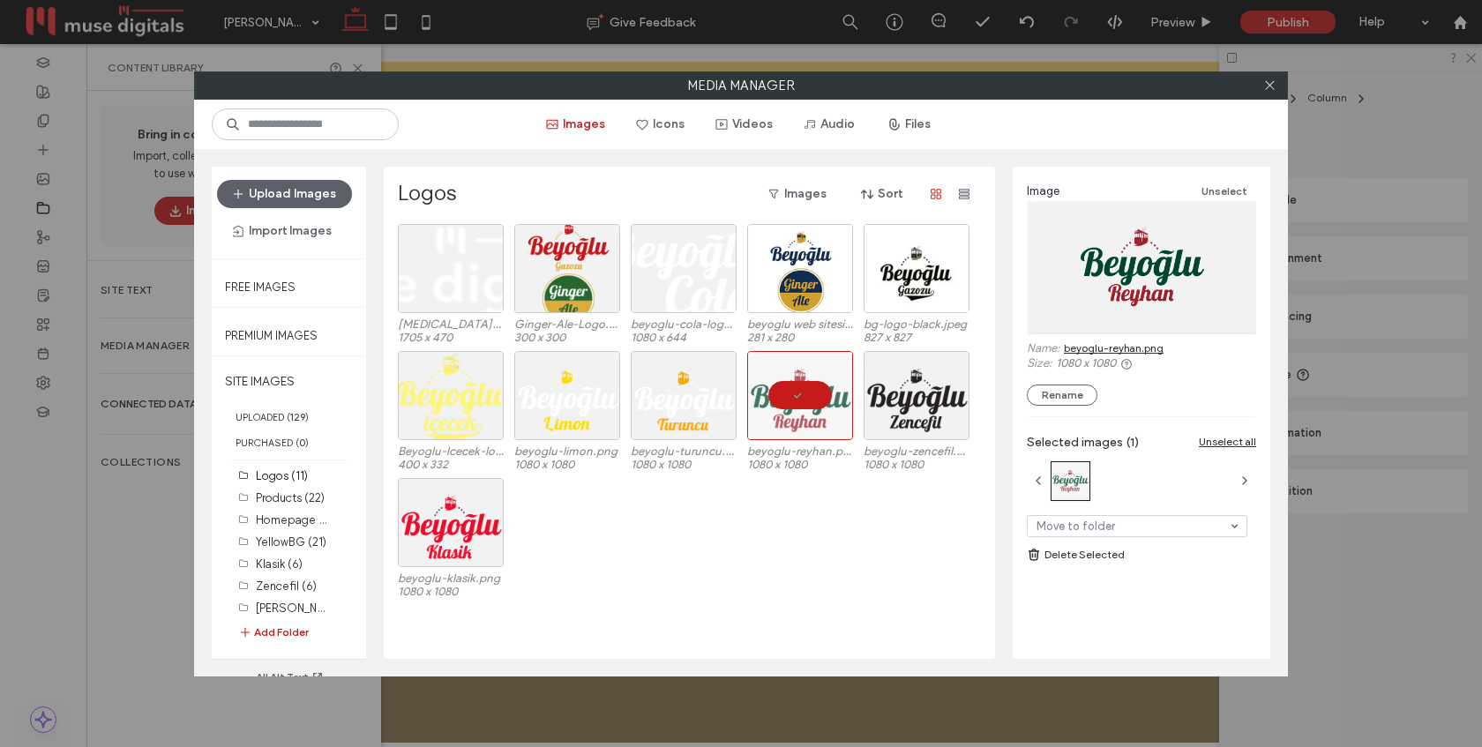
click at [1106, 345] on link "beyoglu-reyhan.png" at bounding box center [1114, 347] width 100 height 13
click at [1263, 86] on icon at bounding box center [1269, 85] width 13 height 13
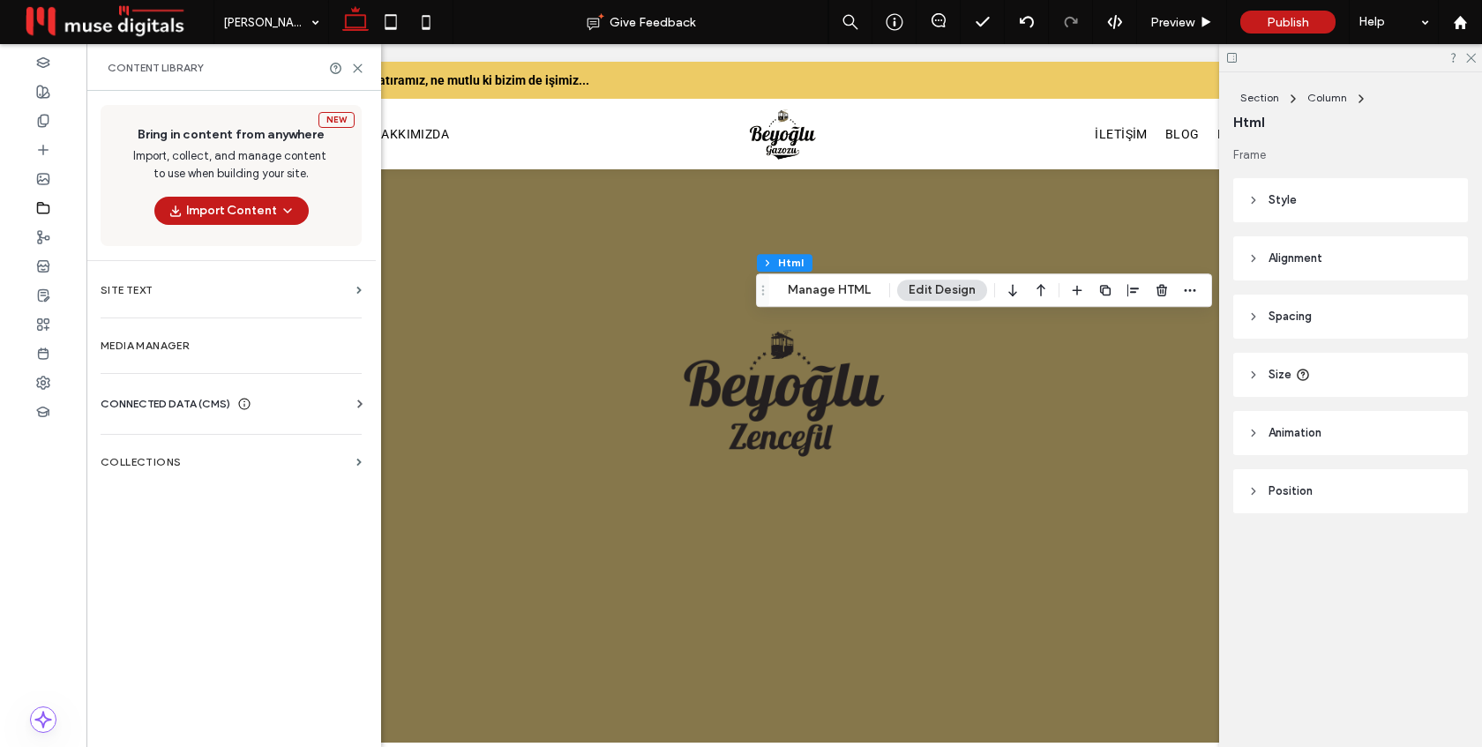
click at [835, 301] on div "Section Column Html Manage HTML Edit Design" at bounding box center [984, 290] width 456 height 34
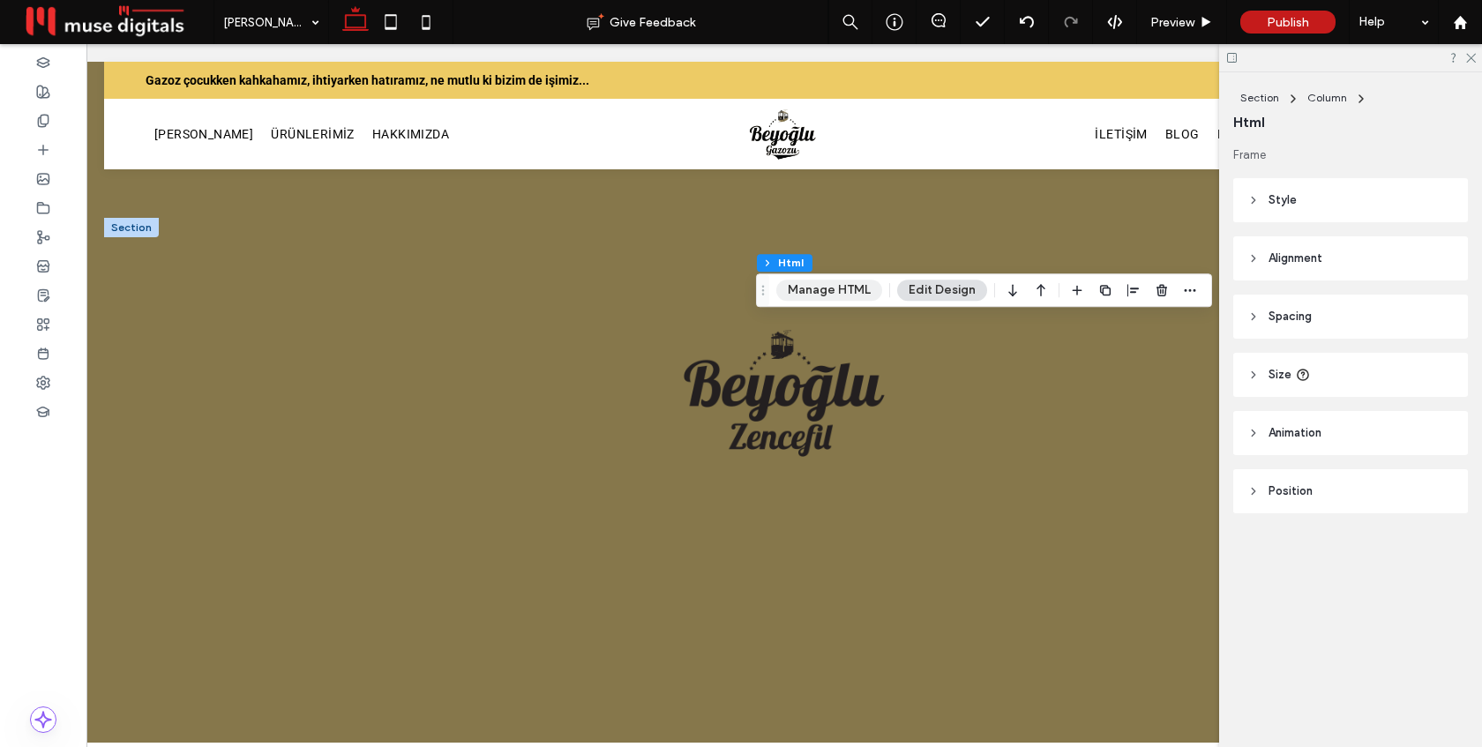
click at [836, 295] on button "Manage HTML" at bounding box center [829, 290] width 106 height 21
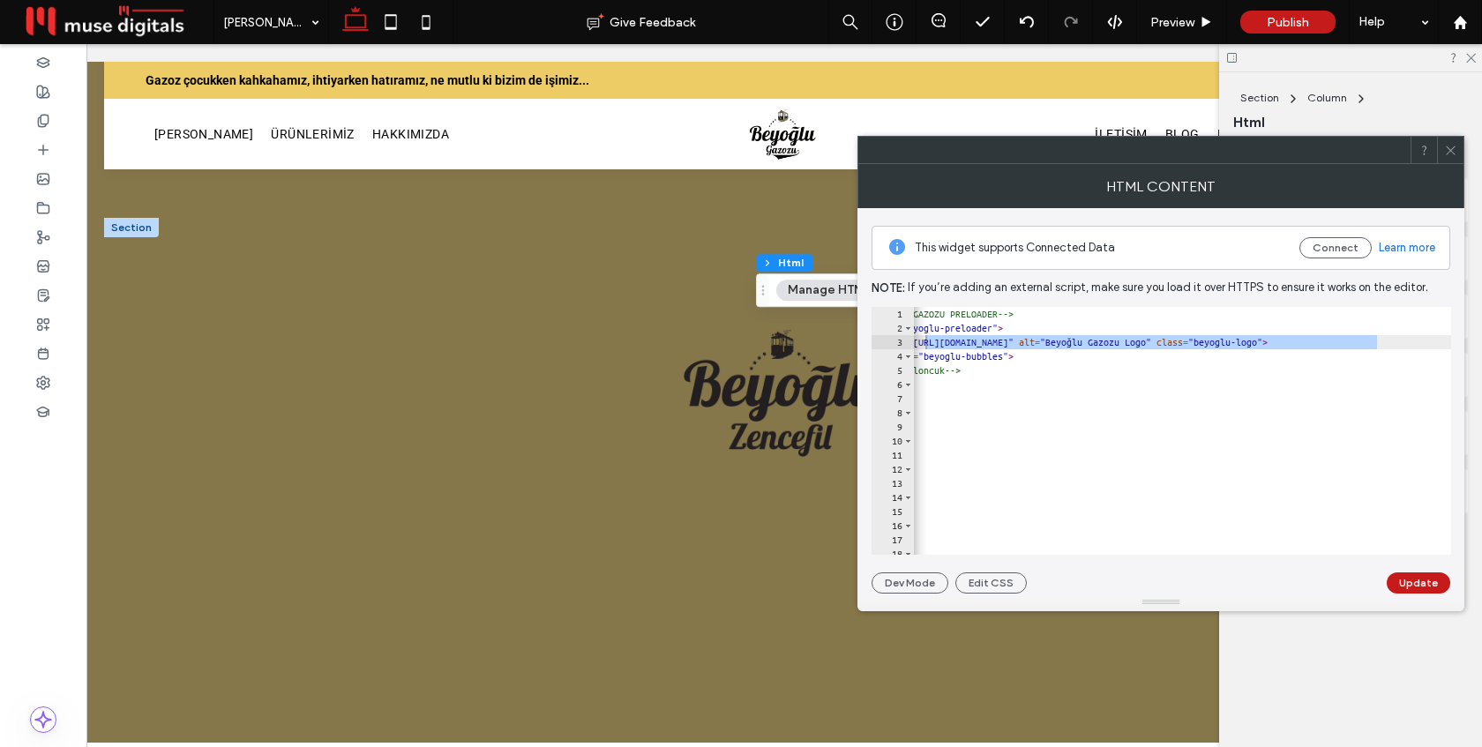
scroll to position [0, 67]
drag, startPoint x: 1446, startPoint y: 342, endPoint x: 926, endPoint y: 343, distance: 519.6
click at [926, 343] on div "1 2 3 4 5 6 7 8 9 10 11 12 13 14 15 16 17 18 19 <!-- BEYOĞLU GAZOZU PRELOADER -…" at bounding box center [1162, 431] width 580 height 248
click at [1372, 346] on div "<!-- BEYOĞLU GAZOZU PRELOADER --> < div id = "beyoglu-preloader" > < img src = …" at bounding box center [1269, 445] width 846 height 276
drag, startPoint x: 1375, startPoint y: 342, endPoint x: 926, endPoint y: 341, distance: 449.0
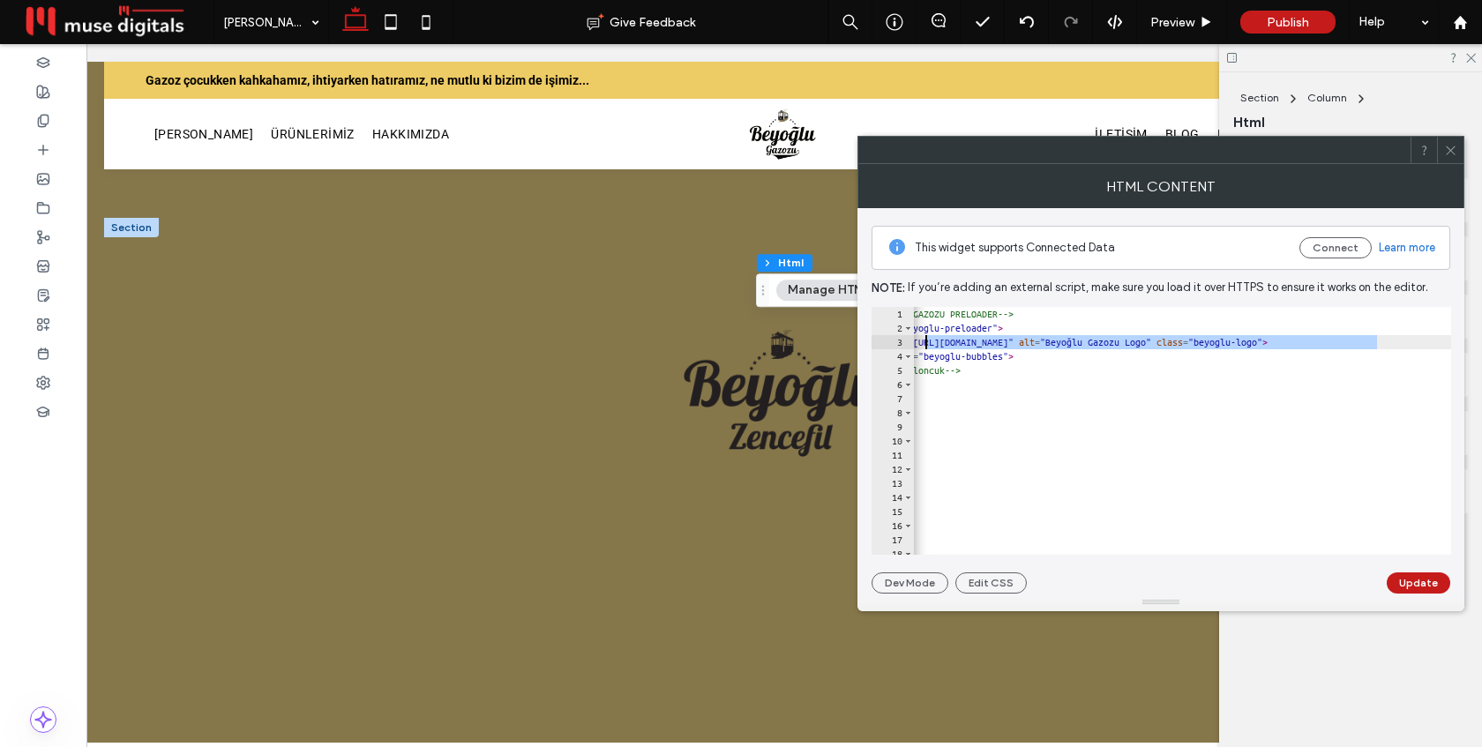
click at [926, 341] on div "<!-- BEYOĞLU GAZOZU PRELOADER --> < div id = "beyoglu-preloader" > < img src = …" at bounding box center [1269, 445] width 846 height 276
paste textarea "Cursor at row 3"
click at [1426, 585] on button "Update" at bounding box center [1419, 582] width 64 height 21
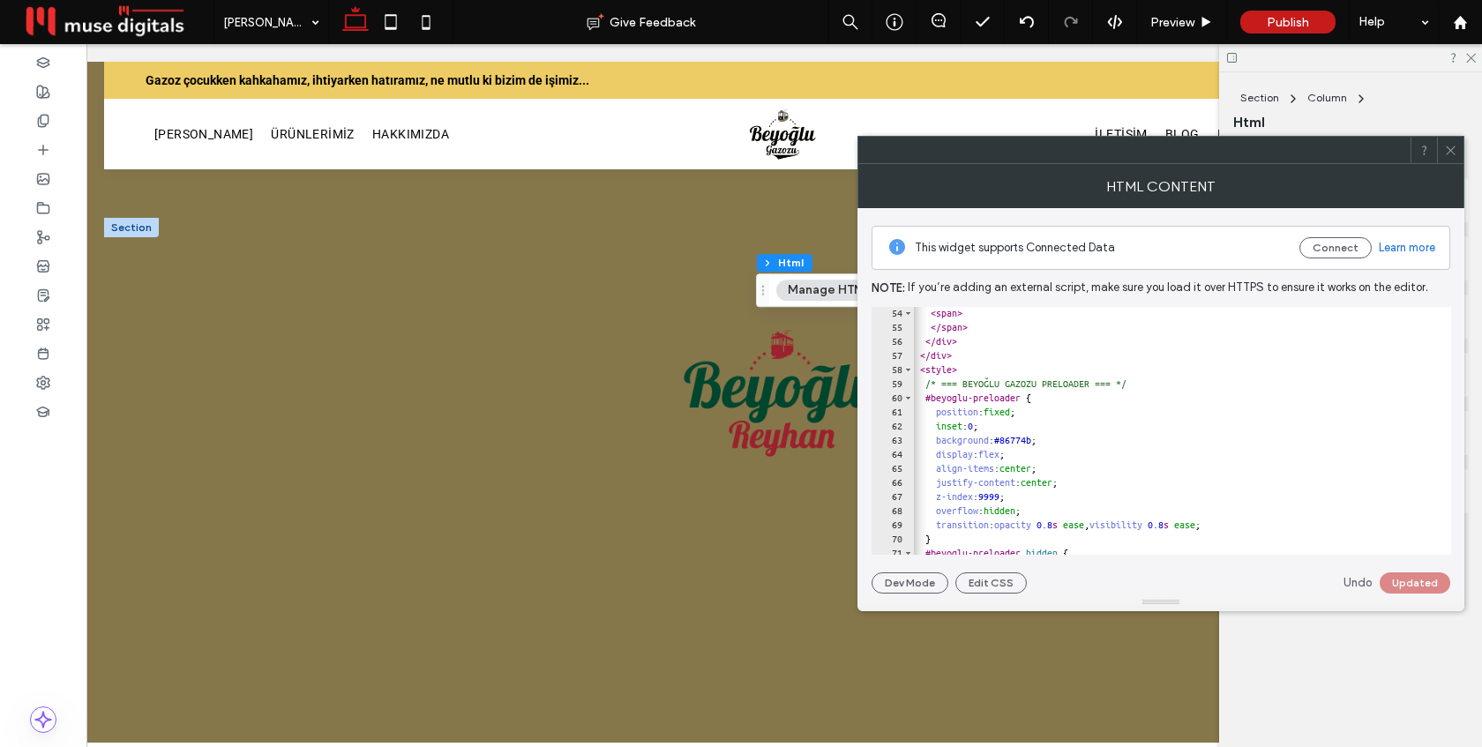
scroll to position [751, 0]
drag, startPoint x: 1062, startPoint y: 436, endPoint x: 1026, endPoint y: 439, distance: 36.3
click at [1026, 439] on div "< span > </ span > </ div > </ div > < style > /* === BEYOĞLU GAZOZU PRELOADER …" at bounding box center [1329, 442] width 833 height 276
click at [1423, 588] on button "Update" at bounding box center [1419, 582] width 64 height 21
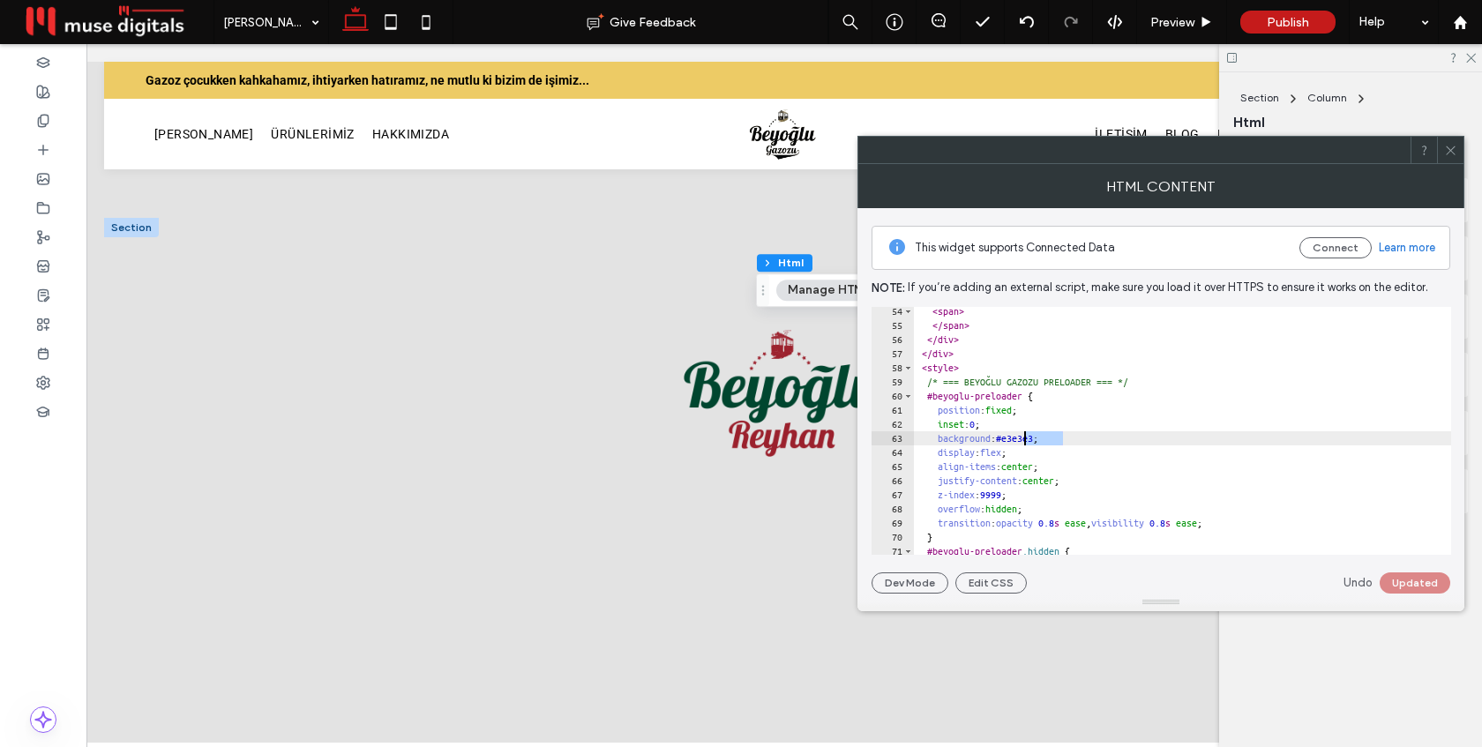
drag, startPoint x: 1060, startPoint y: 436, endPoint x: 1027, endPoint y: 436, distance: 33.5
click at [1027, 436] on div "< span > </ span > </ div > </ div > < style > /* === BEYOĞLU GAZOZU PRELOADER …" at bounding box center [1329, 442] width 833 height 276
click at [1422, 577] on button "Update" at bounding box center [1419, 582] width 64 height 21
drag, startPoint x: 1062, startPoint y: 436, endPoint x: 1024, endPoint y: 437, distance: 37.9
click at [1024, 437] on div "< span > </ span > </ div > </ div > < style > /* === BEYOĞLU GAZOZU PRELOADER …" at bounding box center [1329, 442] width 833 height 276
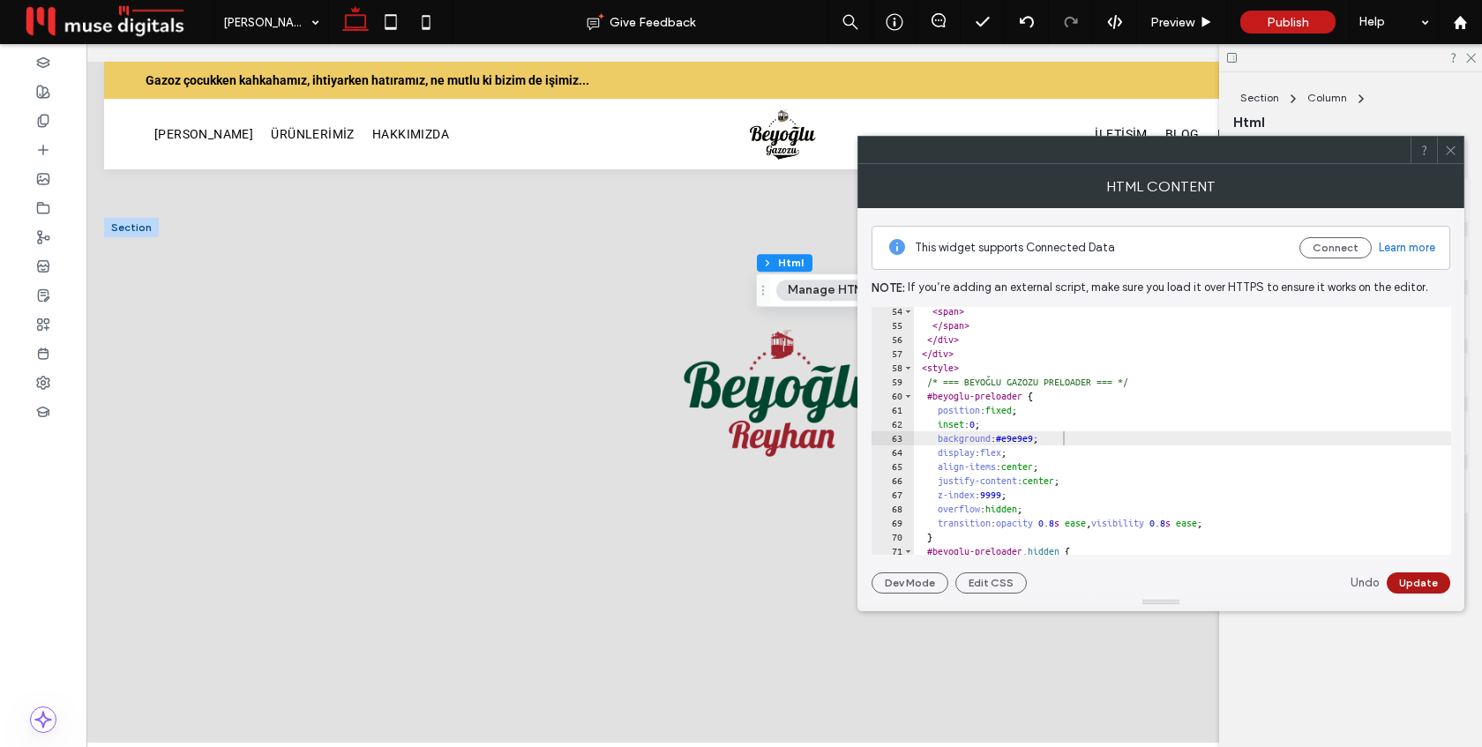
click at [1417, 585] on button "Update" at bounding box center [1419, 582] width 64 height 21
drag, startPoint x: 1060, startPoint y: 436, endPoint x: 1024, endPoint y: 439, distance: 36.3
click at [1024, 439] on div "< span > </ span > </ div > </ div > < style > /* === BEYOĞLU GAZOZU PRELOADER …" at bounding box center [1329, 442] width 833 height 276
click at [1428, 583] on button "Update" at bounding box center [1419, 582] width 64 height 21
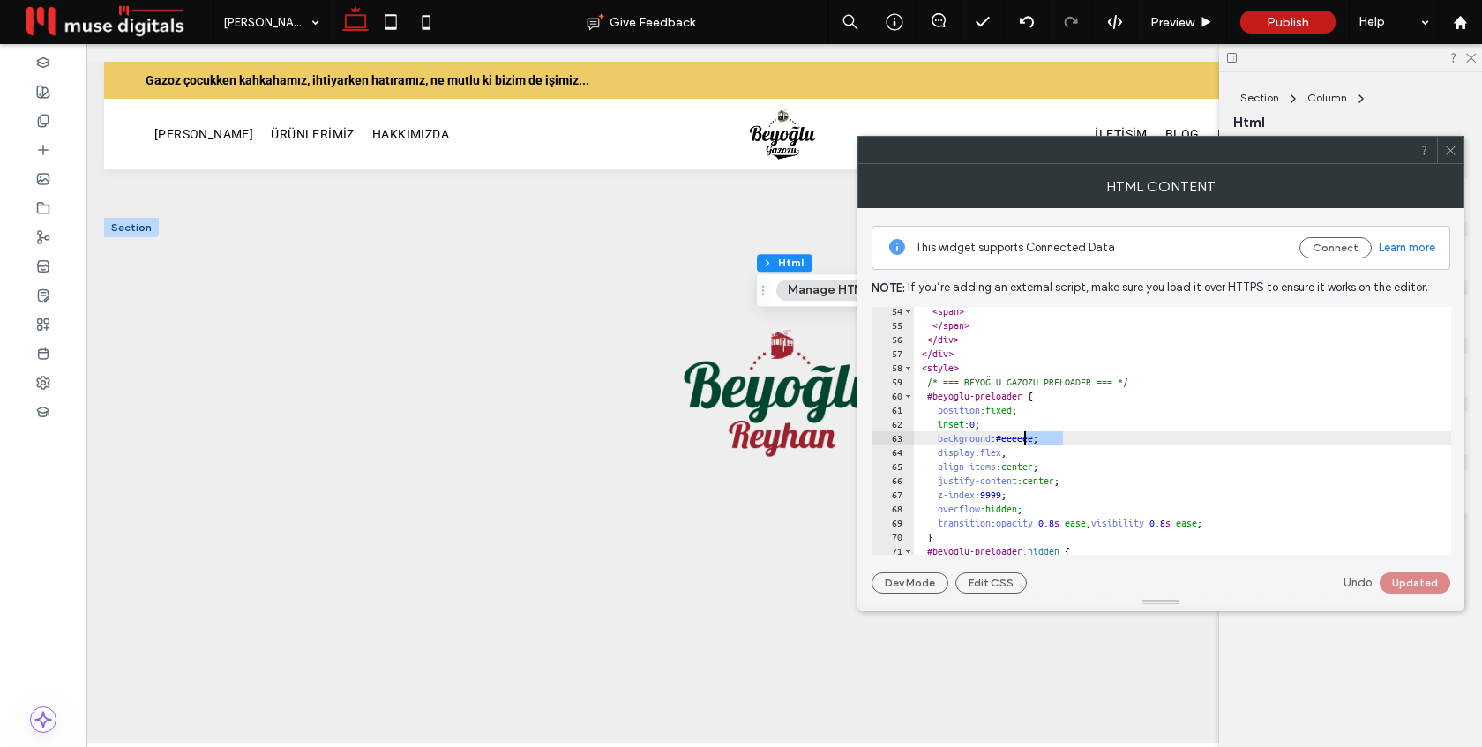
drag, startPoint x: 1061, startPoint y: 438, endPoint x: 1025, endPoint y: 440, distance: 36.2
click at [1025, 440] on div "< span > </ span > </ div > </ div > < style > /* === BEYOĞLU GAZOZU PRELOADER …" at bounding box center [1329, 442] width 833 height 276
click at [1423, 580] on button "Update" at bounding box center [1419, 582] width 64 height 21
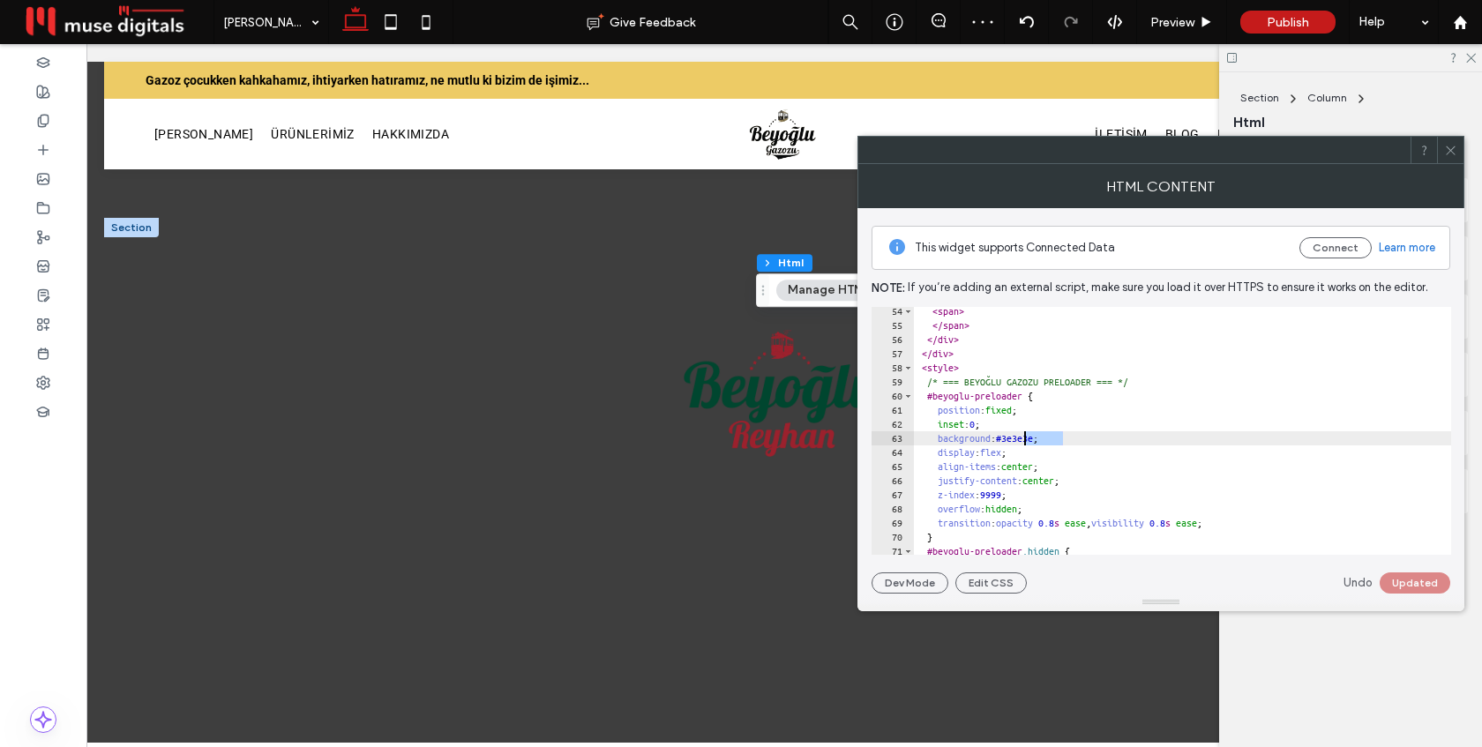
drag, startPoint x: 1061, startPoint y: 439, endPoint x: 1025, endPoint y: 436, distance: 36.3
click at [1025, 436] on div "< span > </ span > </ div > </ div > < style > /* === BEYOĞLU GAZOZU PRELOADER …" at bounding box center [1329, 442] width 833 height 276
click at [1415, 580] on button "Update" at bounding box center [1419, 582] width 64 height 21
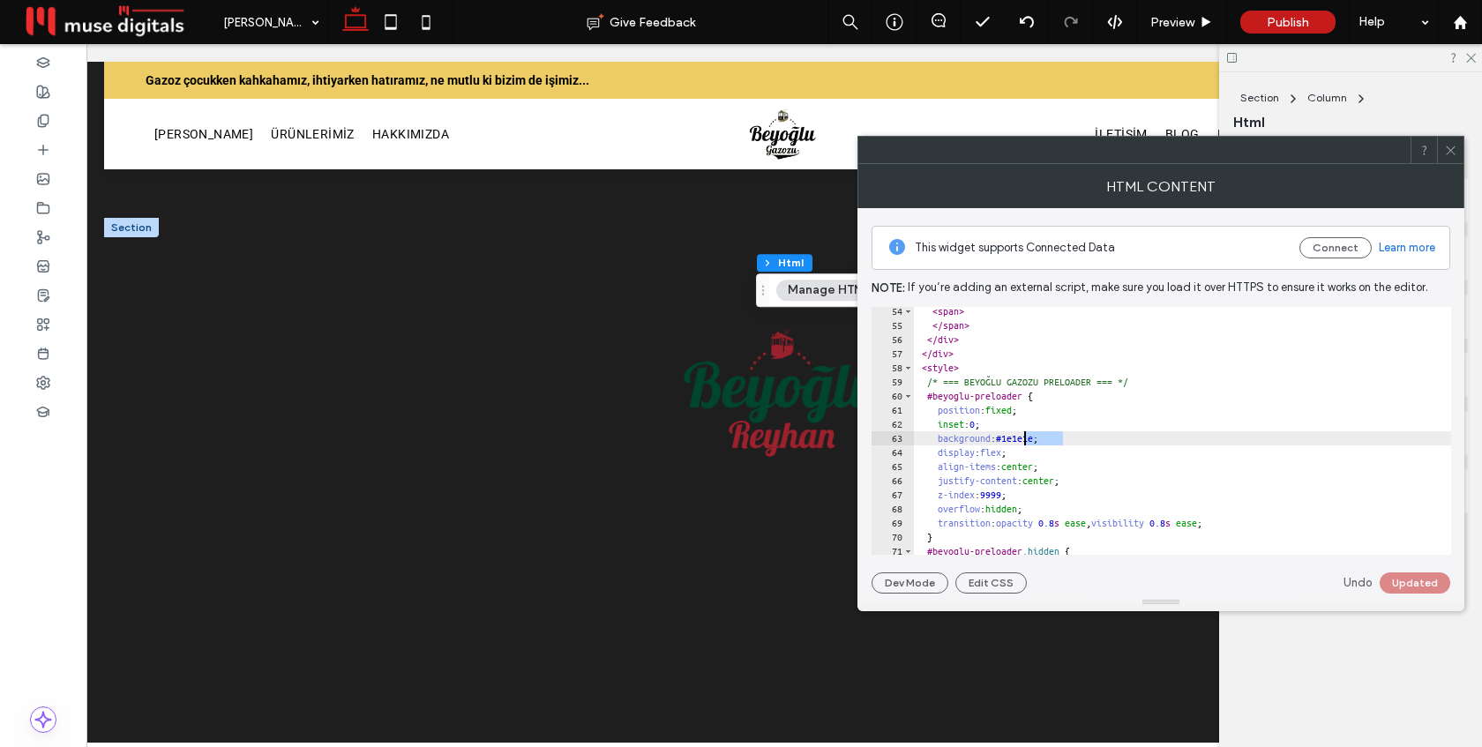
drag, startPoint x: 1061, startPoint y: 438, endPoint x: 1024, endPoint y: 439, distance: 37.1
click at [1024, 439] on div "< span > </ span > </ div > </ div > < style > /* === BEYOĞLU GAZOZU PRELOADER …" at bounding box center [1329, 442] width 833 height 276
click at [1424, 579] on button "Update" at bounding box center [1419, 582] width 64 height 21
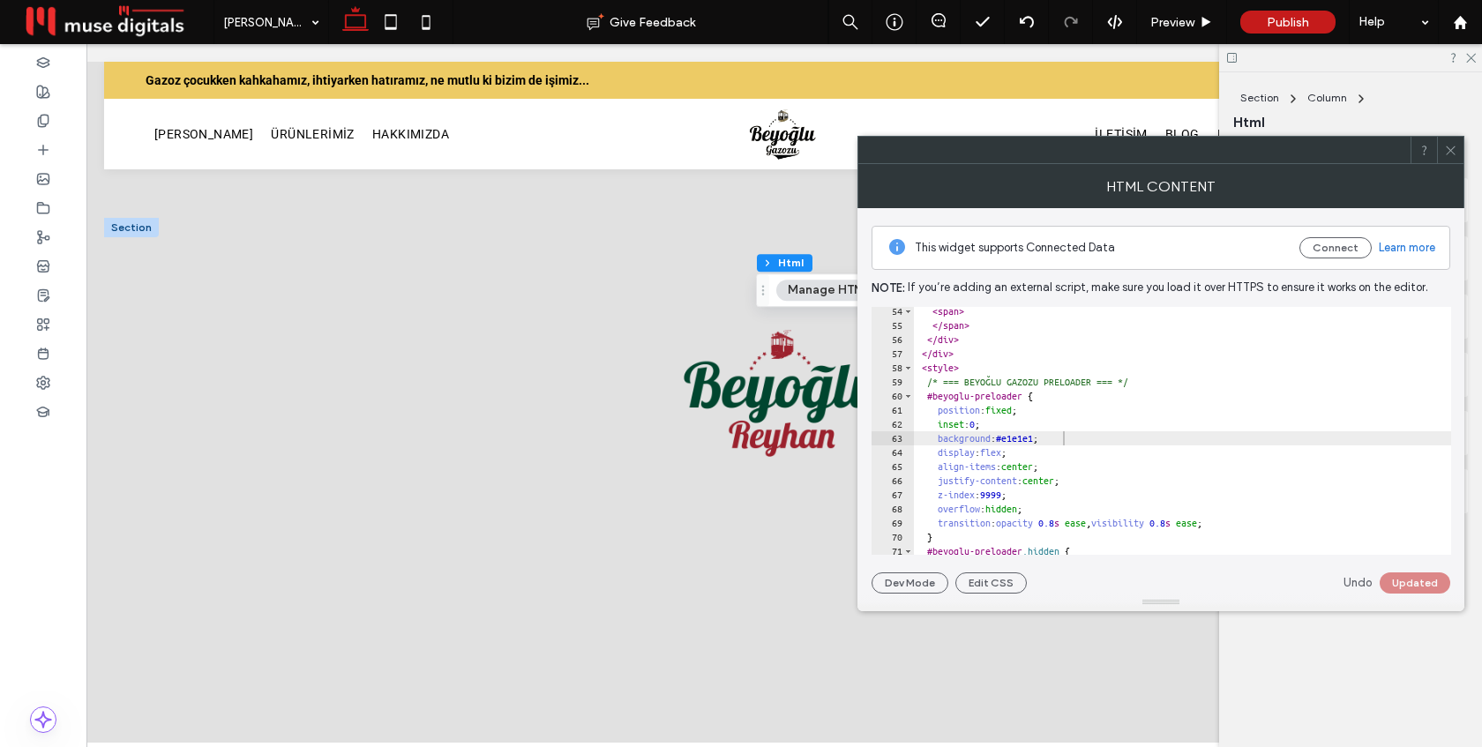
click at [1307, 408] on div "< span > </ span > </ div > </ div > < style > /* === BEYOĞLU GAZOZU PRELOADER …" at bounding box center [1329, 442] width 833 height 276
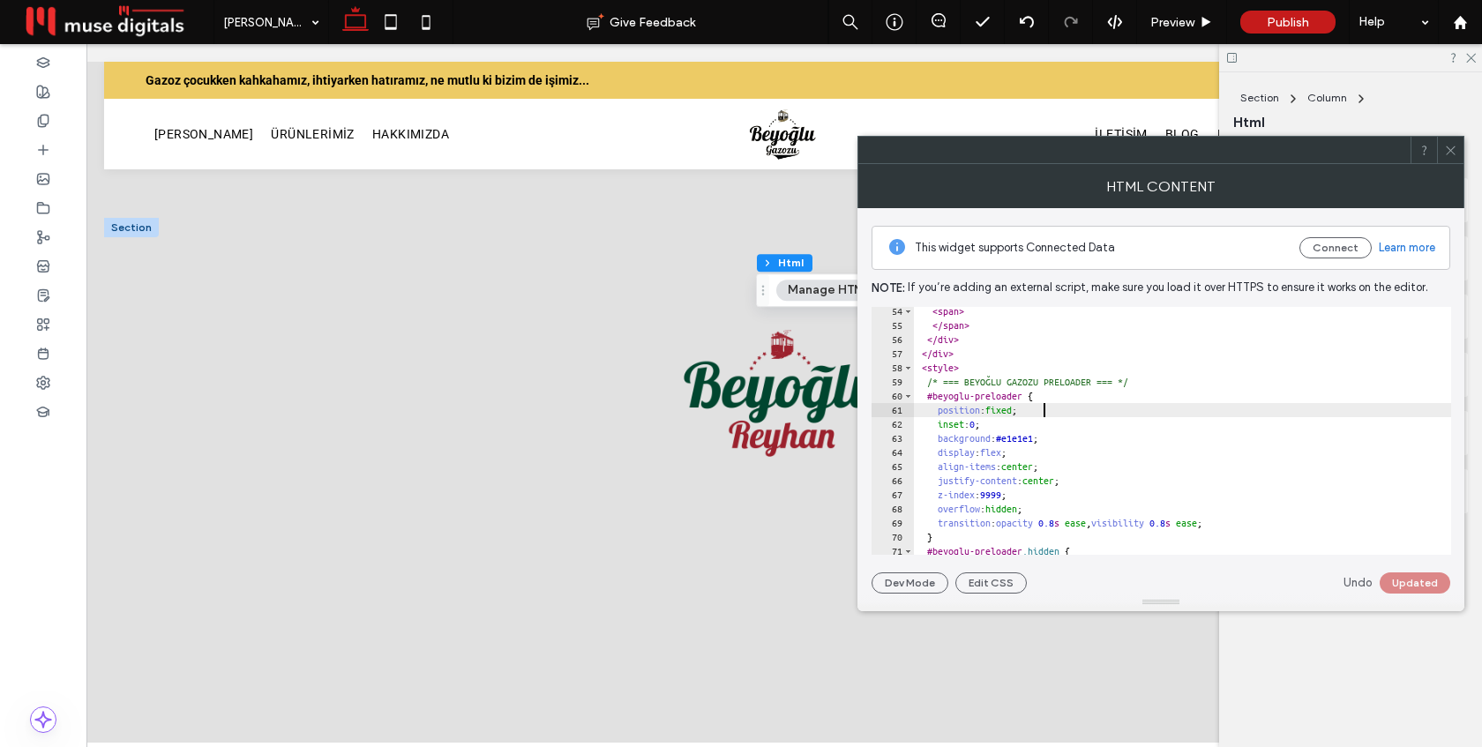
type textarea "**********"
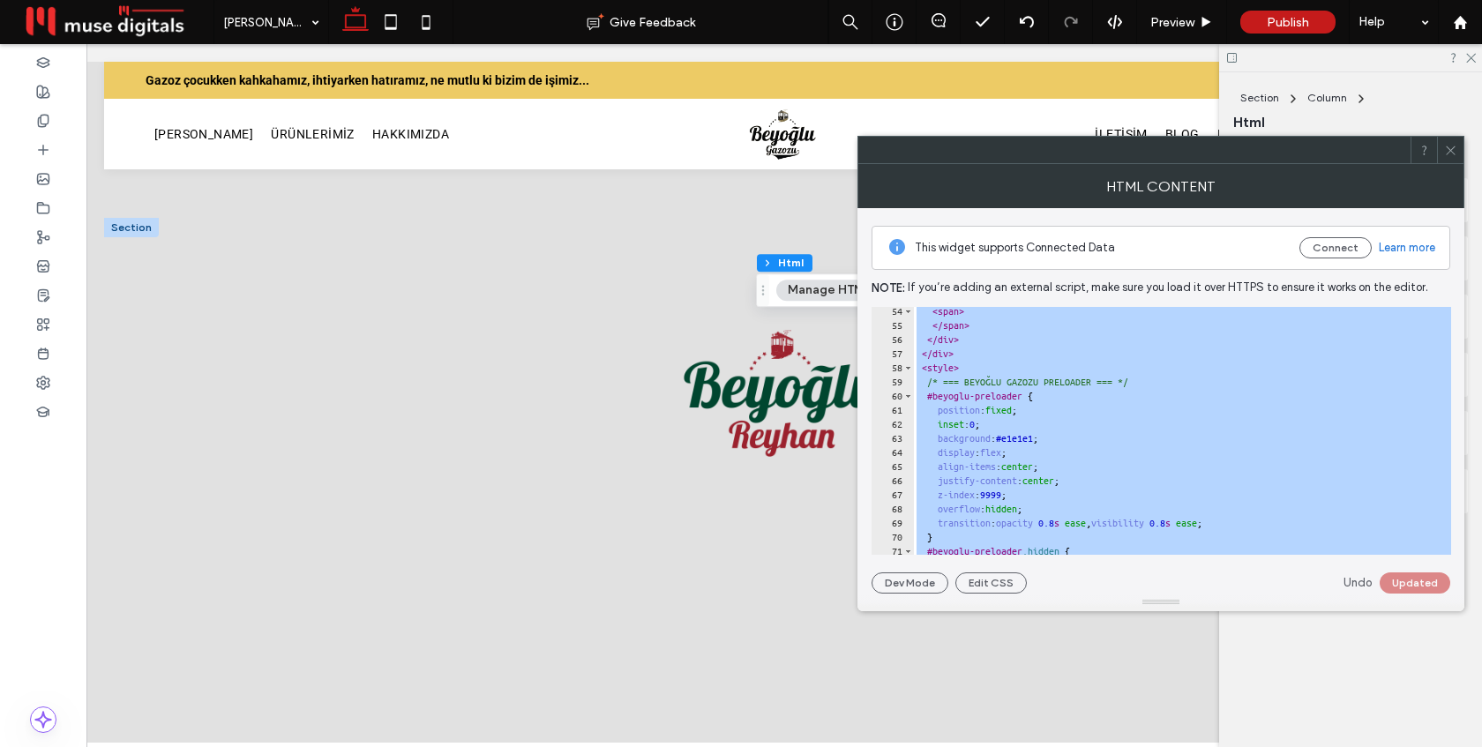
scroll to position [0, 4]
click at [1451, 149] on icon at bounding box center [1450, 150] width 13 height 13
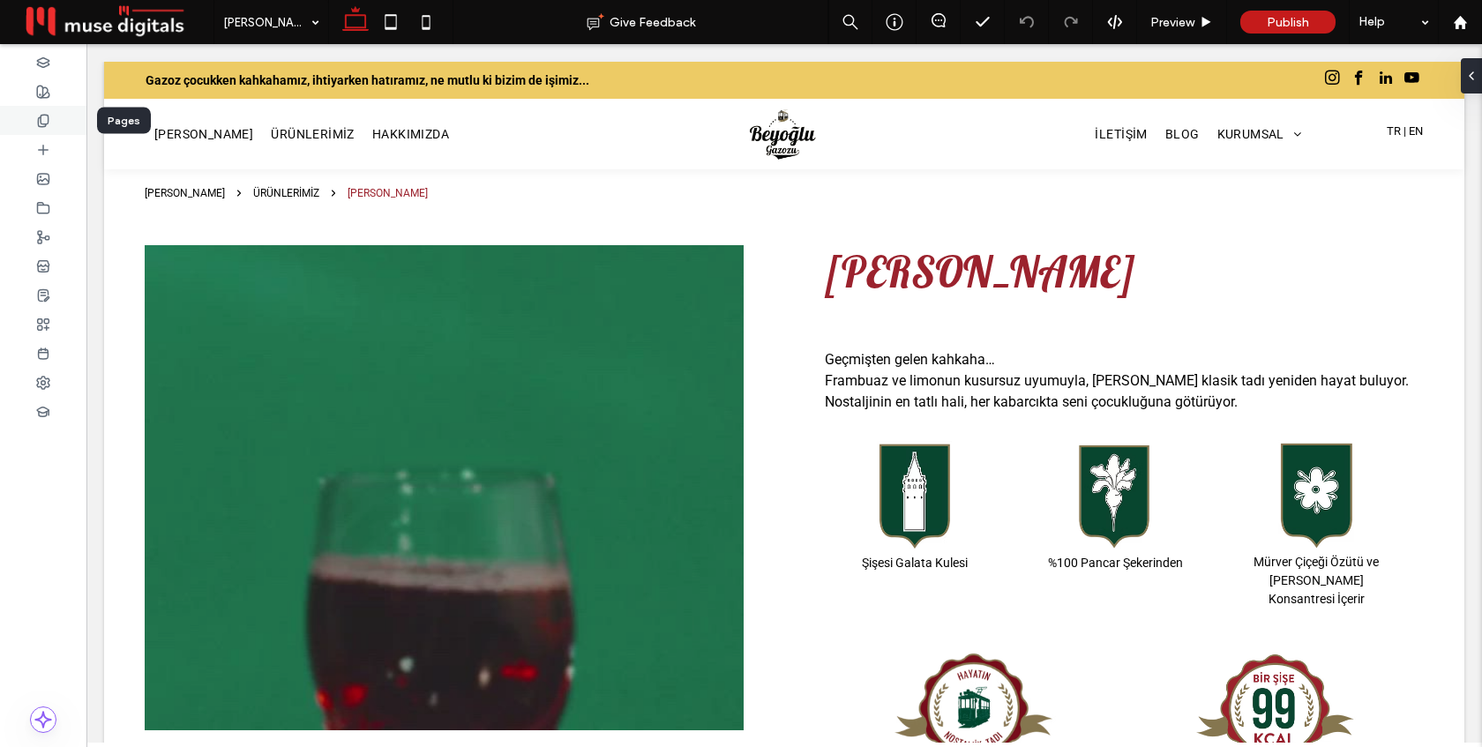
click at [35, 120] on div at bounding box center [43, 120] width 86 height 29
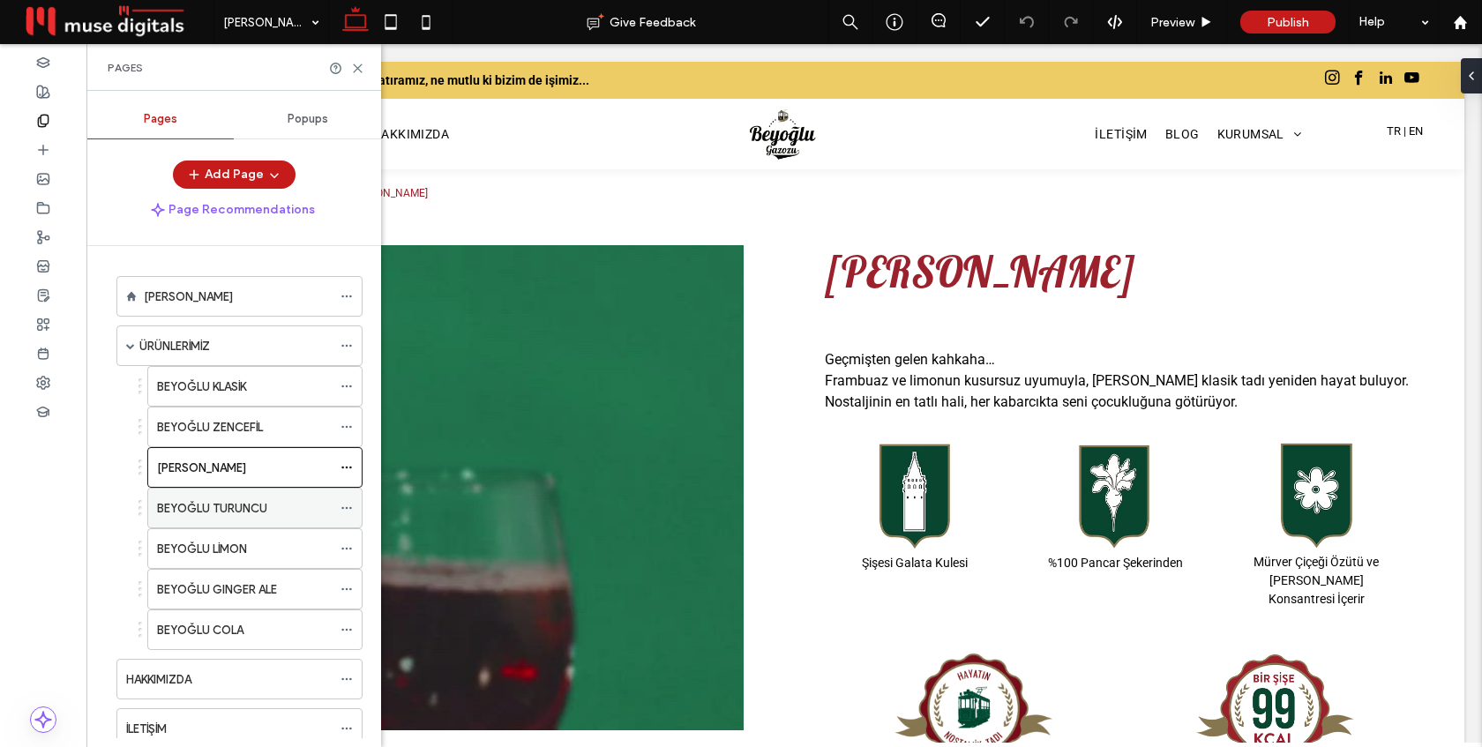
click at [235, 506] on label "BEYOĞLU TURUNCU" at bounding box center [212, 508] width 110 height 31
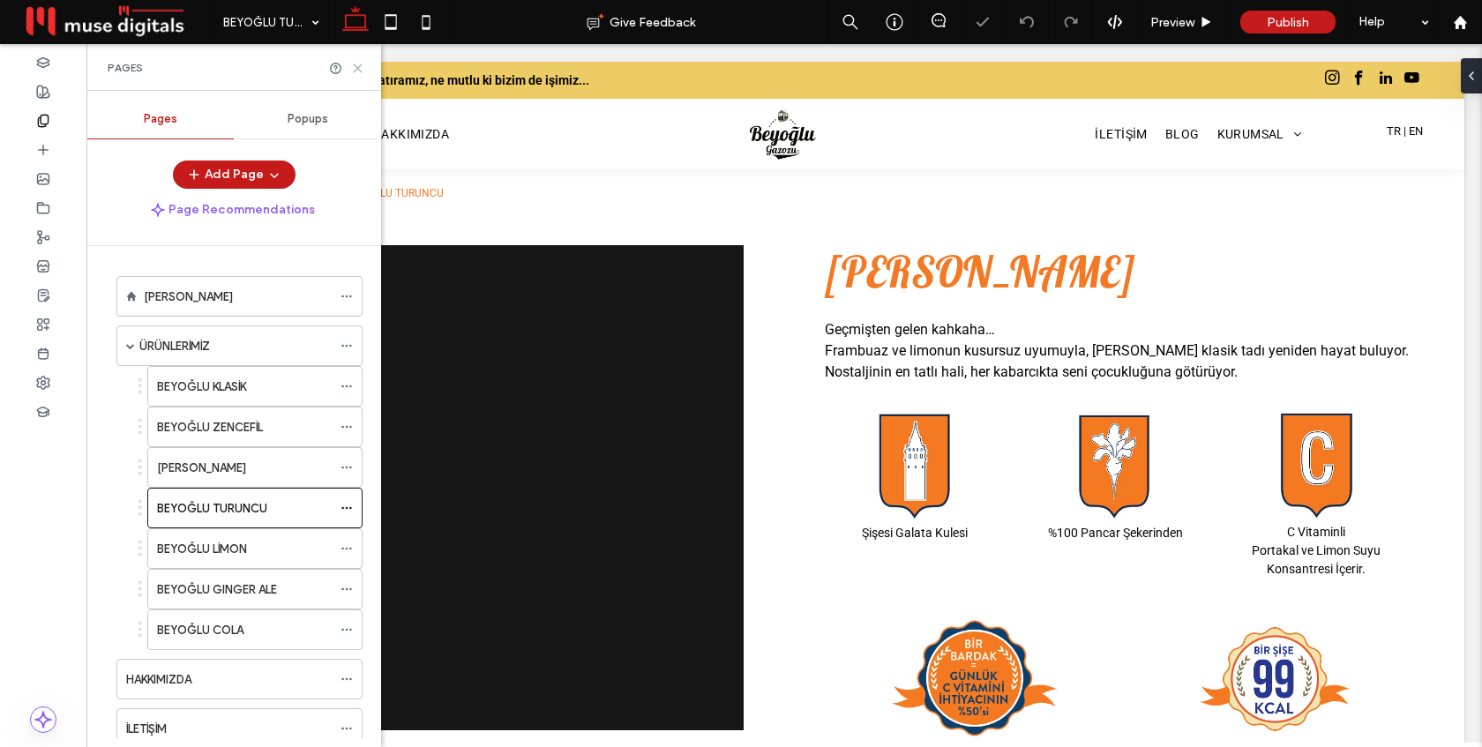
click at [359, 67] on icon at bounding box center [357, 68] width 13 height 13
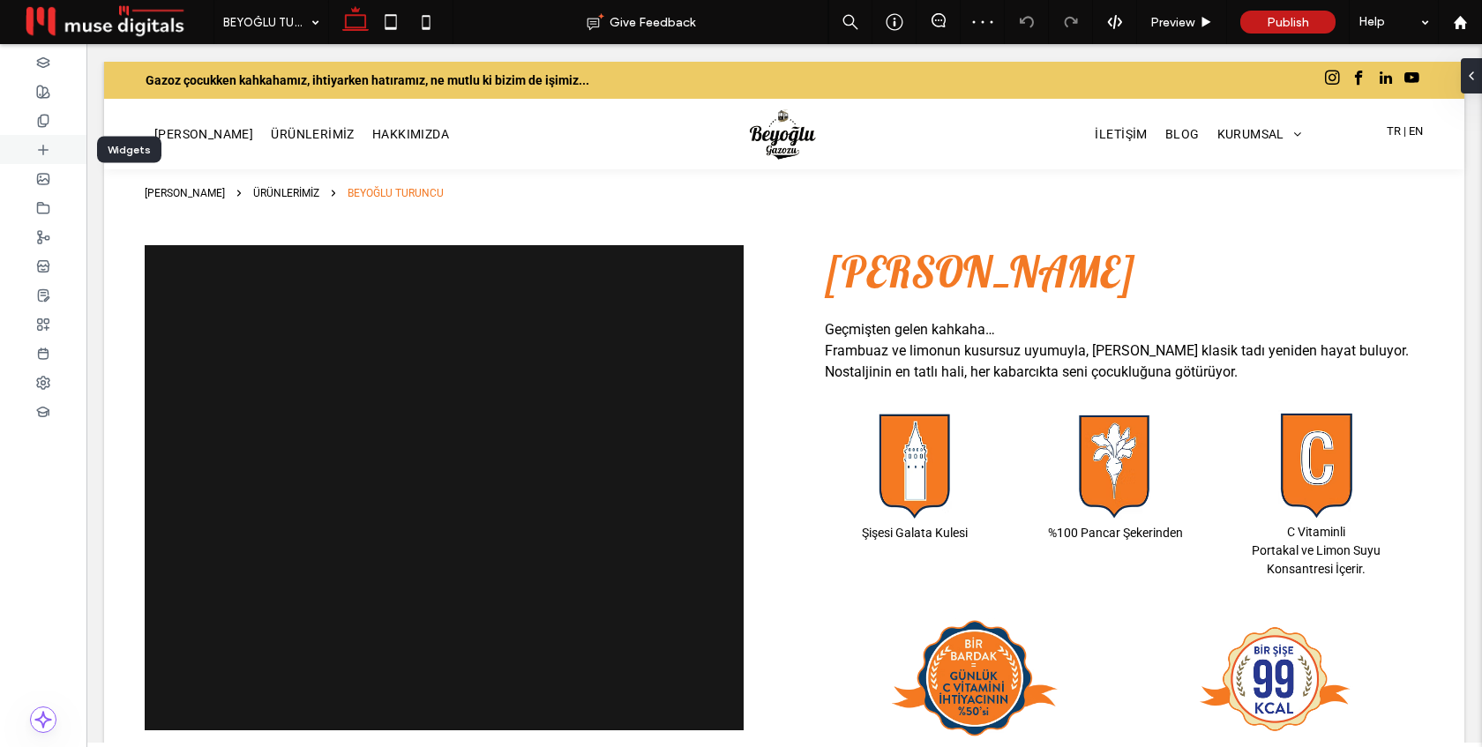
click at [46, 150] on icon at bounding box center [43, 150] width 14 height 14
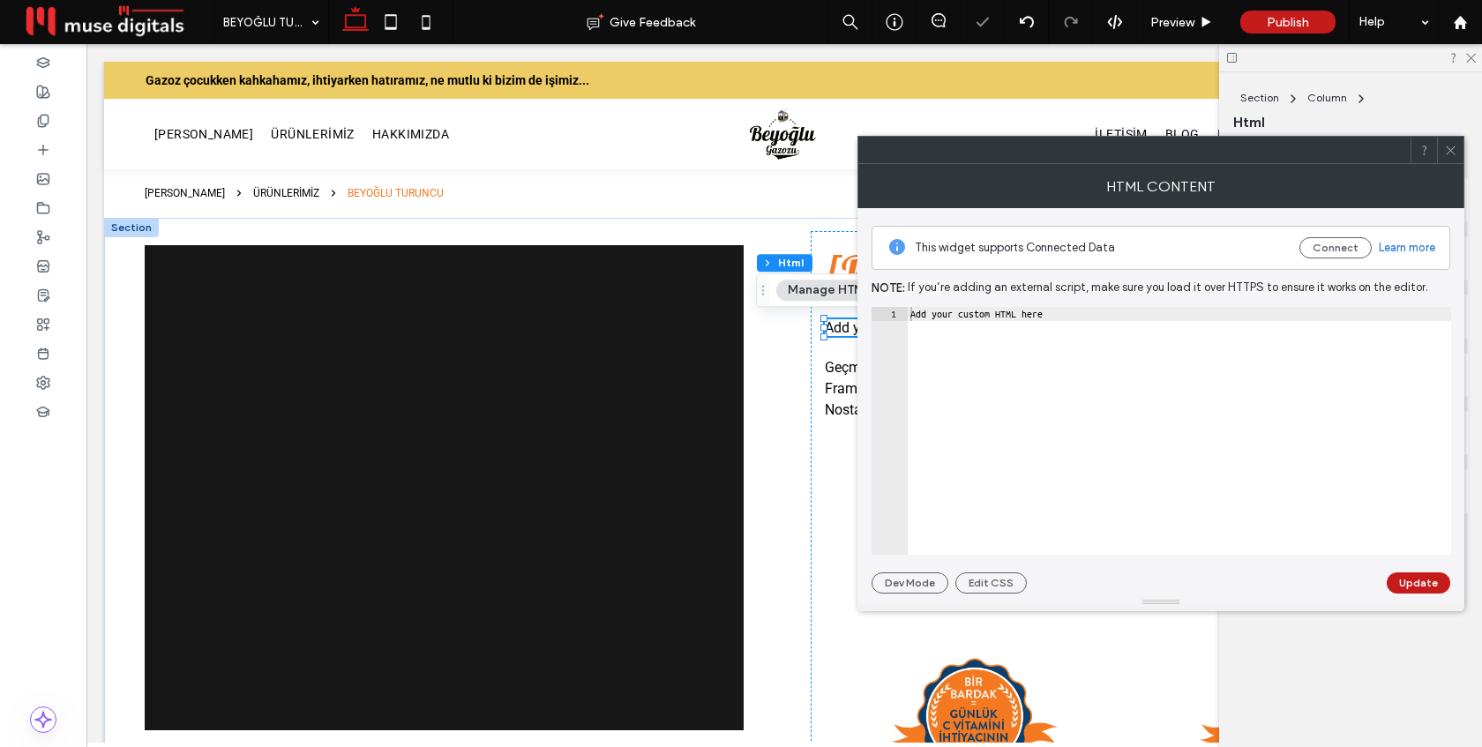
click at [1062, 327] on div "Add your custom HTML here" at bounding box center [1179, 445] width 544 height 276
paste textarea "Cursor at row 1"
type textarea "*********"
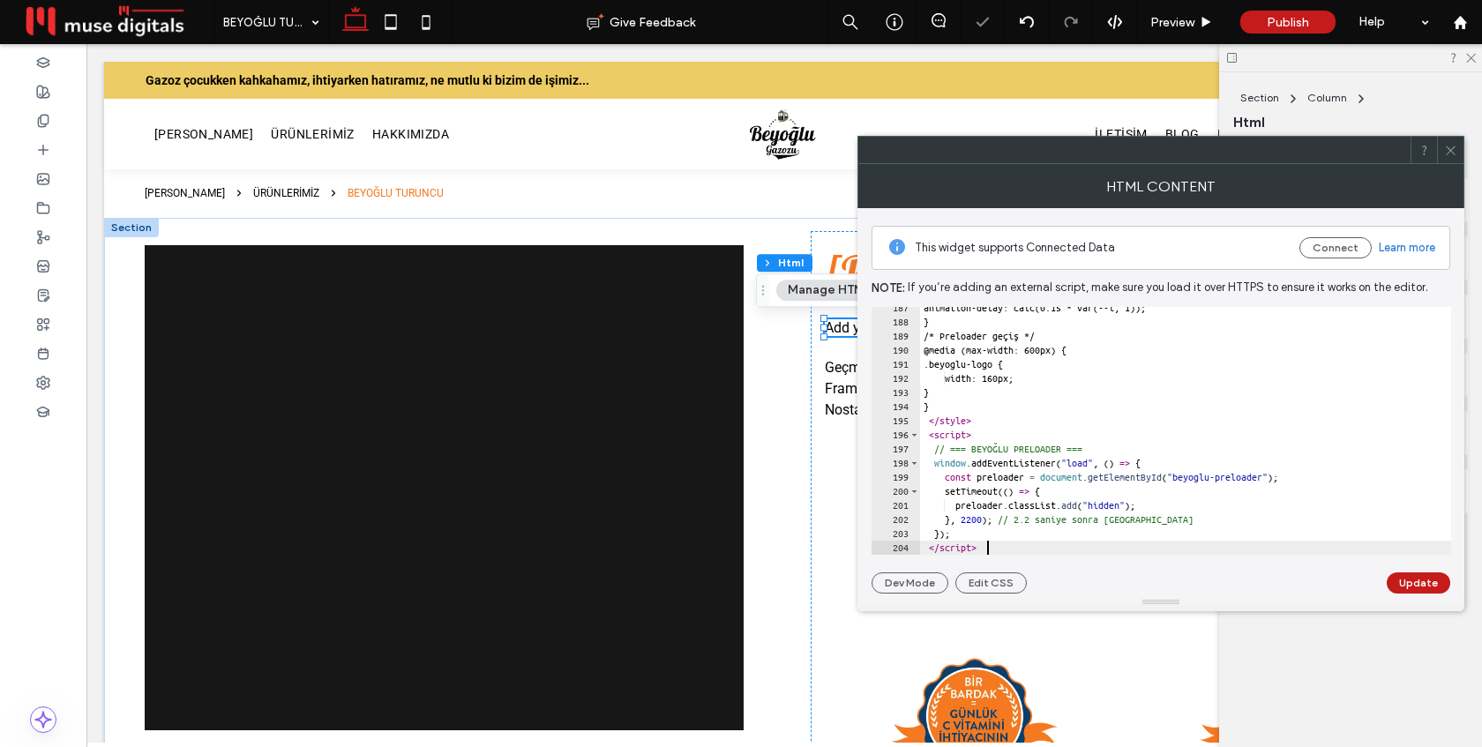
scroll to position [2631, 0]
click at [1414, 587] on button "Update" at bounding box center [1419, 582] width 64 height 21
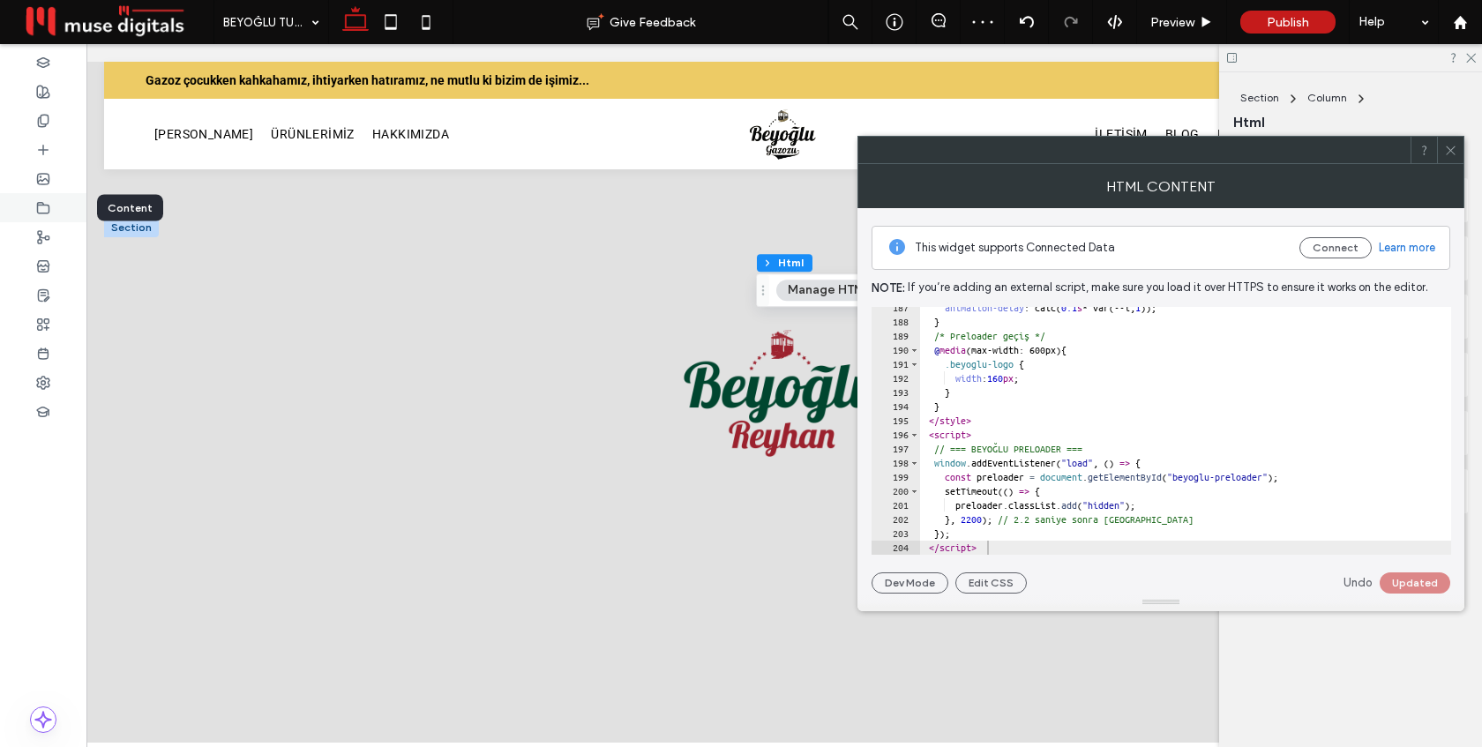
click at [40, 201] on icon at bounding box center [43, 208] width 14 height 14
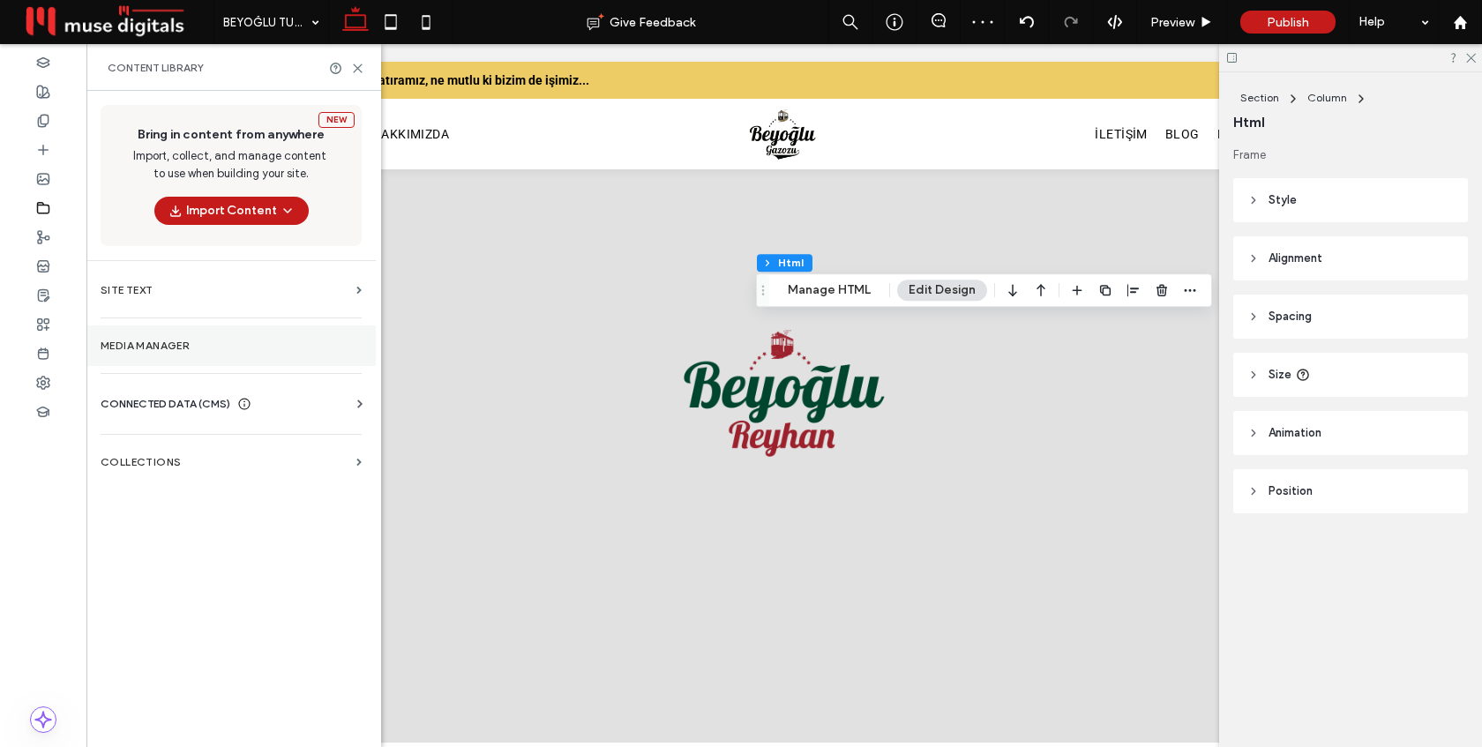
click at [197, 341] on label "Media Manager" at bounding box center [231, 346] width 261 height 12
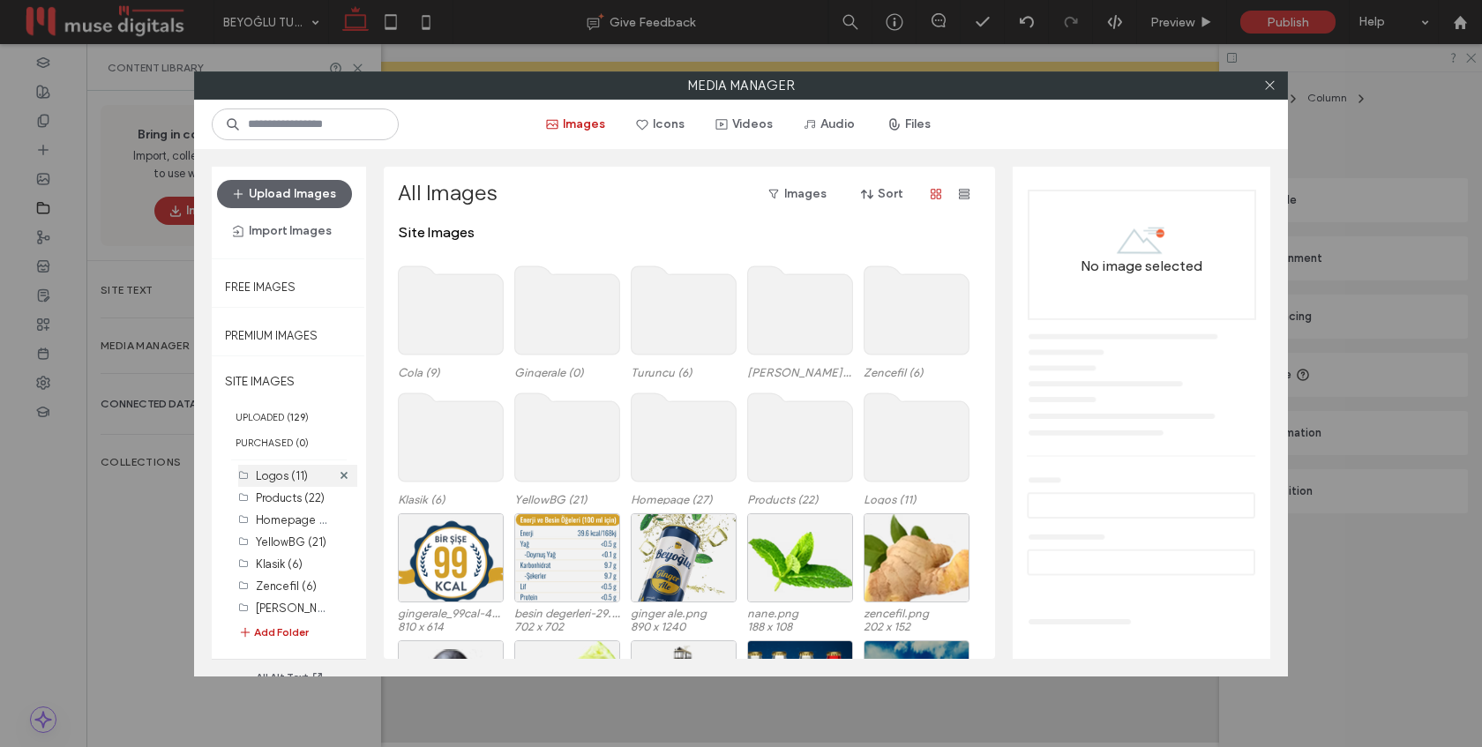
click at [265, 476] on label "Logos (11)" at bounding box center [282, 475] width 52 height 13
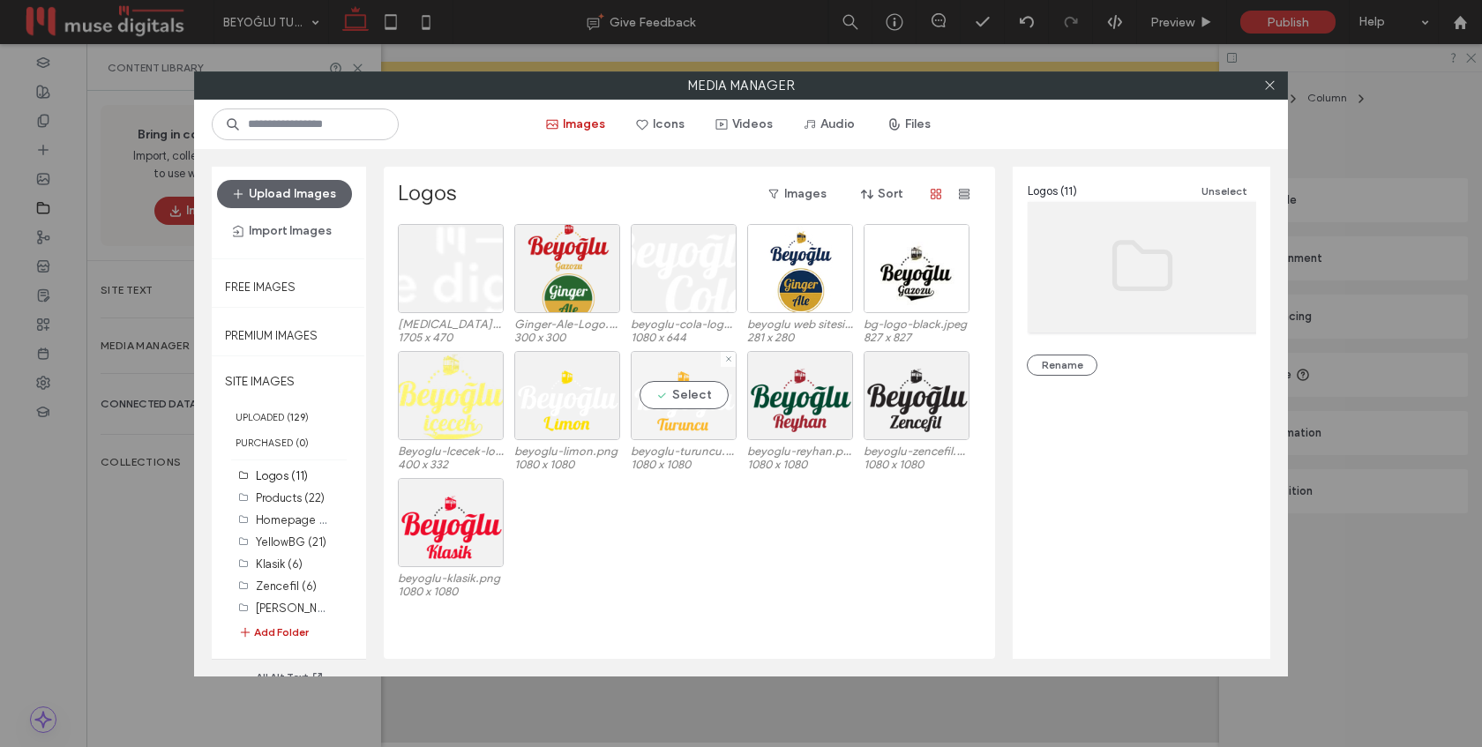
click at [677, 401] on div "Select" at bounding box center [684, 395] width 106 height 89
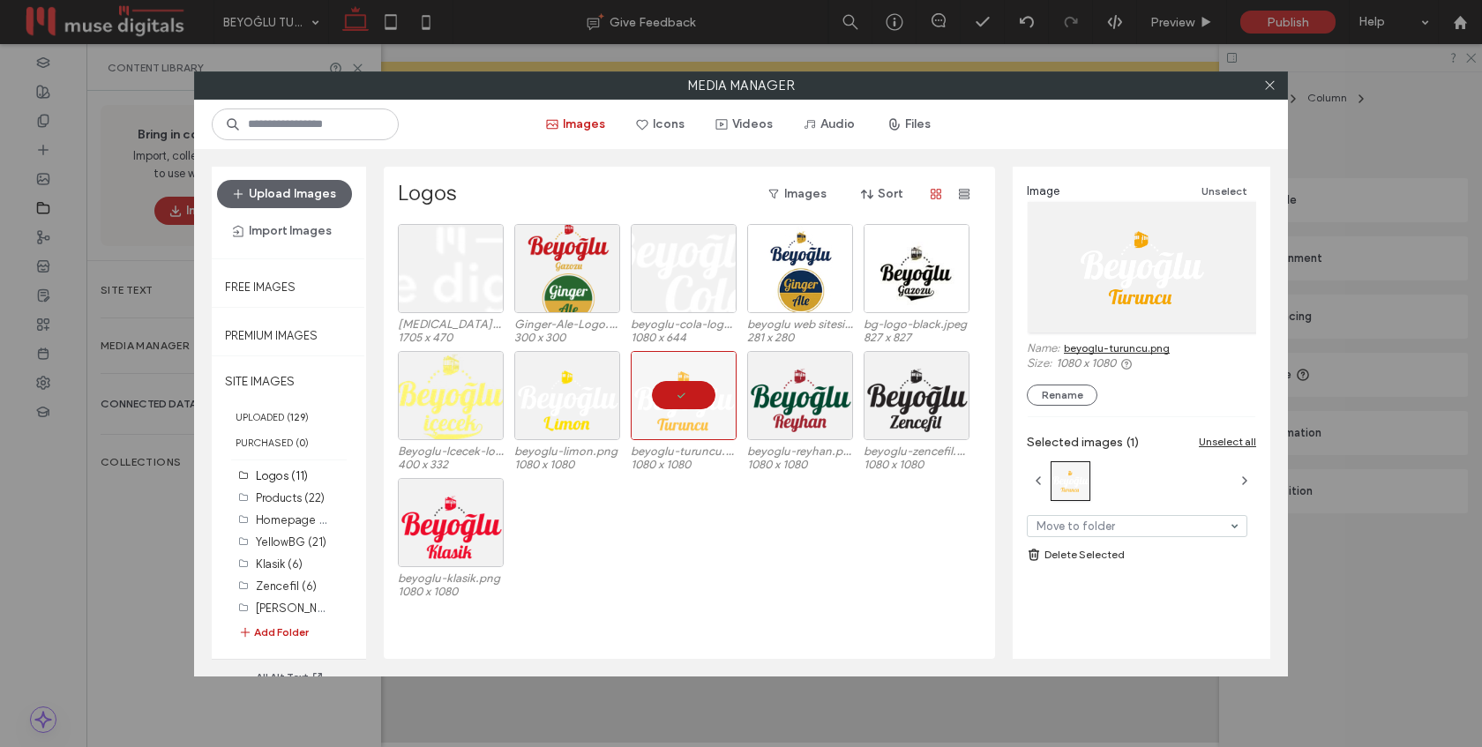
click at [1109, 348] on link "beyoglu-turuncu.png" at bounding box center [1117, 347] width 106 height 13
click at [1269, 92] on span at bounding box center [1269, 85] width 13 height 26
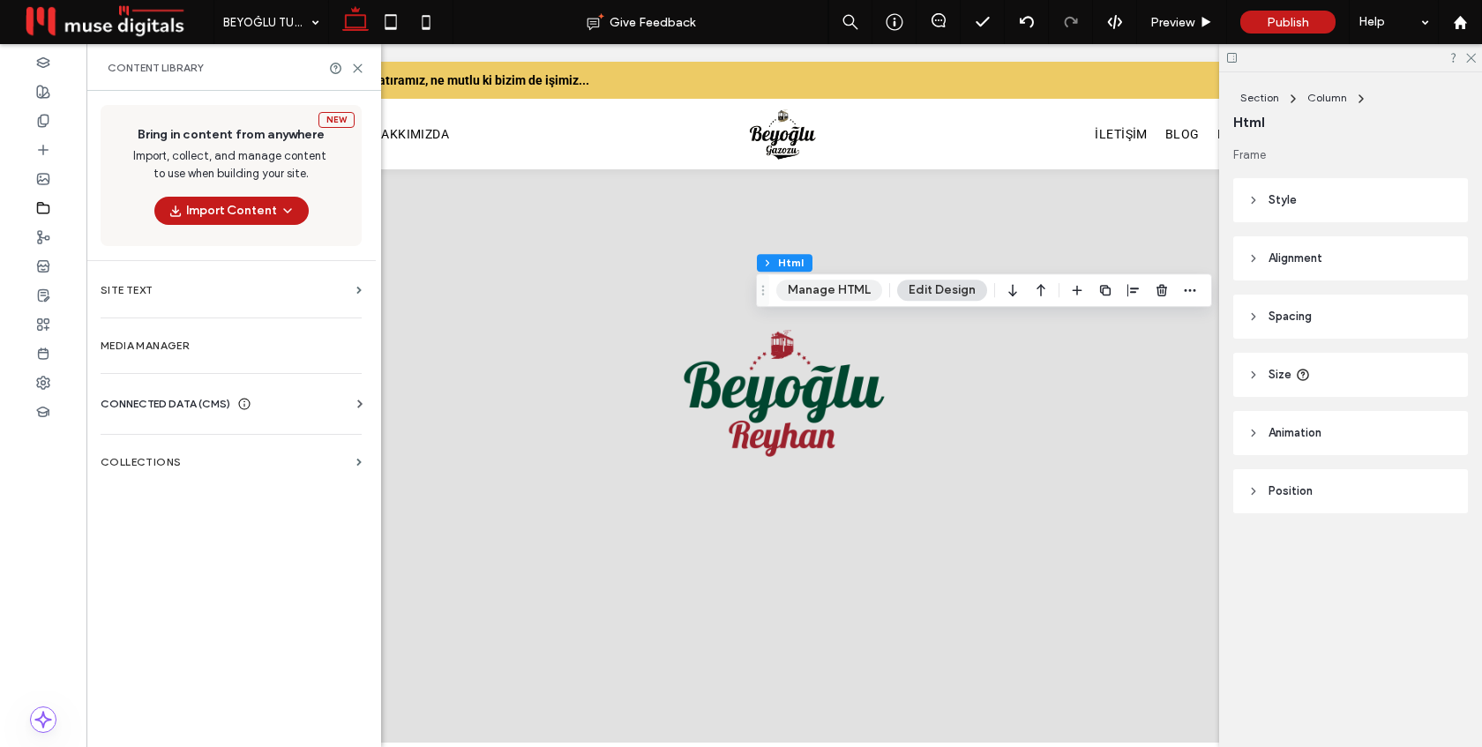
click at [839, 296] on button "Manage HTML" at bounding box center [829, 290] width 106 height 21
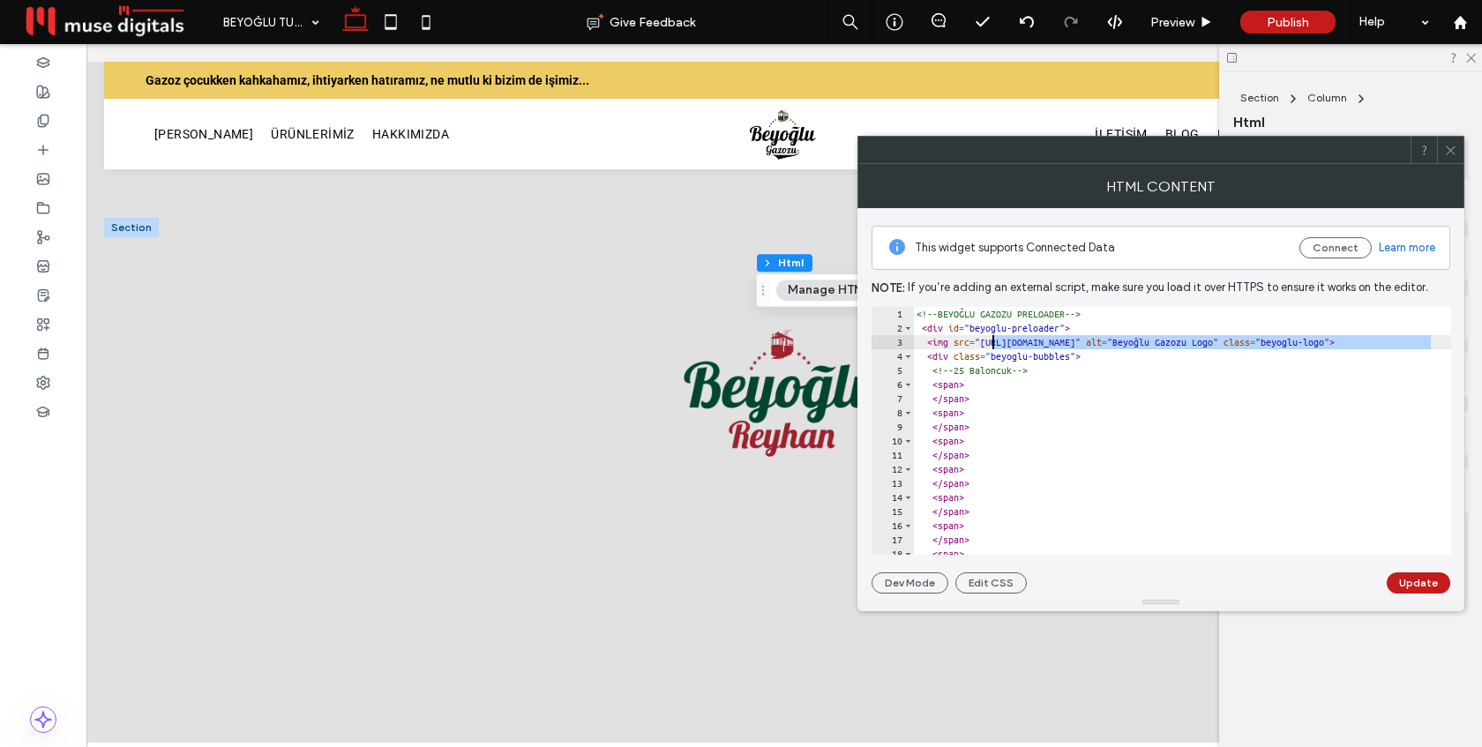
drag, startPoint x: 1430, startPoint y: 343, endPoint x: 992, endPoint y: 347, distance: 437.5
click at [992, 347] on div "<!-- BEYOĞLU GAZOZU PRELOADER --> < div id = "beyoglu-preloader" > < img src = …" at bounding box center [1329, 445] width 833 height 276
paste textarea "*"
type textarea "**********"
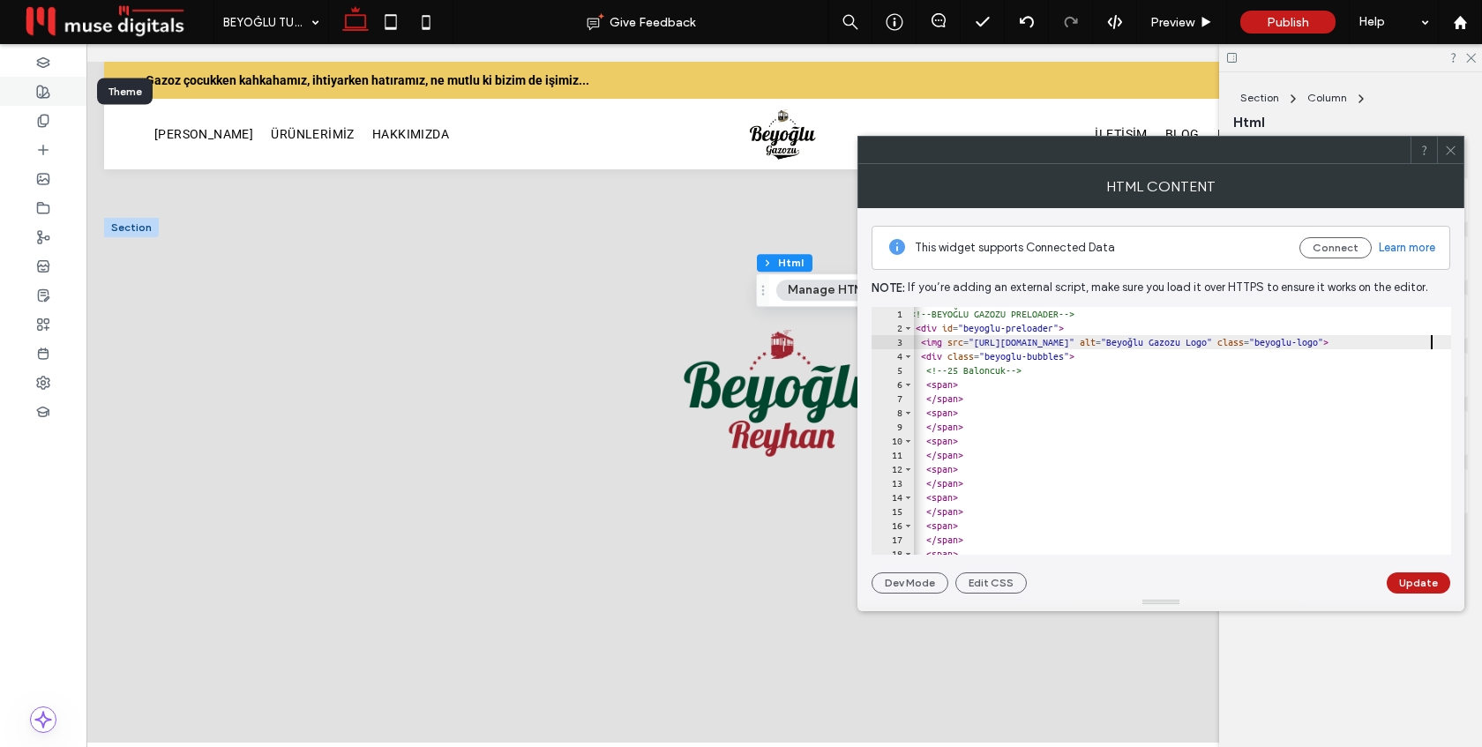
click at [32, 94] on div at bounding box center [43, 91] width 86 height 29
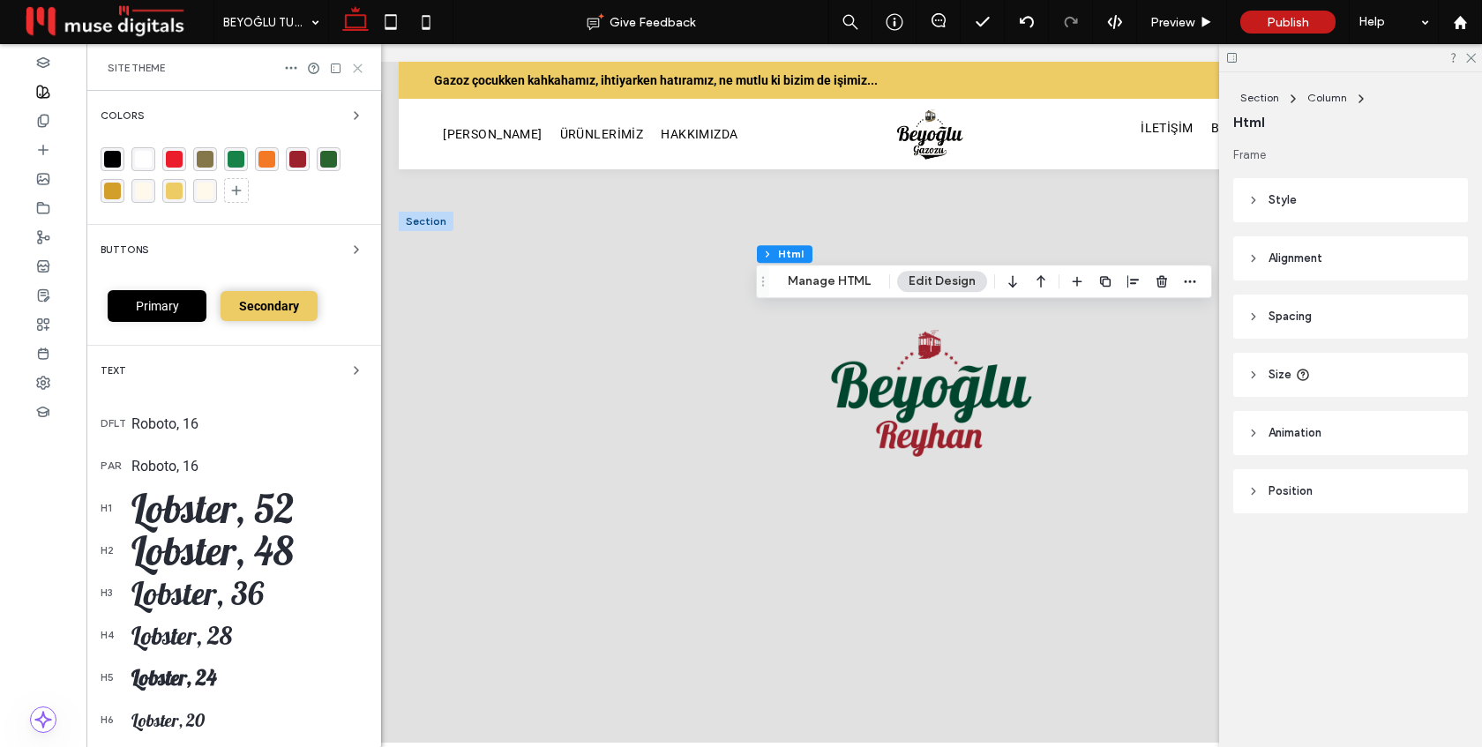
click at [357, 68] on use at bounding box center [358, 68] width 8 height 8
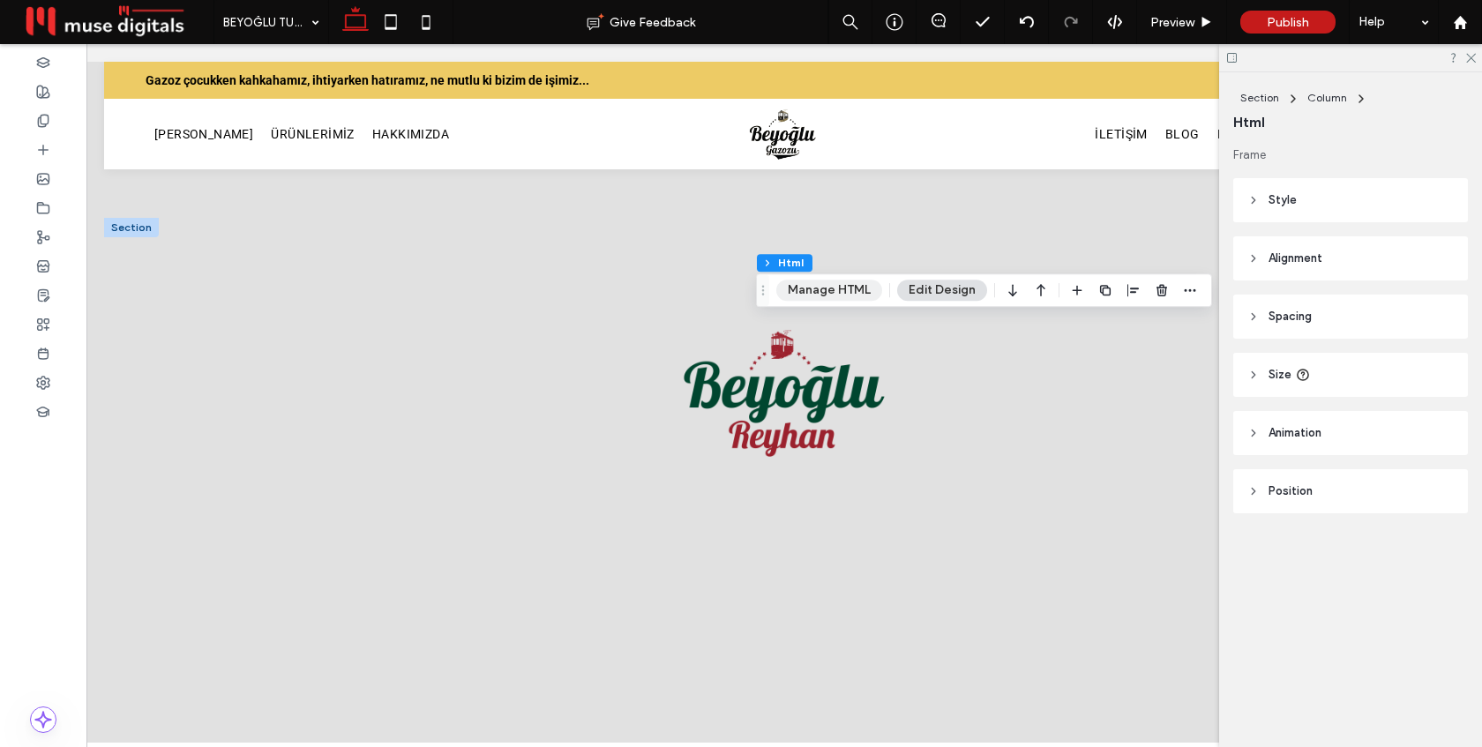
click at [812, 298] on button "Manage HTML" at bounding box center [829, 290] width 106 height 21
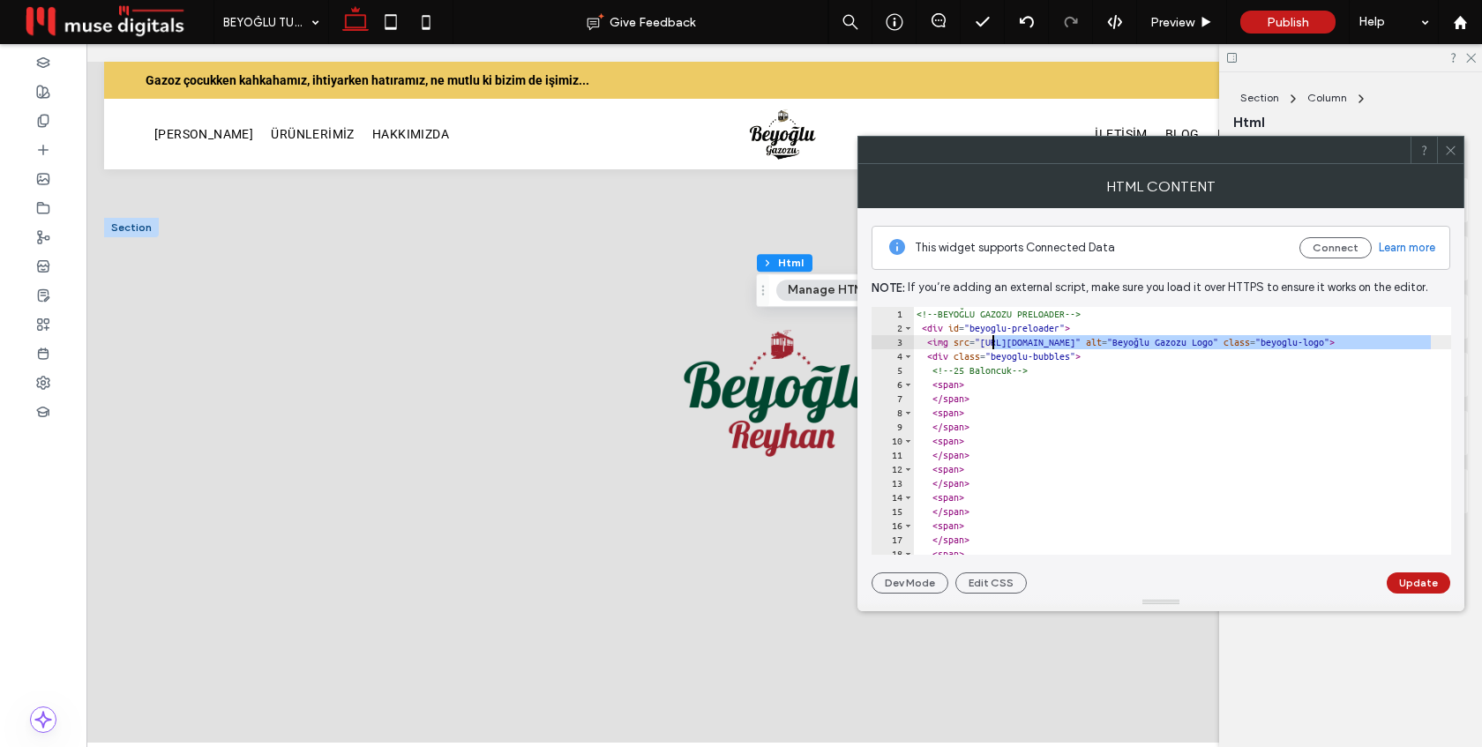
drag, startPoint x: 1432, startPoint y: 344, endPoint x: 996, endPoint y: 346, distance: 435.8
click at [993, 343] on div "<!-- BEYOĞLU GAZOZU PRELOADER --> < div id = "beyoglu-preloader" > < img src = …" at bounding box center [1329, 445] width 833 height 276
paste textarea "*"
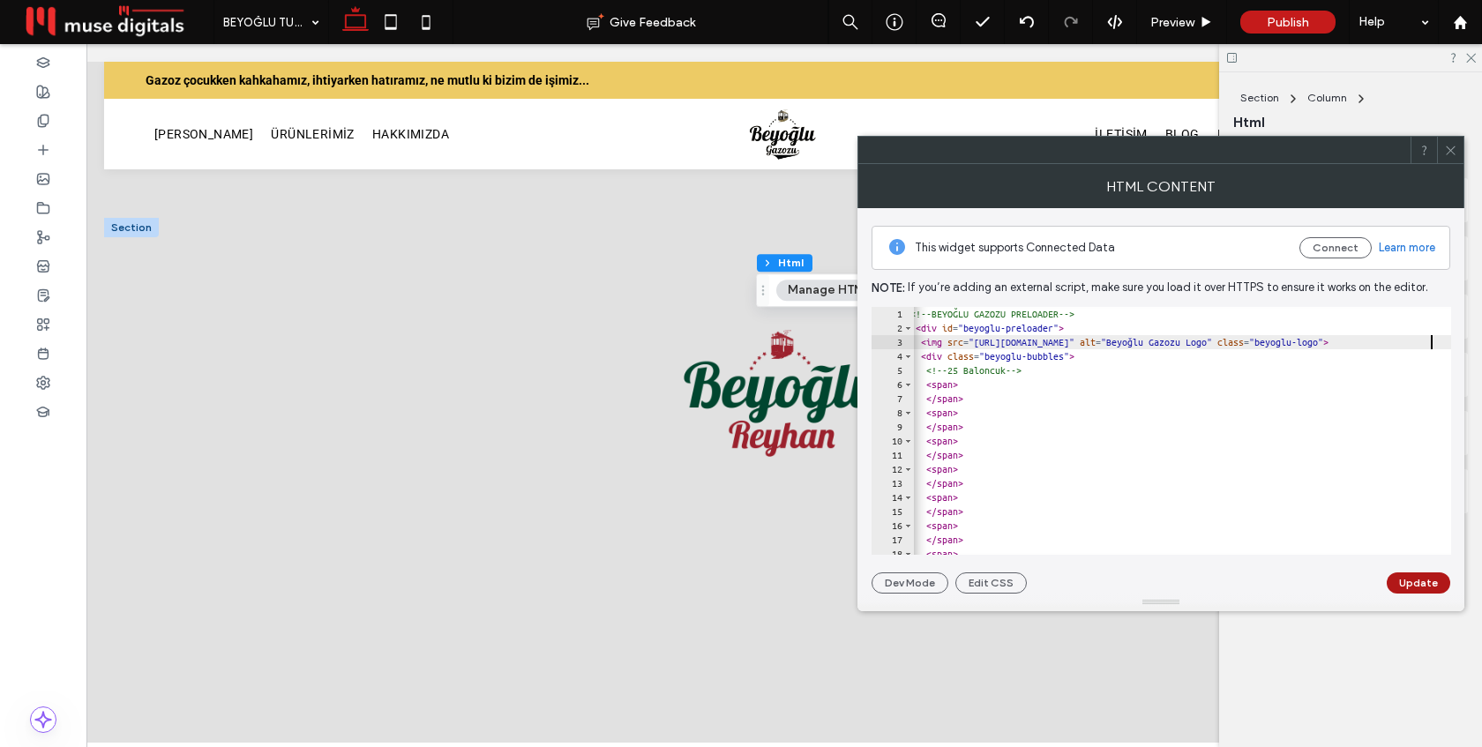
click at [1425, 580] on button "Update" at bounding box center [1419, 582] width 64 height 21
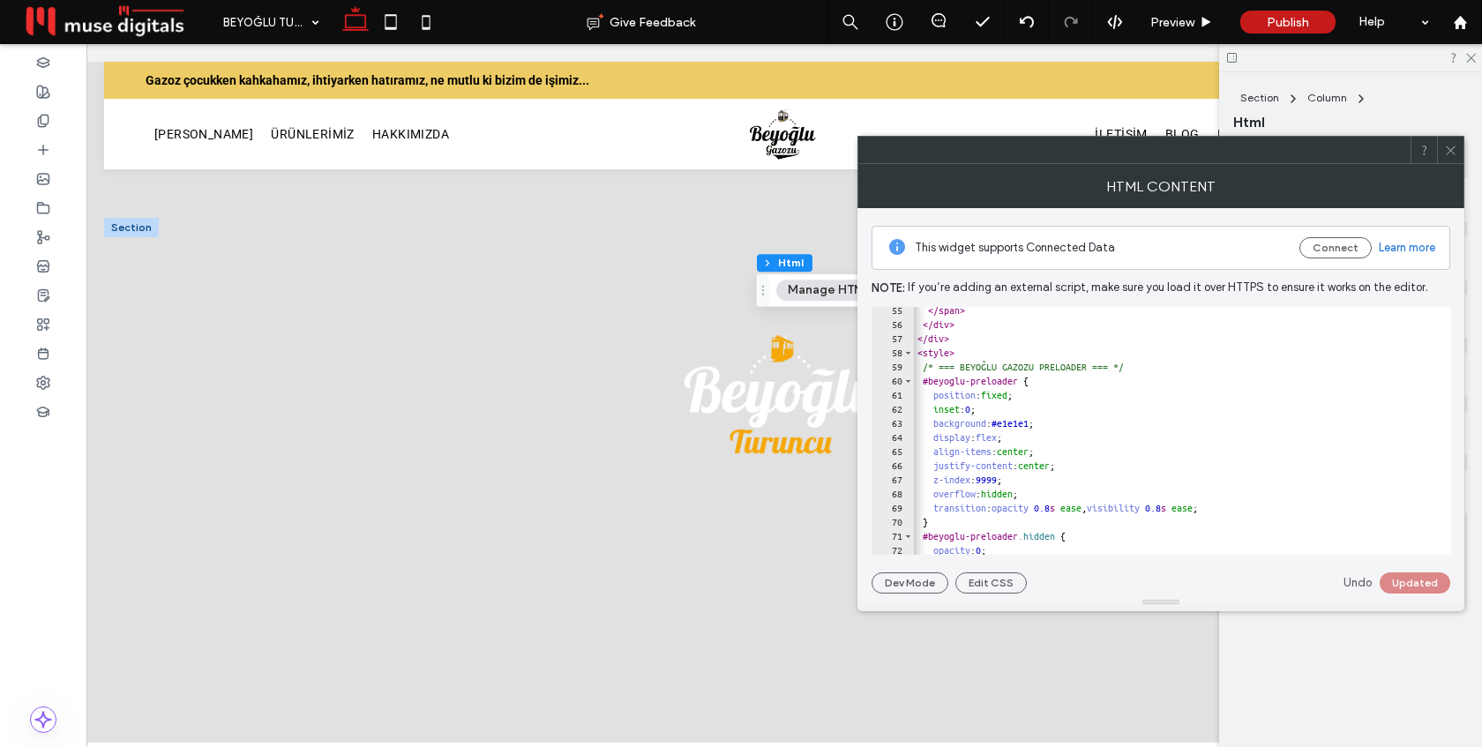
scroll to position [767, 0]
drag, startPoint x: 1057, startPoint y: 419, endPoint x: 1016, endPoint y: 421, distance: 40.6
click at [1015, 421] on div "</ span > </ div > </ div > < style > /* === BEYOĞLU GAZOZU PRELOADER === */ #b…" at bounding box center [1326, 440] width 839 height 276
paste textarea "Cursor at row 63"
type textarea "**********"
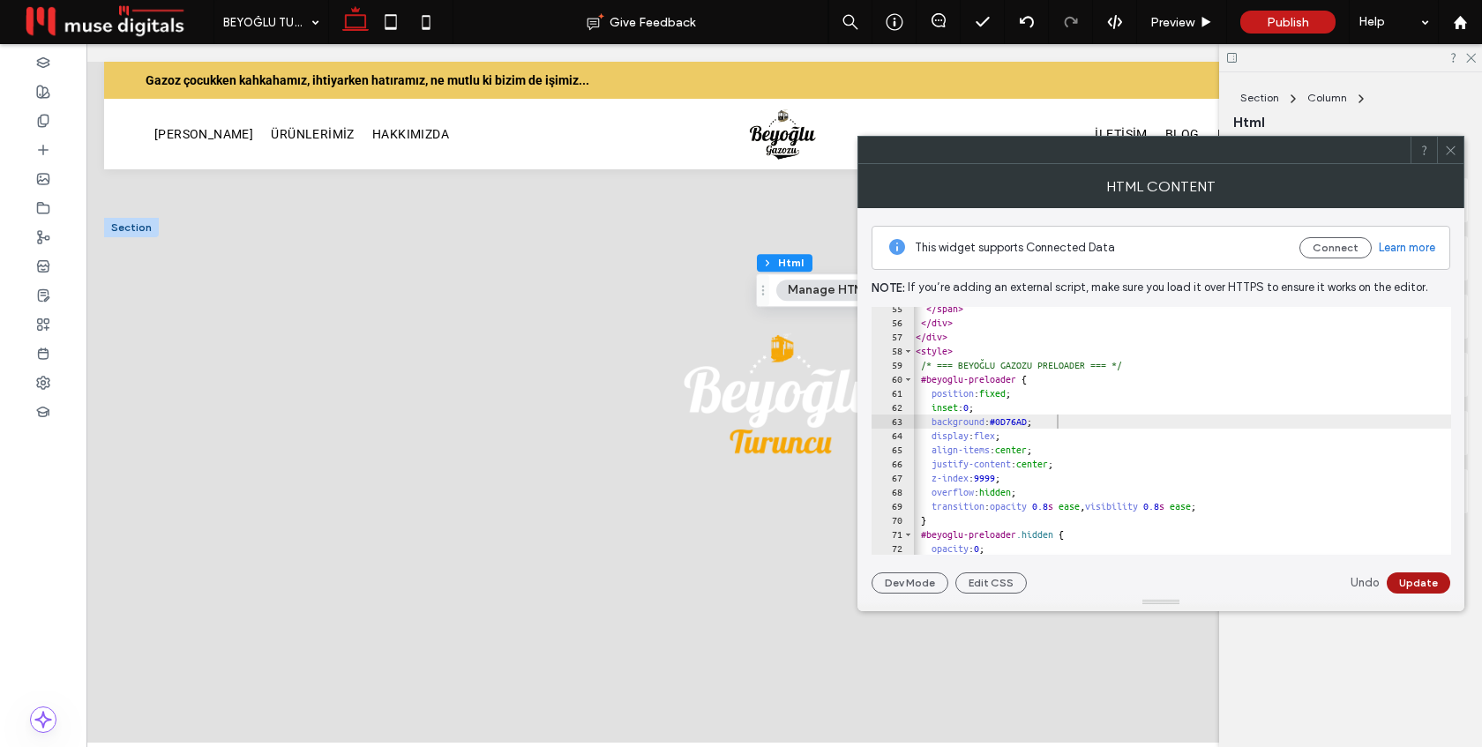
click at [1426, 582] on button "Update" at bounding box center [1419, 582] width 64 height 21
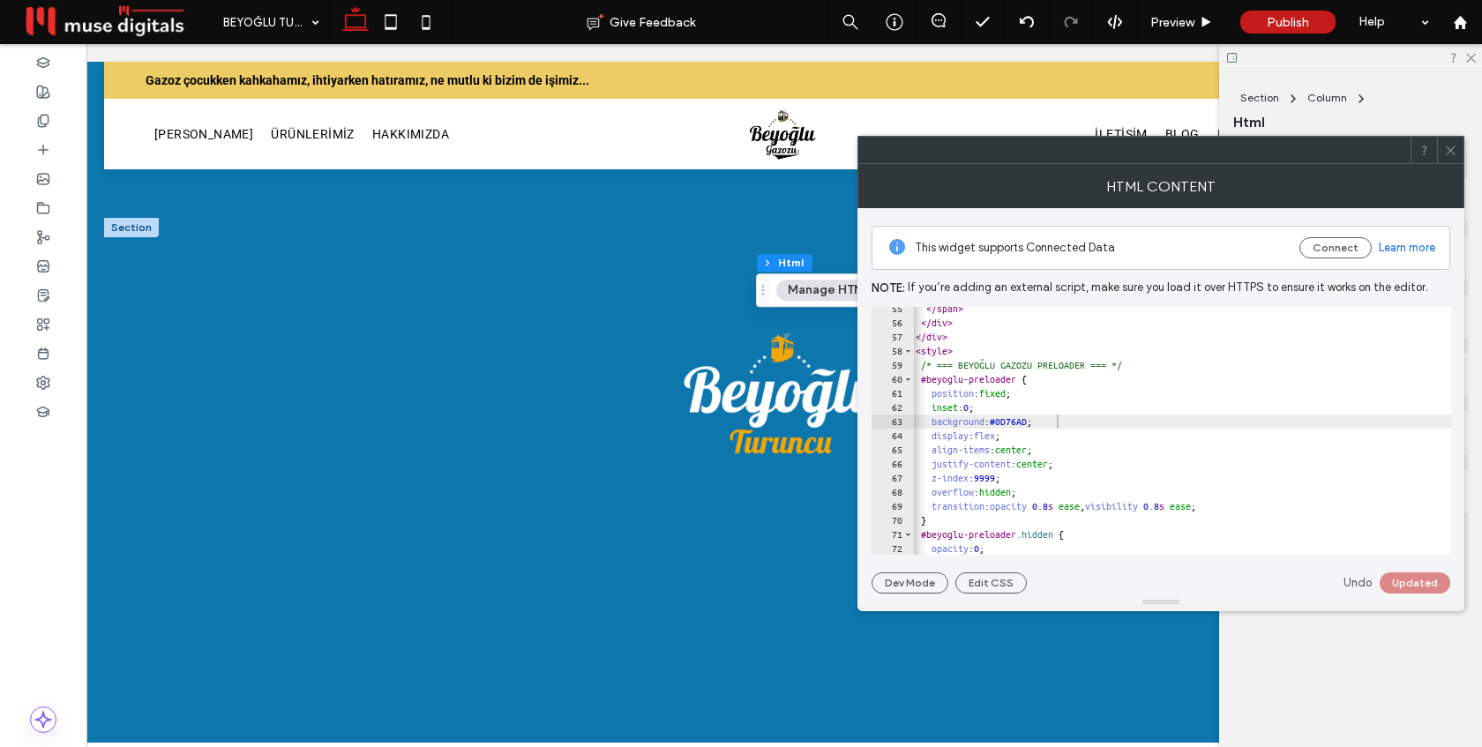
click at [1452, 150] on icon at bounding box center [1450, 150] width 13 height 13
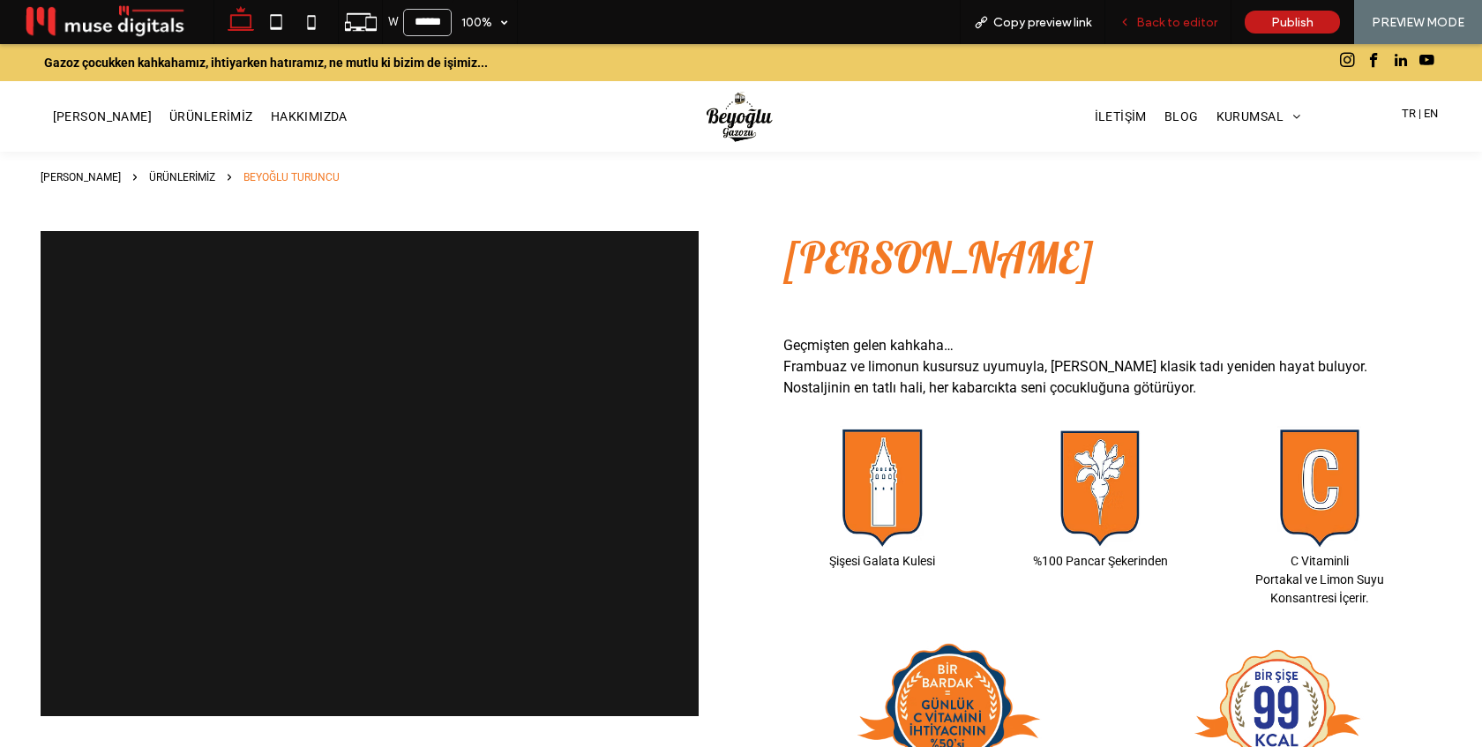
click at [1160, 18] on span "Back to editor" at bounding box center [1176, 22] width 81 height 15
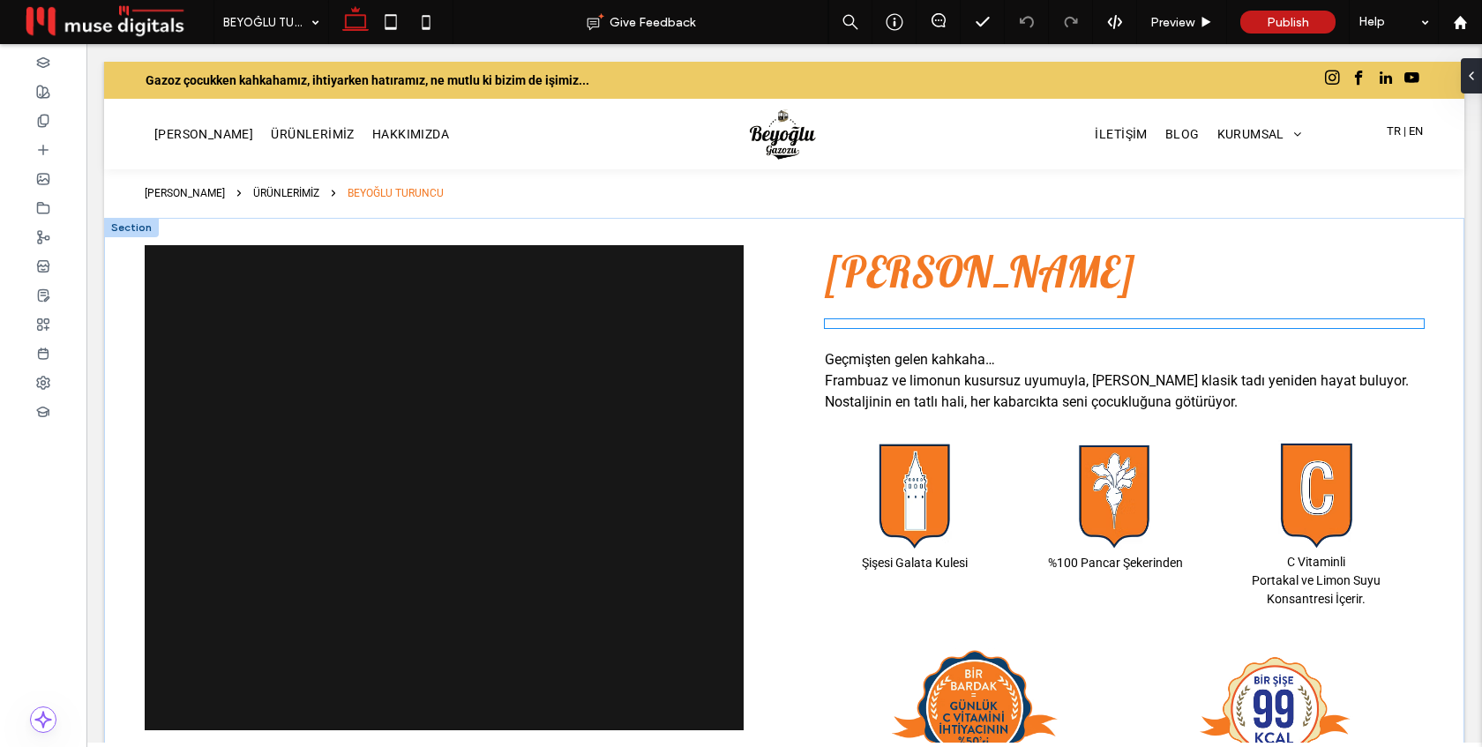
click at [1001, 325] on div at bounding box center [1124, 323] width 599 height 9
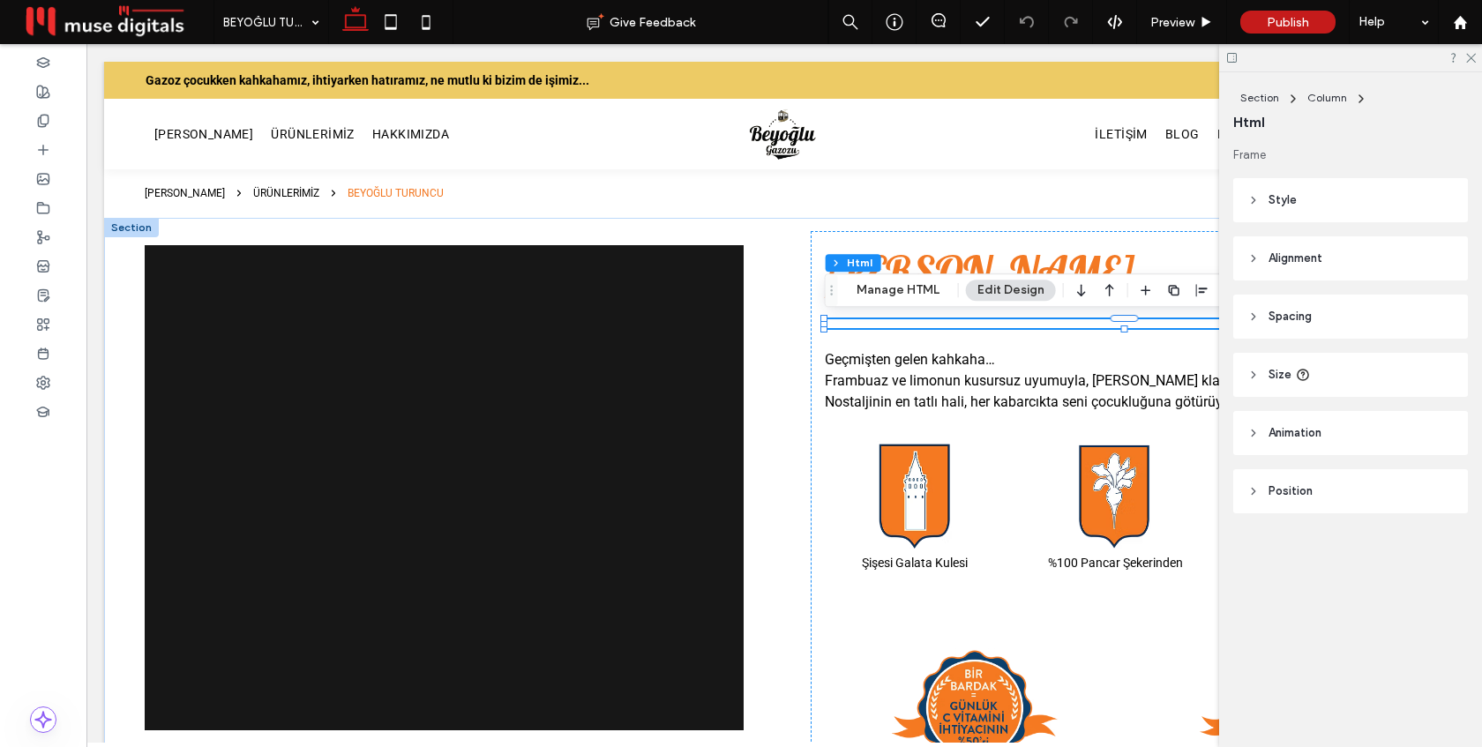
click at [1001, 325] on div at bounding box center [1124, 323] width 599 height 9
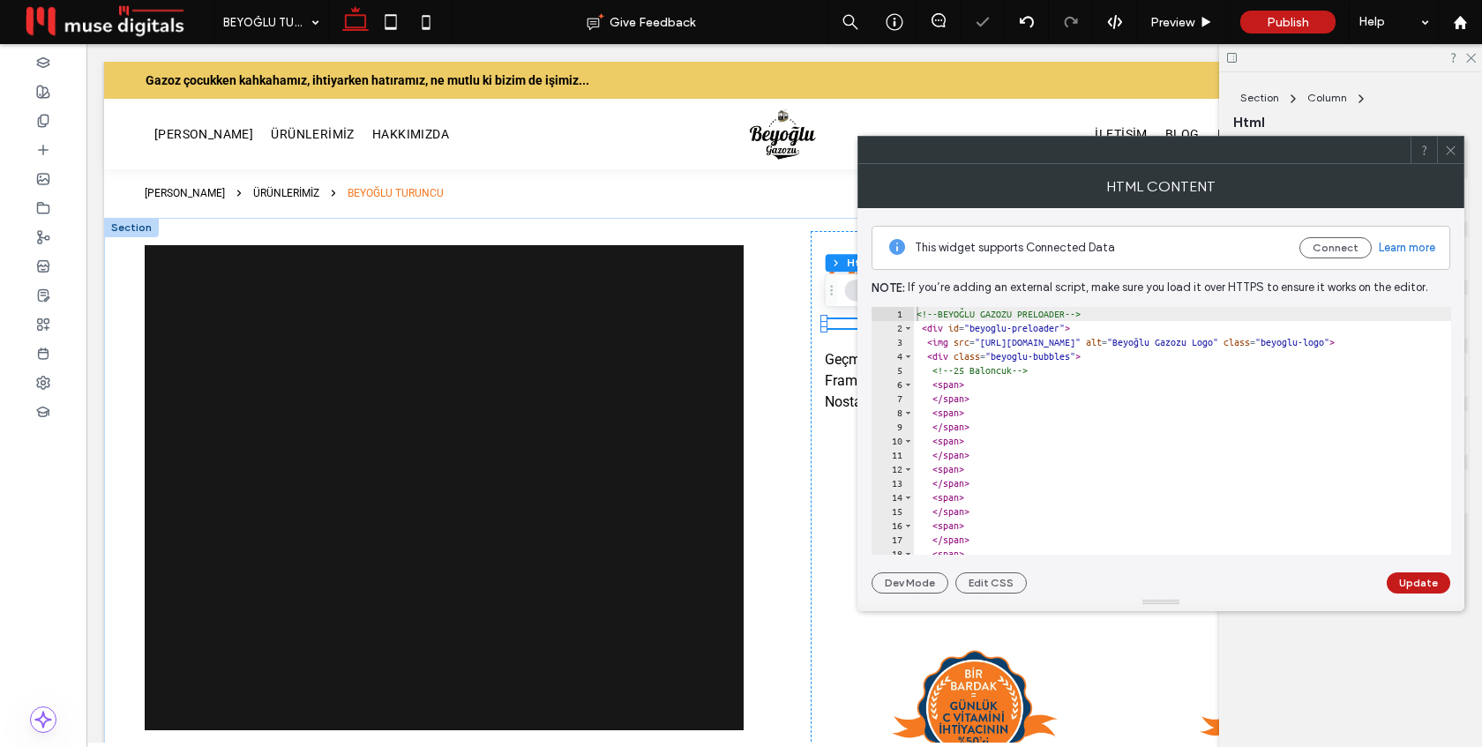
click at [1094, 347] on div "<!-- BEYOĞLU GAZOZU PRELOADER --> < div id = "beyoglu-preloader" > < img src = …" at bounding box center [1332, 445] width 839 height 276
type textarea "**********"
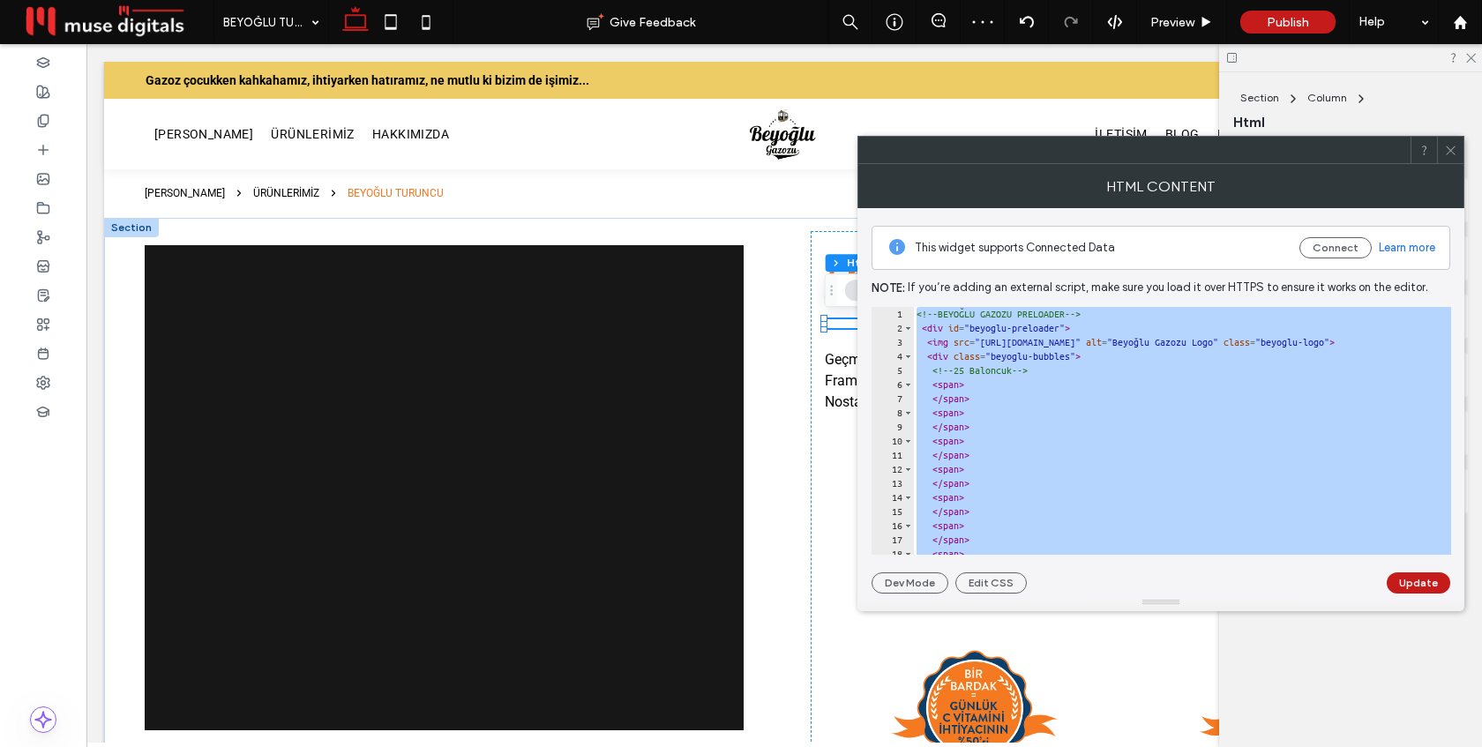
click at [1451, 146] on icon at bounding box center [1450, 150] width 13 height 13
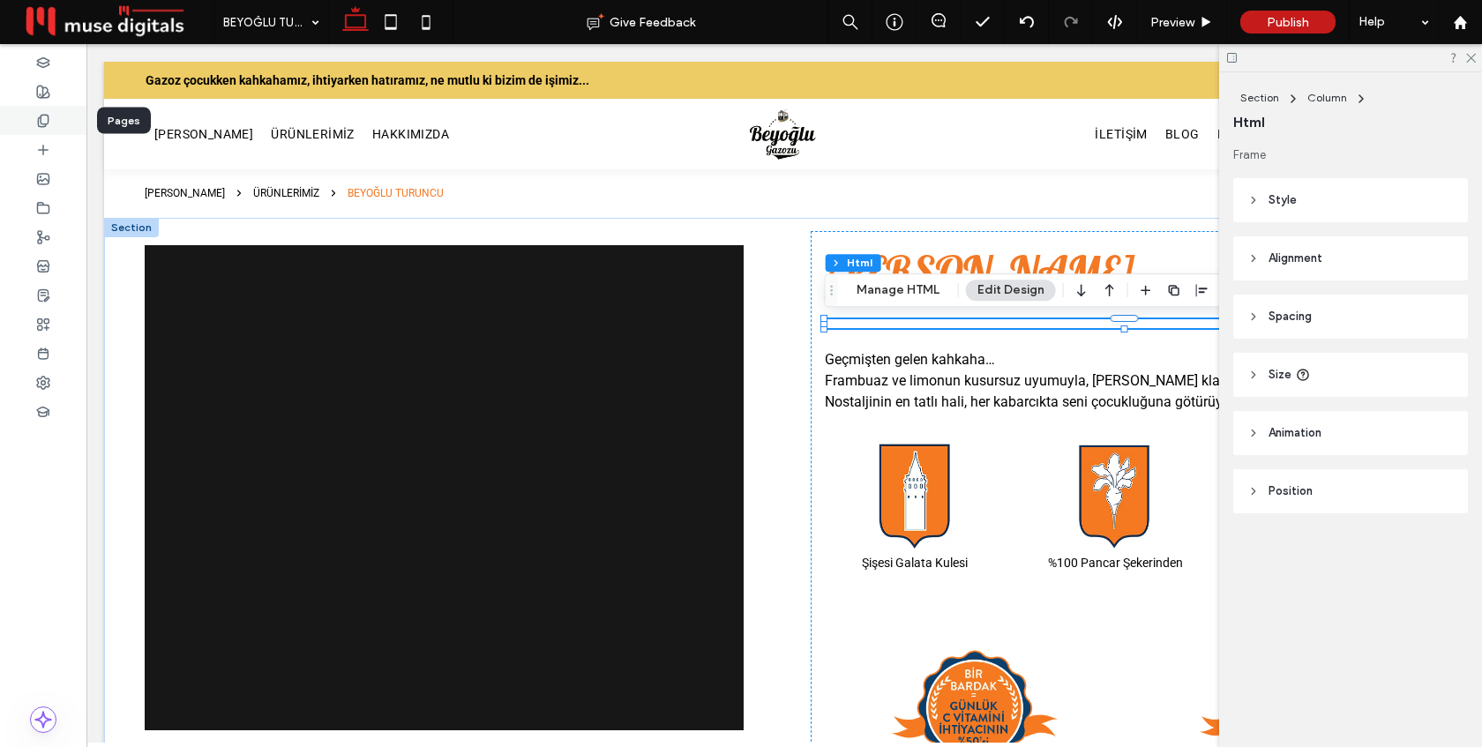
click at [48, 122] on use at bounding box center [43, 120] width 10 height 11
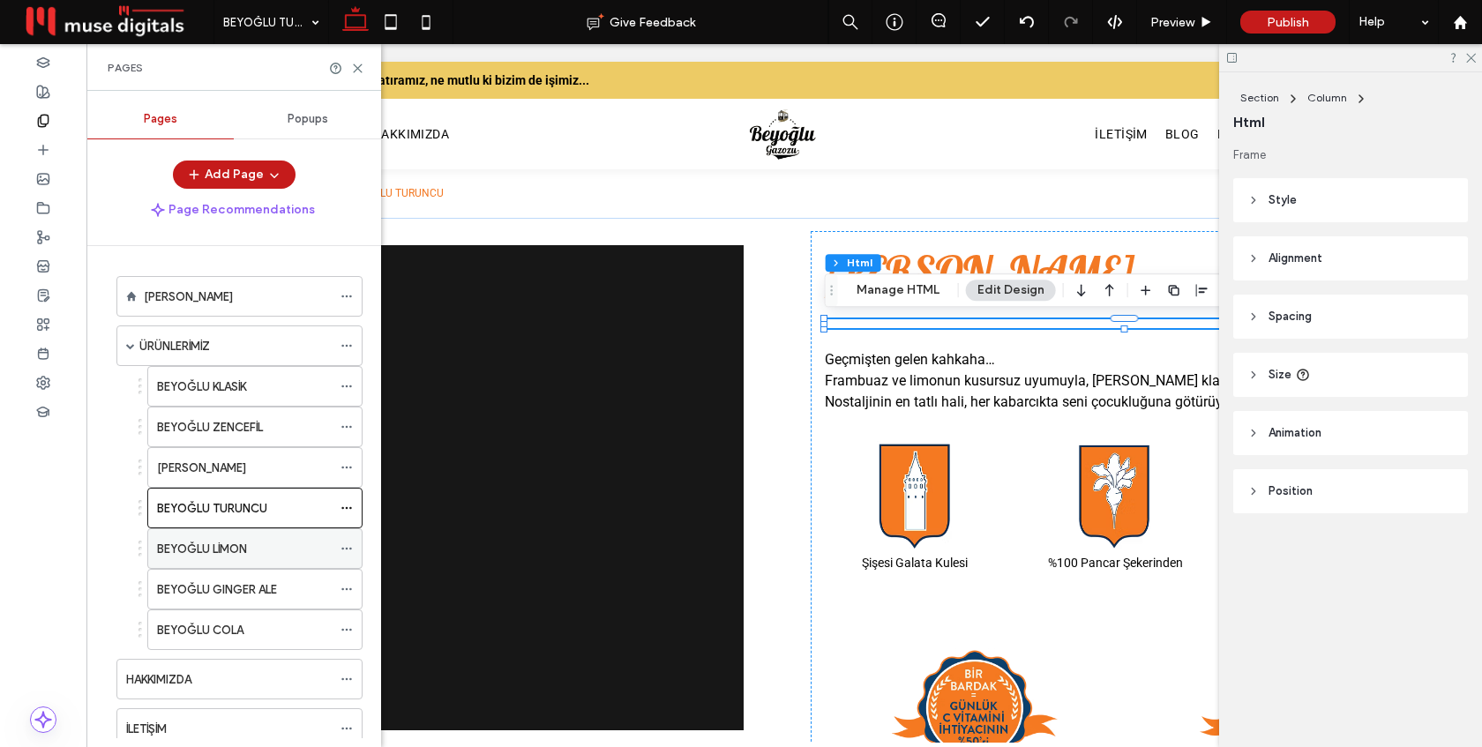
click at [217, 548] on label "BEYOĞLU LİMON" at bounding box center [202, 549] width 90 height 31
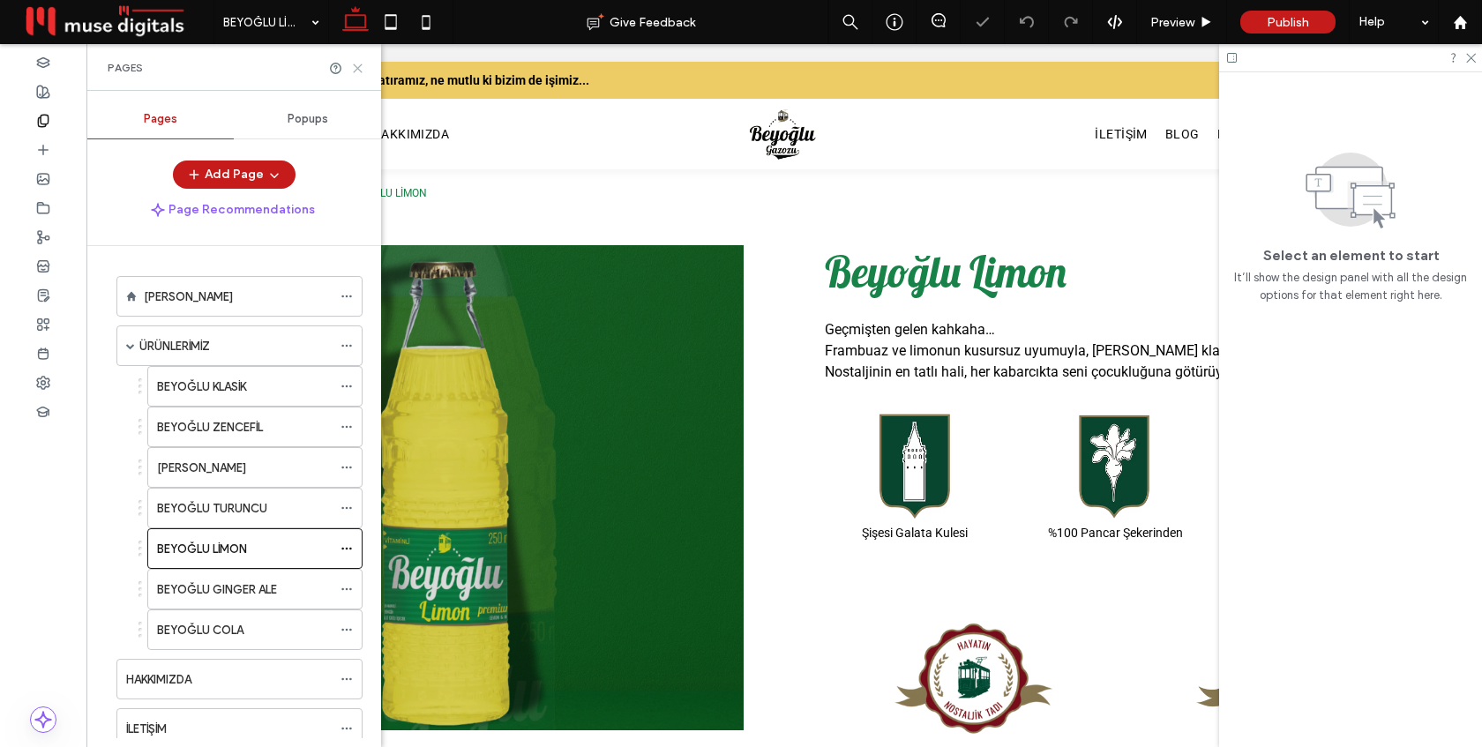
click at [354, 65] on icon at bounding box center [357, 68] width 13 height 13
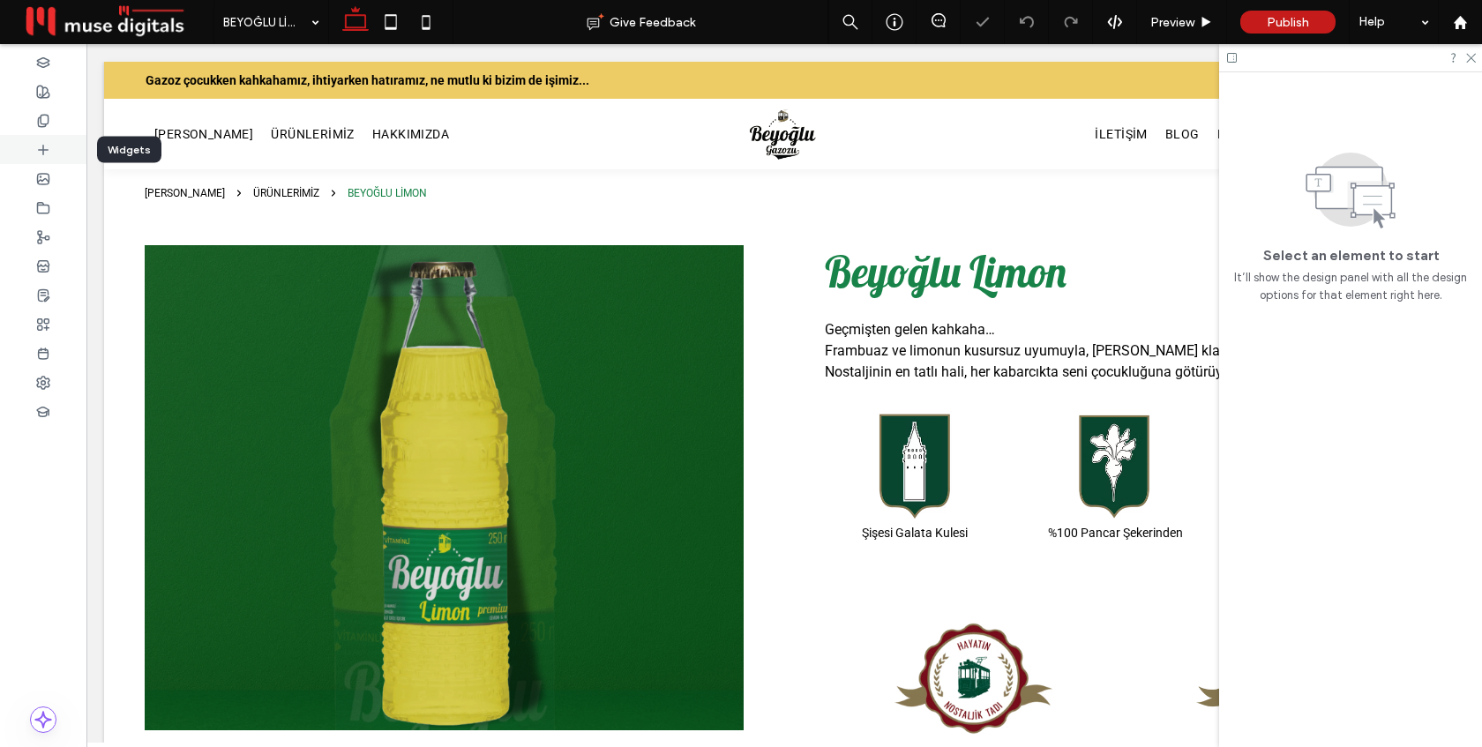
click at [44, 147] on icon at bounding box center [43, 150] width 14 height 14
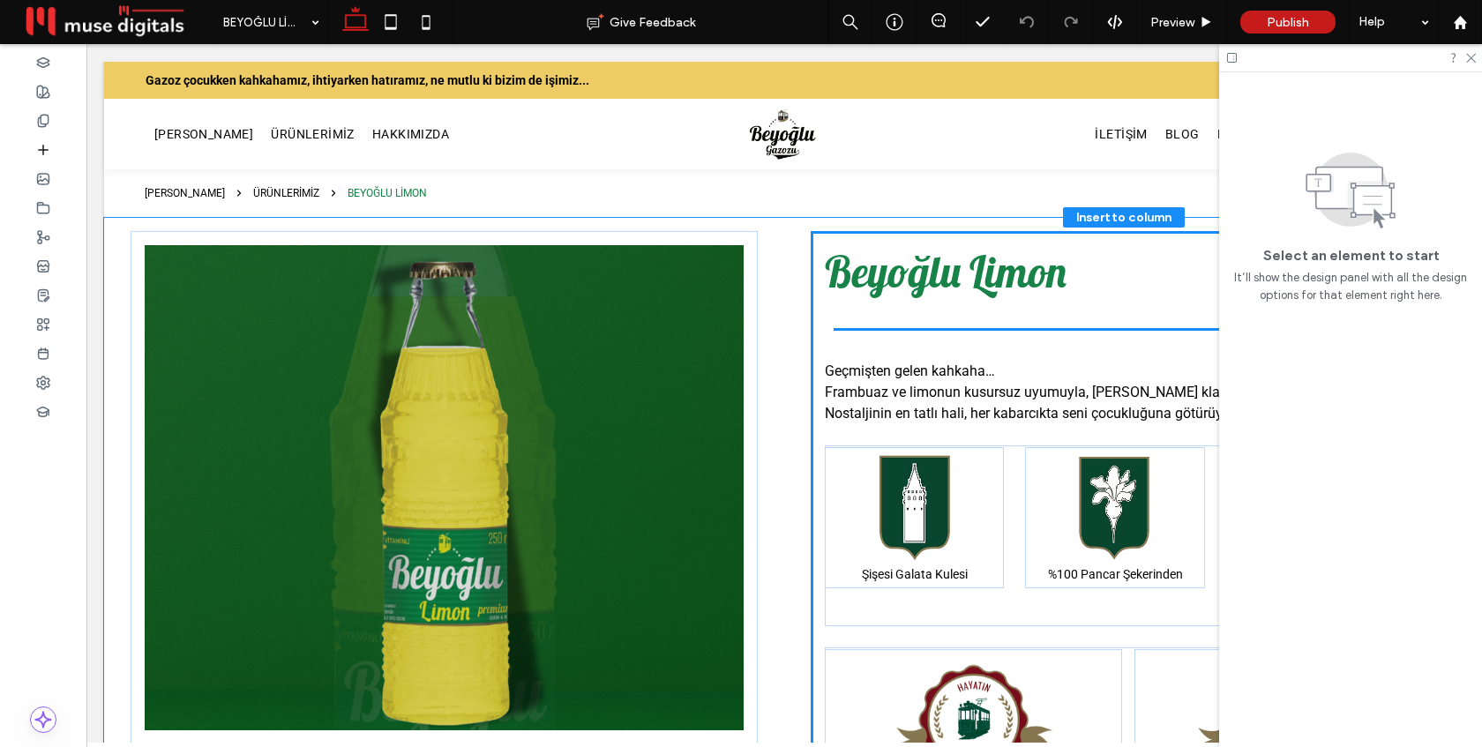
drag, startPoint x: 393, startPoint y: 299, endPoint x: 407, endPoint y: 299, distance: 13.2
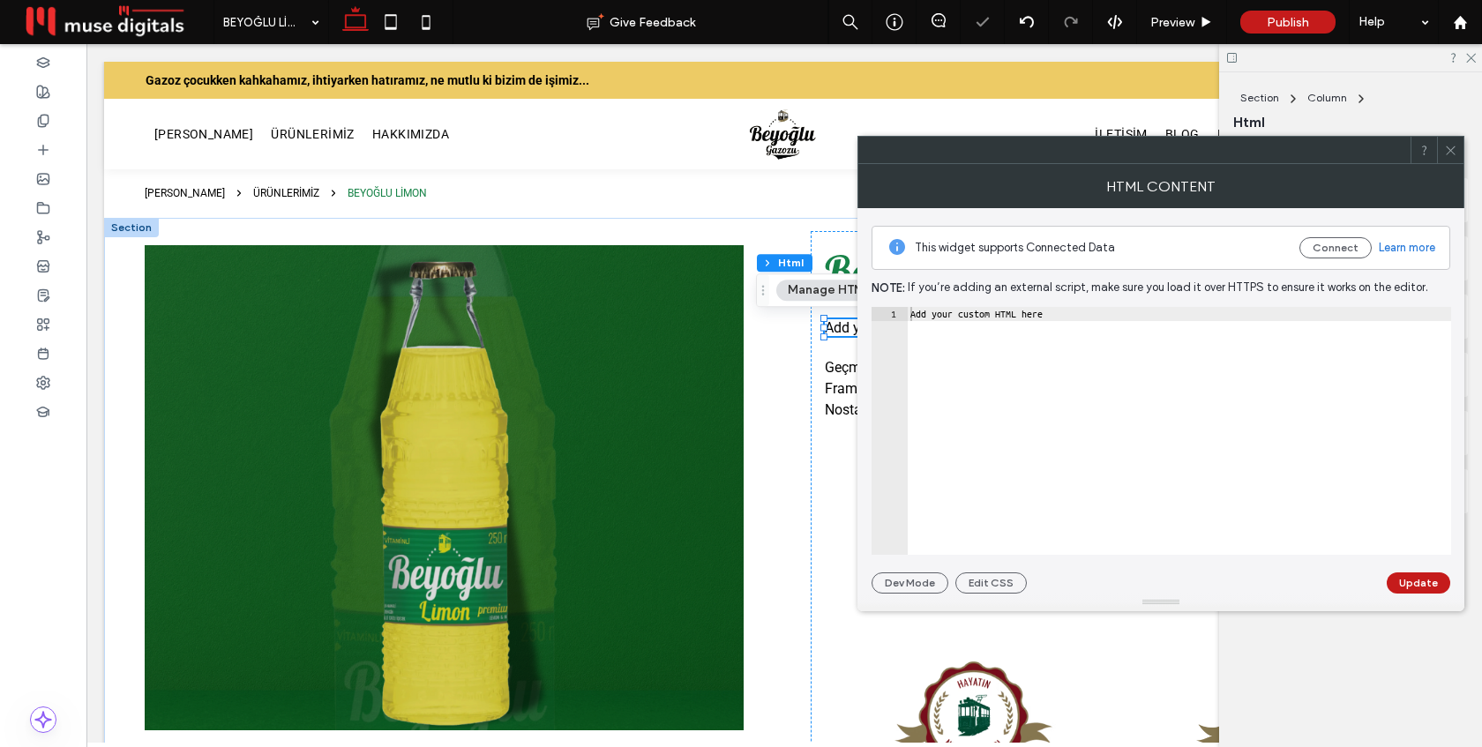
click at [994, 357] on div "Add your custom HTML here" at bounding box center [1179, 445] width 544 height 276
paste textarea "Cursor at row 1"
type textarea "*********"
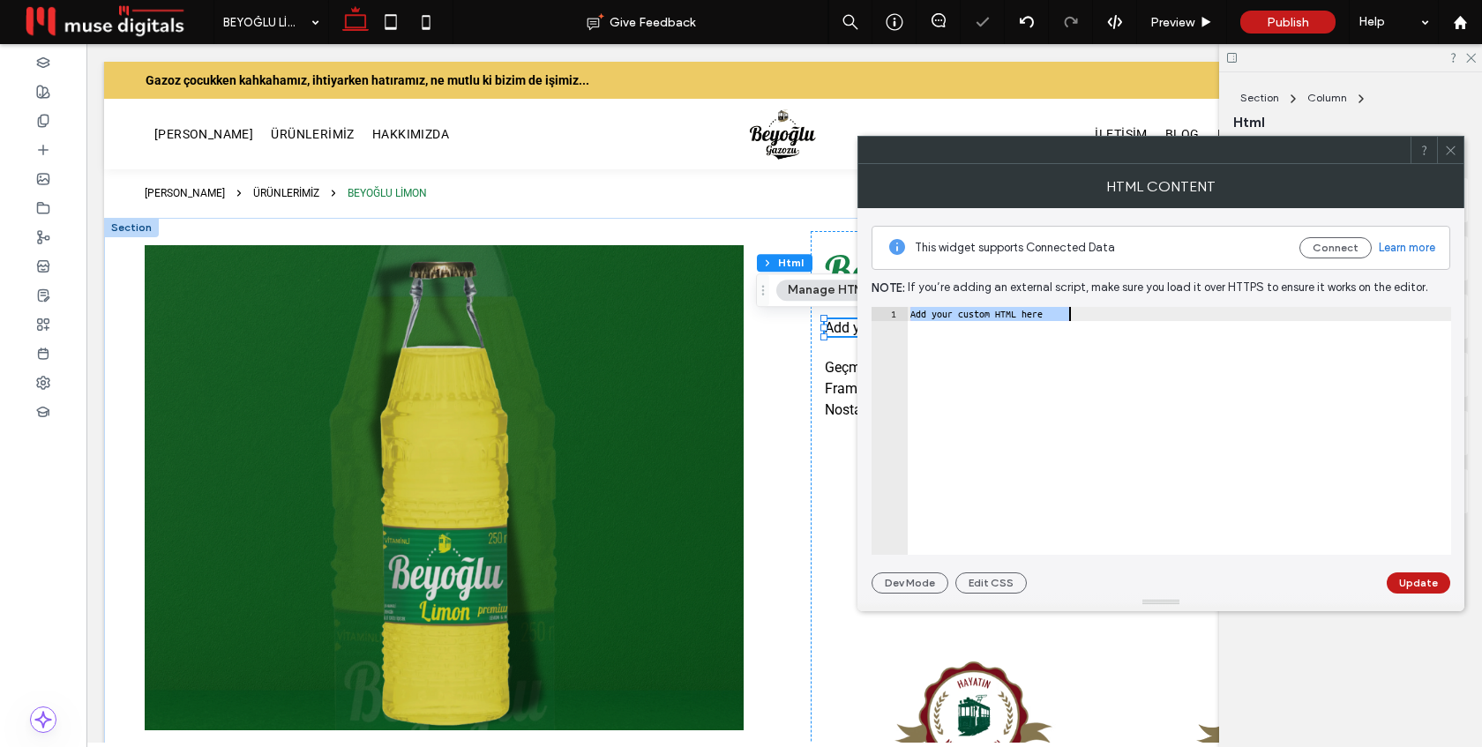
scroll to position [2631, 0]
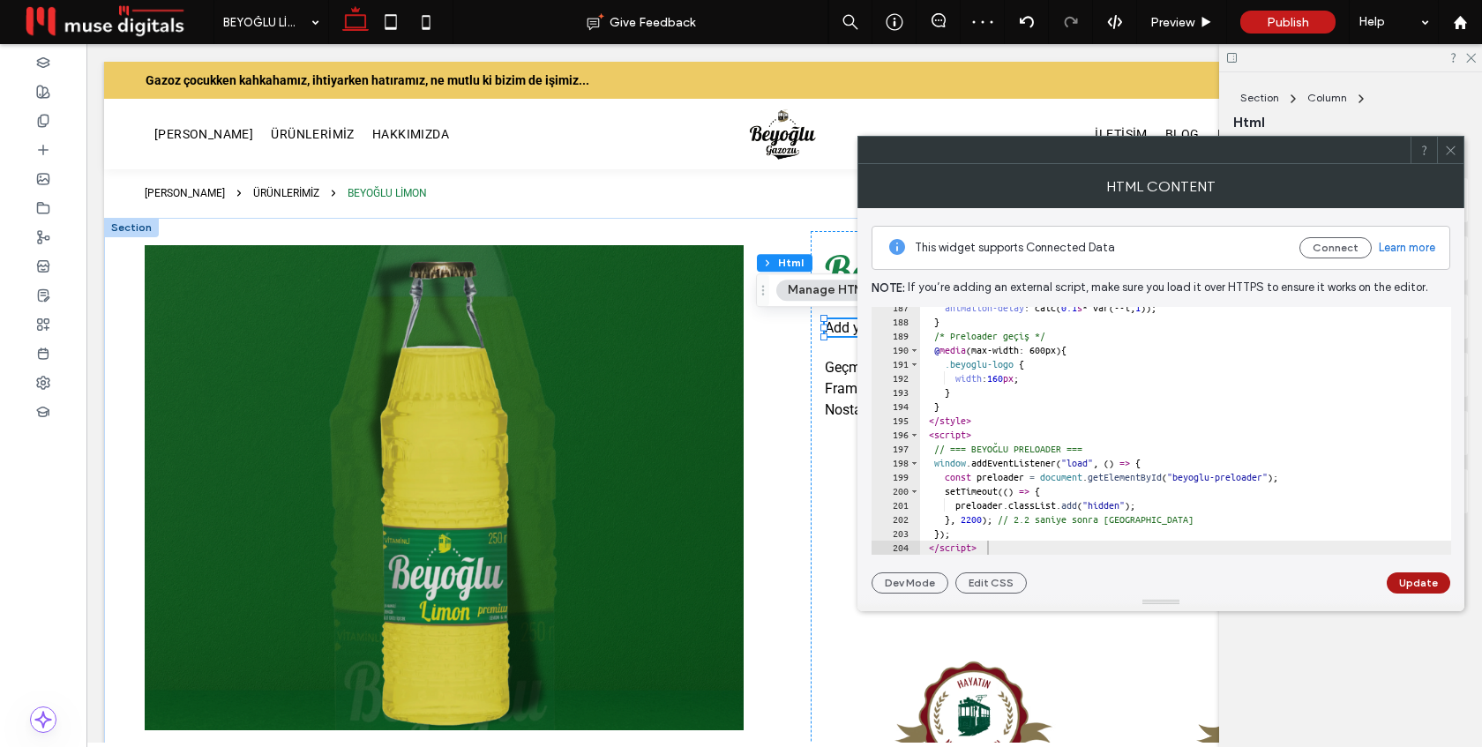
click at [1410, 584] on button "Update" at bounding box center [1419, 582] width 64 height 21
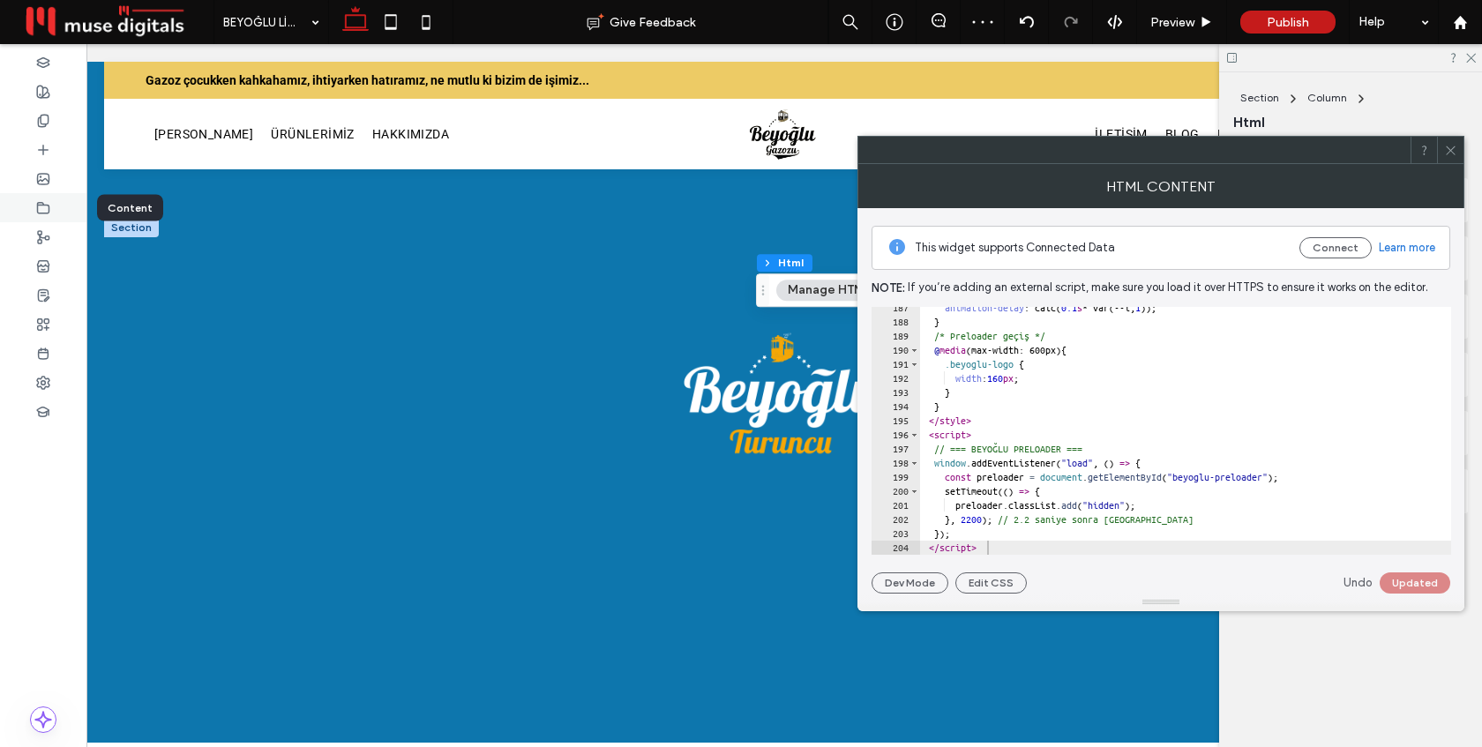
click at [39, 205] on use at bounding box center [43, 207] width 11 height 11
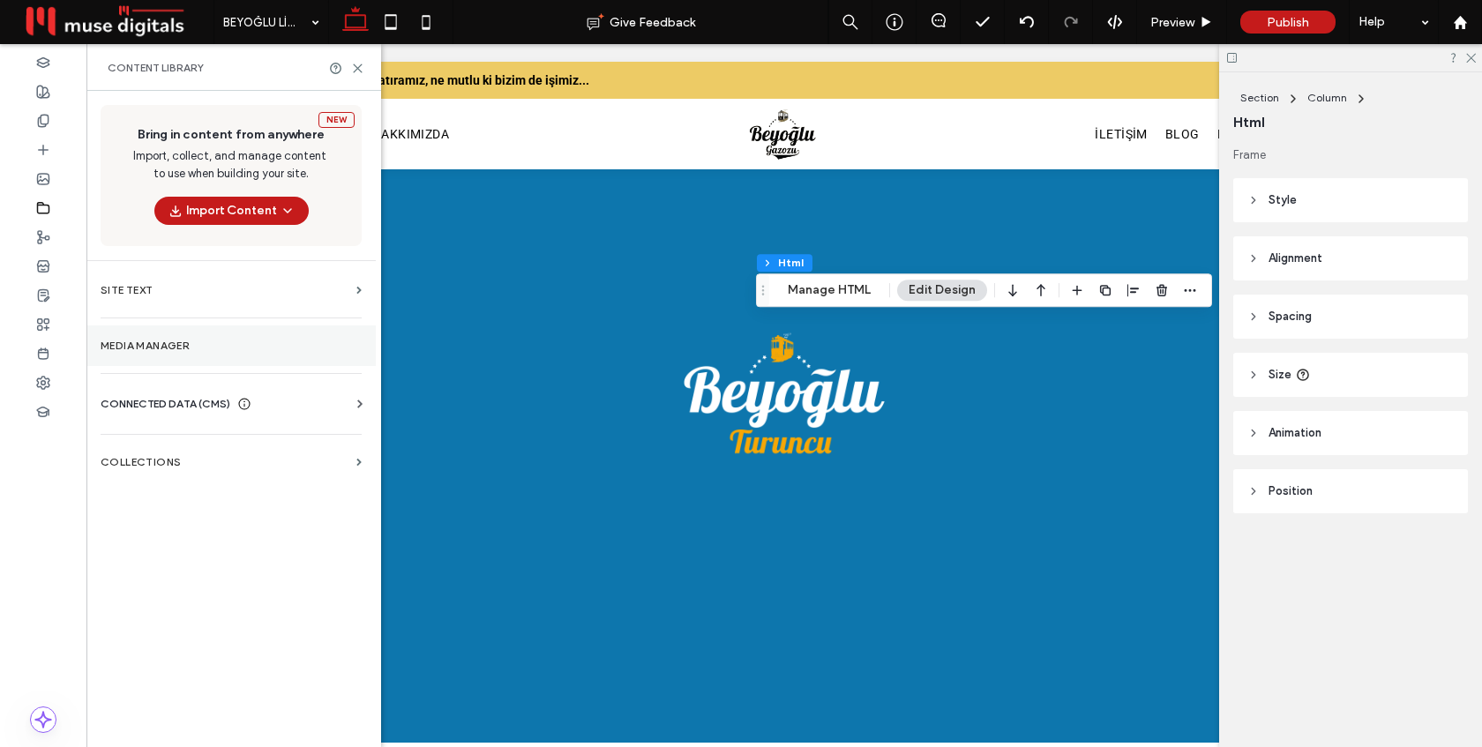
click at [176, 346] on label "Media Manager" at bounding box center [231, 346] width 261 height 12
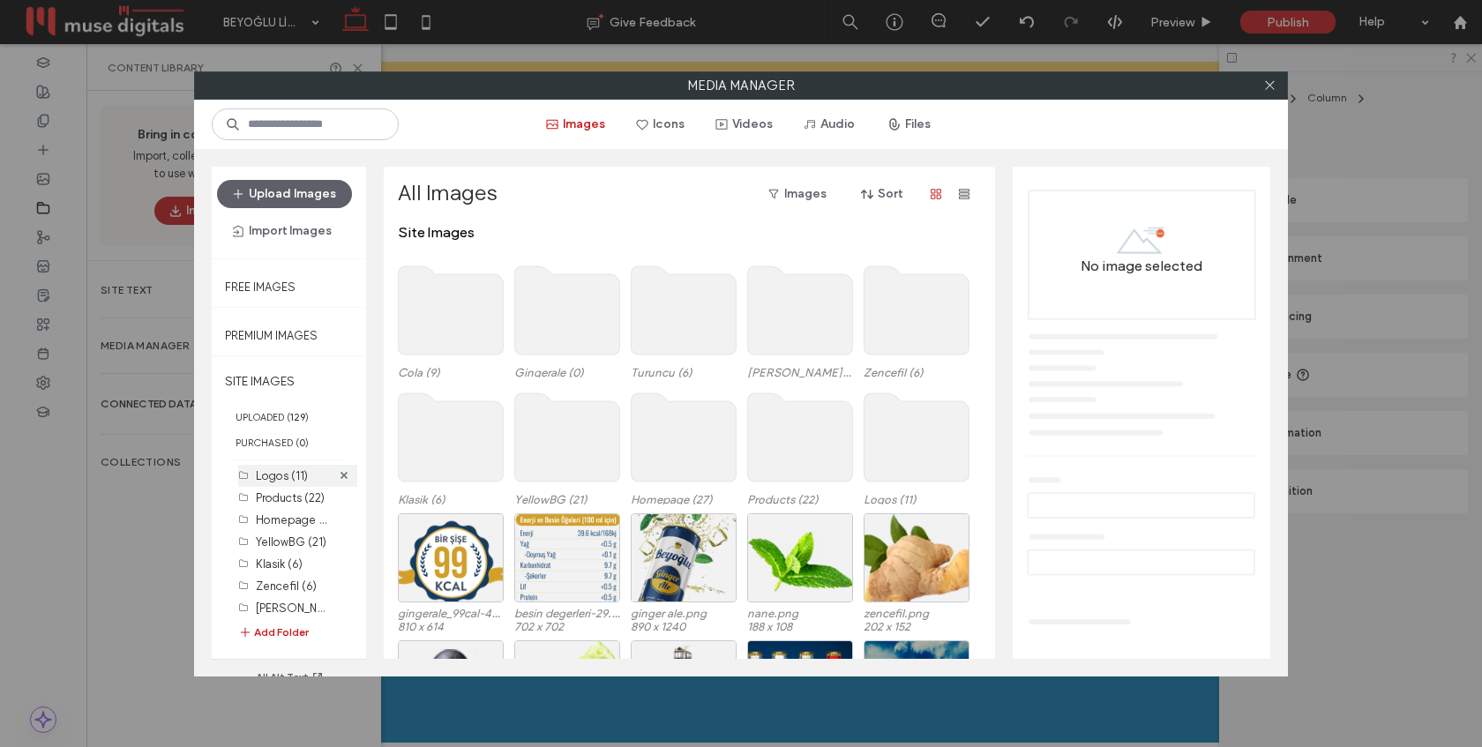
click at [276, 471] on label "Logos (11)" at bounding box center [282, 475] width 52 height 13
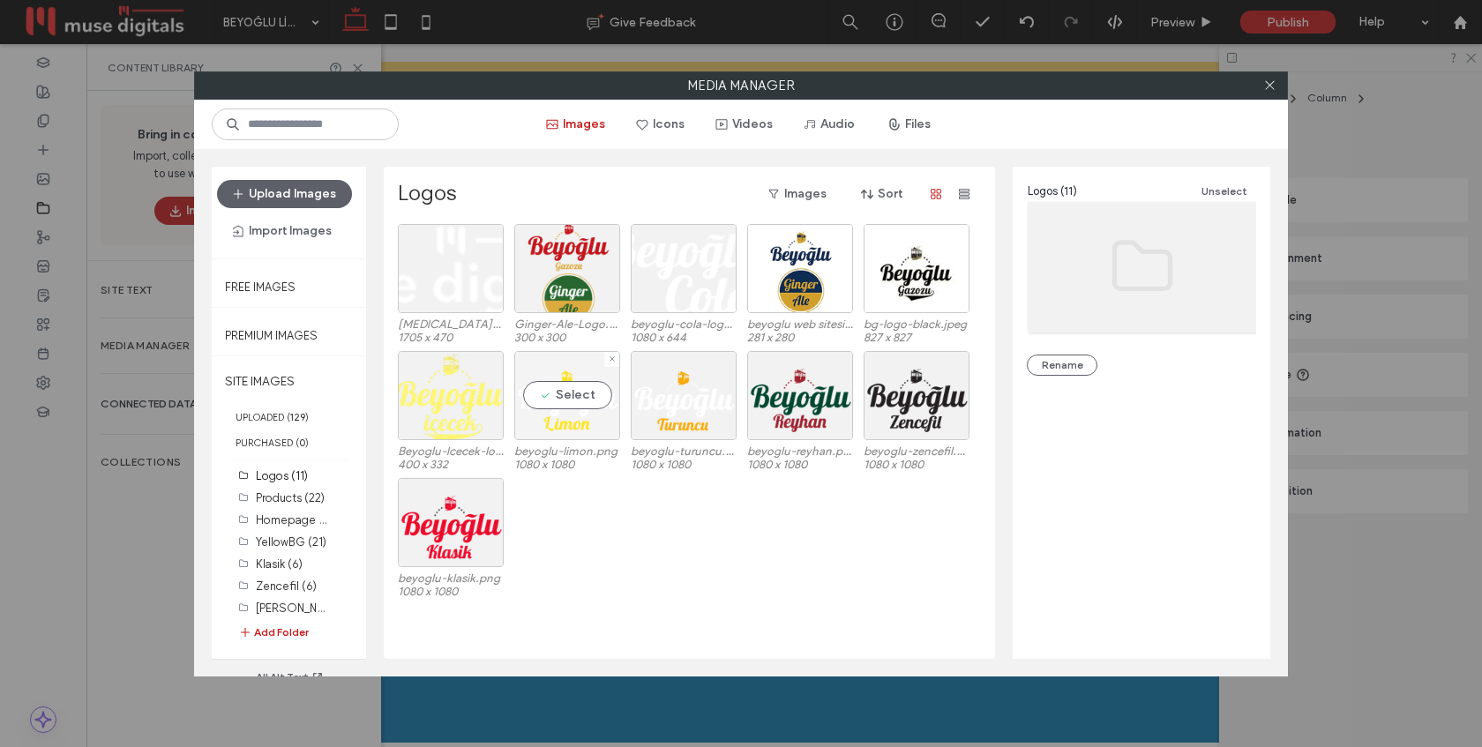
click at [577, 397] on div "Select" at bounding box center [567, 395] width 106 height 89
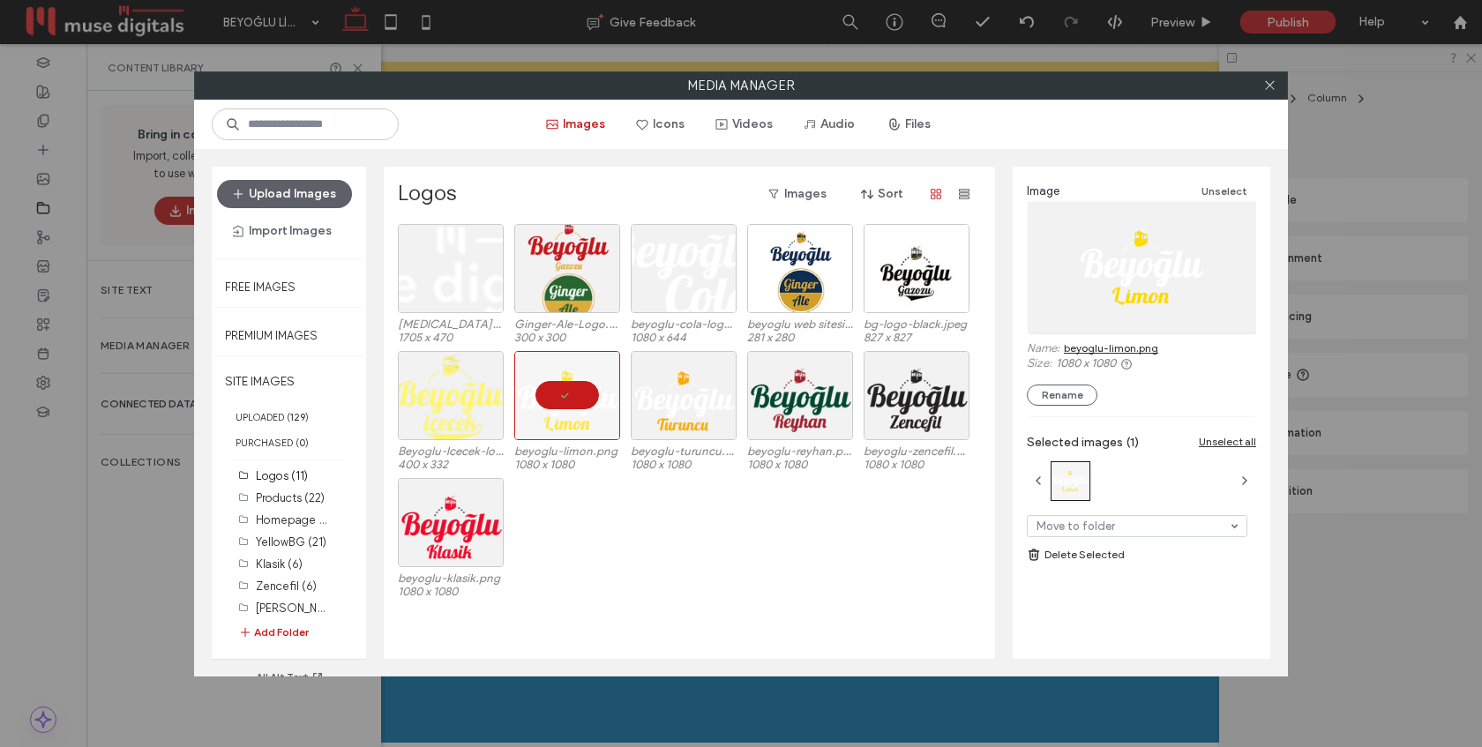
click at [1104, 345] on link "beyoglu-limon.png" at bounding box center [1111, 347] width 94 height 13
click at [1266, 86] on icon at bounding box center [1269, 85] width 13 height 13
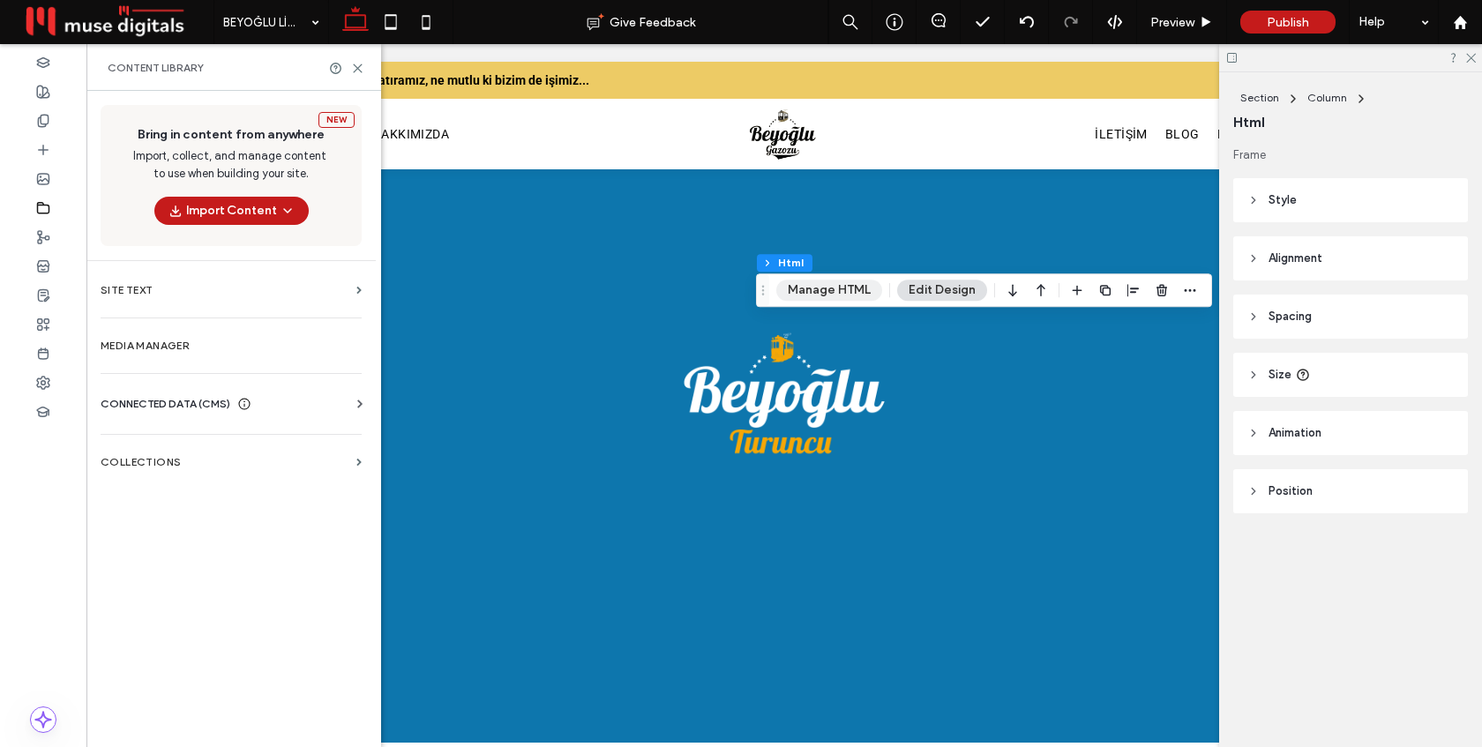
click at [821, 294] on button "Manage HTML" at bounding box center [829, 290] width 106 height 21
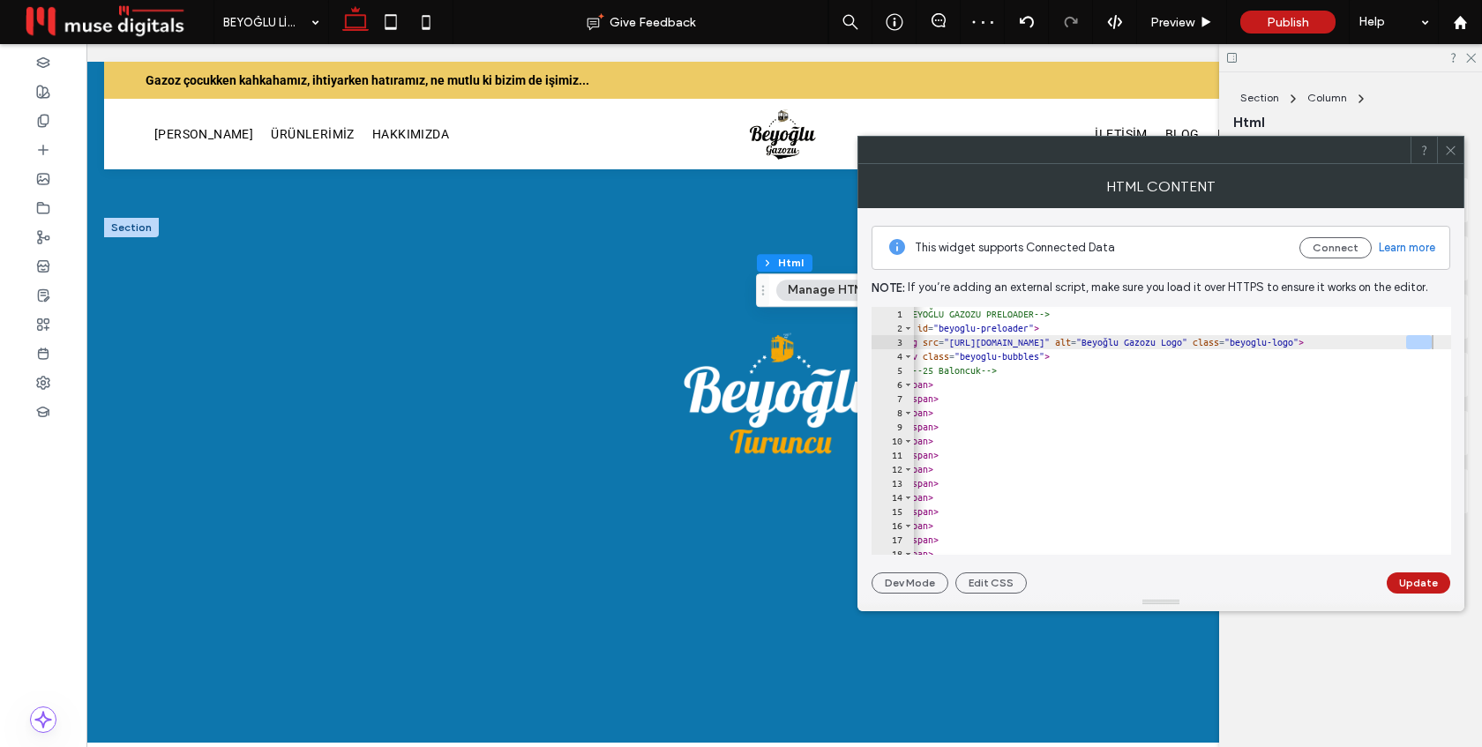
scroll to position [0, 50]
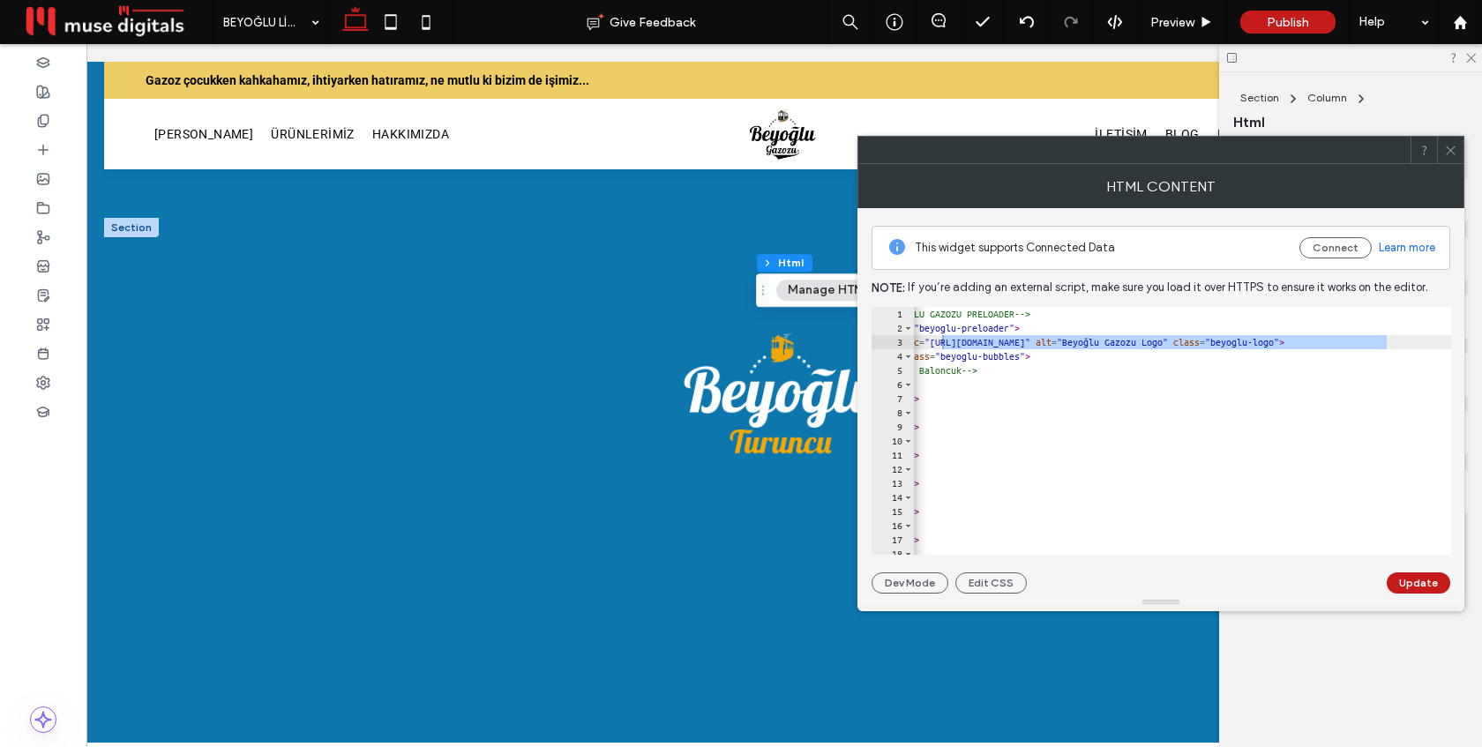
drag, startPoint x: 1438, startPoint y: 341, endPoint x: 942, endPoint y: 344, distance: 495.7
click at [942, 344] on div "1 2 3 4 5 6 7 8 9 10 11 12 13 14 15 16 17 18 19 <!-- BEYOĞLU GAZOZU PRELOADER -…" at bounding box center [1162, 431] width 580 height 248
click at [1359, 346] on div "<!-- BEYOĞLU GAZOZU PRELOADER --> < div id = "beyoglu-preloader" > < img src = …" at bounding box center [1282, 445] width 839 height 276
drag, startPoint x: 1389, startPoint y: 342, endPoint x: 943, endPoint y: 342, distance: 446.3
click at [943, 342] on div "<!-- BEYOĞLU GAZOZU PRELOADER --> < div id = "beyoglu-preloader" > < img src = …" at bounding box center [1282, 445] width 839 height 276
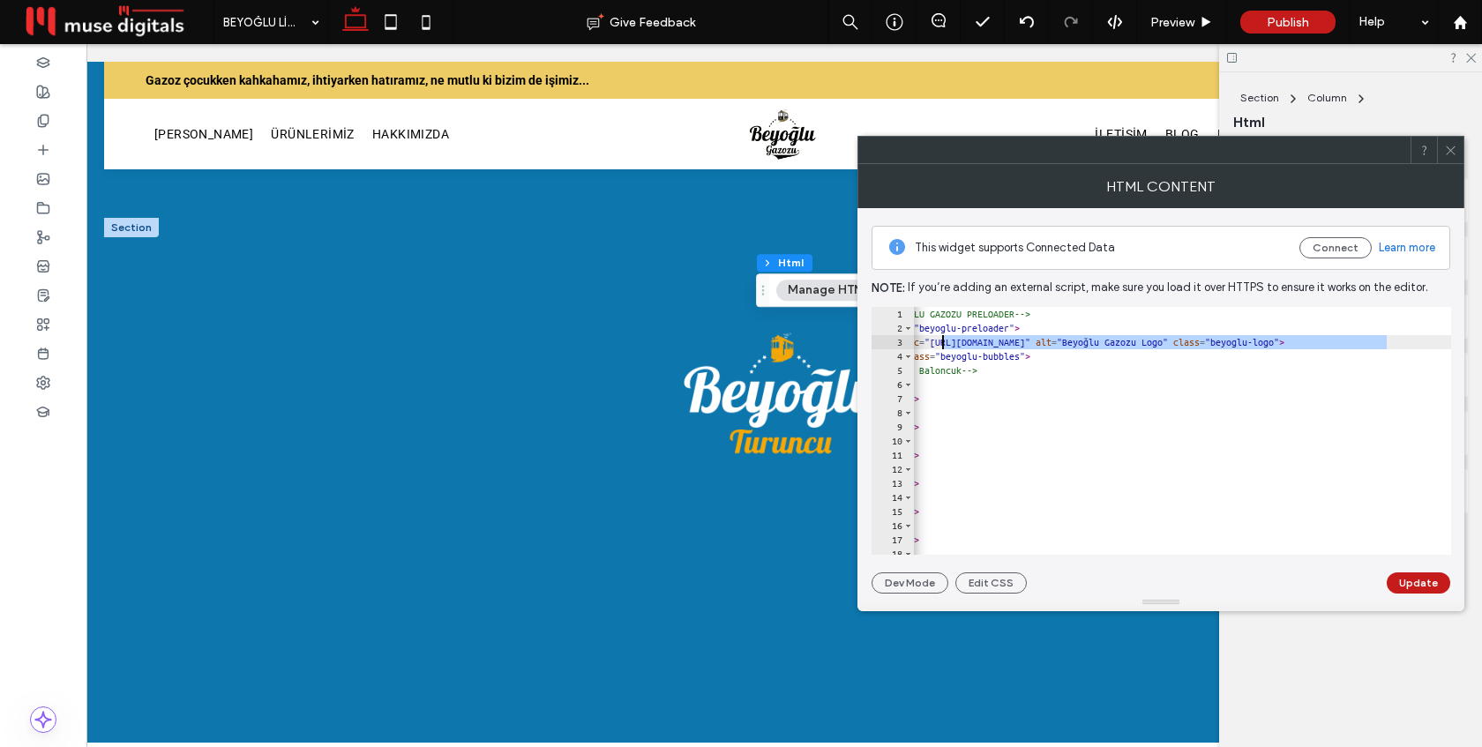
paste textarea "Cursor at row 3"
type textarea "**********"
click at [1421, 580] on button "Update" at bounding box center [1419, 582] width 64 height 21
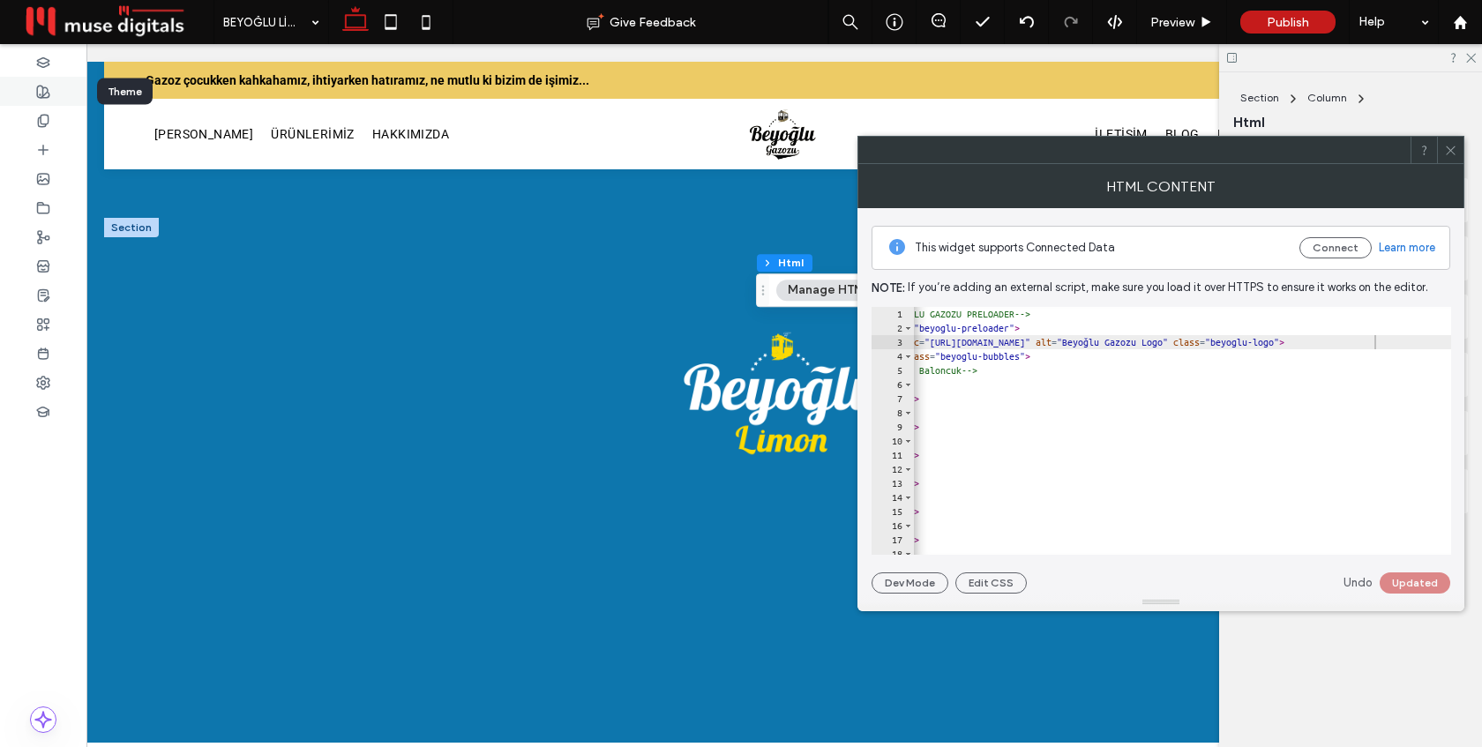
click at [41, 88] on icon at bounding box center [43, 92] width 14 height 14
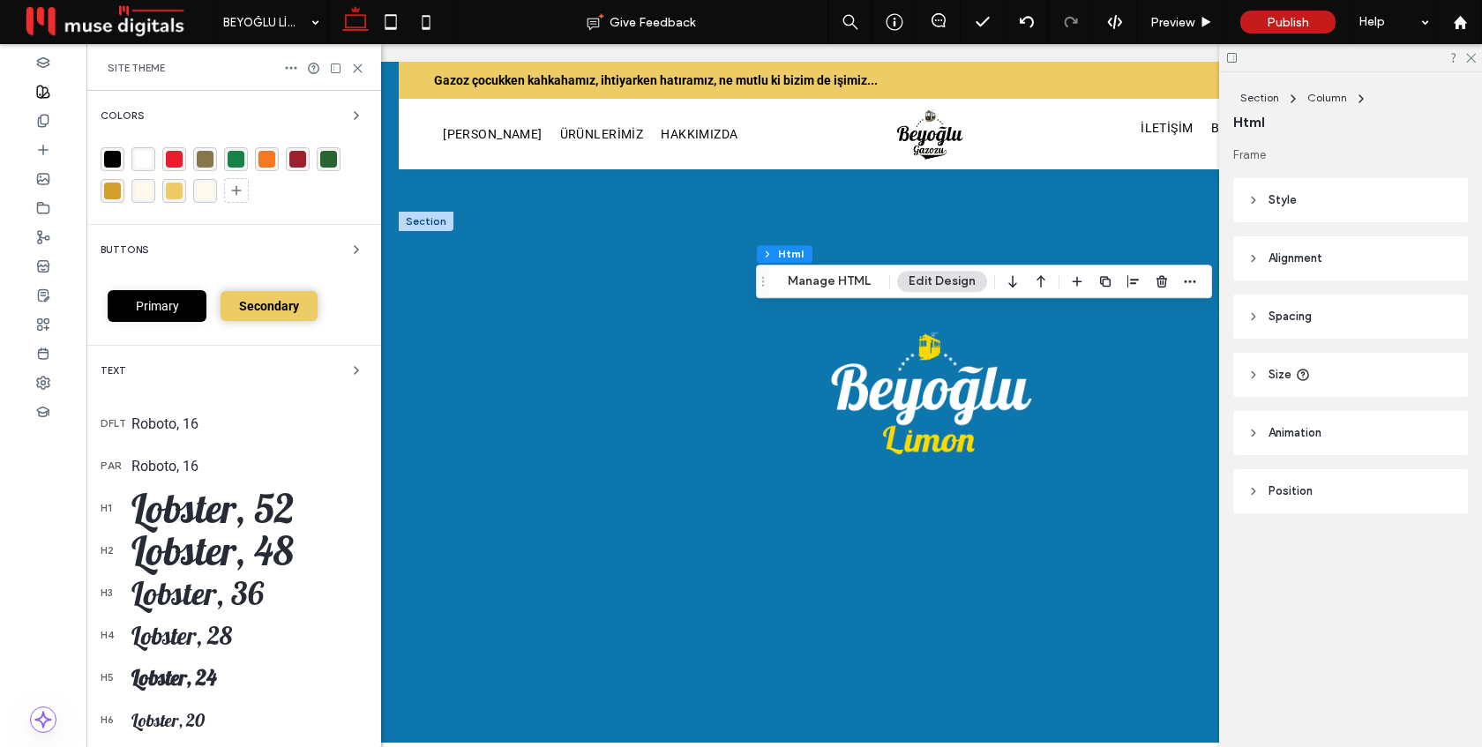
click at [236, 160] on div "rgba(24, 131, 72, 1)" at bounding box center [236, 159] width 17 height 17
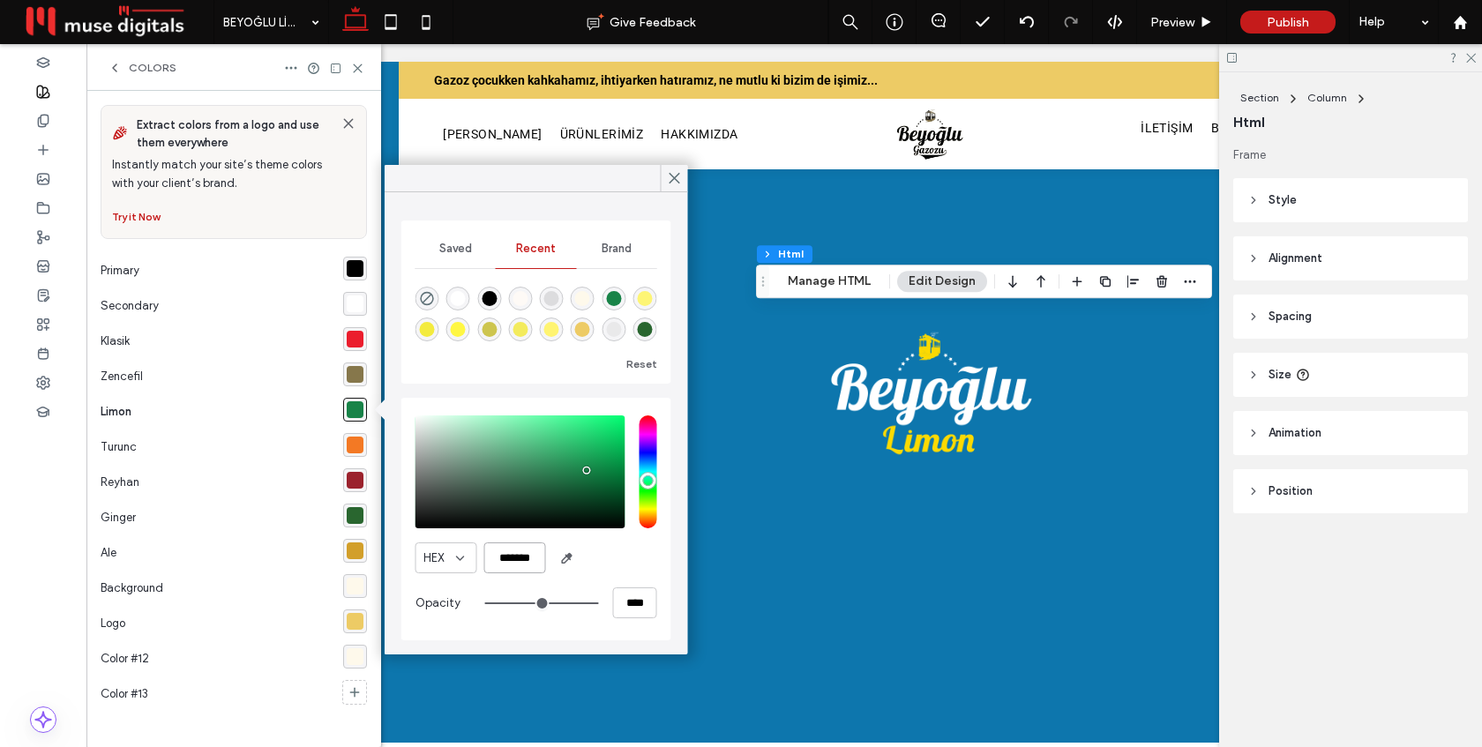
click at [533, 550] on input "*******" at bounding box center [515, 557] width 62 height 31
click at [629, 560] on div "HEX *******" at bounding box center [536, 557] width 242 height 31
click at [677, 179] on use at bounding box center [674, 179] width 9 height 10
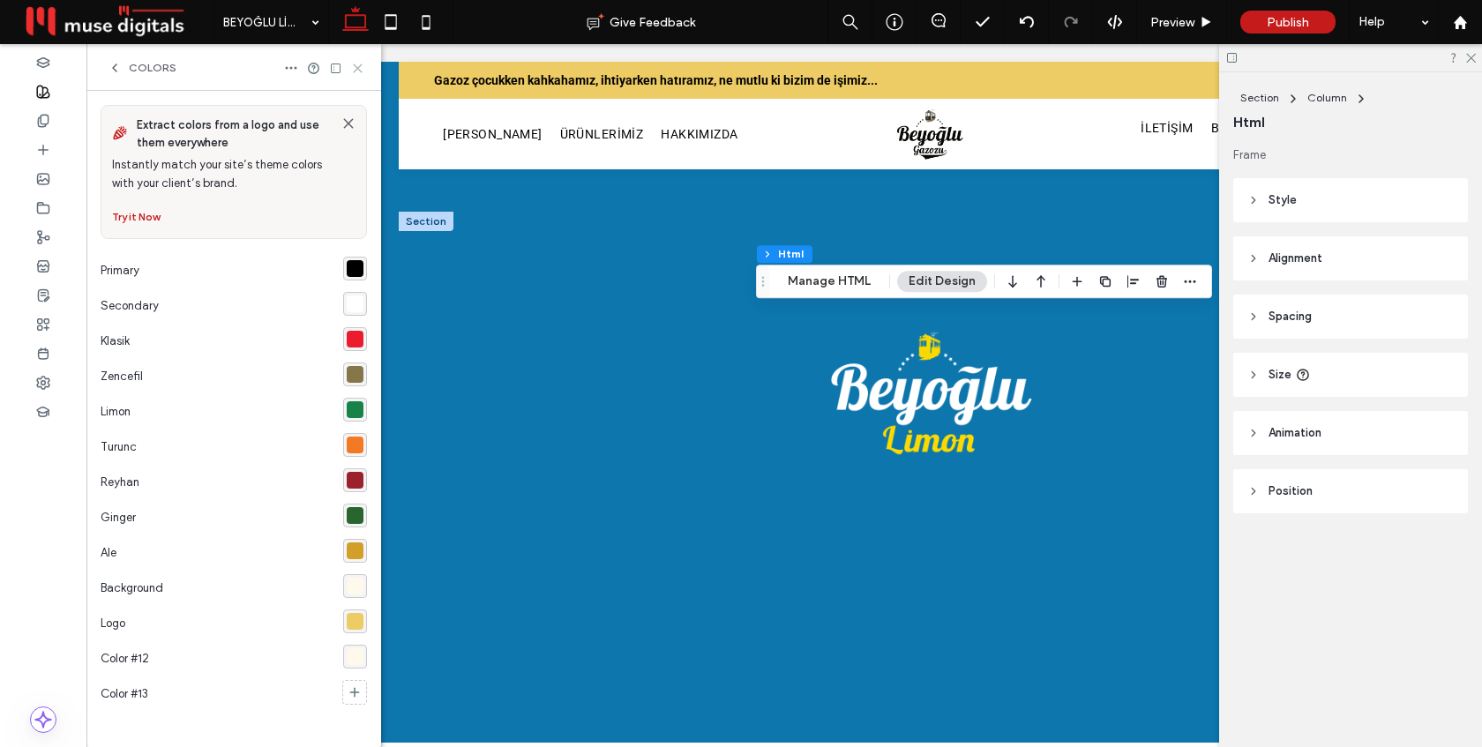
click at [357, 65] on icon at bounding box center [357, 68] width 13 height 13
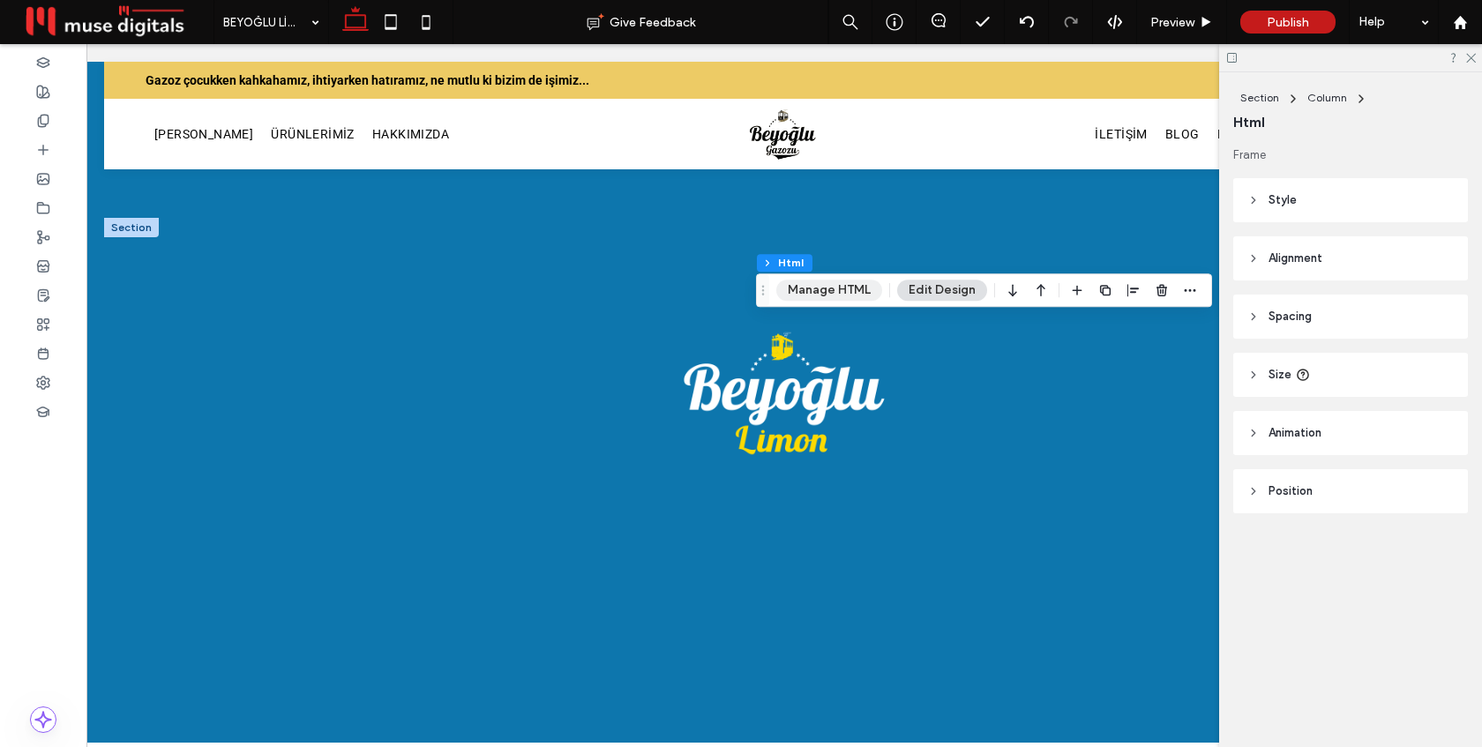
click at [806, 288] on button "Manage HTML" at bounding box center [829, 290] width 106 height 21
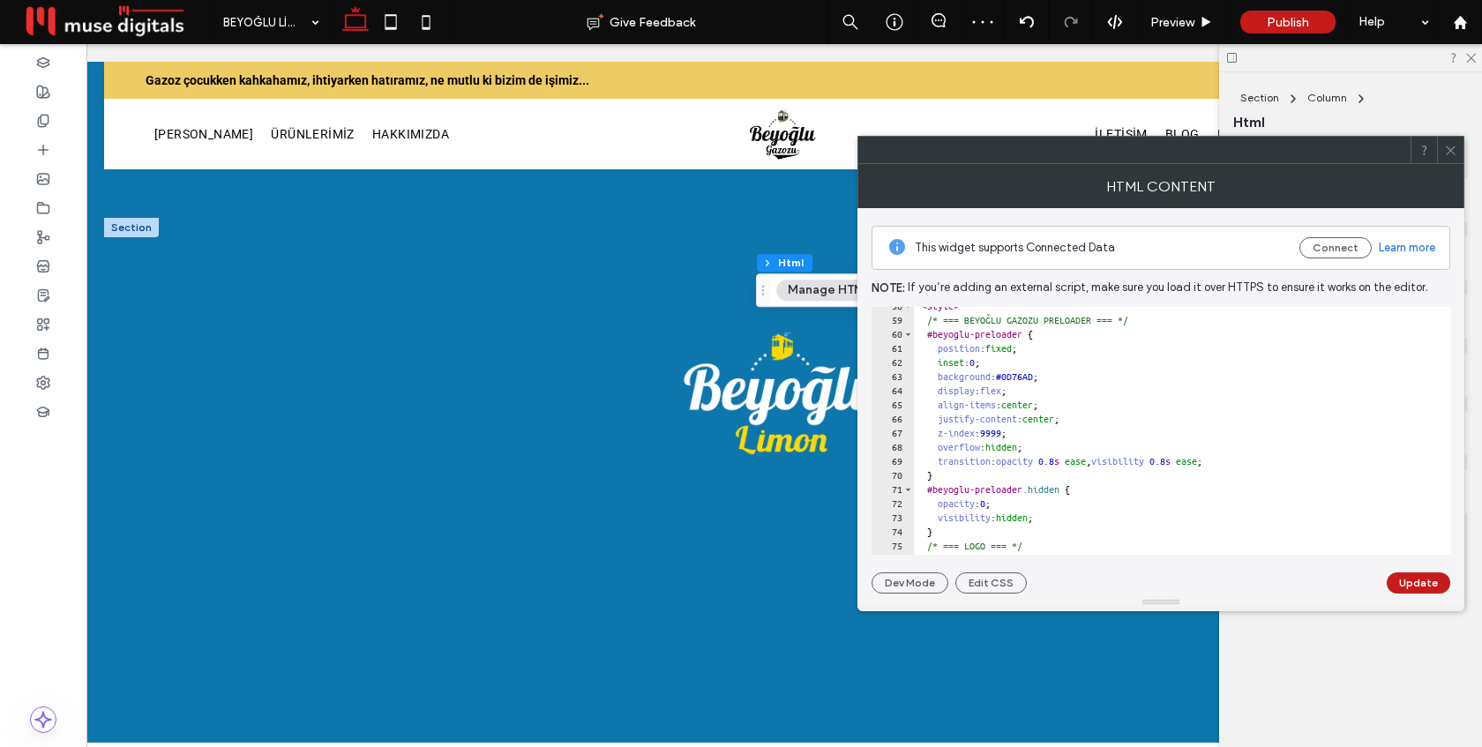
scroll to position [812, 0]
drag, startPoint x: 1062, startPoint y: 377, endPoint x: 1020, endPoint y: 377, distance: 42.3
click at [1020, 377] on div "< style > /* === BEYOĞLU GAZOZU PRELOADER === */ #beyoglu-preloader { position …" at bounding box center [1326, 438] width 827 height 276
paste textarea "Cursor at row 63"
type textarea "**********"
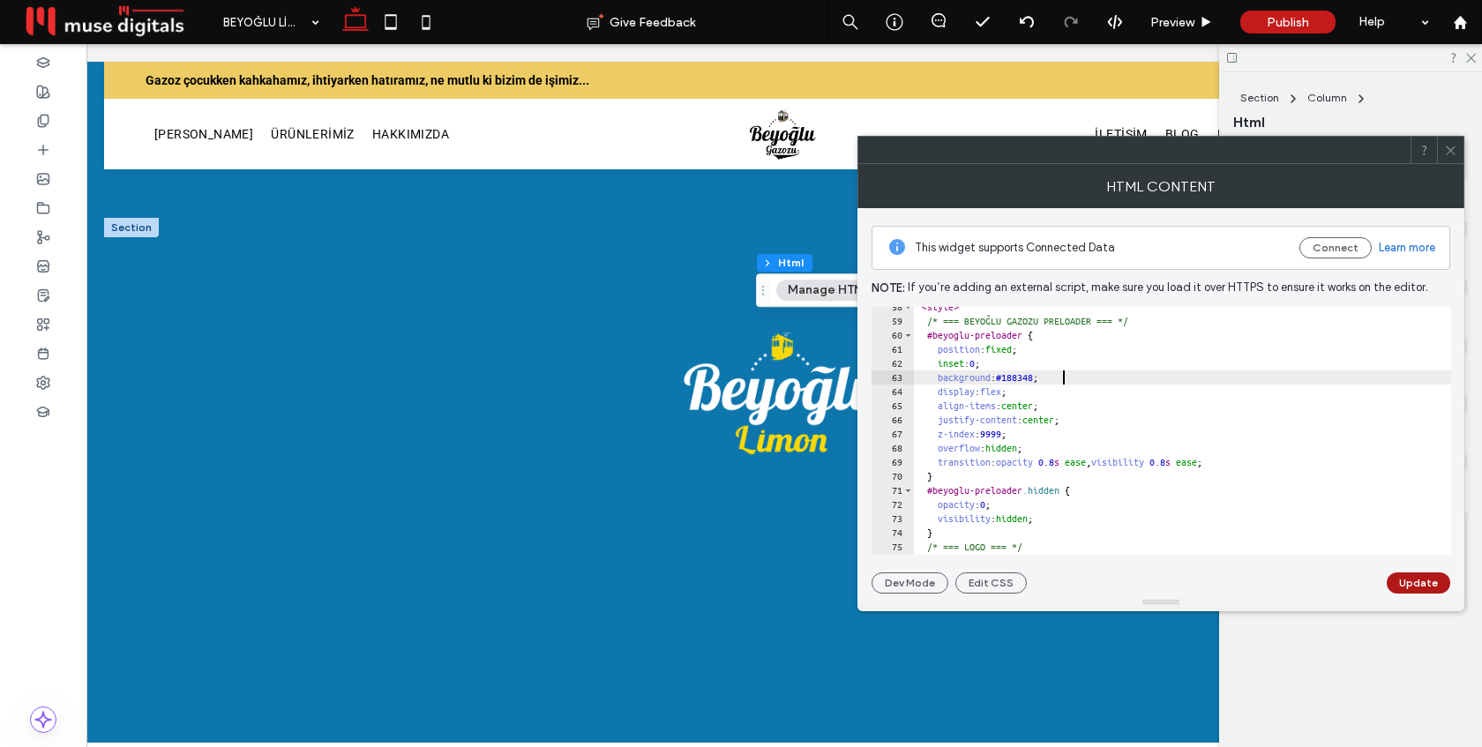
click at [1421, 585] on button "Update" at bounding box center [1419, 582] width 64 height 21
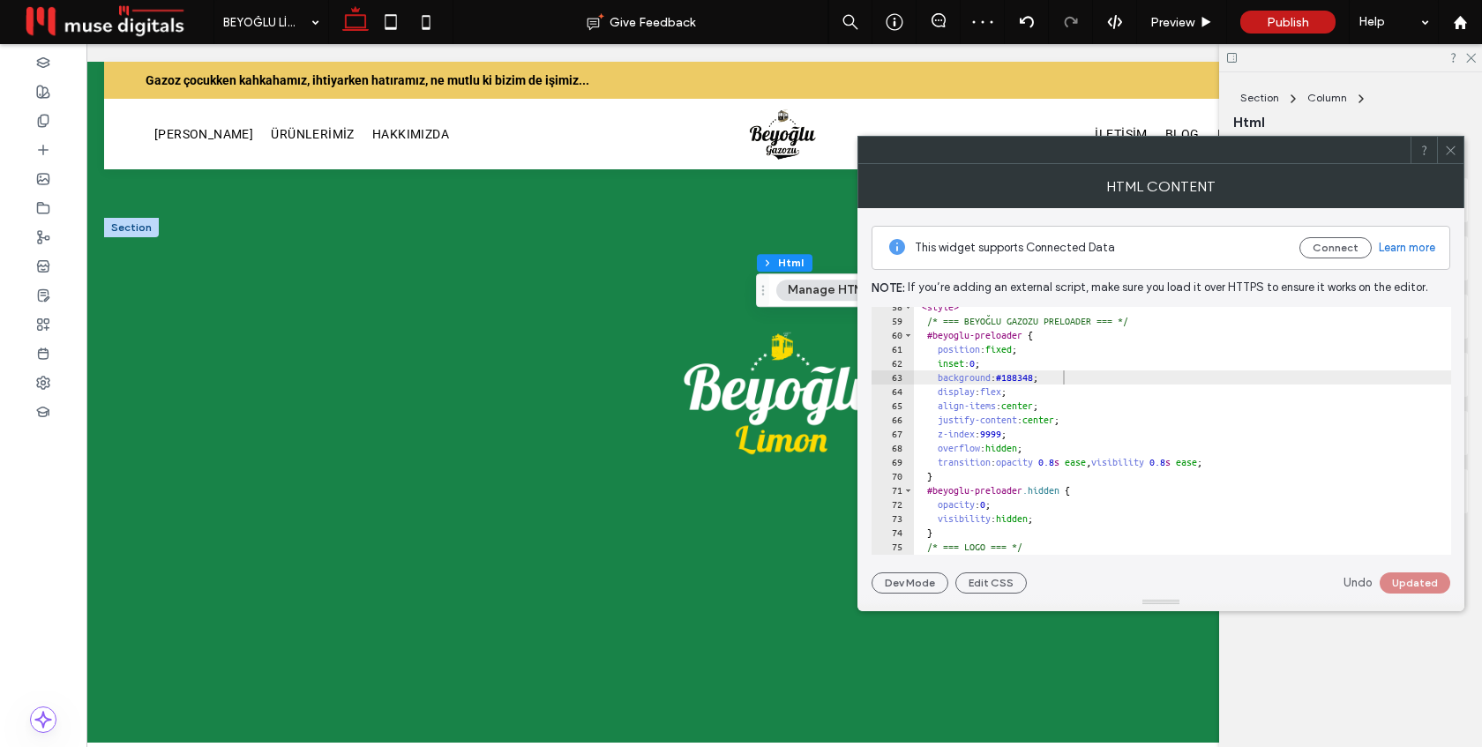
click at [1450, 152] on icon at bounding box center [1450, 150] width 13 height 13
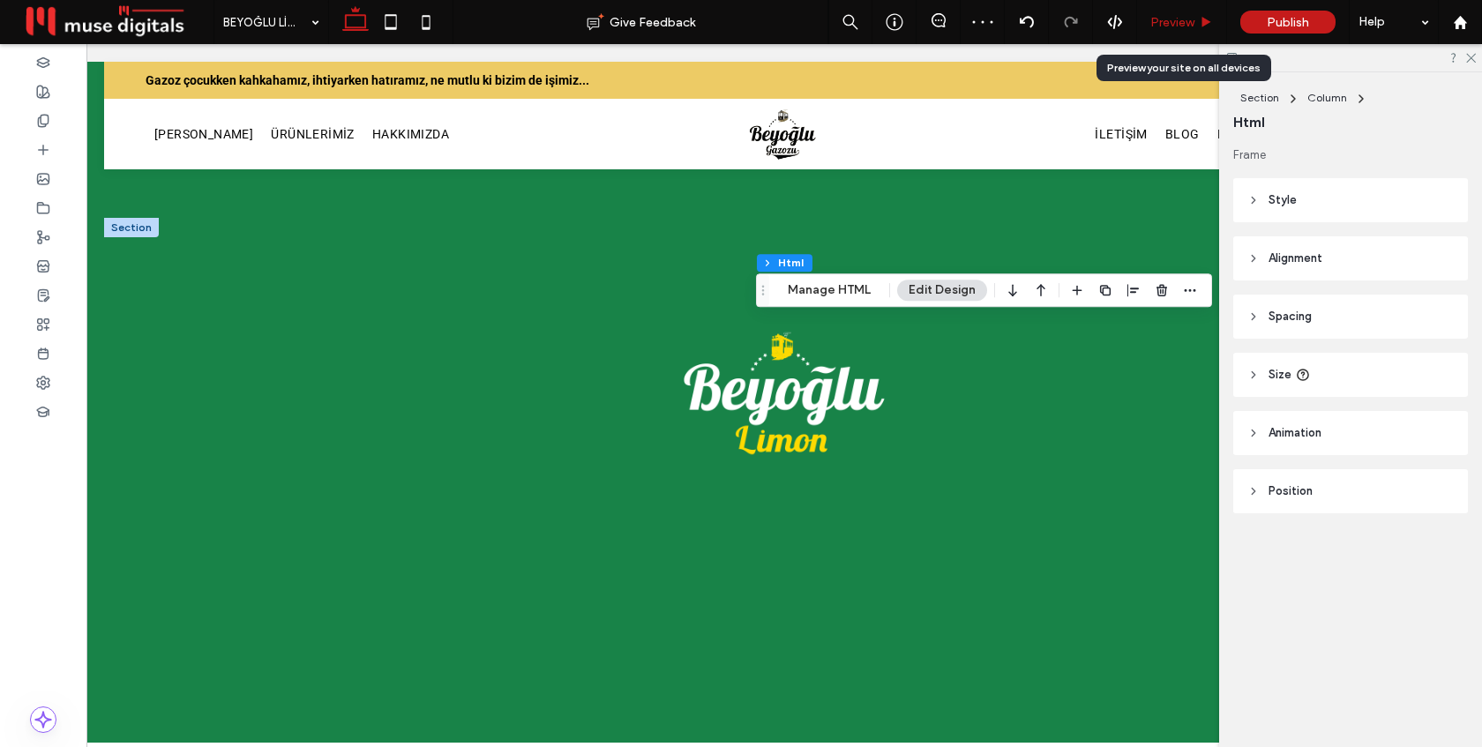
click at [1158, 23] on span "Preview" at bounding box center [1172, 22] width 44 height 15
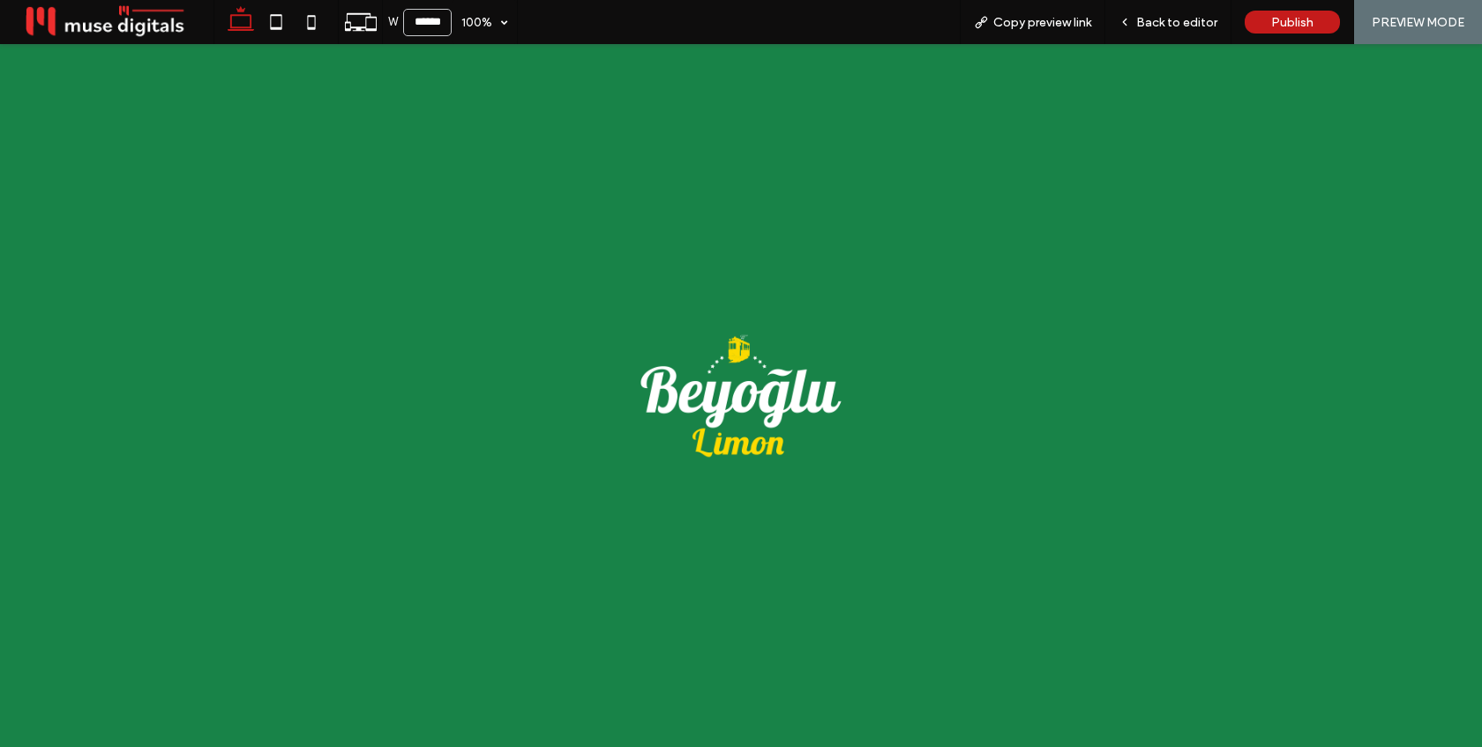
click at [1158, 23] on span "Back to editor" at bounding box center [1176, 22] width 81 height 15
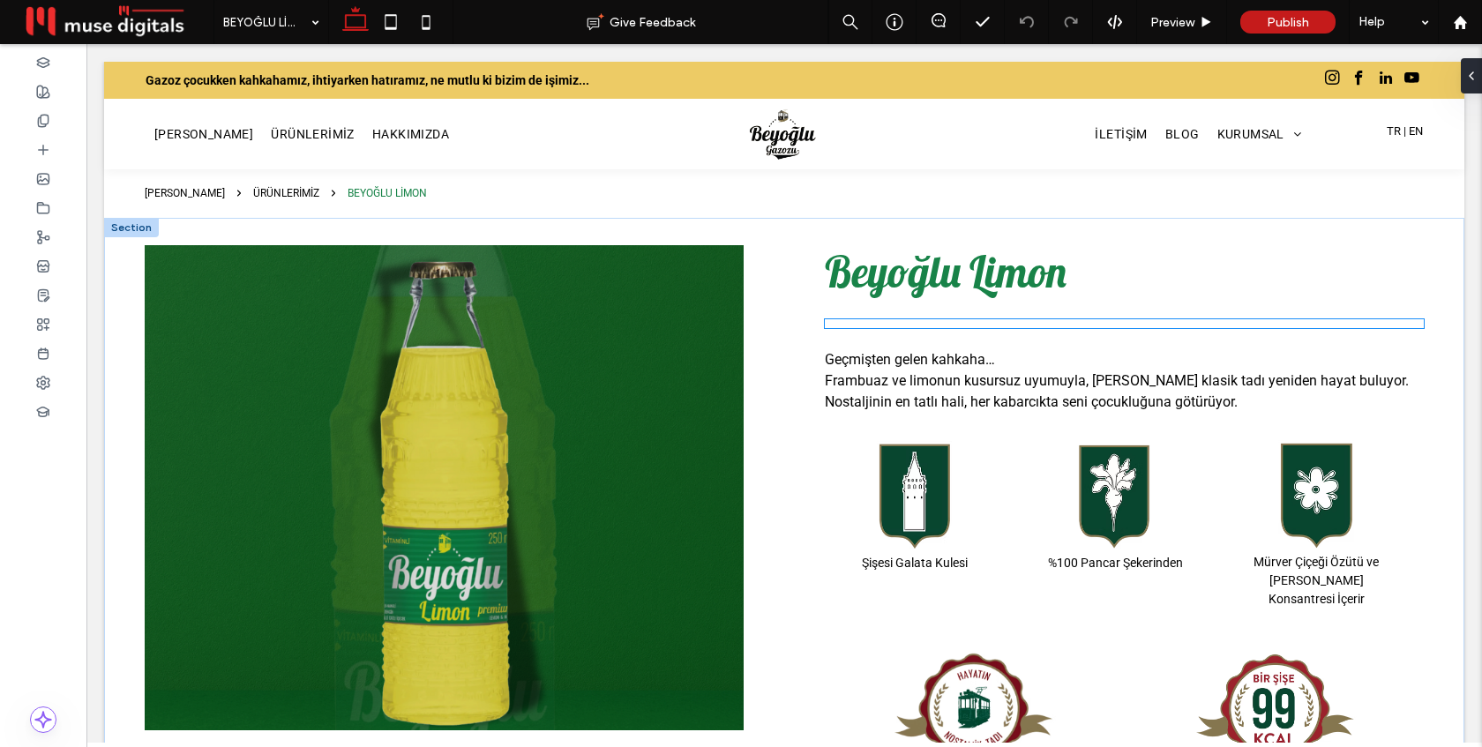
click at [938, 322] on div at bounding box center [1124, 323] width 599 height 9
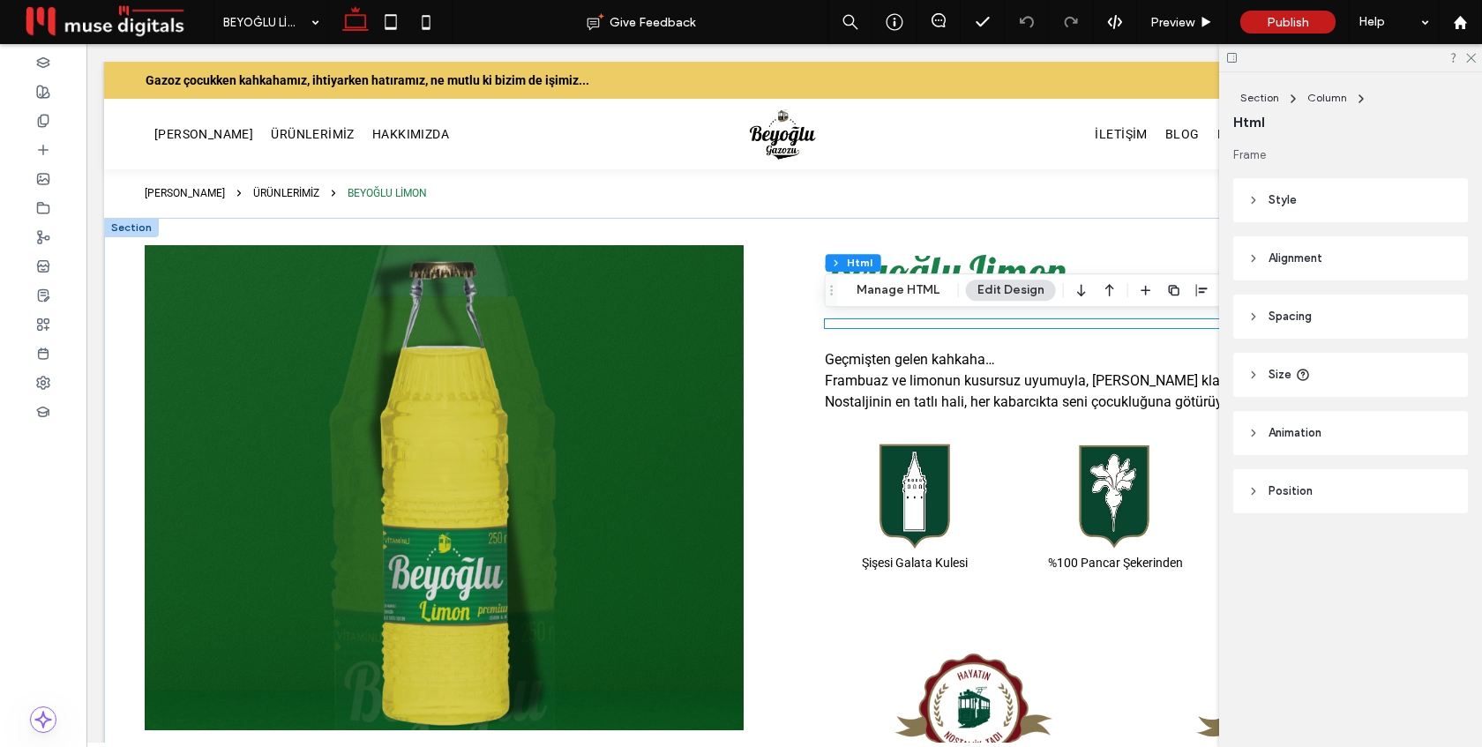
click at [938, 322] on div at bounding box center [1124, 323] width 599 height 9
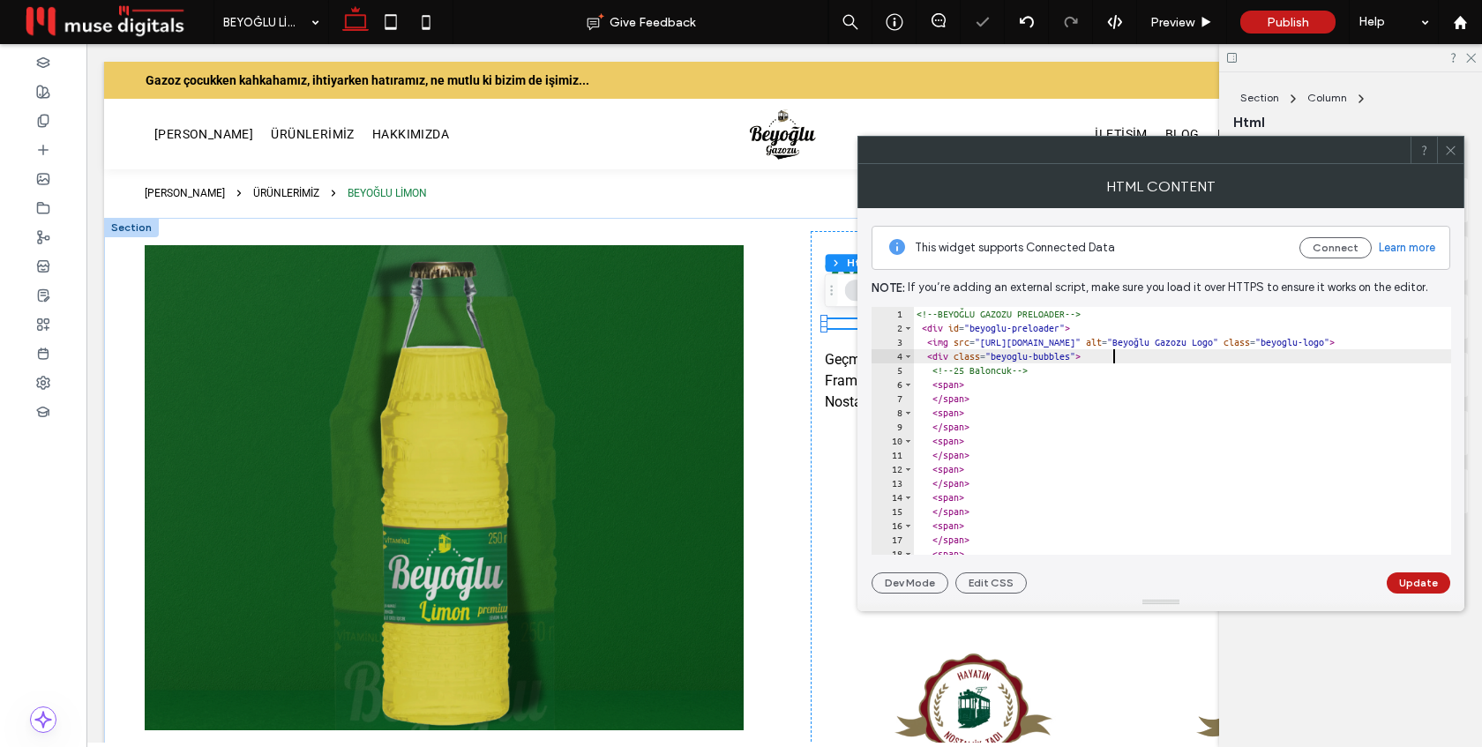
click at [1117, 354] on div "<!-- BEYOĞLU GAZOZU PRELOADER --> < div id = "beyoglu-preloader" > < img src = …" at bounding box center [1326, 445] width 827 height 276
type textarea "**********"
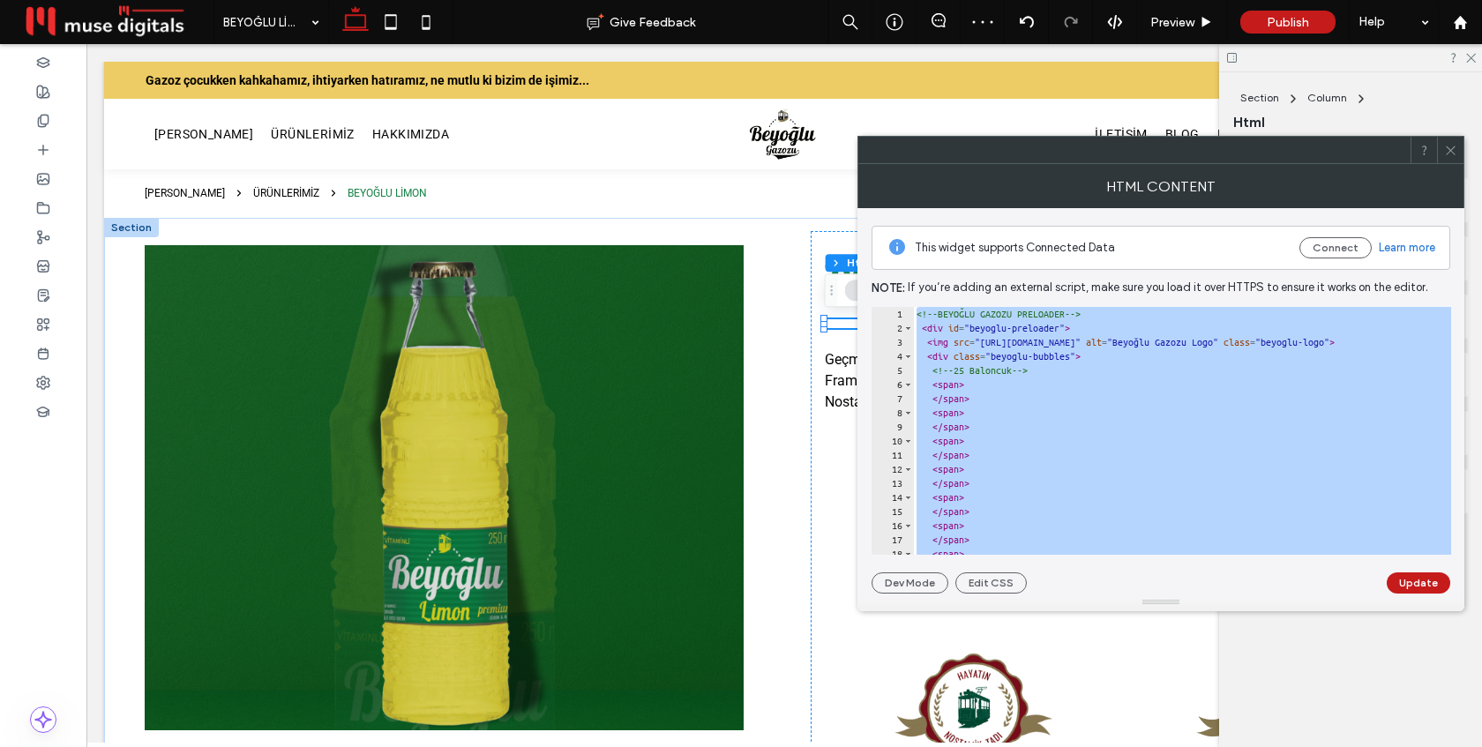
click at [1449, 145] on icon at bounding box center [1450, 150] width 13 height 13
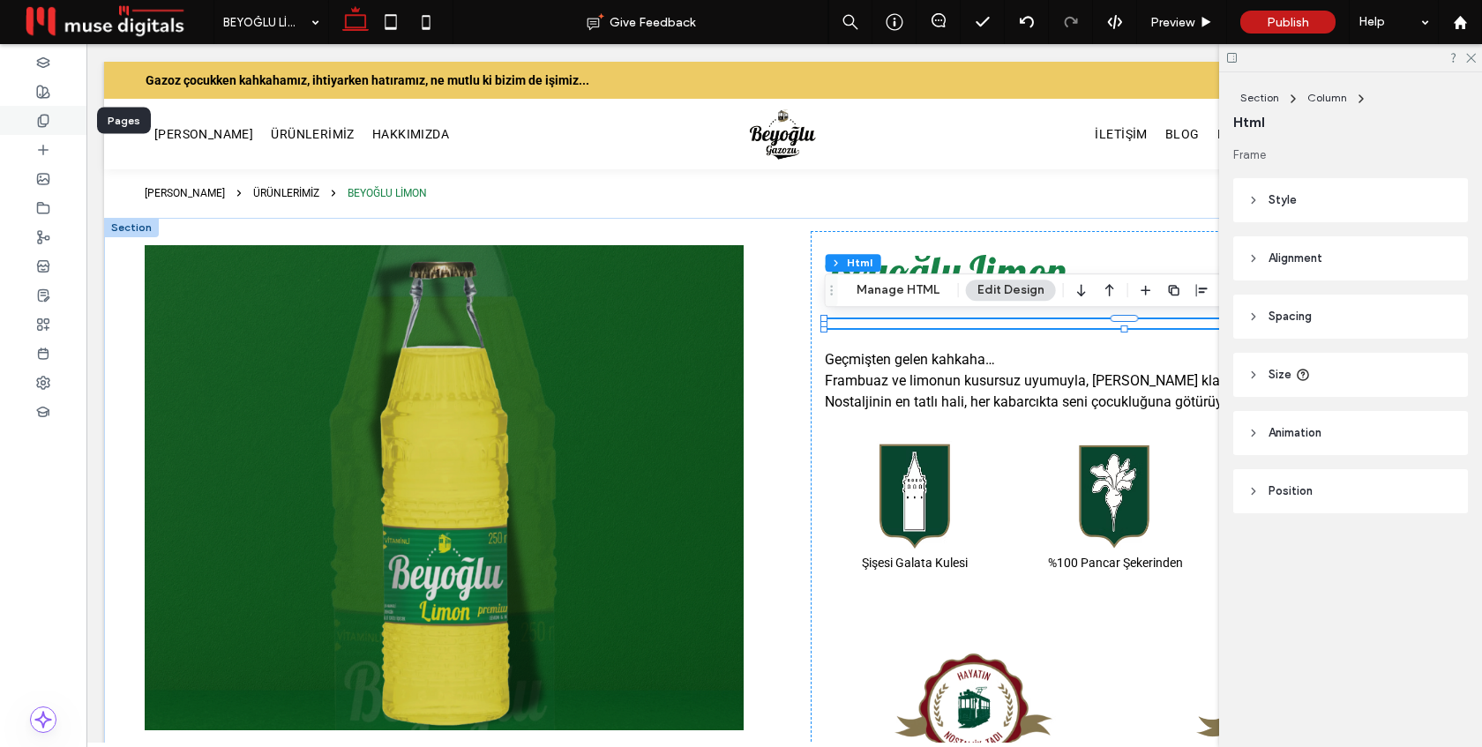
click at [34, 116] on div at bounding box center [43, 120] width 86 height 29
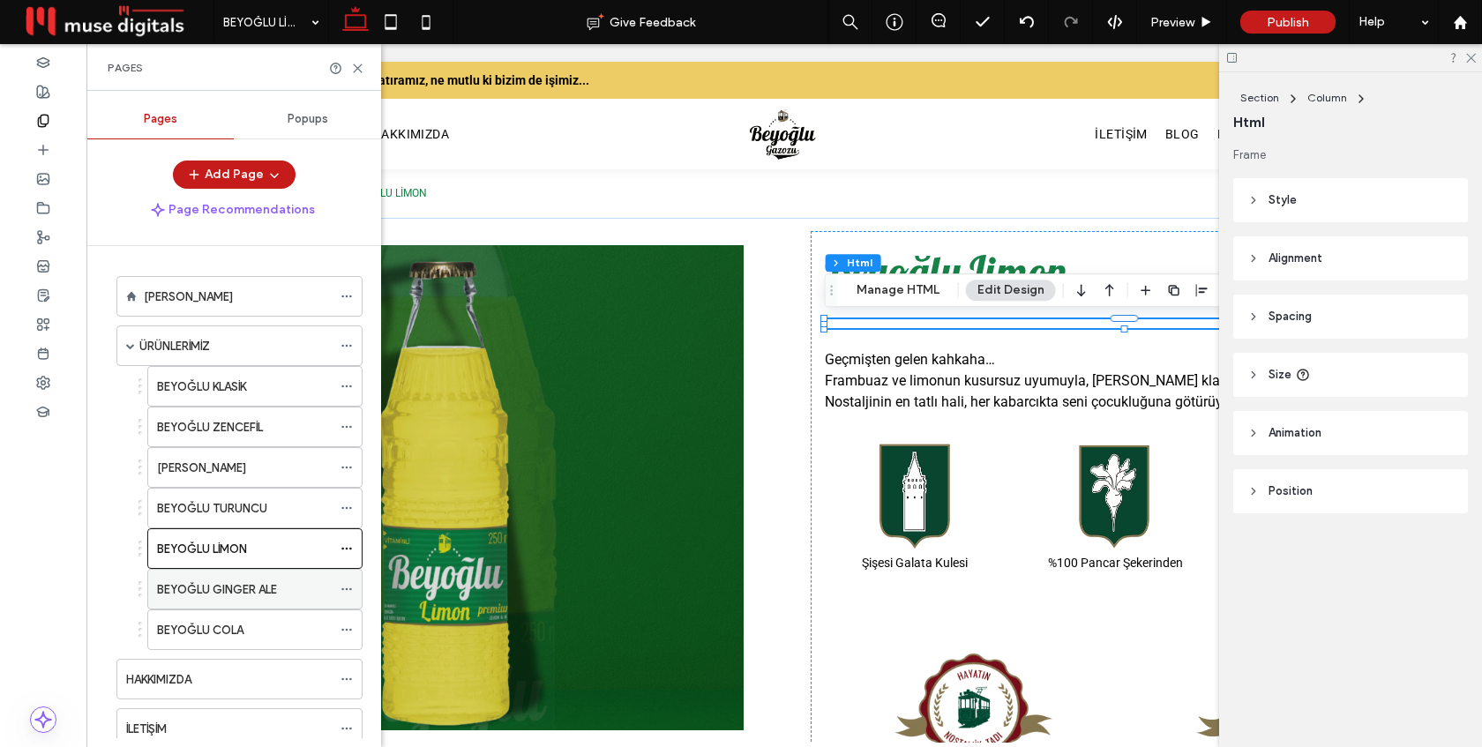
click at [227, 586] on label "BEYOĞLU GINGER ALE" at bounding box center [217, 589] width 120 height 31
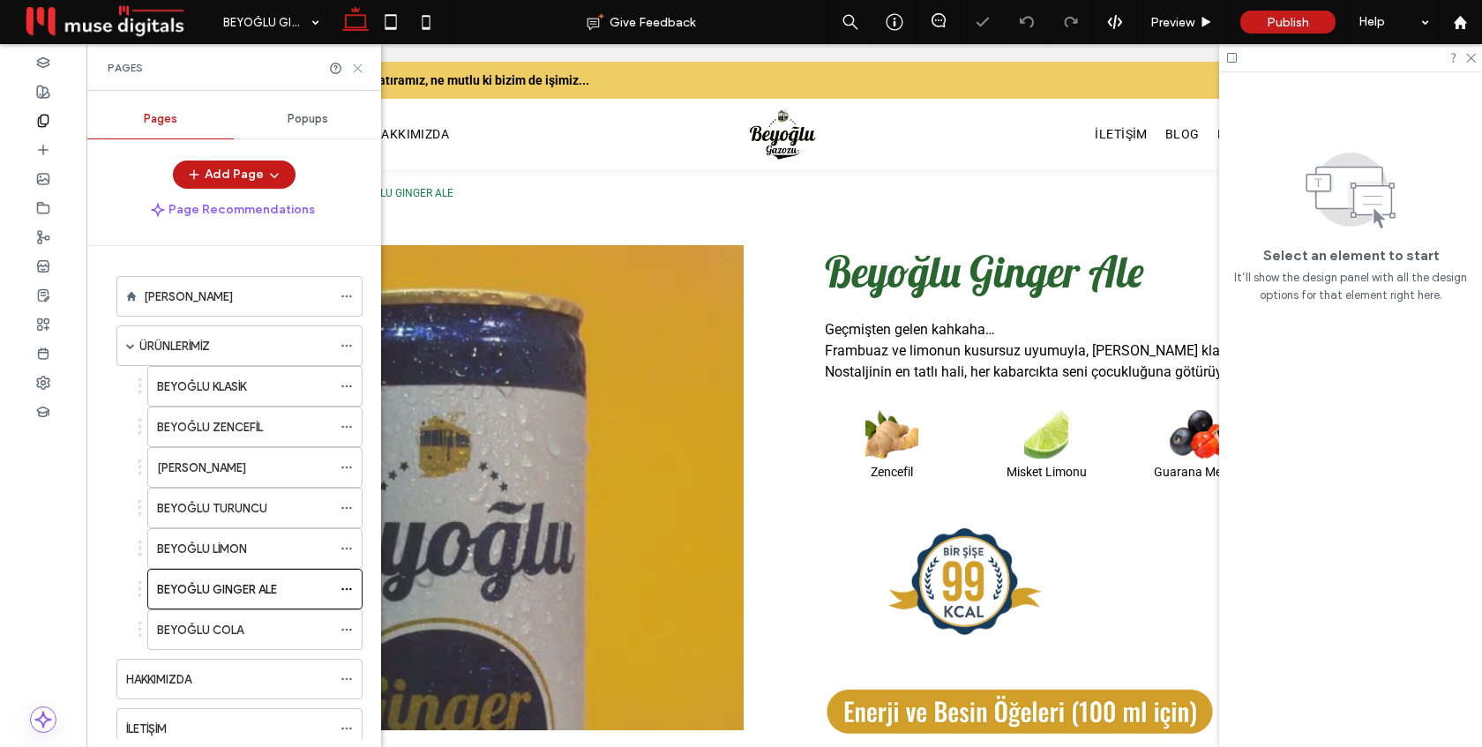
click at [358, 64] on icon at bounding box center [357, 68] width 13 height 13
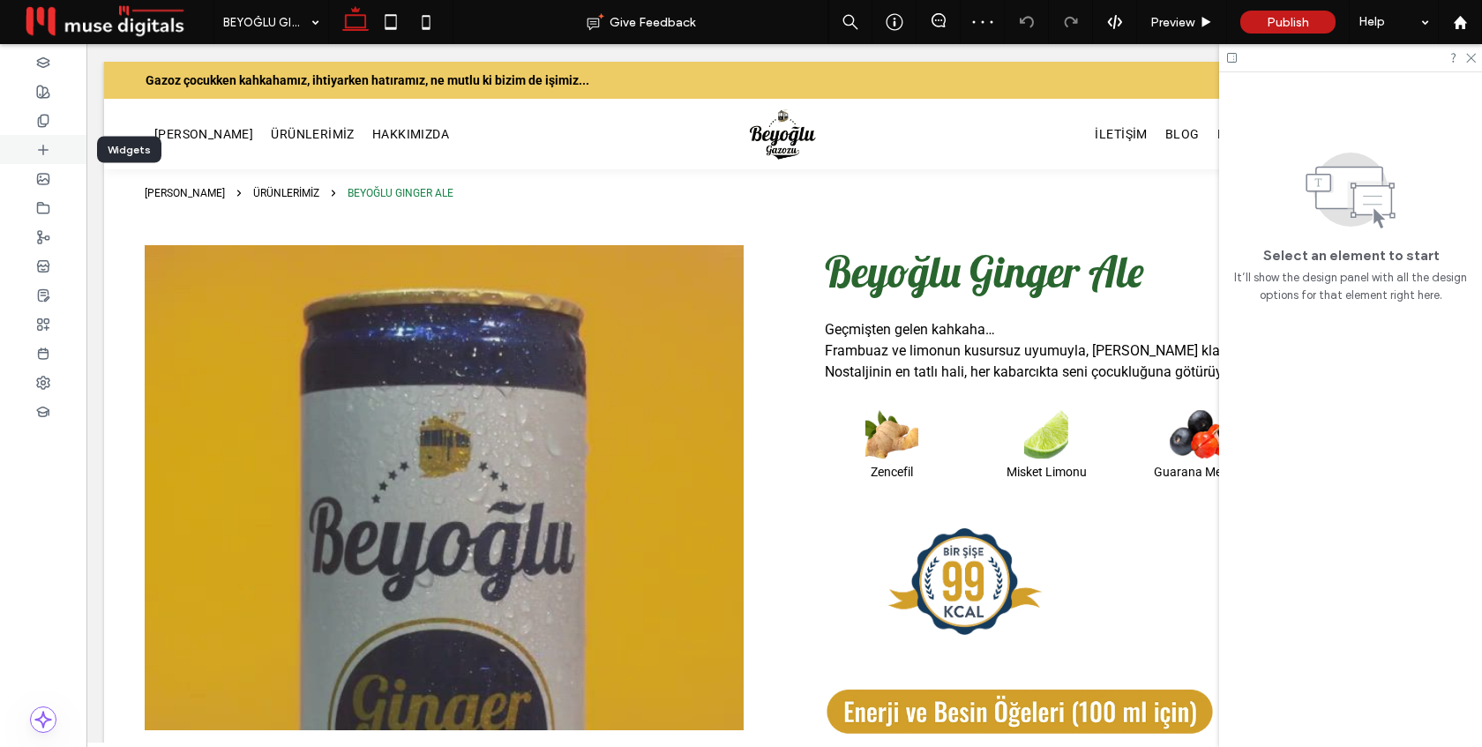
click at [37, 146] on icon at bounding box center [43, 150] width 14 height 14
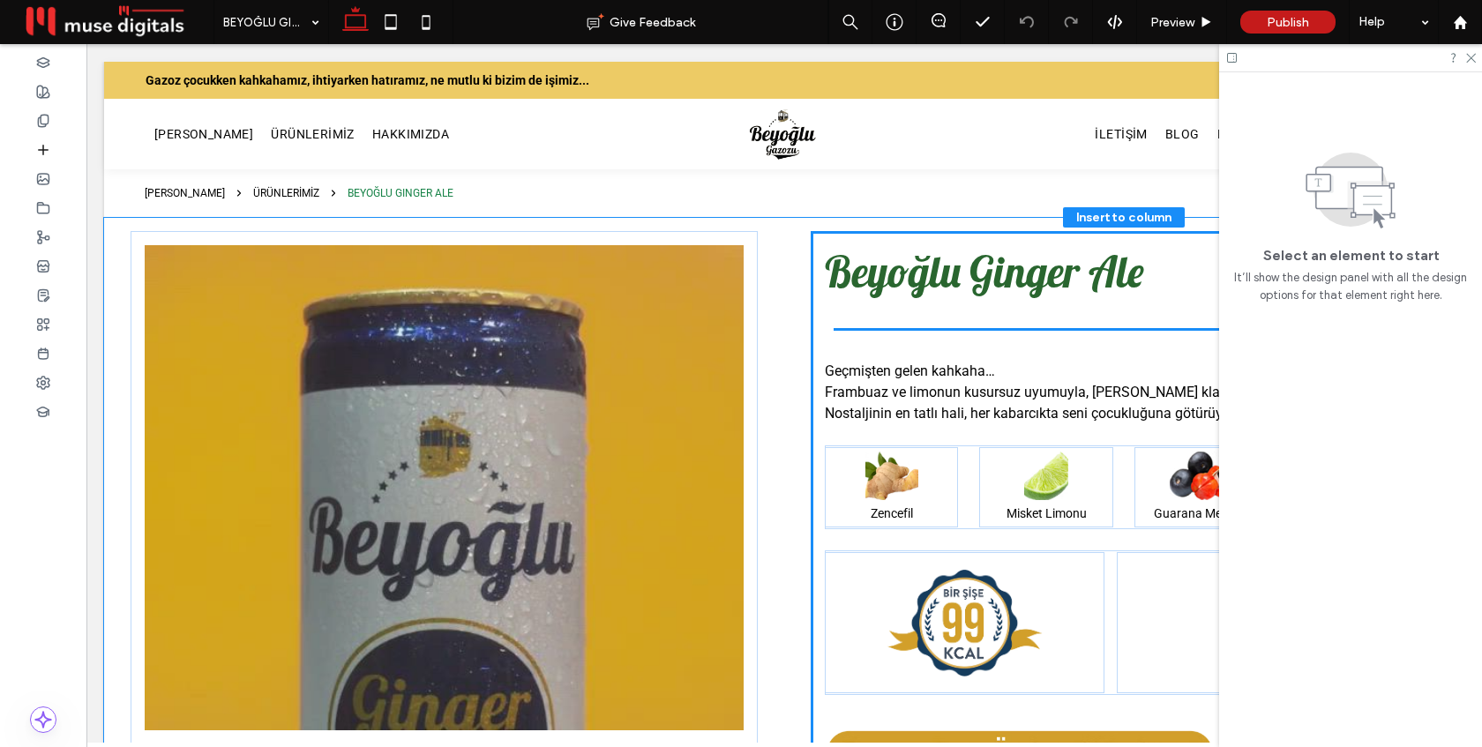
drag, startPoint x: 393, startPoint y: 299, endPoint x: 414, endPoint y: 299, distance: 20.3
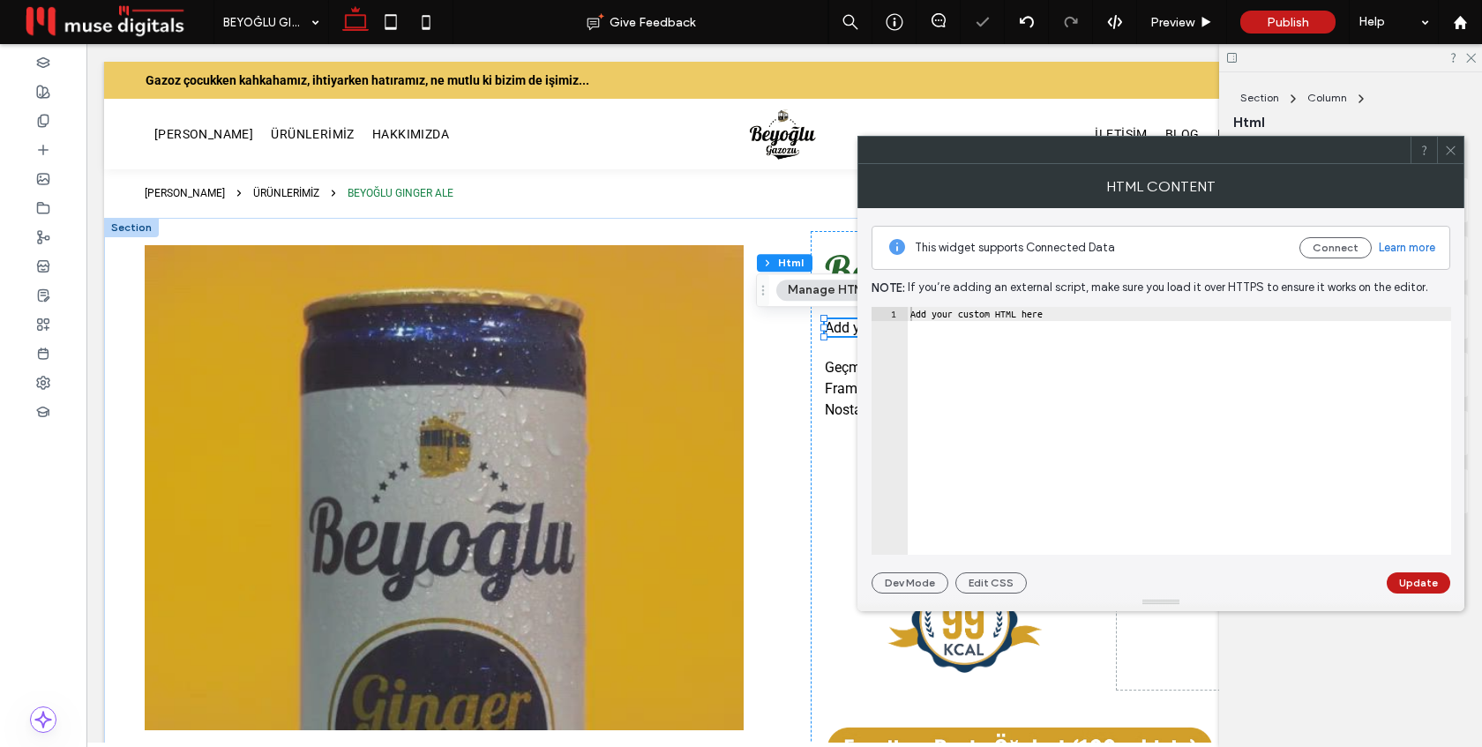
click at [1010, 317] on div "Add your custom HTML here" at bounding box center [1179, 445] width 544 height 276
paste textarea "Cursor at row 1"
type textarea "*********"
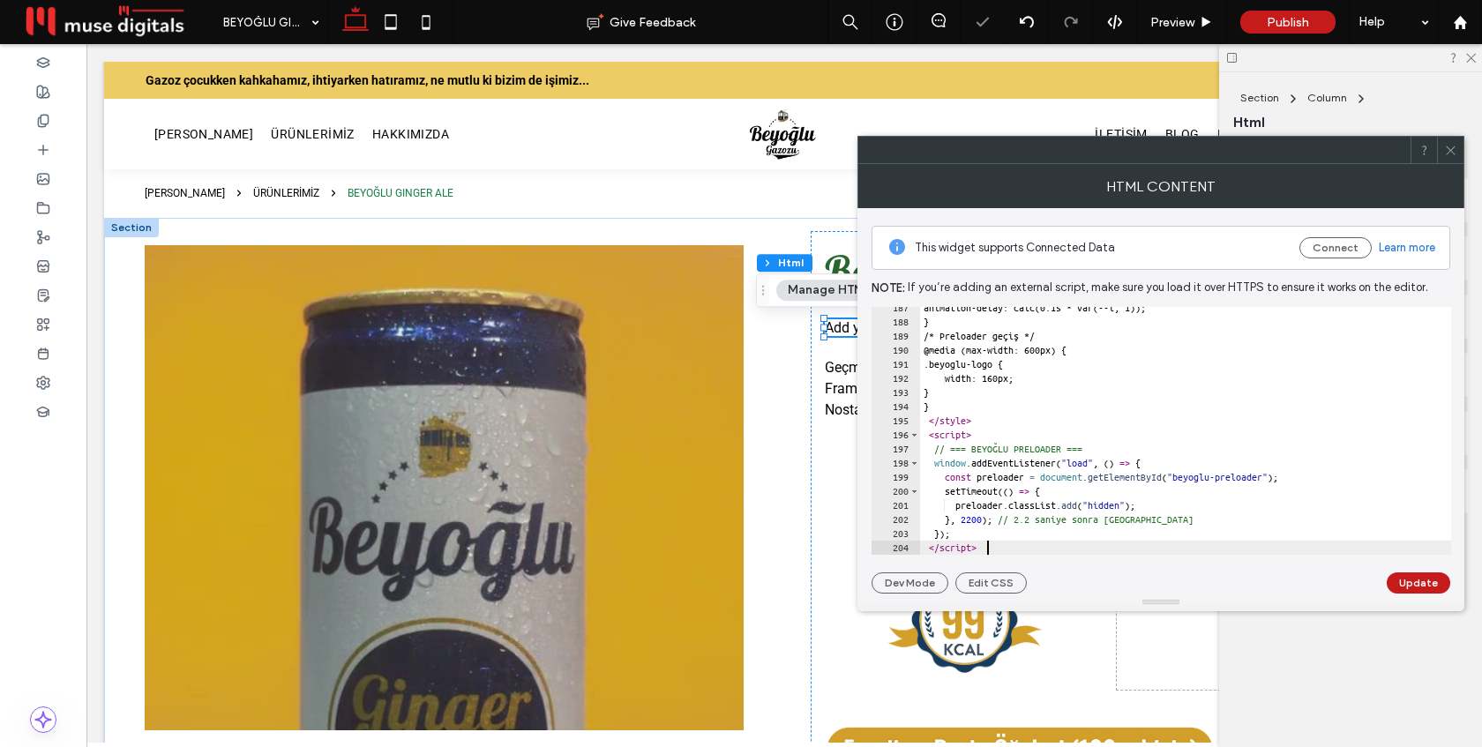
scroll to position [2631, 0]
click at [1418, 580] on button "Update" at bounding box center [1419, 582] width 64 height 21
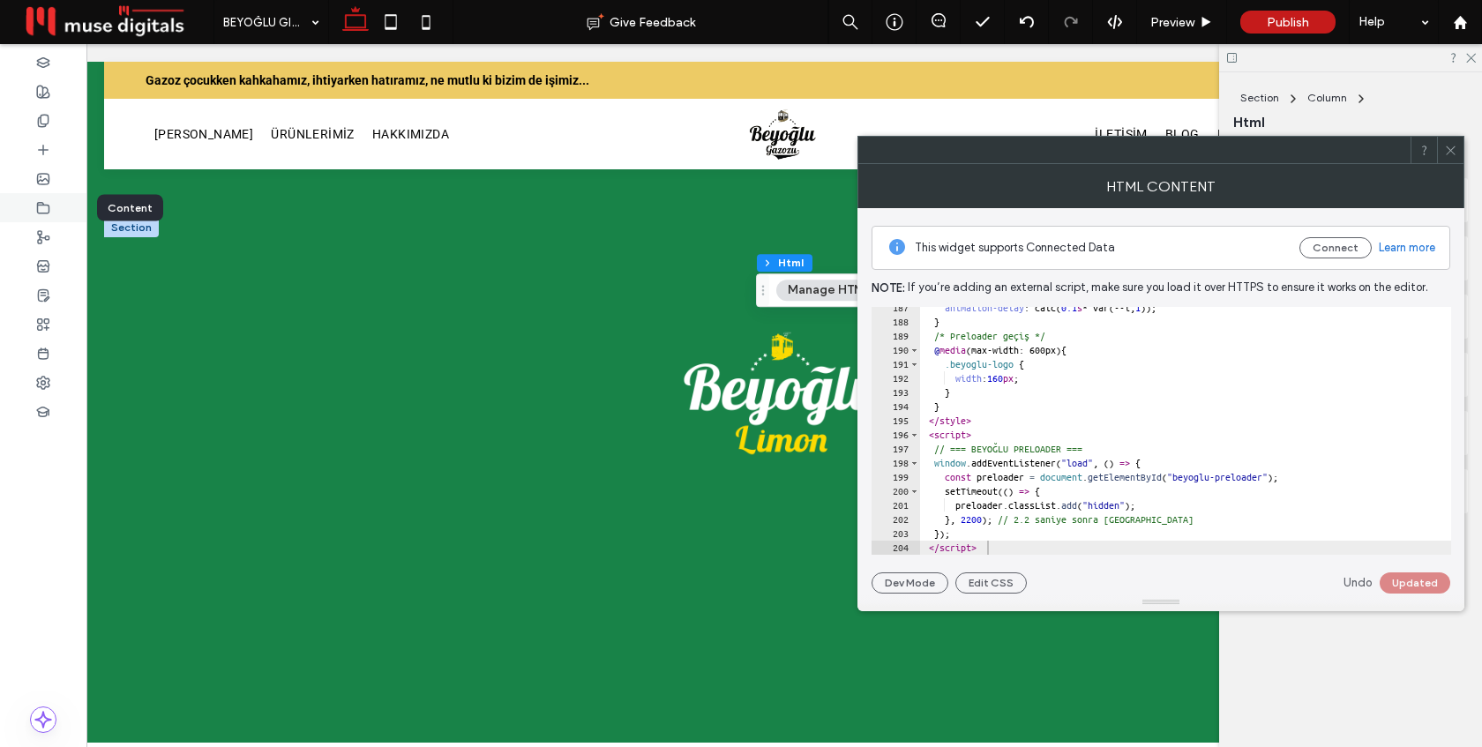
click at [42, 210] on icon at bounding box center [43, 208] width 14 height 14
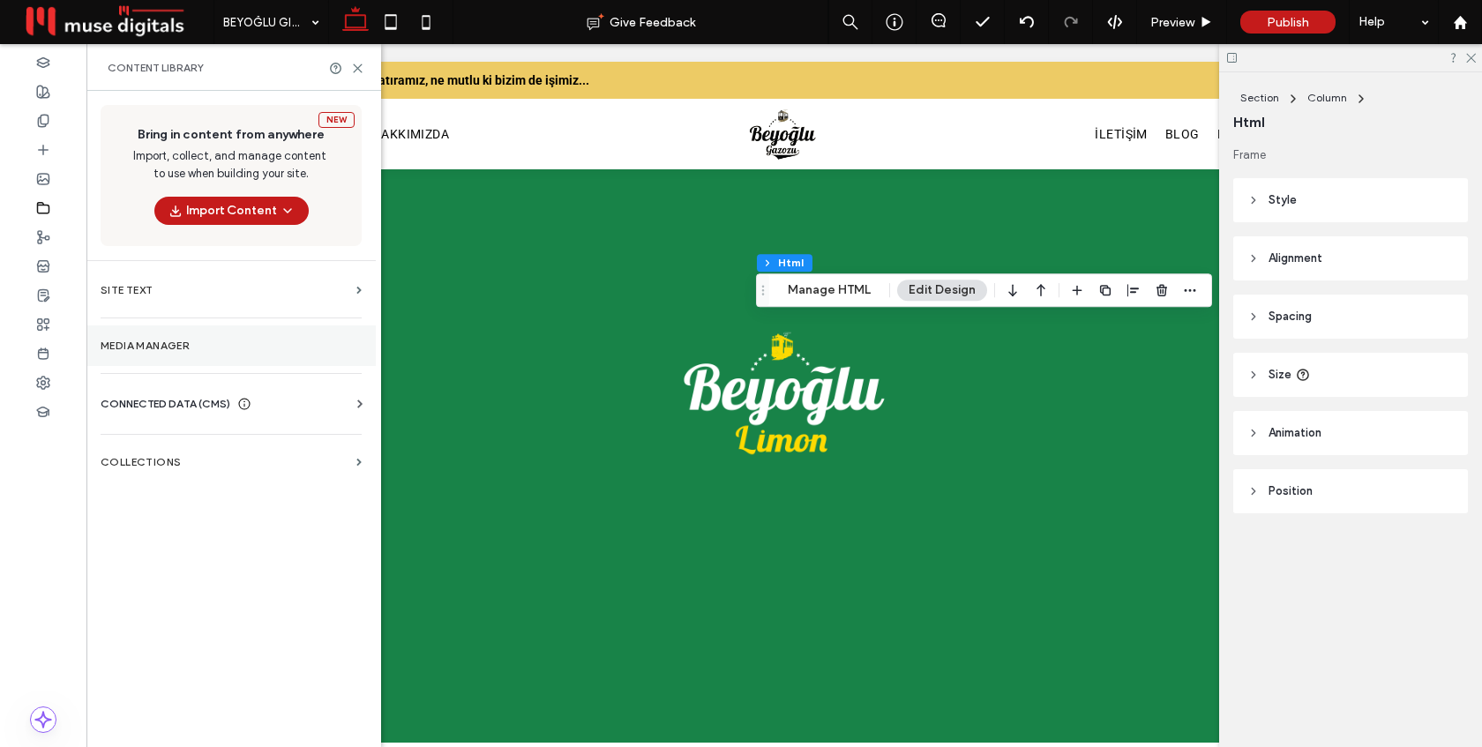
click at [170, 357] on section "Media Manager" at bounding box center [230, 345] width 289 height 41
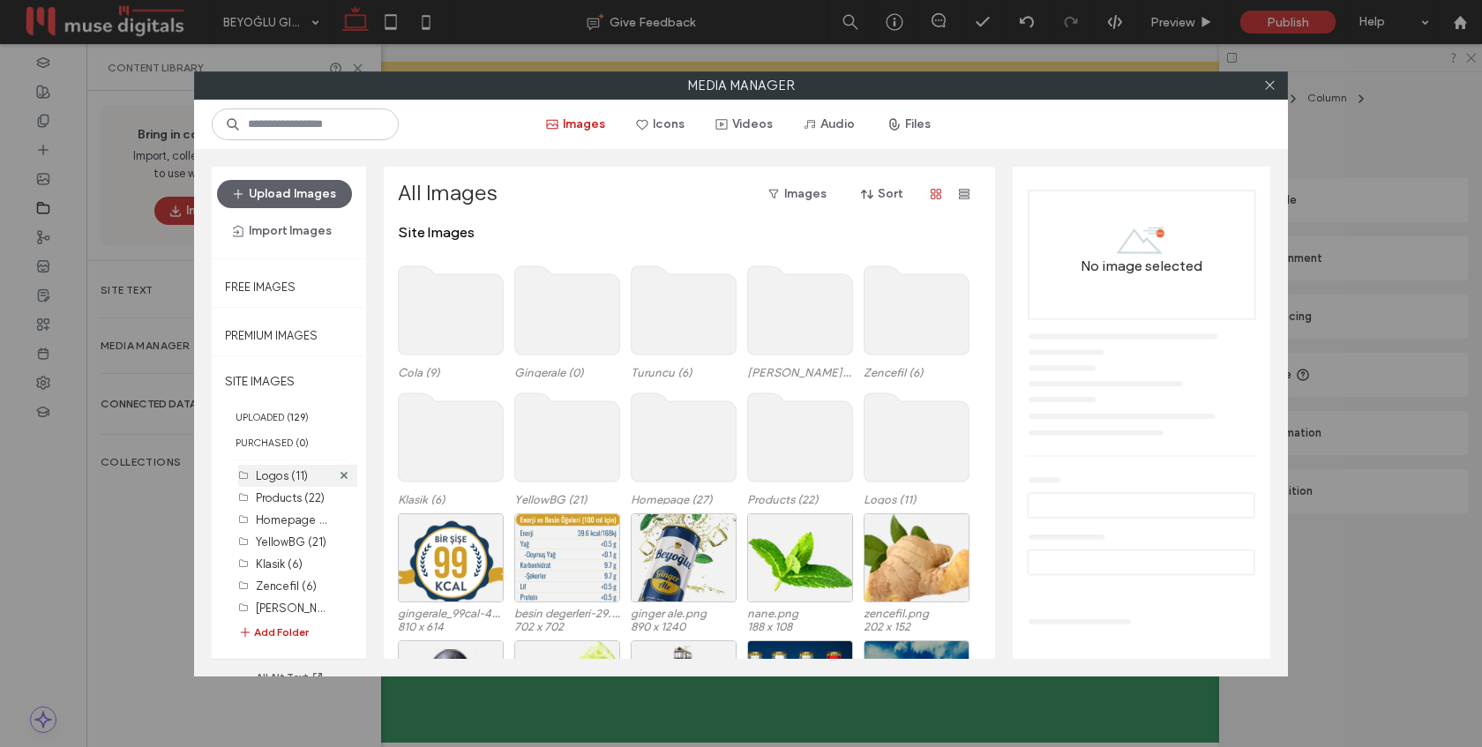
click at [281, 472] on label "Logos (11)" at bounding box center [282, 475] width 52 height 13
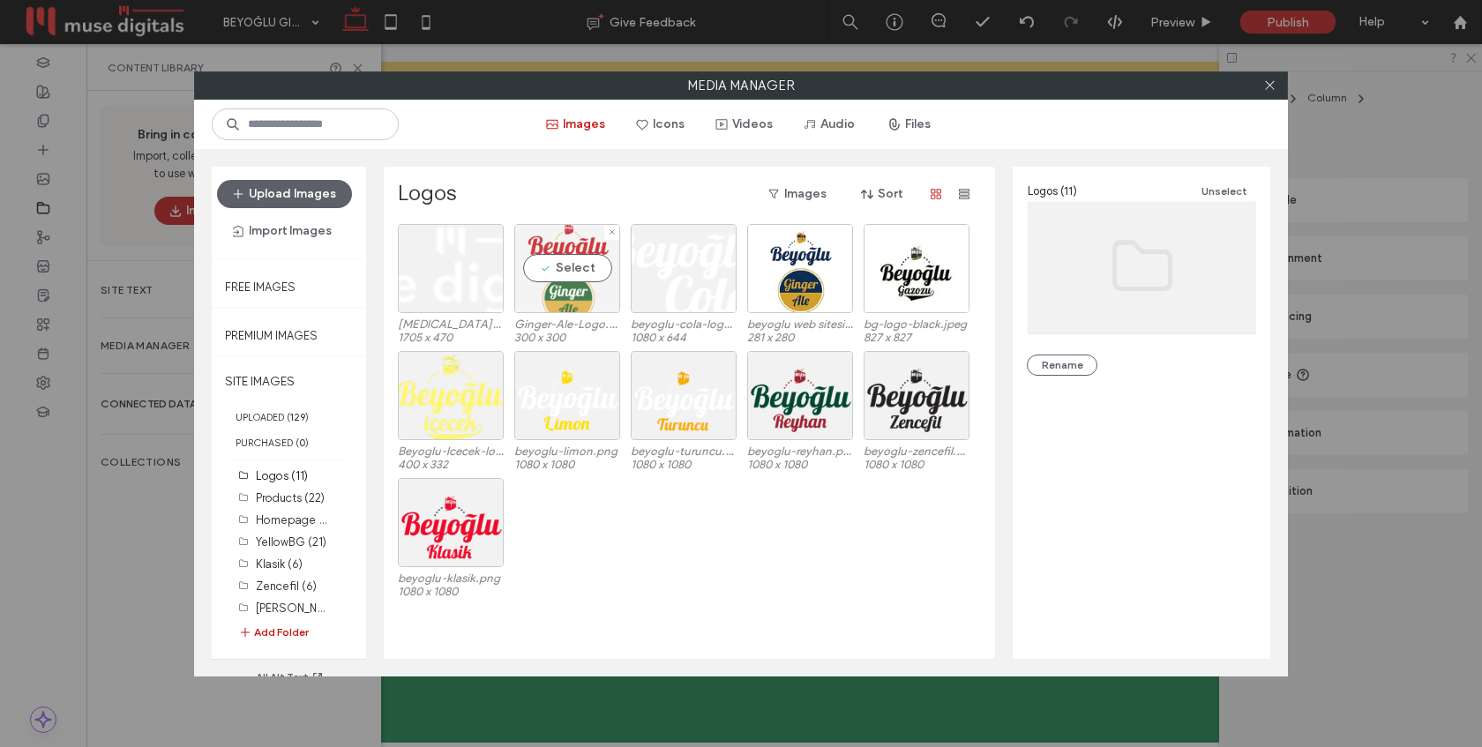
click at [564, 268] on div "Select" at bounding box center [567, 268] width 106 height 89
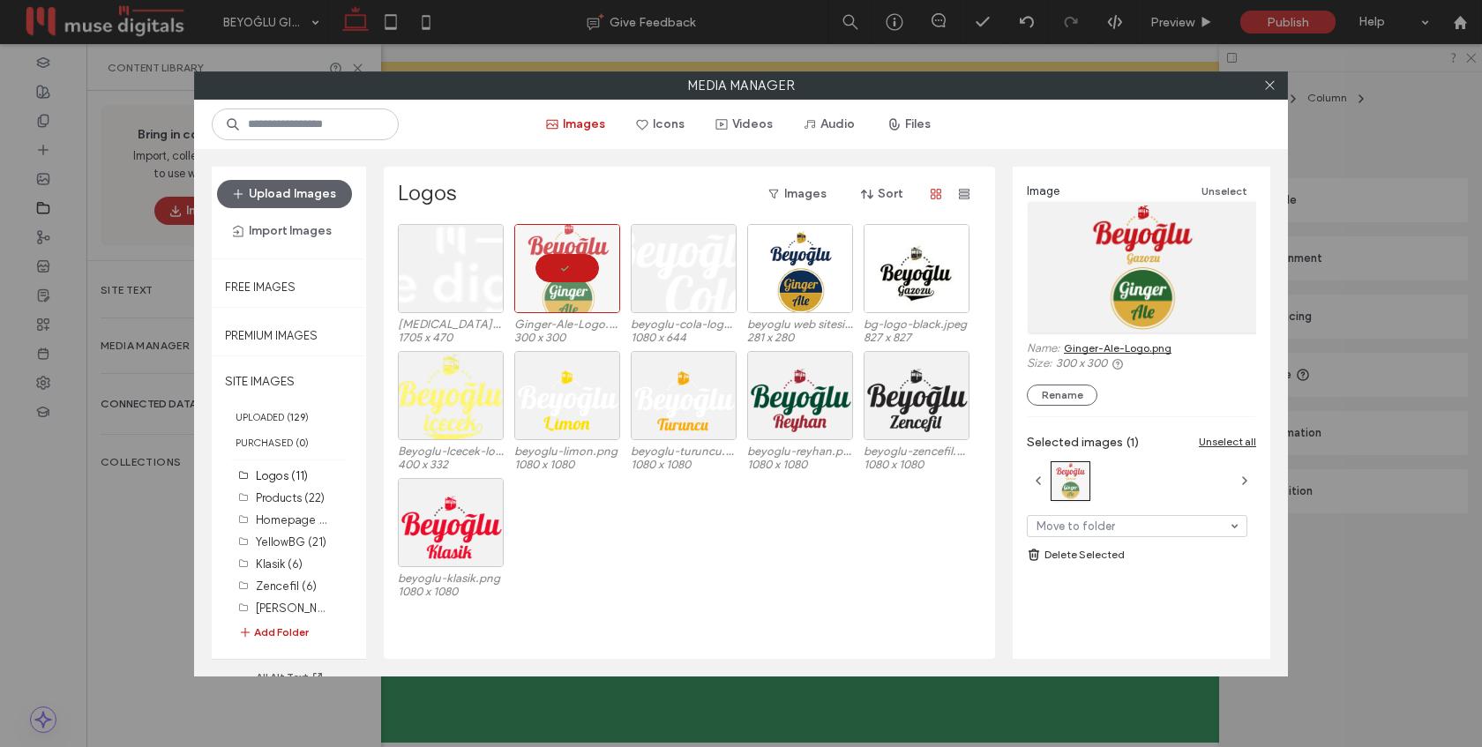
click at [1133, 347] on link "Ginger-Ale-Logo.png" at bounding box center [1118, 347] width 108 height 13
click at [1269, 82] on icon at bounding box center [1269, 85] width 13 height 13
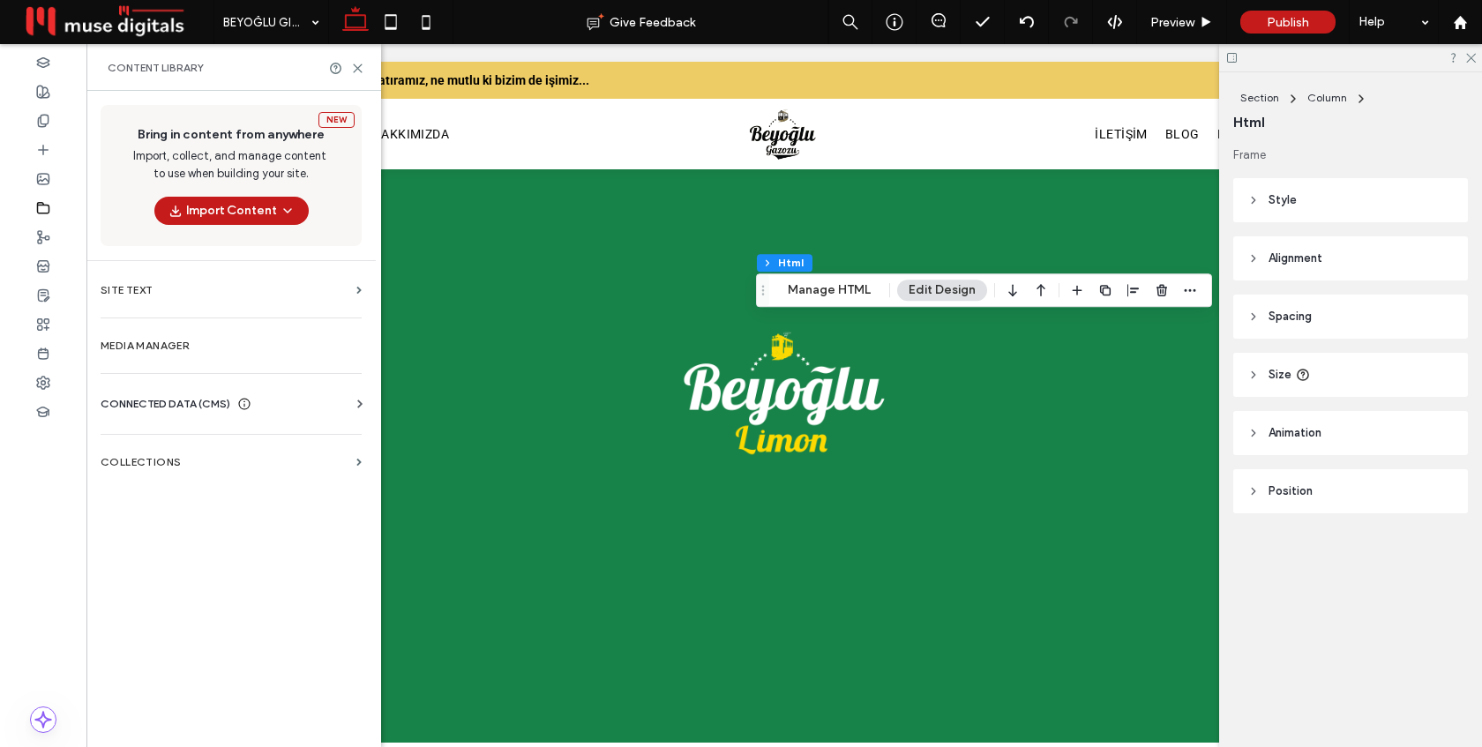
click at [829, 302] on div "Section Column Html Manage HTML Edit Design" at bounding box center [984, 290] width 456 height 34
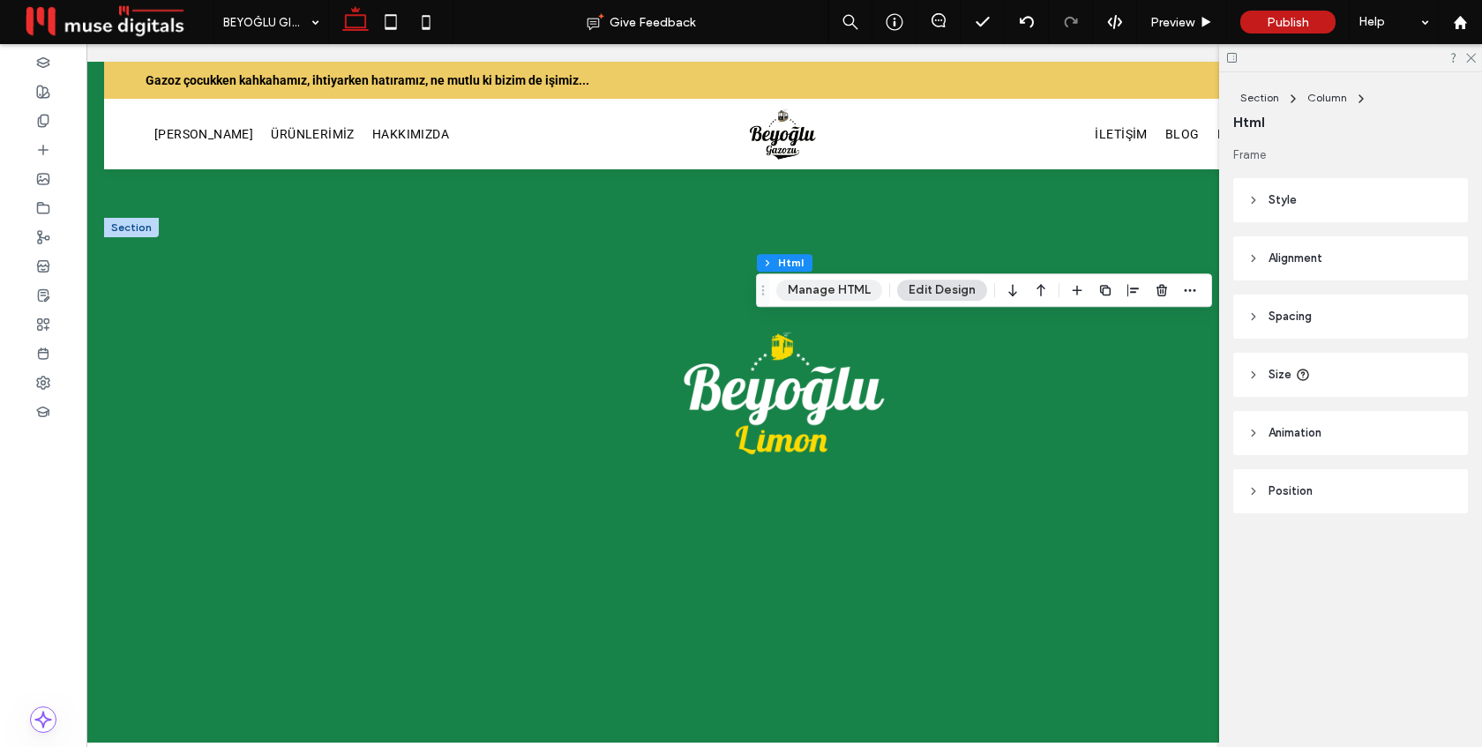
click at [832, 291] on button "Manage HTML" at bounding box center [829, 290] width 106 height 21
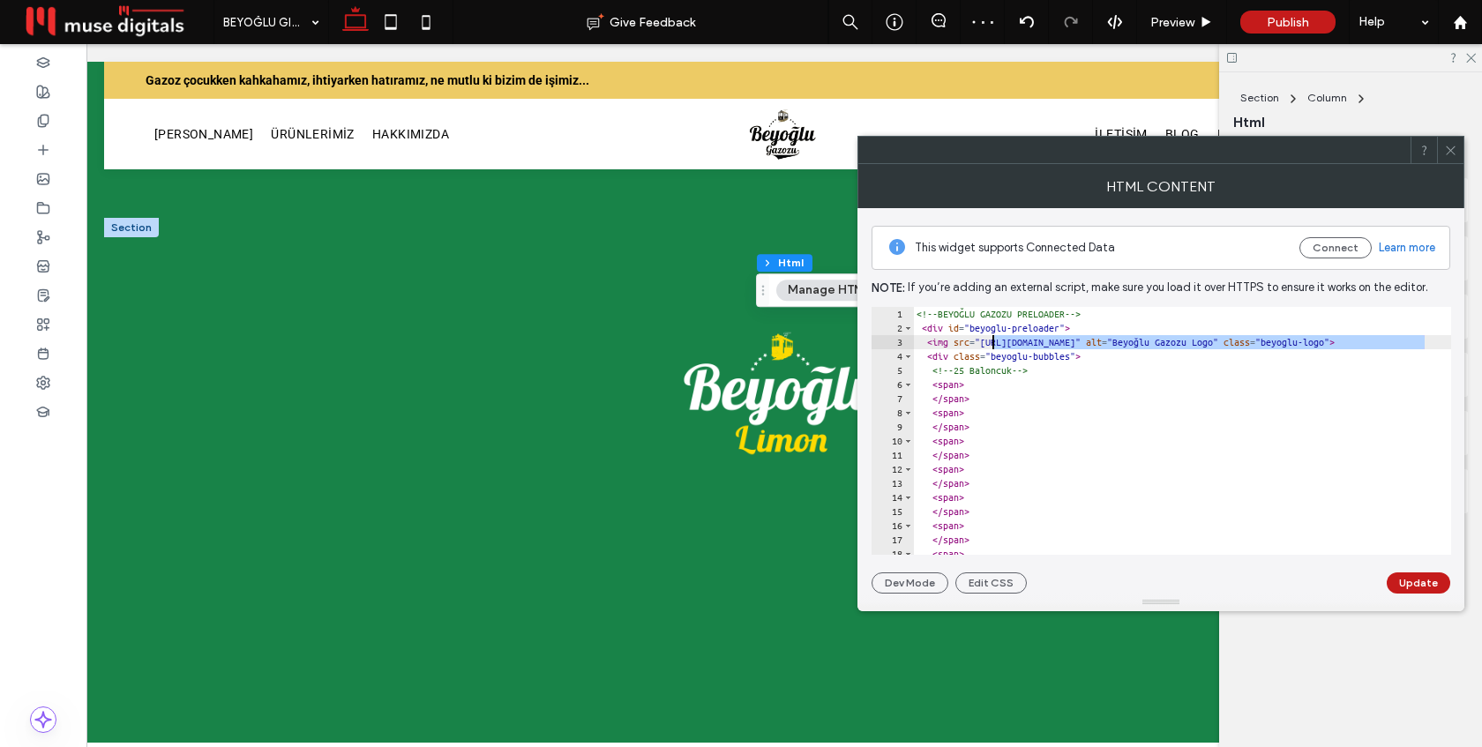
drag, startPoint x: 1424, startPoint y: 341, endPoint x: 992, endPoint y: 342, distance: 431.3
click at [992, 342] on div "<!-- BEYOĞLU GAZOZU PRELOADER --> < div id = "beyoglu-preloader" > < img src = …" at bounding box center [1326, 445] width 827 height 276
paste textarea "**"
type textarea "**********"
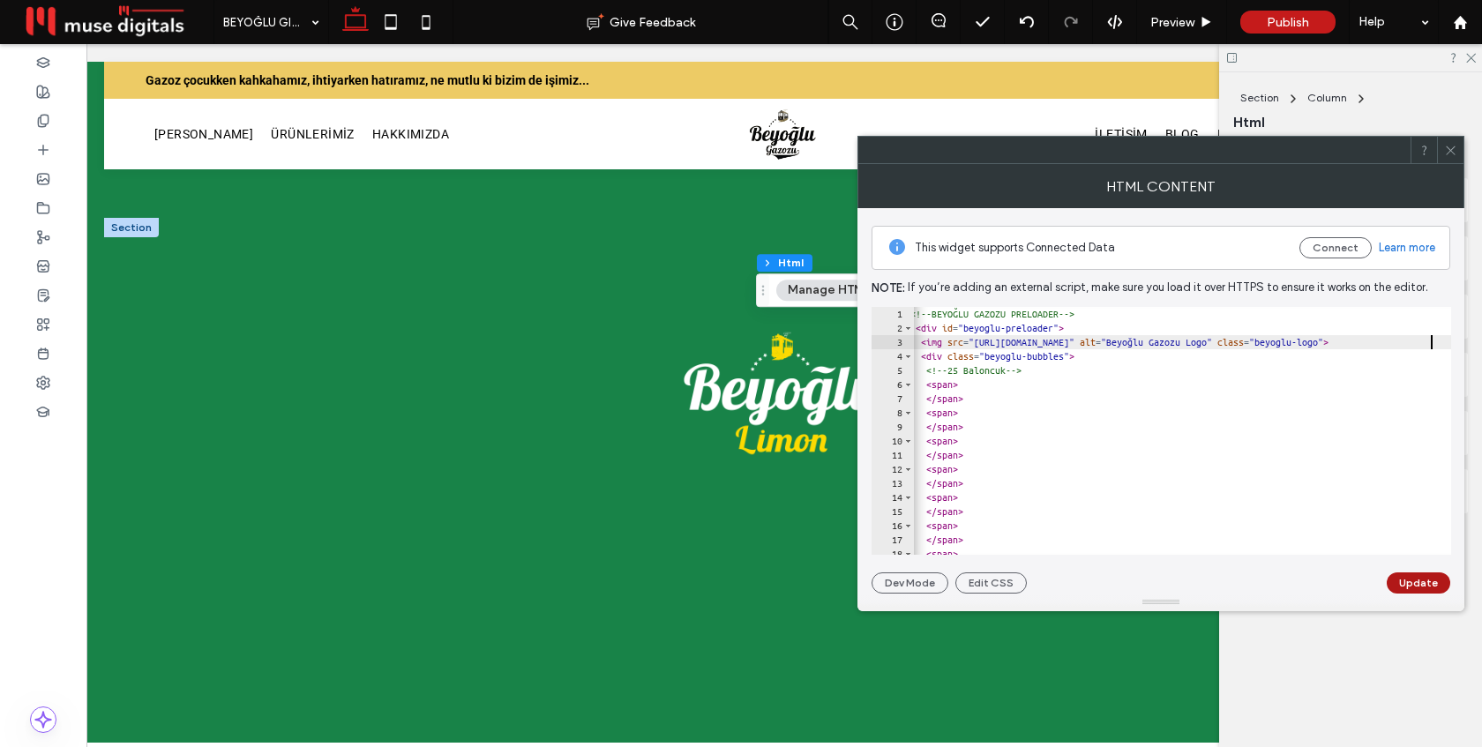
click at [1428, 576] on button "Update" at bounding box center [1419, 582] width 64 height 21
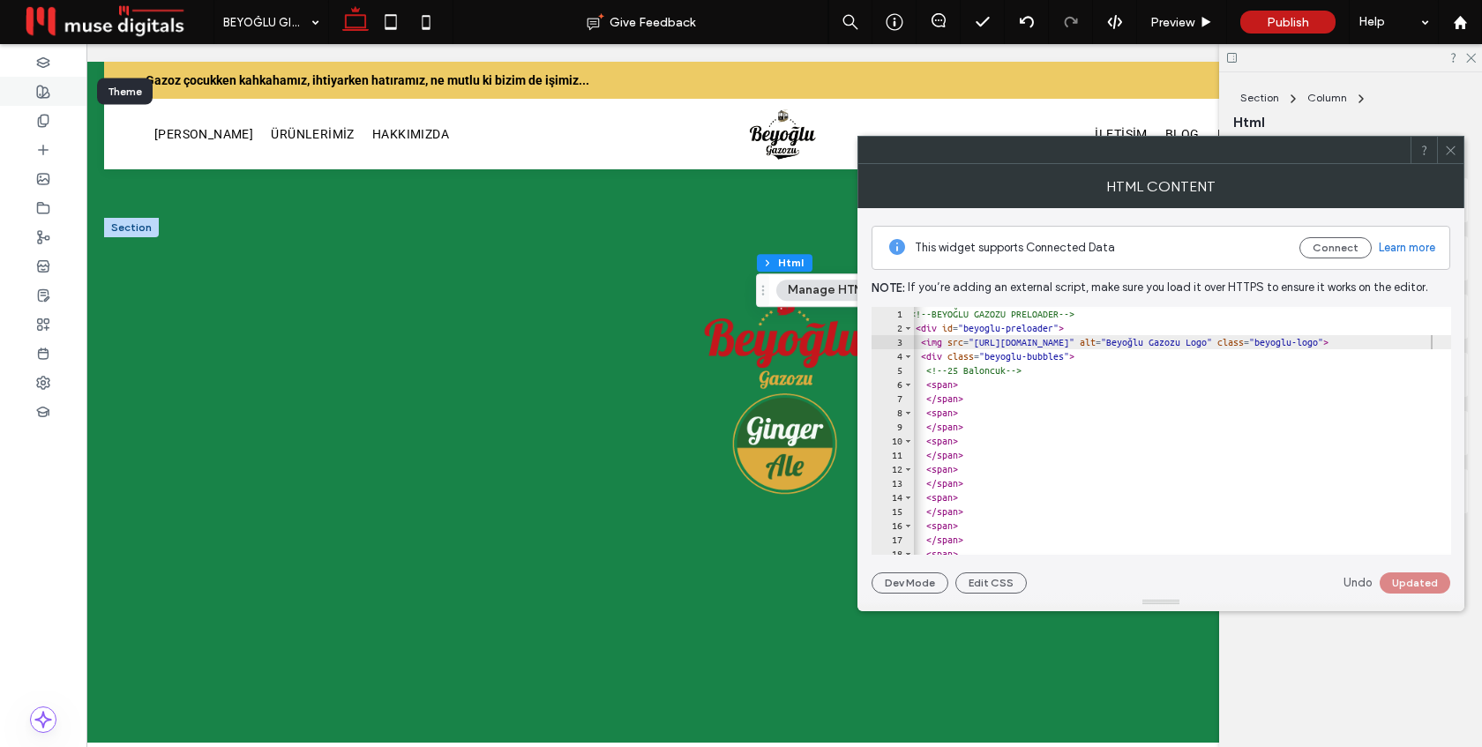
click at [40, 94] on use at bounding box center [43, 92] width 12 height 12
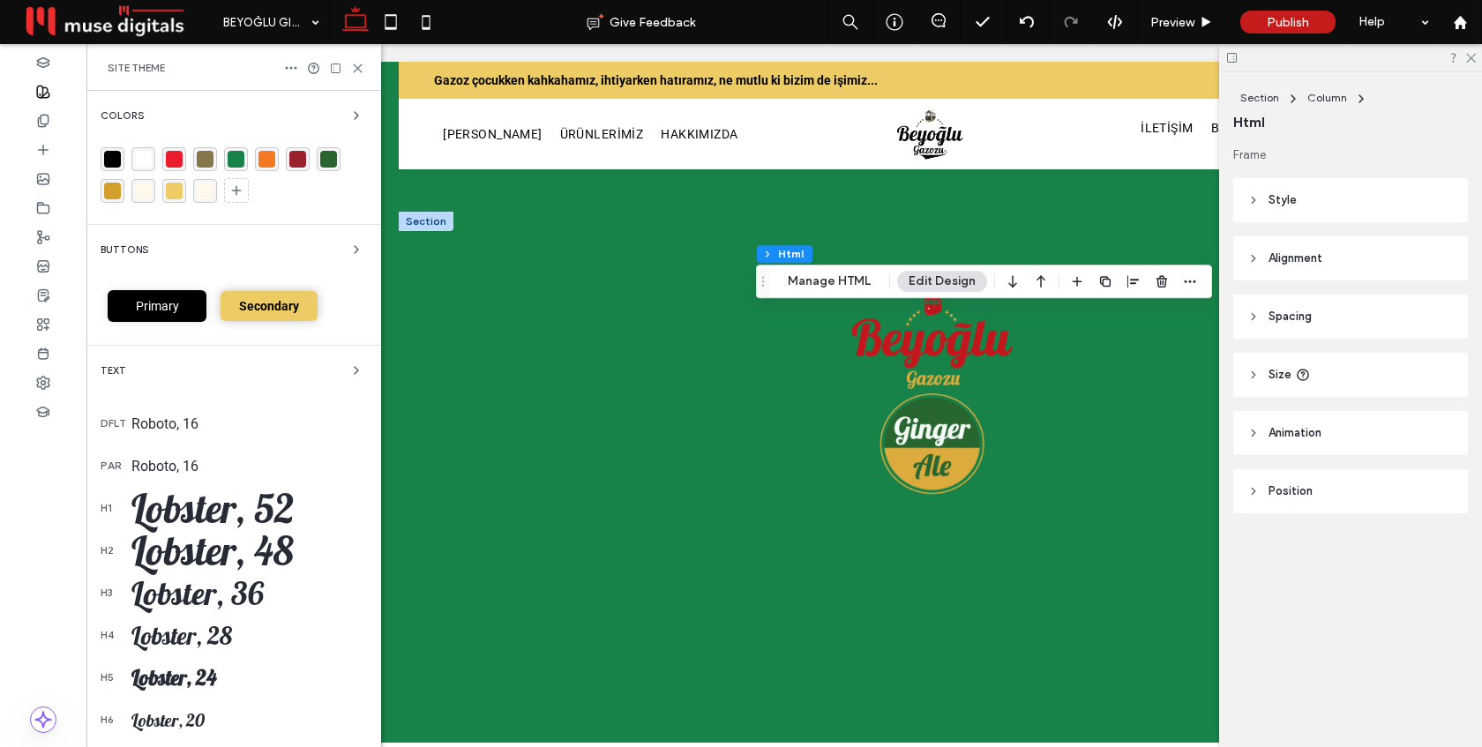
click at [328, 160] on div "rgba(41, 102, 47, 1)" at bounding box center [328, 159] width 17 height 17
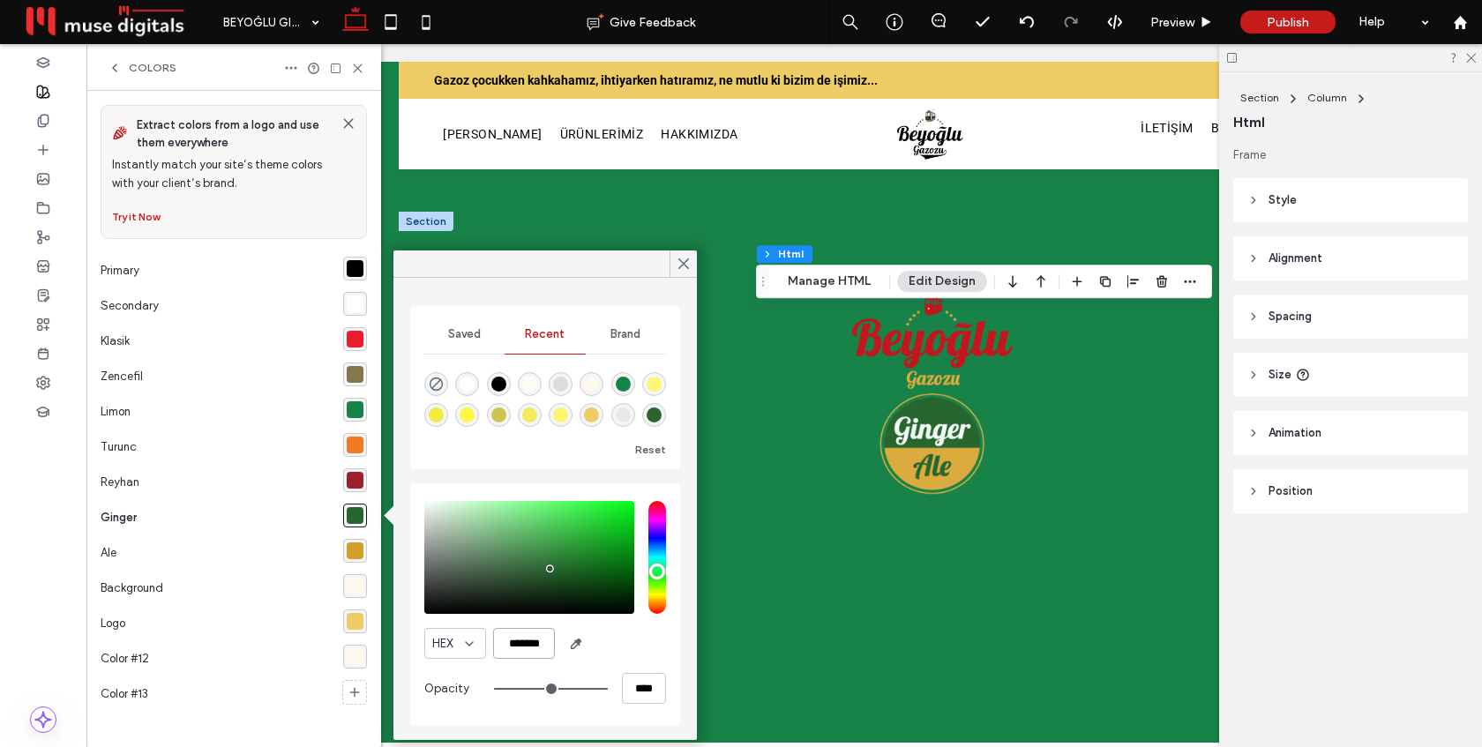
click at [543, 646] on input "*******" at bounding box center [524, 643] width 62 height 31
click at [612, 641] on div "HEX *******" at bounding box center [545, 643] width 242 height 31
click at [813, 282] on button "Manage HTML" at bounding box center [829, 281] width 106 height 21
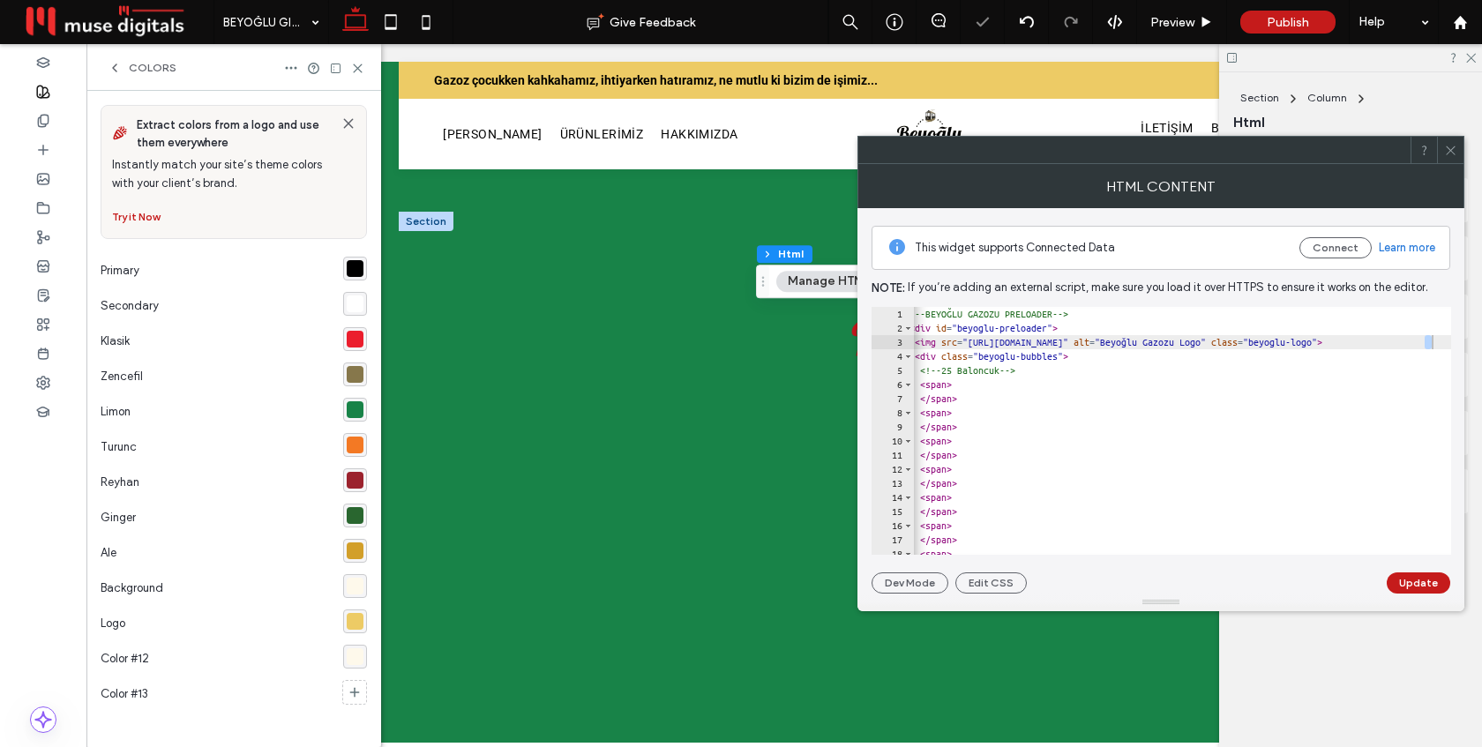
scroll to position [0, 44]
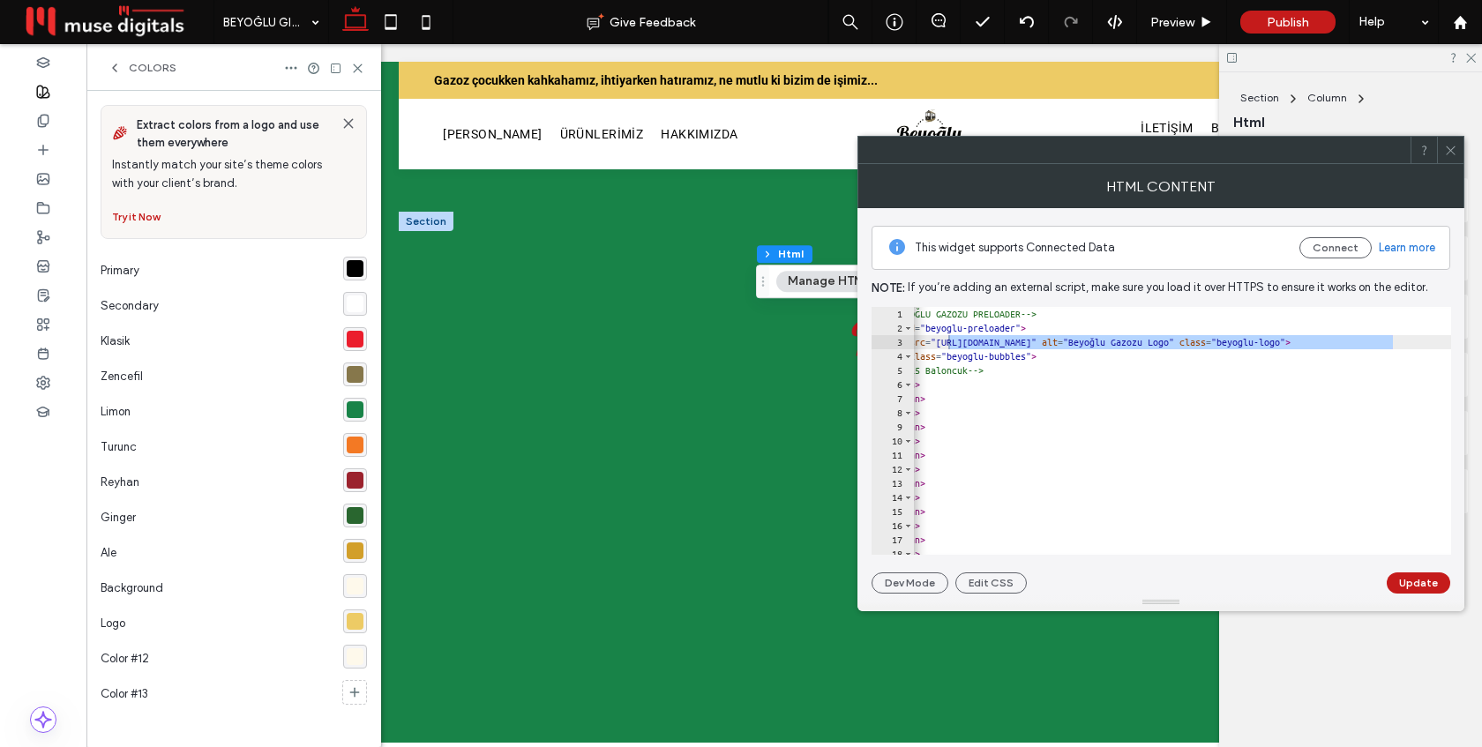
drag, startPoint x: 1438, startPoint y: 342, endPoint x: 948, endPoint y: 342, distance: 489.6
click at [948, 342] on div "1 2 3 4 5 6 7 8 9 10 11 12 13 14 15 16 17 18 19 <!-- BEYOĞLU GAZOZU PRELOADER -…" at bounding box center [1162, 431] width 580 height 248
type textarea "**********"
click at [999, 342] on div "<!-- BEYOĞLU GAZOZU PRELOADER --> < div id = "beyoglu-preloader" > < img src = …" at bounding box center [1288, 445] width 839 height 276
click at [355, 517] on div "rgba(41, 102, 47, 1)" at bounding box center [355, 515] width 17 height 17
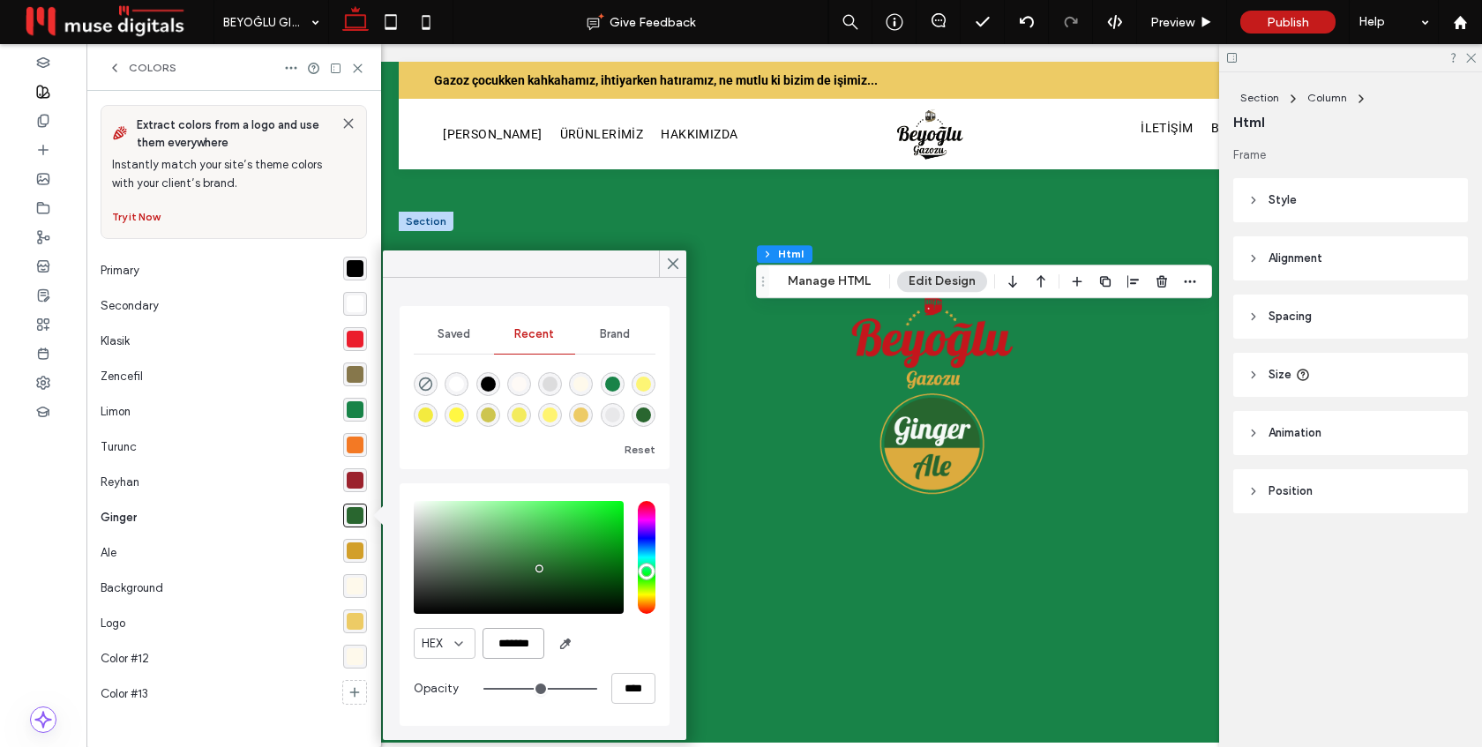
click at [527, 641] on input "*******" at bounding box center [514, 643] width 62 height 31
click at [819, 285] on button "Manage HTML" at bounding box center [829, 281] width 106 height 21
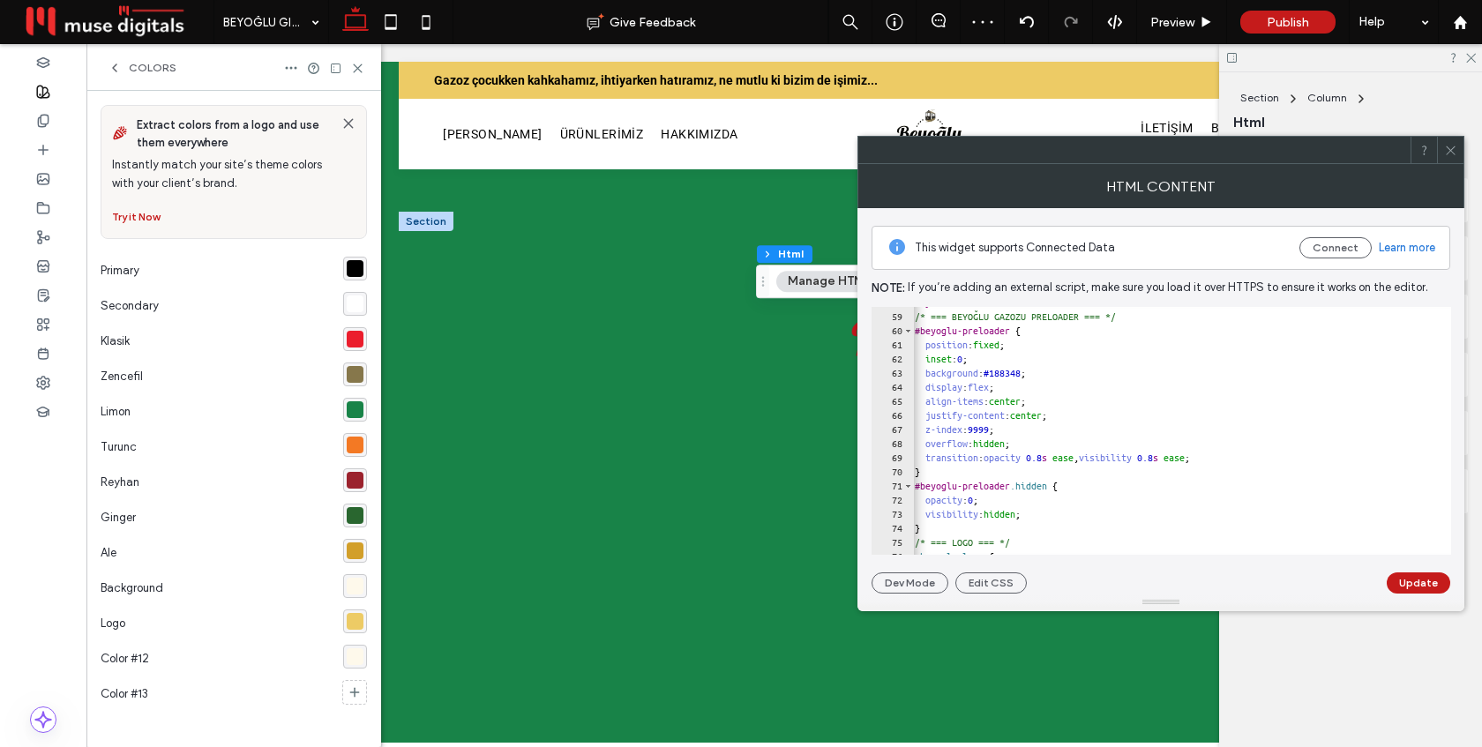
scroll to position [818, 0]
drag, startPoint x: 1049, startPoint y: 371, endPoint x: 1006, endPoint y: 371, distance: 42.3
click at [1006, 371] on div "< style > /* === BEYOĞLU GAZOZU PRELOADER === */ #beyoglu-preloader { position …" at bounding box center [1320, 432] width 839 height 276
paste textarea "Cursor at row 63"
type textarea "**********"
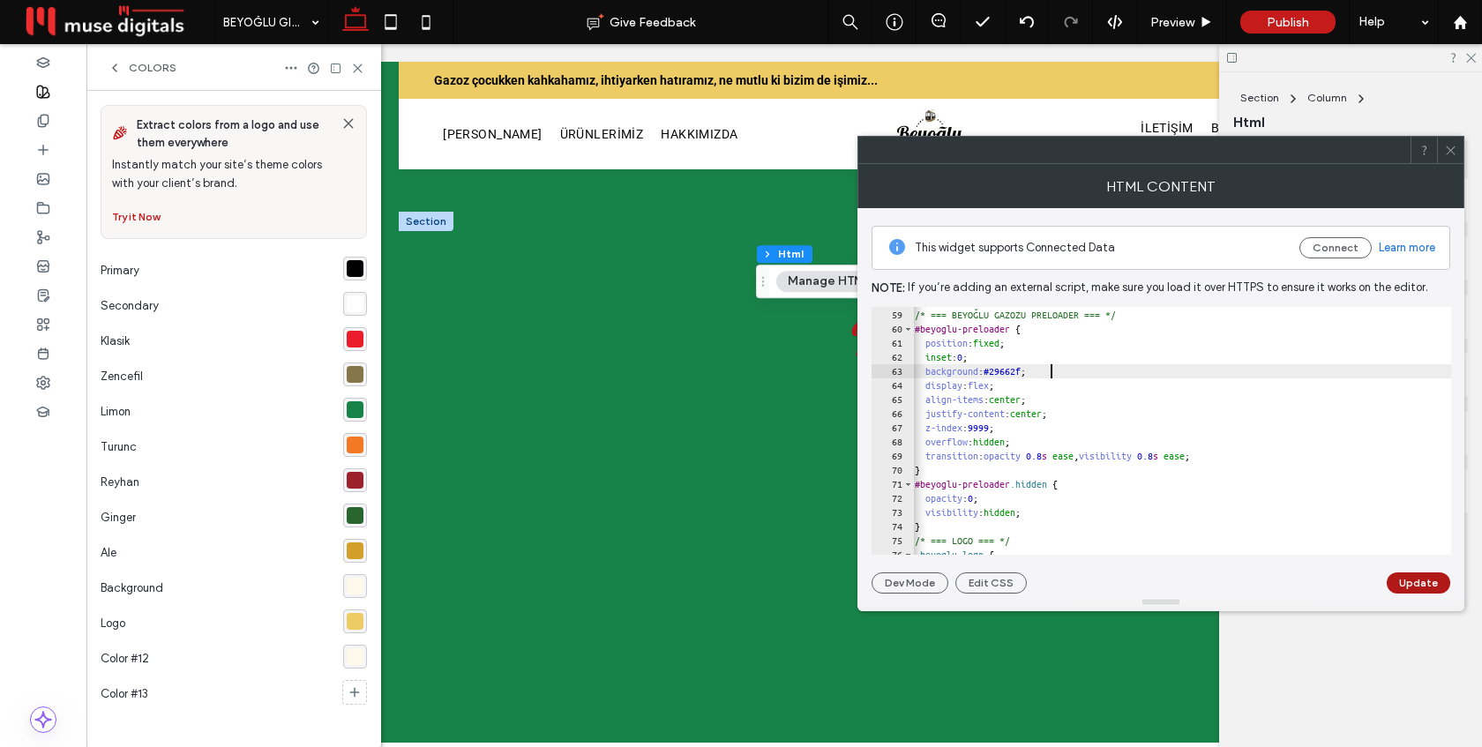
click at [1416, 579] on button "Update" at bounding box center [1419, 582] width 64 height 21
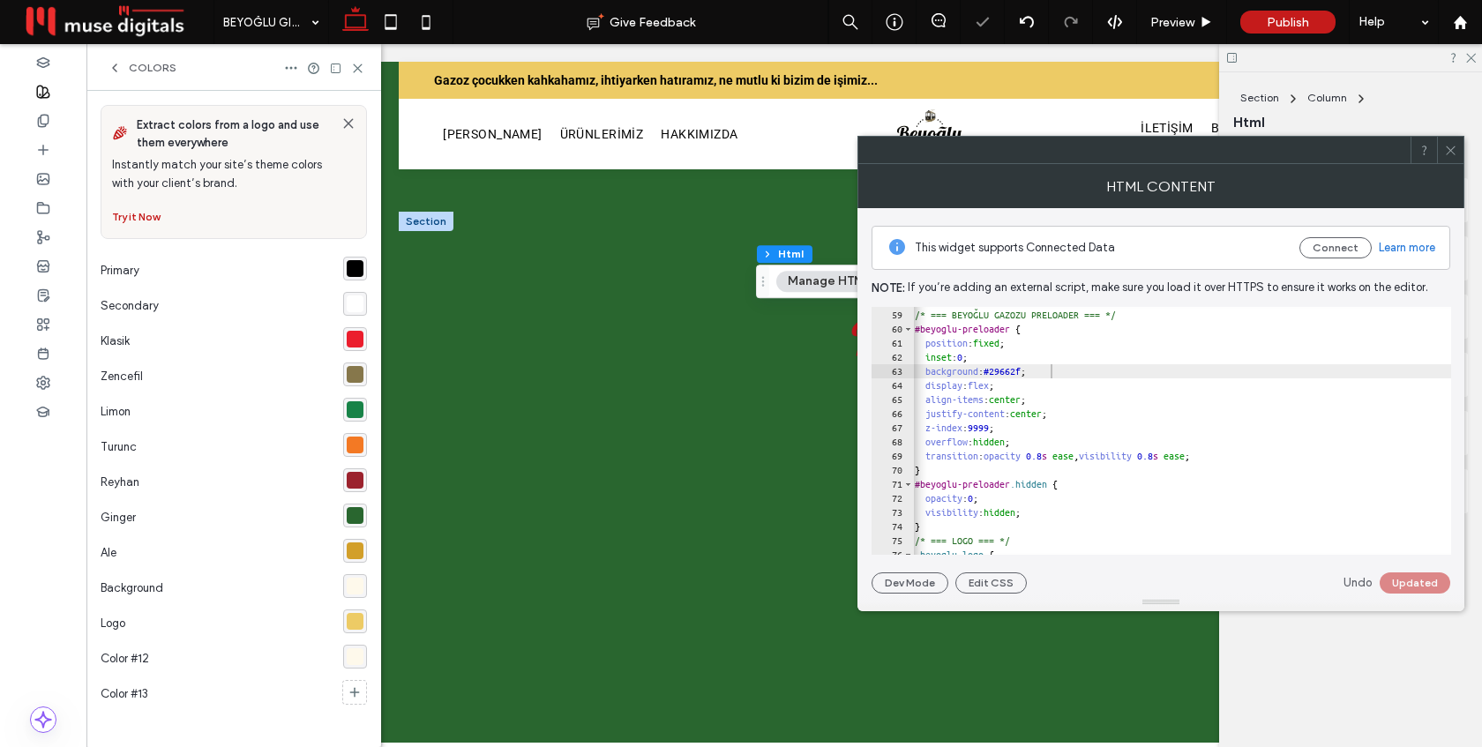
click at [1455, 145] on icon at bounding box center [1450, 150] width 13 height 13
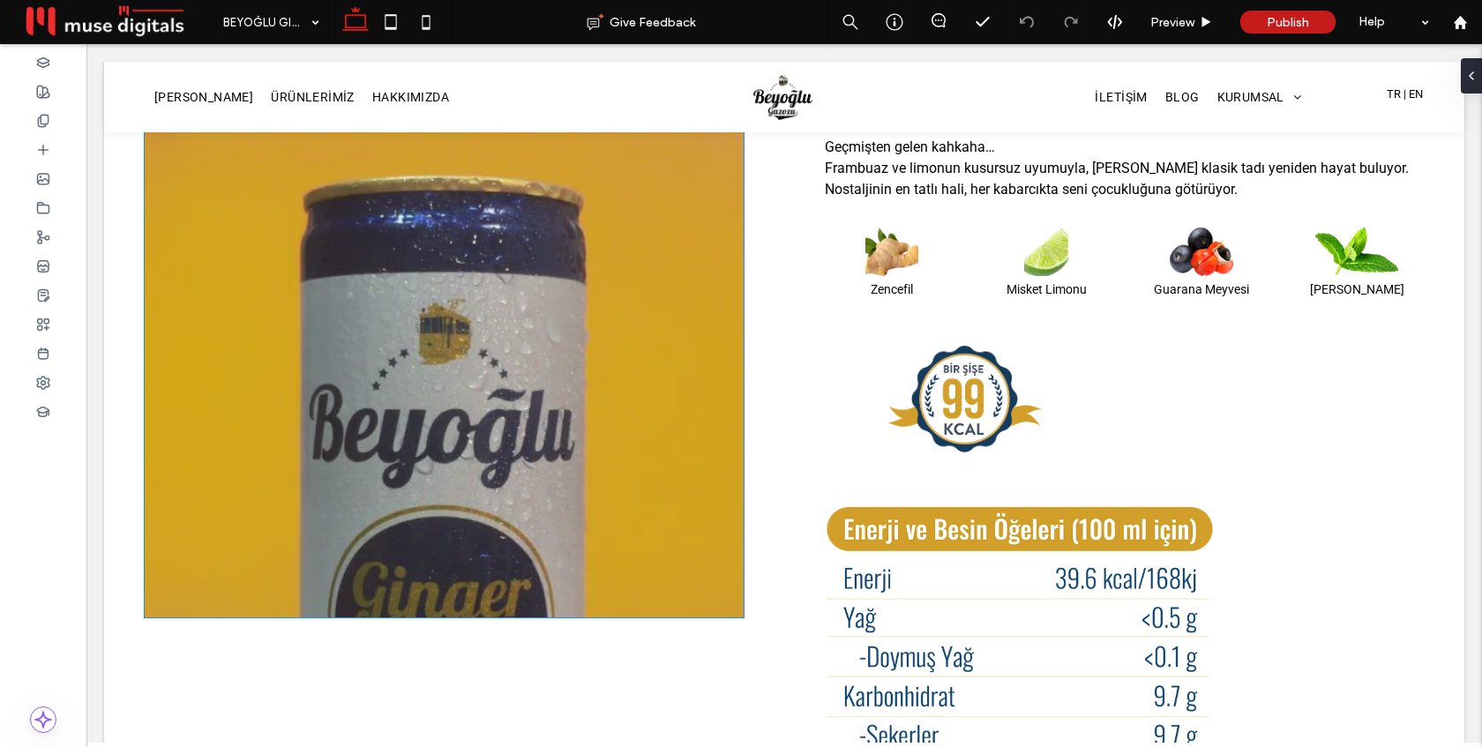
scroll to position [216, 0]
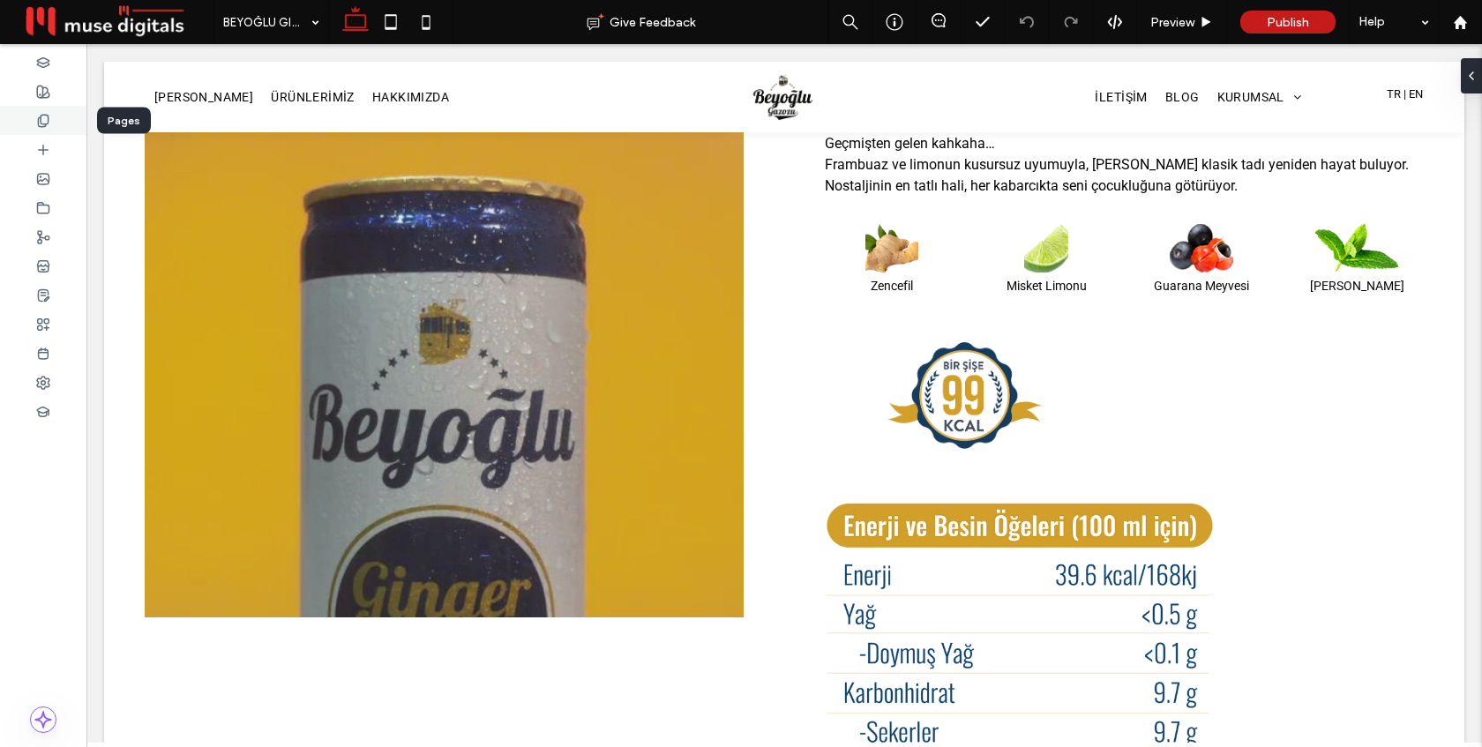
click at [43, 116] on icon at bounding box center [43, 121] width 14 height 14
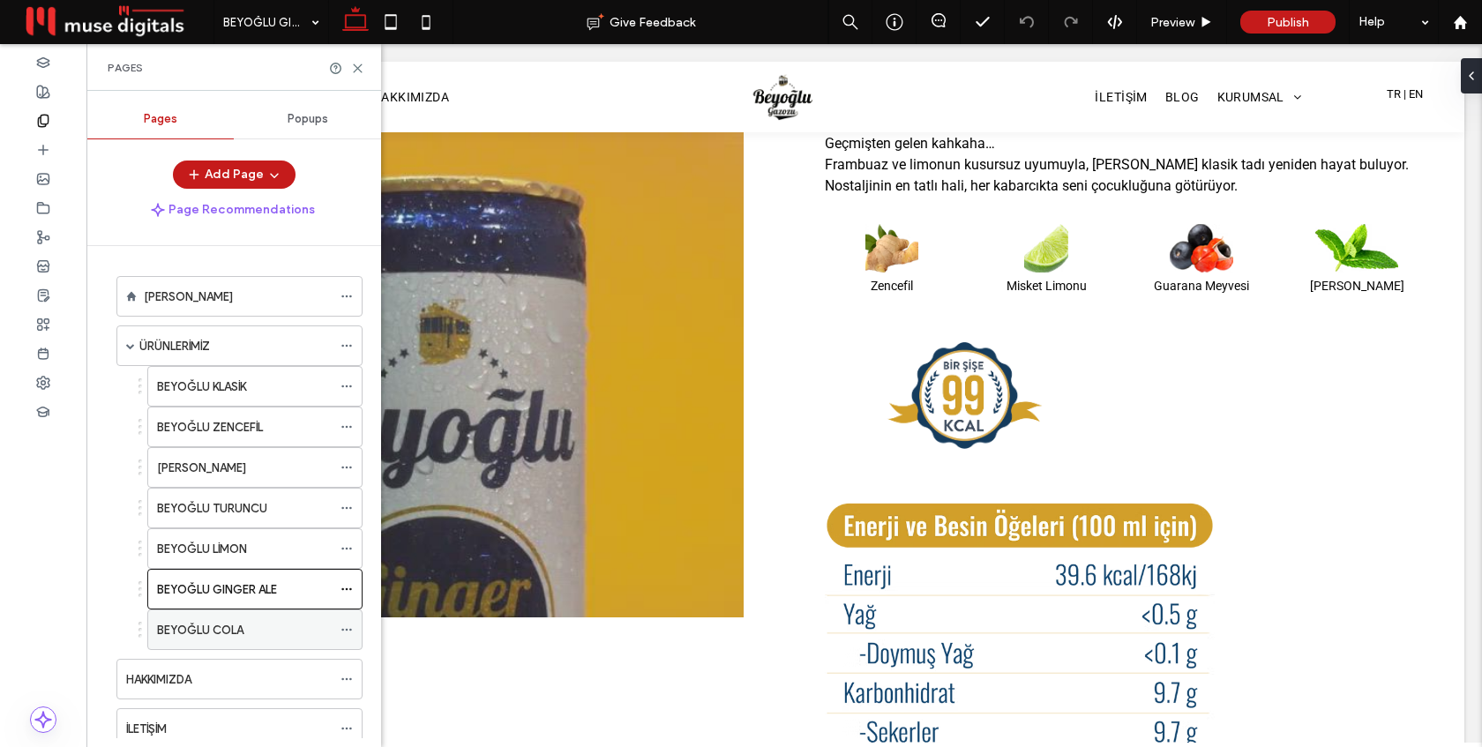
click at [228, 618] on div "BEYOĞLU COLA" at bounding box center [244, 629] width 175 height 39
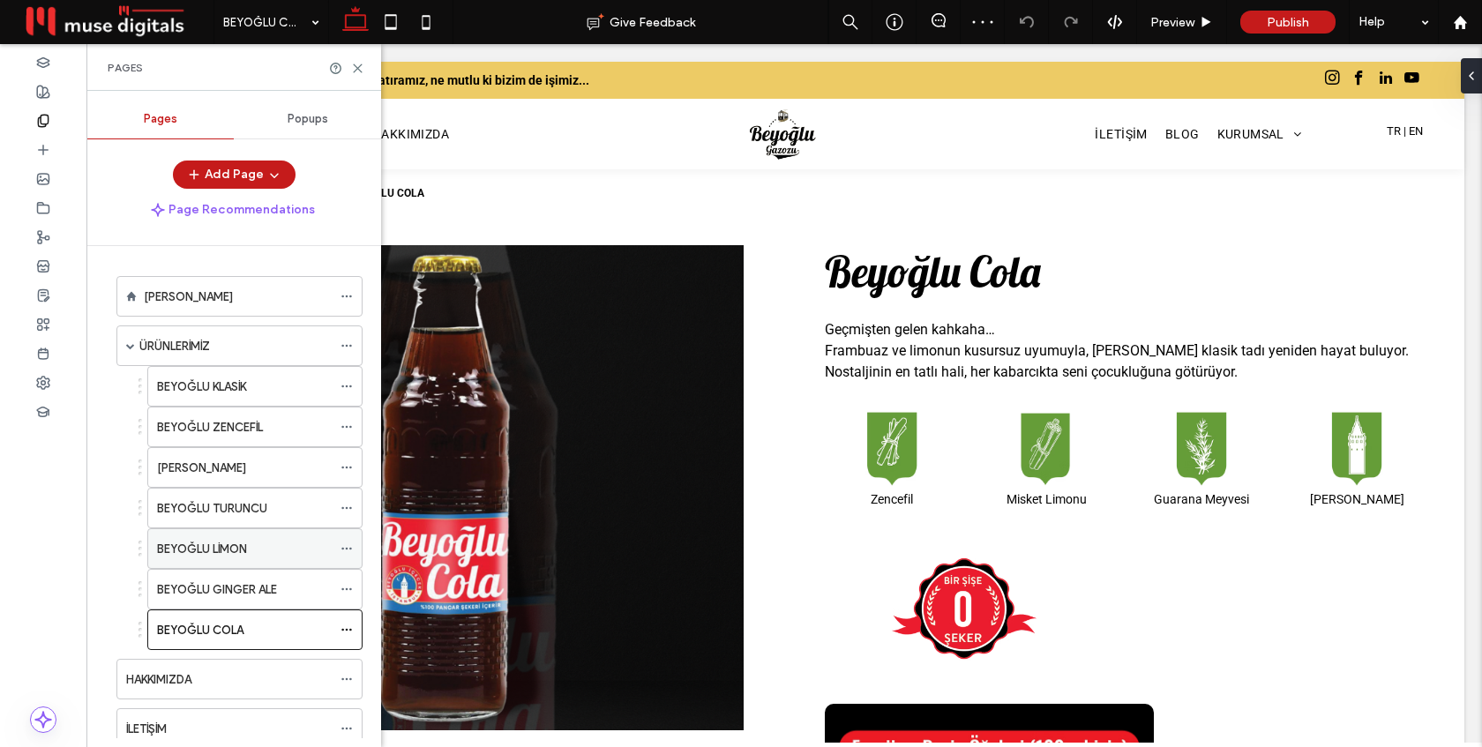
click at [237, 567] on div "BEYOĞLU LİMON" at bounding box center [244, 548] width 175 height 39
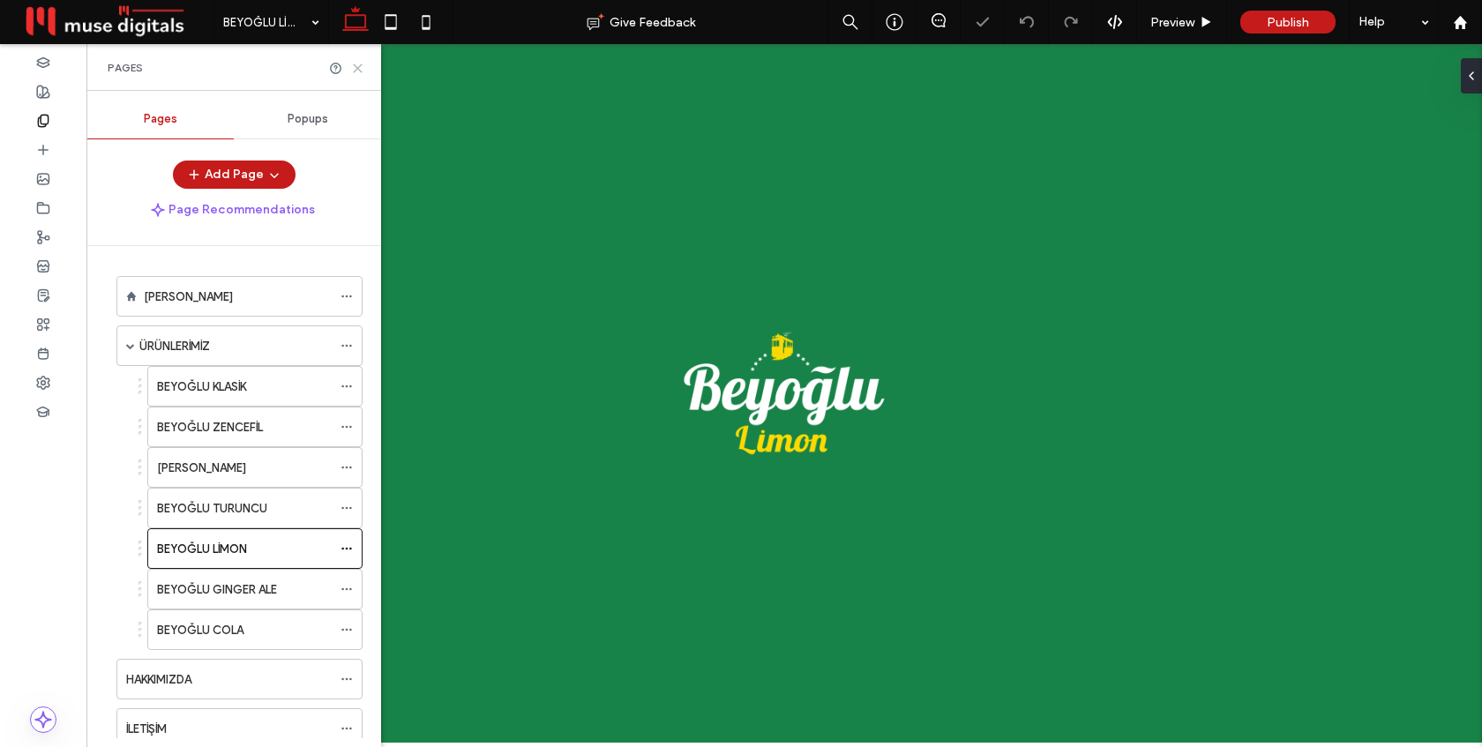
click at [356, 68] on use at bounding box center [358, 68] width 8 height 8
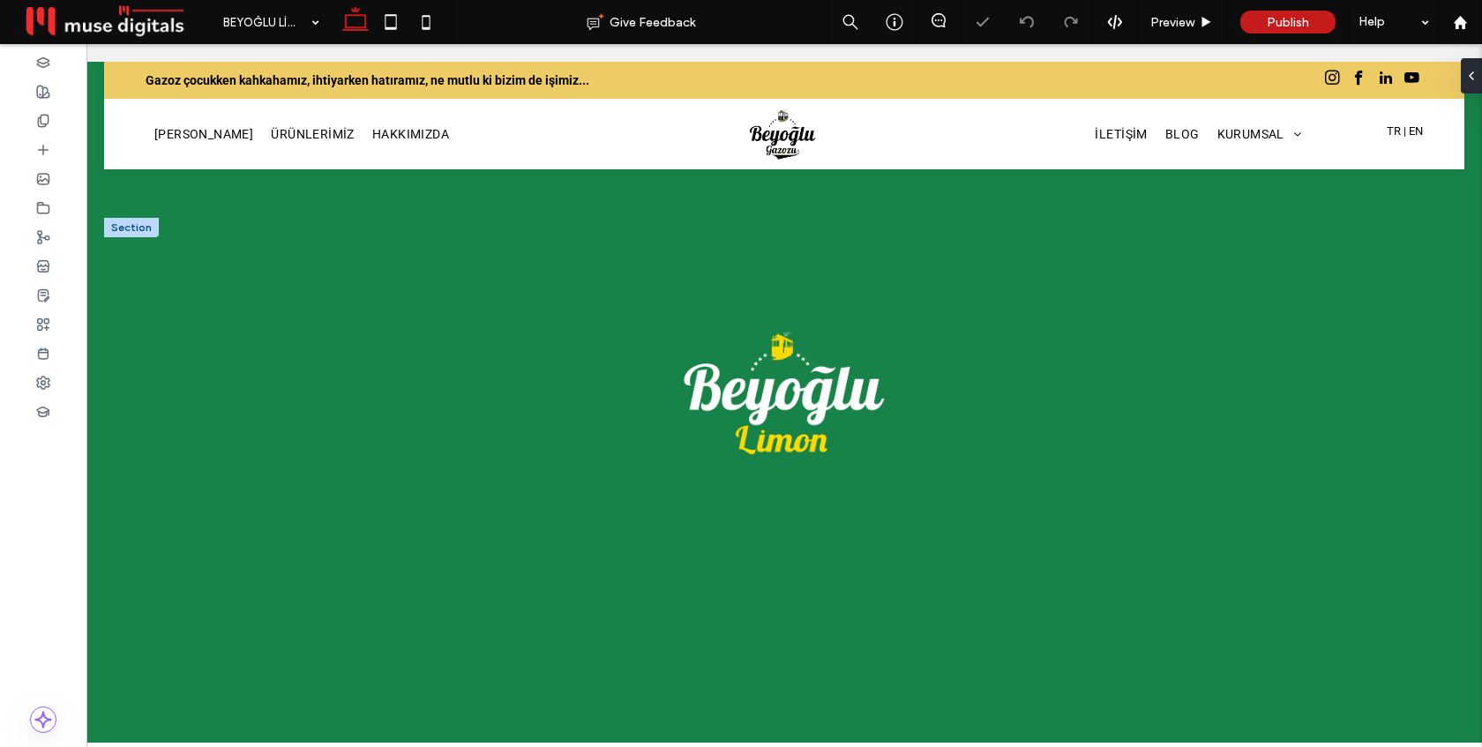
click at [872, 315] on img at bounding box center [783, 392] width 221 height 221
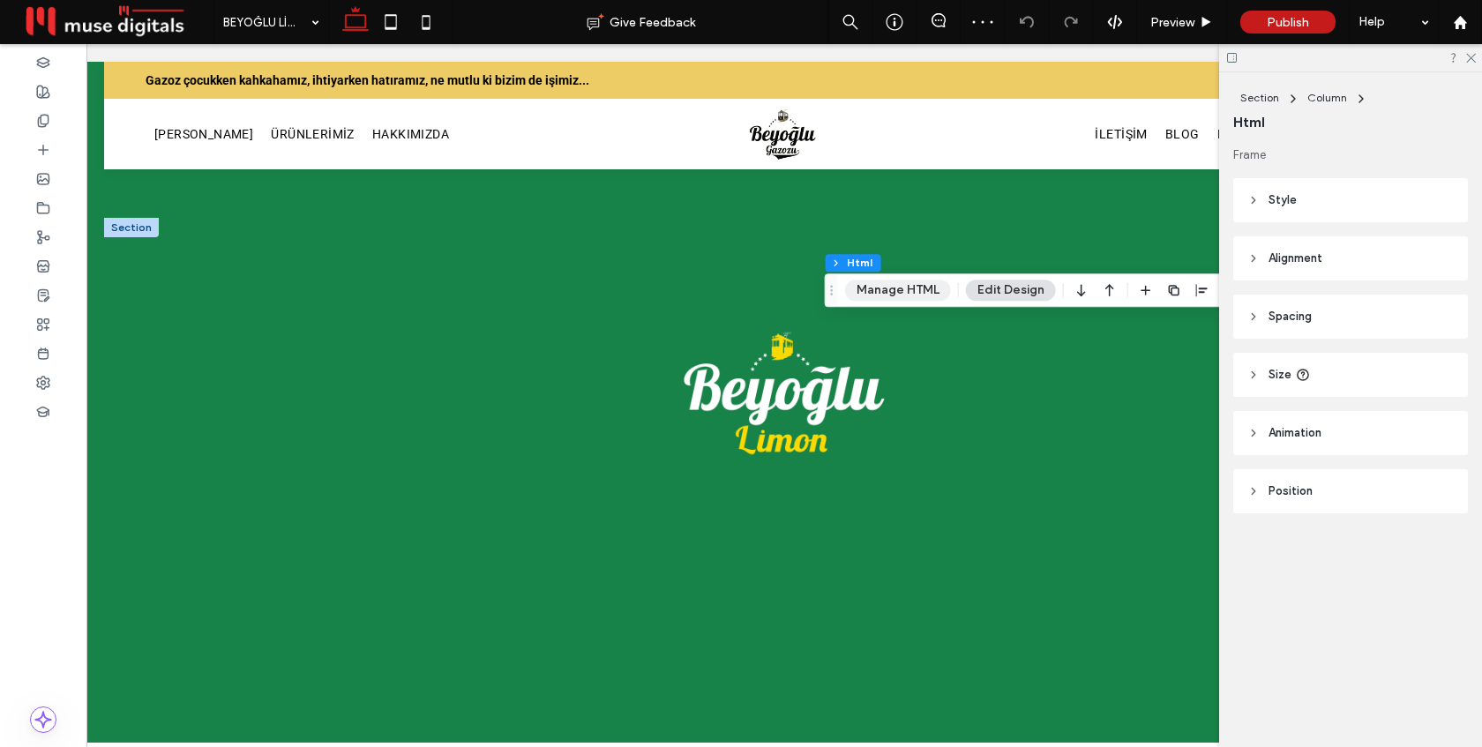
click at [894, 286] on button "Manage HTML" at bounding box center [898, 290] width 106 height 21
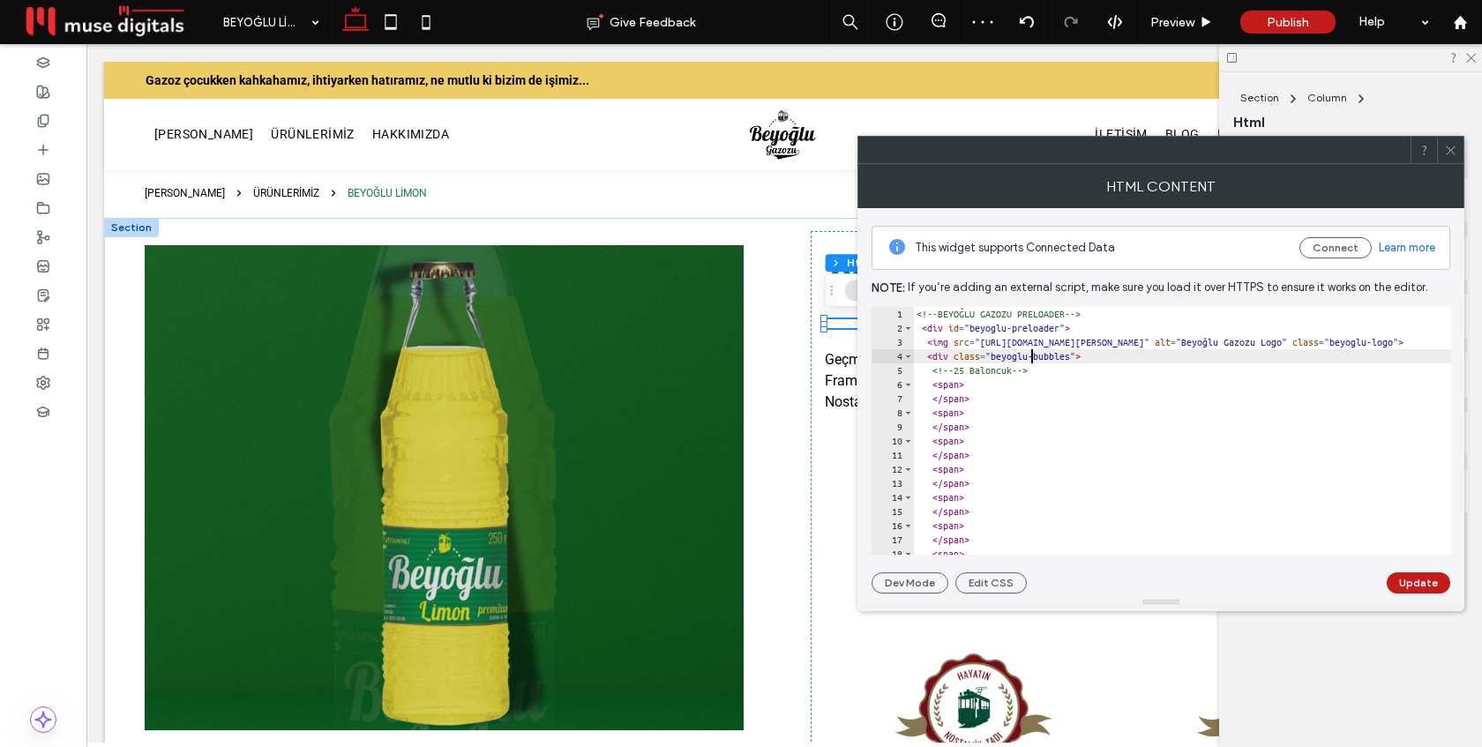
click at [1030, 351] on div "<!-- BEYOĞLU GAZOZU PRELOADER --> < div id = "beyoglu-preloader" > < img src = …" at bounding box center [1326, 445] width 827 height 276
type textarea "**********"
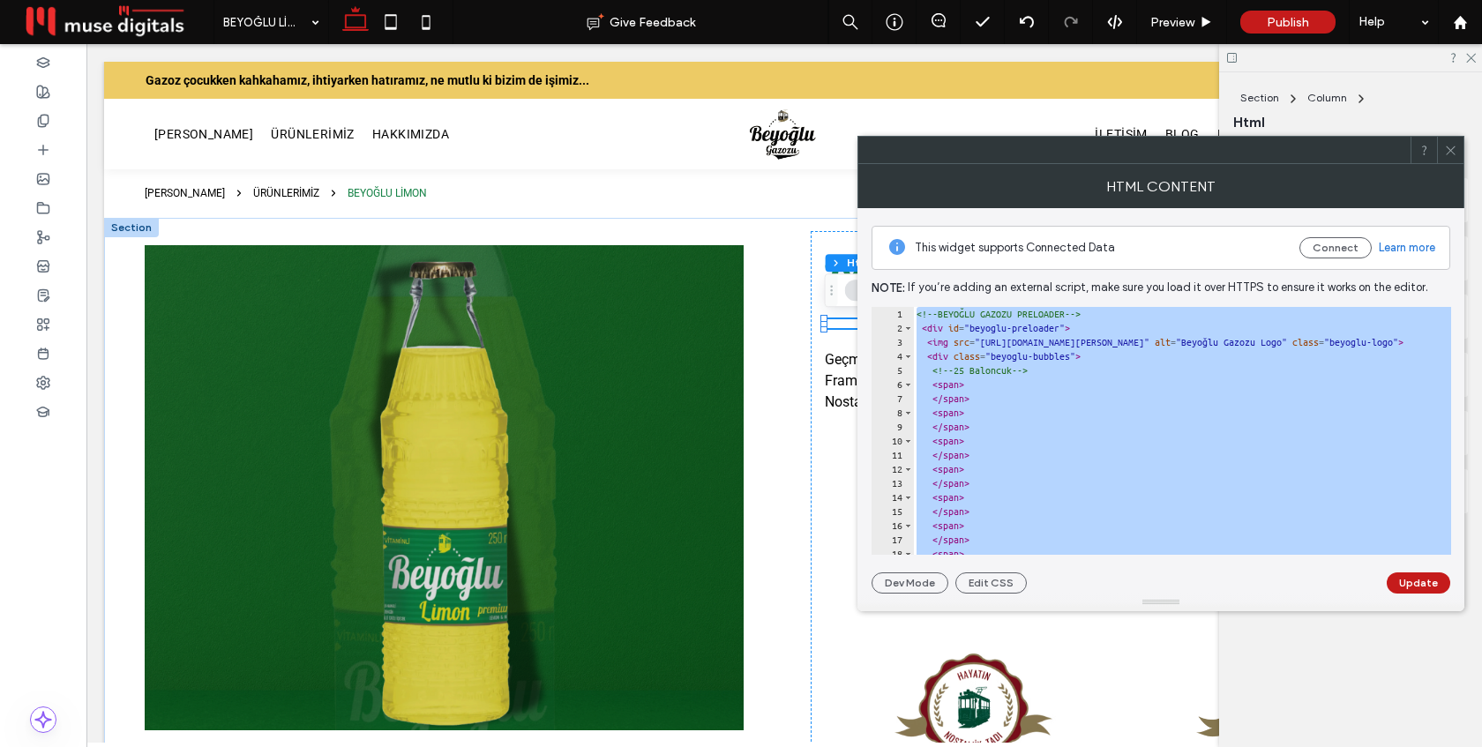
click at [1455, 146] on icon at bounding box center [1450, 150] width 13 height 13
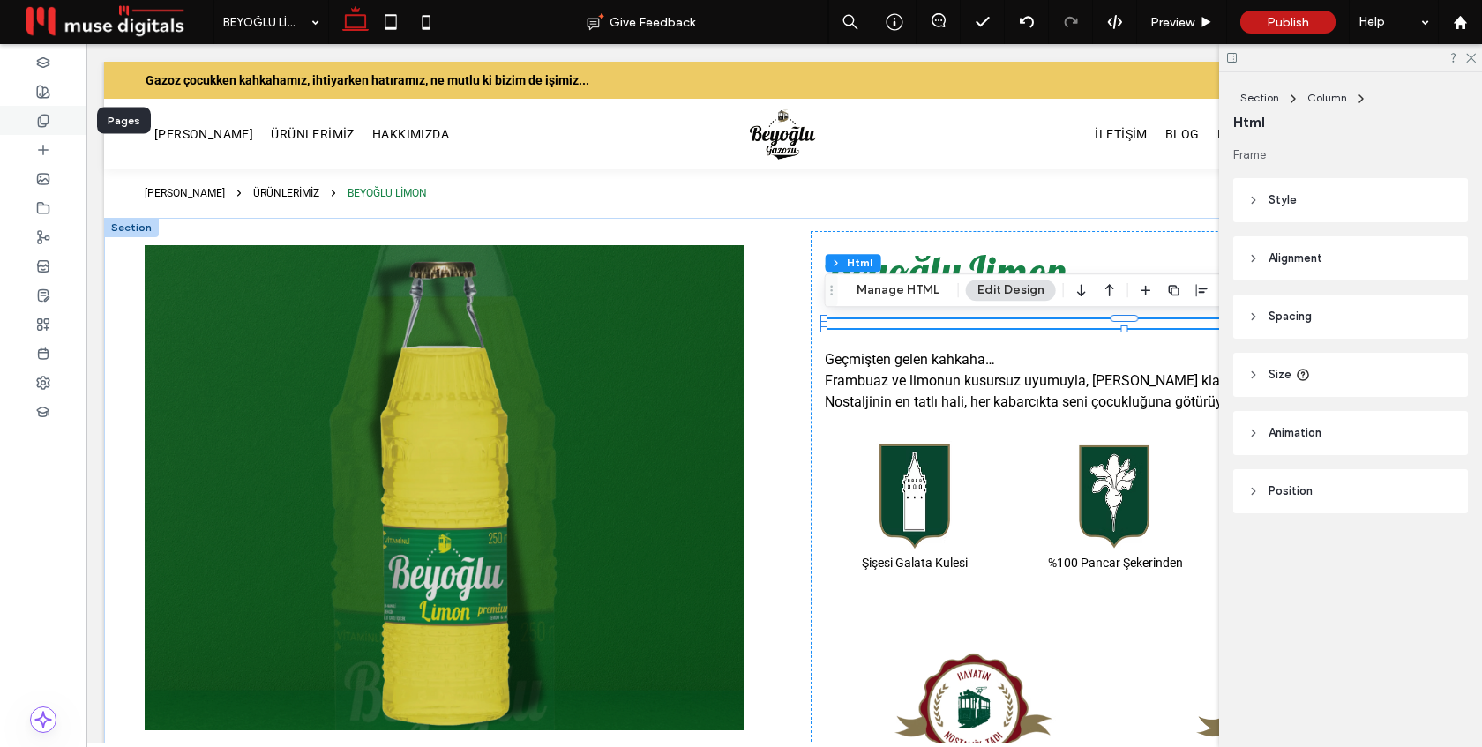
click at [35, 116] on div at bounding box center [43, 120] width 86 height 29
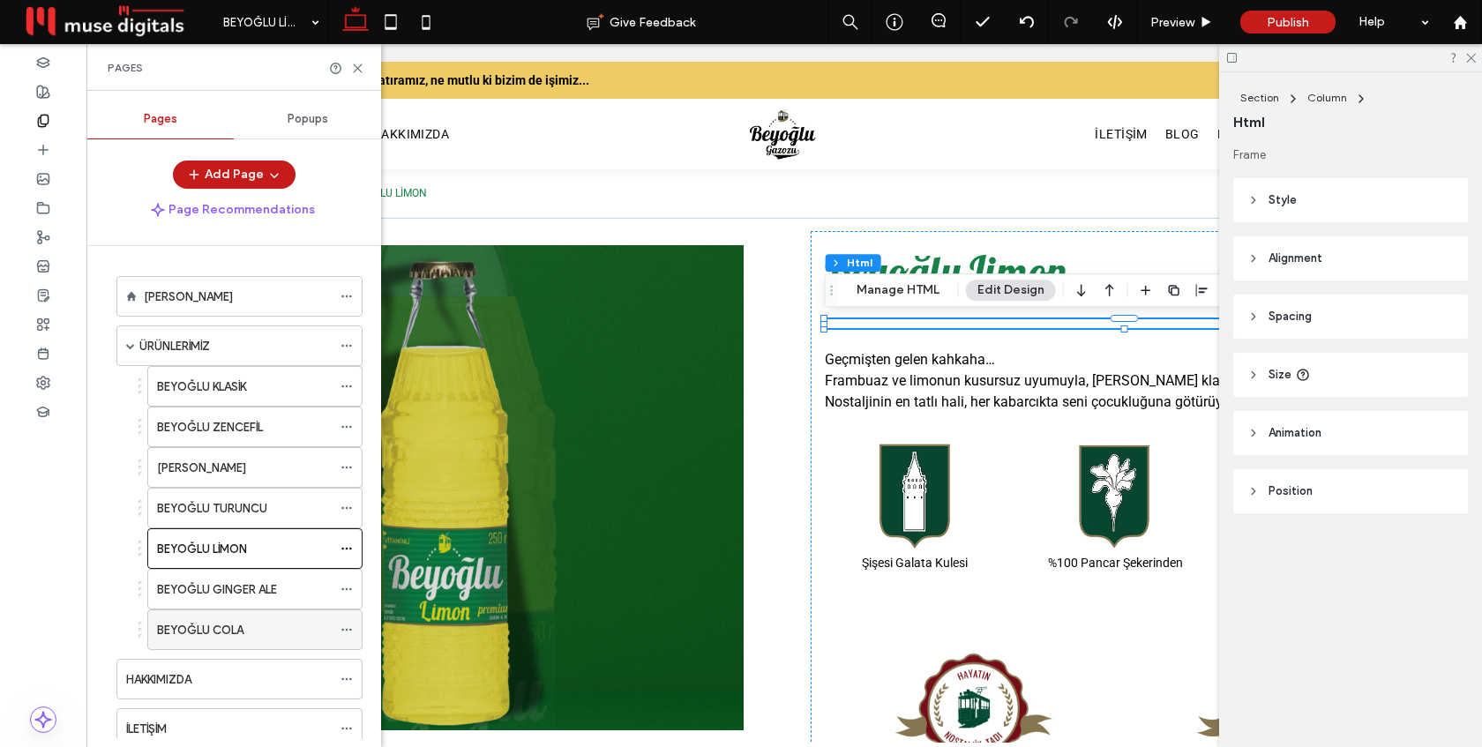
click at [215, 623] on label "BEYOĞLU COLA" at bounding box center [200, 630] width 86 height 31
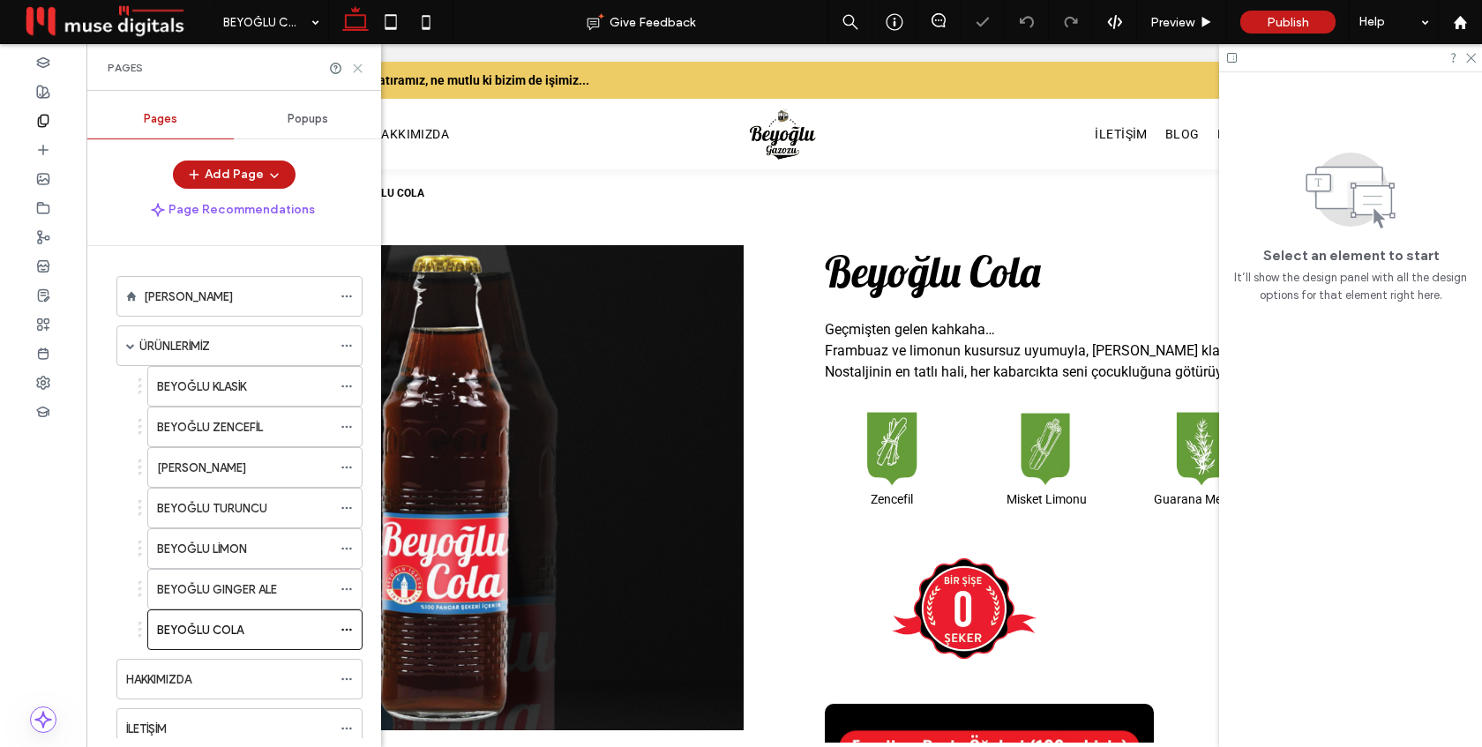
click at [355, 68] on icon at bounding box center [357, 68] width 13 height 13
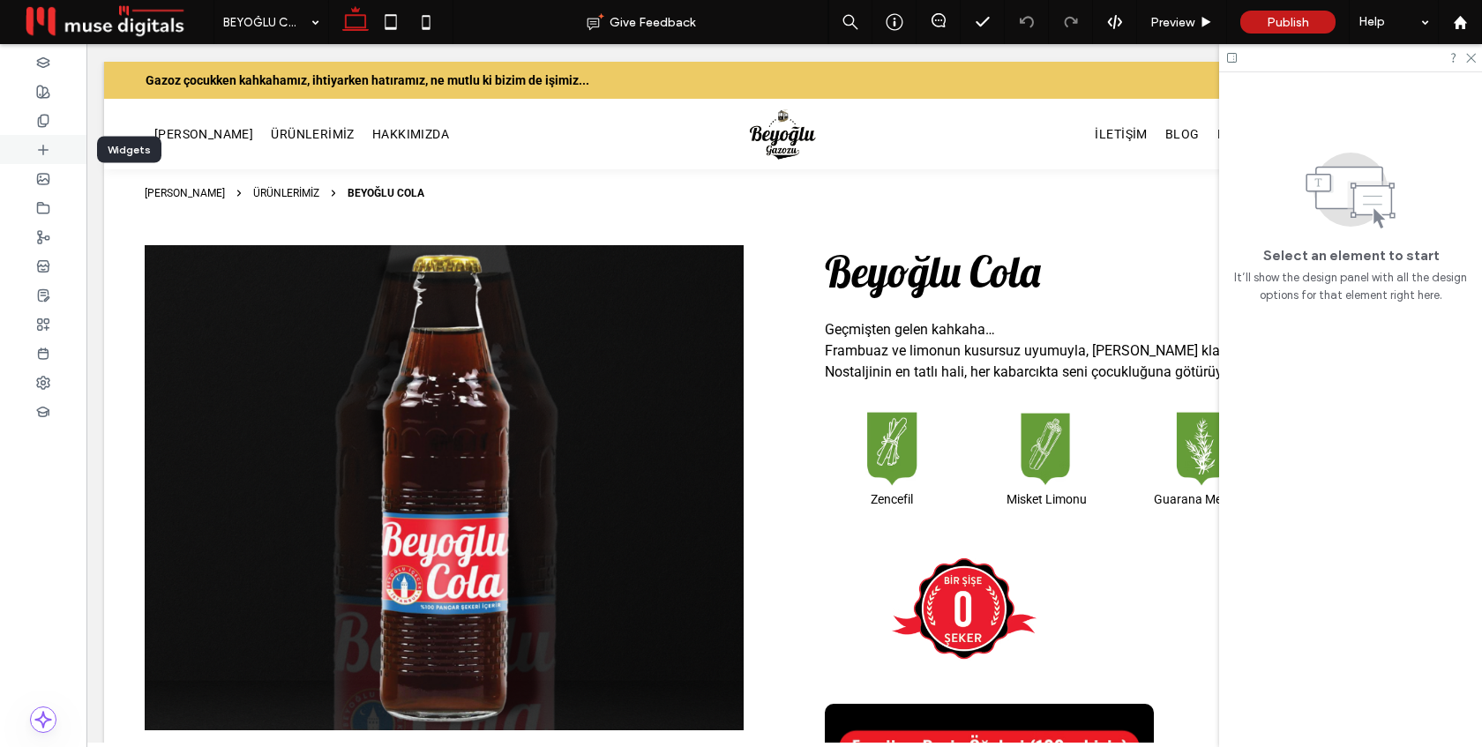
click at [40, 153] on icon at bounding box center [43, 150] width 14 height 14
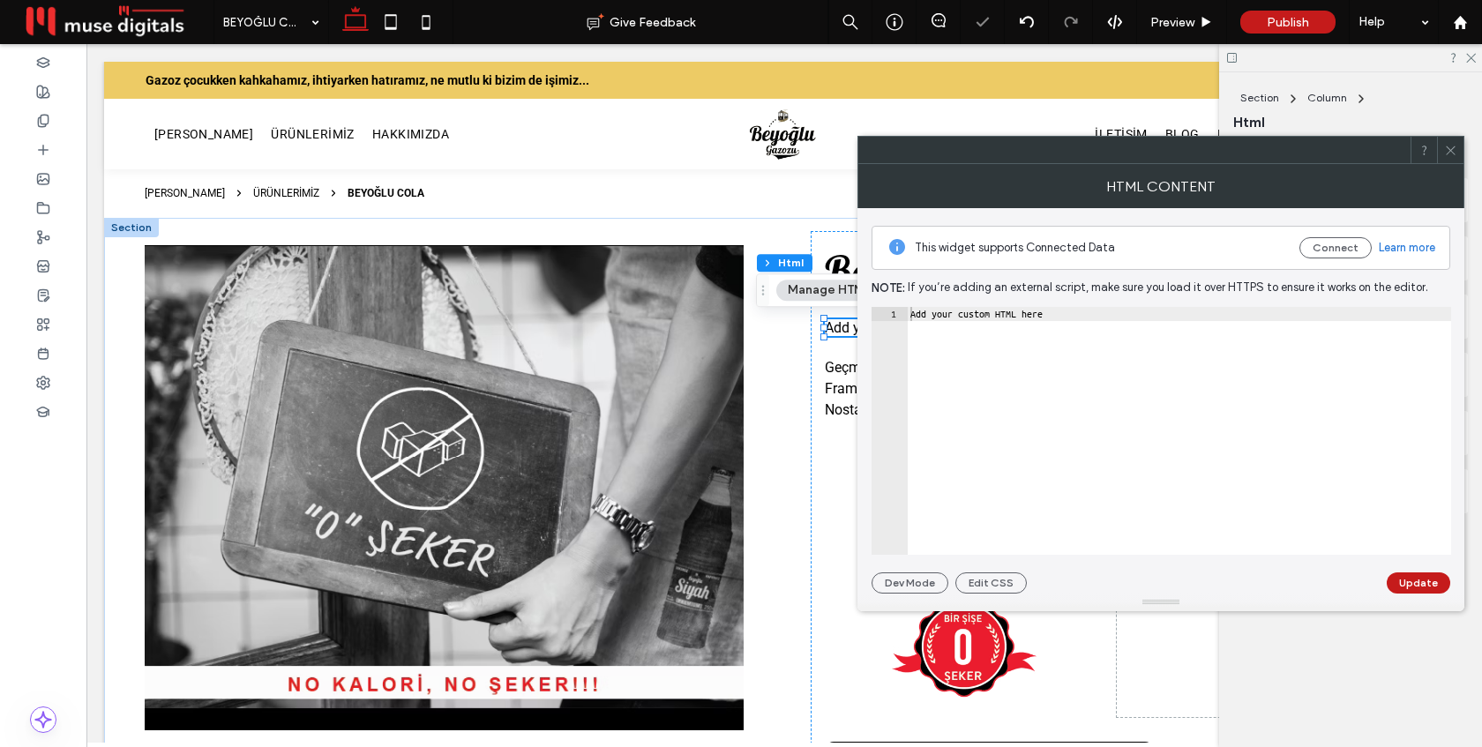
click at [1022, 334] on div "Add your custom HTML here" at bounding box center [1179, 445] width 544 height 276
paste textarea "Cursor at row 1"
type textarea "*********"
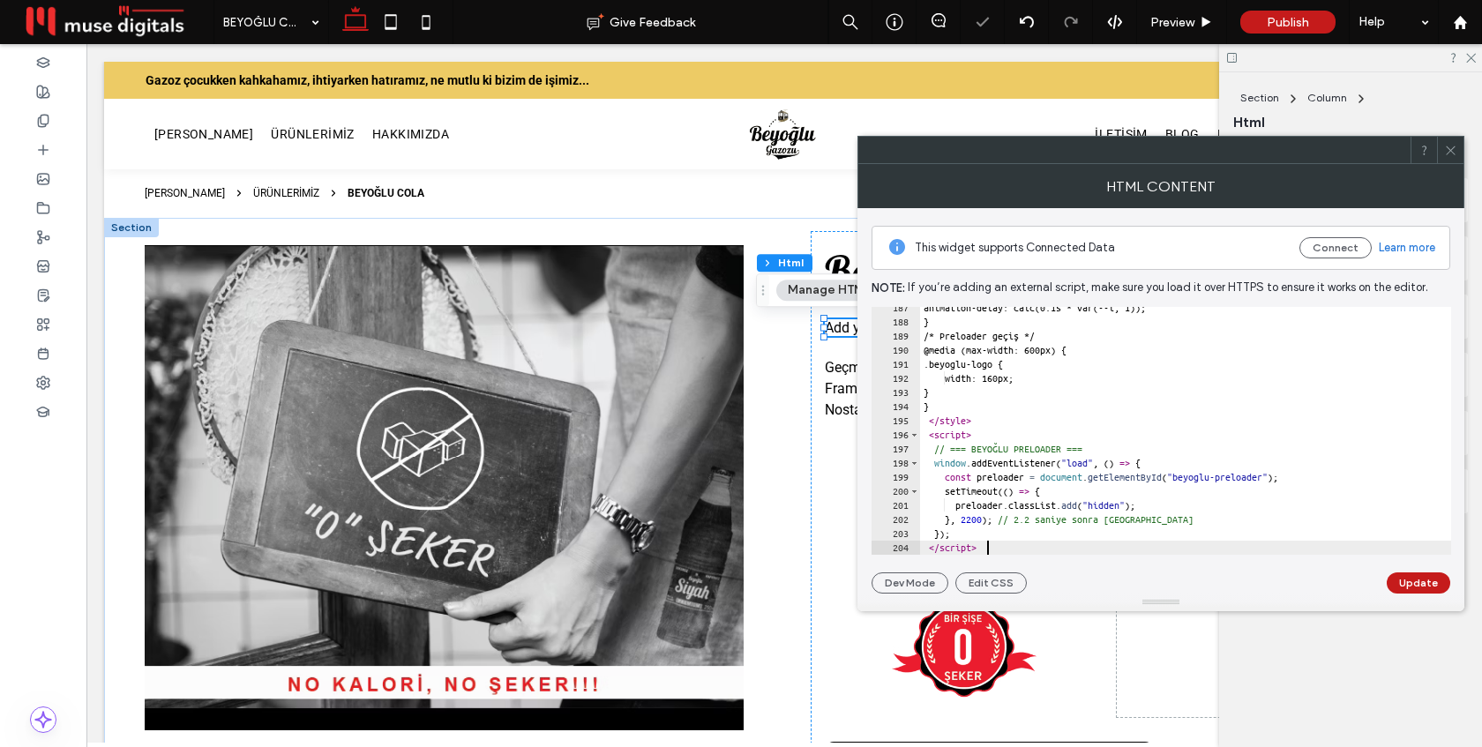
scroll to position [2631, 0]
click at [1426, 584] on button "Update" at bounding box center [1419, 582] width 64 height 21
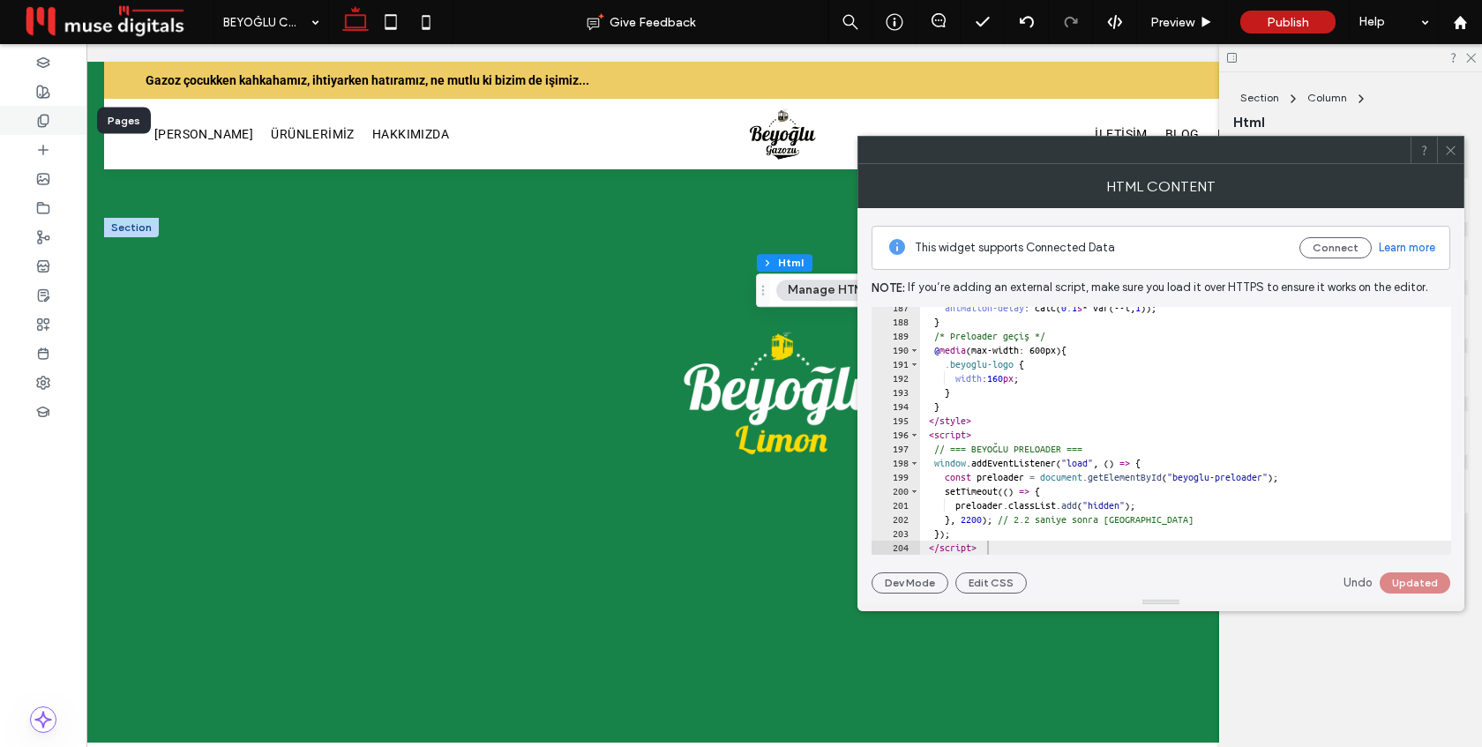
click at [45, 123] on use at bounding box center [43, 120] width 10 height 11
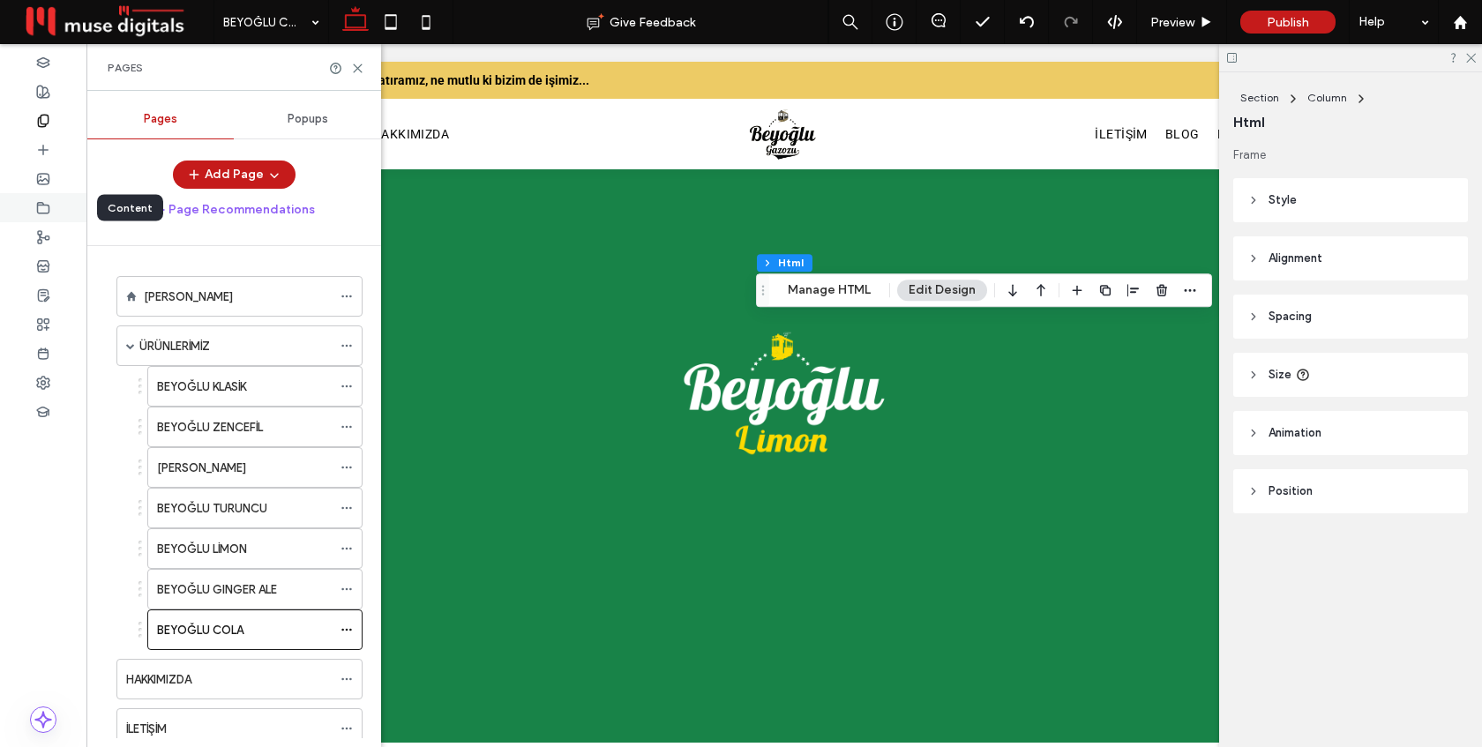
click at [45, 206] on icon at bounding box center [43, 208] width 14 height 14
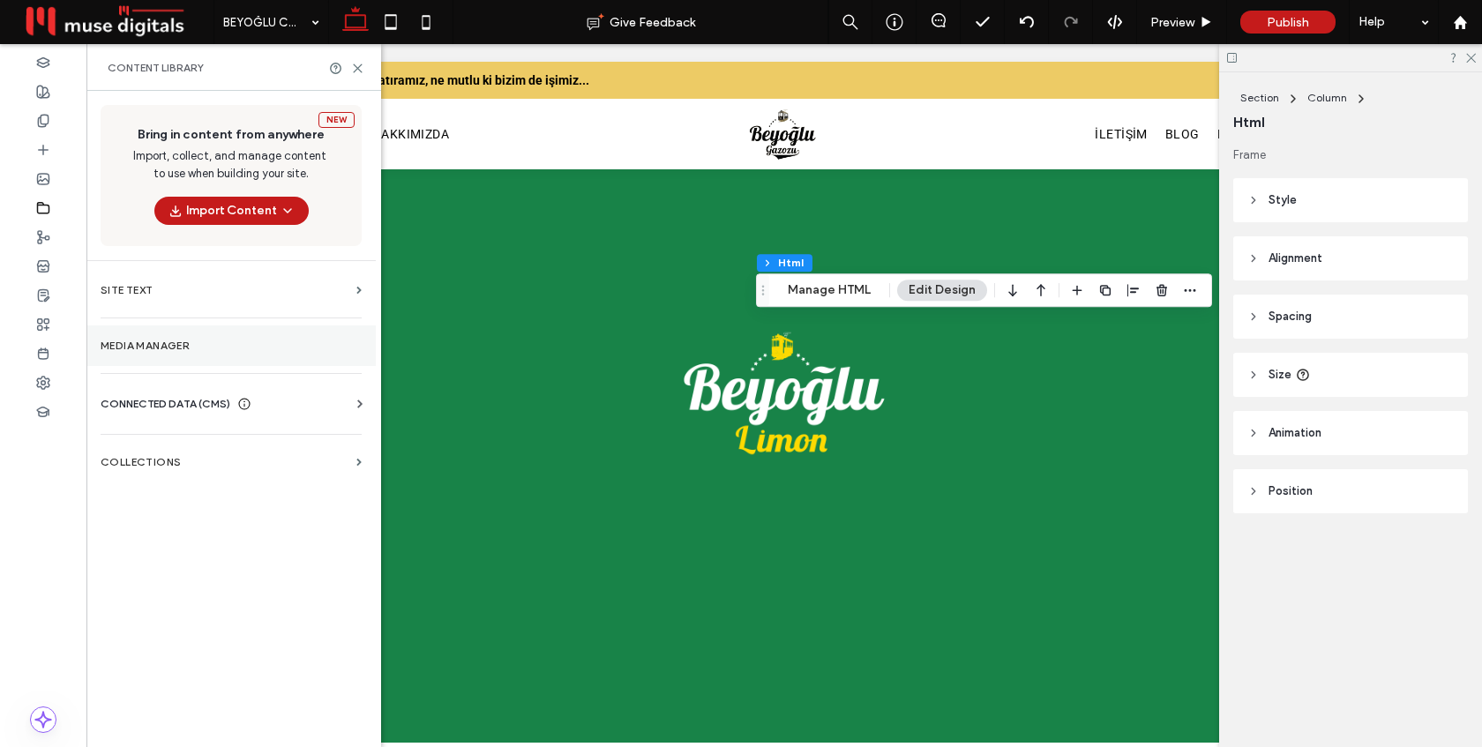
click at [170, 353] on section "Media Manager" at bounding box center [230, 345] width 289 height 41
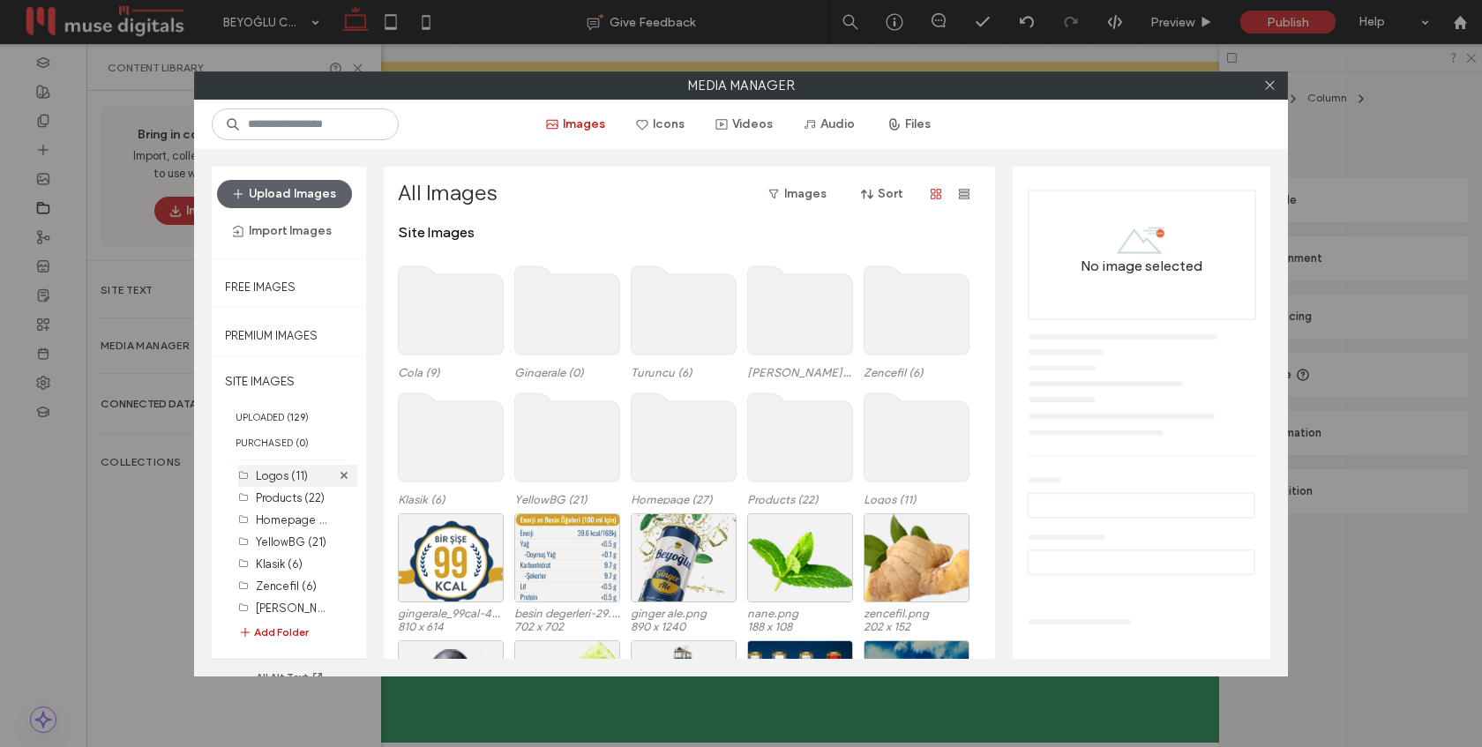
click at [280, 472] on label "Logos (11)" at bounding box center [282, 475] width 52 height 13
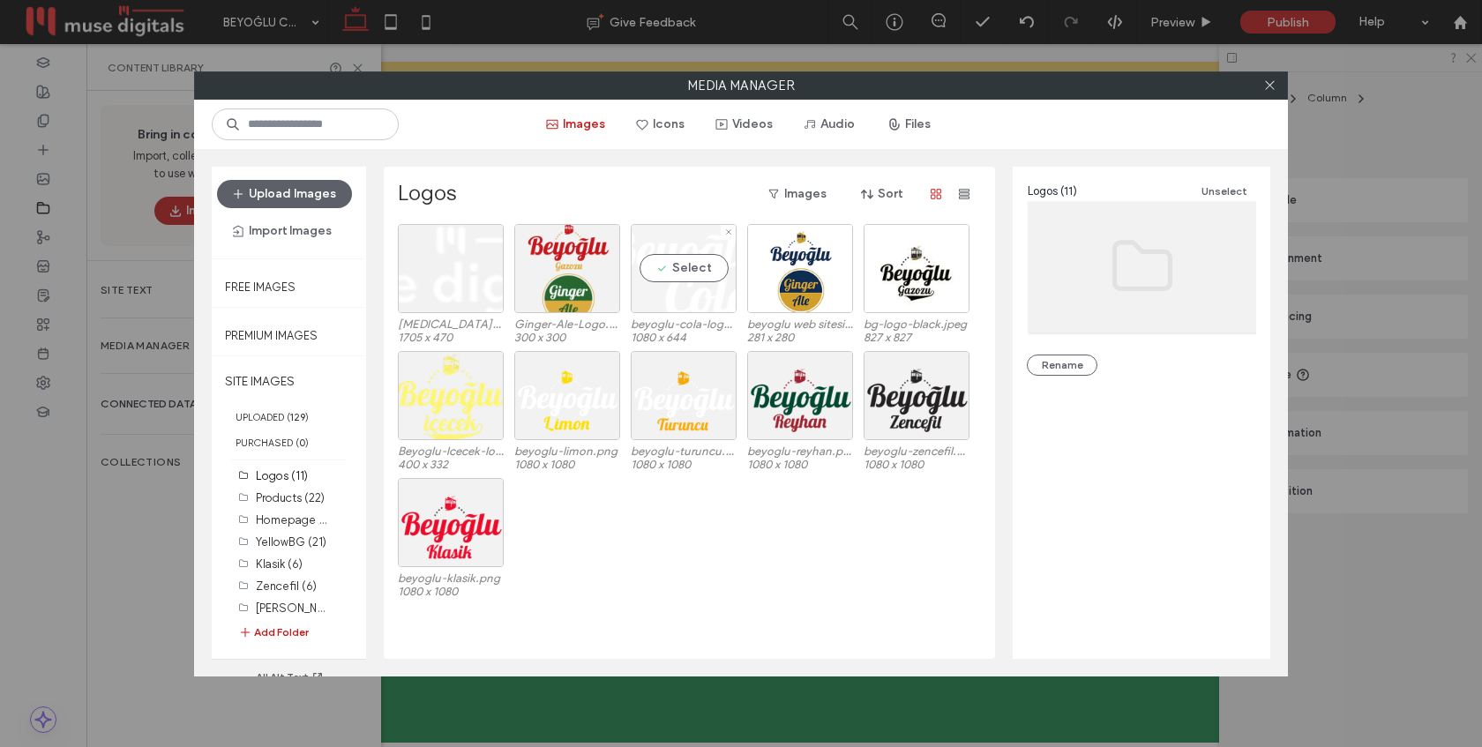
click at [677, 275] on div "Select" at bounding box center [684, 268] width 106 height 89
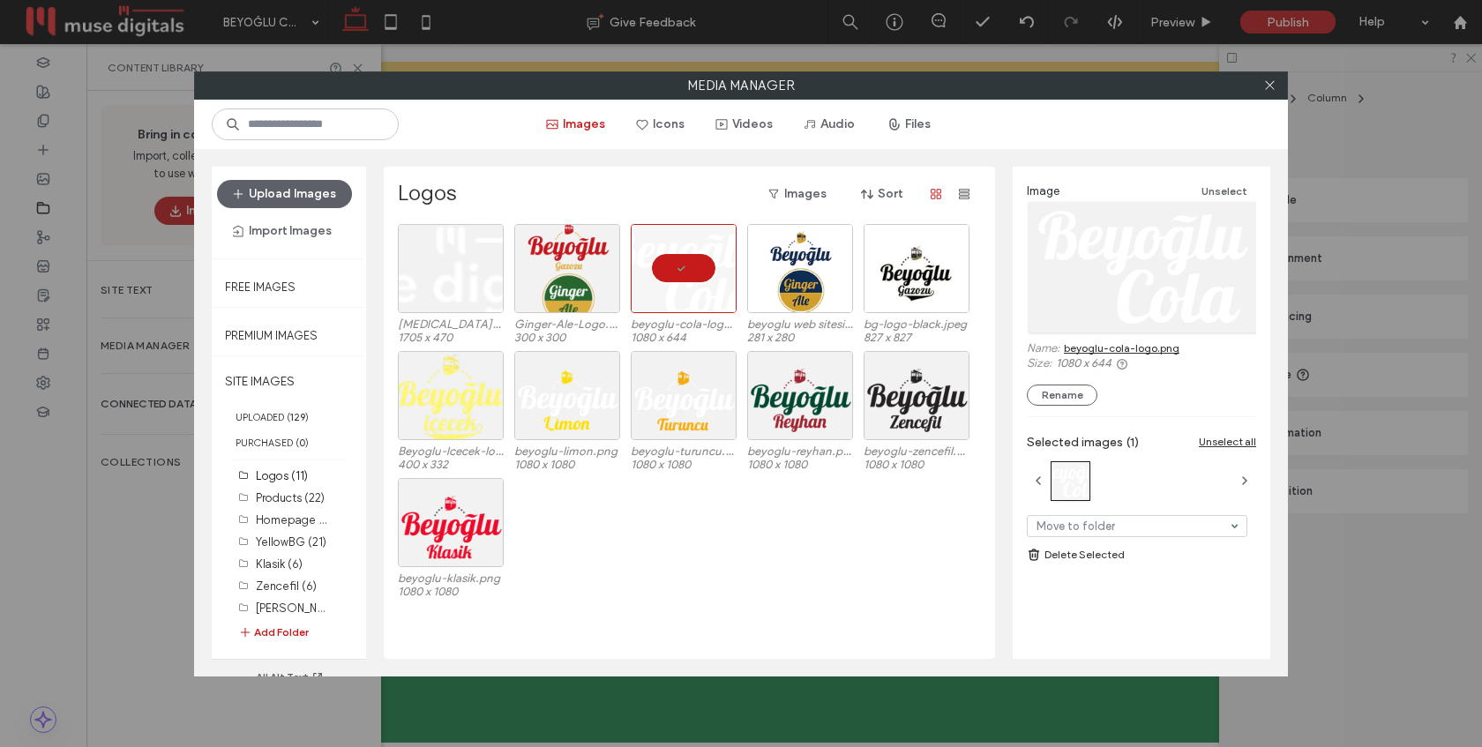
click at [1115, 346] on link "beyoglu-cola-logo.png" at bounding box center [1122, 347] width 116 height 13
click at [1270, 87] on icon at bounding box center [1269, 85] width 13 height 13
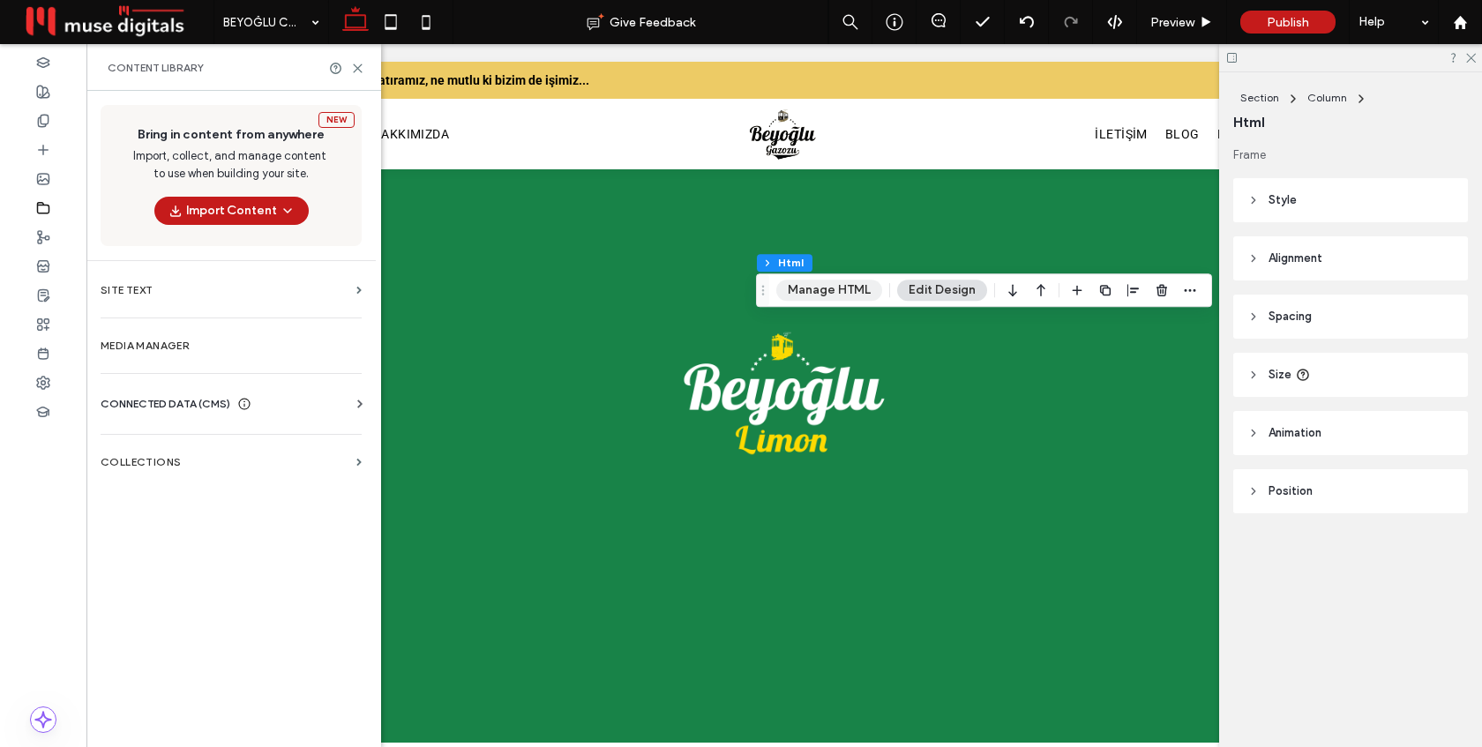
click at [834, 290] on button "Manage HTML" at bounding box center [829, 290] width 106 height 21
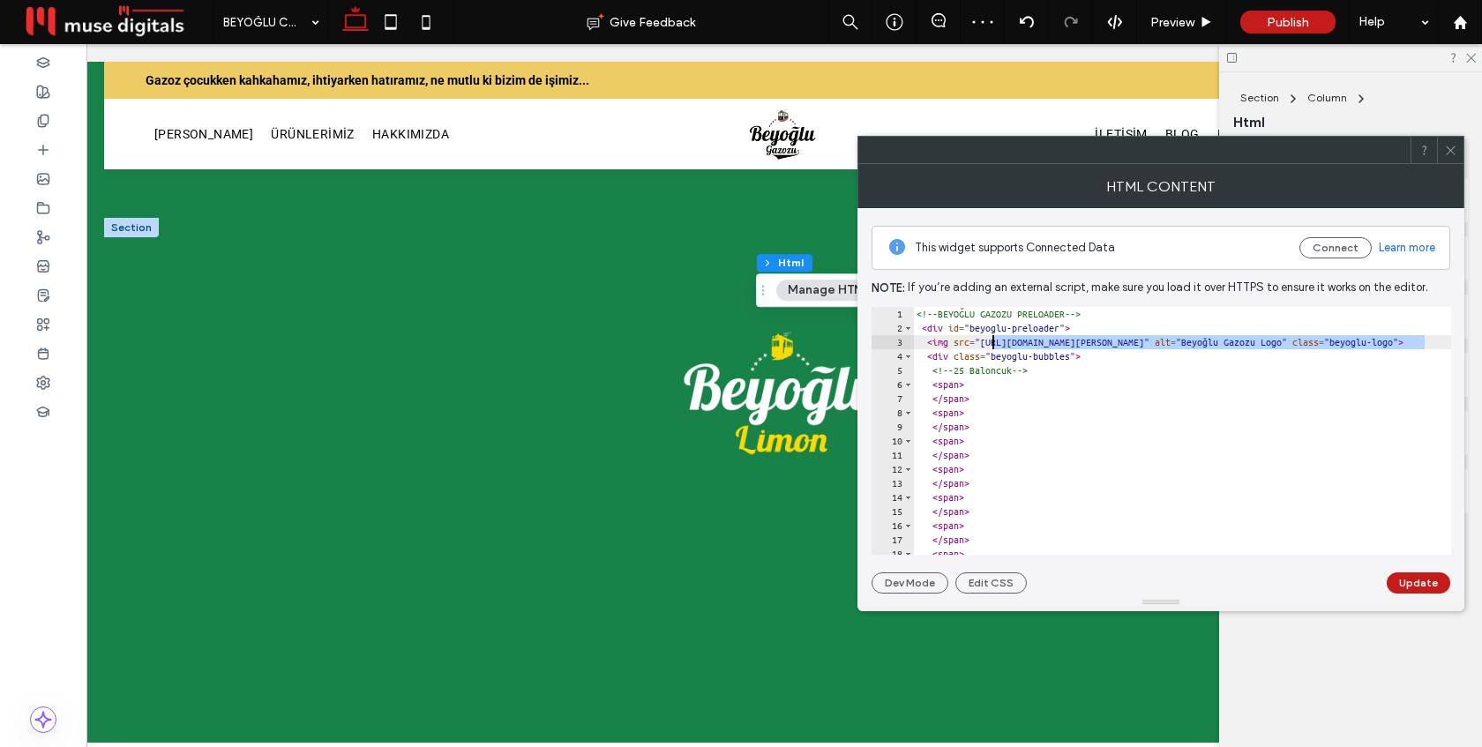
drag, startPoint x: 1426, startPoint y: 341, endPoint x: 992, endPoint y: 343, distance: 434.0
click at [992, 343] on div "<!-- BEYOĞLU GAZOZU PRELOADER --> < div id = "beyoglu-preloader" > < img src = …" at bounding box center [1326, 445] width 827 height 276
paste textarea "****"
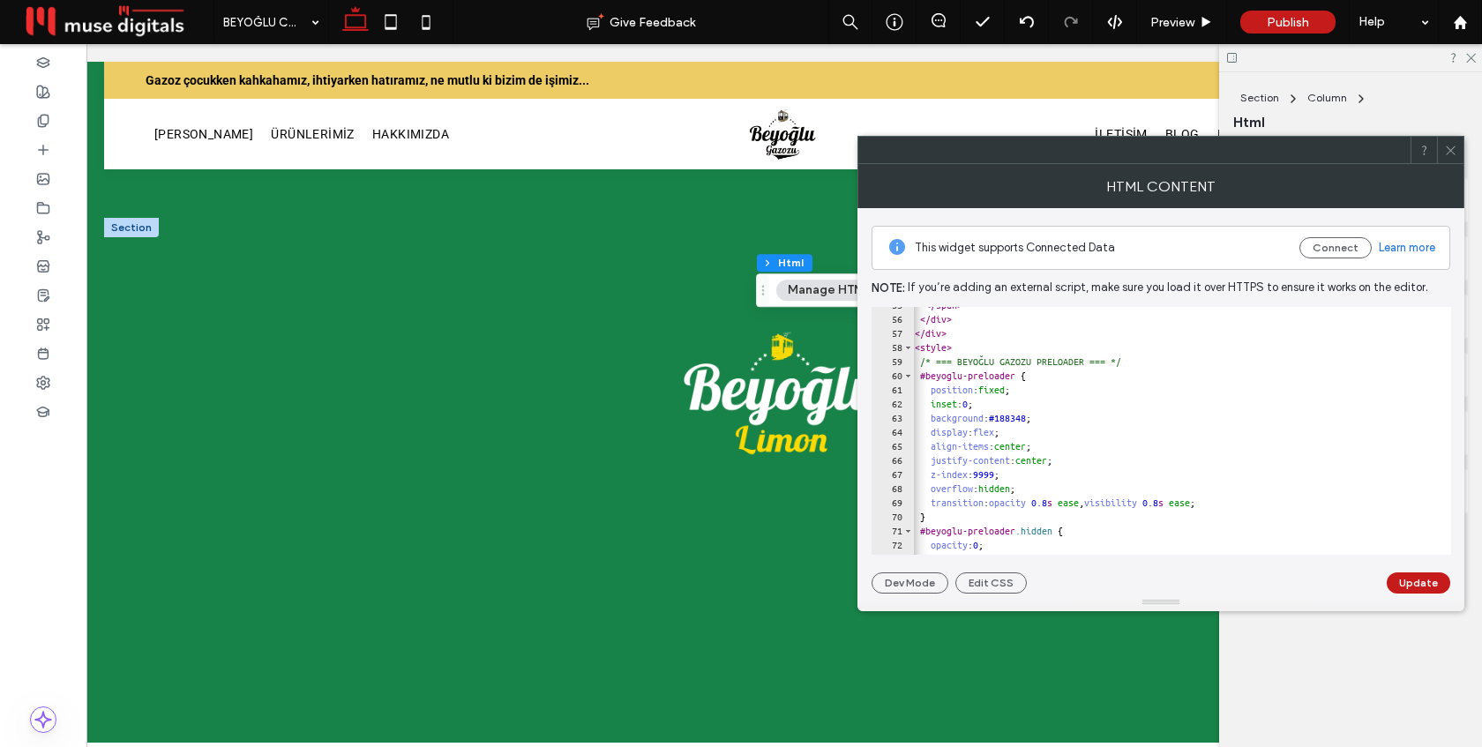
scroll to position [0, 7]
drag, startPoint x: 1057, startPoint y: 417, endPoint x: 1021, endPoint y: 418, distance: 36.2
click at [1021, 418] on div "</ span > </ div > </ div > < style > /* === BEYOĞLU GAZOZU PRELOADER === */ #b…" at bounding box center [1332, 436] width 852 height 276
type textarea "**********"
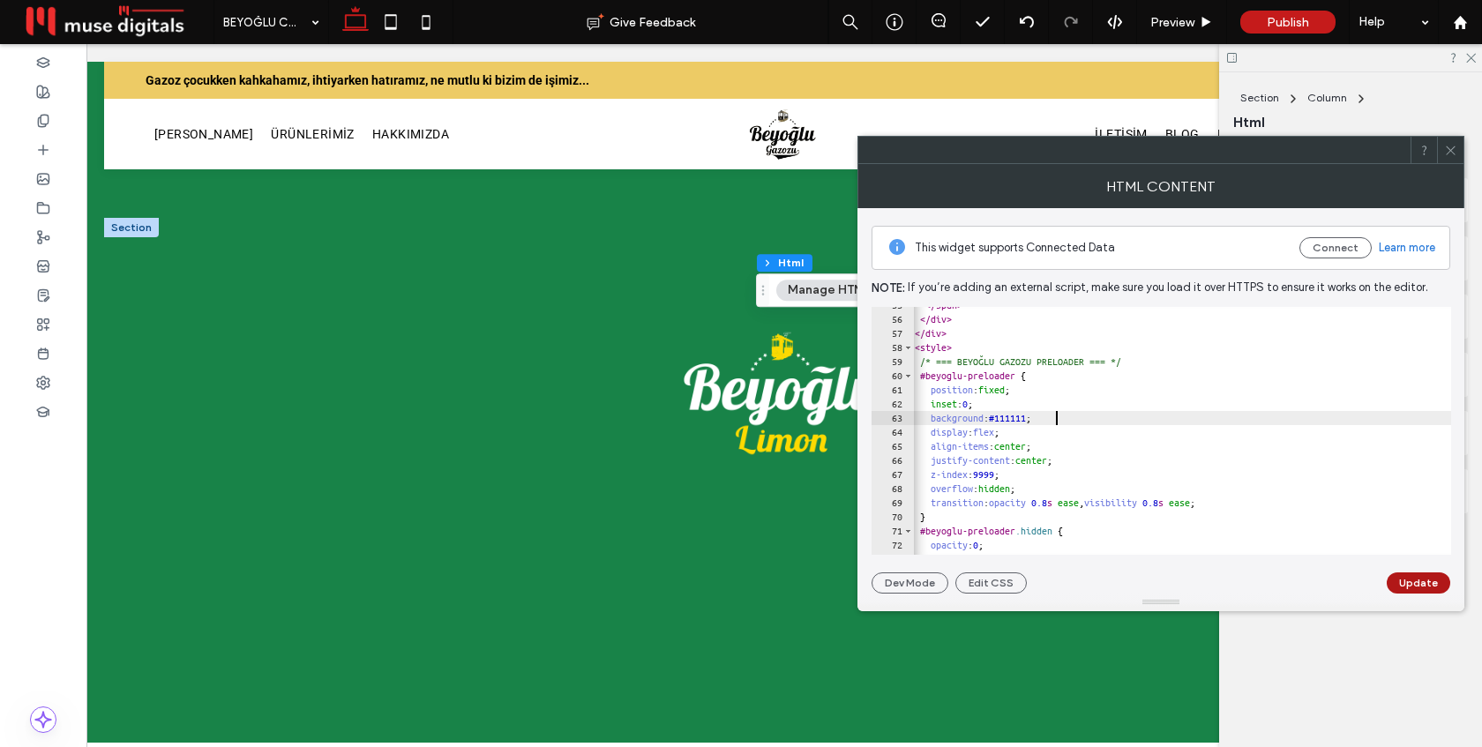
click at [1416, 580] on button "Update" at bounding box center [1419, 582] width 64 height 21
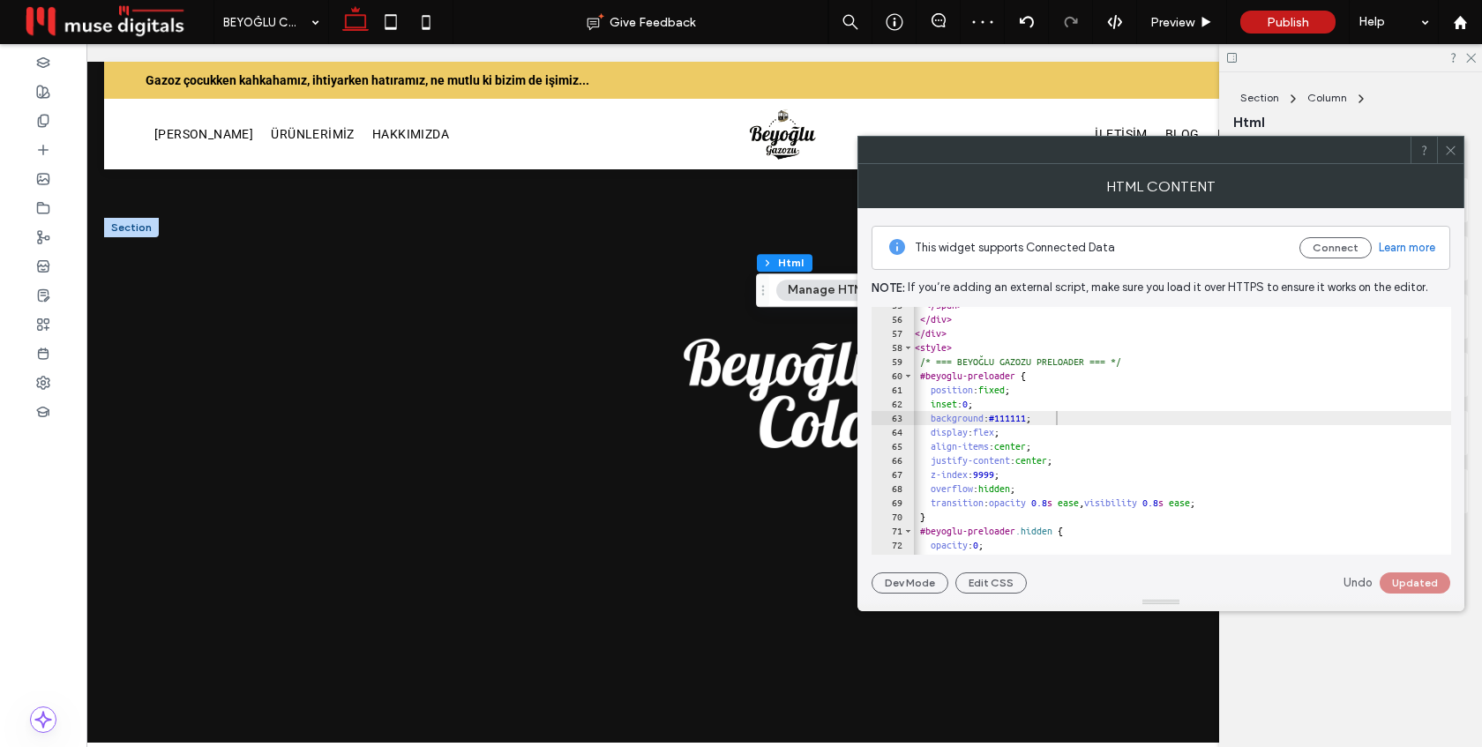
click at [1451, 144] on icon at bounding box center [1450, 150] width 13 height 13
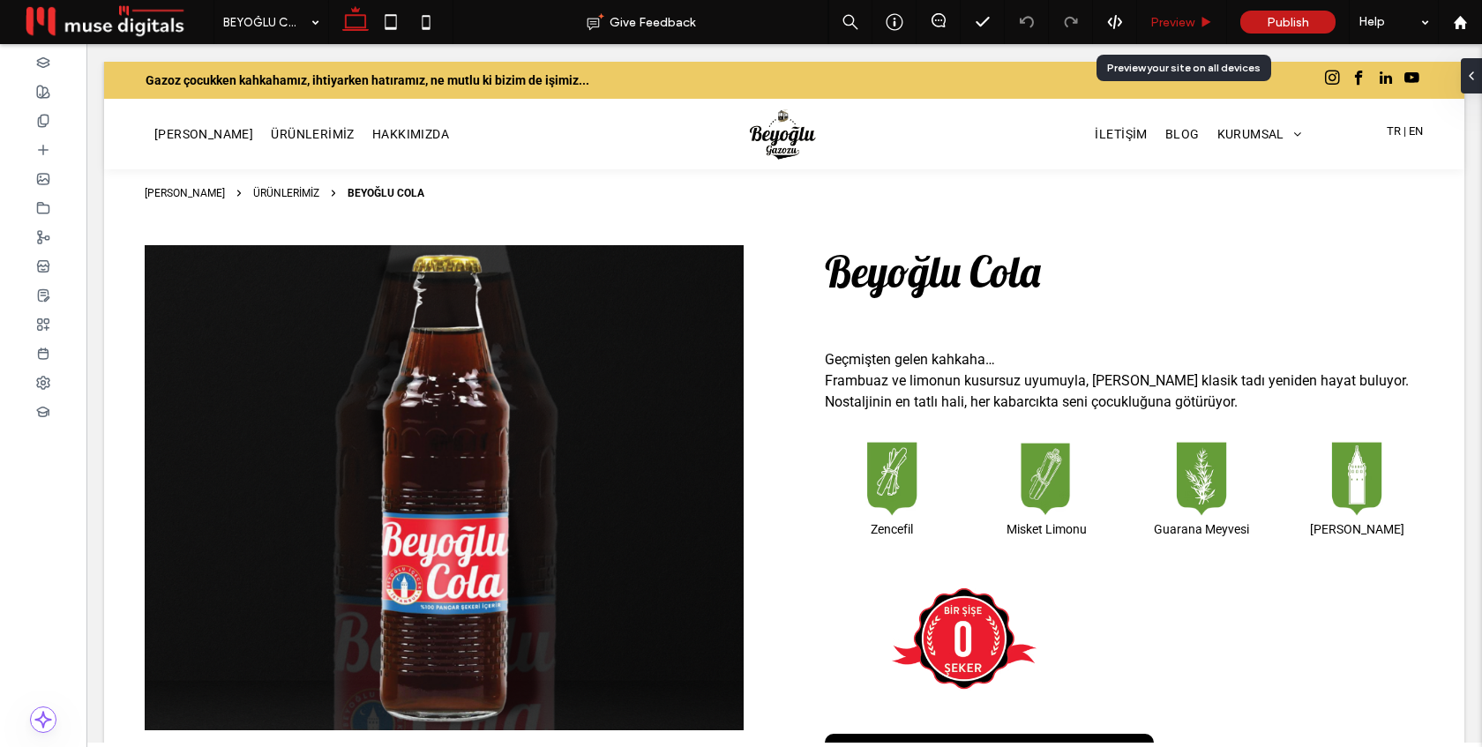
click at [1181, 26] on span "Preview" at bounding box center [1172, 22] width 44 height 15
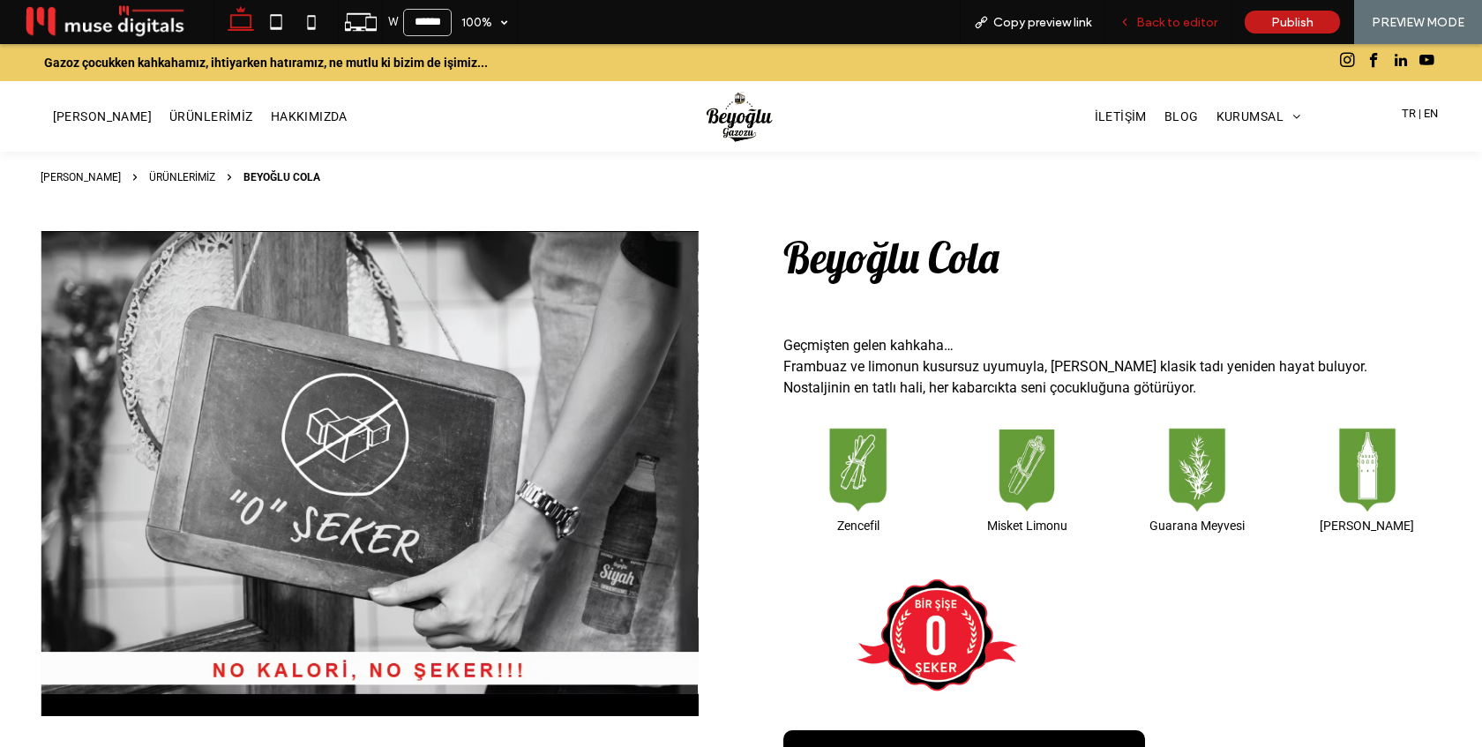
click at [1171, 18] on span "Back to editor" at bounding box center [1176, 22] width 81 height 15
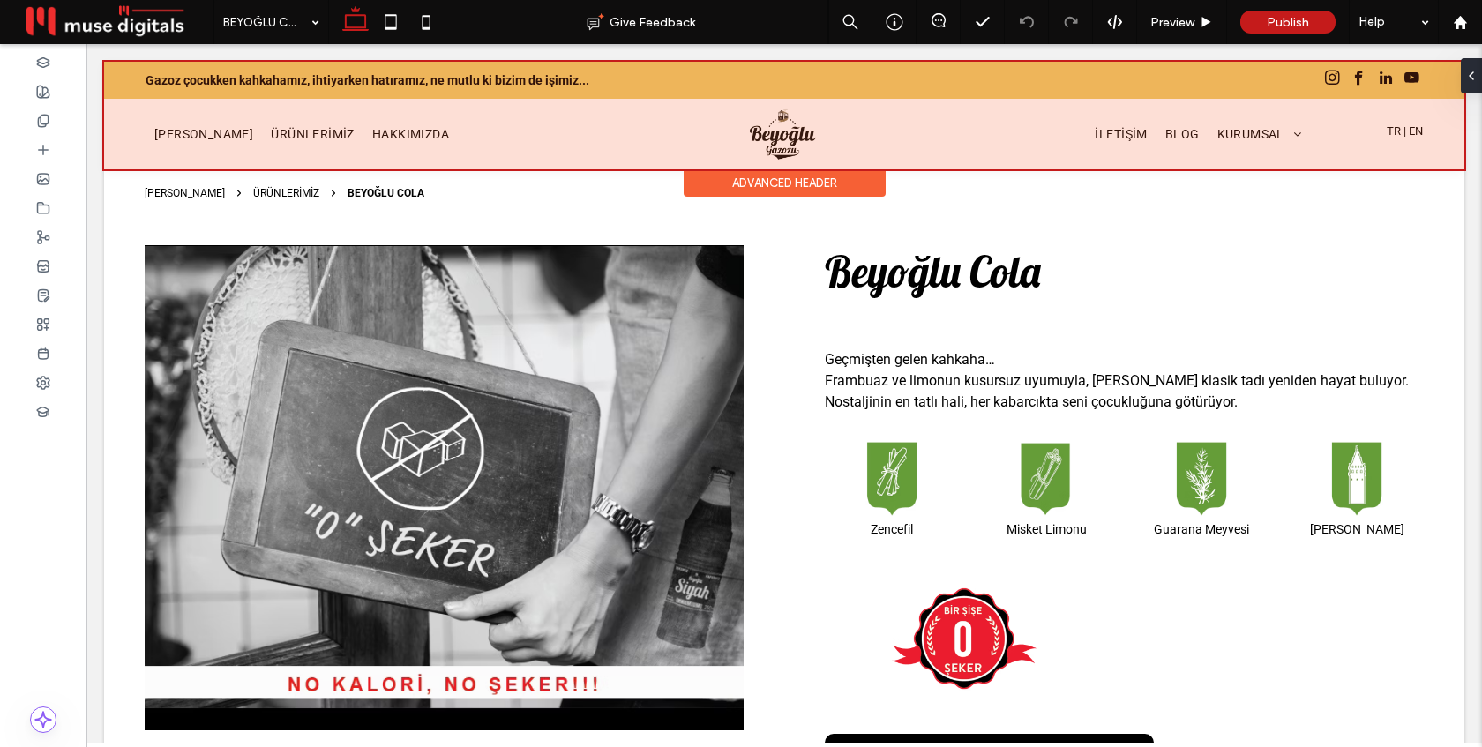
click at [273, 129] on div at bounding box center [784, 116] width 1360 height 108
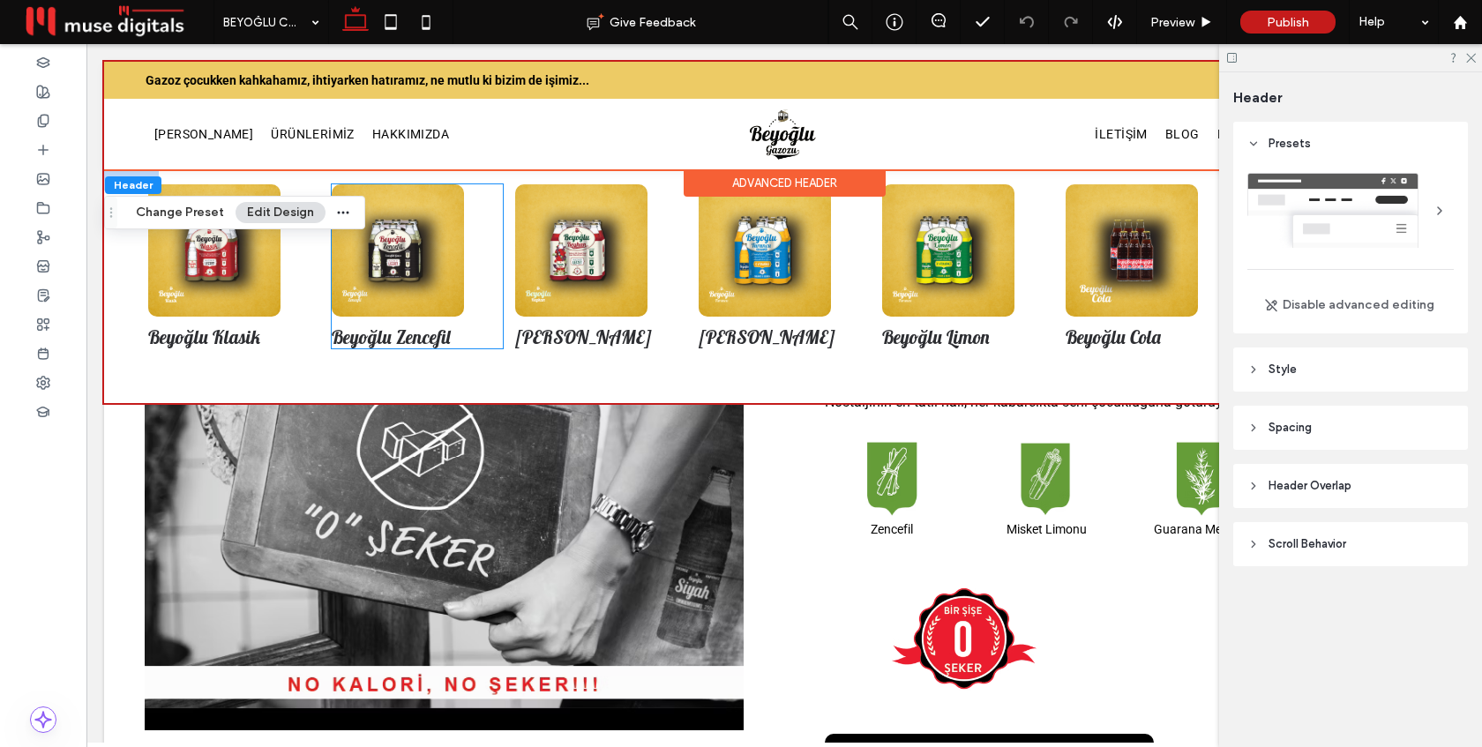
click at [493, 230] on div "Beyoğlu Zencefil" at bounding box center [417, 266] width 171 height 164
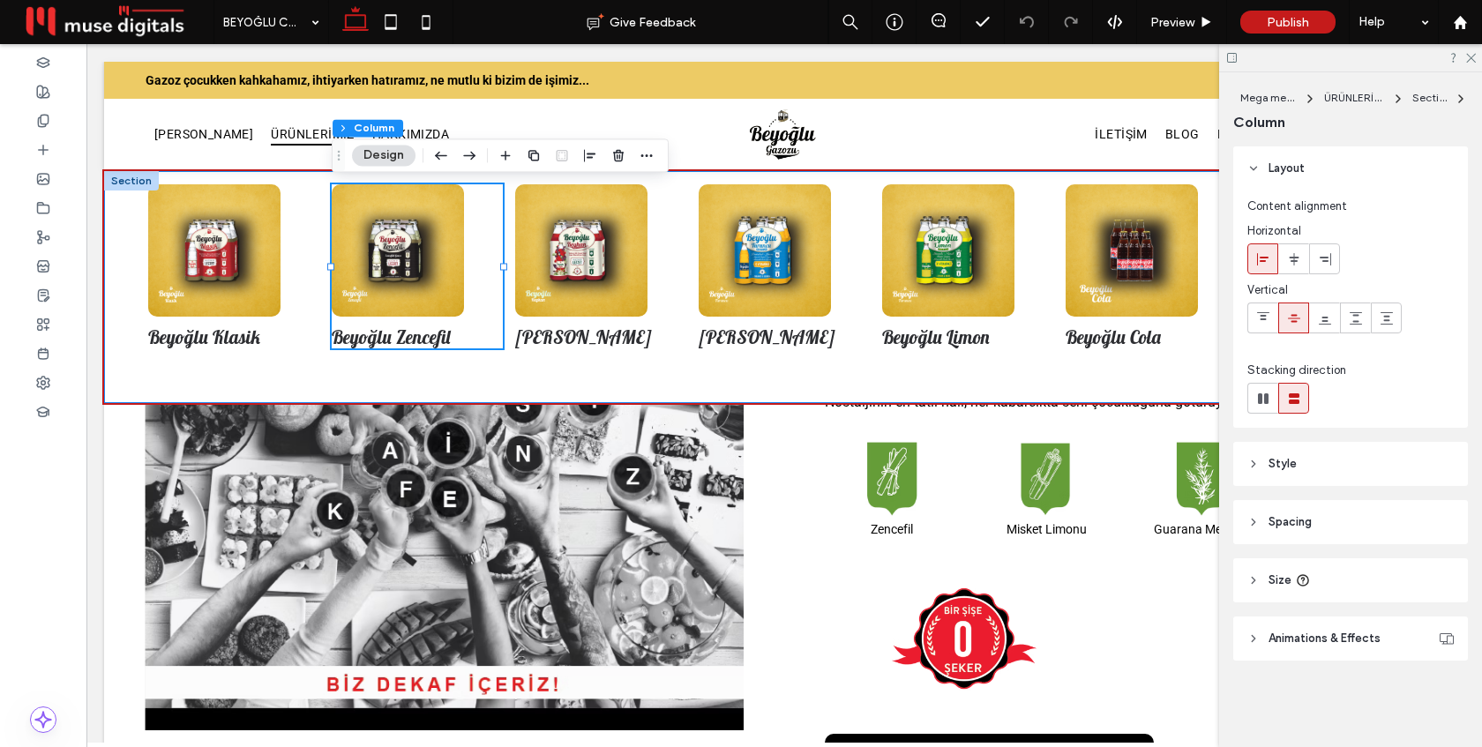
click at [321, 280] on div "Beyoğlu Klasik Beyoğlu Zencefil [PERSON_NAME] [PERSON_NAME] Beyoğlu [PERSON_NAM…" at bounding box center [784, 287] width 1360 height 232
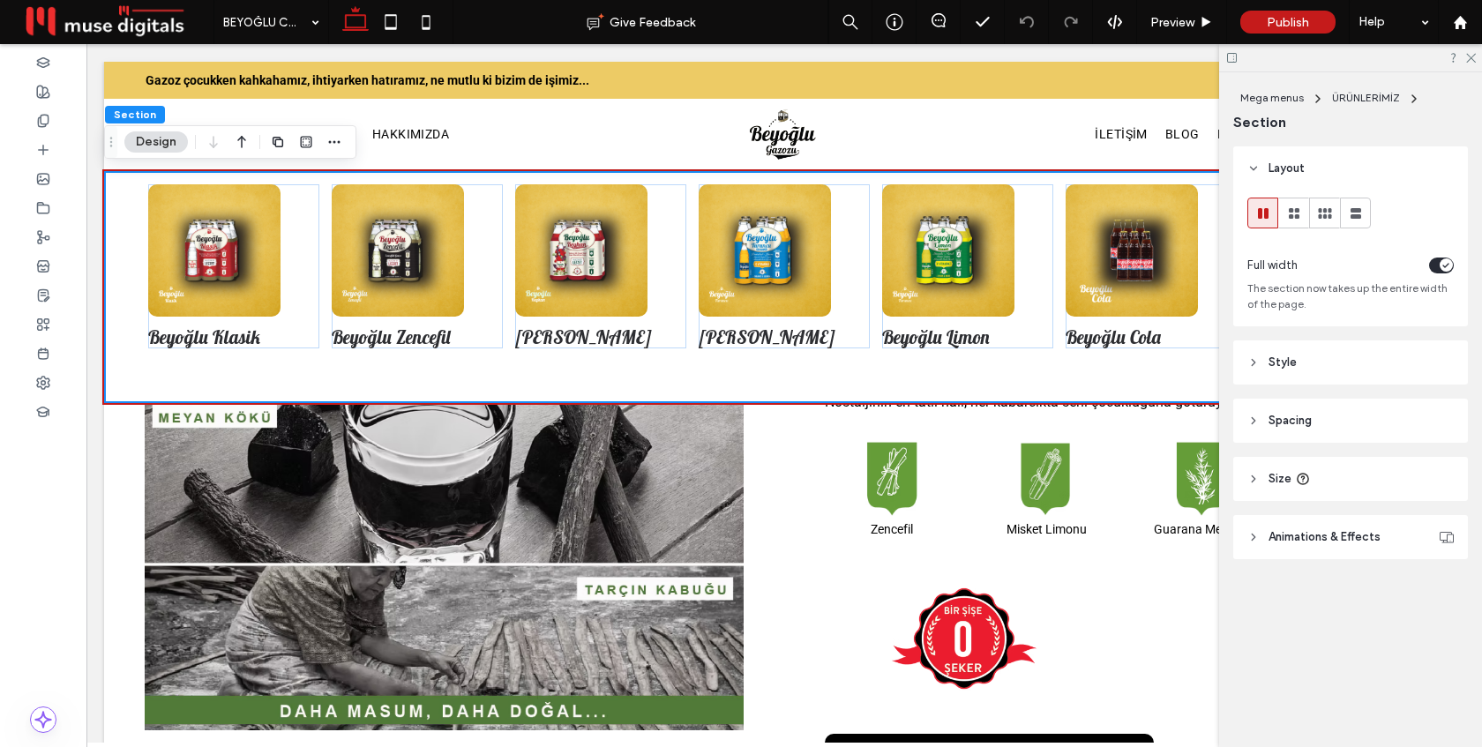
click at [866, 371] on div "Beyoğlu Klasik Beyoğlu Zencefil [PERSON_NAME] [PERSON_NAME] Beyoğlu [PERSON_NAM…" at bounding box center [784, 287] width 1360 height 232
click at [1279, 426] on span "Spacing" at bounding box center [1289, 421] width 43 height 18
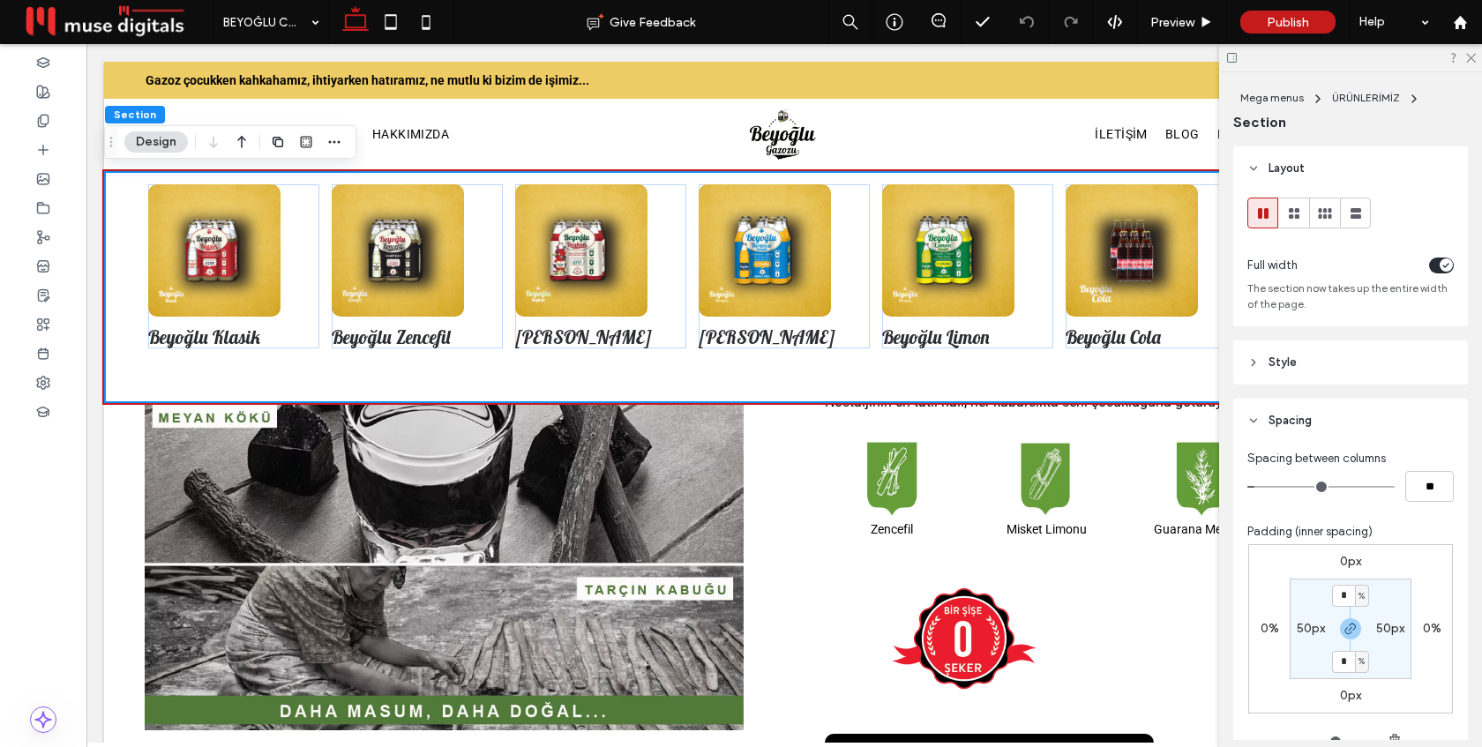
click at [1310, 632] on label "50px" at bounding box center [1311, 628] width 28 height 15
type input "**"
type input "***"
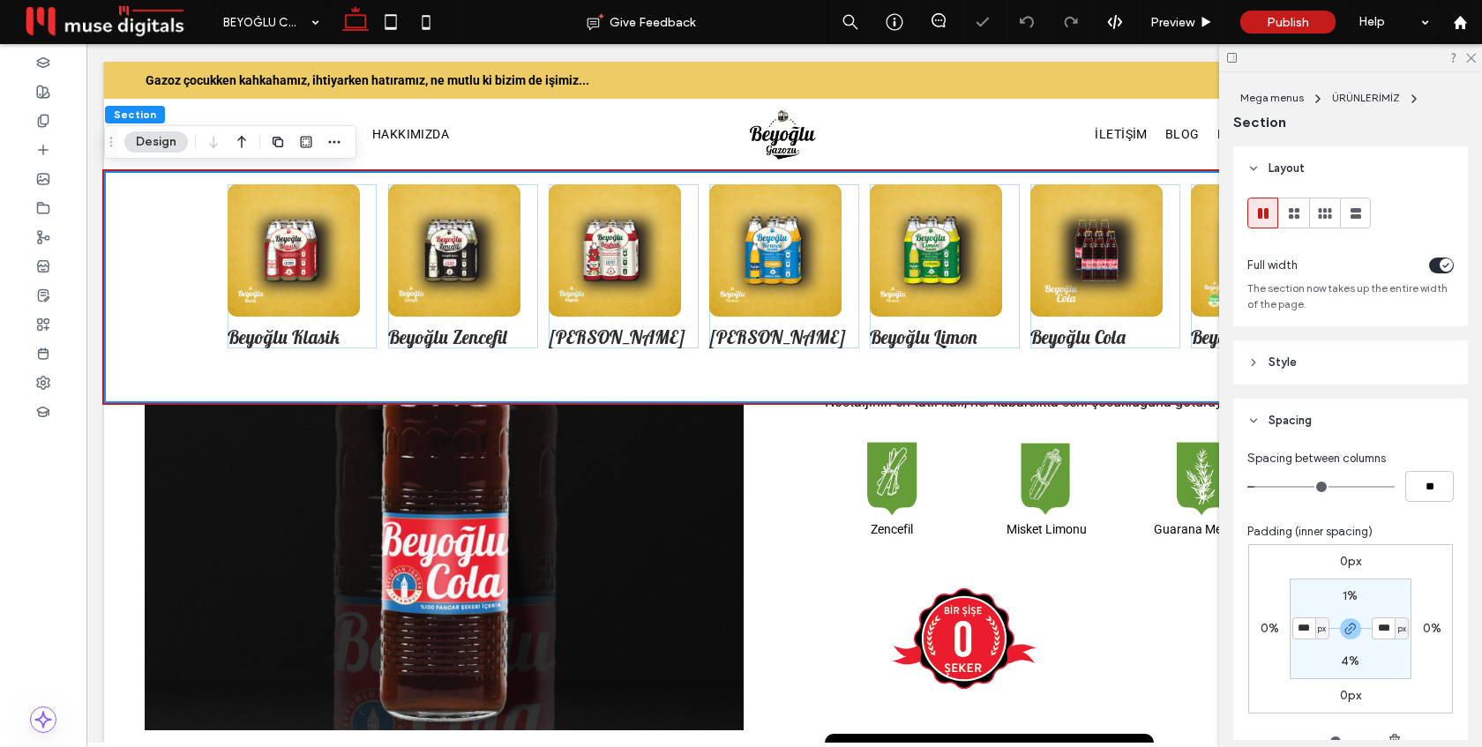
click at [1400, 536] on div "Padding (inner spacing)" at bounding box center [1350, 532] width 206 height 18
click at [1306, 624] on input "***" at bounding box center [1303, 628] width 23 height 22
type input "**"
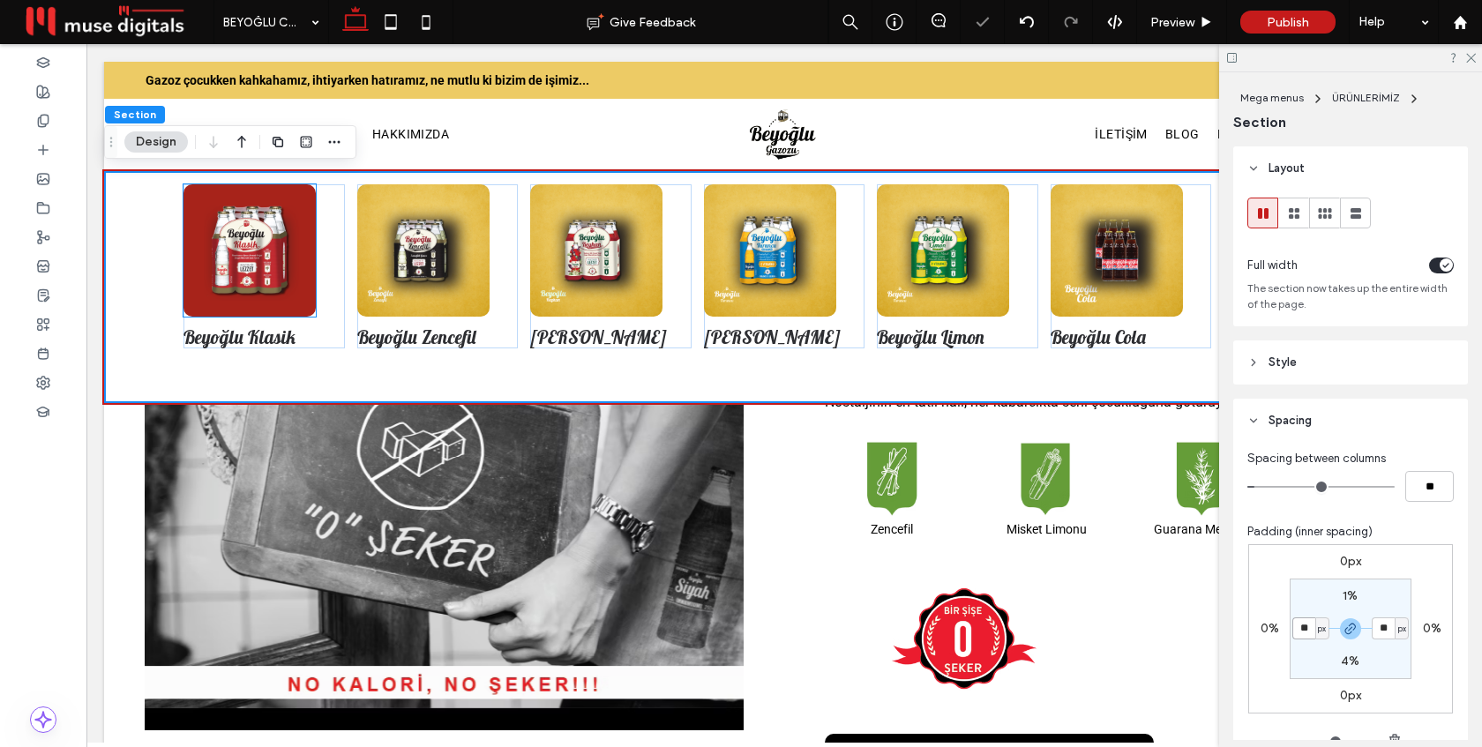
click at [282, 257] on img at bounding box center [249, 250] width 132 height 132
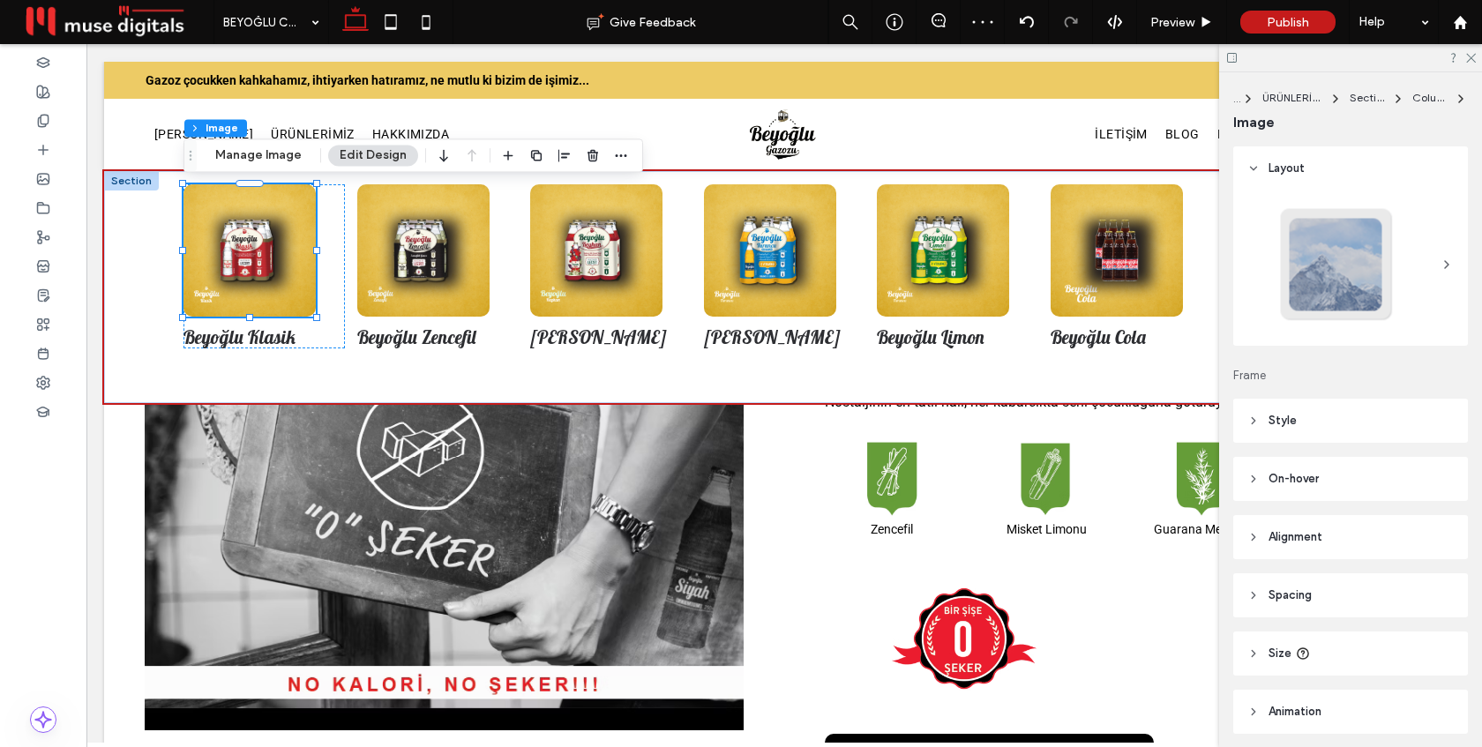
click at [1296, 656] on icon at bounding box center [1303, 654] width 14 height 14
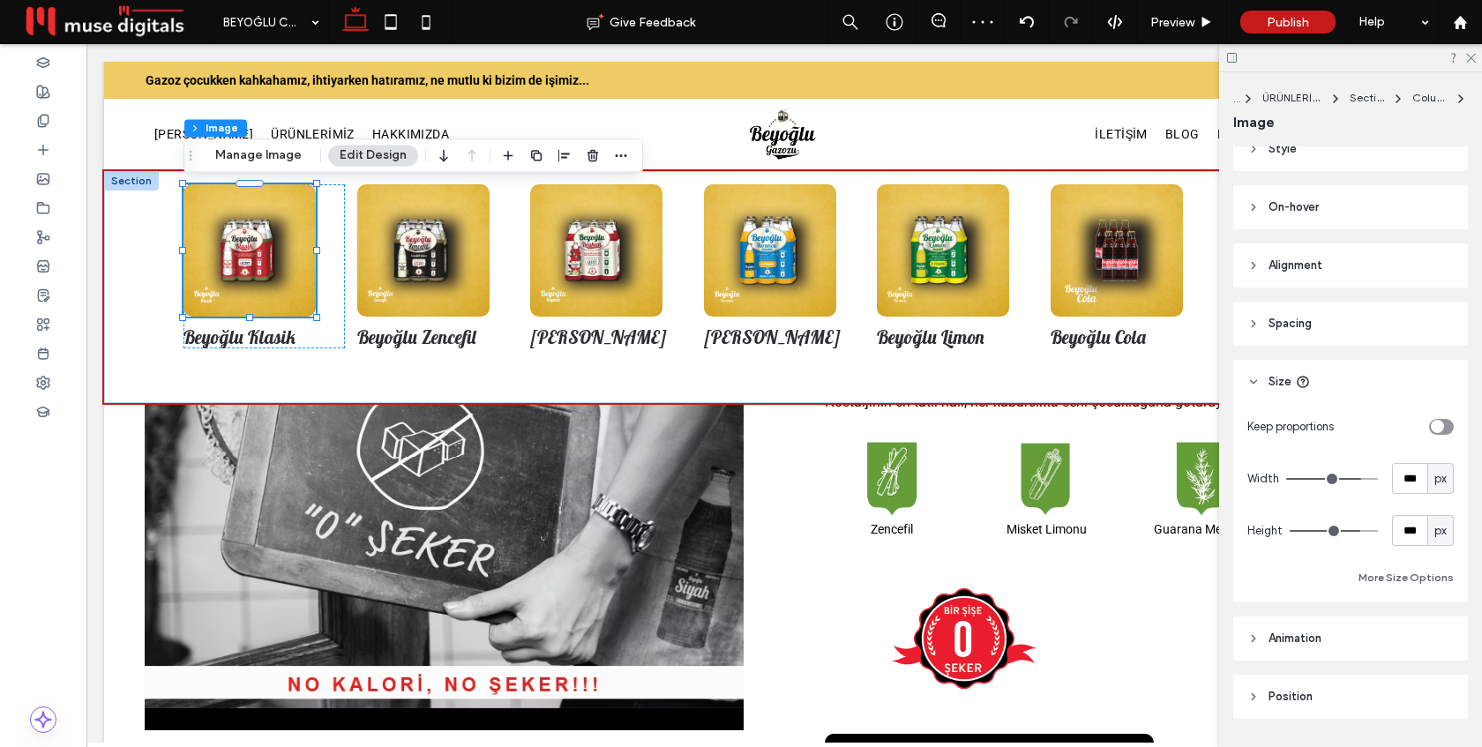
scroll to position [303, 0]
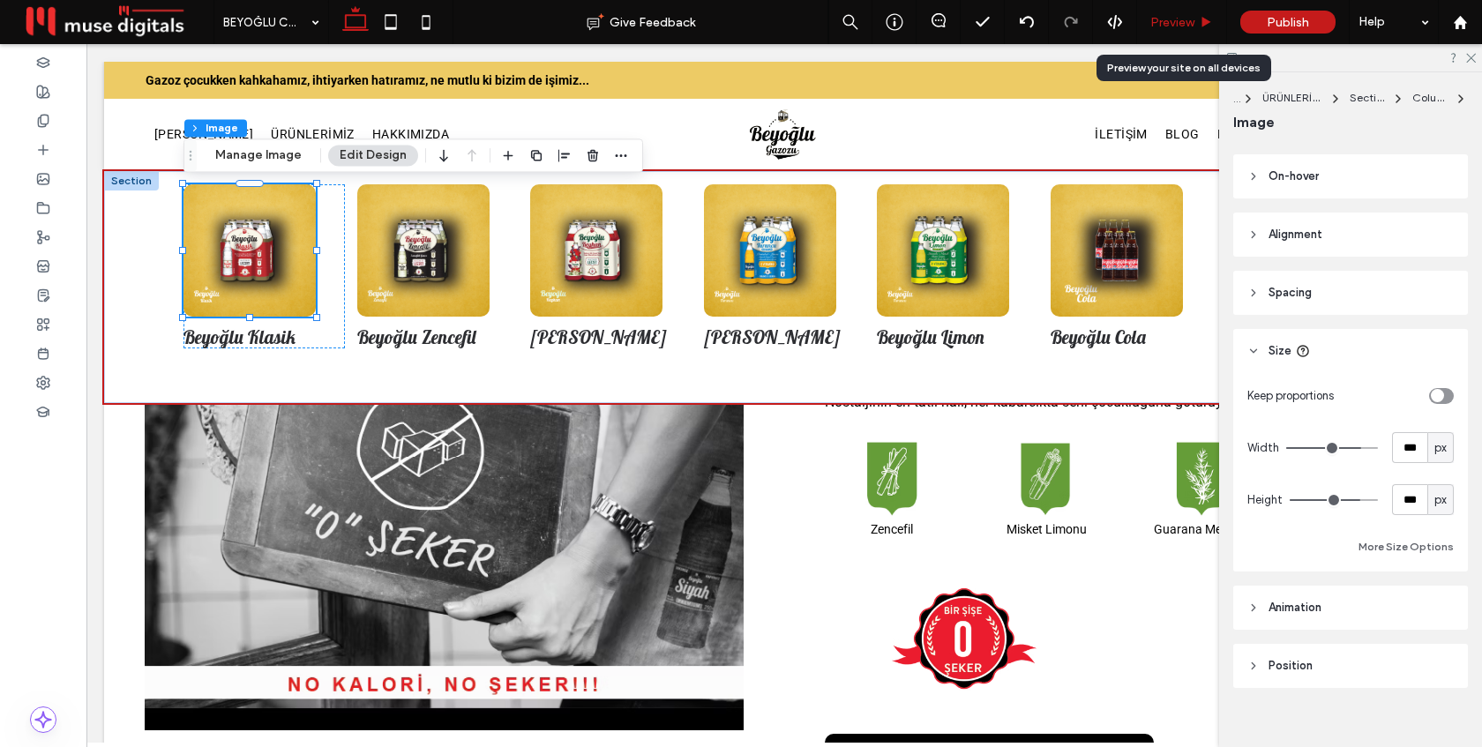
click at [1171, 26] on span "Preview" at bounding box center [1172, 22] width 44 height 15
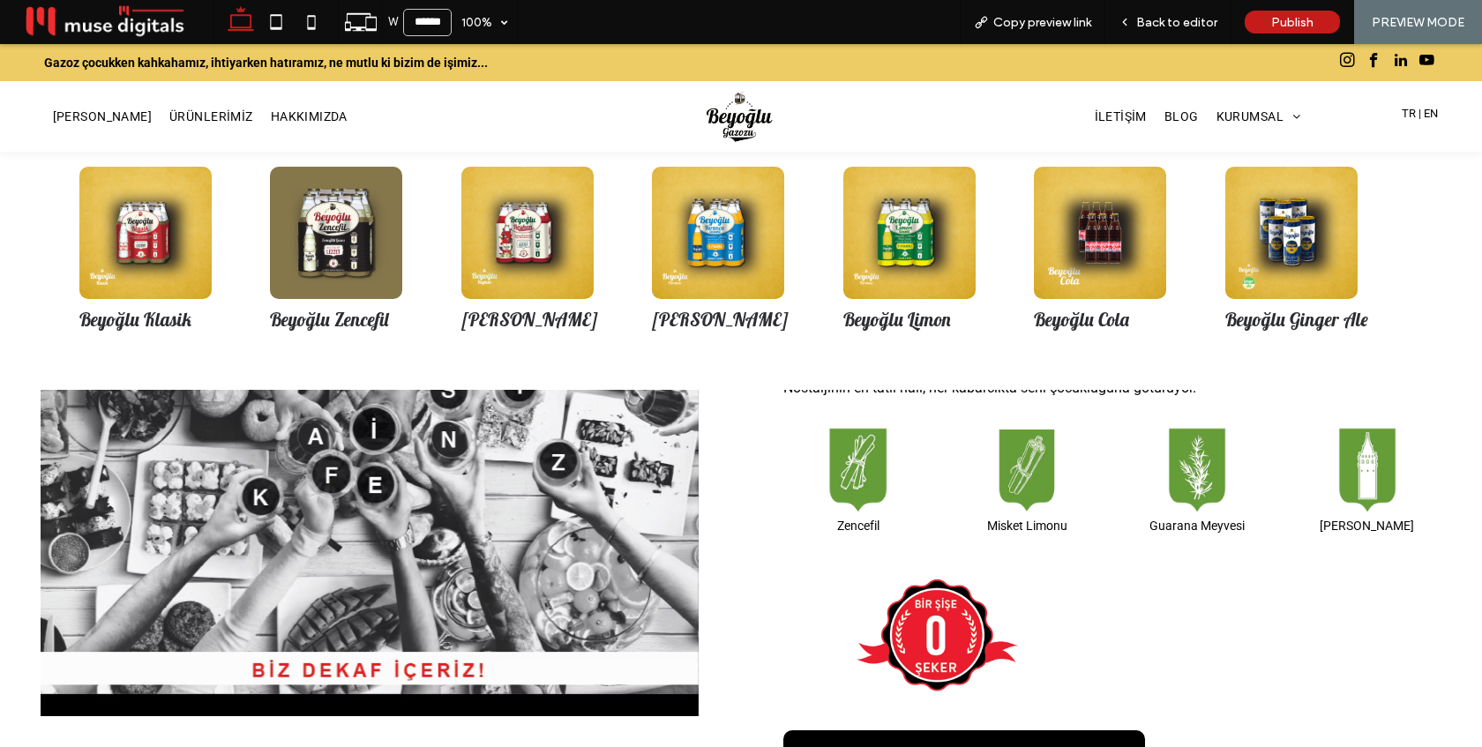
click at [338, 273] on img at bounding box center [336, 233] width 132 height 132
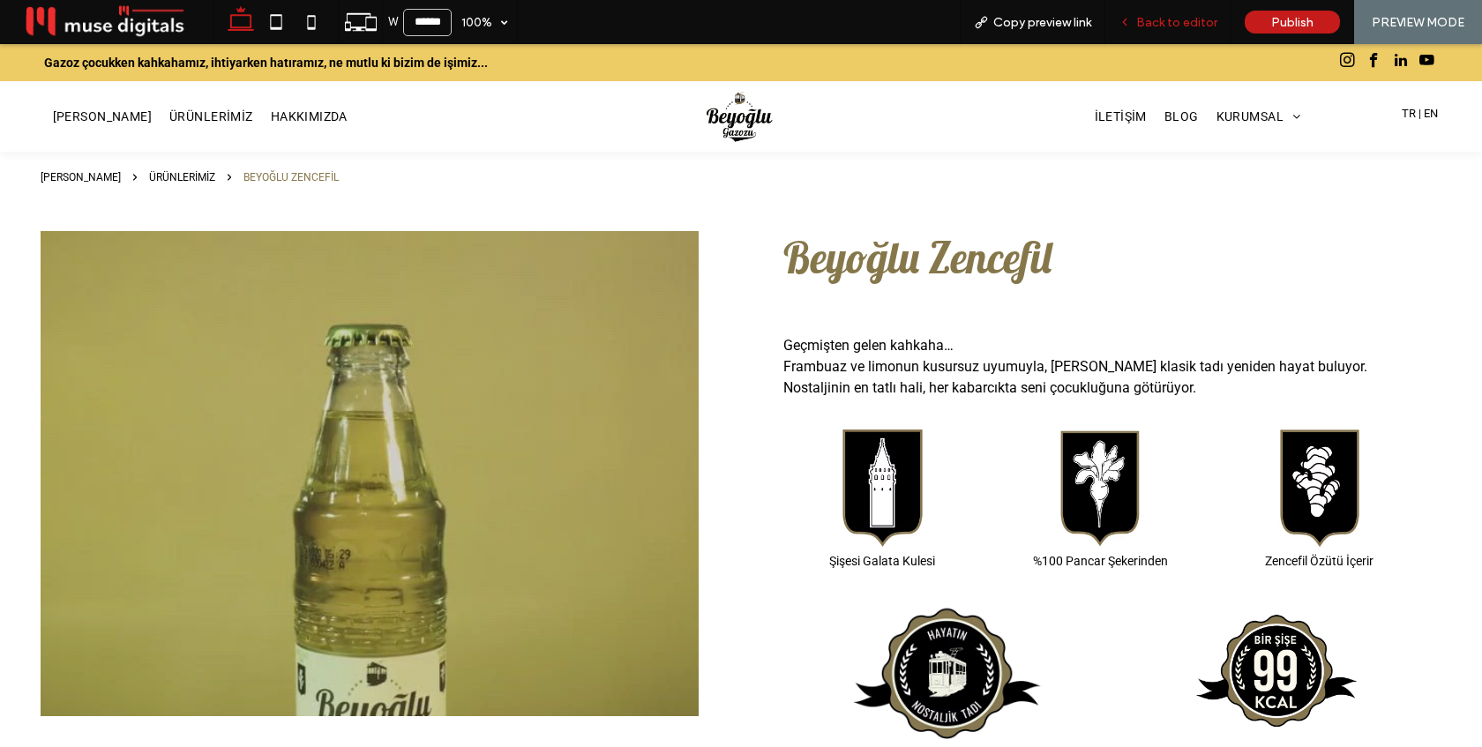
click at [1171, 26] on span "Back to editor" at bounding box center [1176, 22] width 81 height 15
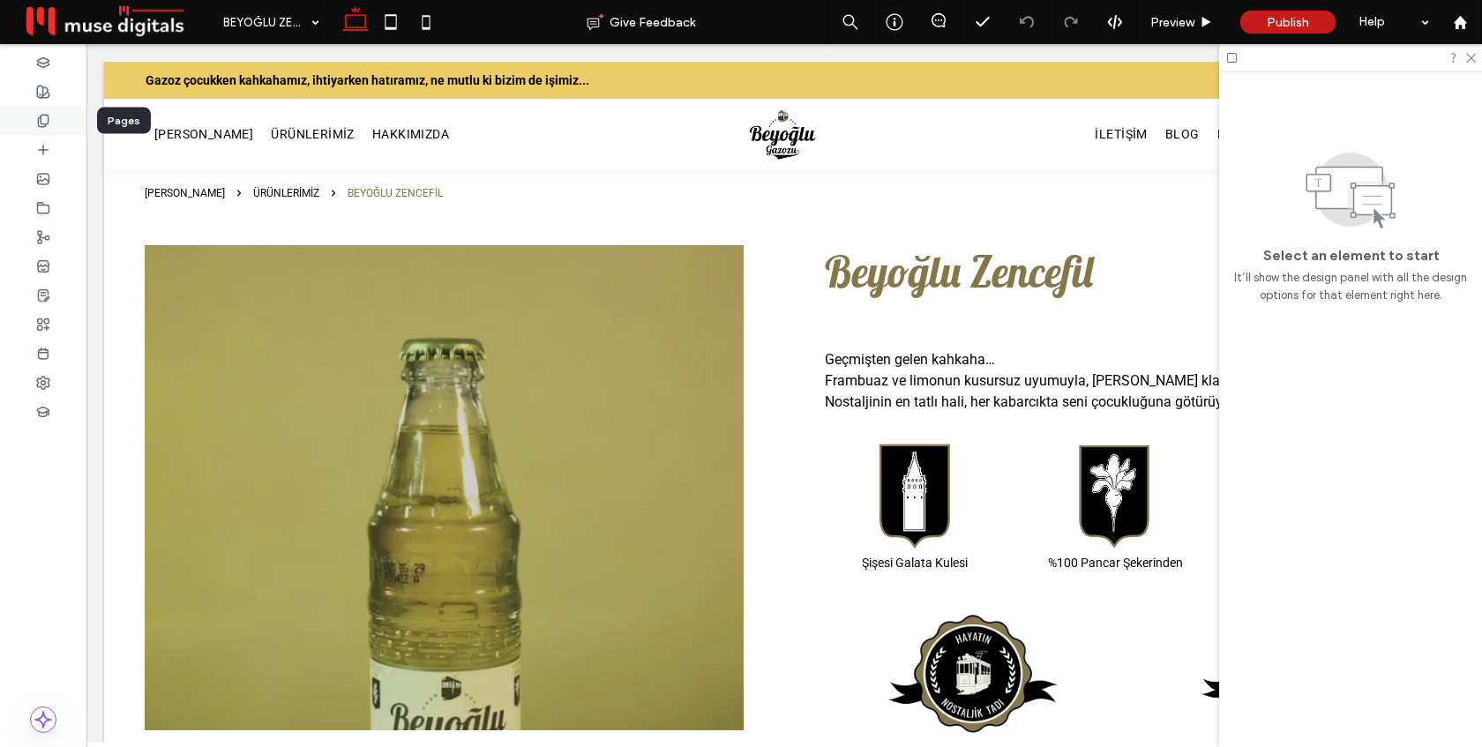
click at [36, 121] on icon at bounding box center [43, 121] width 14 height 14
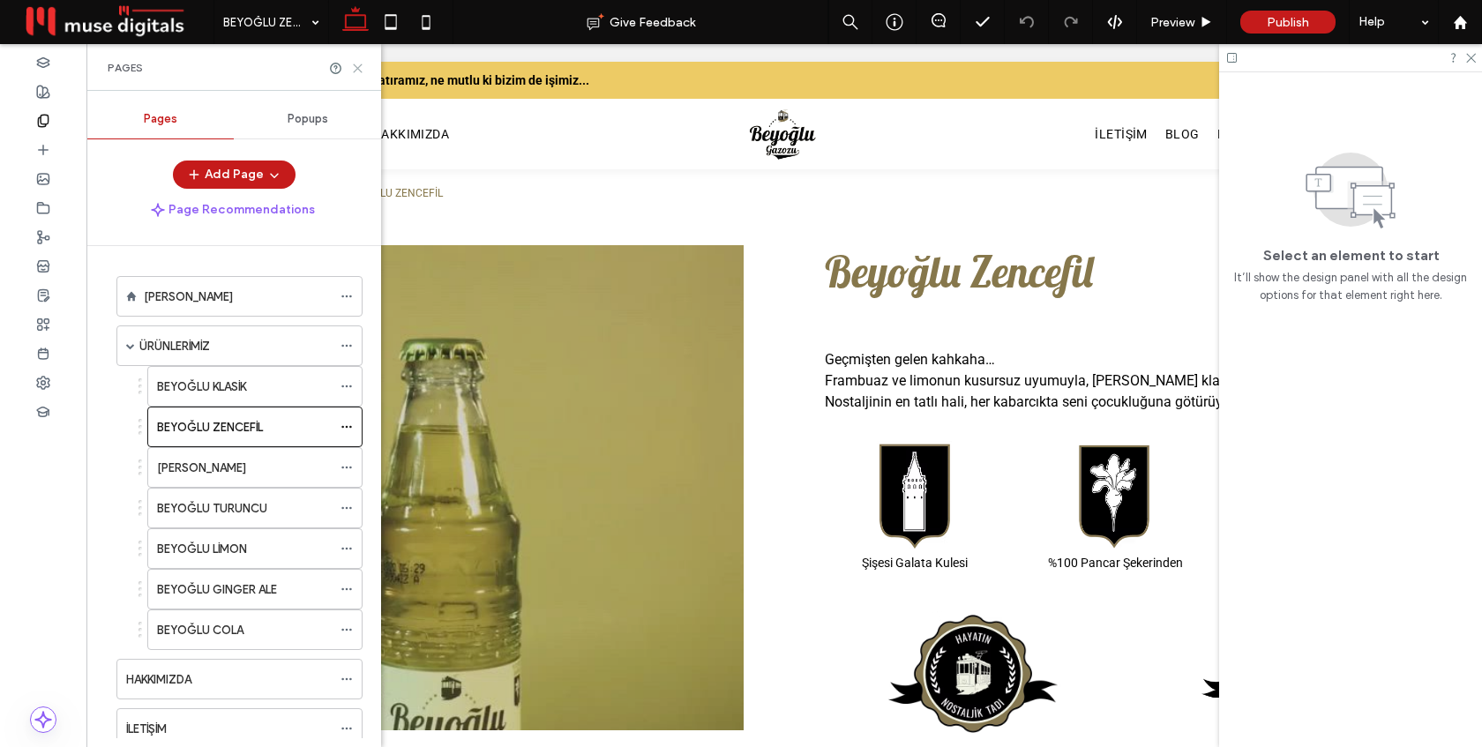
click at [355, 66] on use at bounding box center [358, 68] width 8 height 8
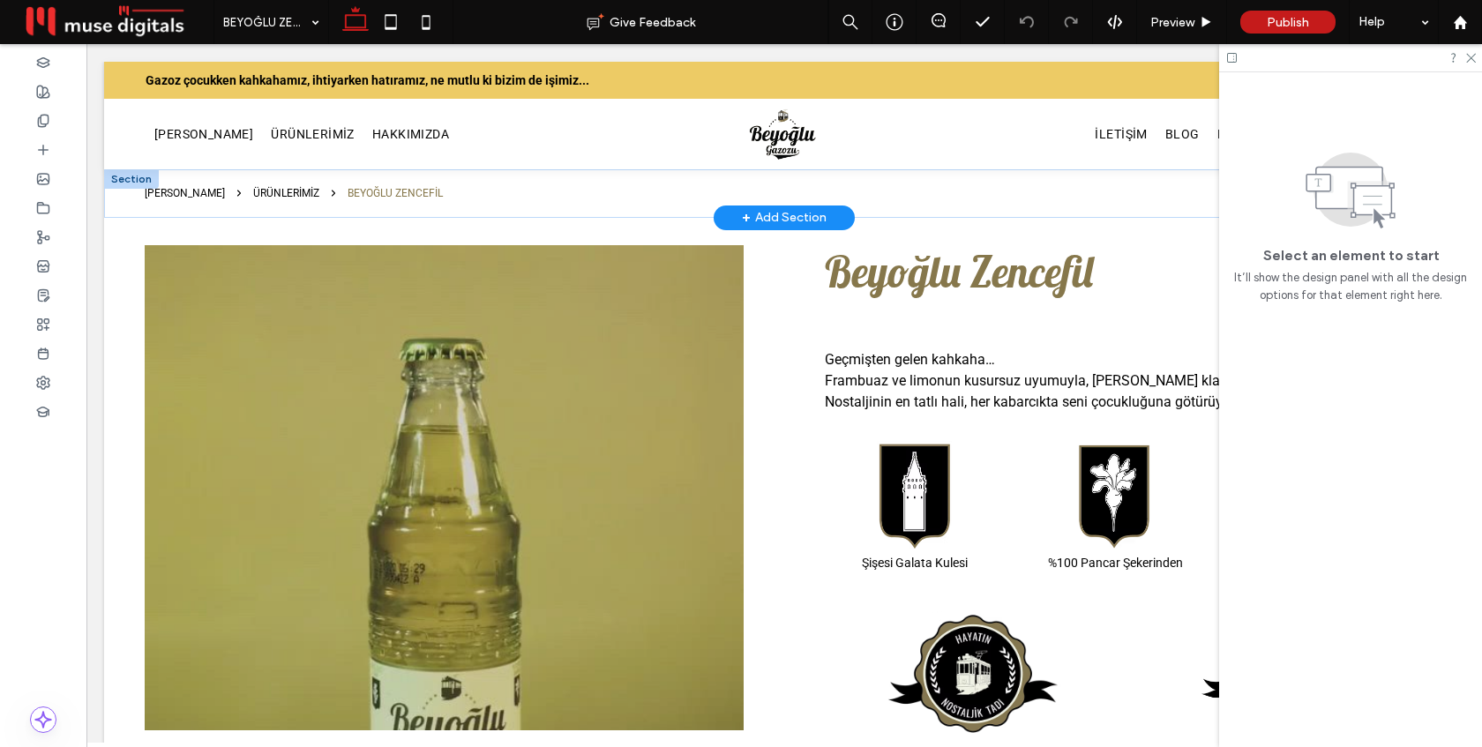
click at [118, 180] on div at bounding box center [131, 178] width 55 height 19
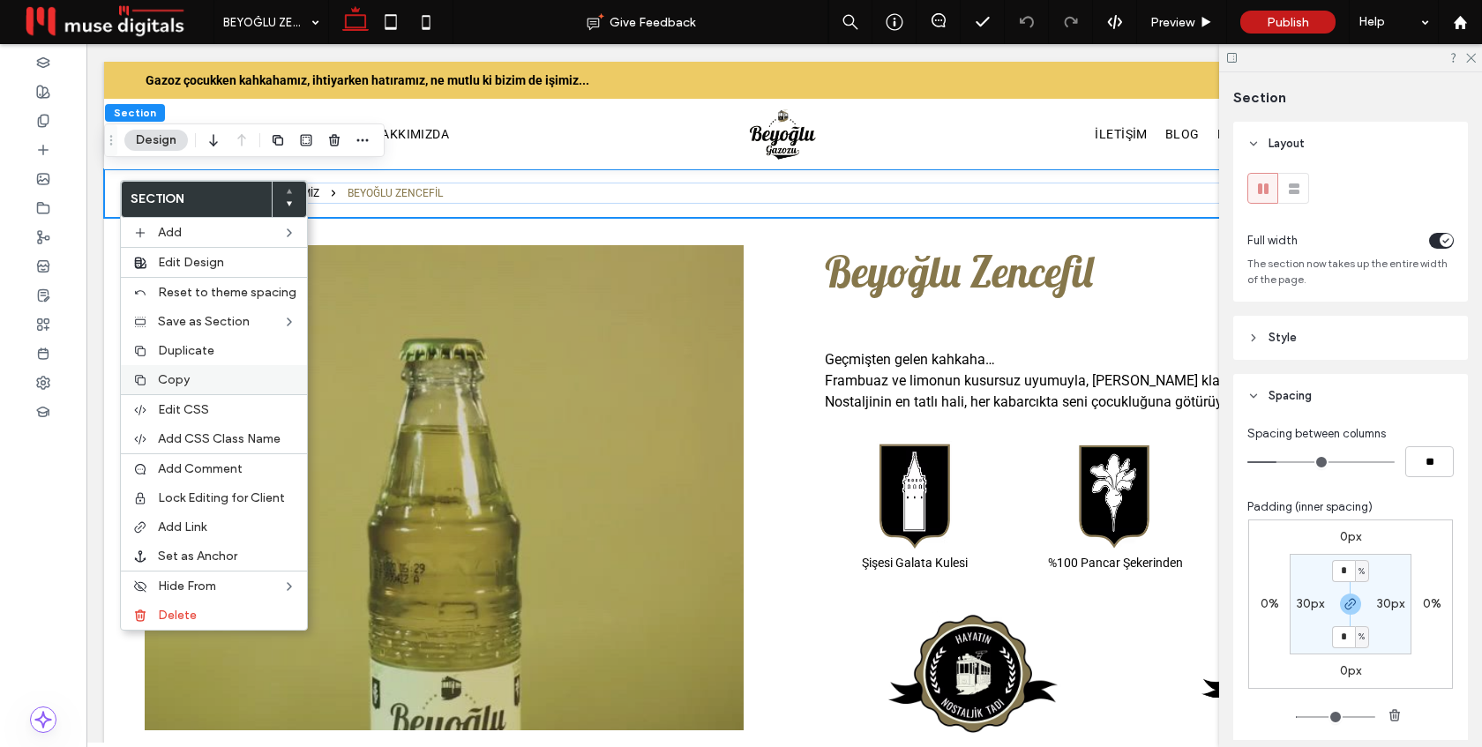
click at [163, 374] on span "Copy" at bounding box center [174, 379] width 32 height 15
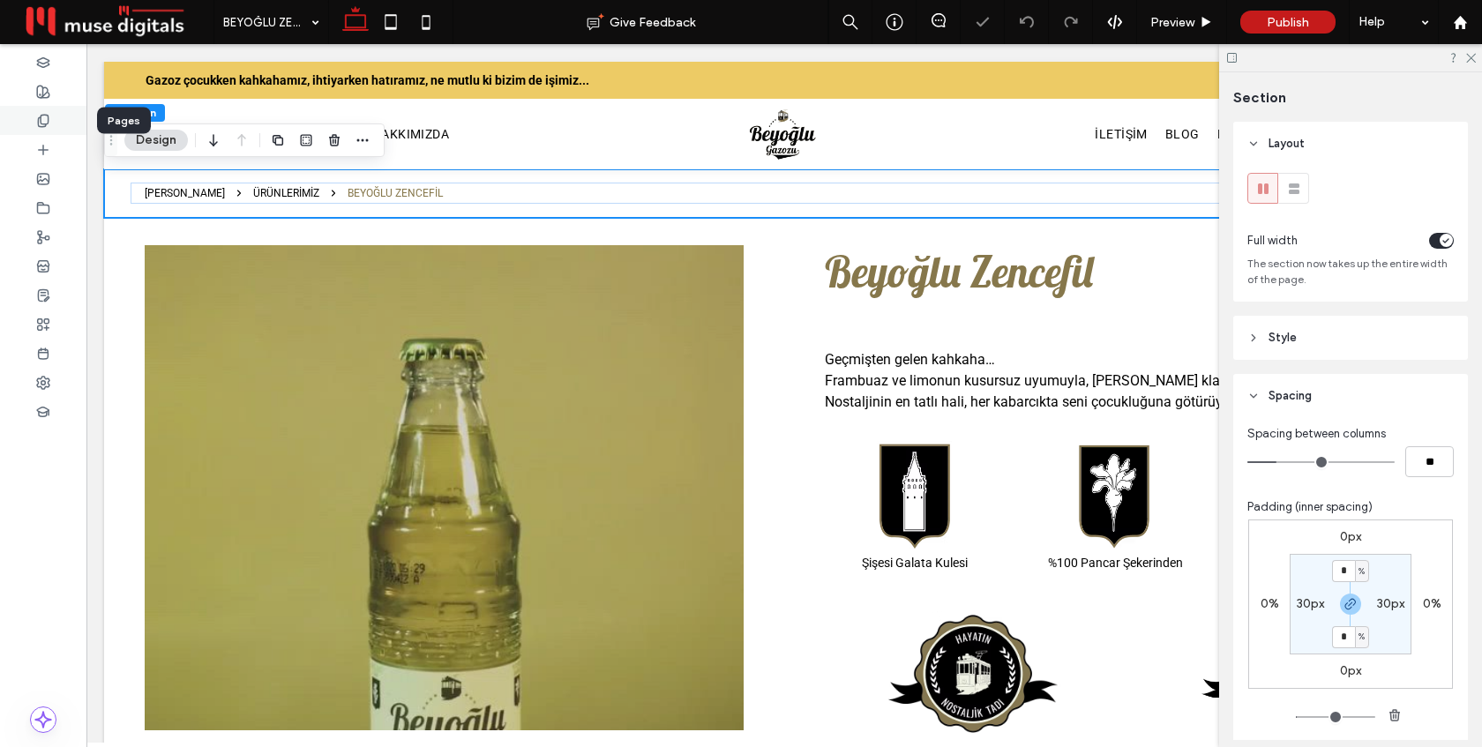
click at [45, 118] on icon at bounding box center [43, 121] width 14 height 14
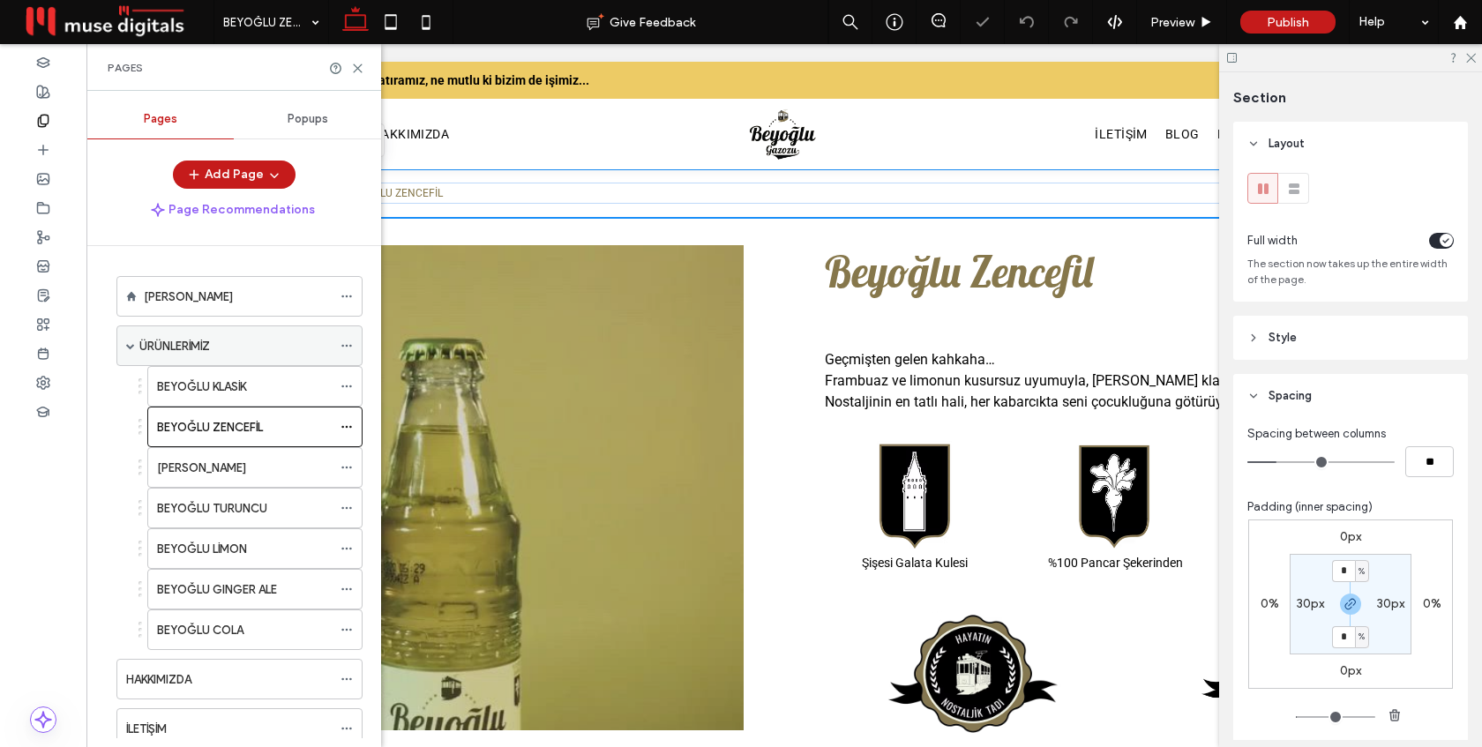
click at [131, 348] on span at bounding box center [130, 345] width 9 height 9
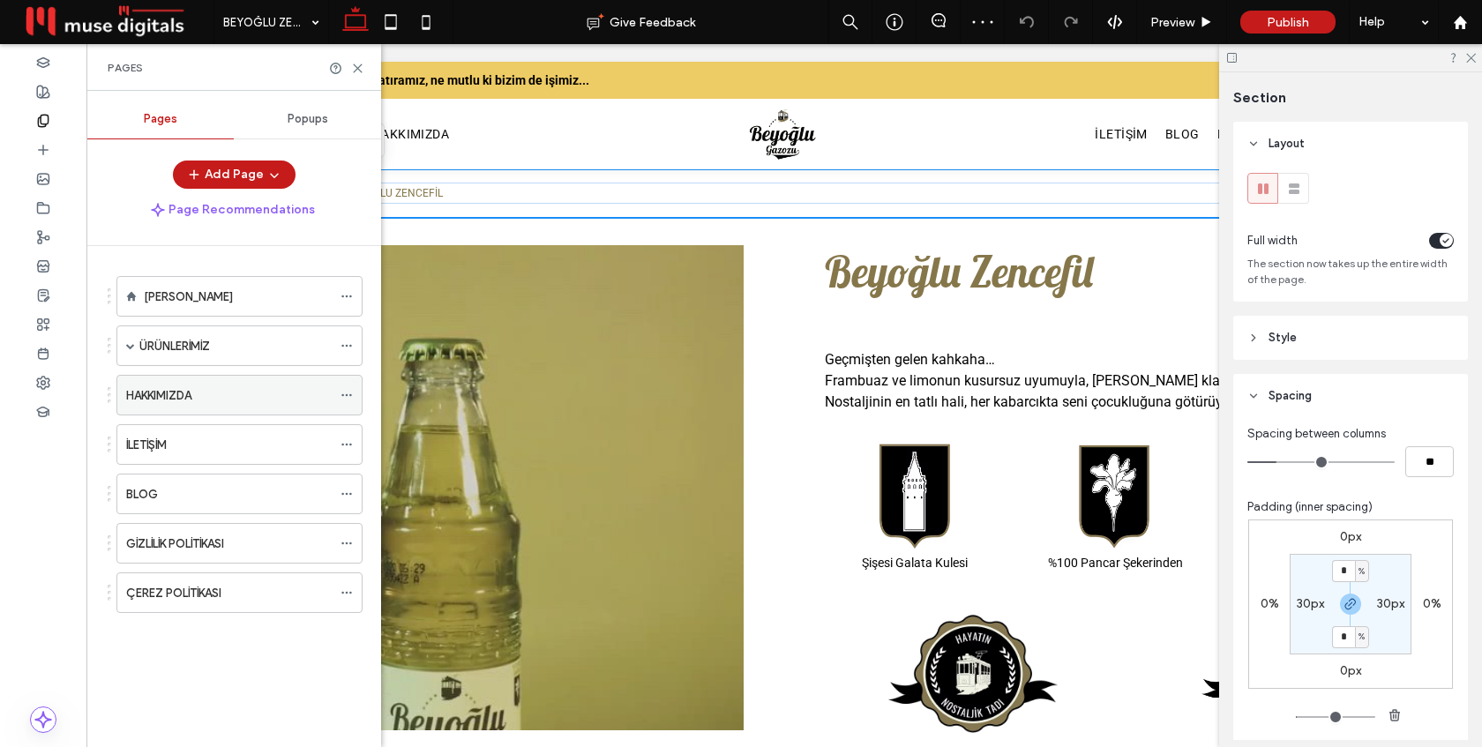
click at [153, 402] on label "HAKKIMIZDA" at bounding box center [158, 395] width 65 height 31
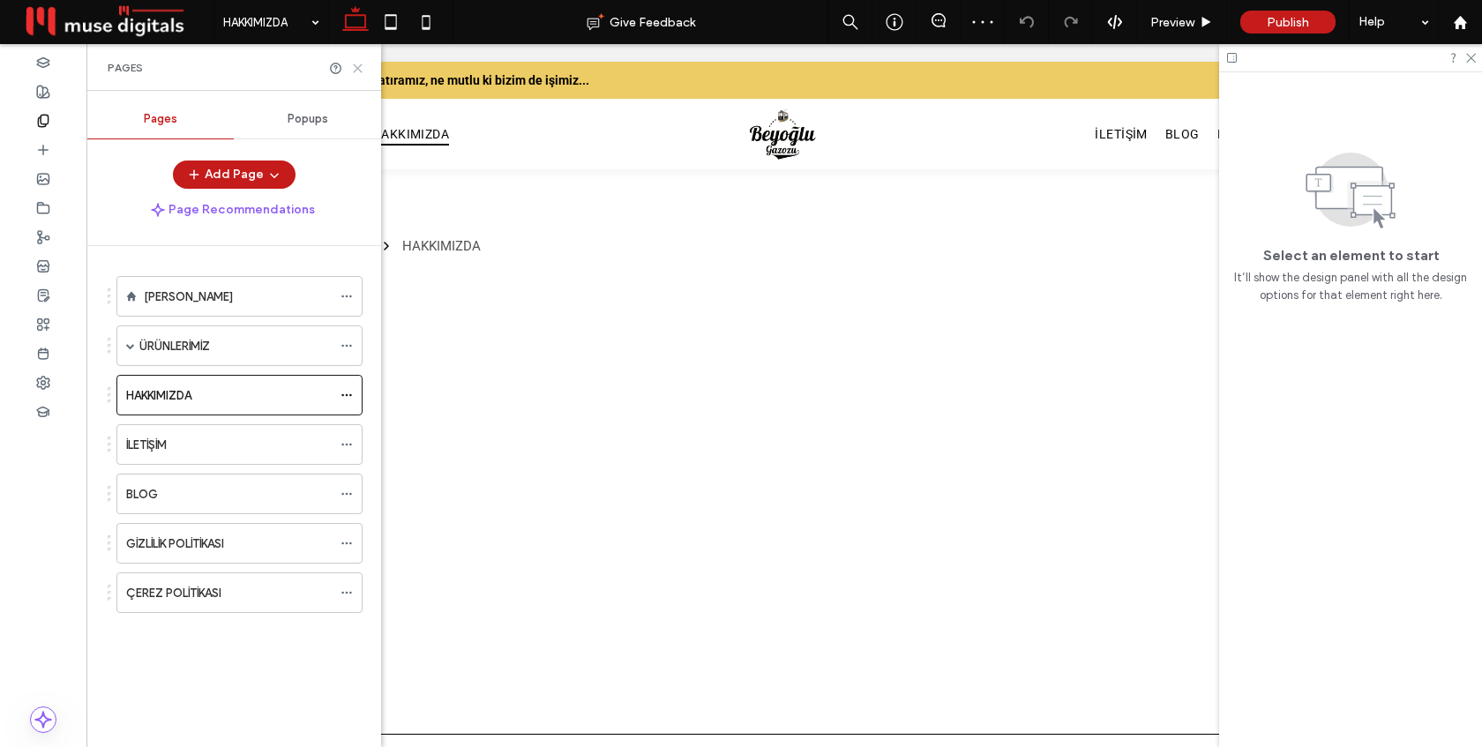
click at [357, 65] on icon at bounding box center [357, 68] width 13 height 13
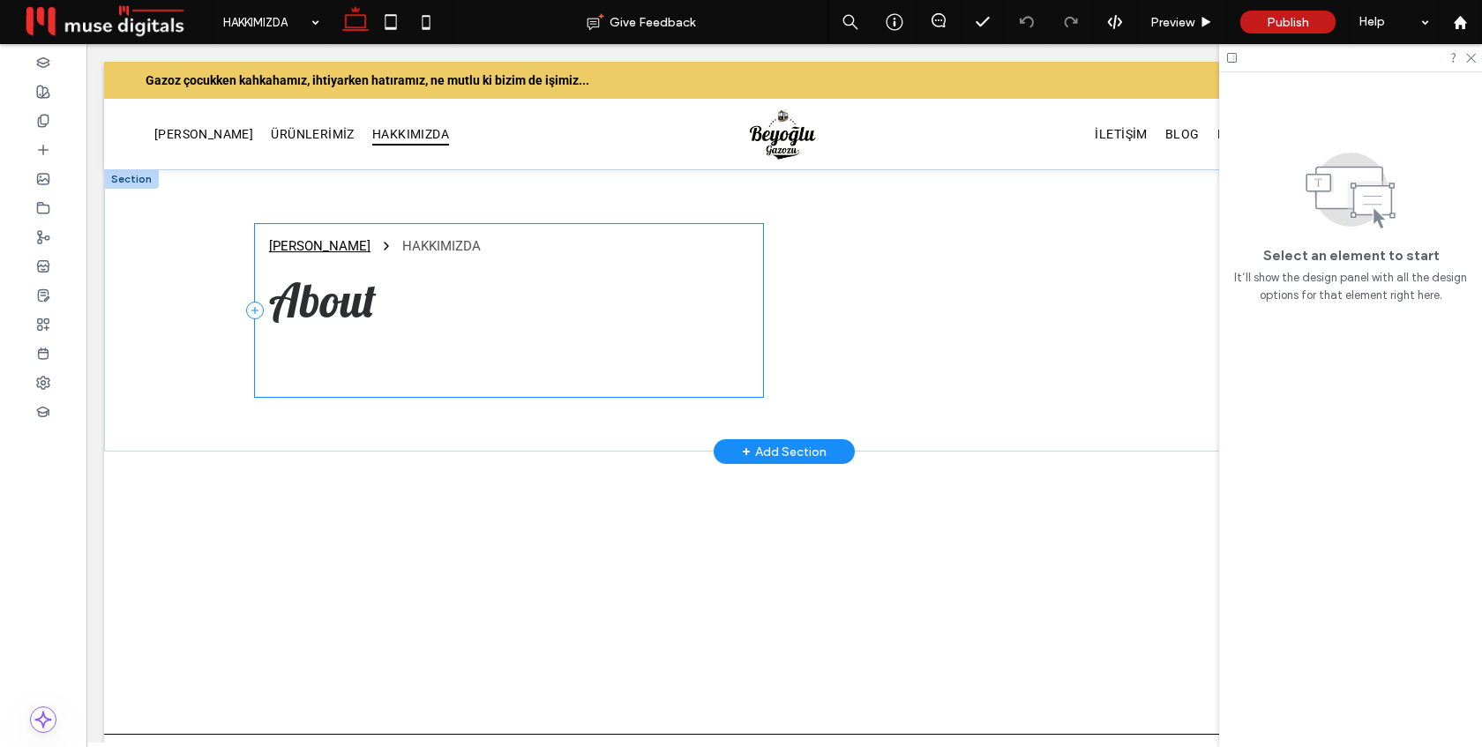
click at [751, 258] on div "[PERSON_NAME] HAKKIMIZDA About" at bounding box center [509, 311] width 508 height 174
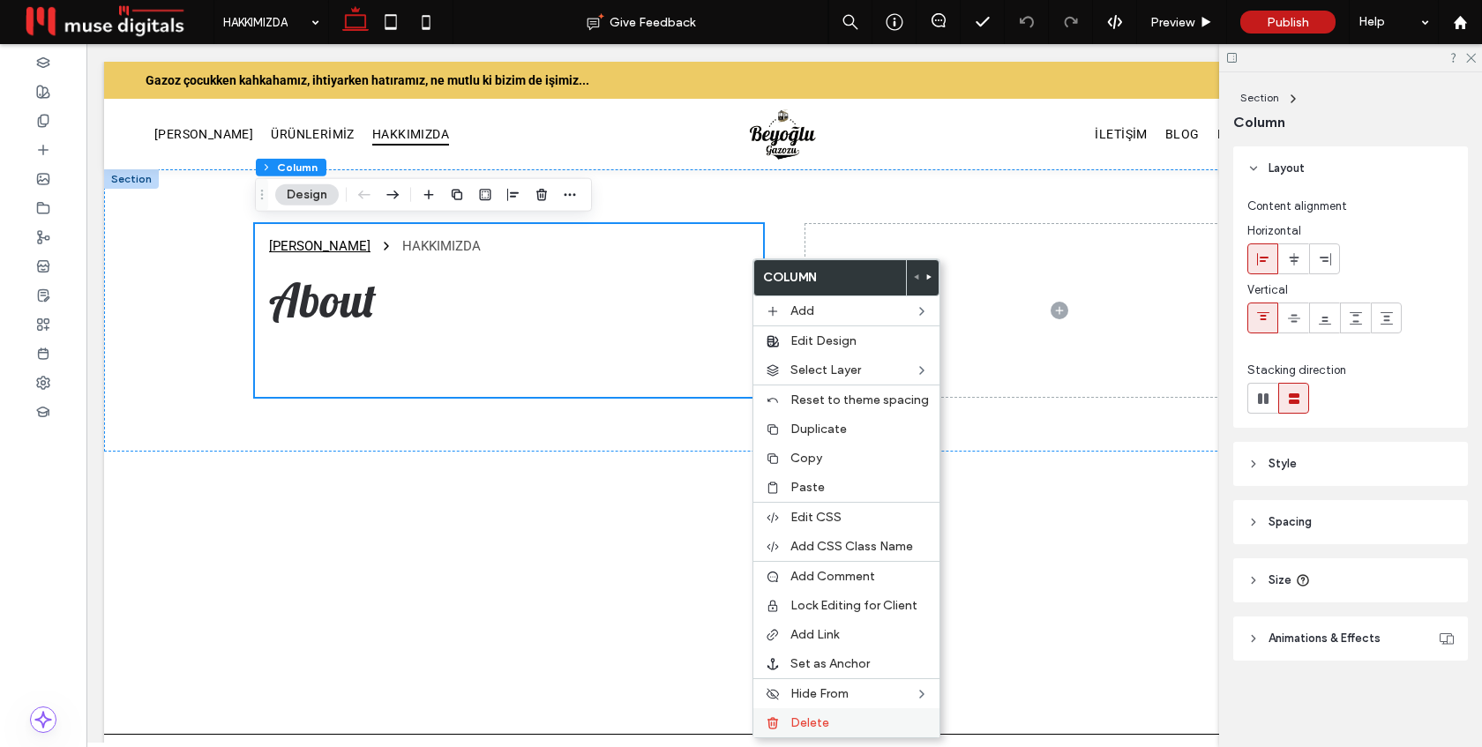
click at [800, 716] on span "Delete" at bounding box center [809, 722] width 39 height 15
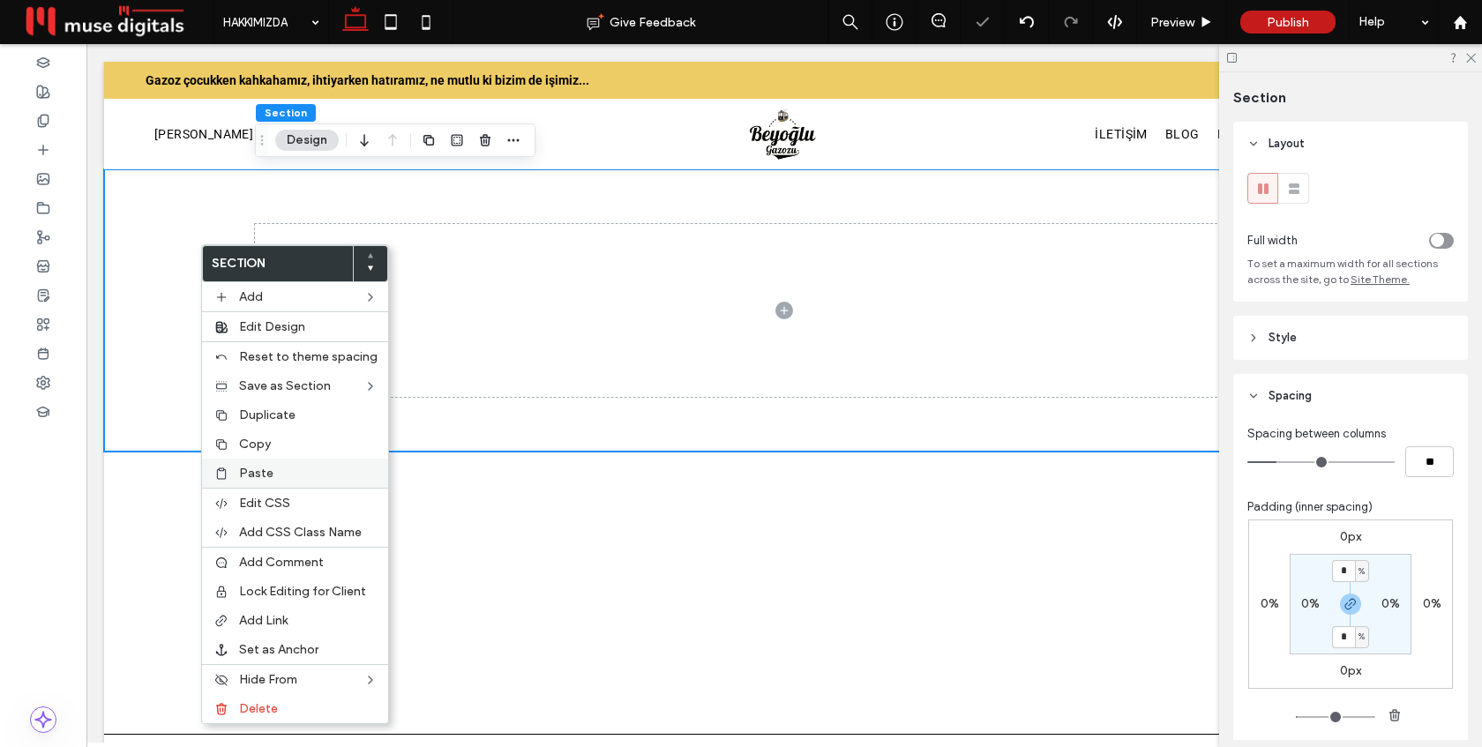
click at [264, 469] on span "Paste" at bounding box center [256, 473] width 34 height 15
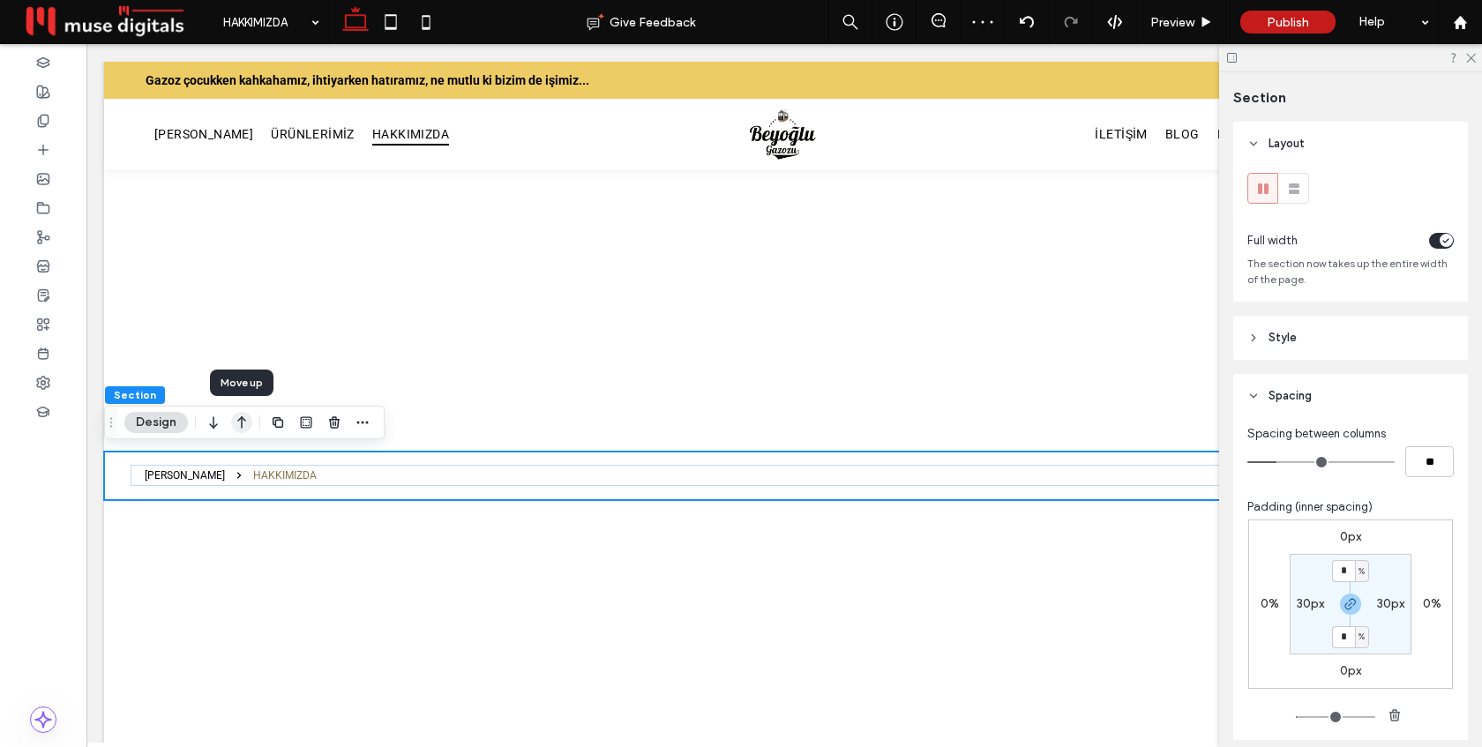
click at [240, 425] on icon "button" at bounding box center [241, 423] width 21 height 32
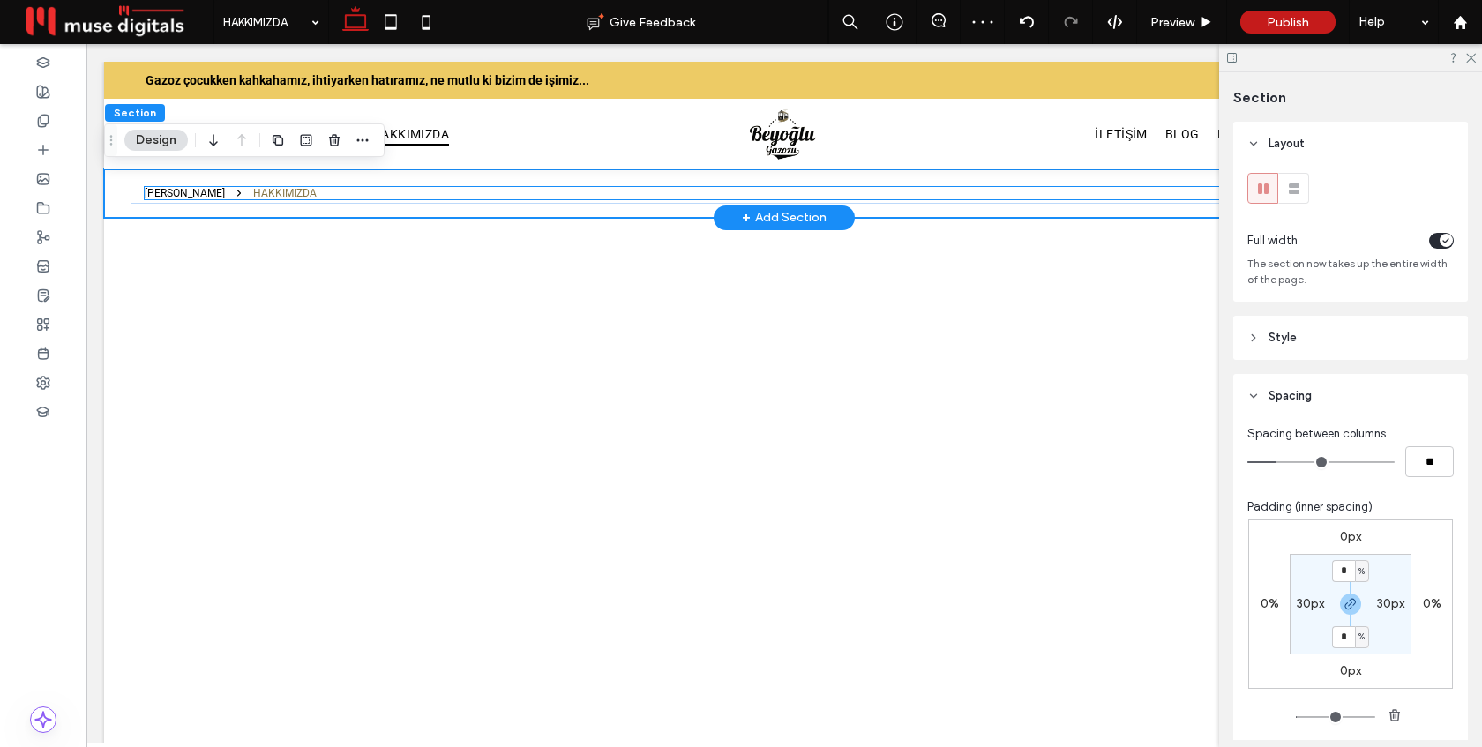
click at [318, 192] on nav "[PERSON_NAME] HAKKIMIZDA" at bounding box center [784, 193] width 1279 height 12
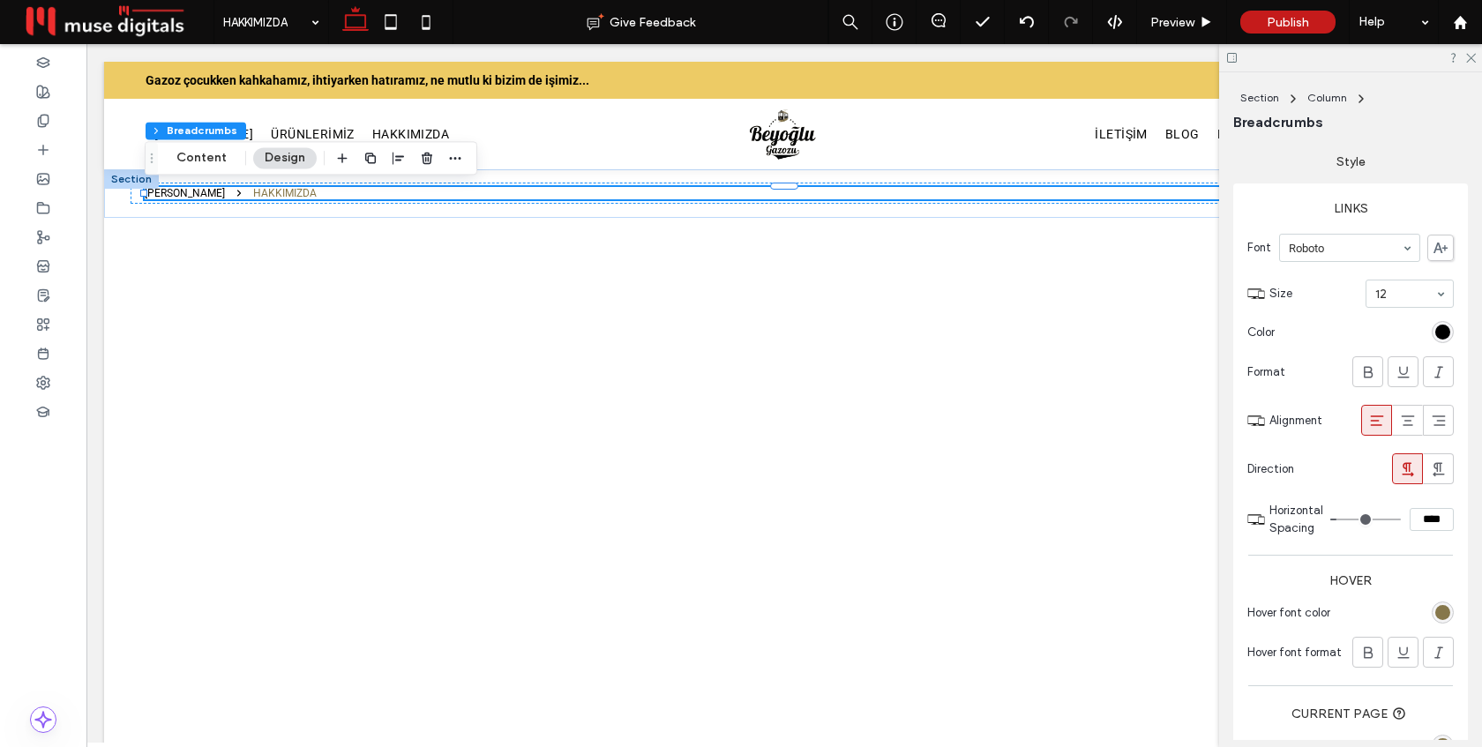
scroll to position [303, 0]
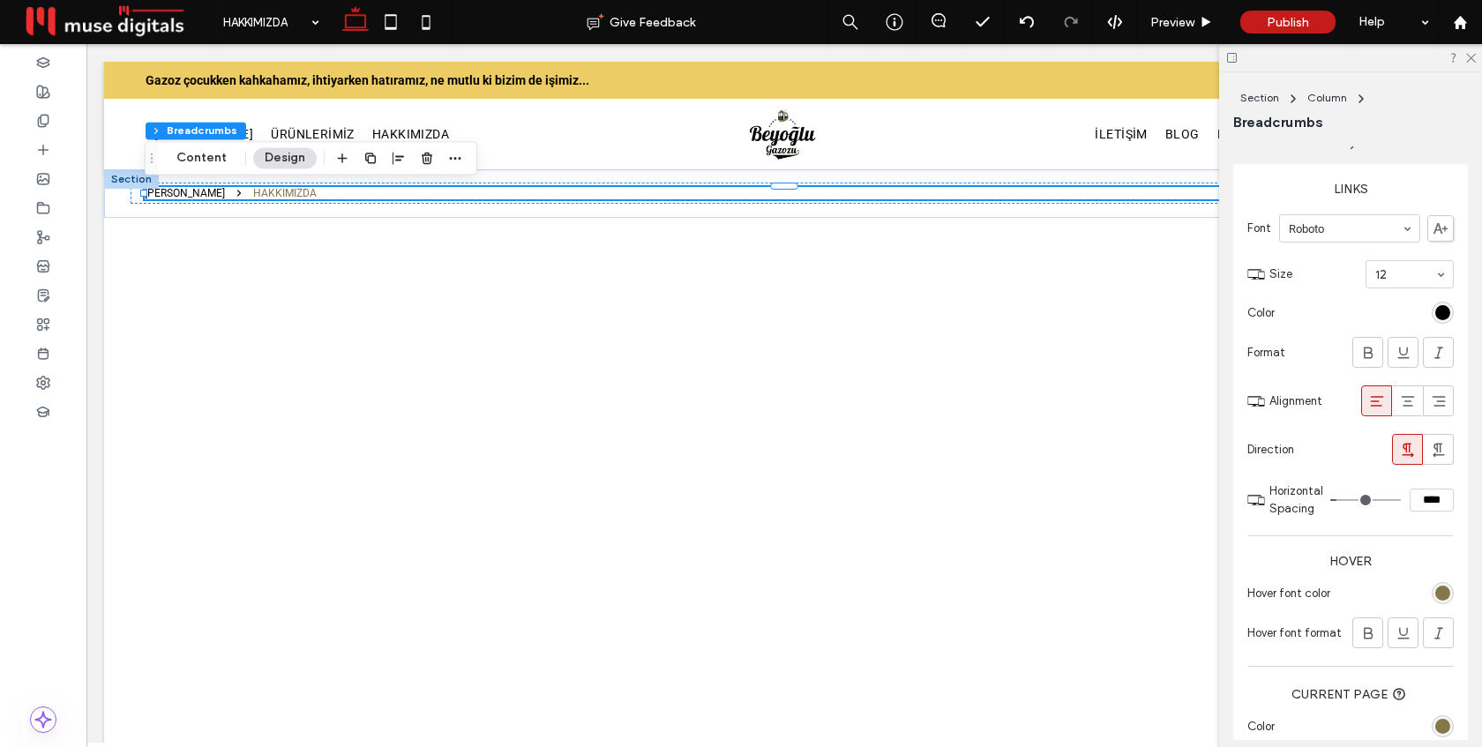
click at [1445, 592] on div "rgba(134, 119, 75, 1)" at bounding box center [1442, 593] width 15 height 15
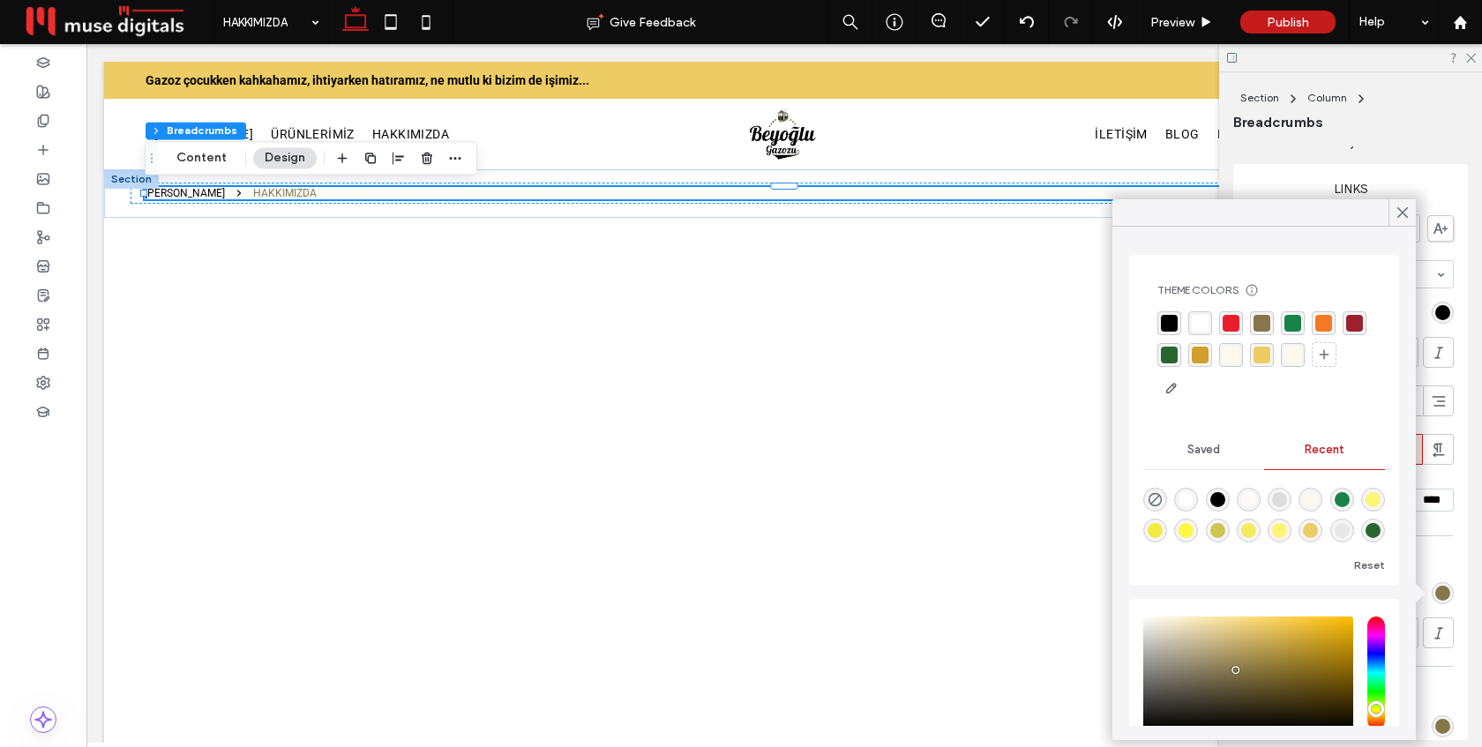
click at [1266, 354] on div "rgba(237, 203, 101, 1)" at bounding box center [1261, 355] width 17 height 17
click at [1401, 215] on icon at bounding box center [1403, 213] width 16 height 16
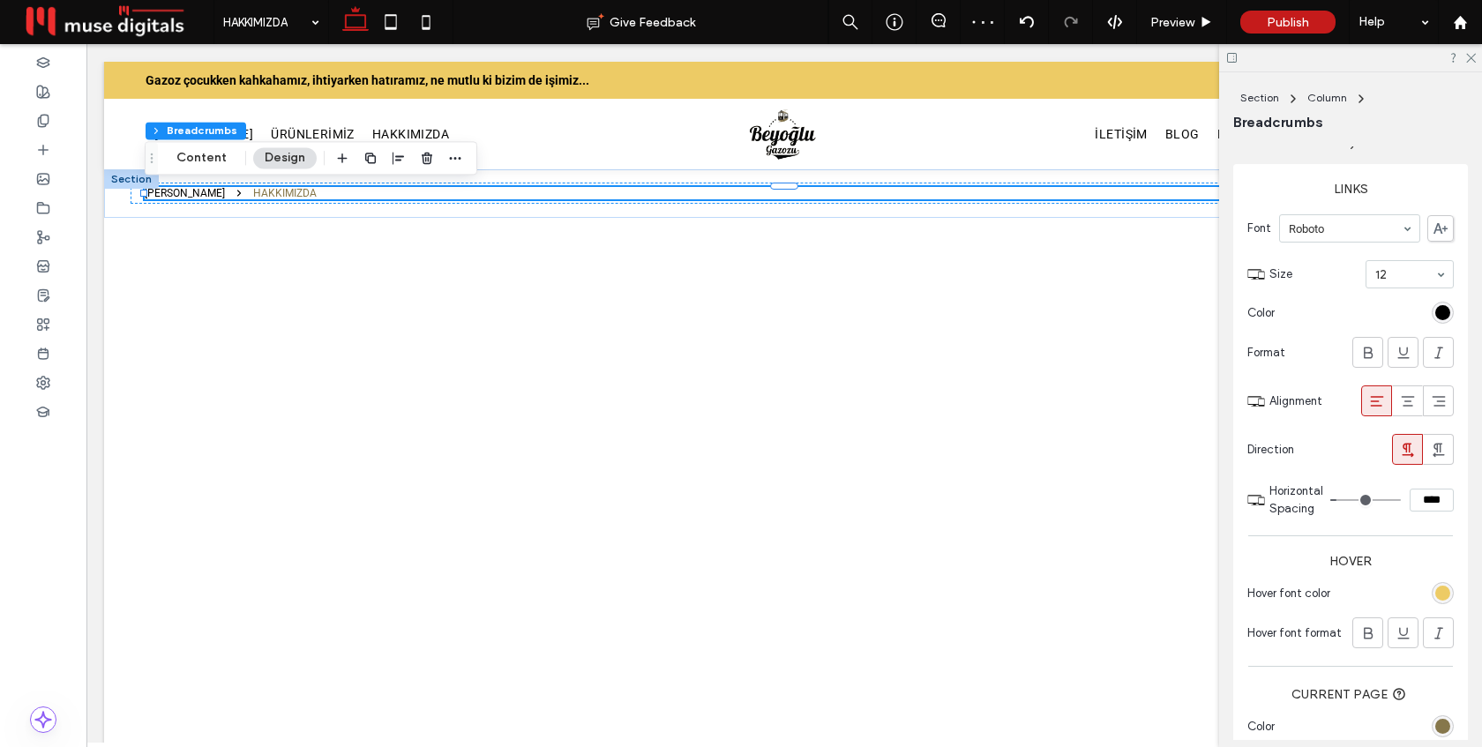
click at [1437, 727] on div "rgba(134, 119, 75, 1)" at bounding box center [1442, 726] width 15 height 15
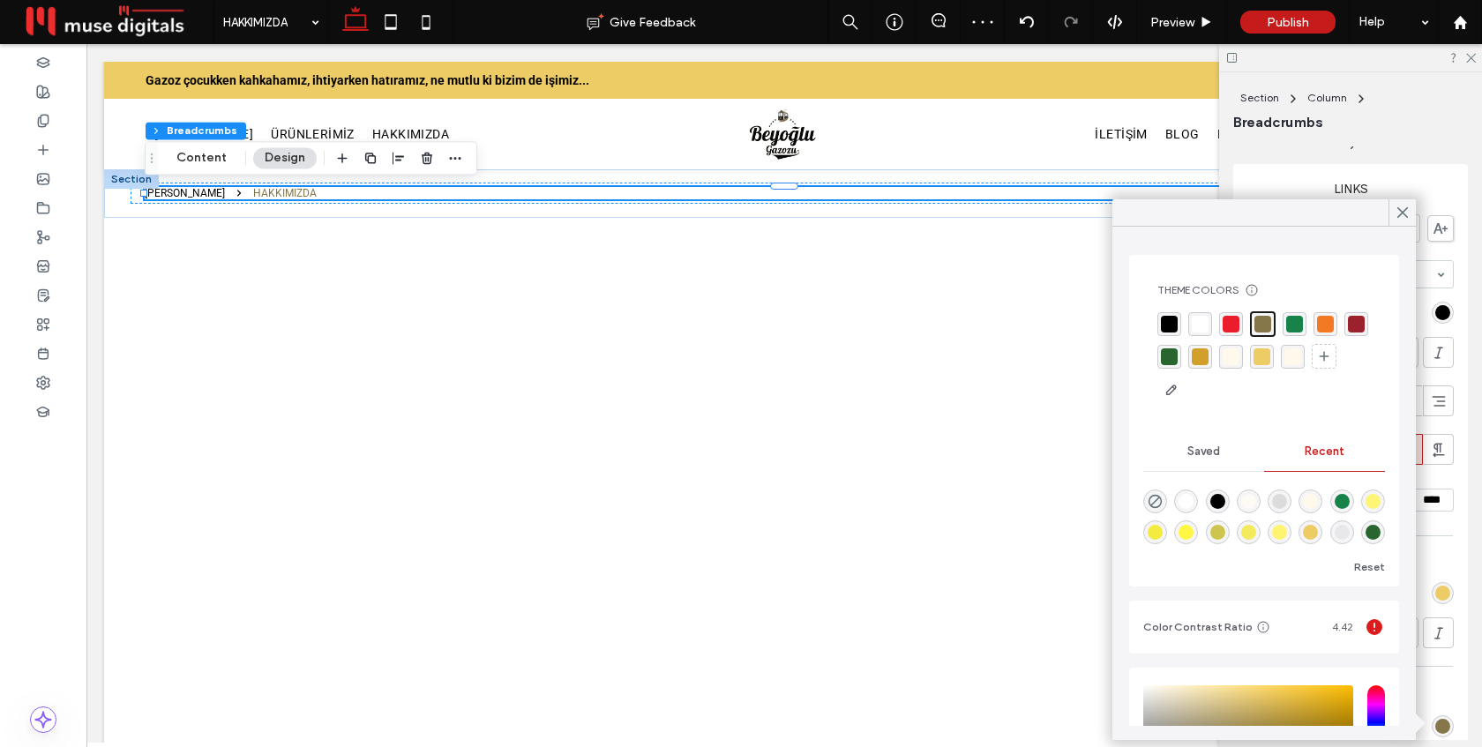
click at [1266, 355] on div "rgba(237, 203, 101, 1)" at bounding box center [1261, 356] width 17 height 17
click at [1400, 213] on use at bounding box center [1402, 213] width 9 height 10
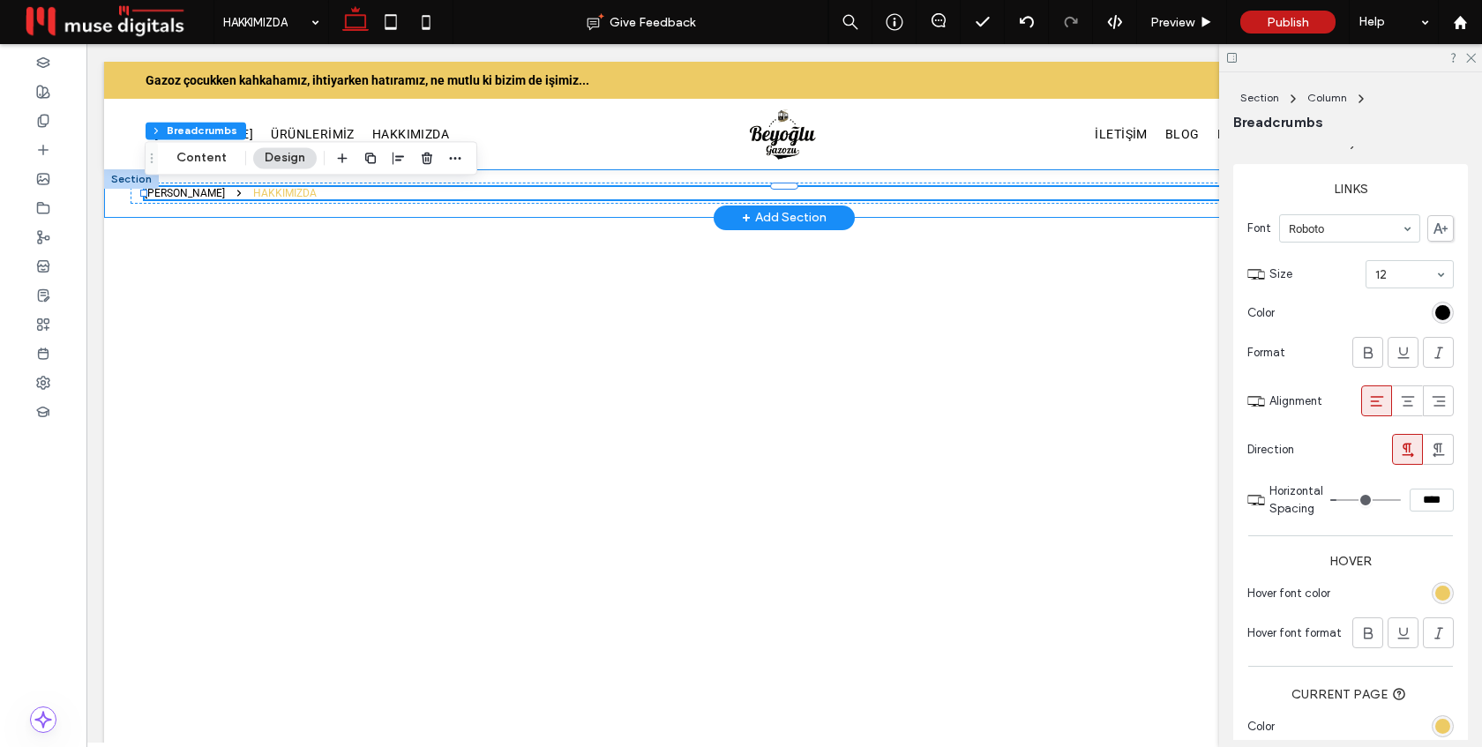
click at [111, 199] on div "[PERSON_NAME] HAKKIMIZDA" at bounding box center [784, 193] width 1360 height 49
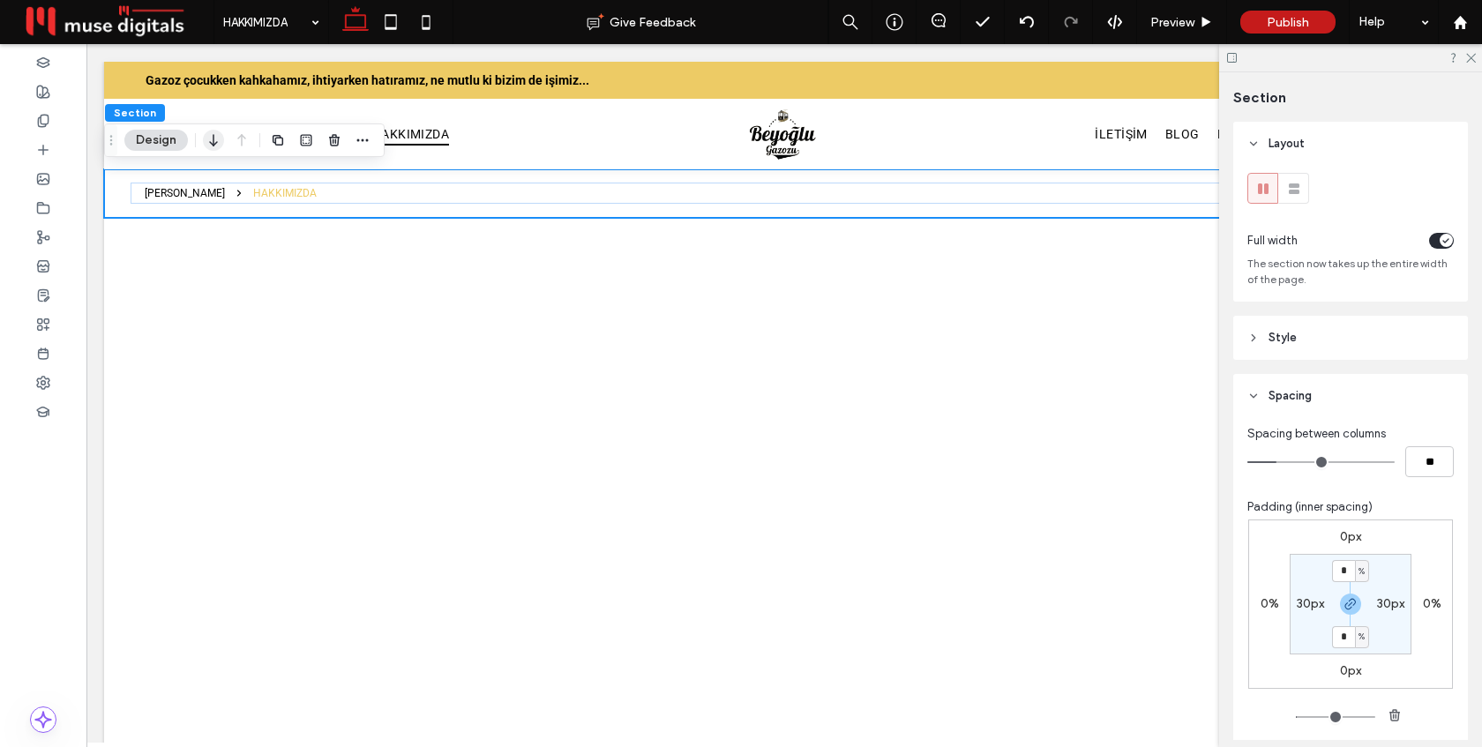
click at [207, 138] on icon "button" at bounding box center [213, 140] width 21 height 32
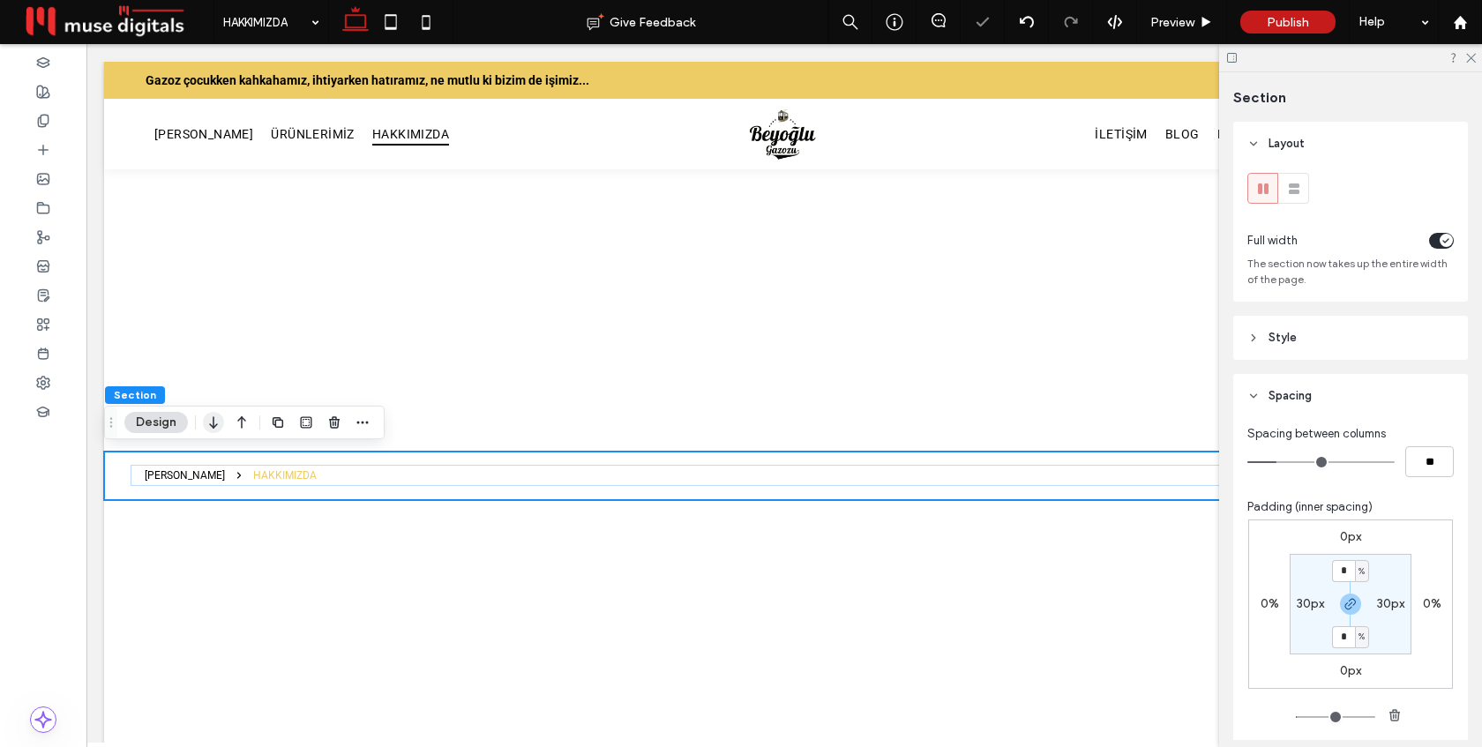
click at [209, 421] on icon "button" at bounding box center [213, 423] width 21 height 32
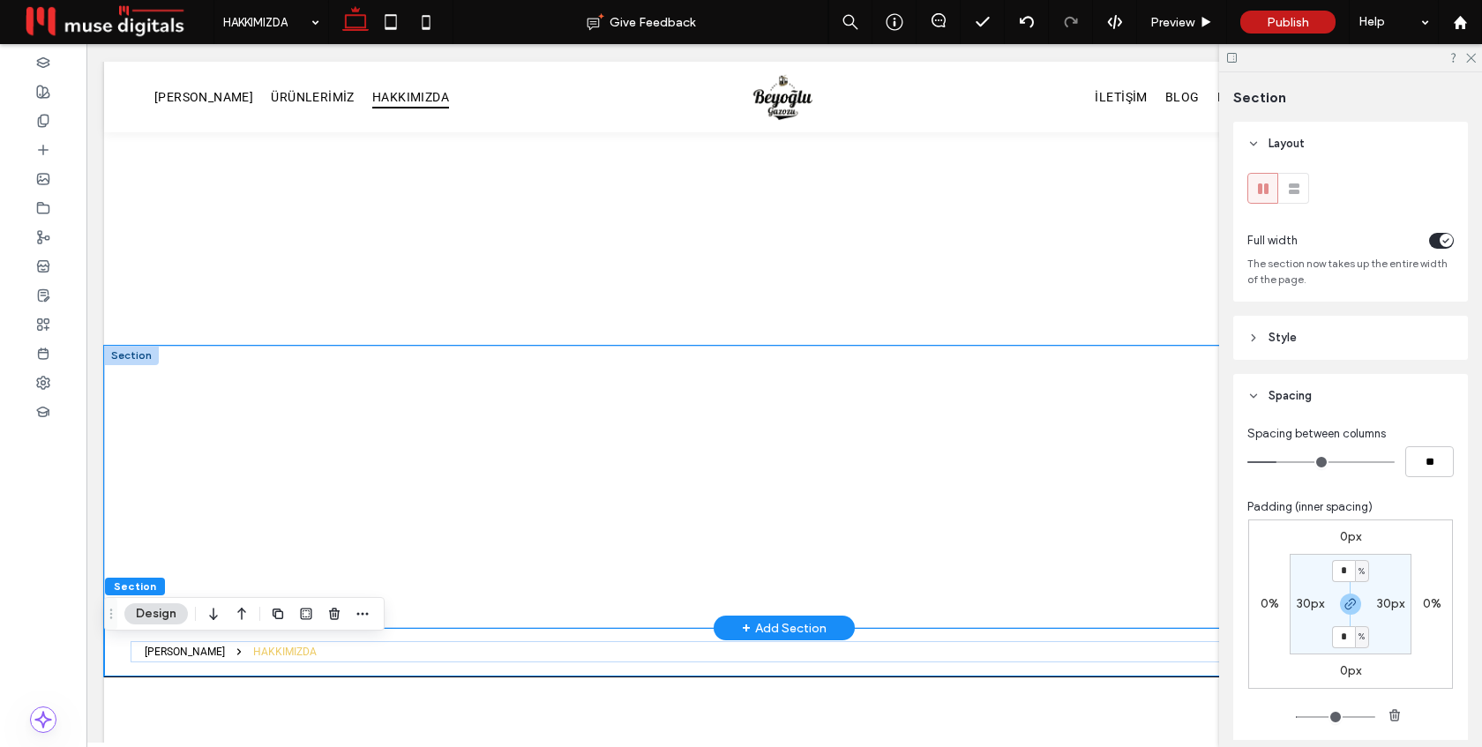
scroll to position [0, 0]
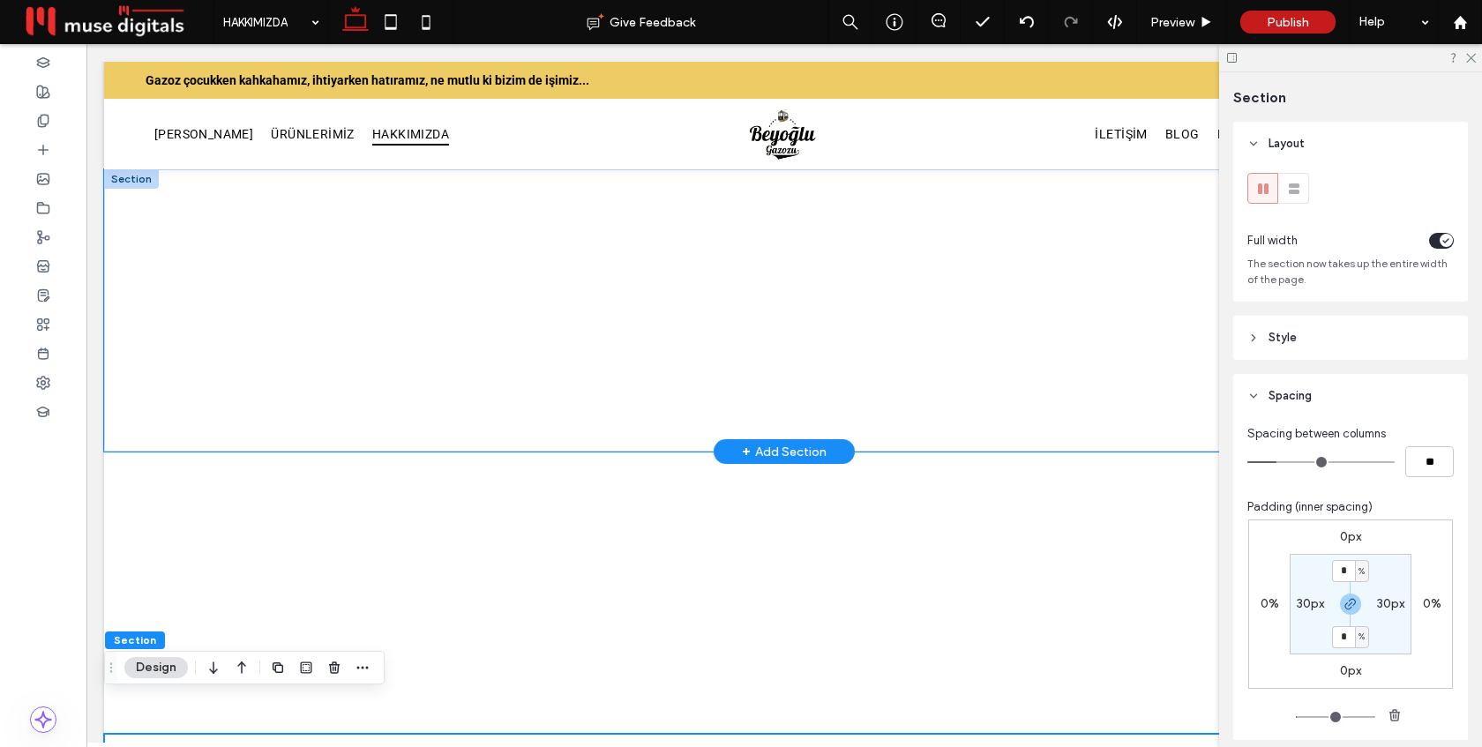
click at [330, 191] on div at bounding box center [784, 310] width 1059 height 282
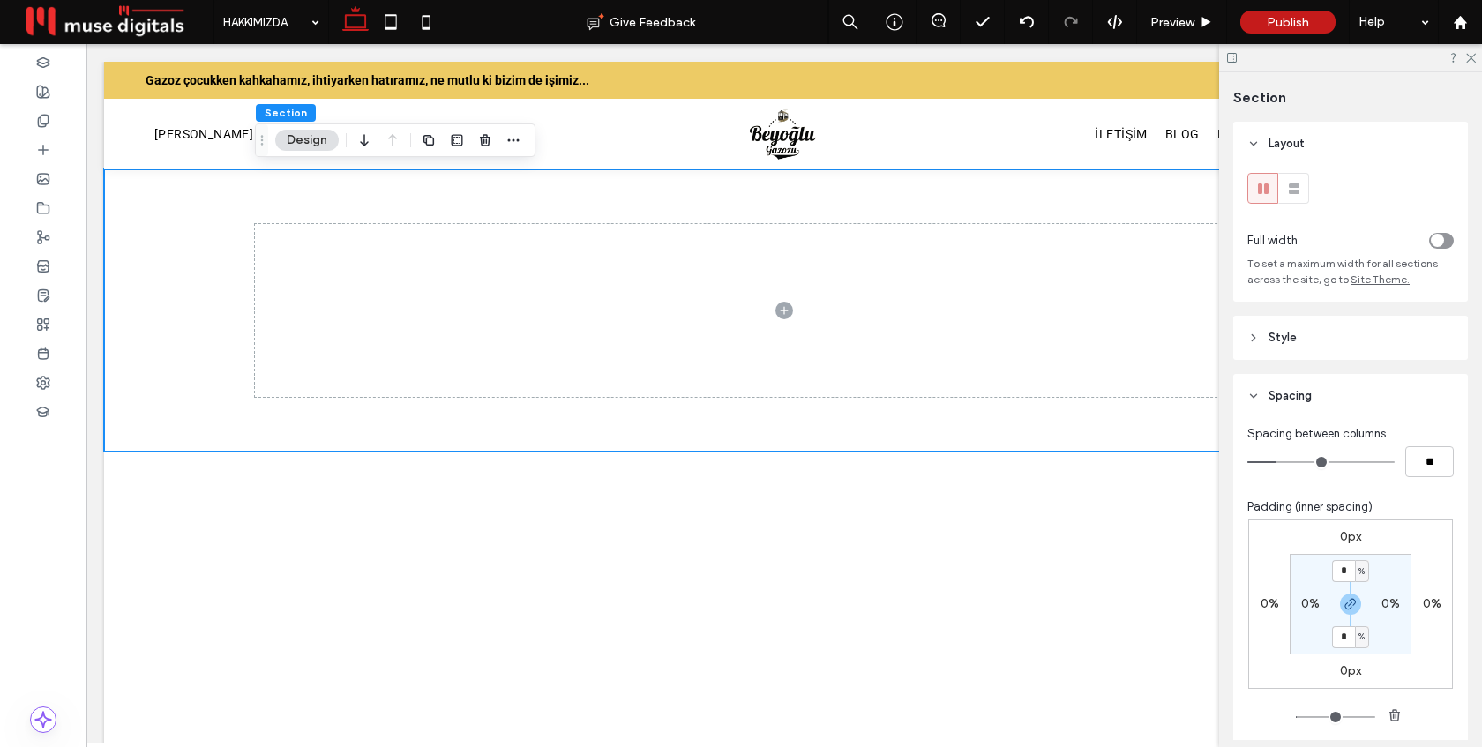
type input "*"
click at [1405, 557] on section "* % 0% * % 0%" at bounding box center [1351, 604] width 122 height 101
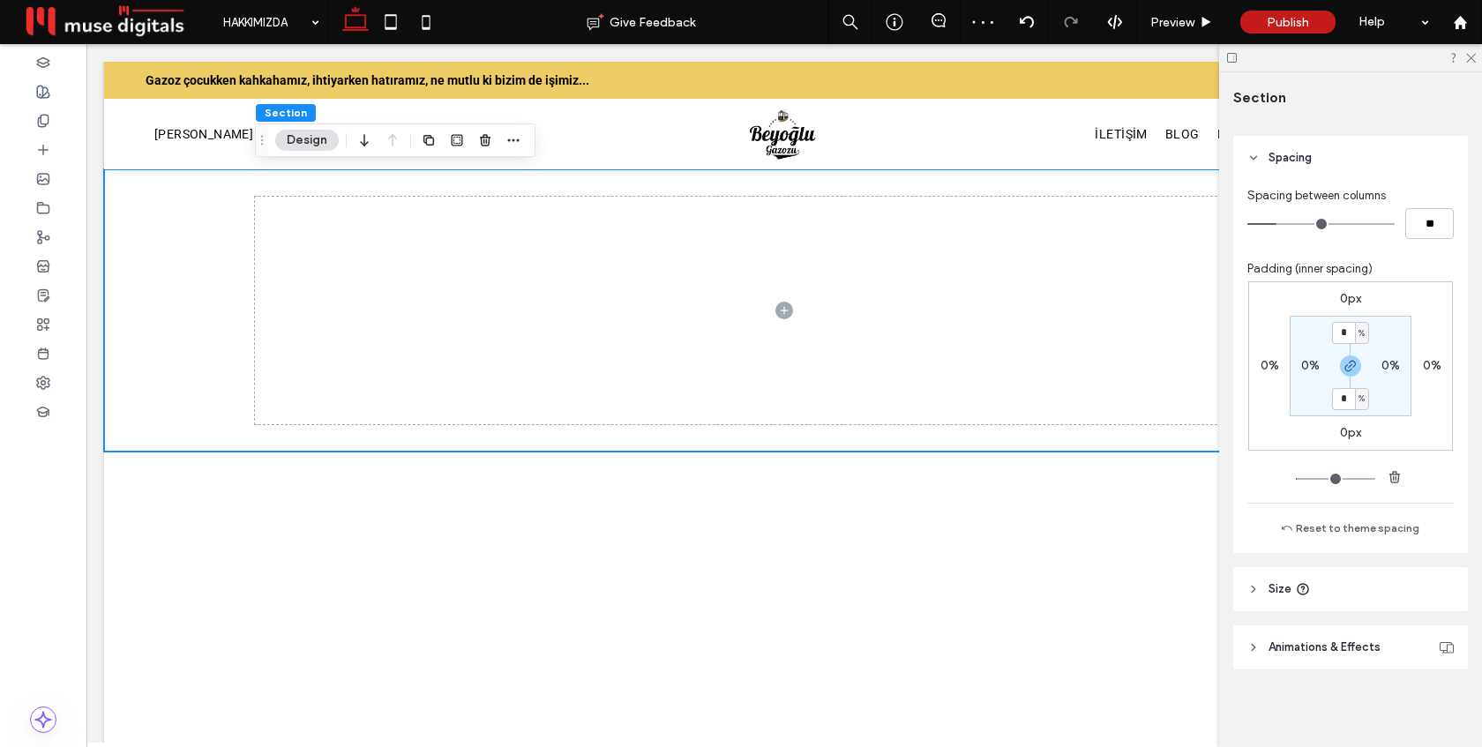
click at [1372, 591] on header "Size" at bounding box center [1350, 589] width 235 height 44
click at [1439, 642] on div "px" at bounding box center [1440, 632] width 26 height 31
click at [1440, 574] on span "vh" at bounding box center [1440, 573] width 11 height 18
type input "**"
click at [1418, 634] on input "**" at bounding box center [1409, 632] width 35 height 31
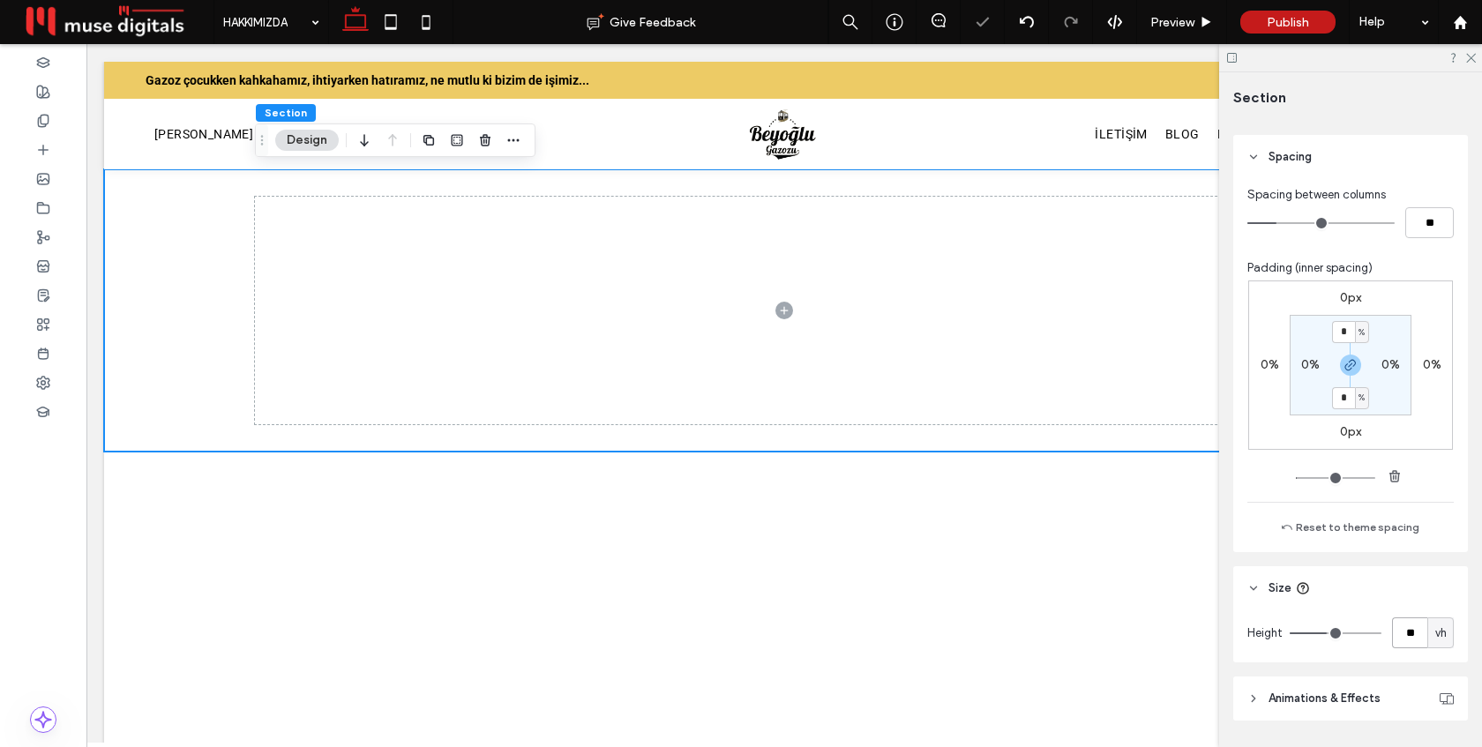
type input "**"
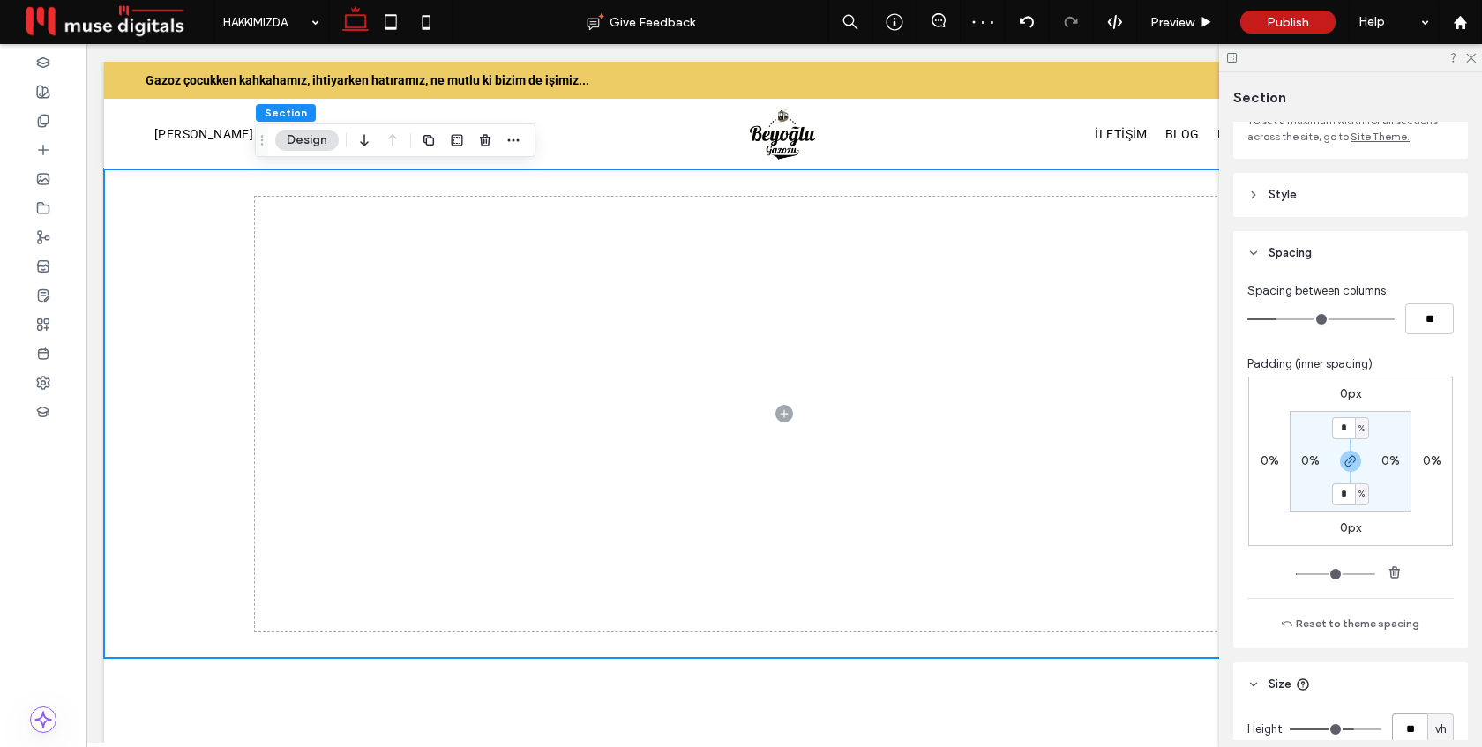
scroll to position [0, 0]
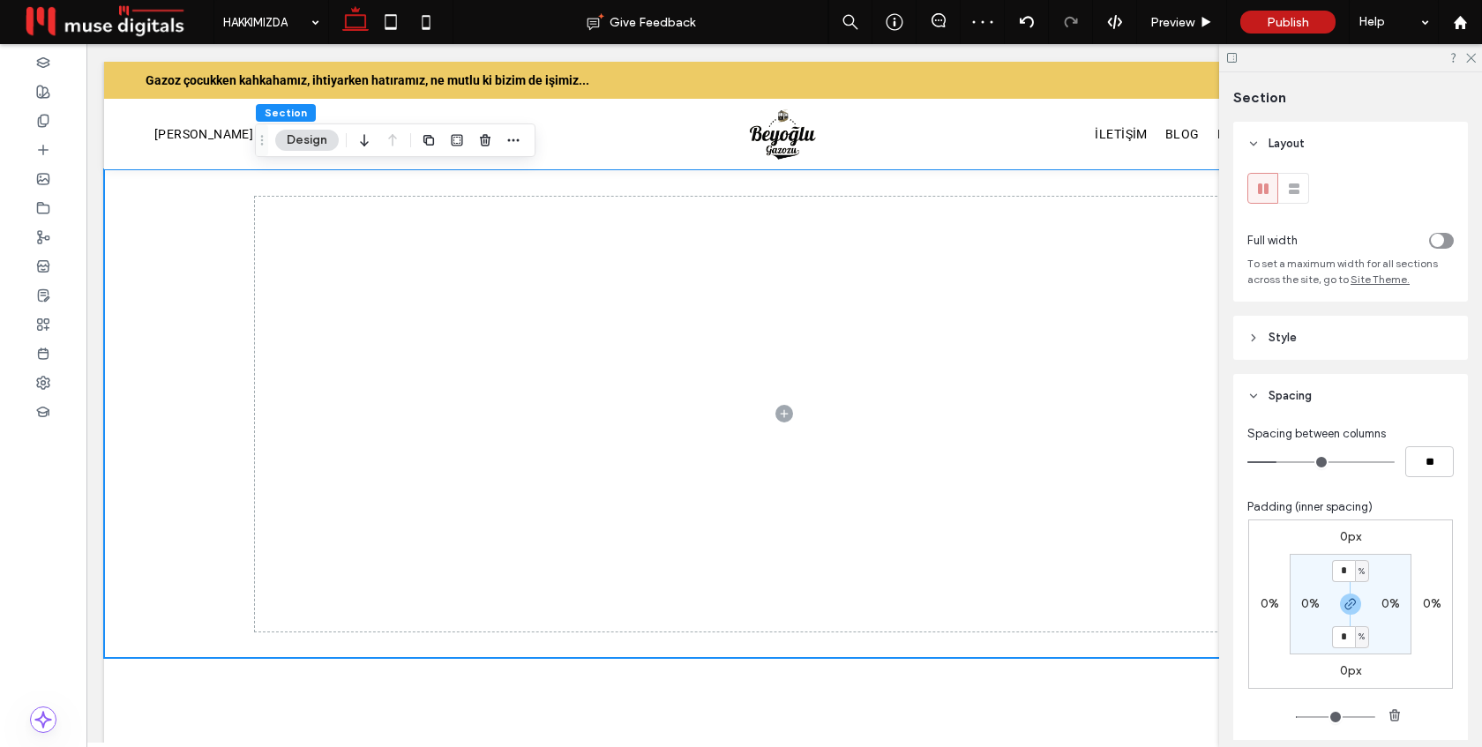
click at [1351, 335] on header "Style" at bounding box center [1350, 338] width 235 height 44
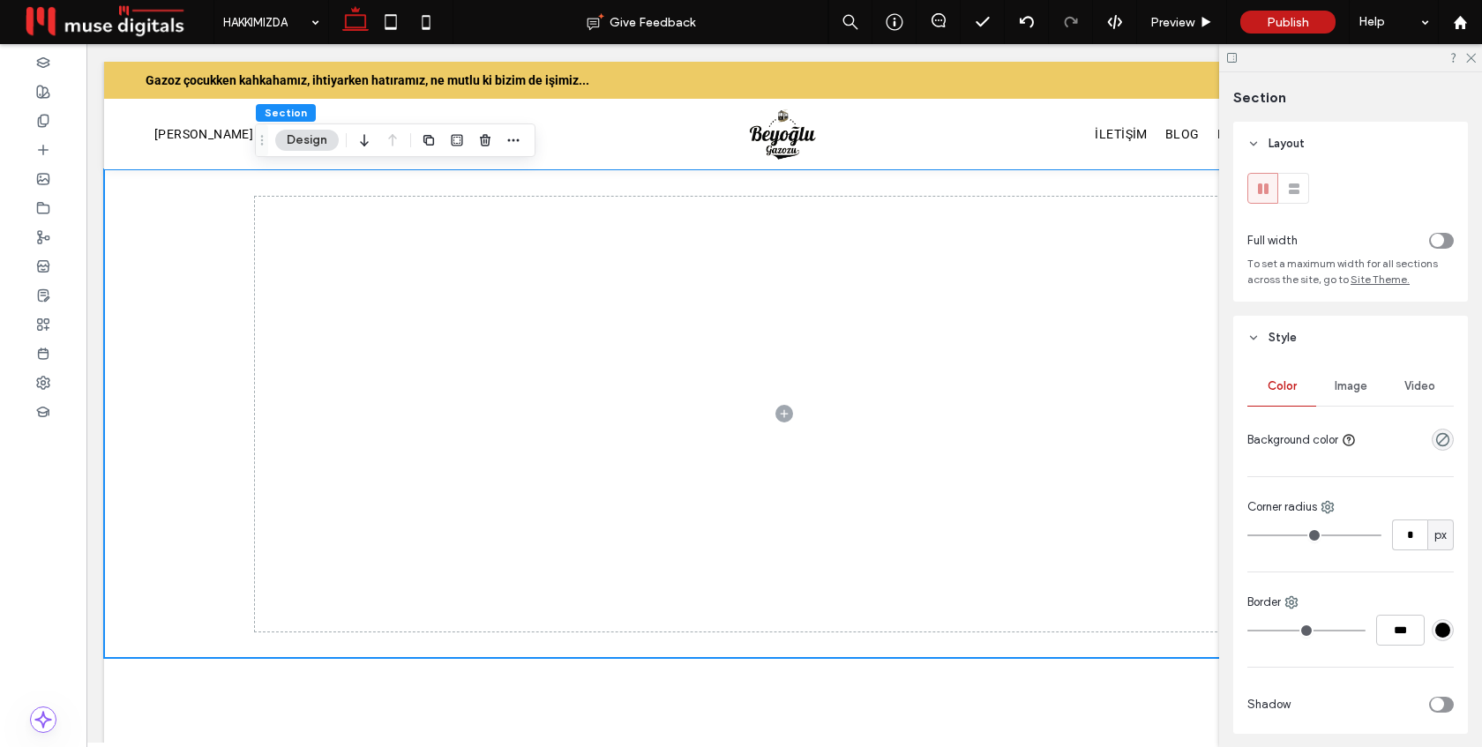
click at [1412, 385] on span "Video" at bounding box center [1419, 386] width 31 height 14
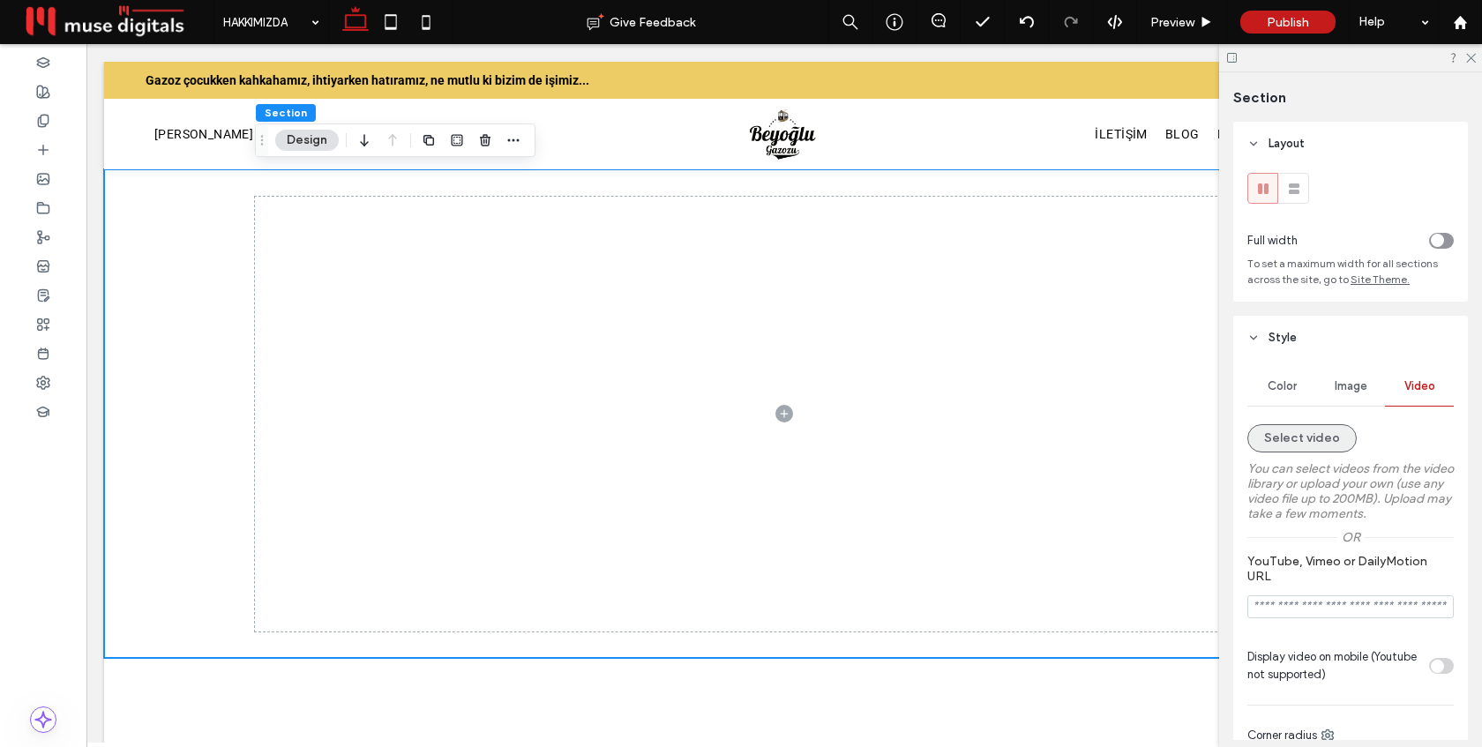
click at [1310, 431] on button "Select video" at bounding box center [1301, 438] width 109 height 28
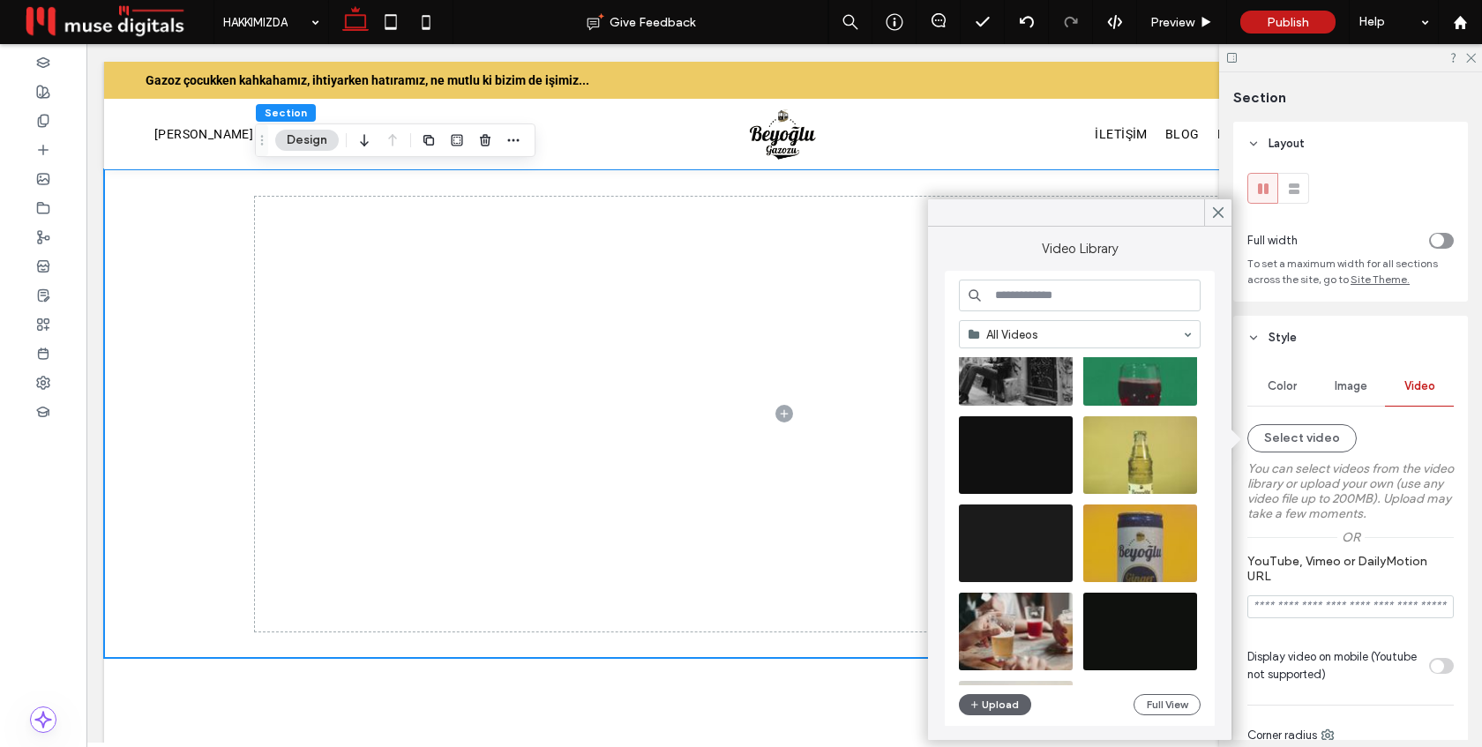
scroll to position [161, 0]
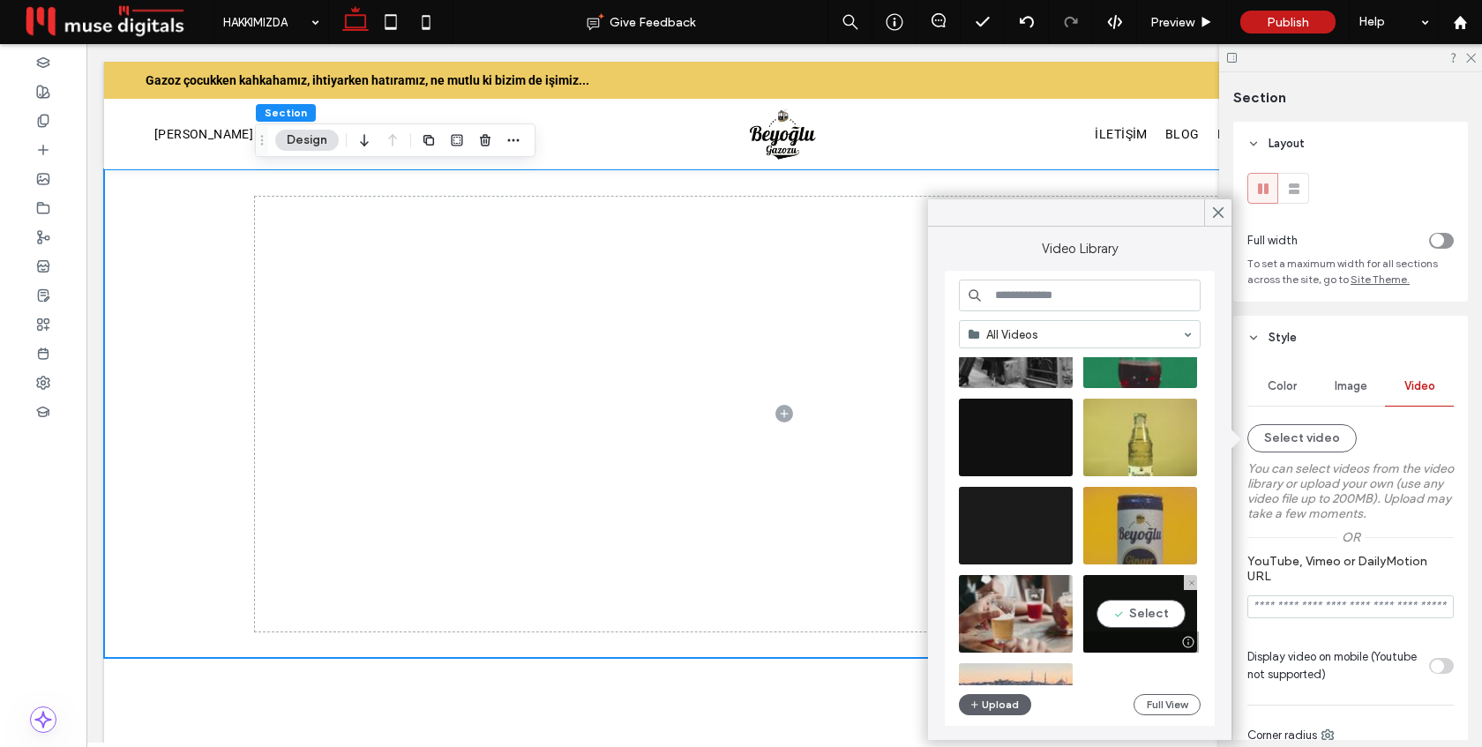
click at [1154, 617] on video at bounding box center [1140, 614] width 114 height 78
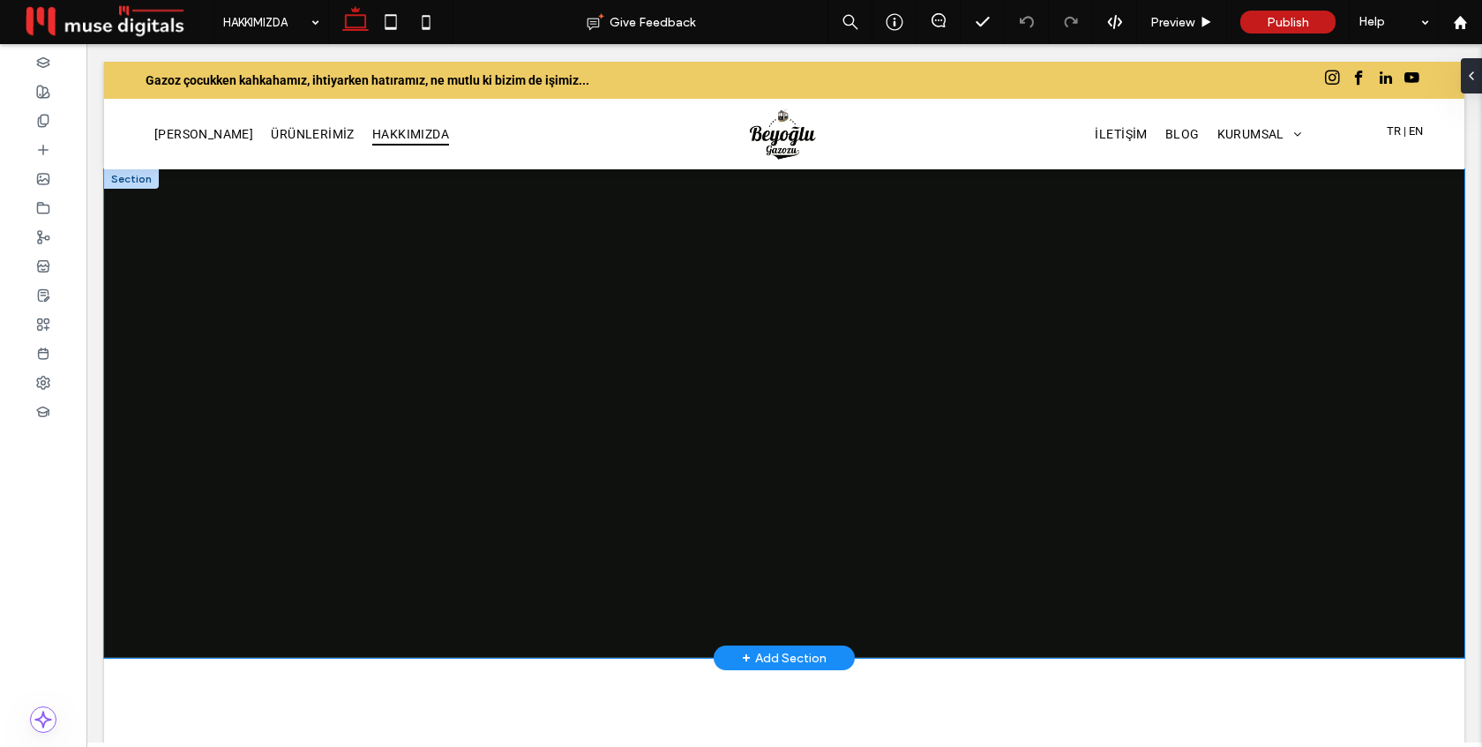
click at [196, 206] on div at bounding box center [784, 413] width 1360 height 489
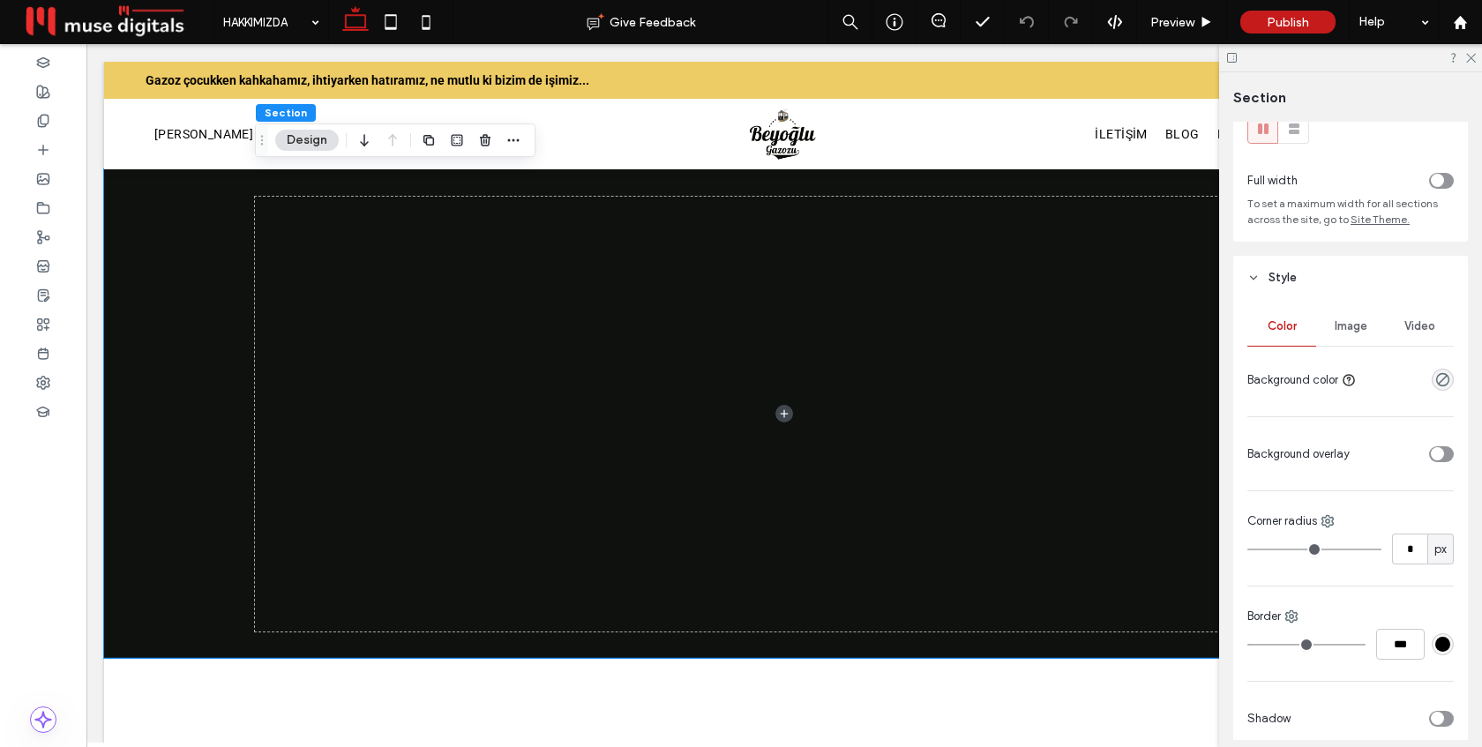
scroll to position [61, 0]
click at [1423, 328] on span "Video" at bounding box center [1419, 325] width 31 height 14
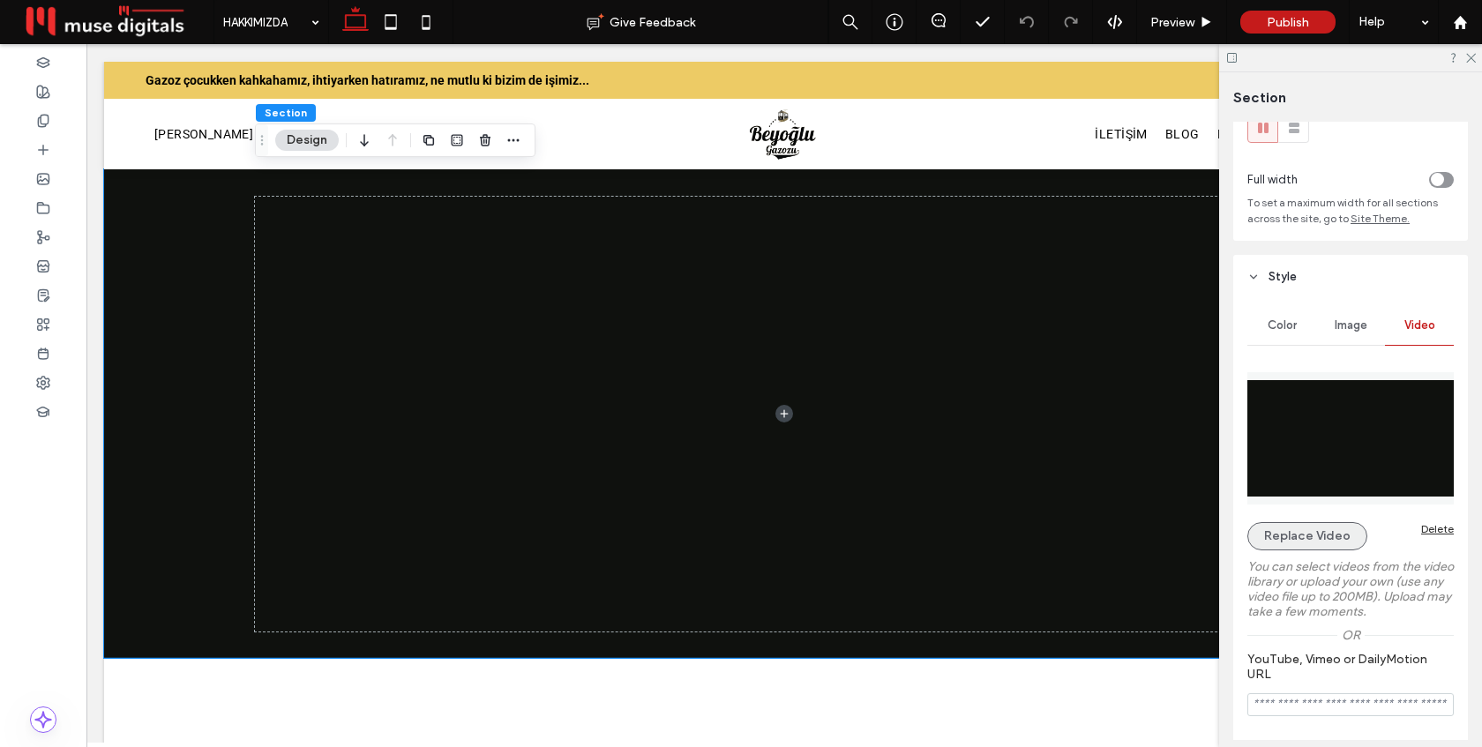
click at [1281, 544] on button "Replace Video" at bounding box center [1307, 536] width 120 height 28
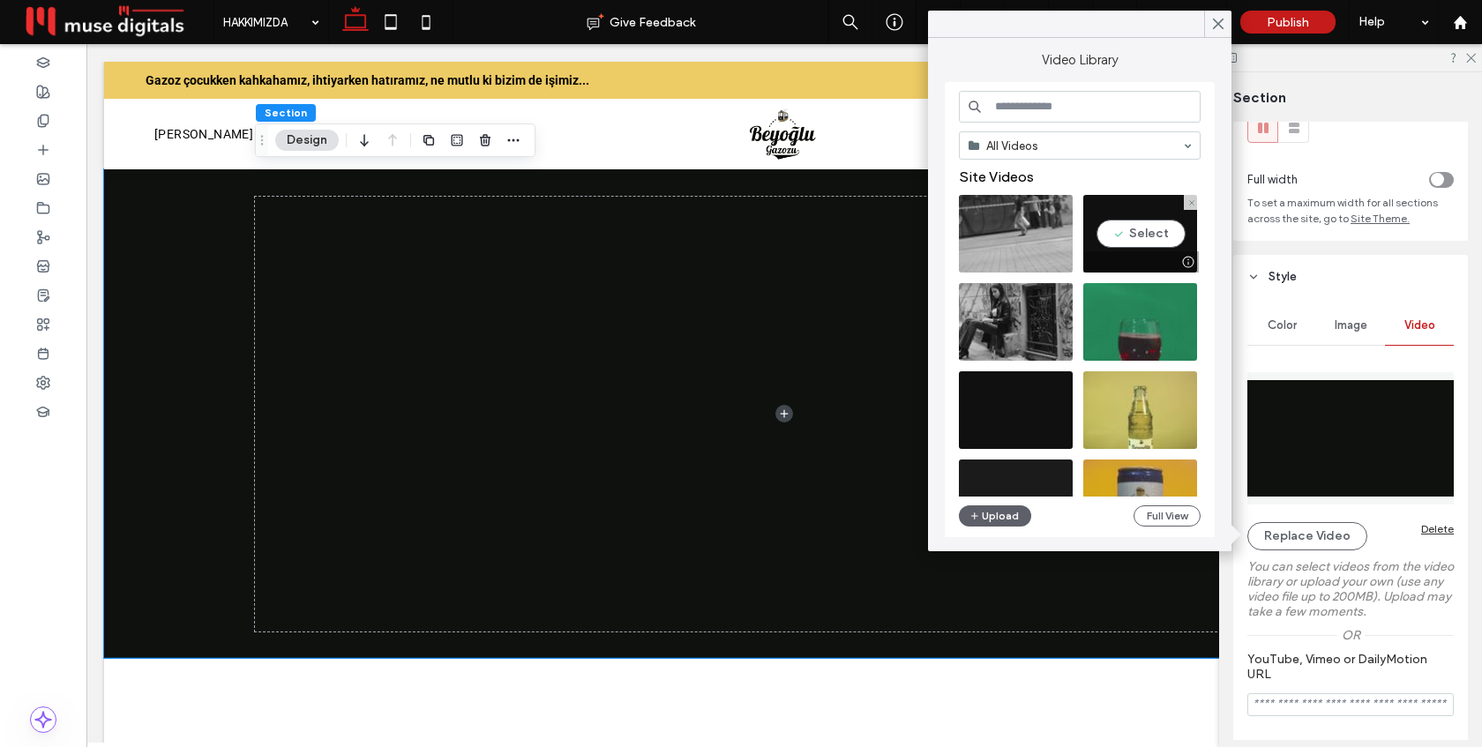
click at [1138, 235] on video at bounding box center [1140, 234] width 114 height 78
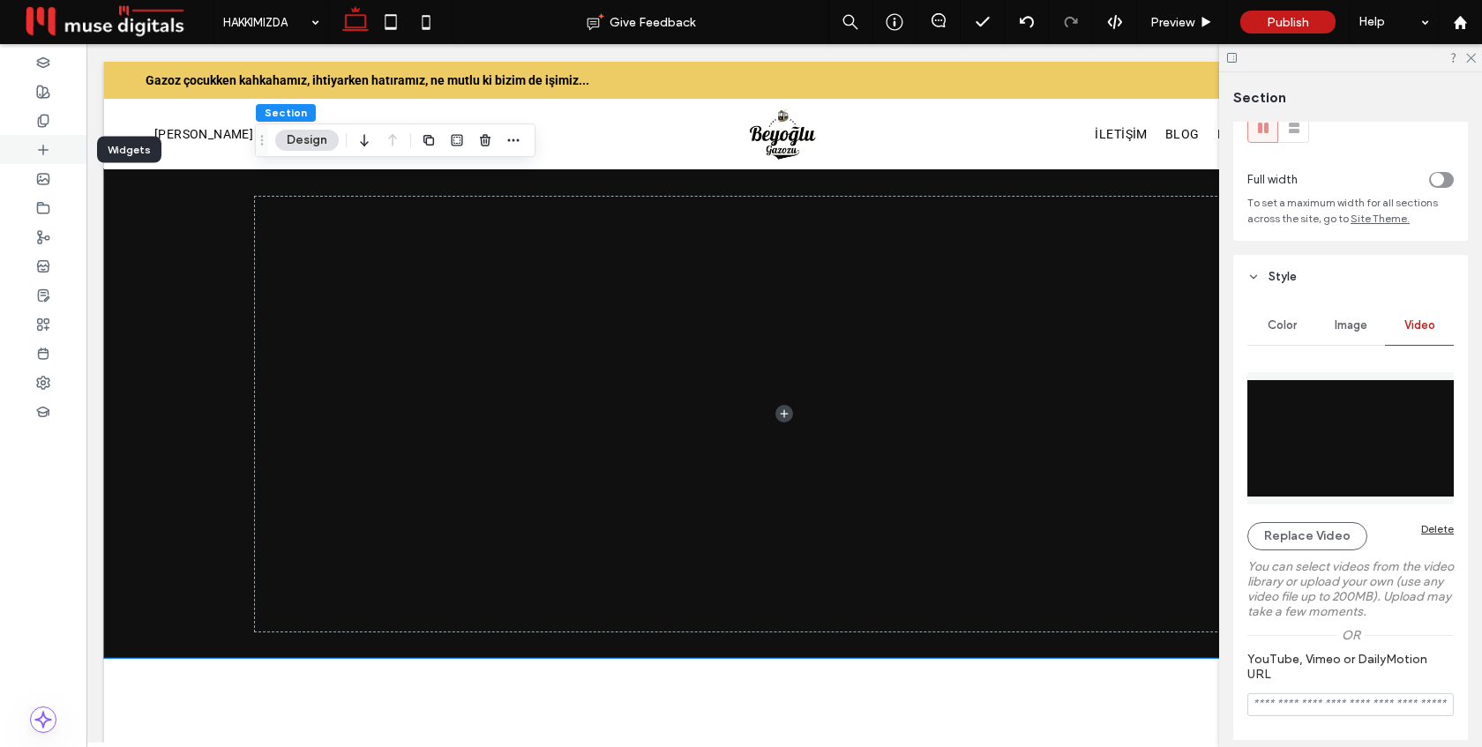
click at [41, 153] on icon at bounding box center [43, 150] width 14 height 14
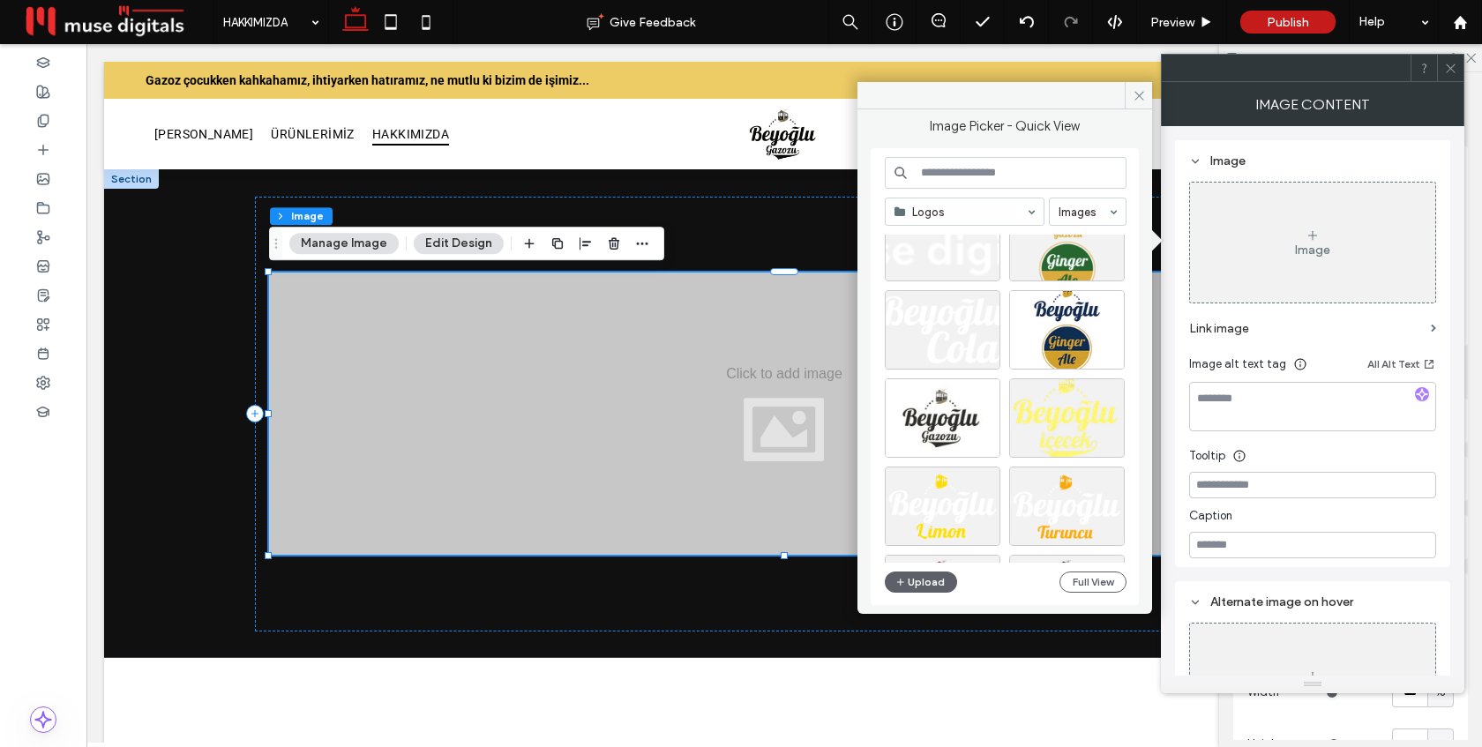
scroll to position [0, 0]
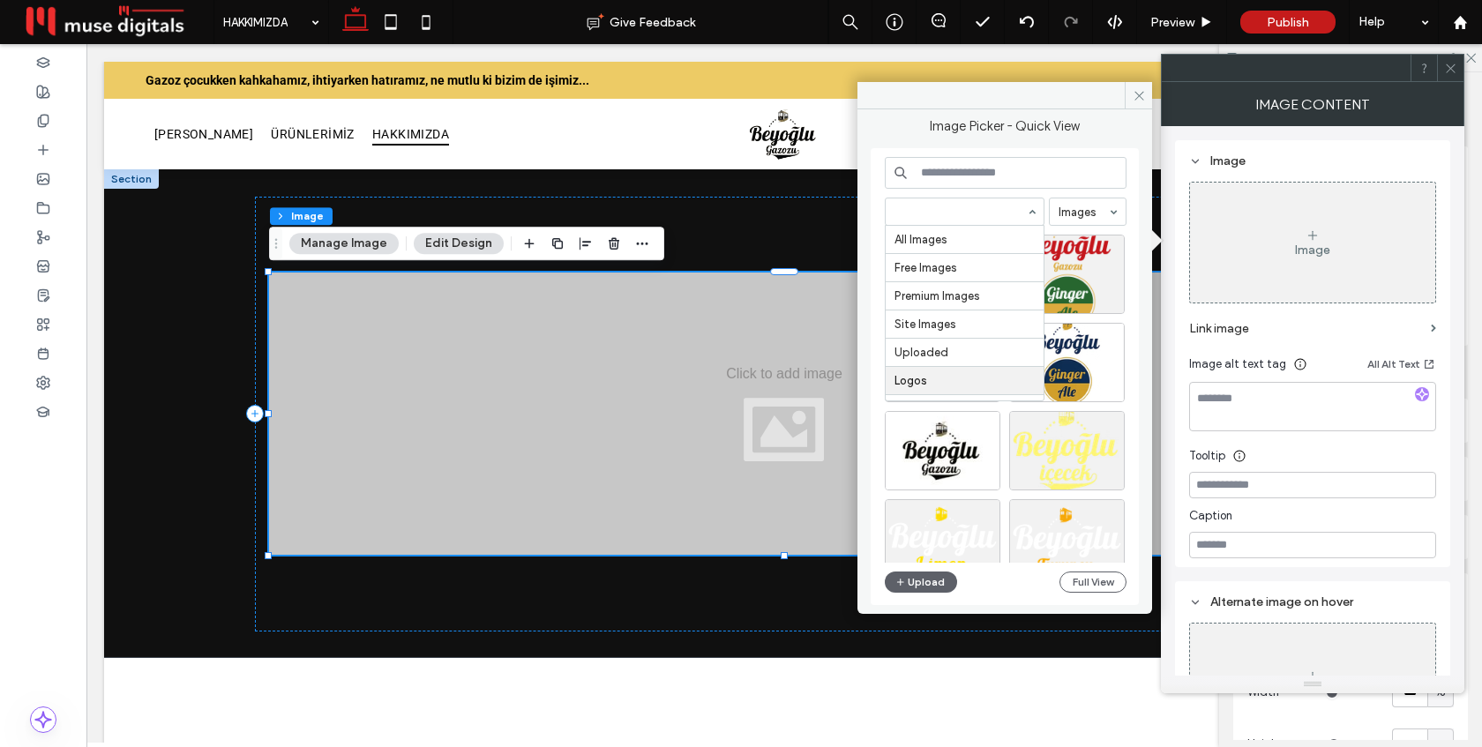
click at [973, 215] on input at bounding box center [959, 212] width 131 height 12
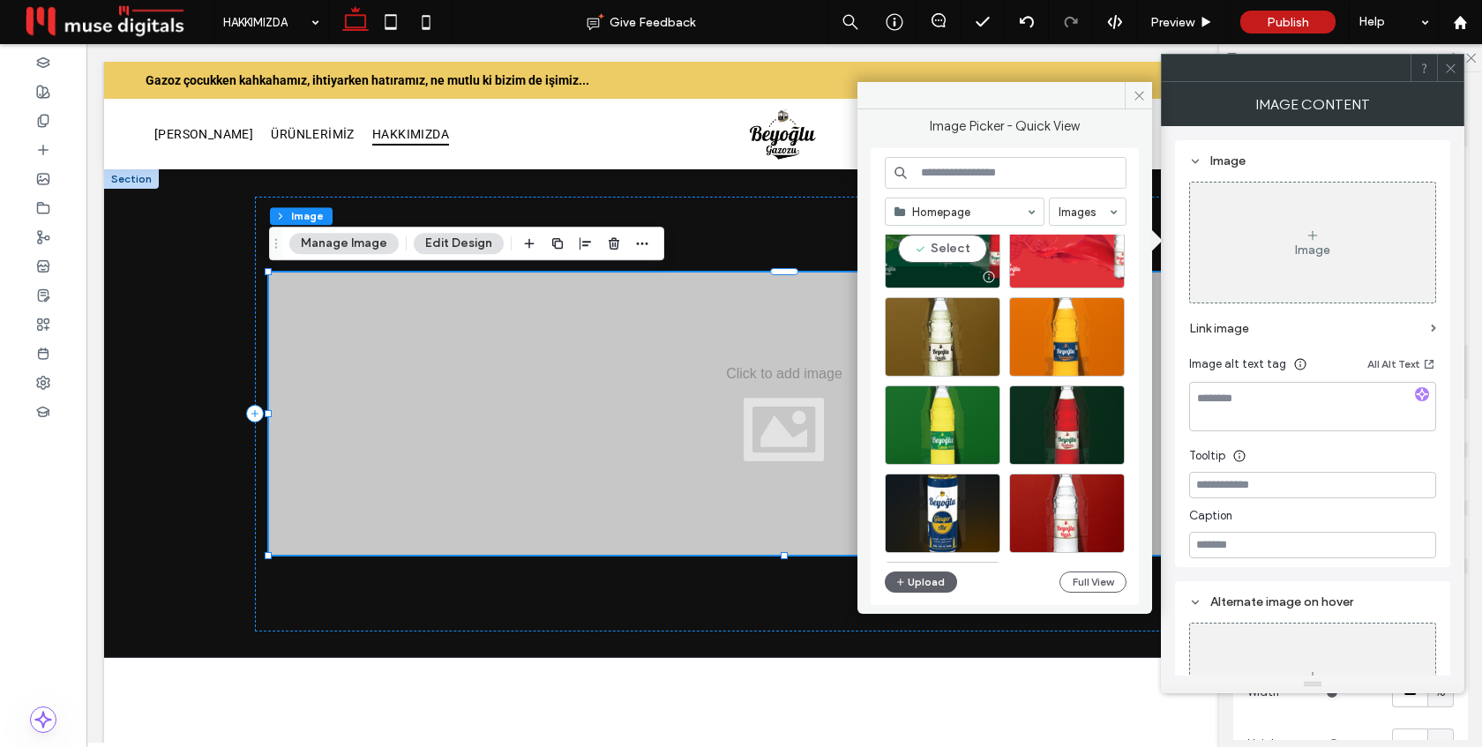
scroll to position [907, 0]
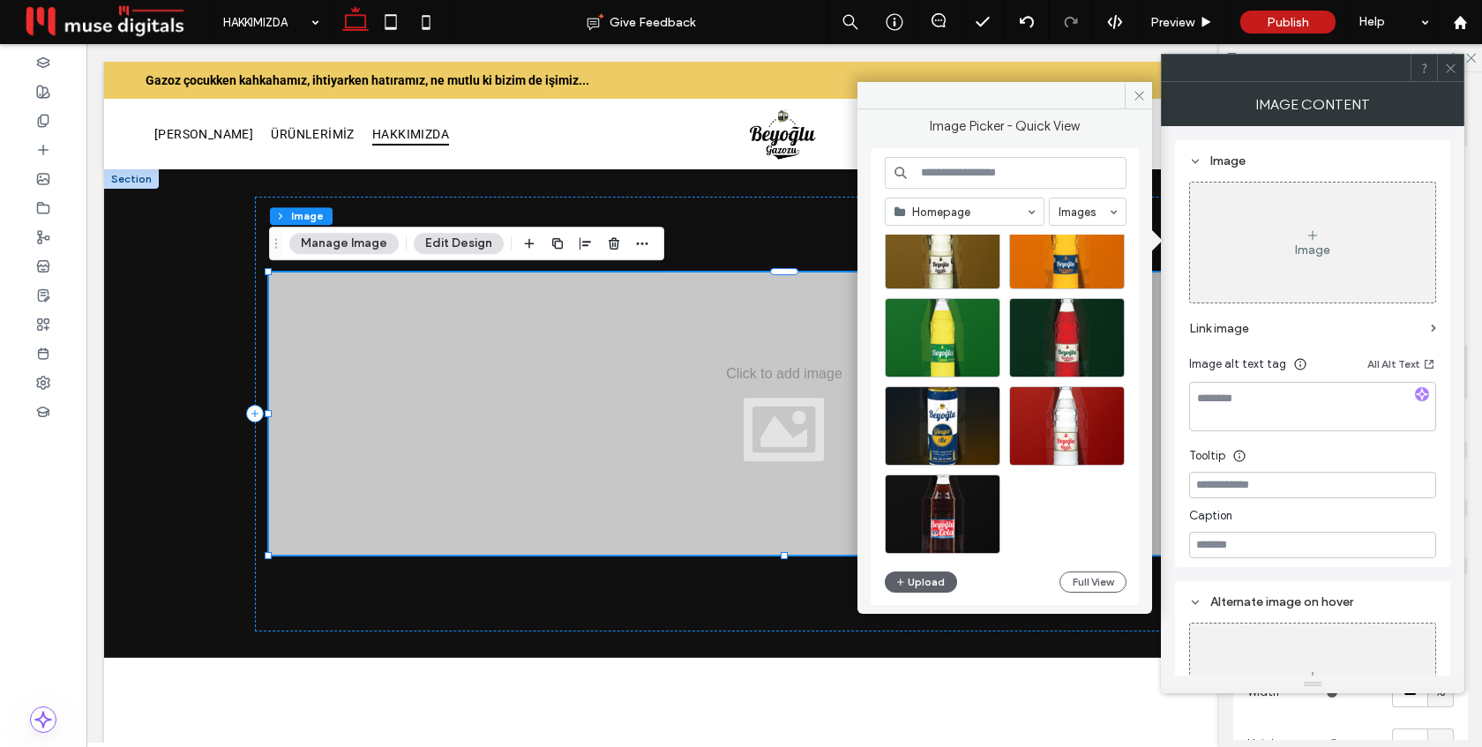
click at [952, 210] on input at bounding box center [959, 212] width 131 height 12
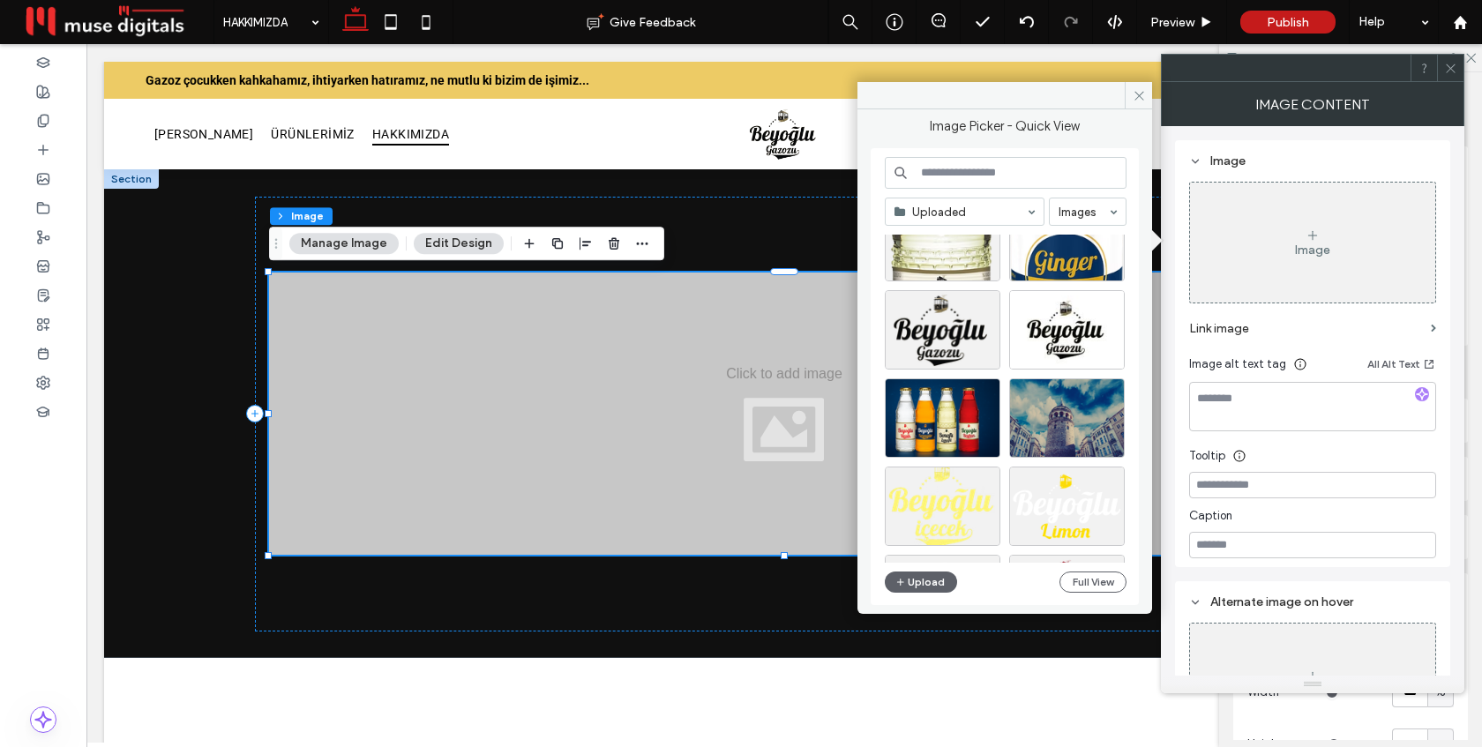
scroll to position [4972, 0]
click at [946, 322] on div "Select" at bounding box center [943, 330] width 116 height 79
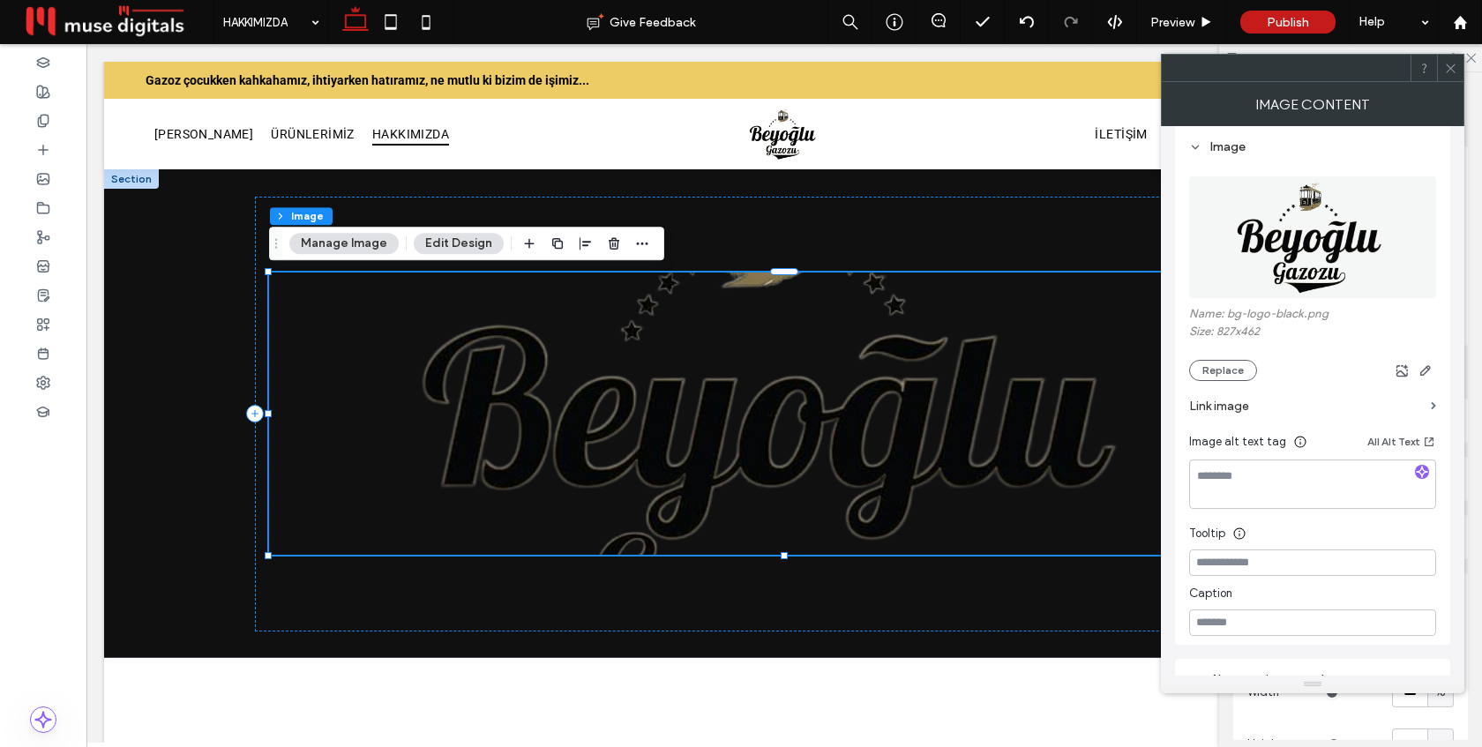
scroll to position [0, 0]
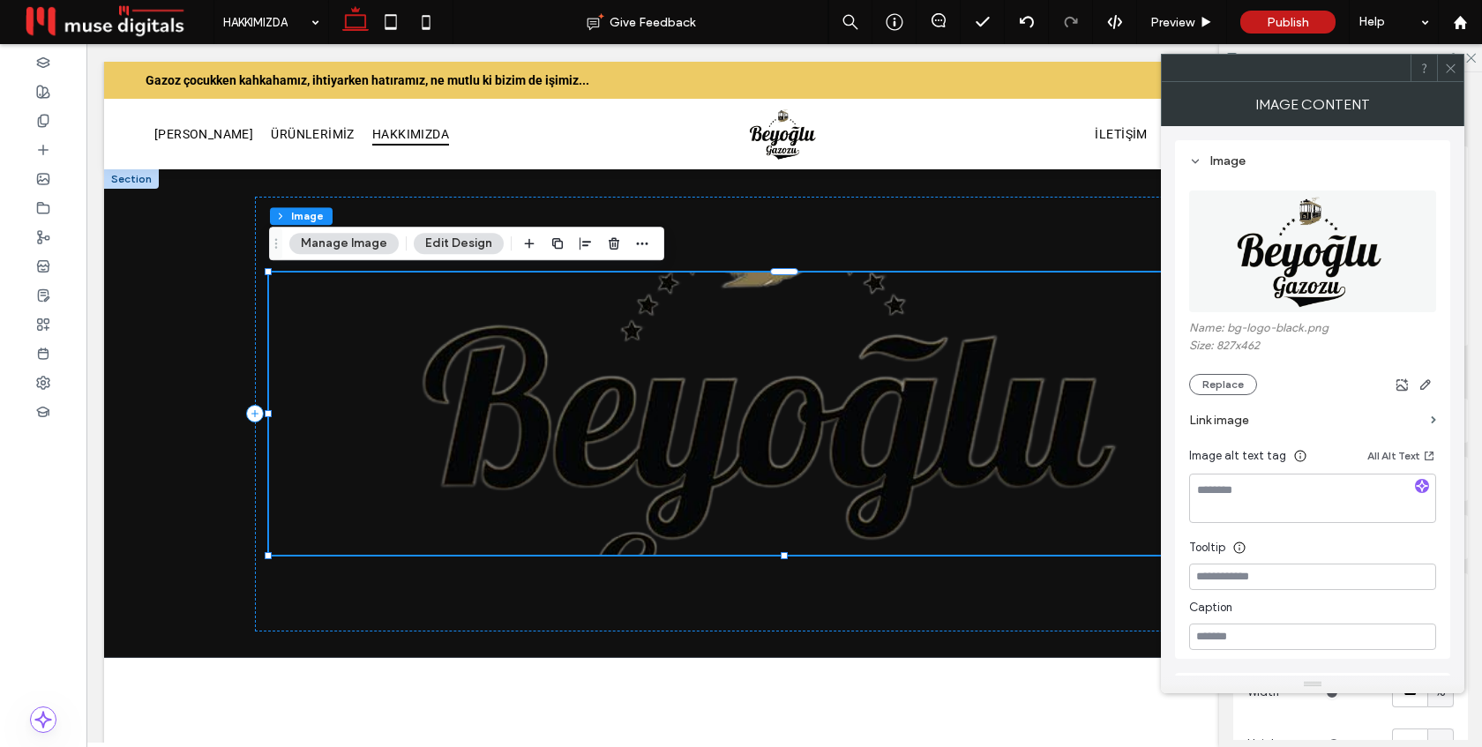
click at [1448, 67] on icon at bounding box center [1450, 68] width 13 height 13
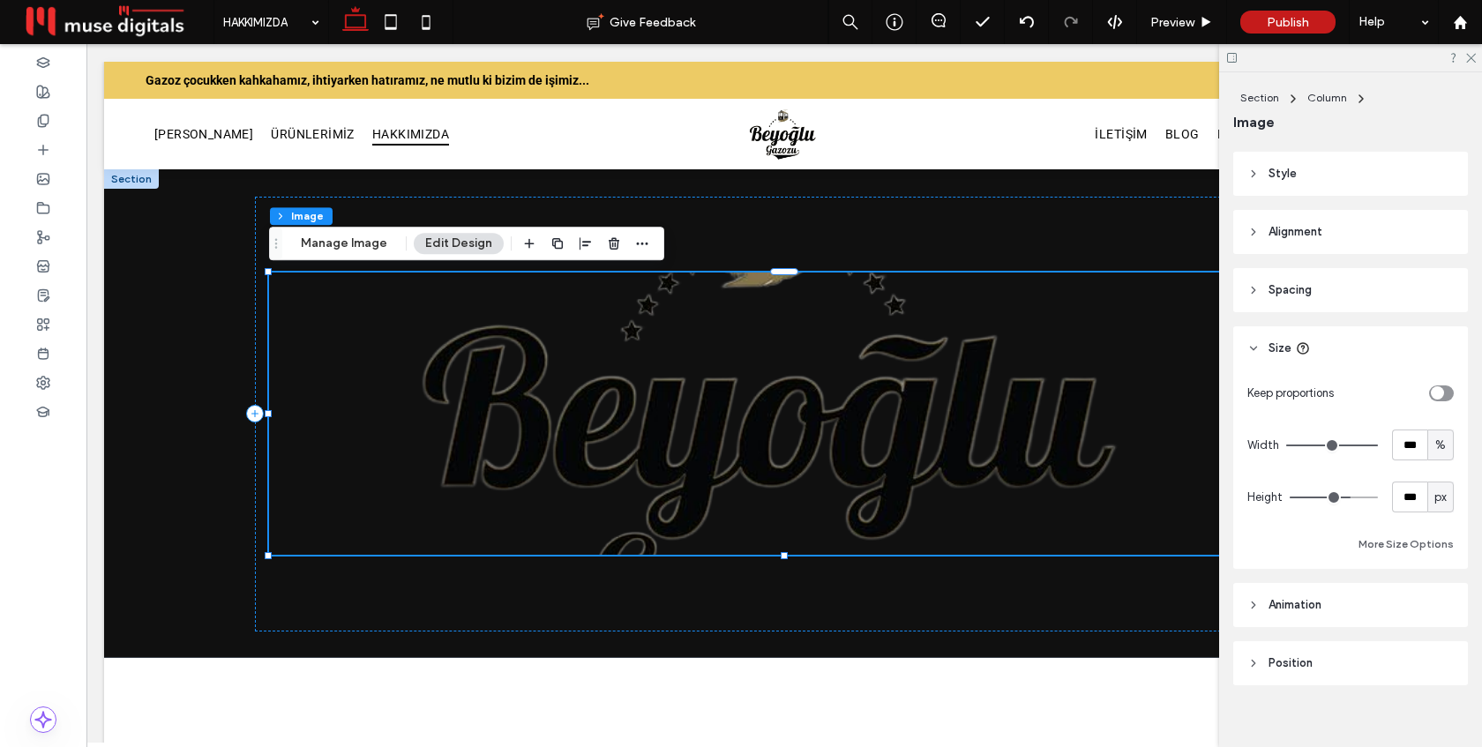
scroll to position [263, 0]
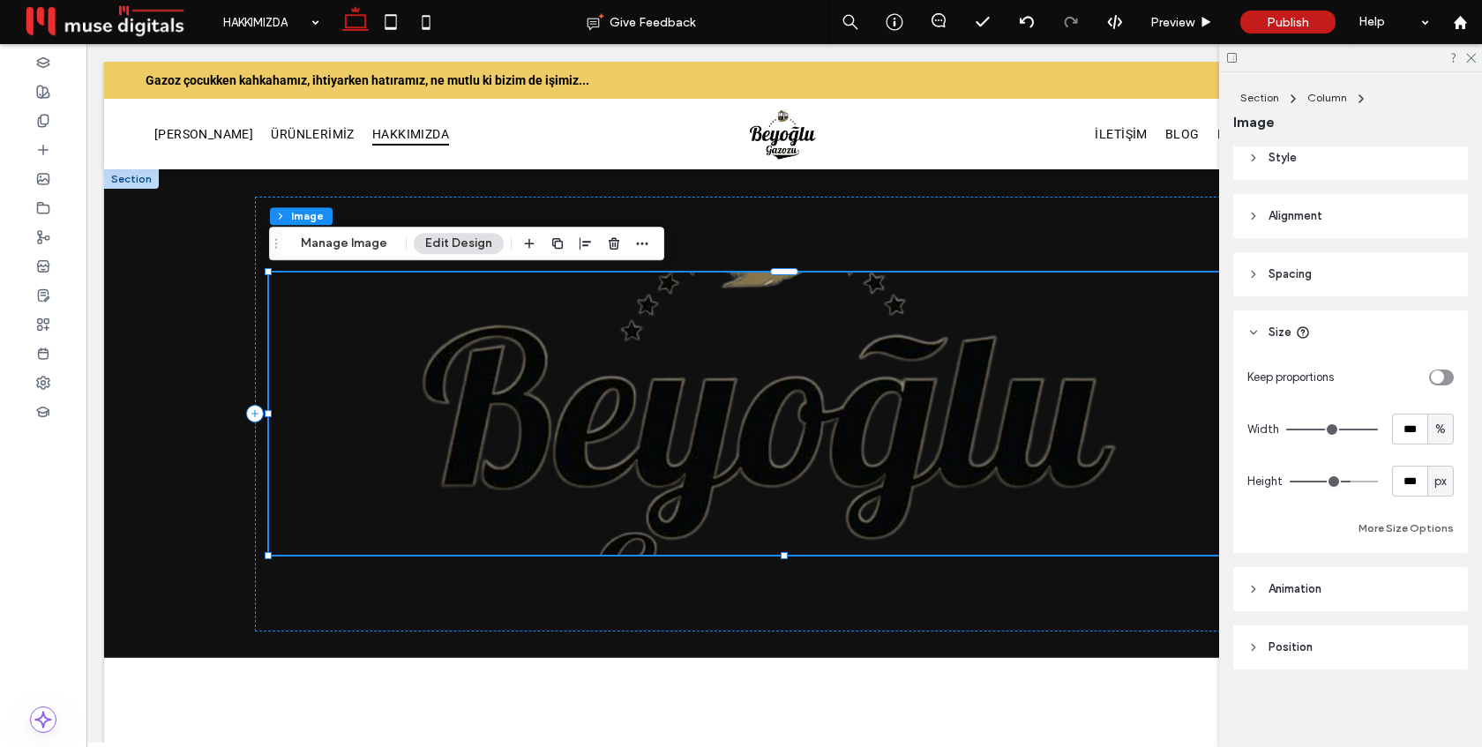
click at [1443, 434] on span "%" at bounding box center [1440, 430] width 11 height 18
click at [1443, 460] on span "px" at bounding box center [1440, 461] width 12 height 18
type input "****"
click at [1442, 374] on div "toggle" at bounding box center [1437, 376] width 13 height 13
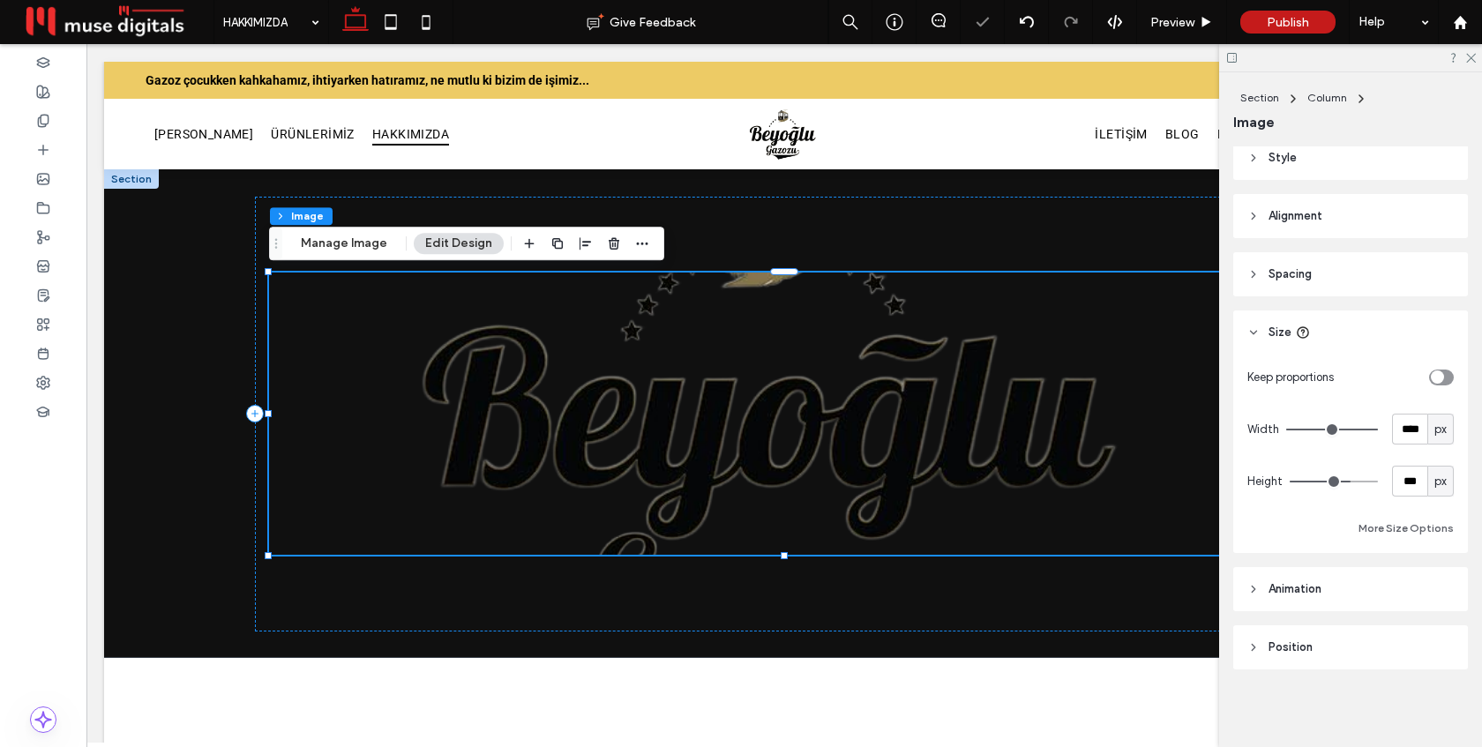
type input "*"
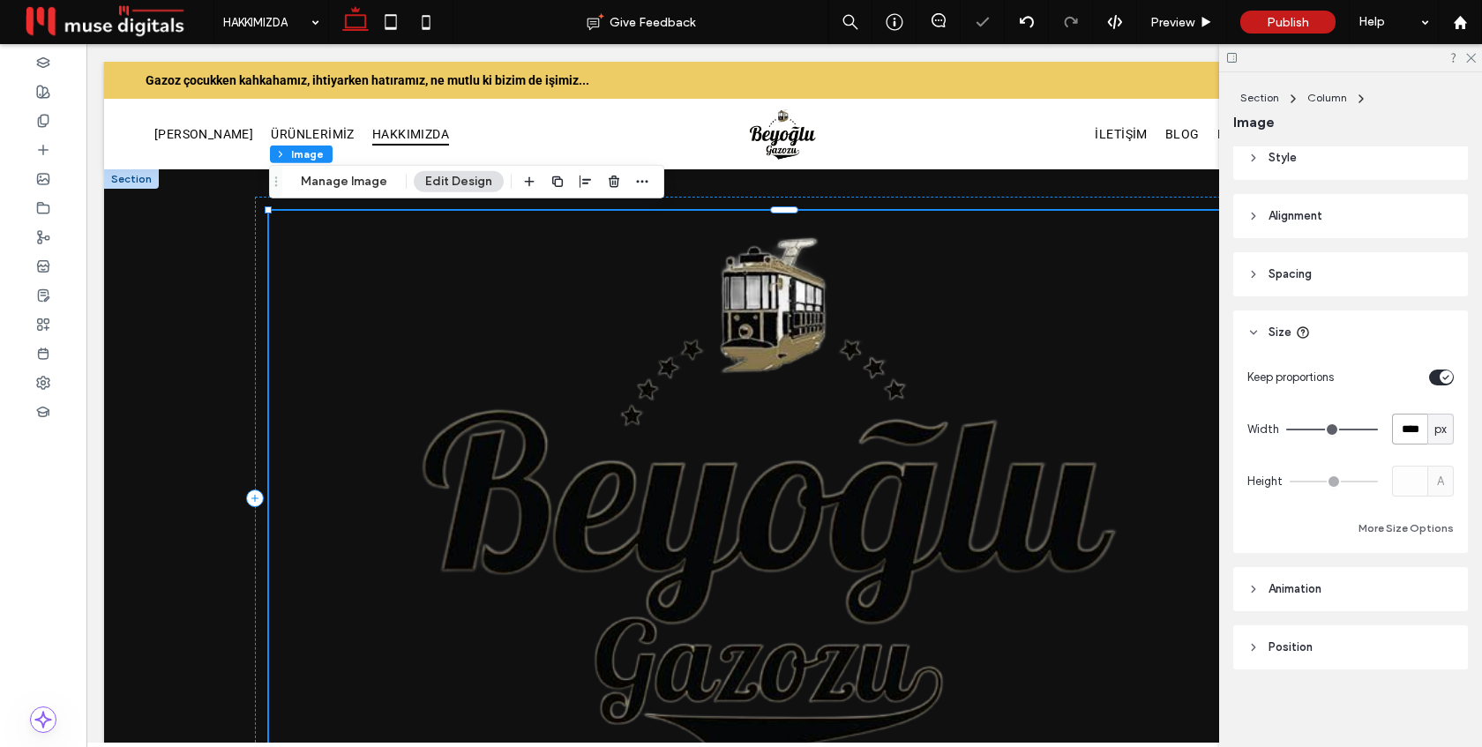
click at [1409, 421] on input "****" at bounding box center [1409, 429] width 35 height 31
type input "***"
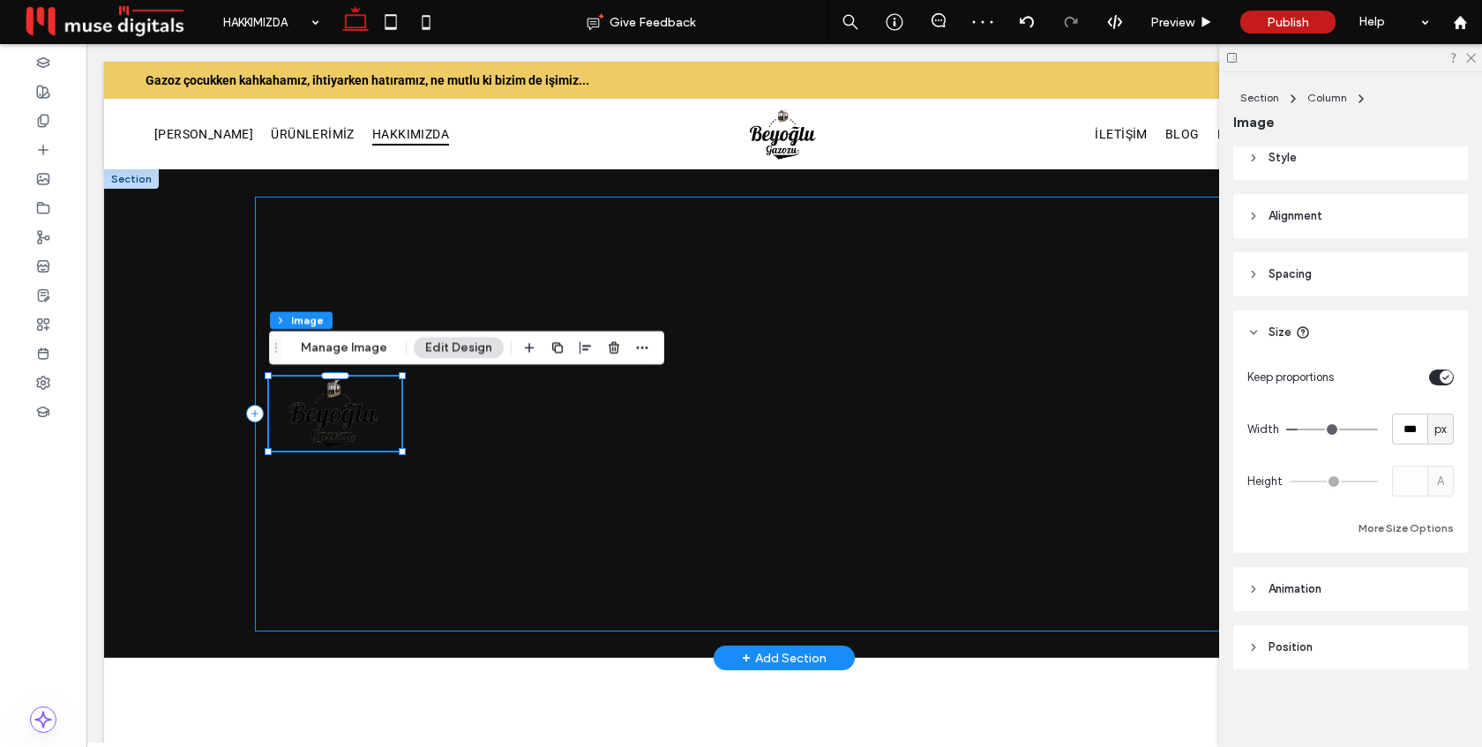
click at [978, 372] on div at bounding box center [784, 414] width 1059 height 435
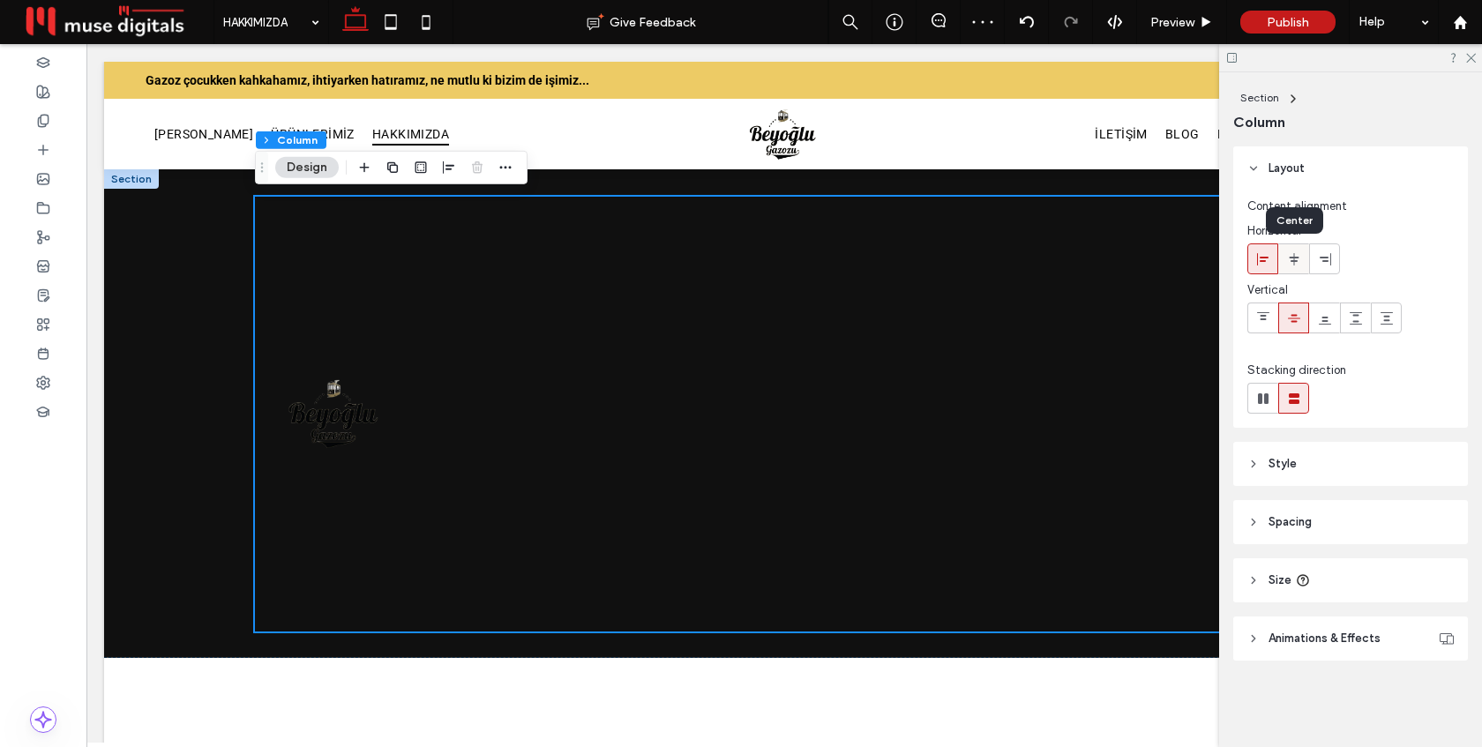
click at [1290, 258] on icon at bounding box center [1294, 259] width 14 height 14
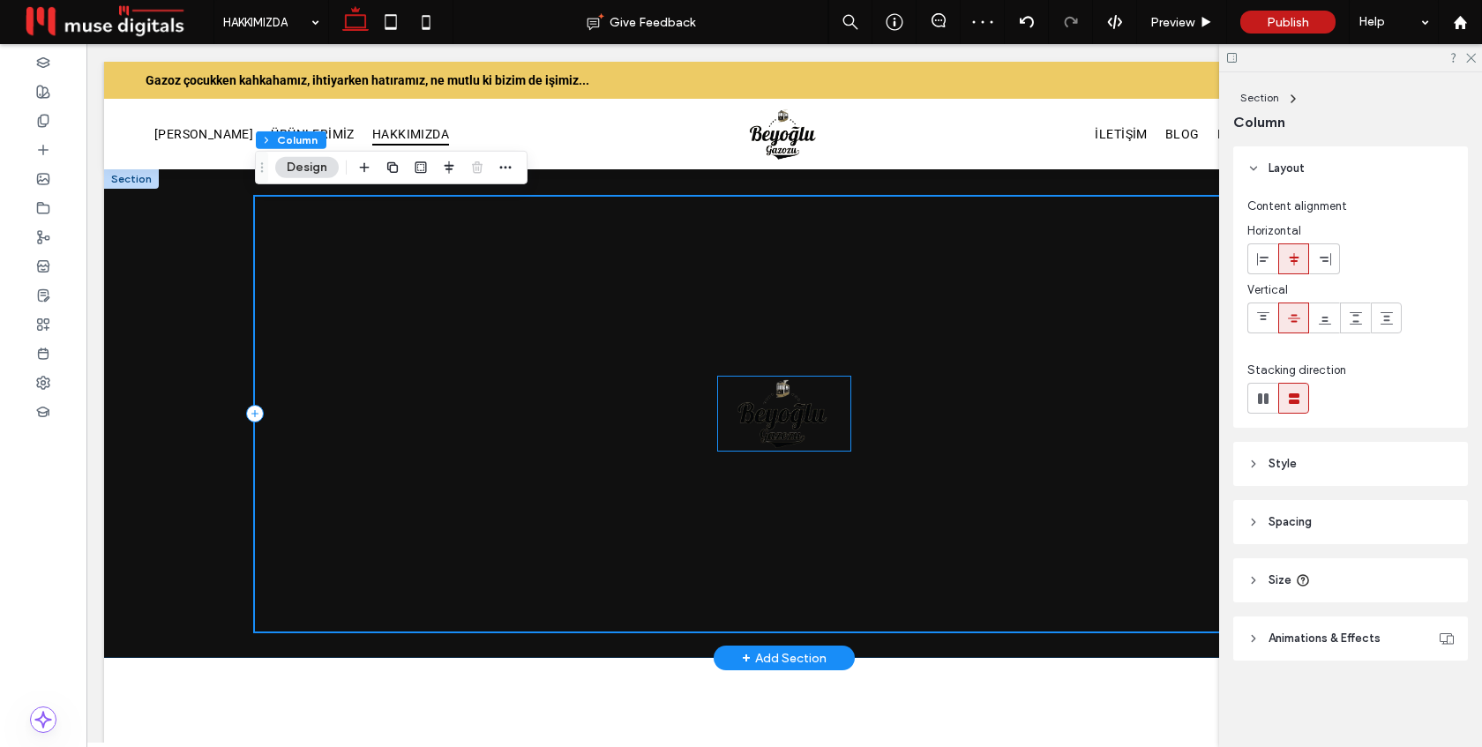
click at [784, 412] on img at bounding box center [784, 414] width 132 height 74
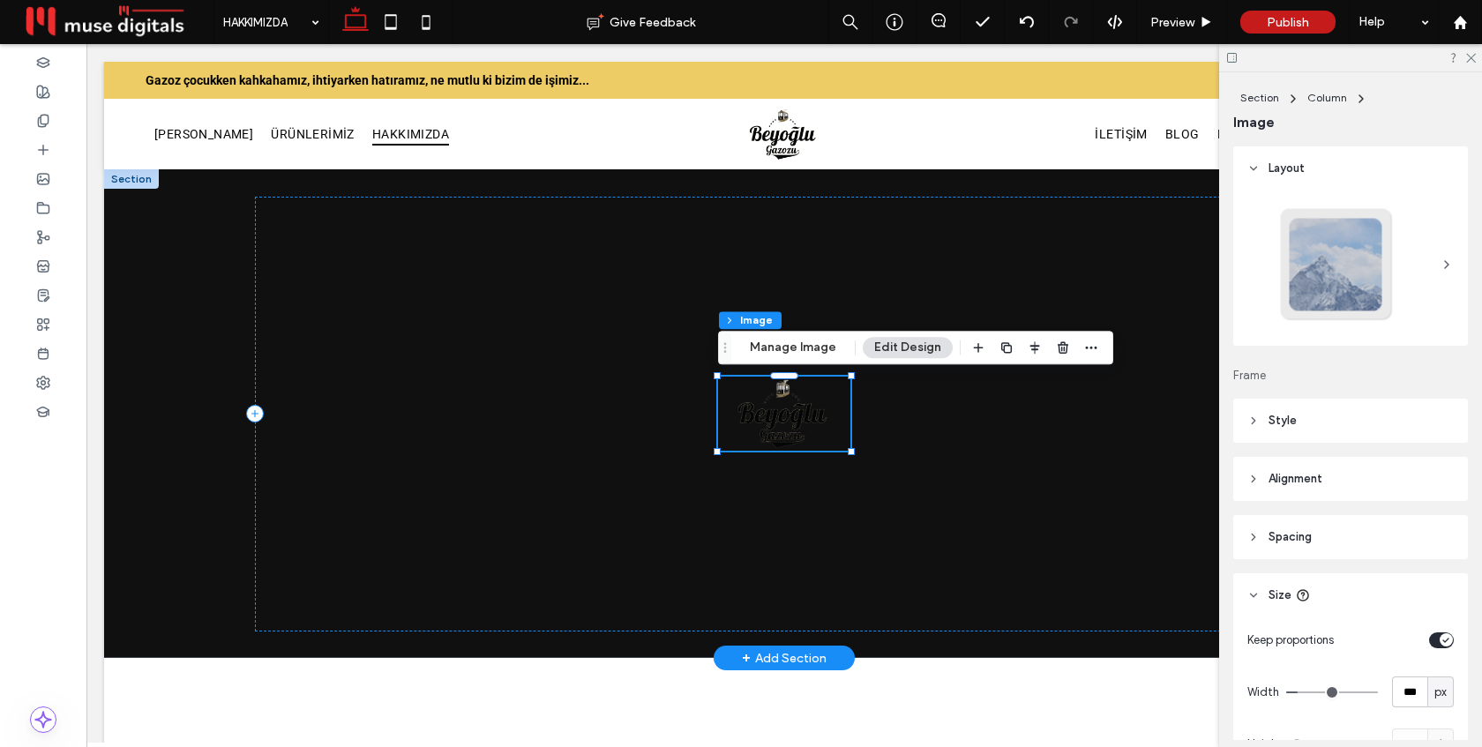
click at [789, 415] on img at bounding box center [784, 414] width 132 height 74
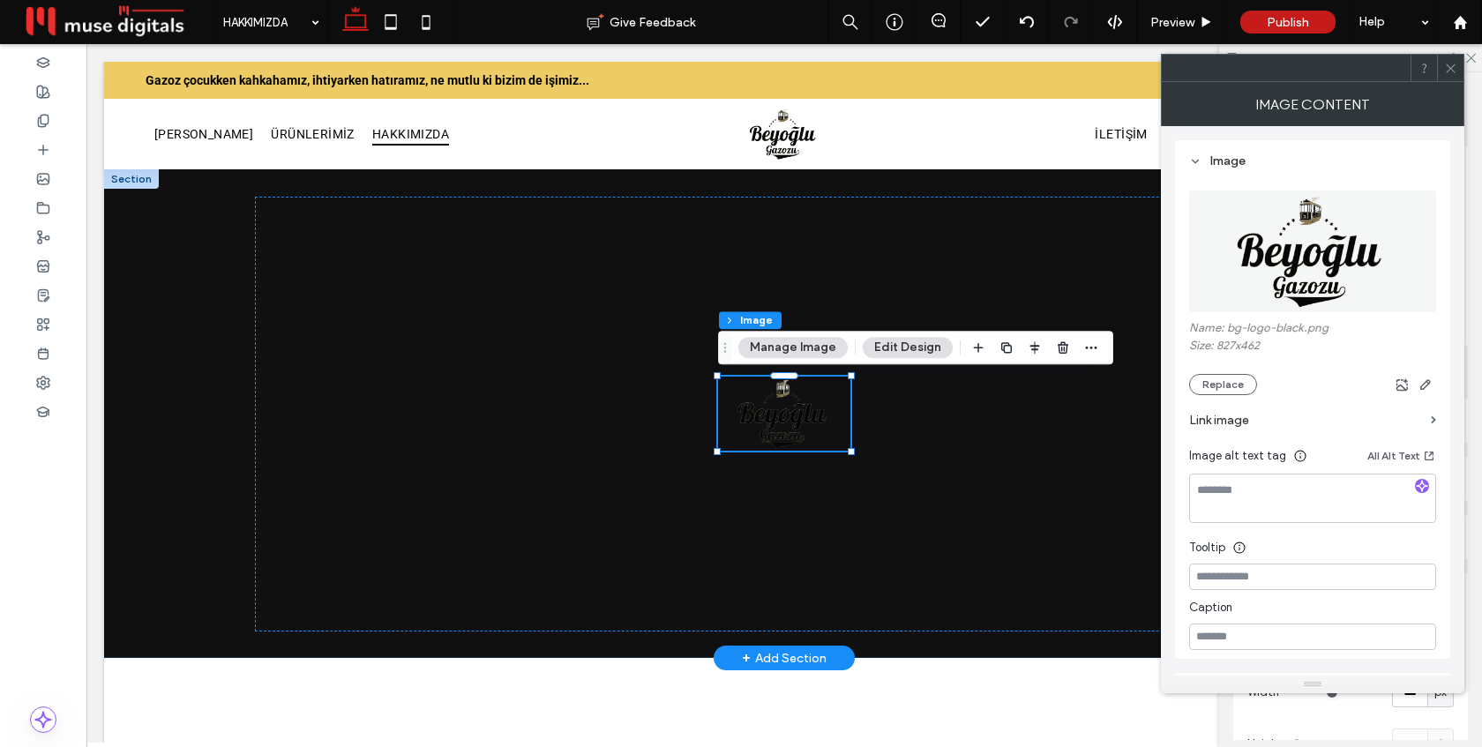
click at [211, 516] on div at bounding box center [784, 413] width 1360 height 489
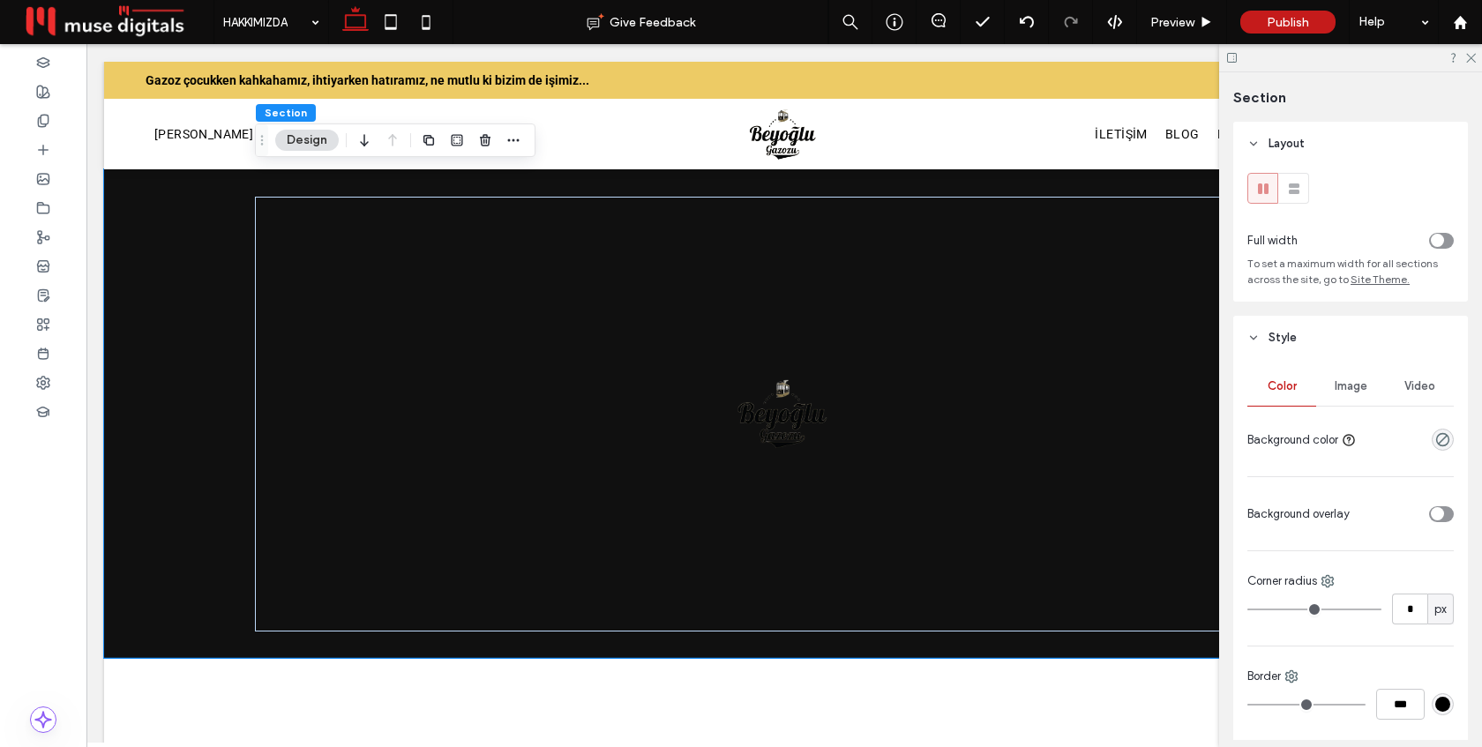
click at [1356, 392] on span "Image" at bounding box center [1351, 386] width 33 height 14
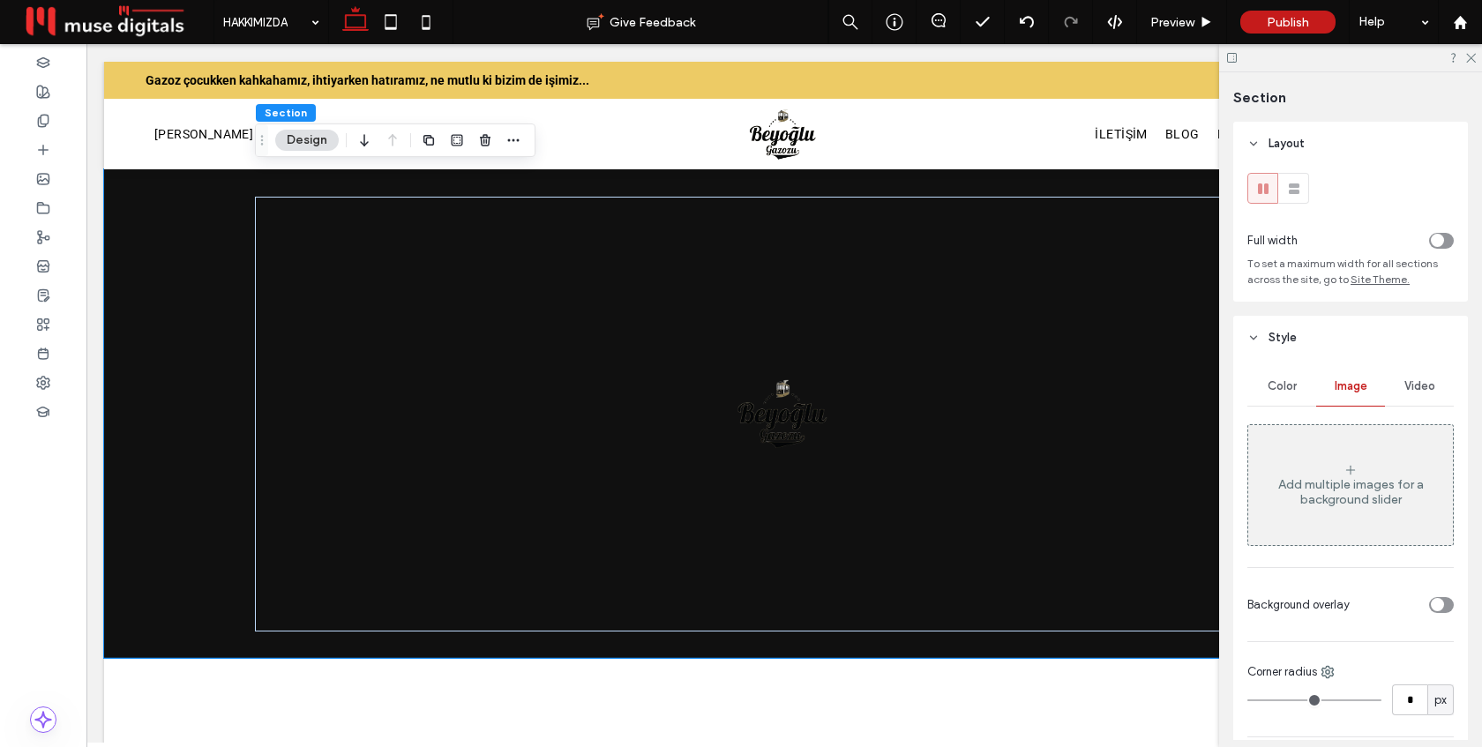
click at [1423, 389] on span "Video" at bounding box center [1419, 386] width 31 height 14
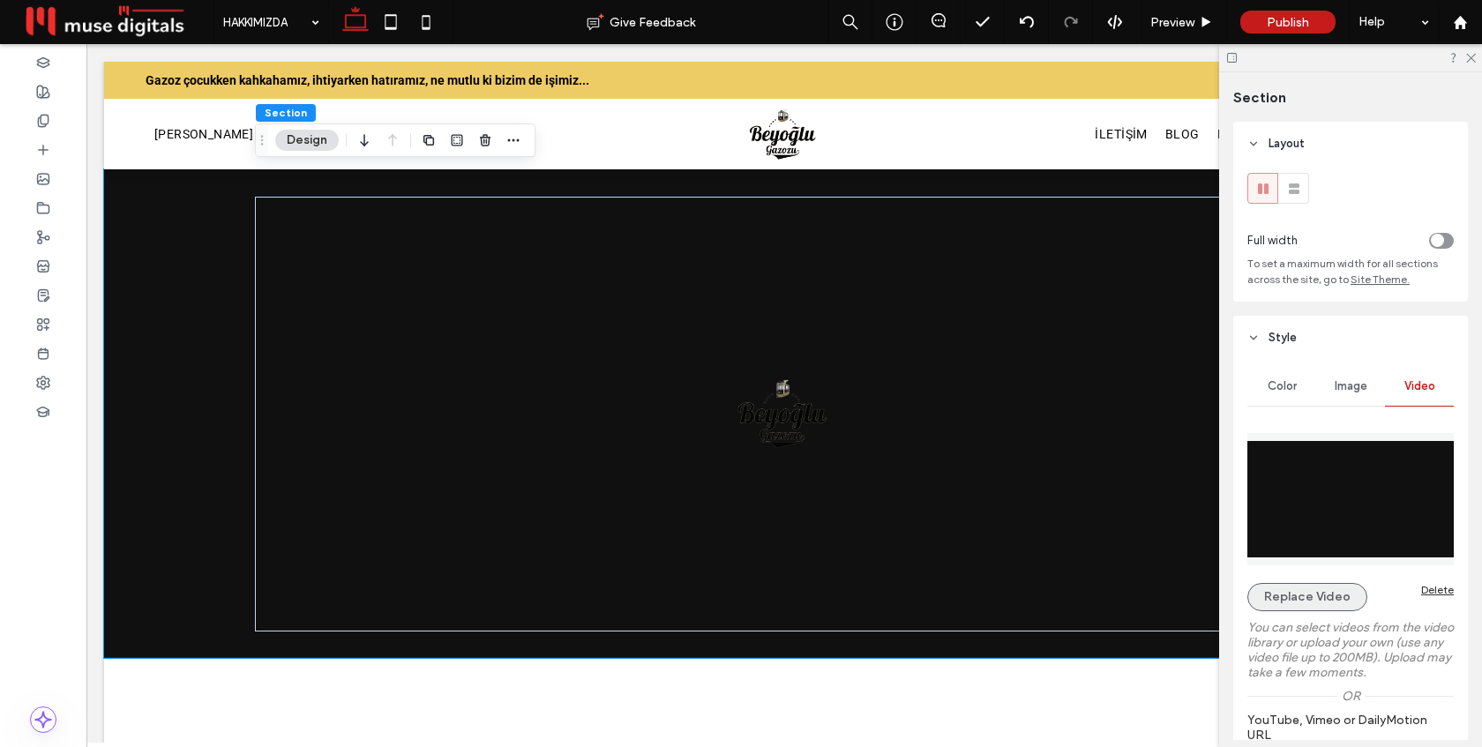
click at [1294, 593] on button "Replace Video" at bounding box center [1307, 597] width 120 height 28
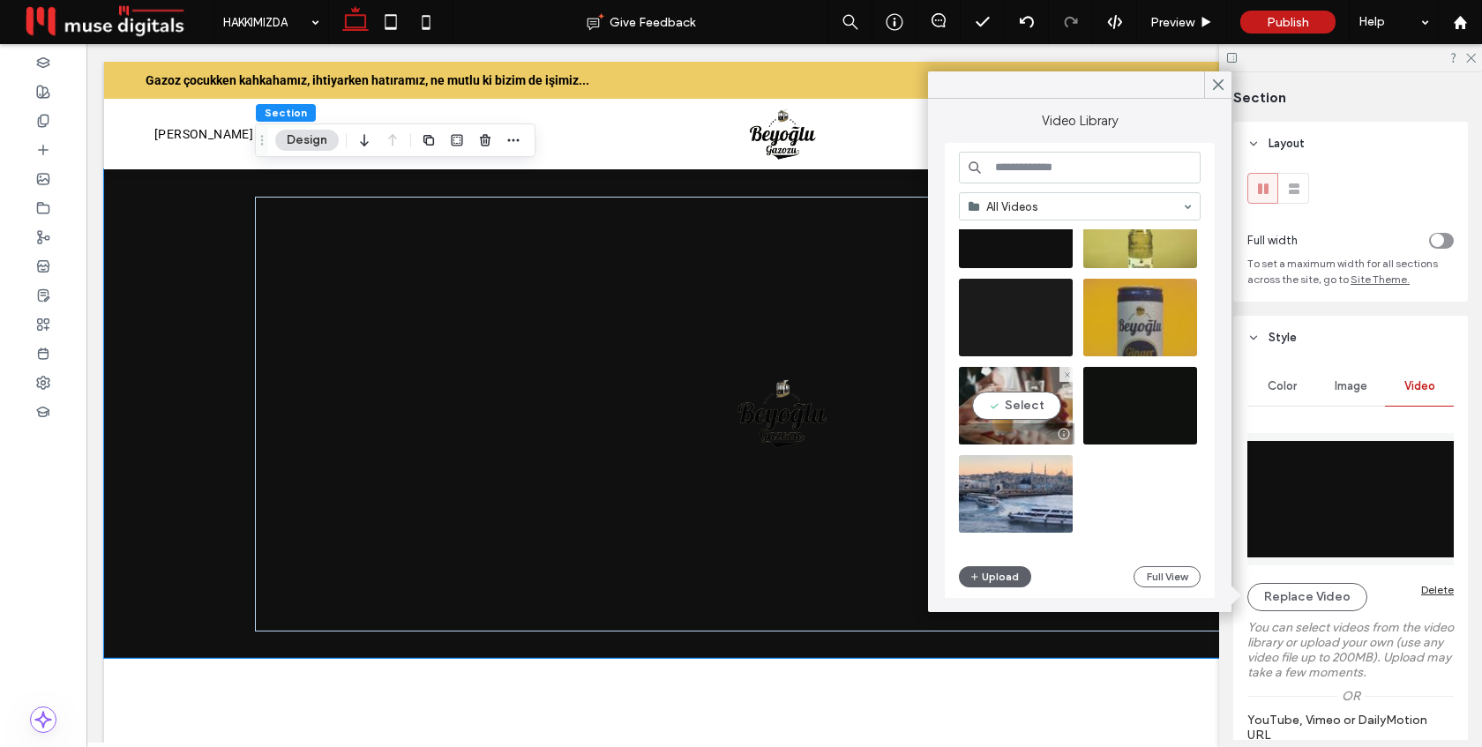
scroll to position [245, 0]
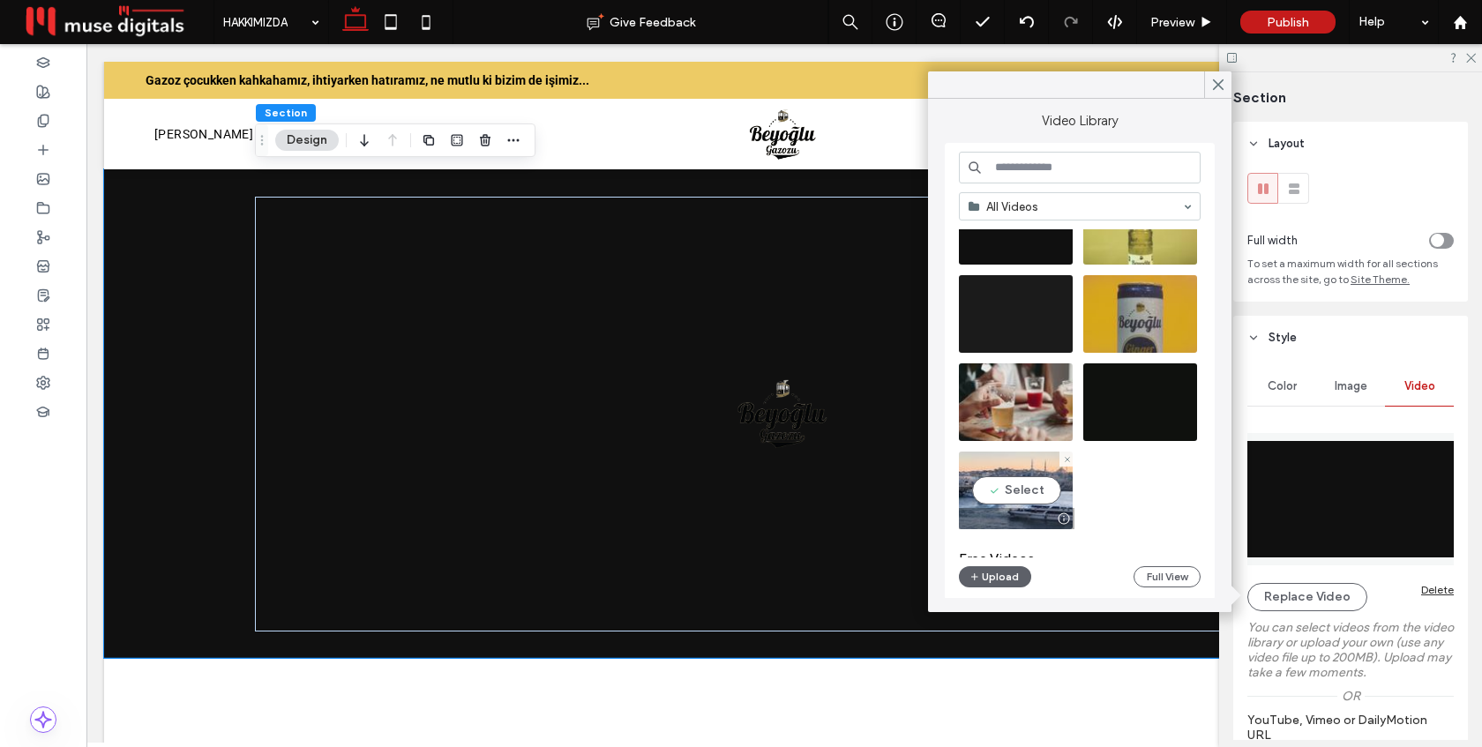
click at [1039, 491] on video at bounding box center [1016, 491] width 114 height 78
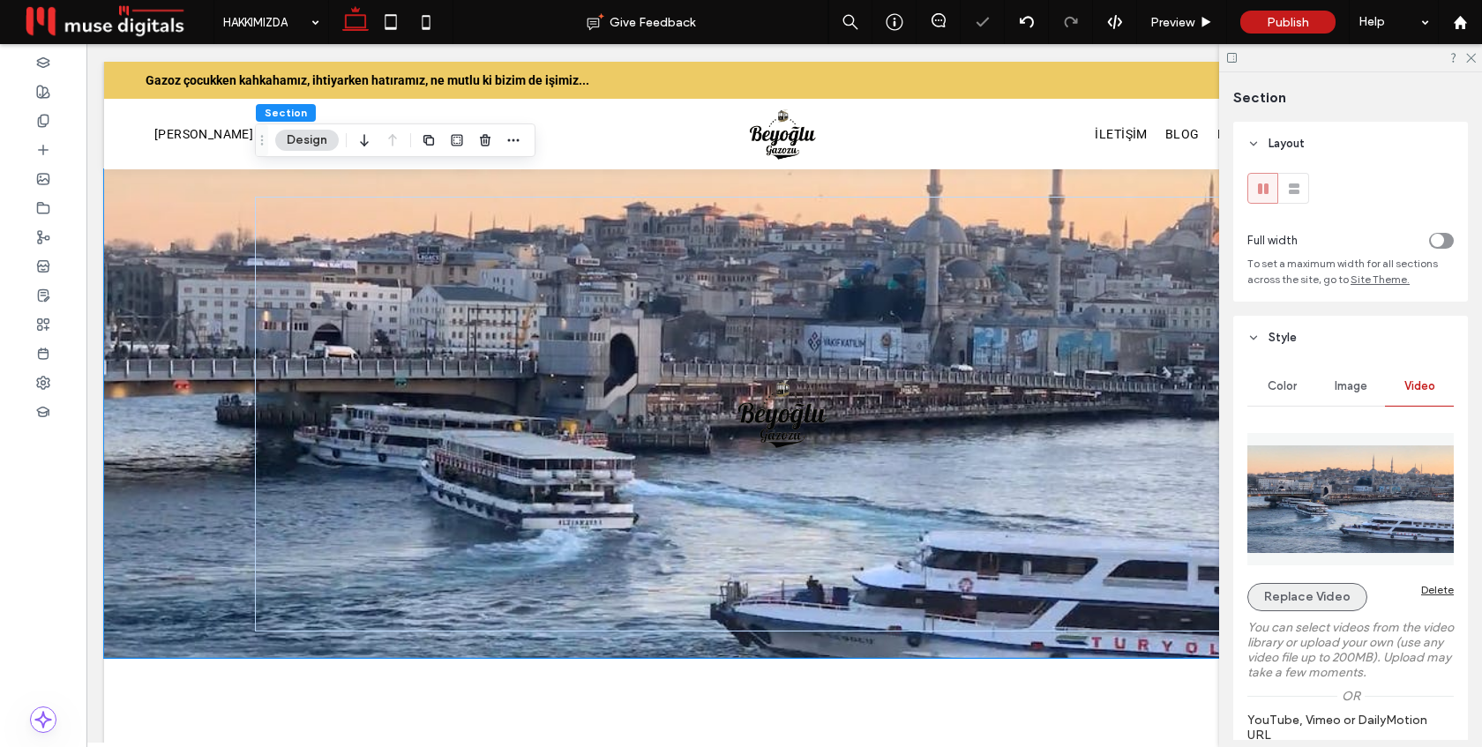
click at [1316, 604] on button "Replace Video" at bounding box center [1307, 597] width 120 height 28
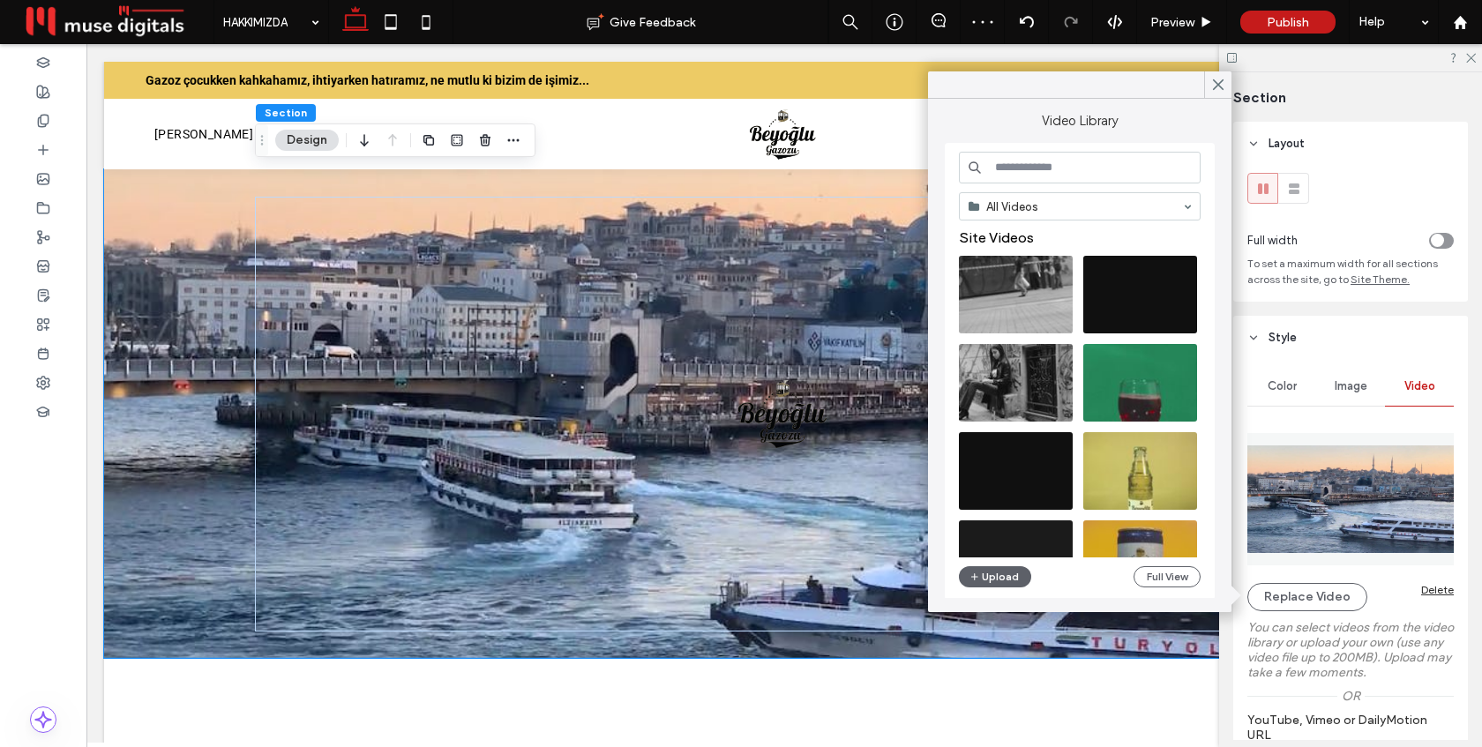
click at [1124, 172] on input at bounding box center [1080, 168] width 242 height 32
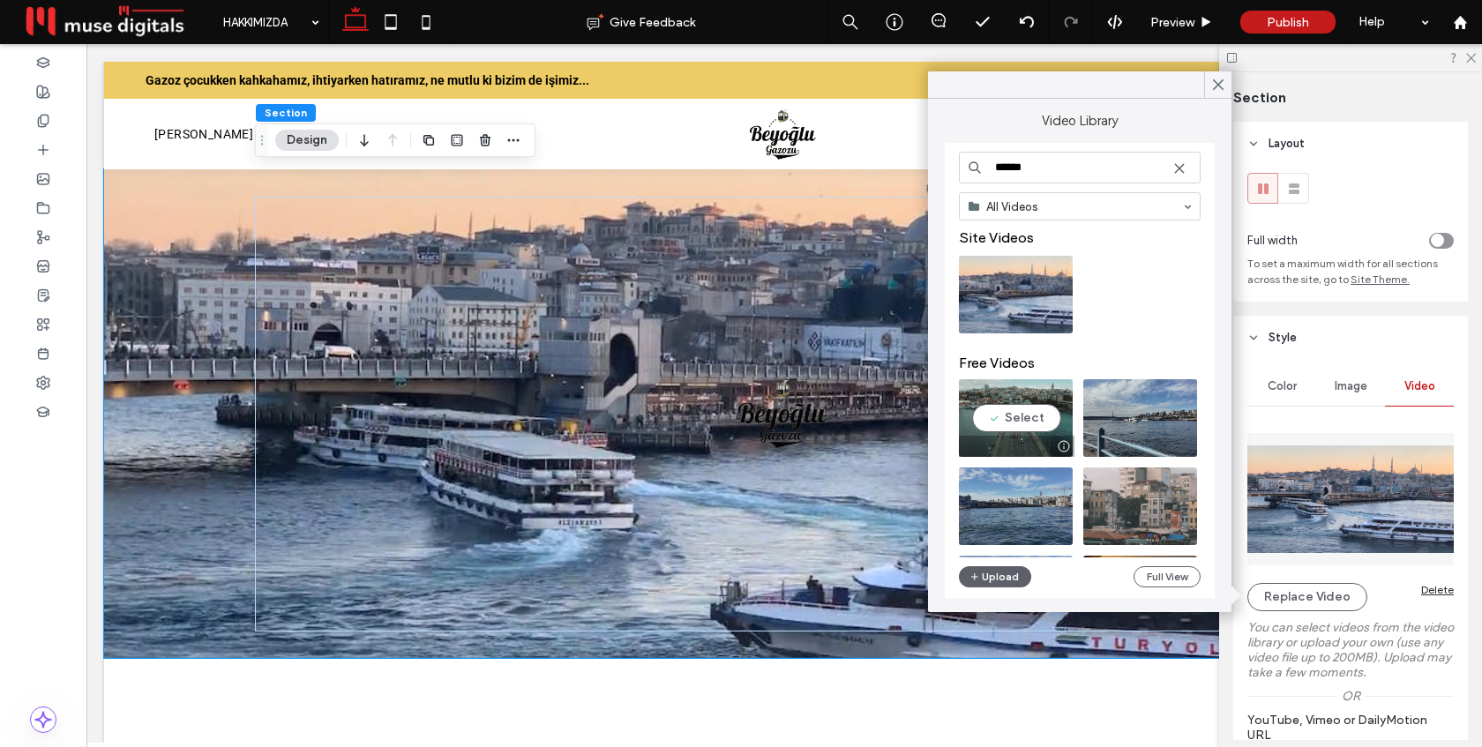
type input "******"
click at [1018, 424] on video at bounding box center [1016, 418] width 114 height 78
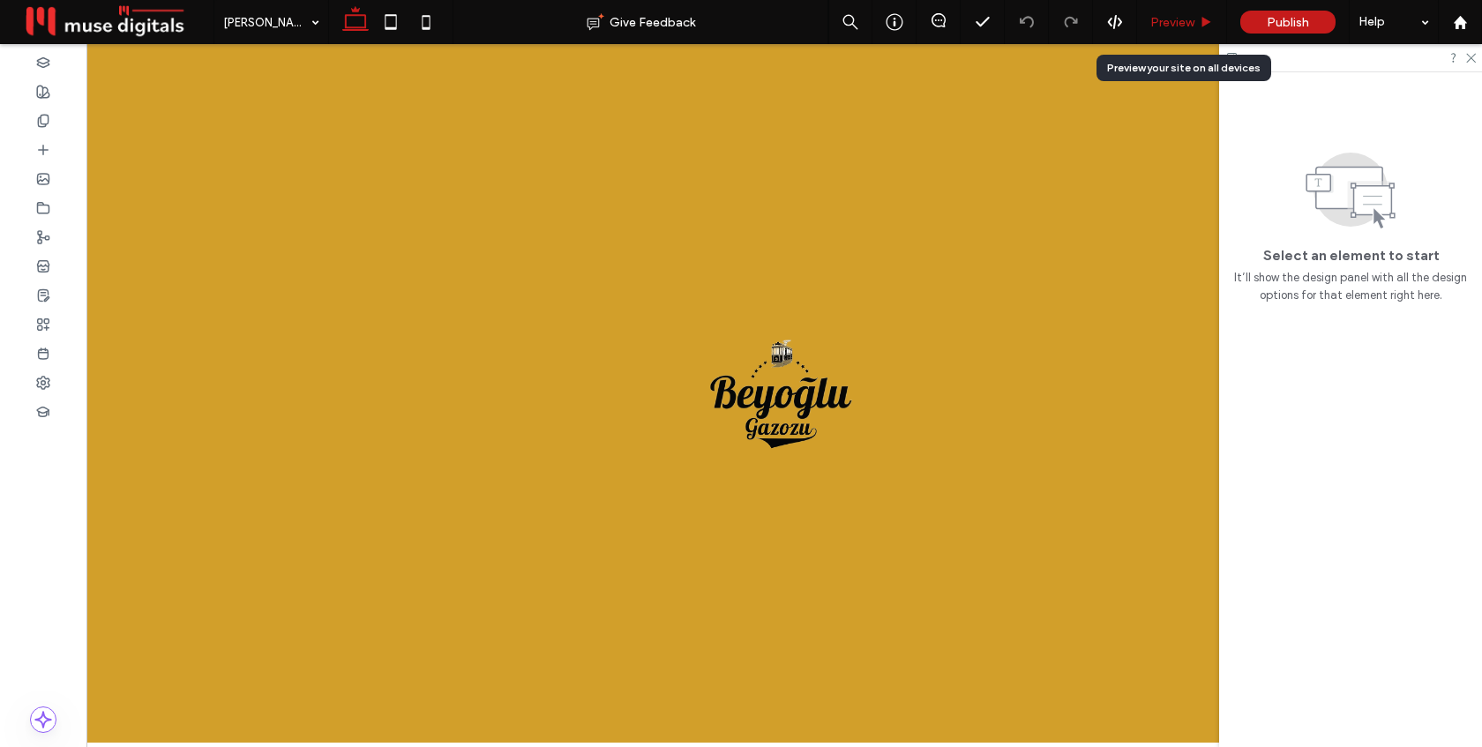
click at [1183, 19] on span "Preview" at bounding box center [1172, 22] width 44 height 15
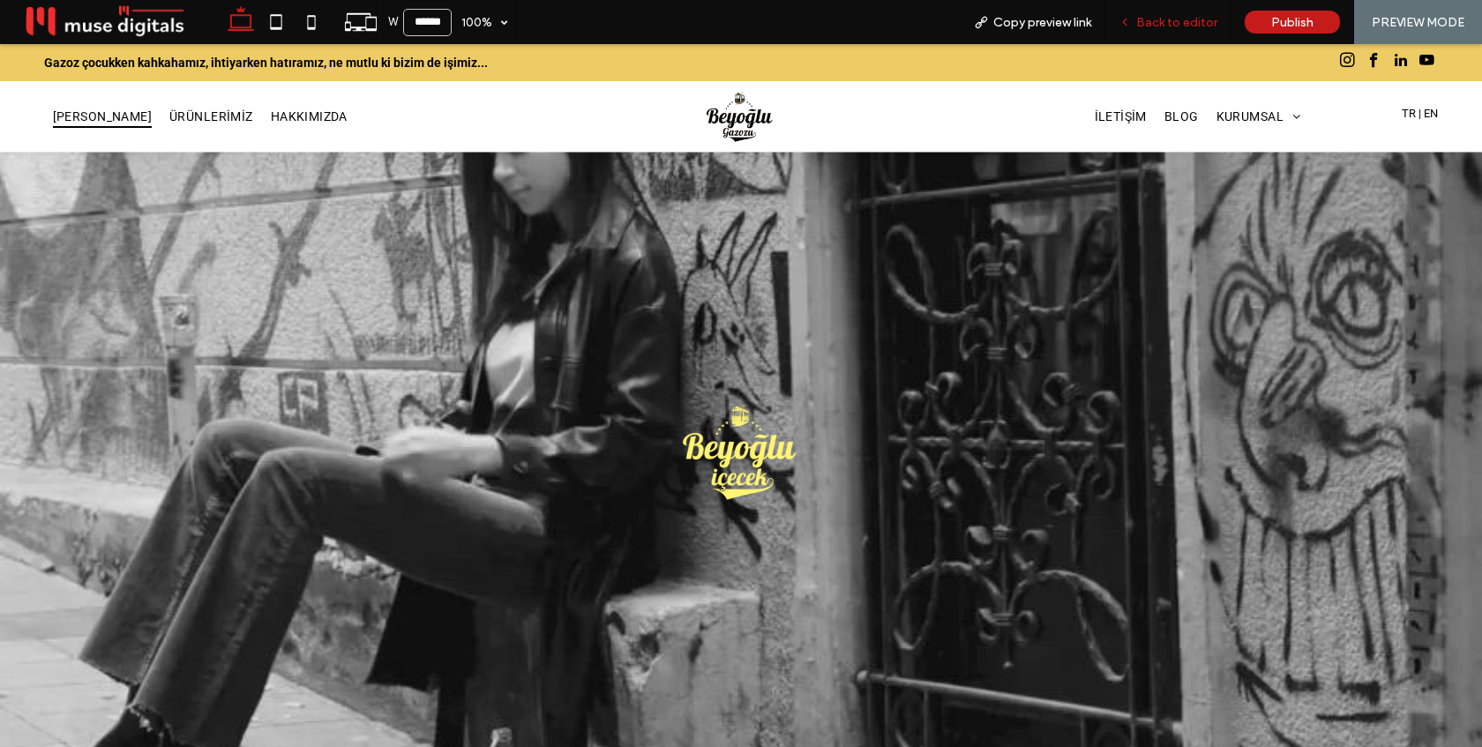
click at [1167, 22] on span "Back to editor" at bounding box center [1176, 22] width 81 height 15
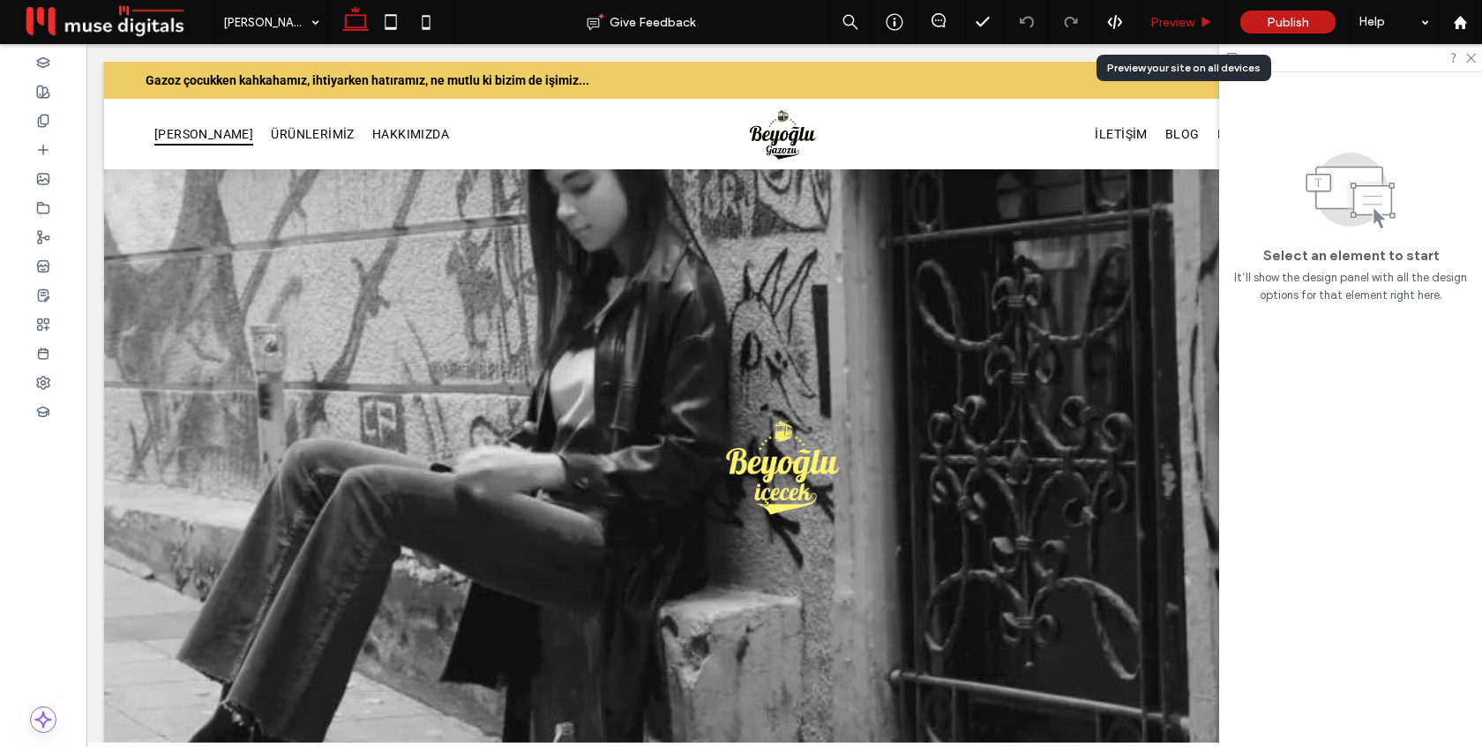
click at [1174, 15] on span "Preview" at bounding box center [1172, 22] width 44 height 15
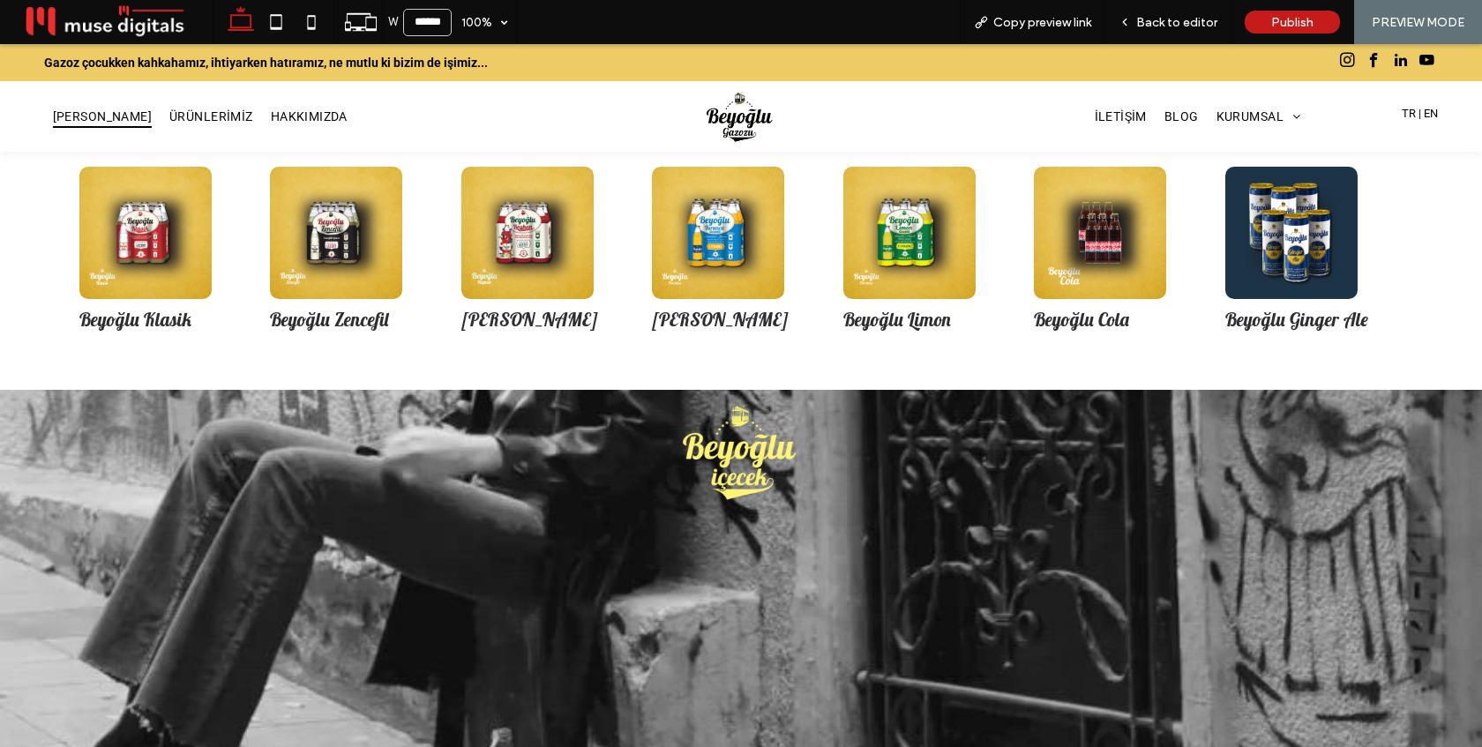
click at [1295, 259] on img at bounding box center [1291, 233] width 132 height 132
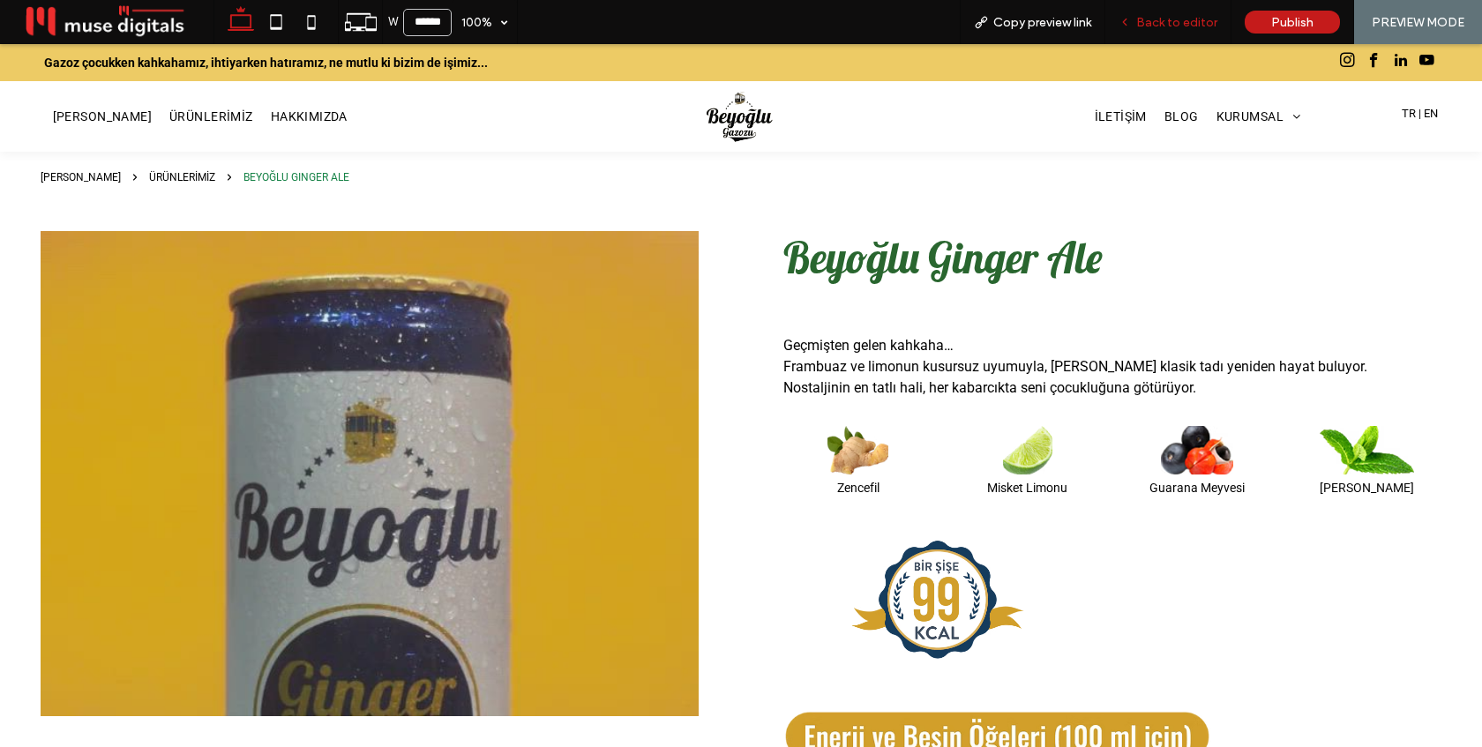
click at [1180, 25] on span "Back to editor" at bounding box center [1176, 22] width 81 height 15
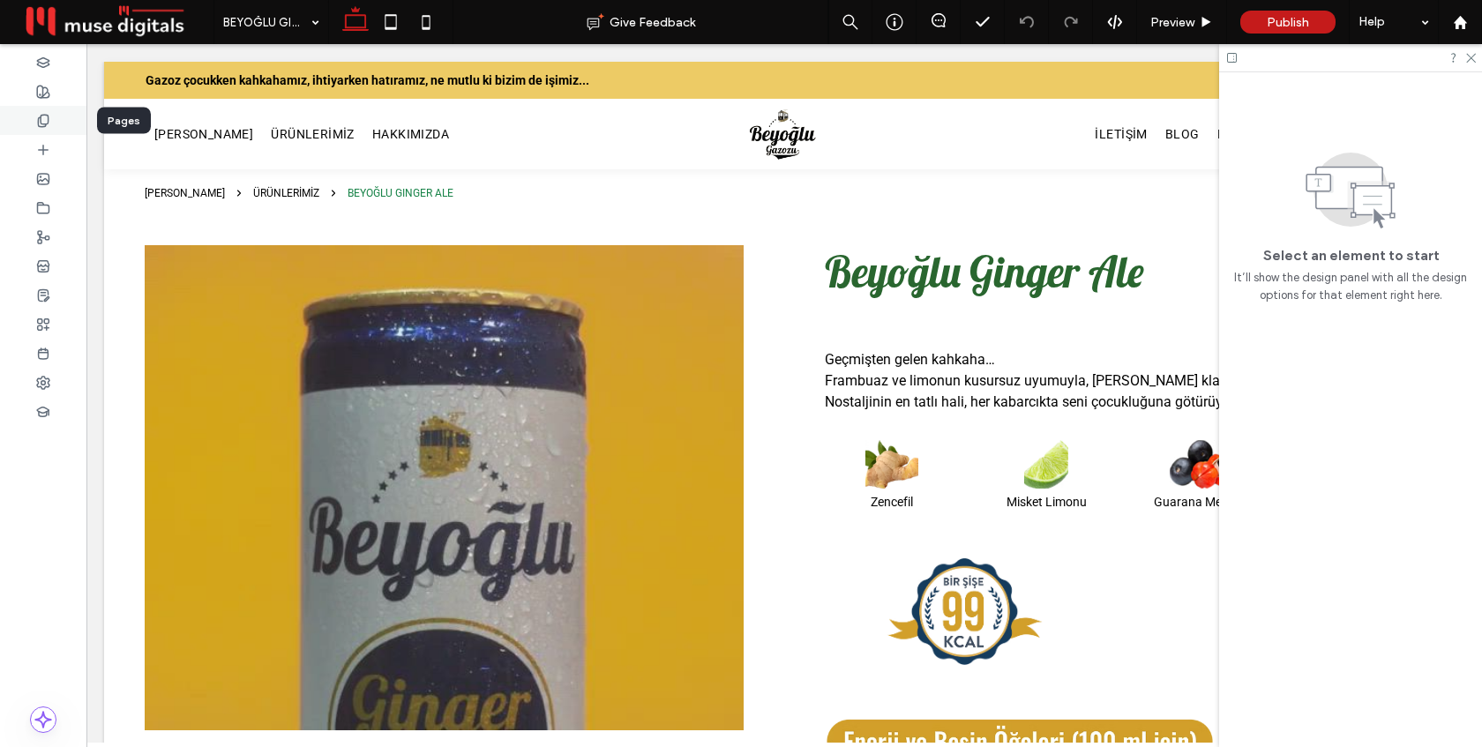
click at [27, 110] on div at bounding box center [43, 120] width 86 height 29
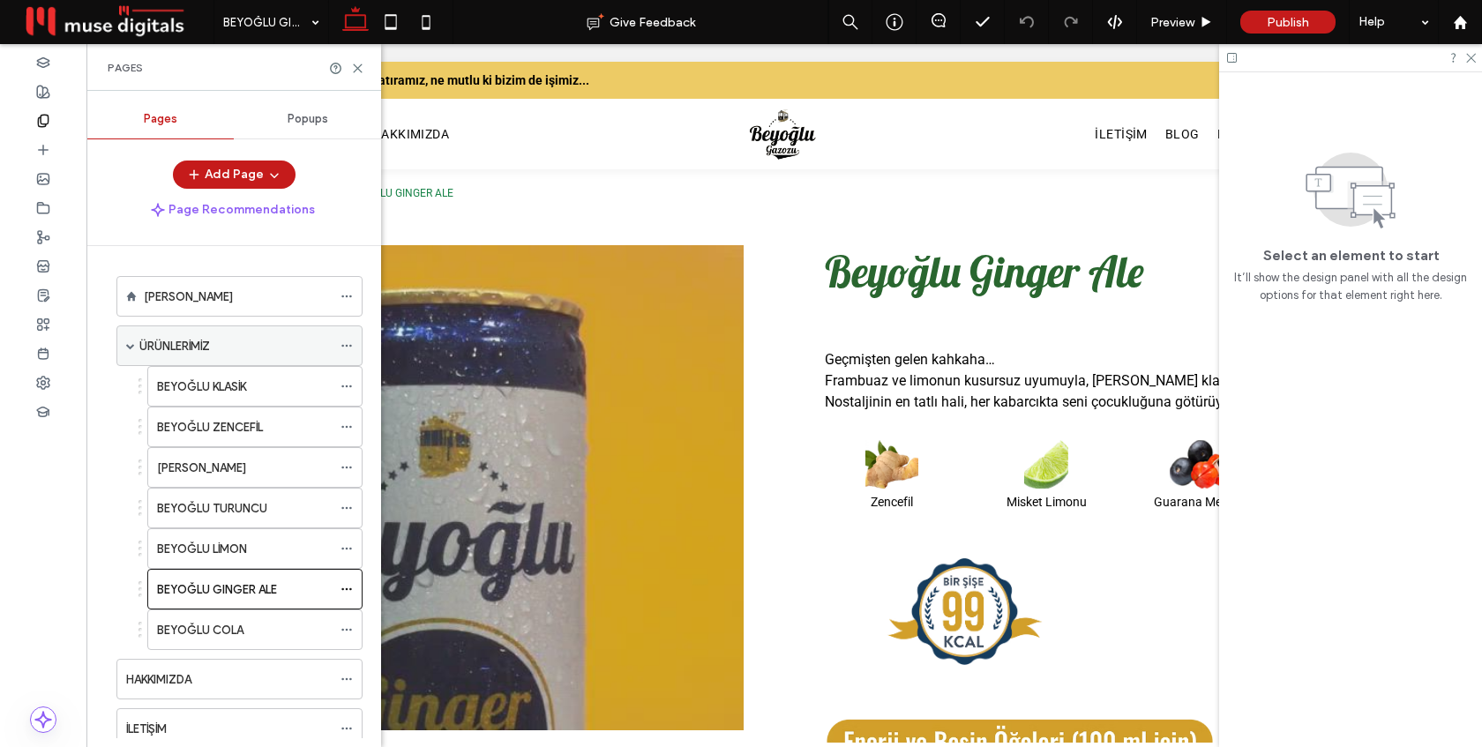
click at [128, 341] on span at bounding box center [130, 345] width 9 height 9
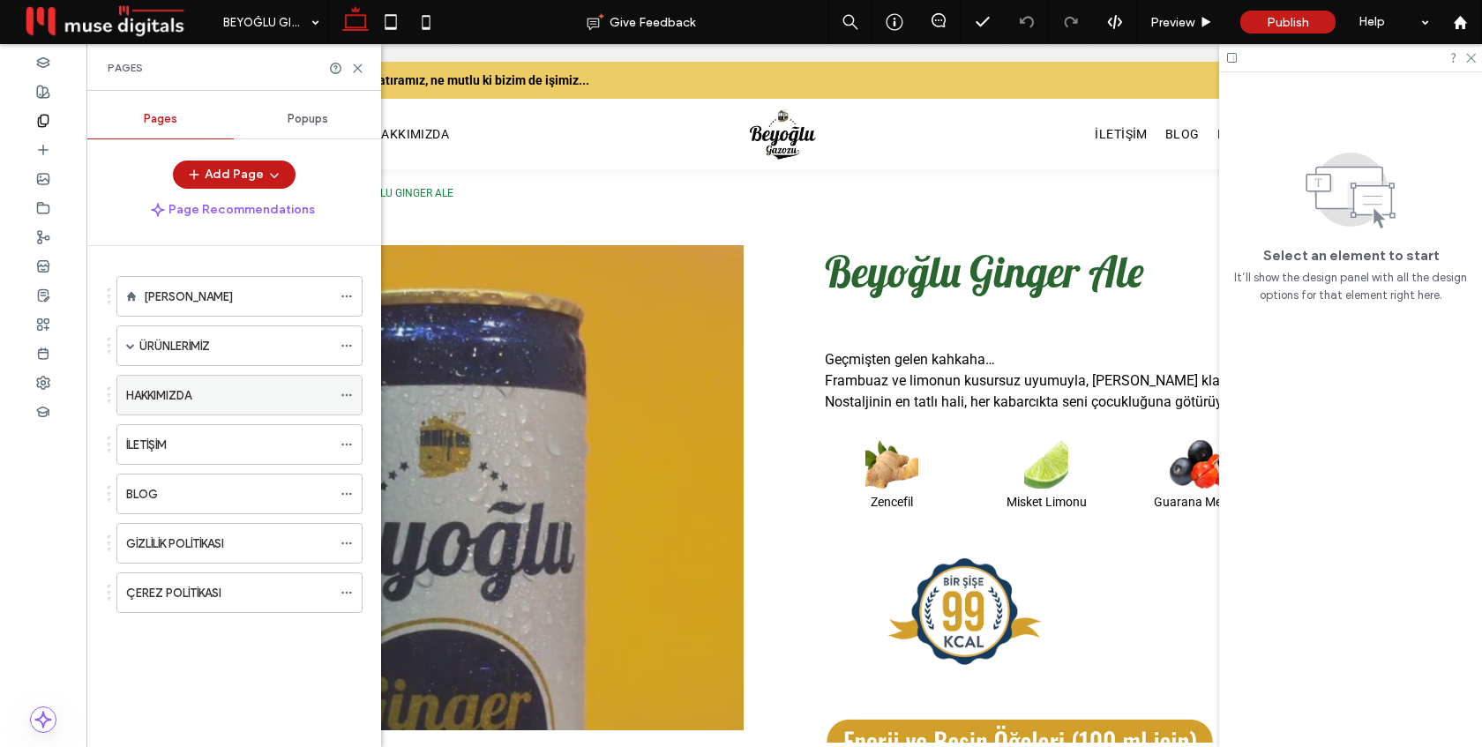
click at [162, 401] on label "HAKKIMIZDA" at bounding box center [158, 395] width 65 height 31
click at [356, 68] on use at bounding box center [358, 68] width 8 height 8
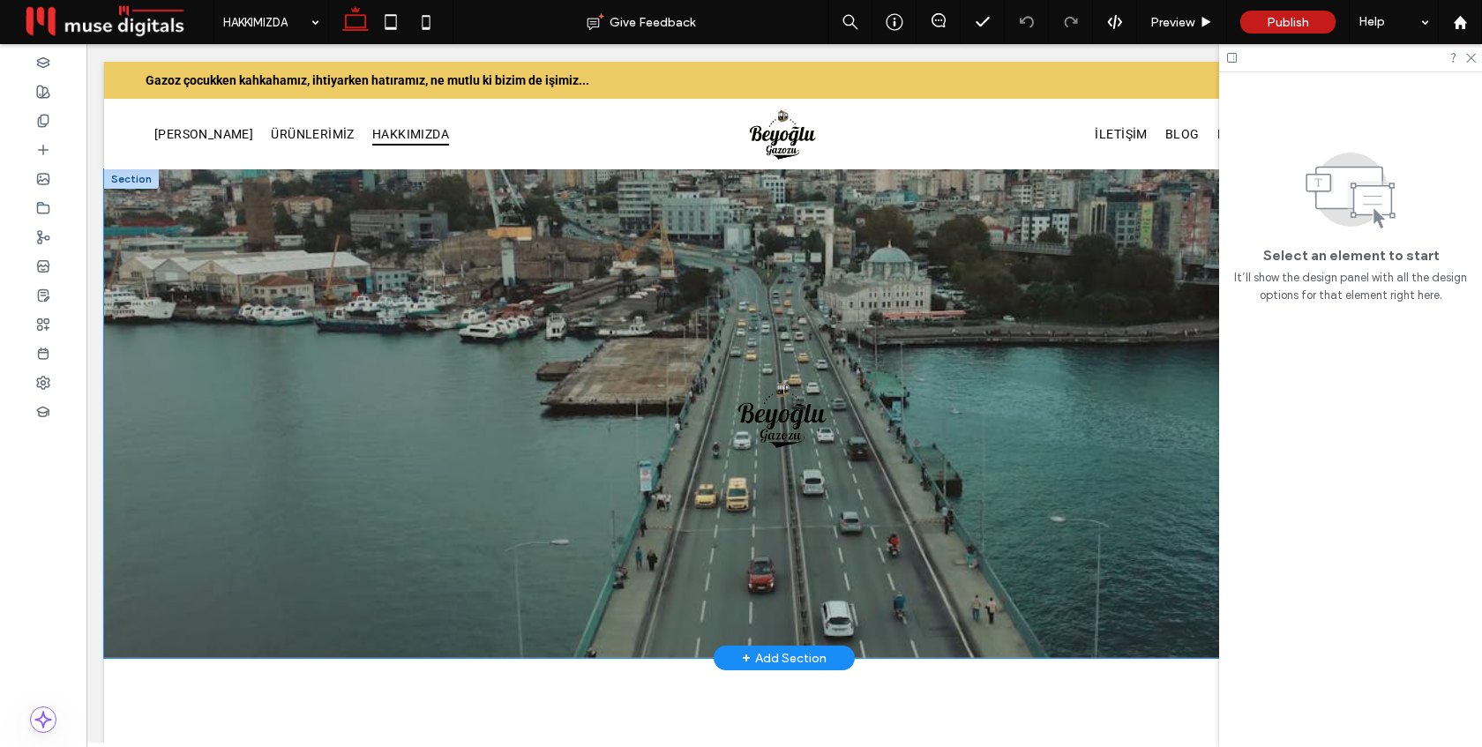
click at [349, 187] on div at bounding box center [784, 413] width 1059 height 489
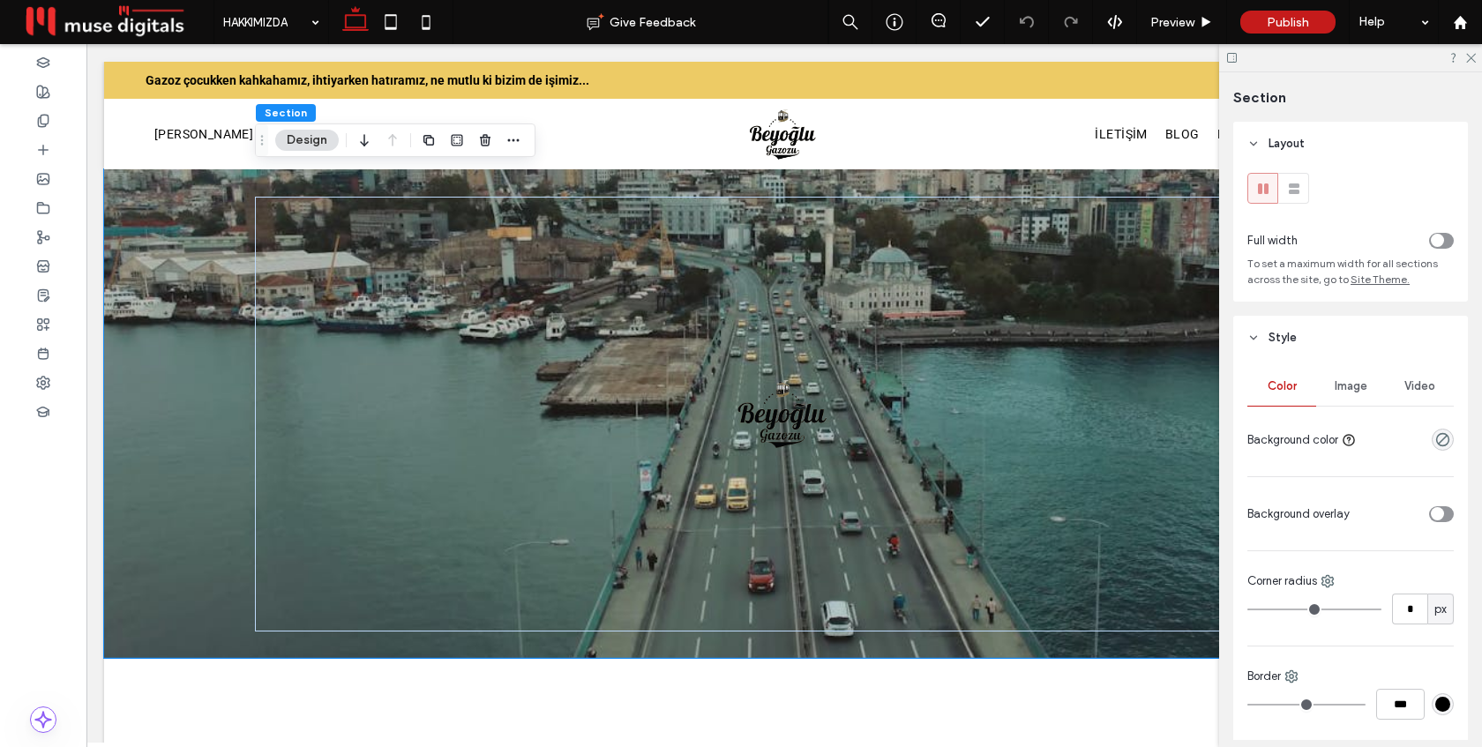
click at [1412, 393] on span "Video" at bounding box center [1419, 386] width 31 height 14
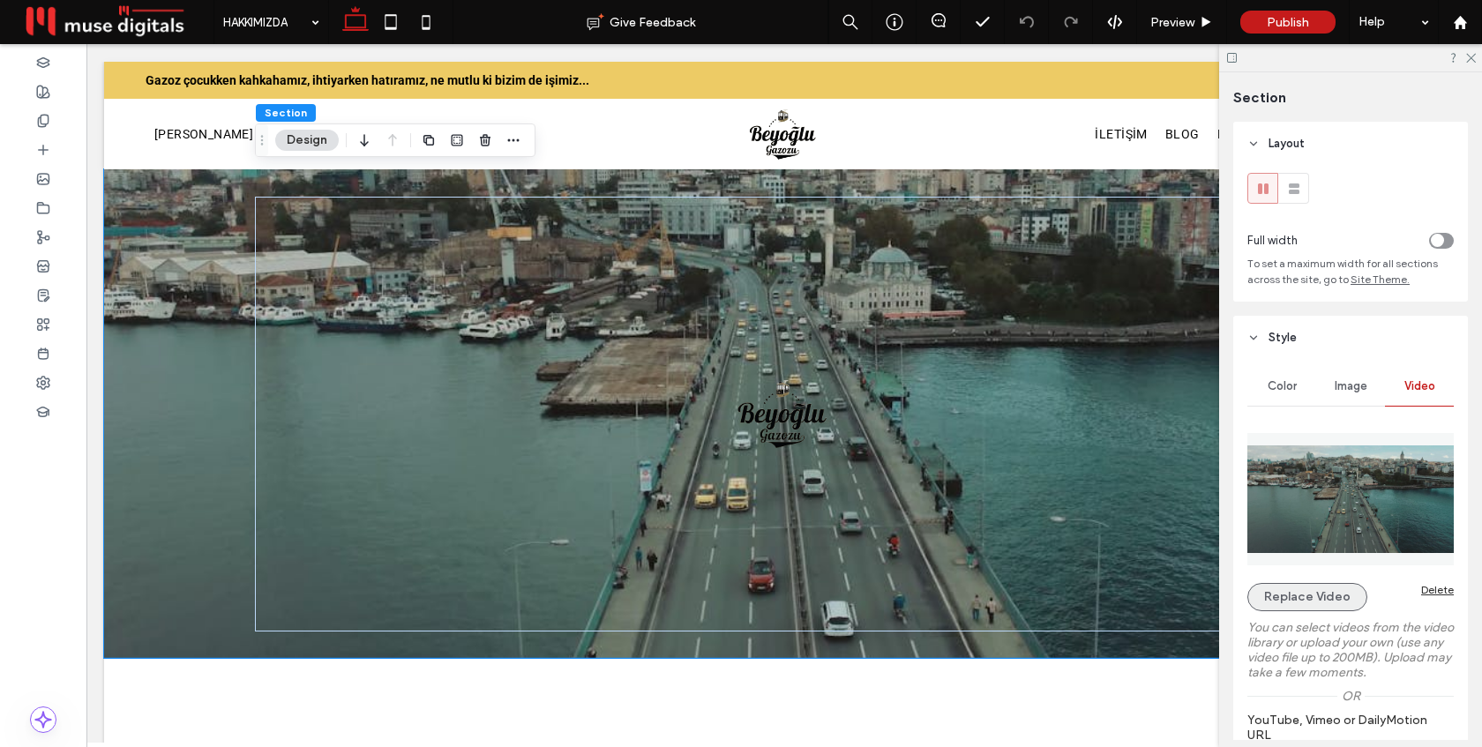
click at [1279, 603] on button "Replace Video" at bounding box center [1307, 597] width 120 height 28
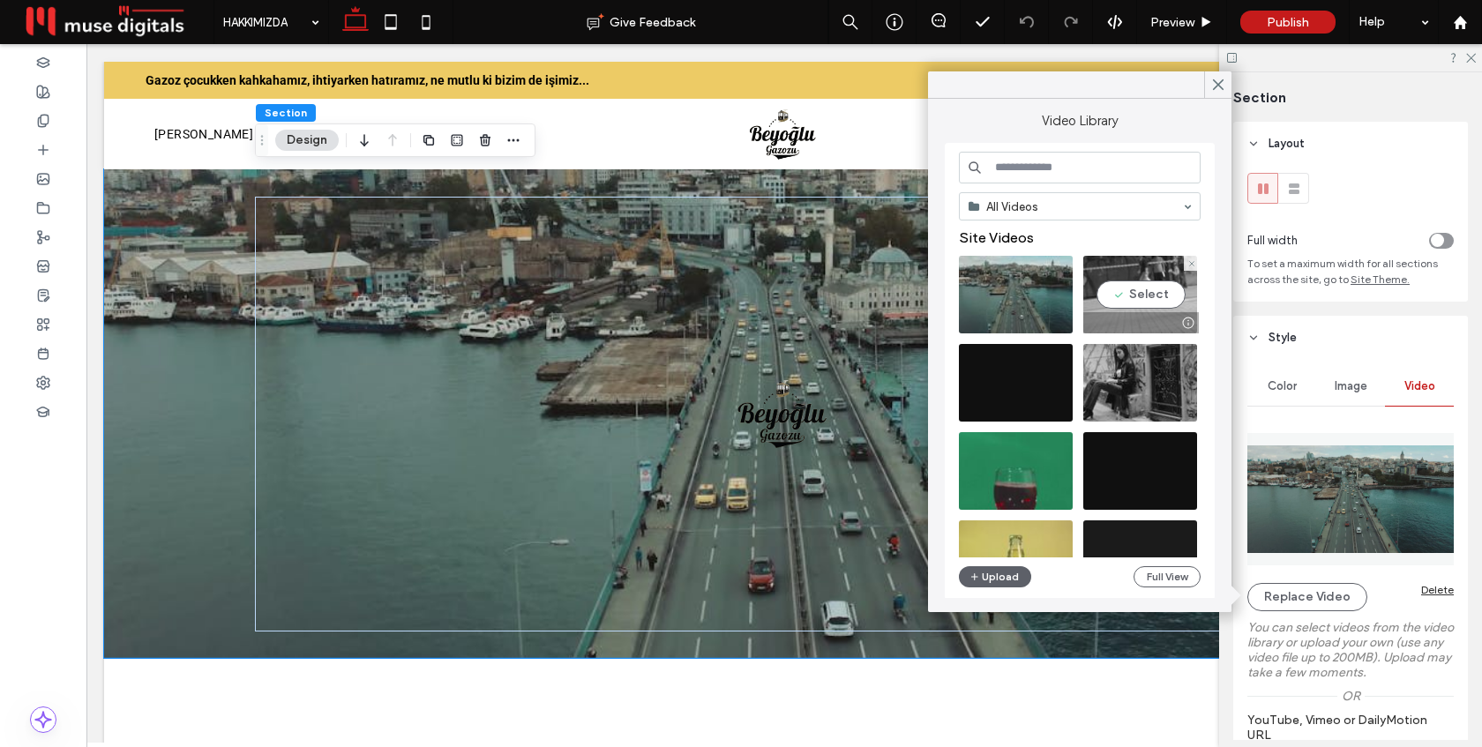
click at [1090, 288] on video at bounding box center [1140, 295] width 114 height 78
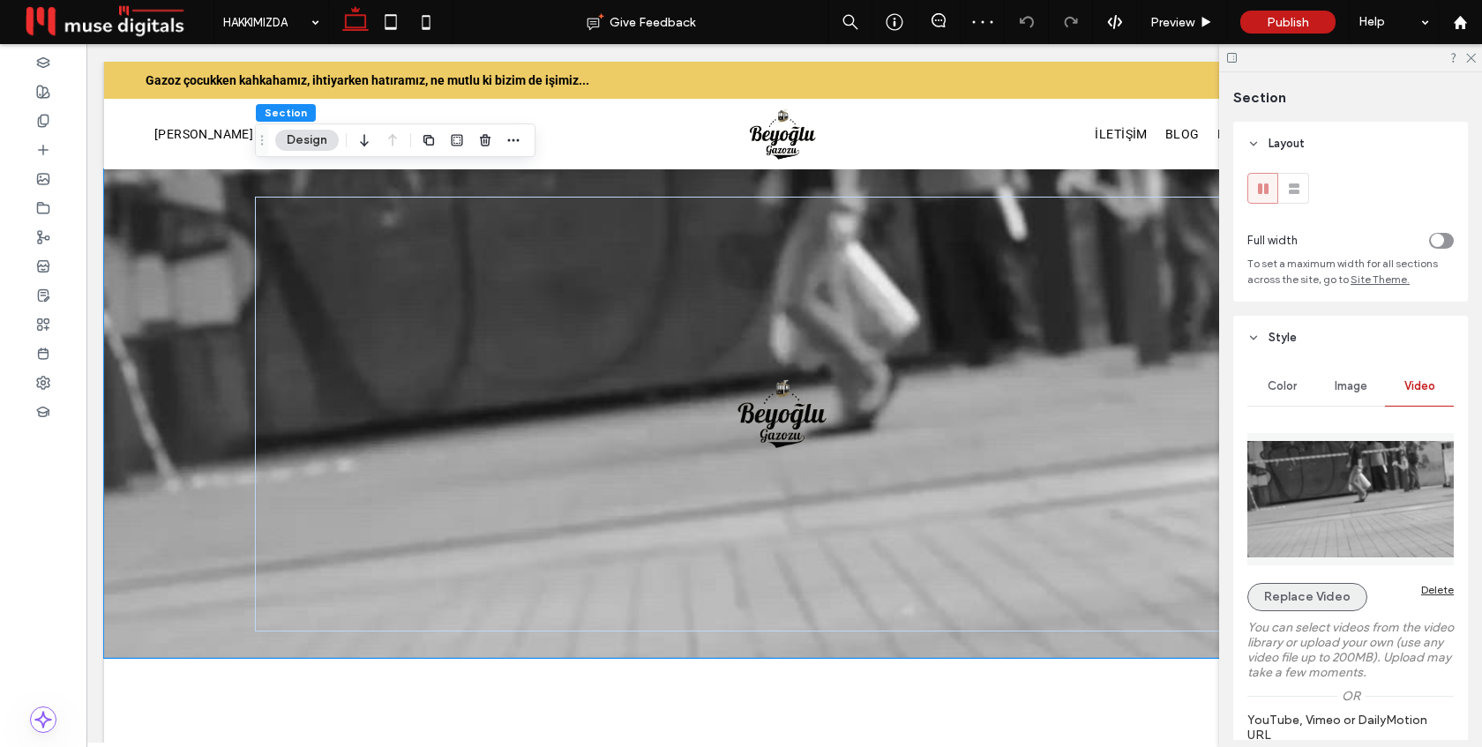
click at [1328, 598] on button "Replace Video" at bounding box center [1307, 597] width 120 height 28
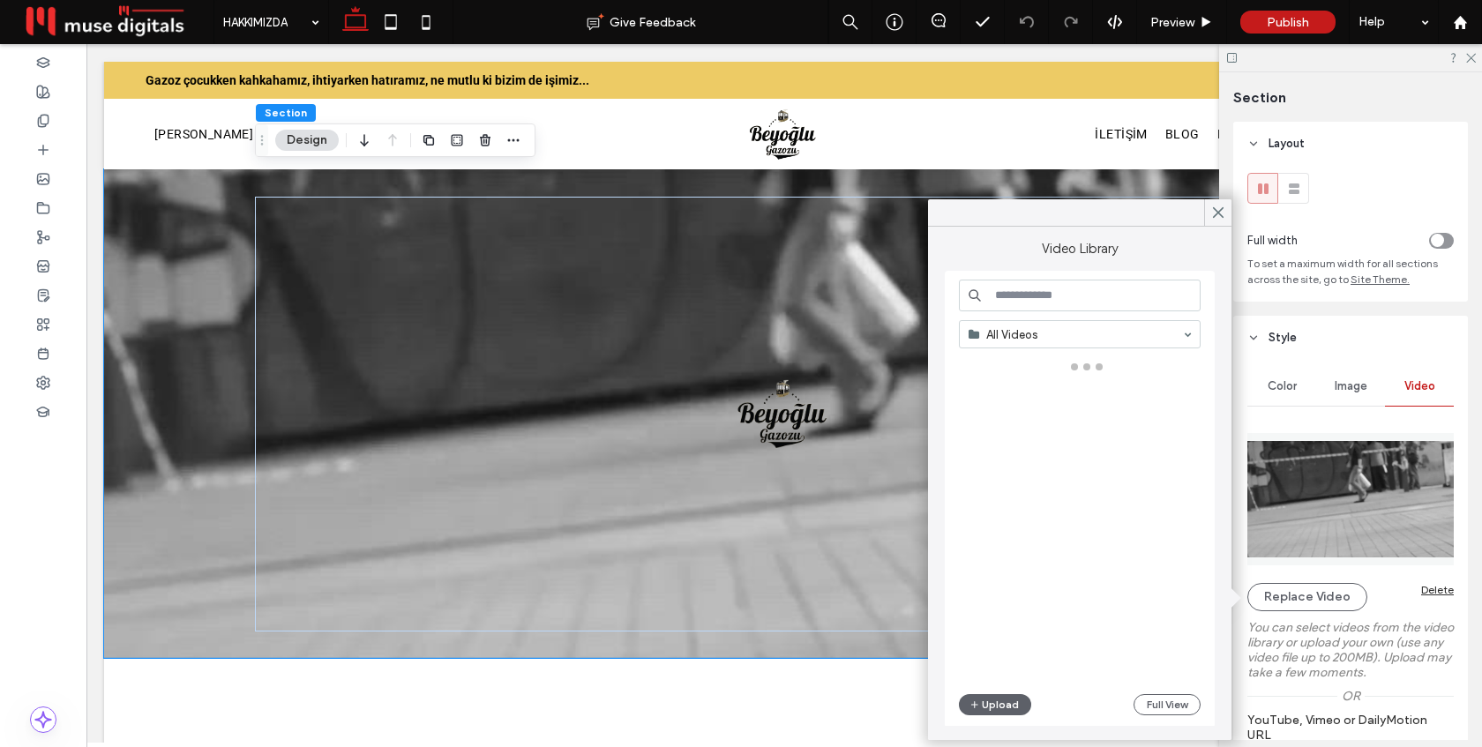
click at [1102, 284] on input at bounding box center [1080, 296] width 242 height 32
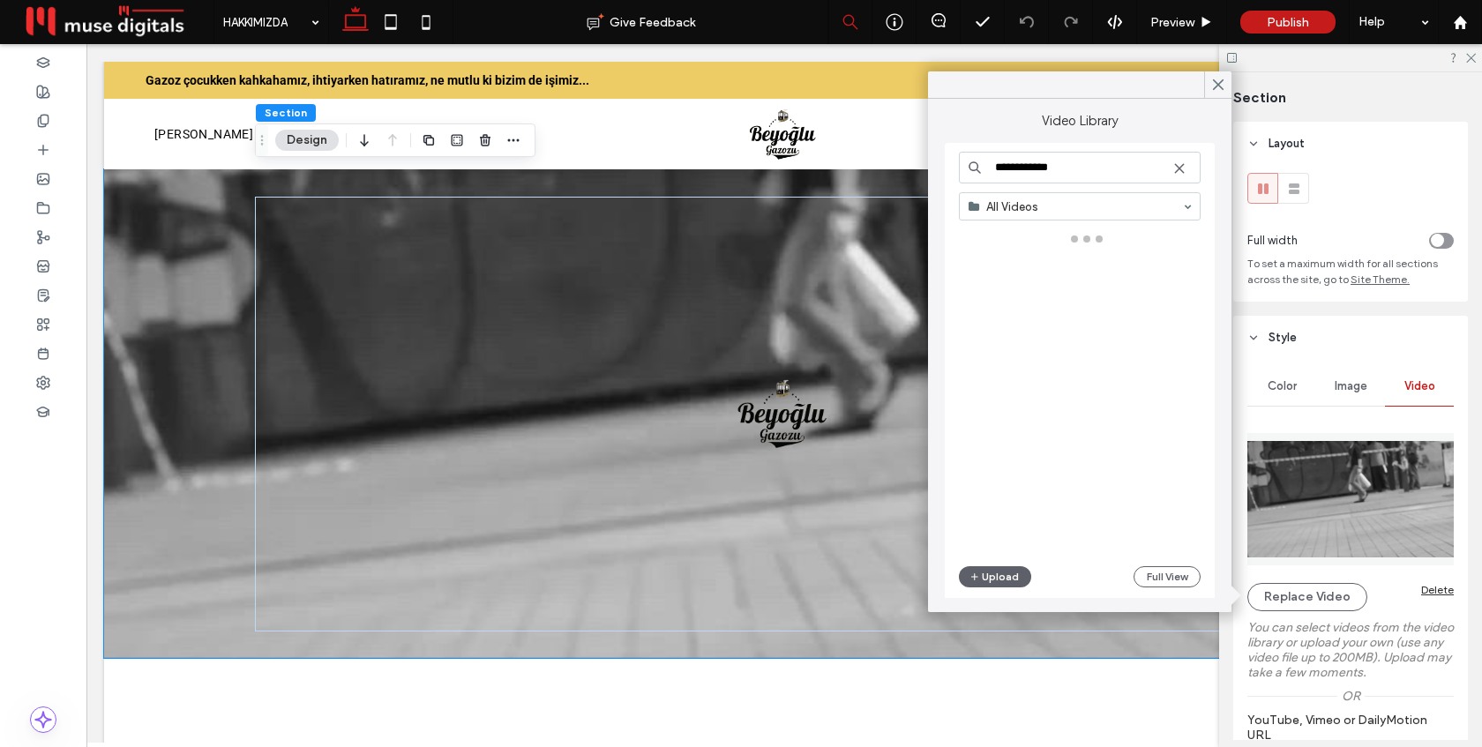
type input "**********"
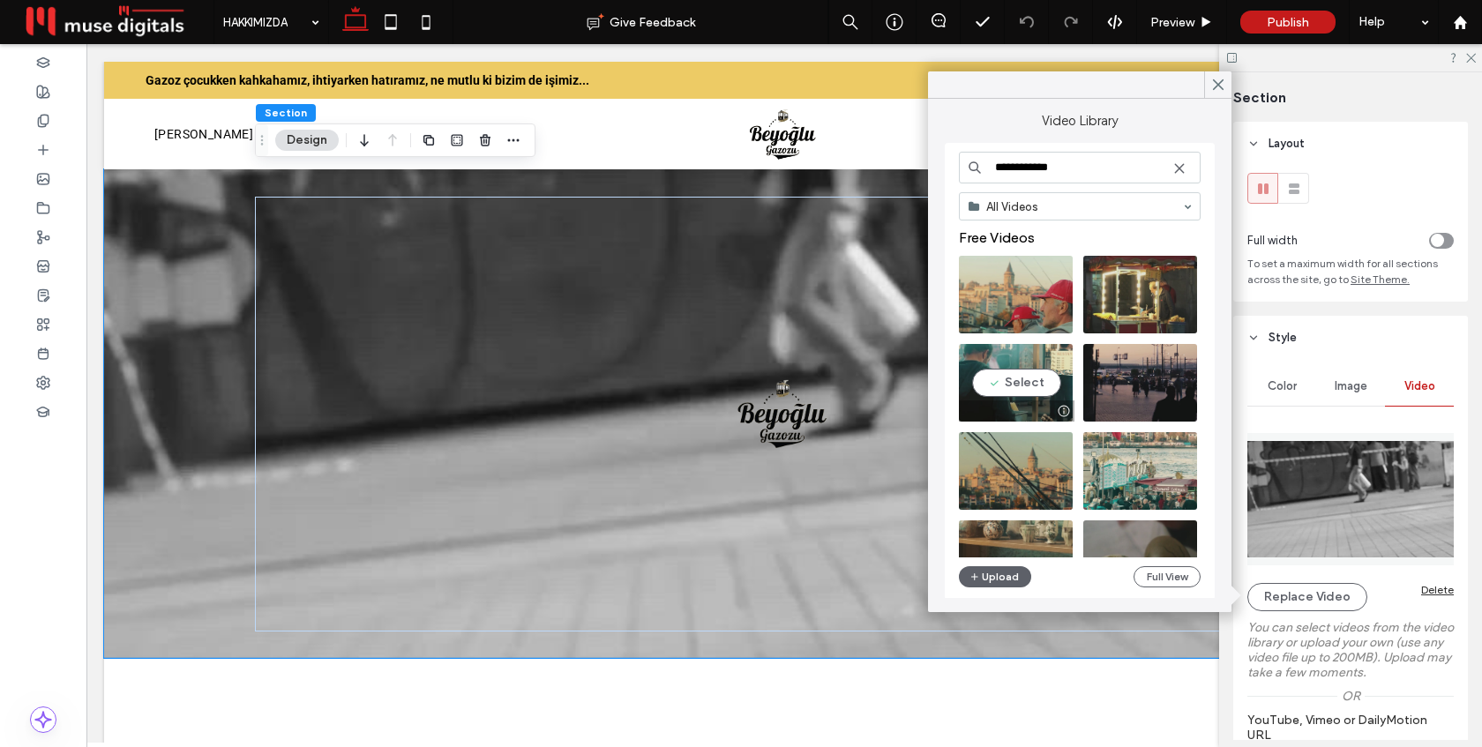
click at [1021, 378] on video at bounding box center [1016, 383] width 114 height 78
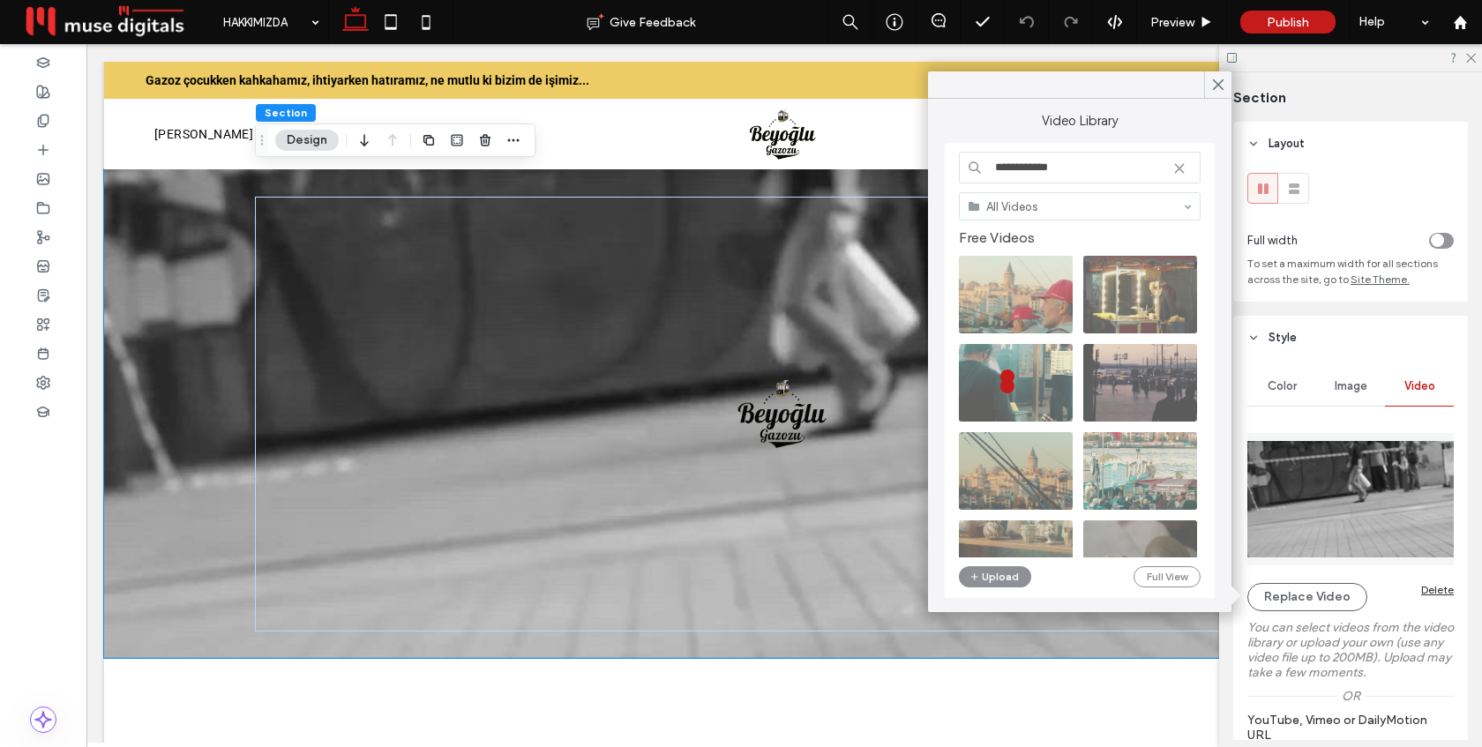
scroll to position [2, 0]
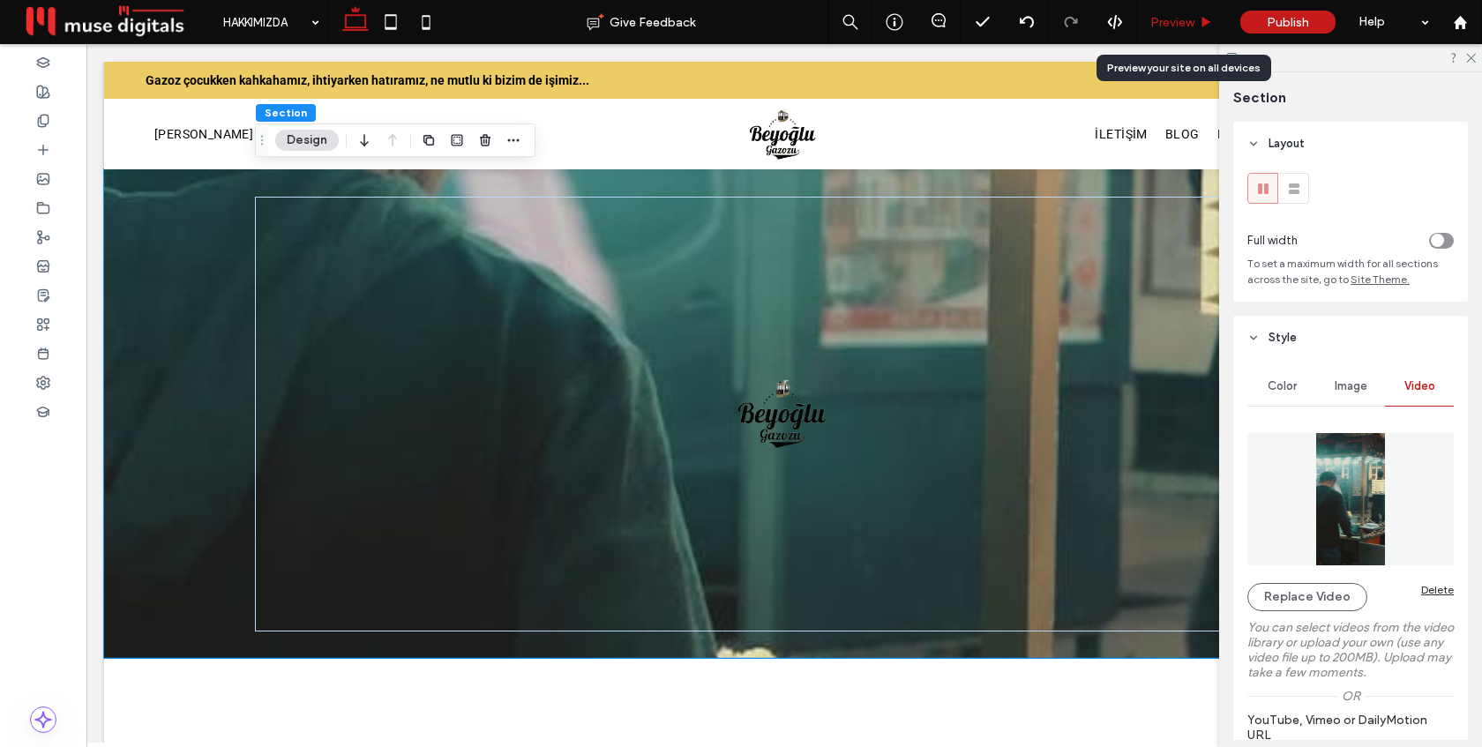
click at [1176, 15] on span "Preview" at bounding box center [1172, 22] width 44 height 15
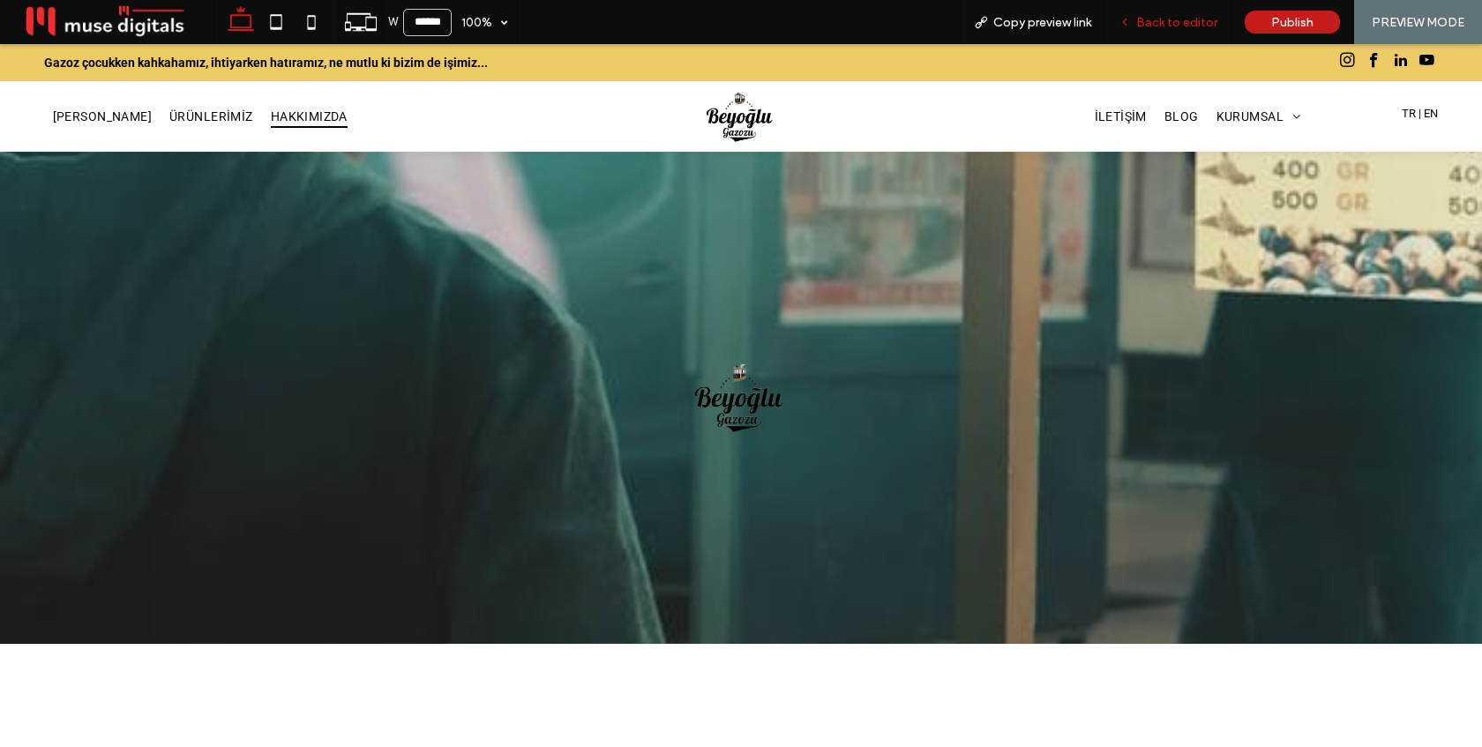
click at [1177, 15] on span "Back to editor" at bounding box center [1176, 22] width 81 height 15
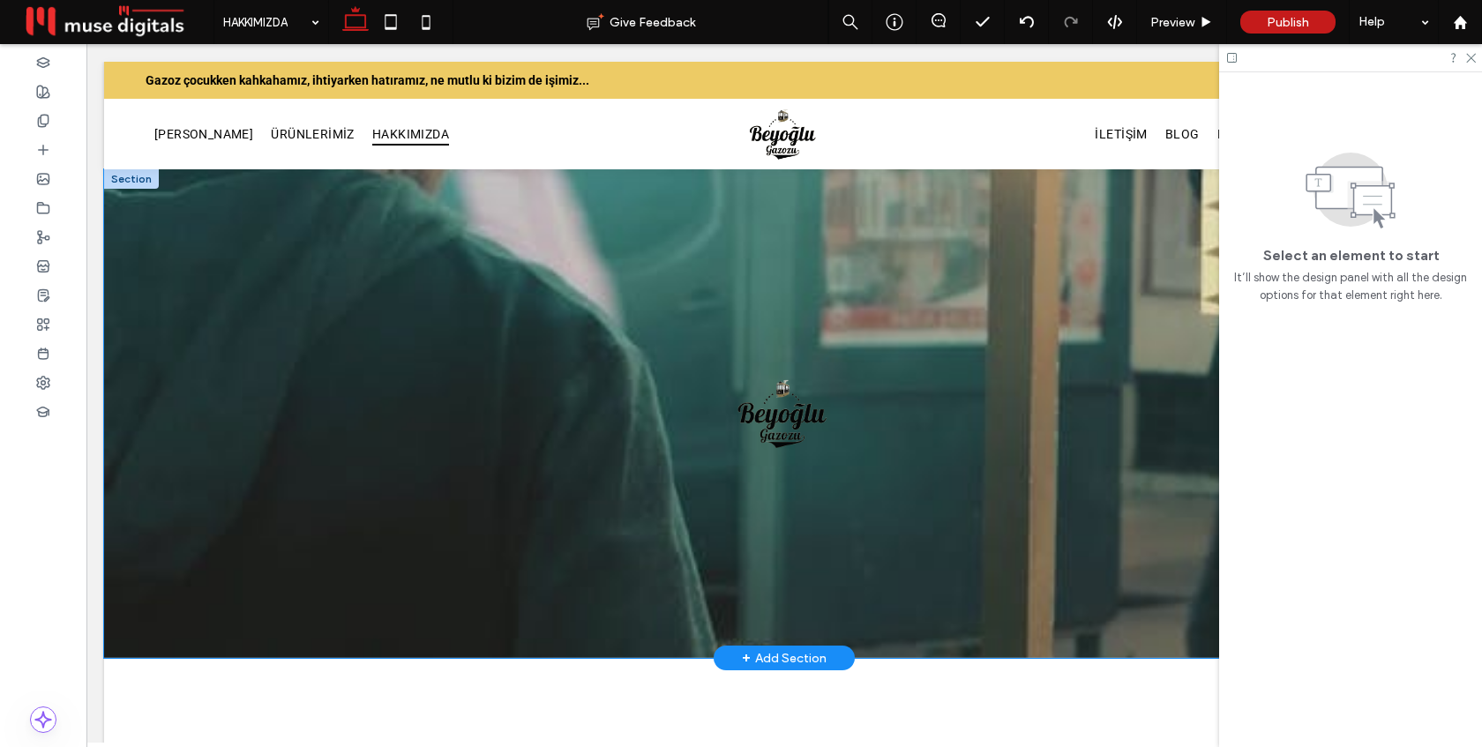
click at [948, 181] on div at bounding box center [784, 413] width 1059 height 489
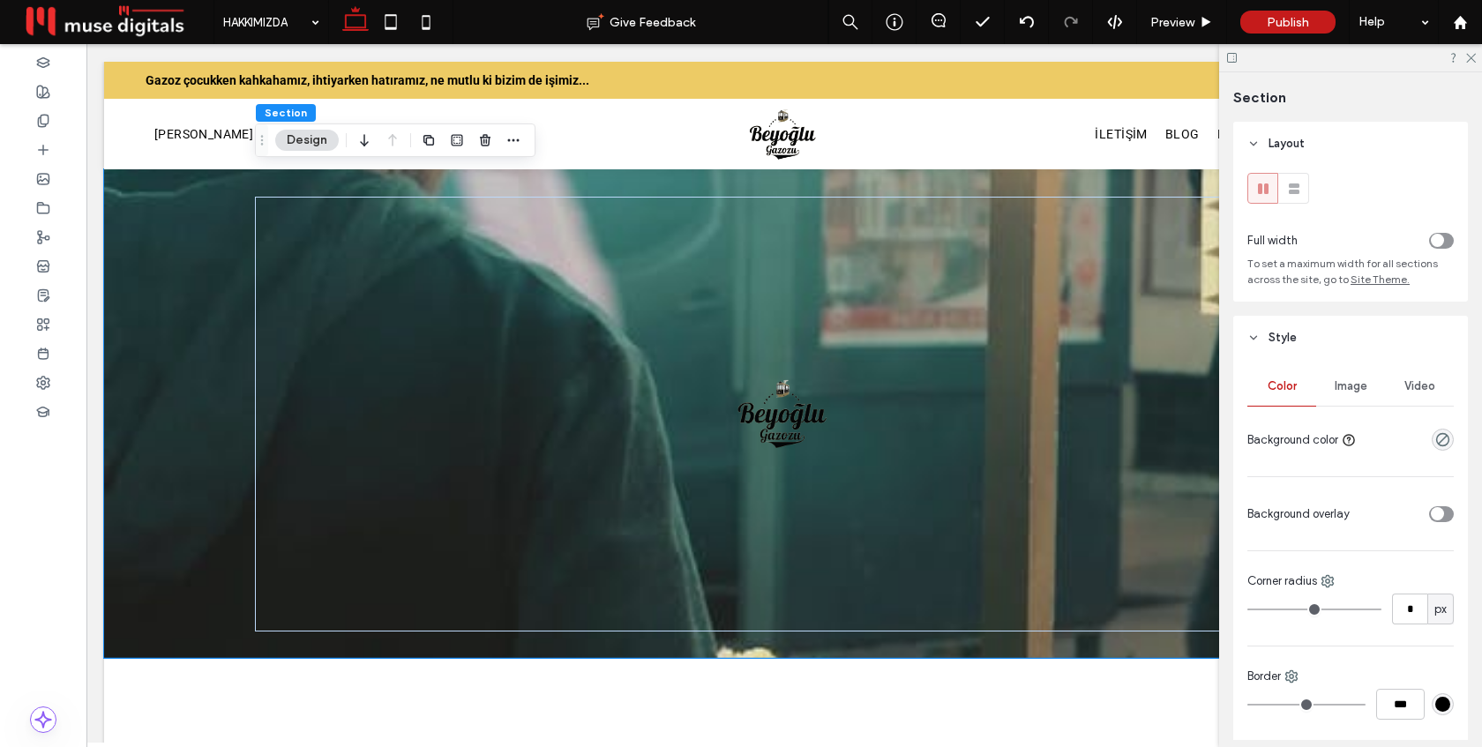
click at [1432, 383] on span "Video" at bounding box center [1419, 386] width 31 height 14
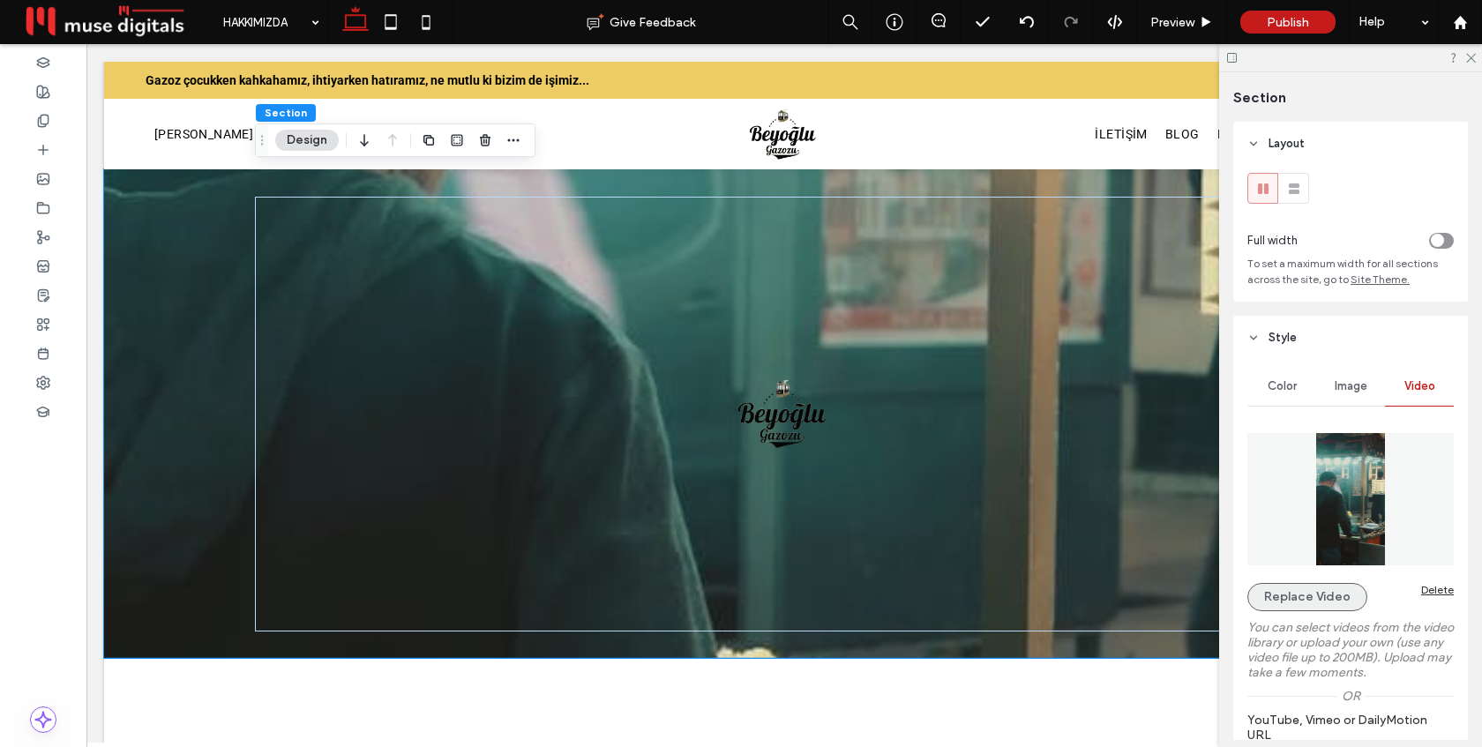
click at [1280, 601] on button "Replace Video" at bounding box center [1307, 597] width 120 height 28
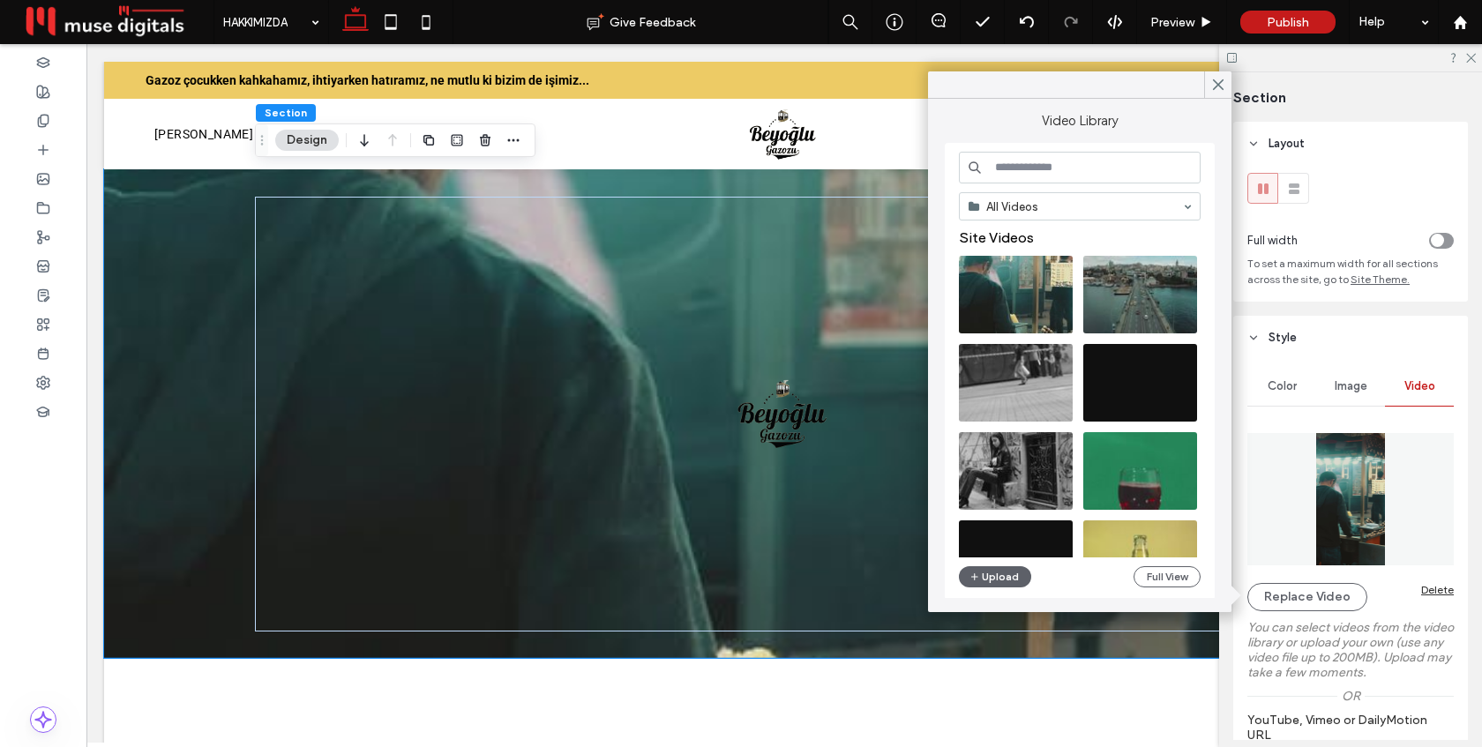
click at [1052, 163] on input at bounding box center [1080, 168] width 242 height 32
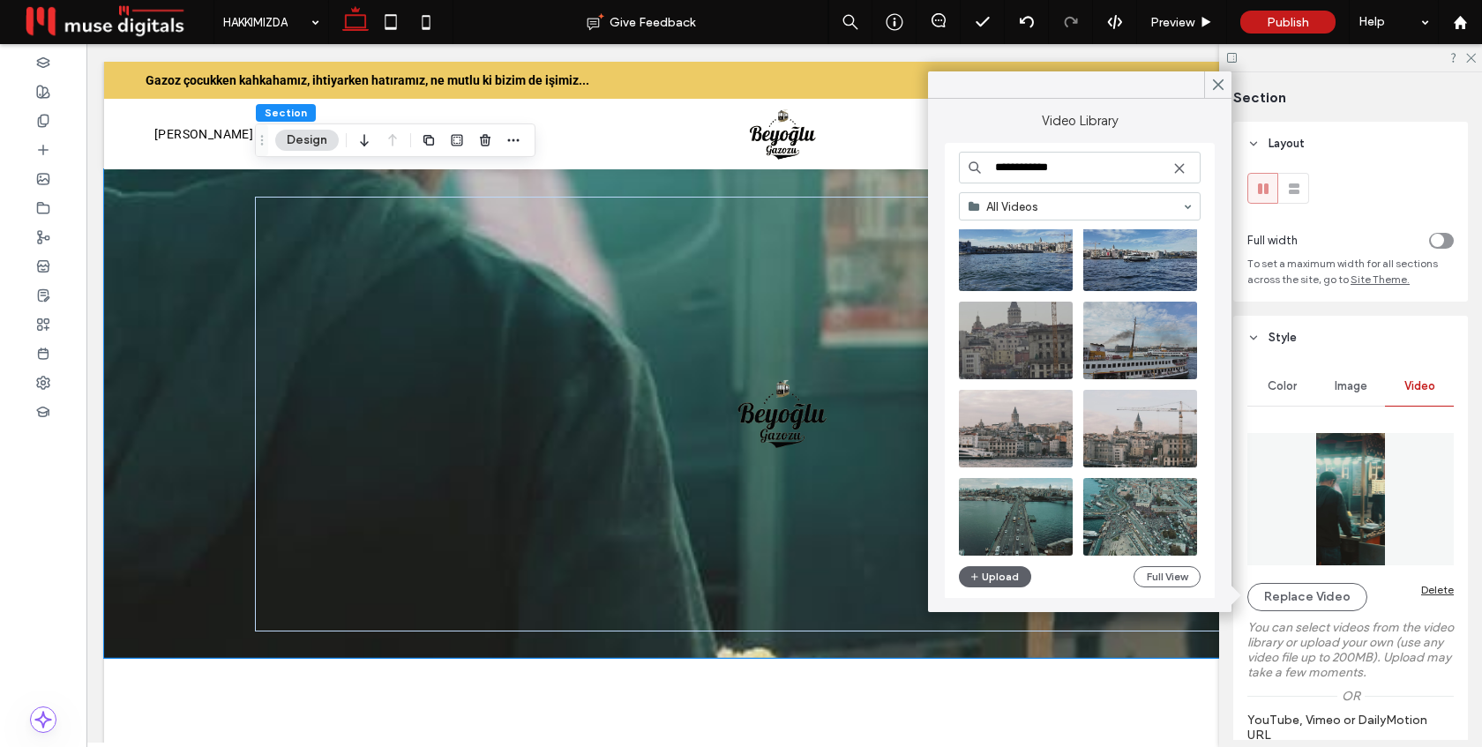
scroll to position [1014, 0]
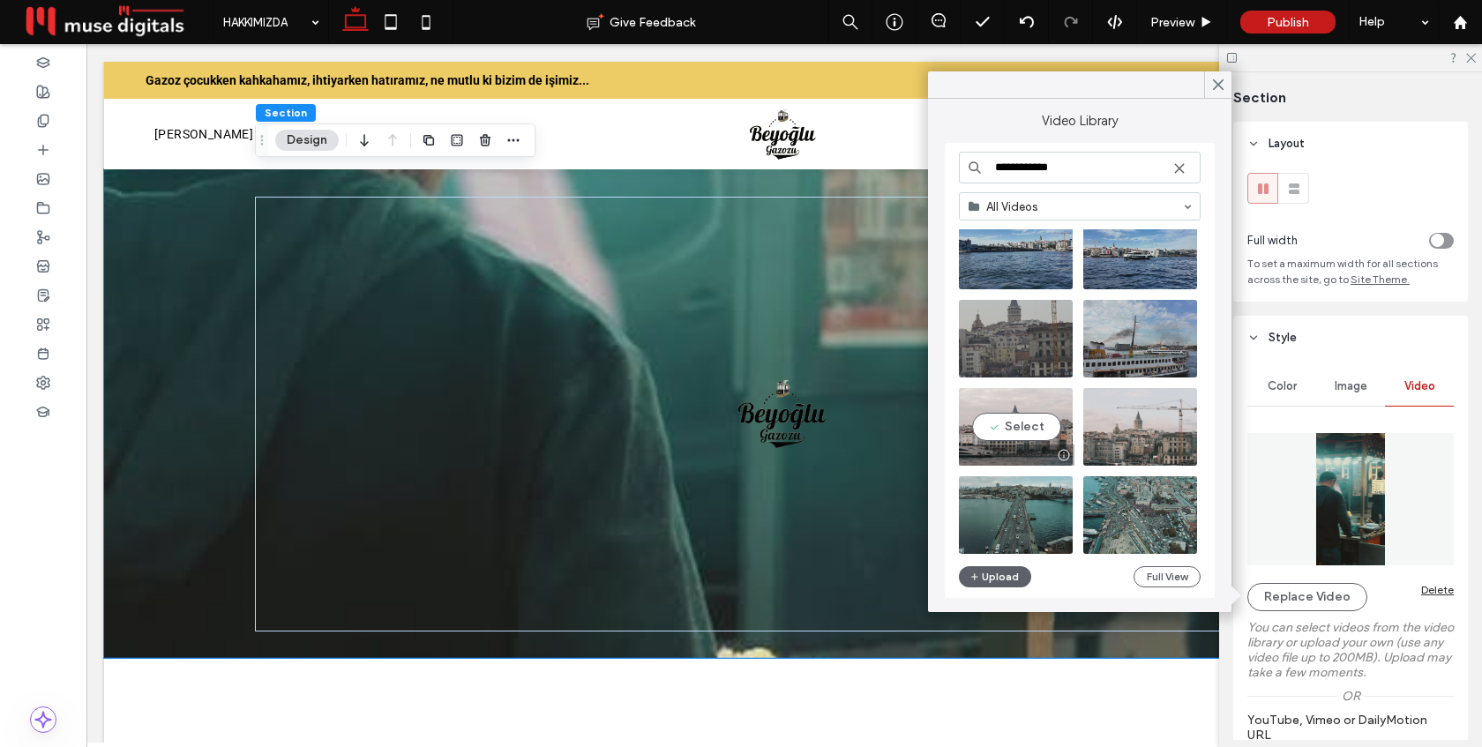
type input "**********"
click at [1005, 423] on video at bounding box center [1016, 427] width 114 height 78
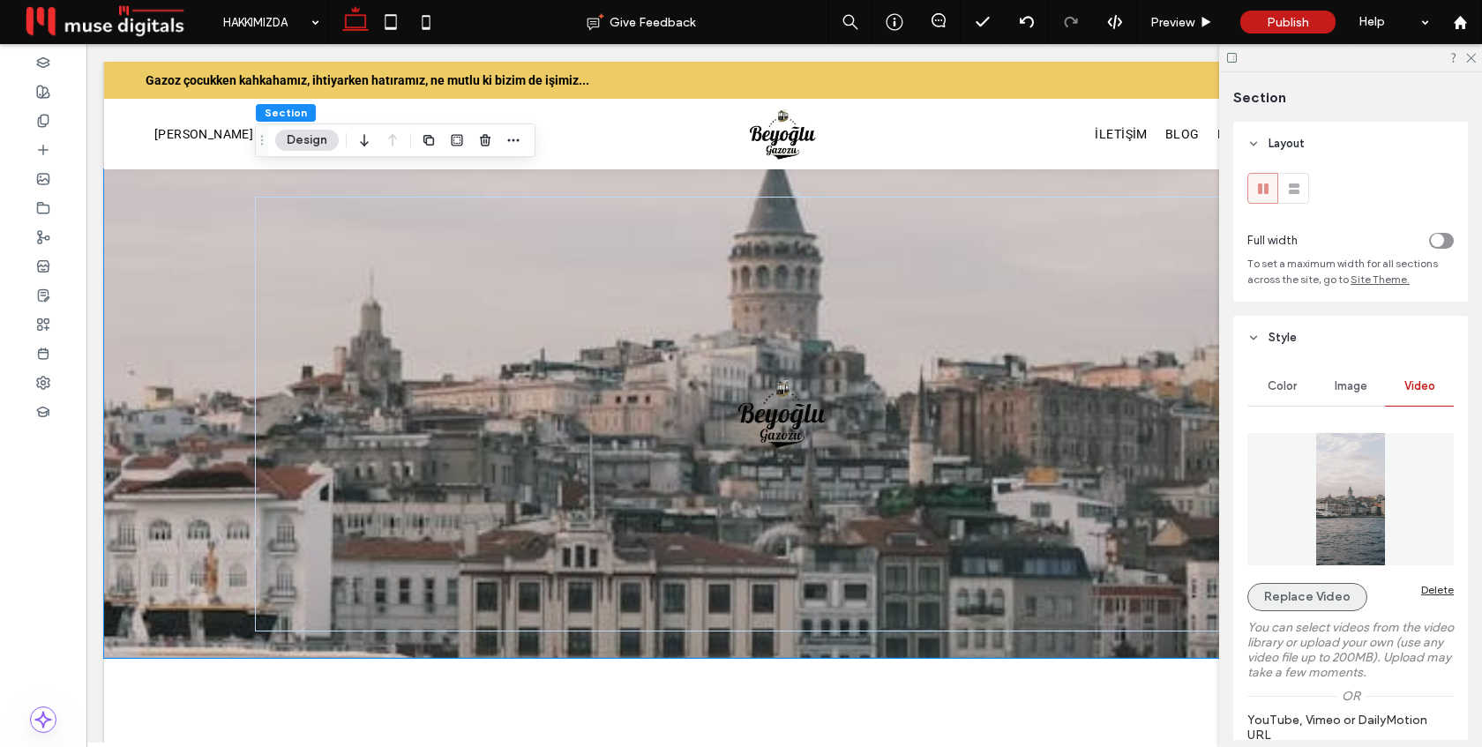
click at [1298, 596] on button "Replace Video" at bounding box center [1307, 597] width 120 height 28
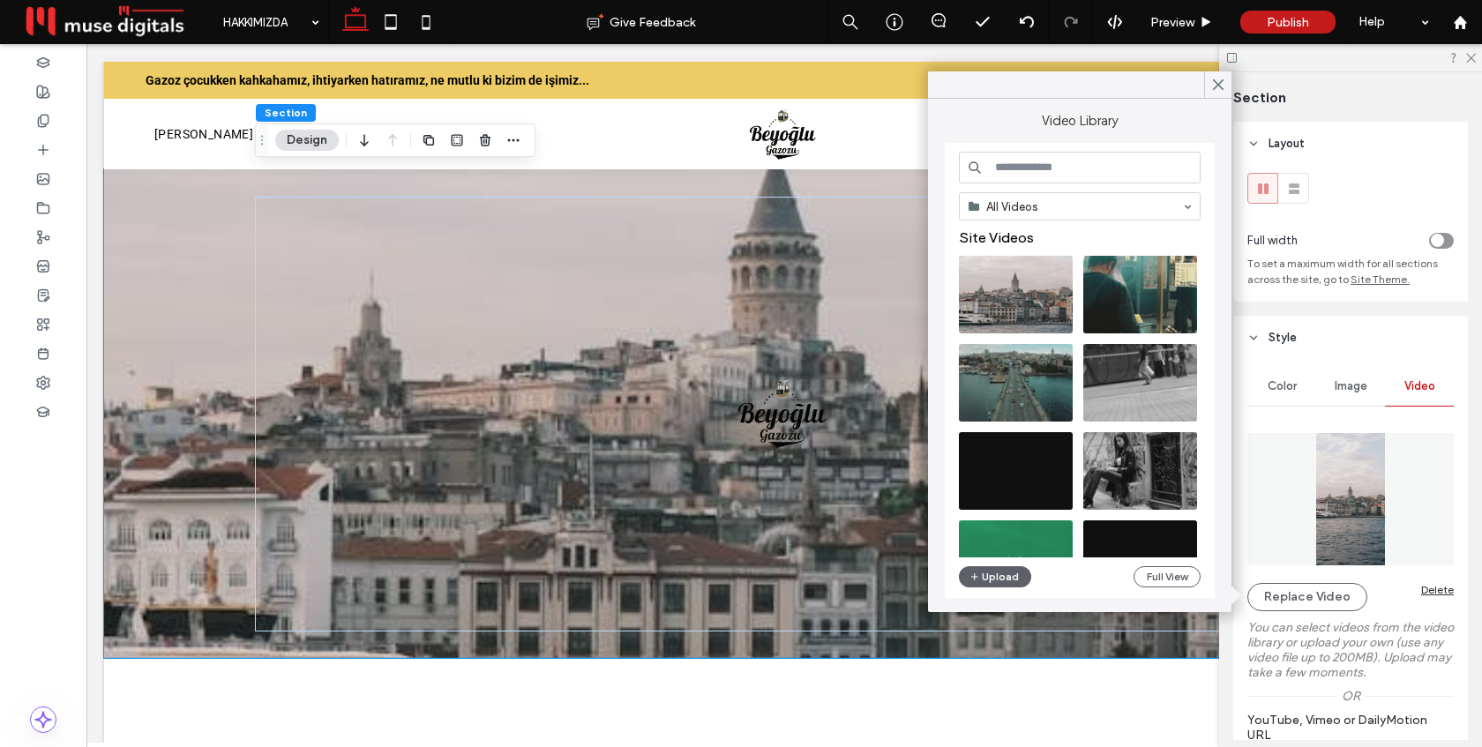
click at [1053, 168] on input at bounding box center [1080, 168] width 242 height 32
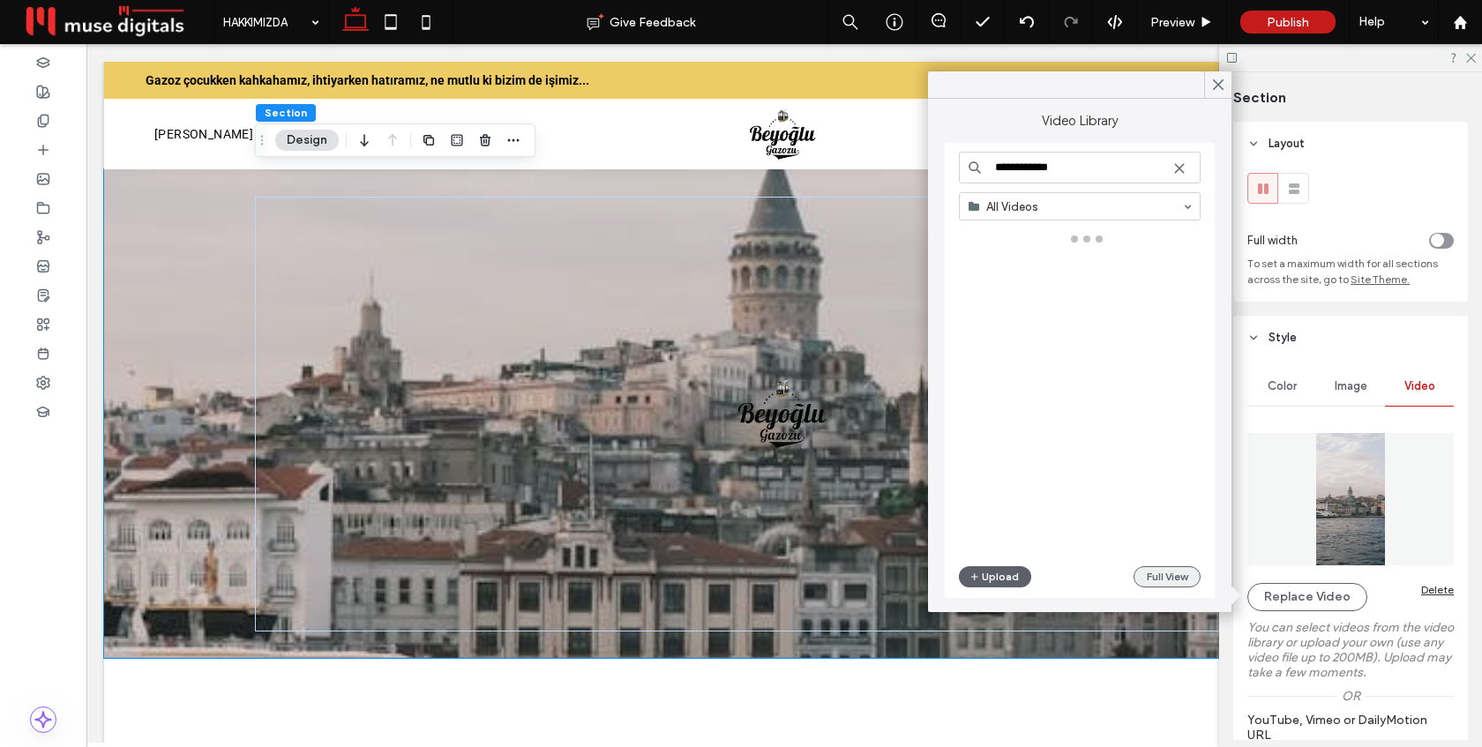
type input "**********"
click at [1167, 576] on button "Full View" at bounding box center [1166, 576] width 67 height 21
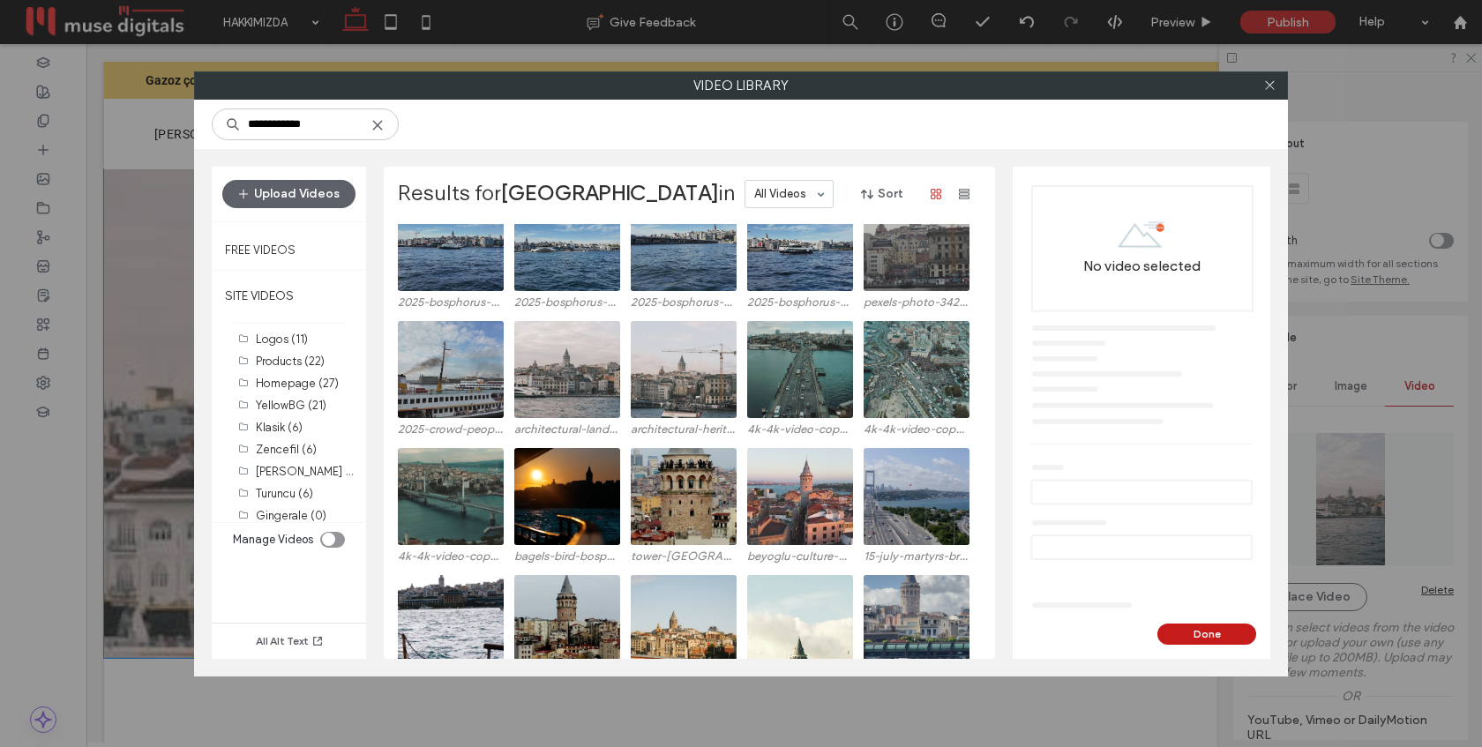
scroll to position [574, 0]
click at [697, 505] on video at bounding box center [684, 495] width 106 height 97
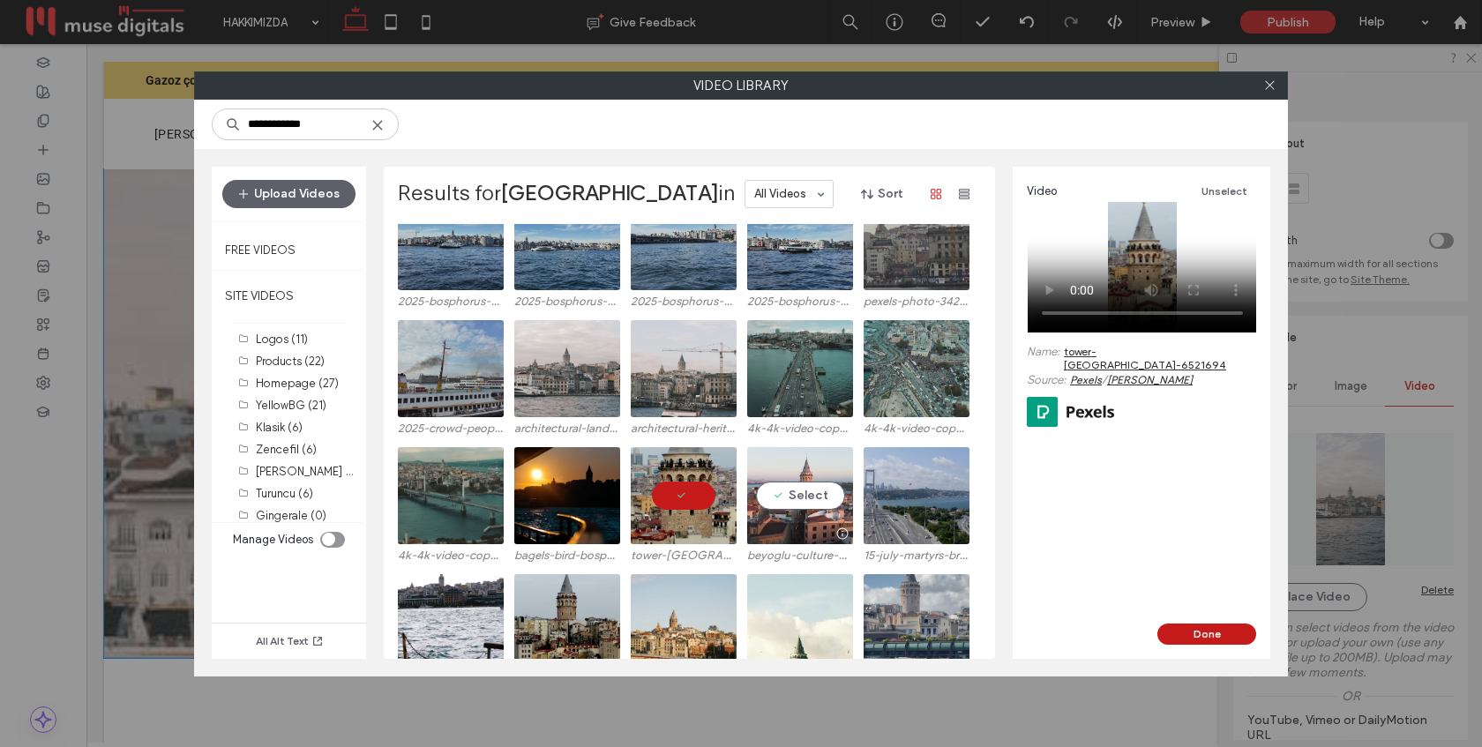
click at [798, 508] on video at bounding box center [800, 495] width 106 height 97
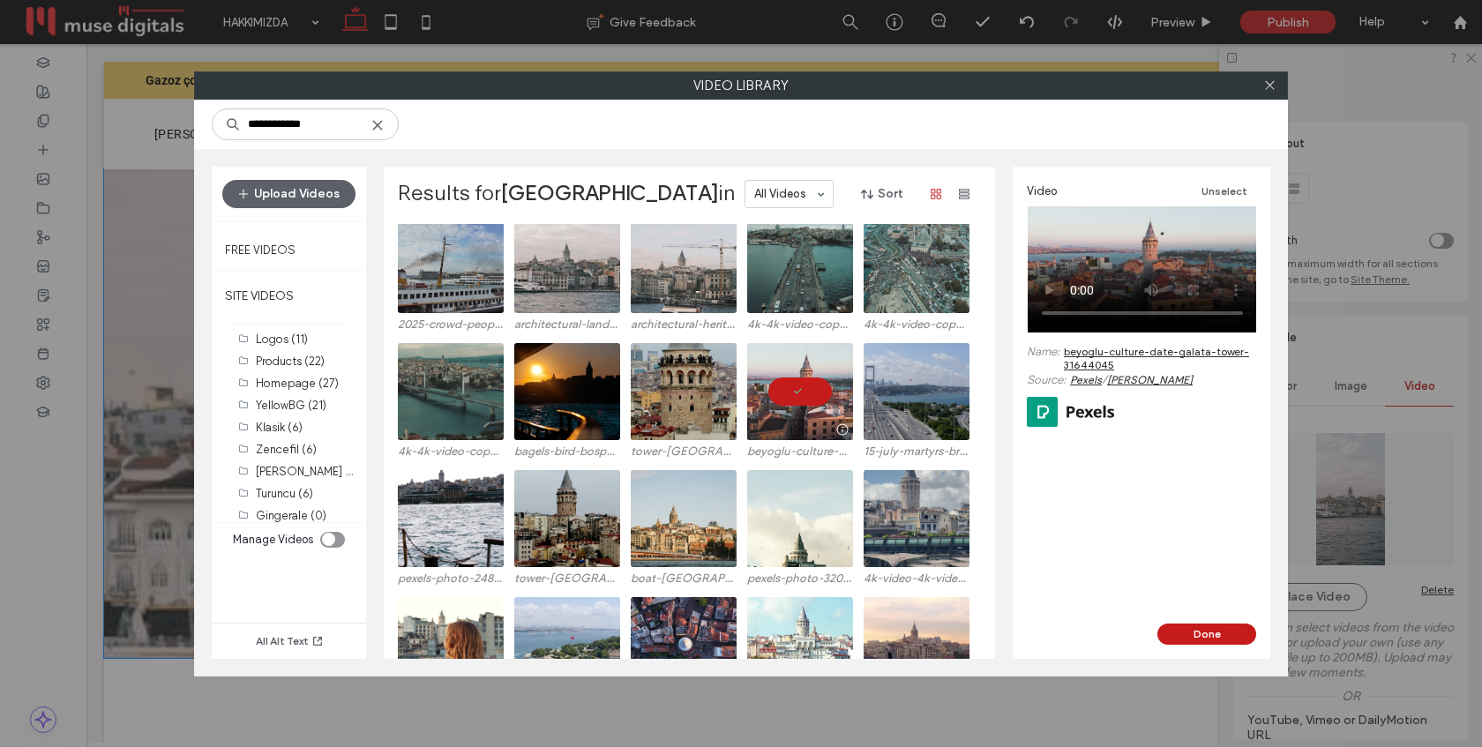
scroll to position [680, 0]
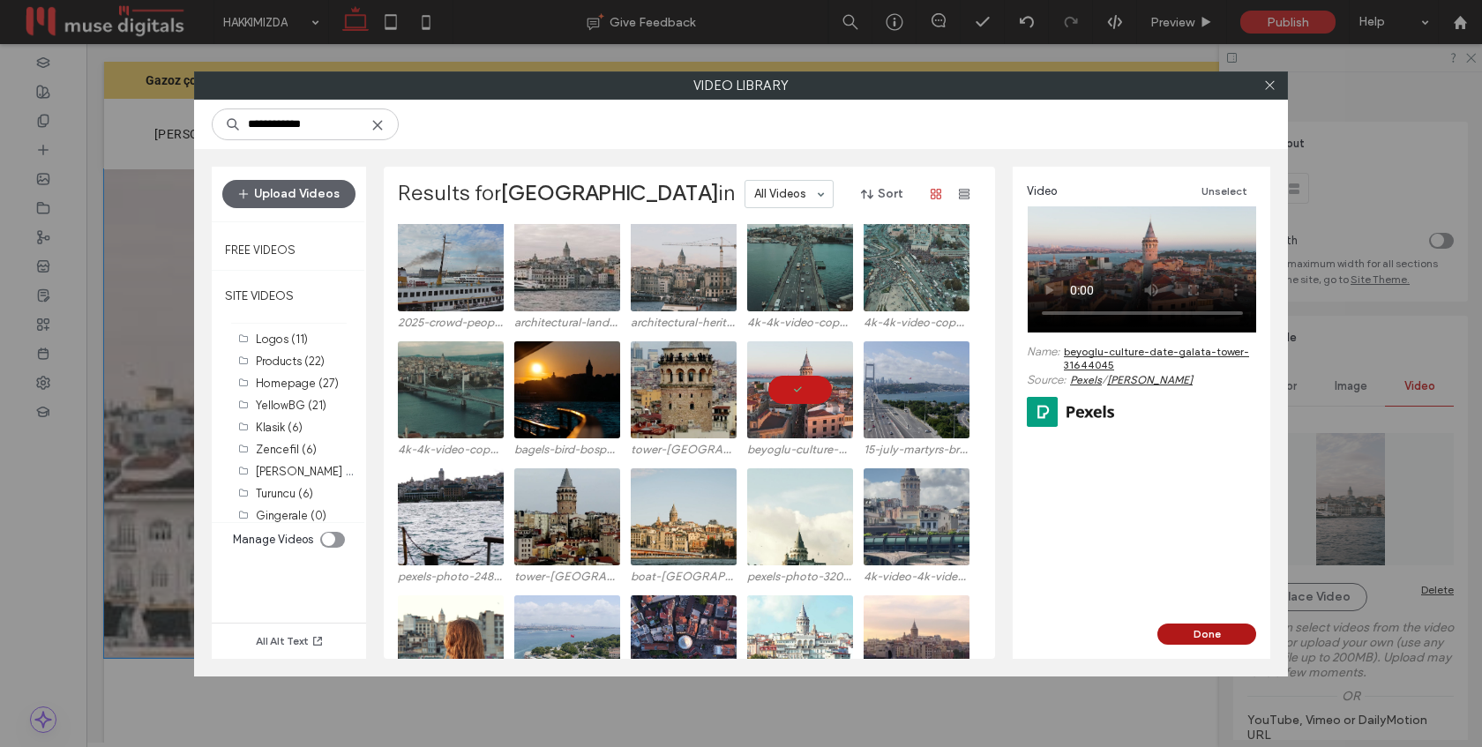
click at [1209, 629] on button "Done" at bounding box center [1206, 634] width 99 height 21
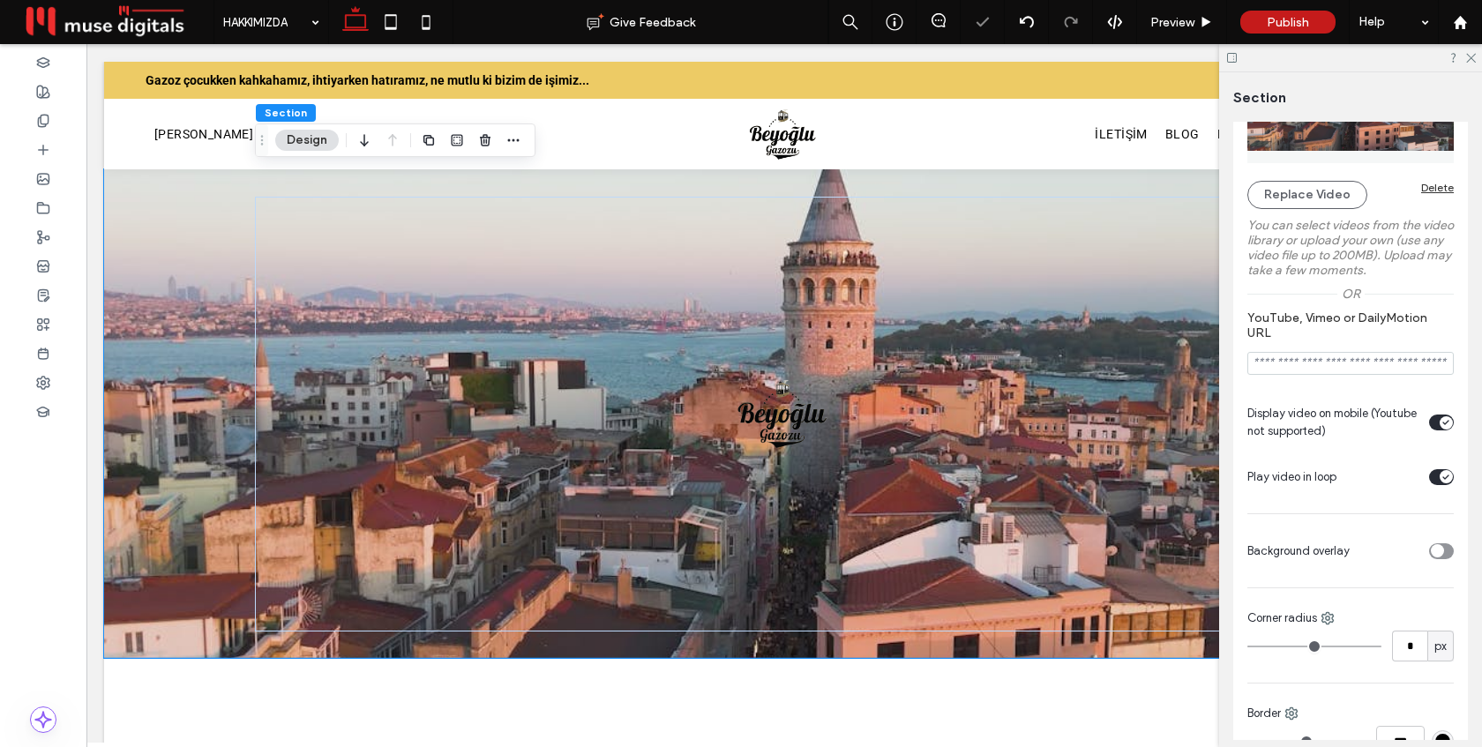
scroll to position [409, 0]
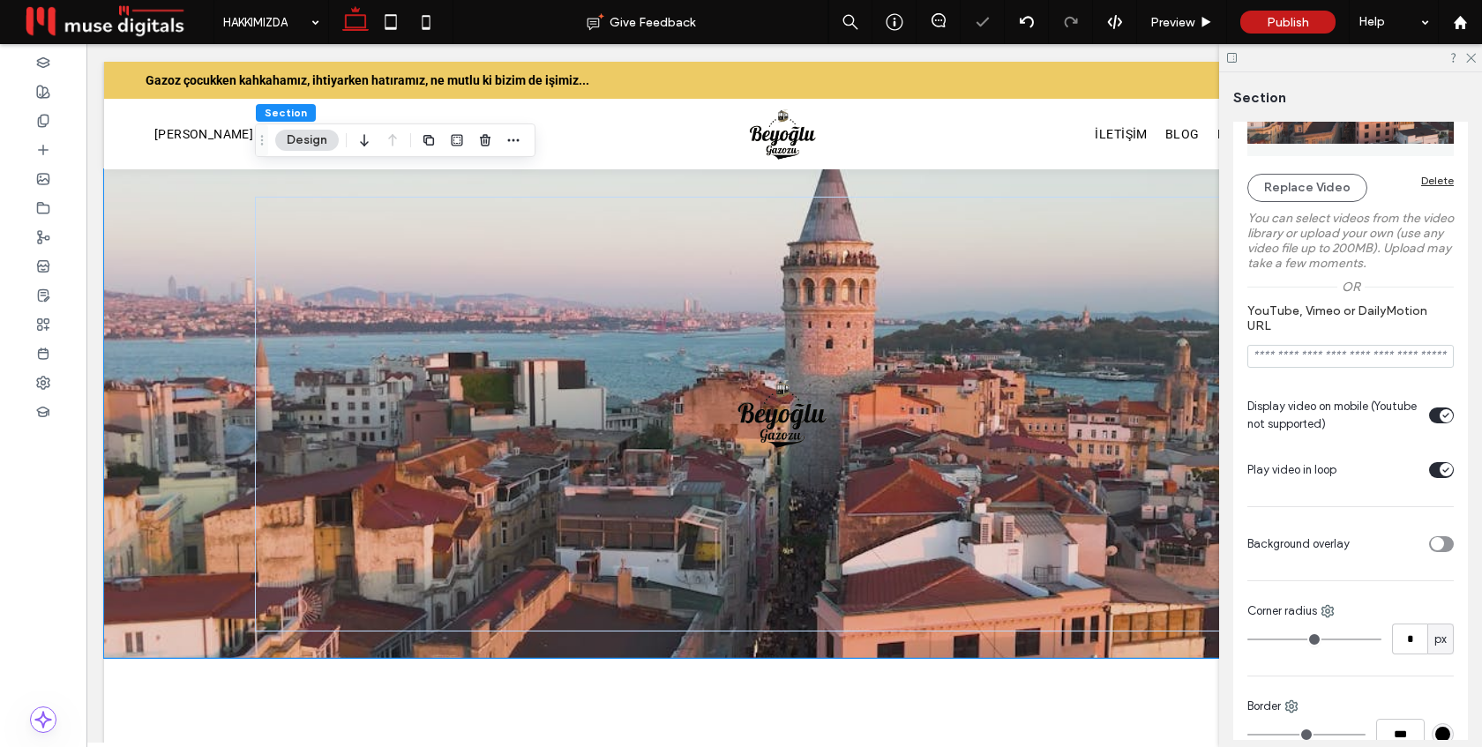
click at [1441, 547] on div "toggle" at bounding box center [1437, 543] width 13 height 13
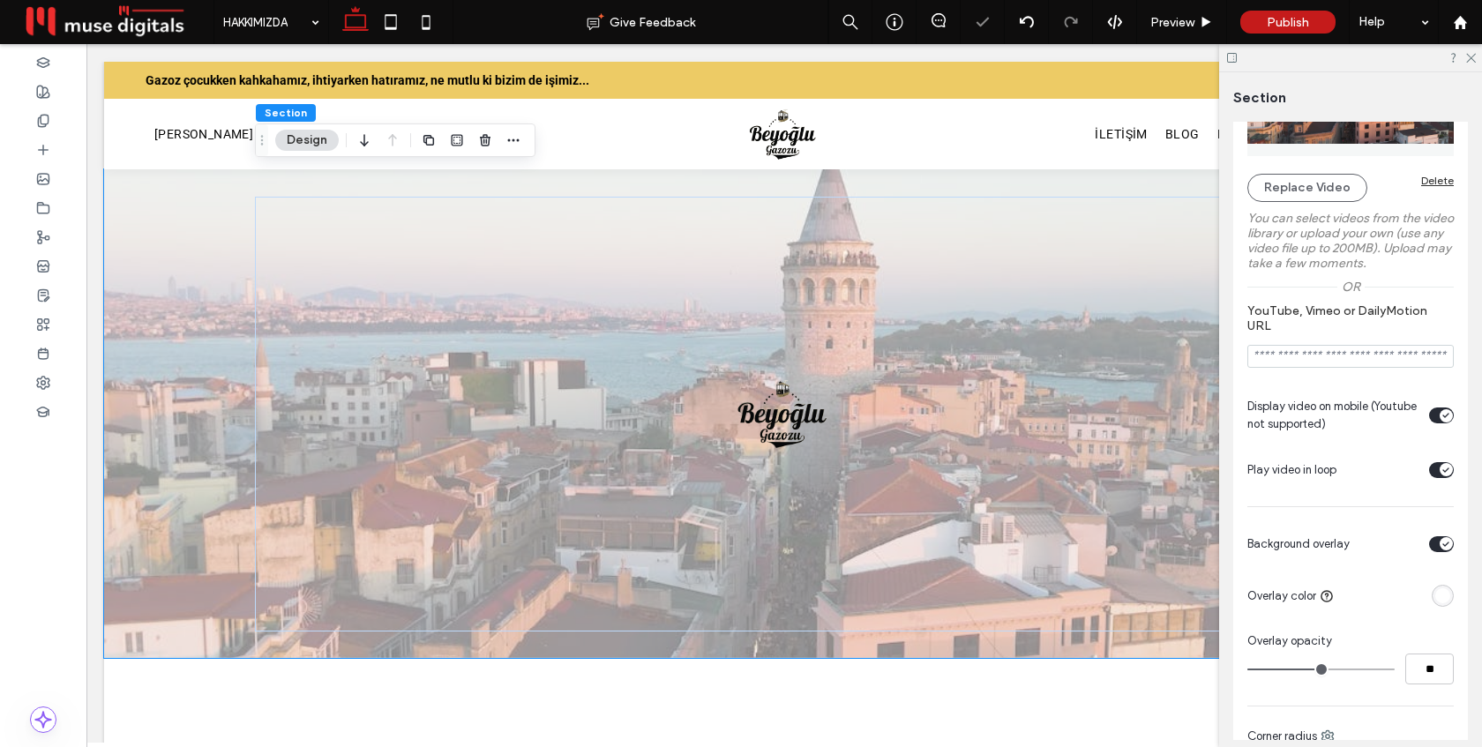
click at [1446, 598] on div "rgba(255, 255, 255, 1)" at bounding box center [1442, 595] width 15 height 15
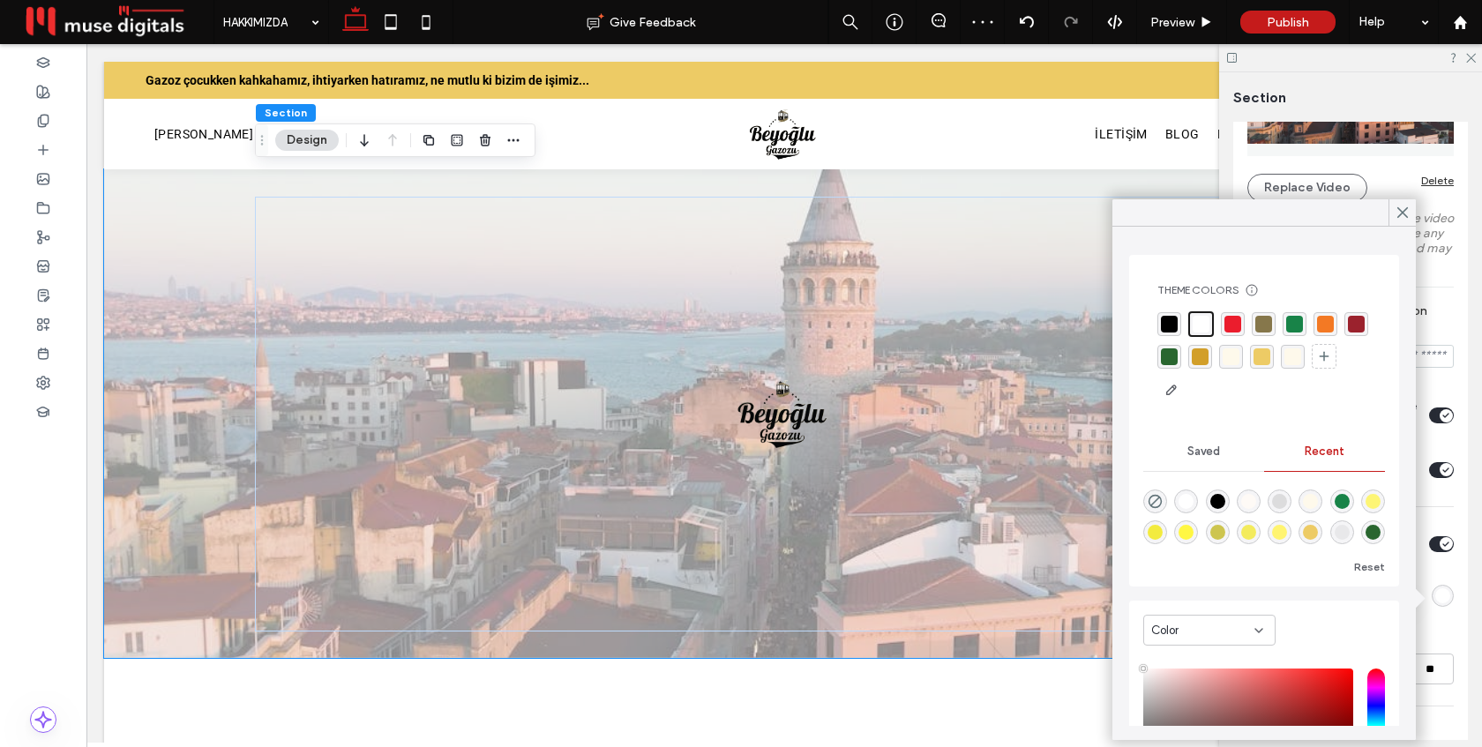
click at [1171, 320] on div "rgba(0, 0, 0, 1)" at bounding box center [1169, 324] width 17 height 17
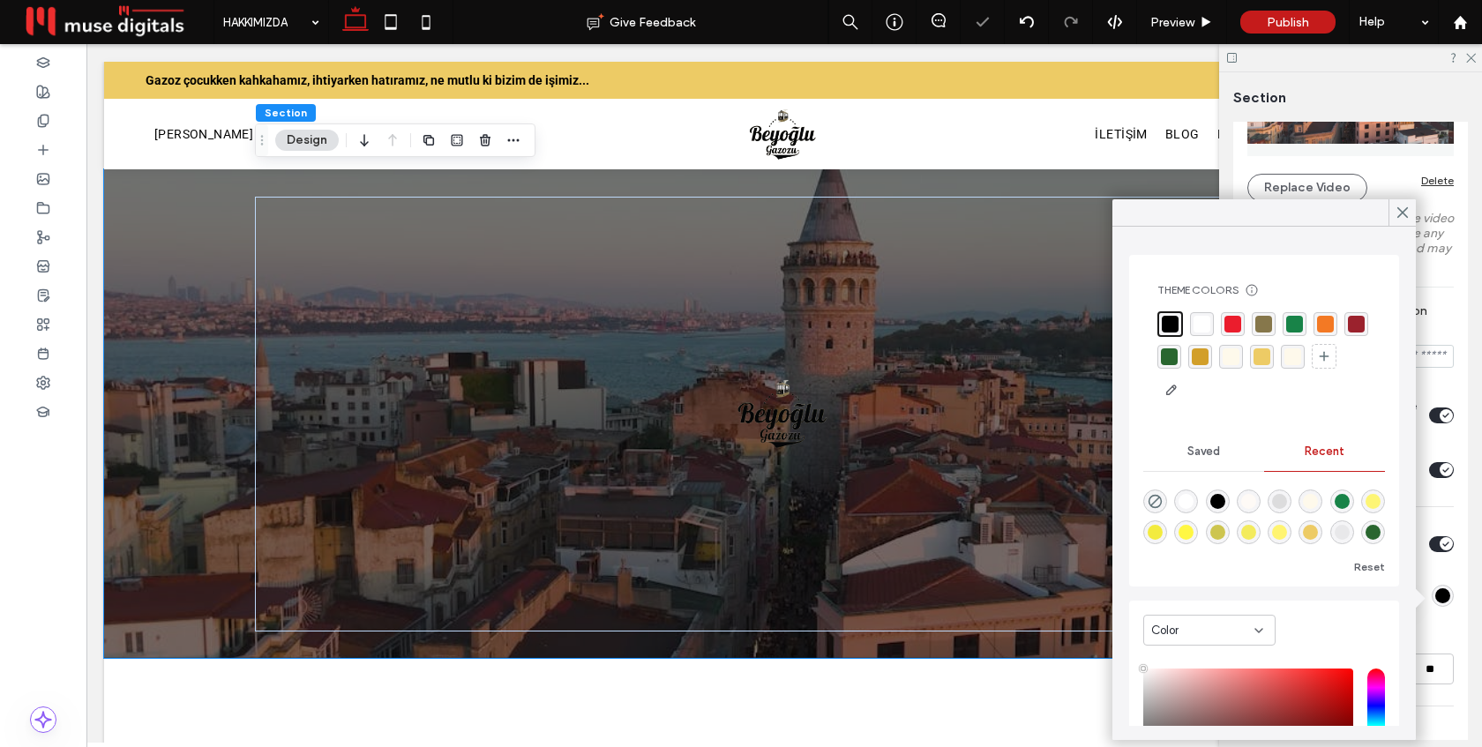
click at [1397, 209] on icon at bounding box center [1403, 213] width 16 height 16
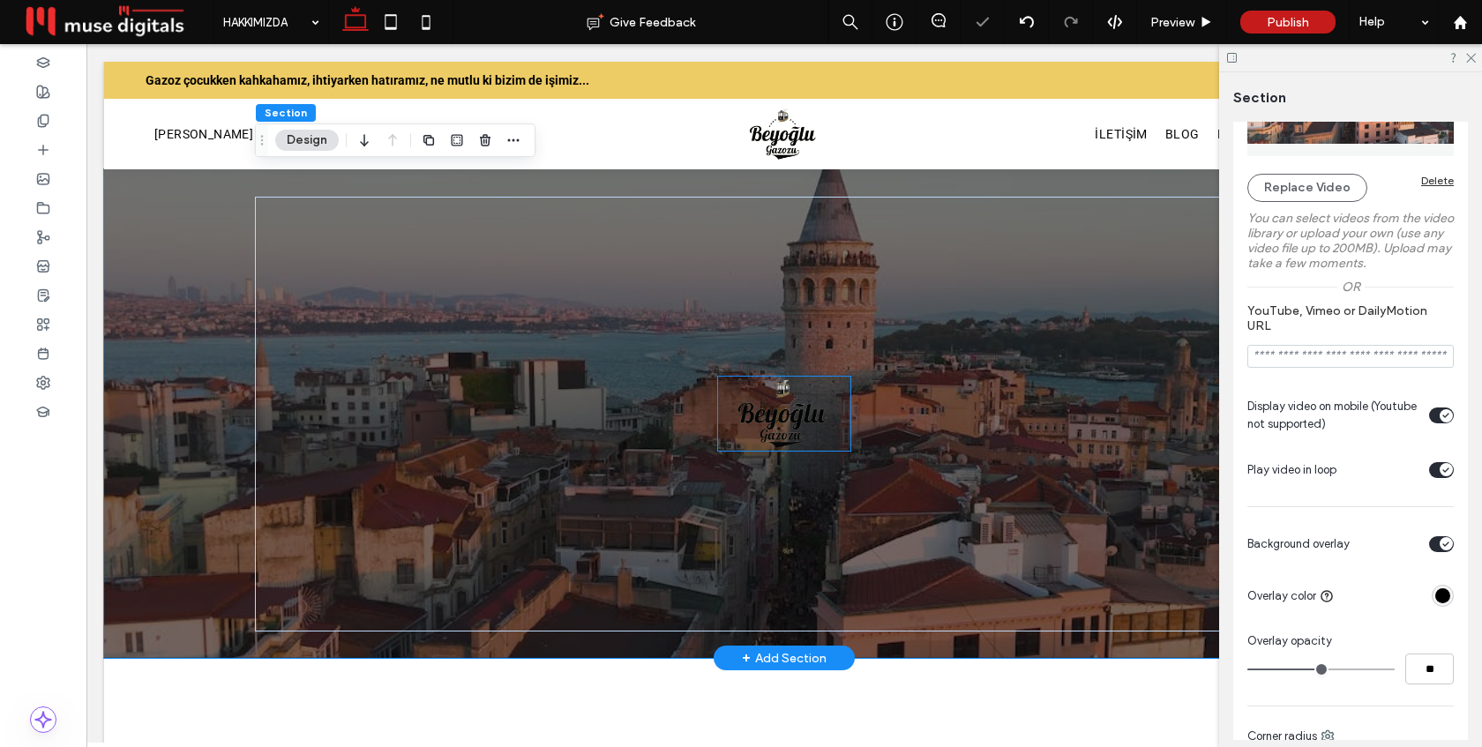
click at [788, 428] on img at bounding box center [784, 414] width 132 height 74
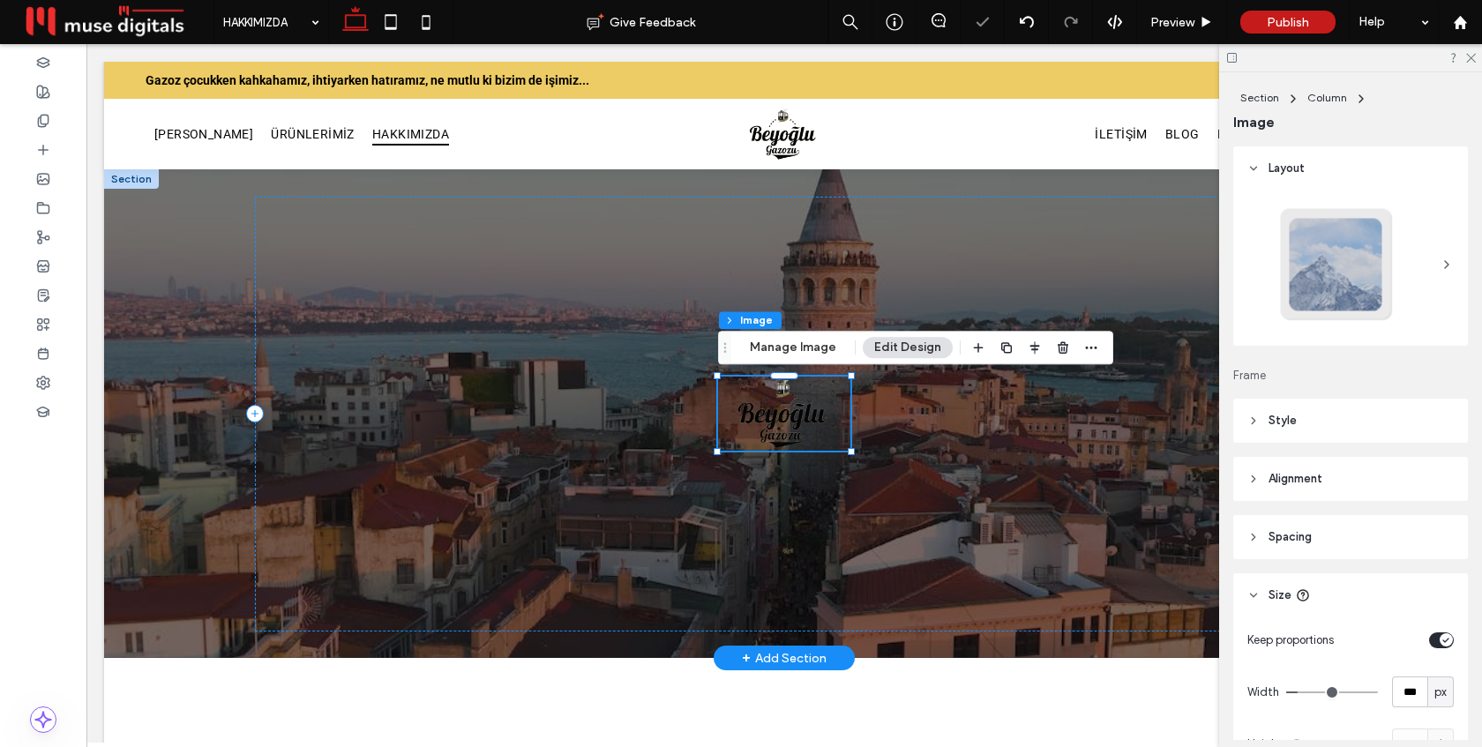
click at [797, 424] on img at bounding box center [784, 414] width 132 height 74
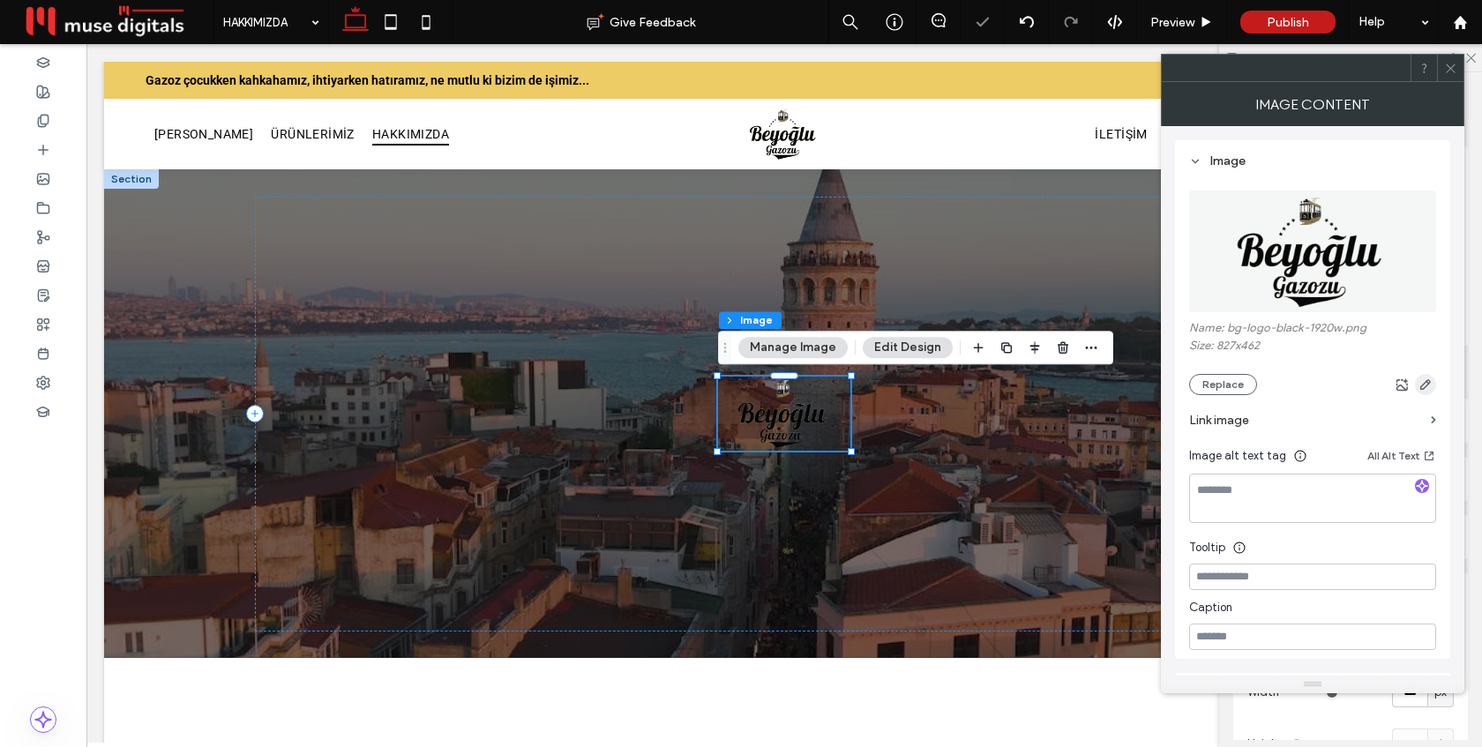
click at [1430, 387] on icon "button" at bounding box center [1425, 385] width 14 height 14
click at [1427, 386] on use "button" at bounding box center [1425, 384] width 11 height 11
